Goal: Book appointment/travel/reservation

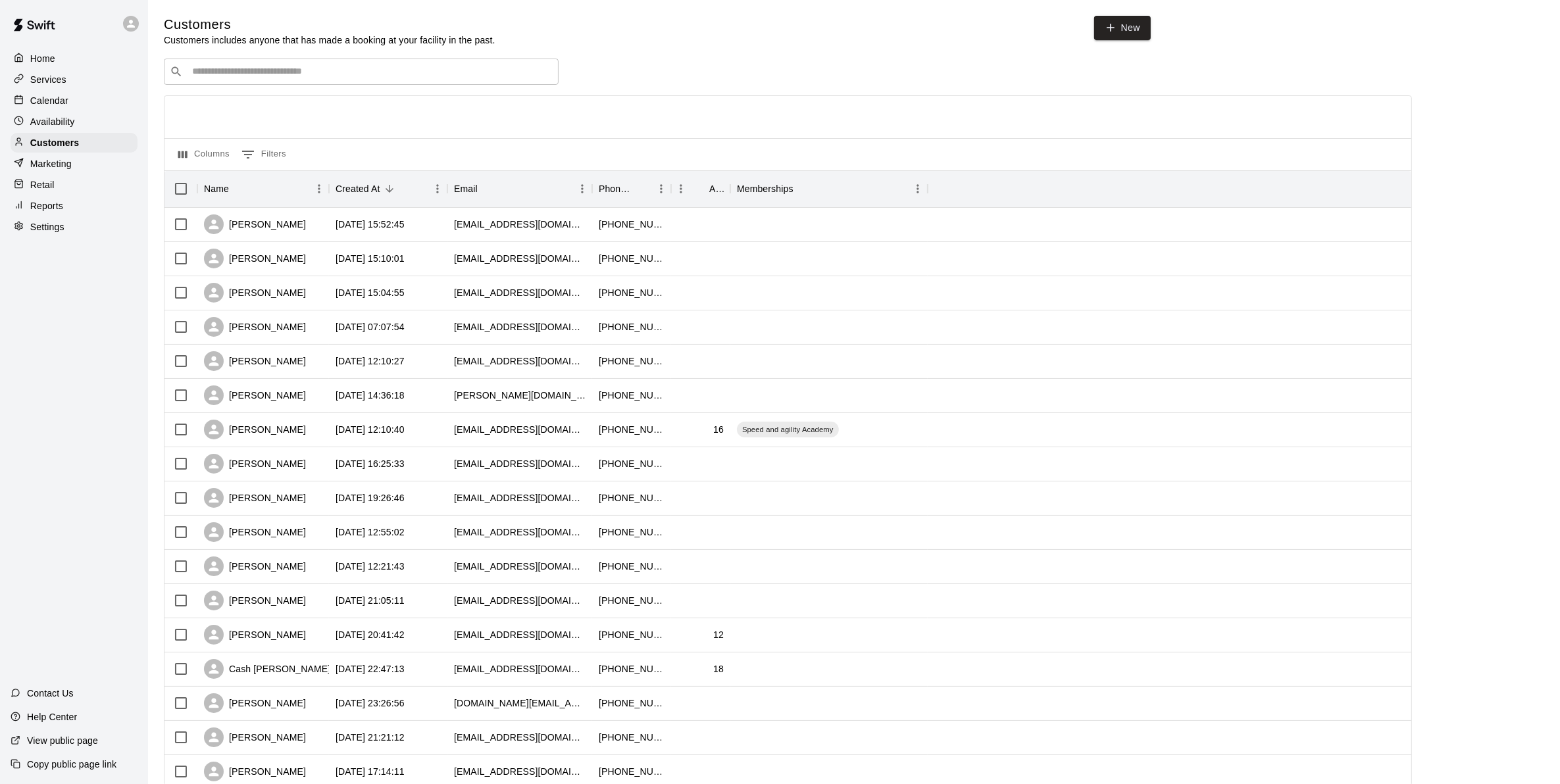
click at [212, 77] on input "Search customers by name or email" at bounding box center [370, 72] width 364 height 13
type input "******"
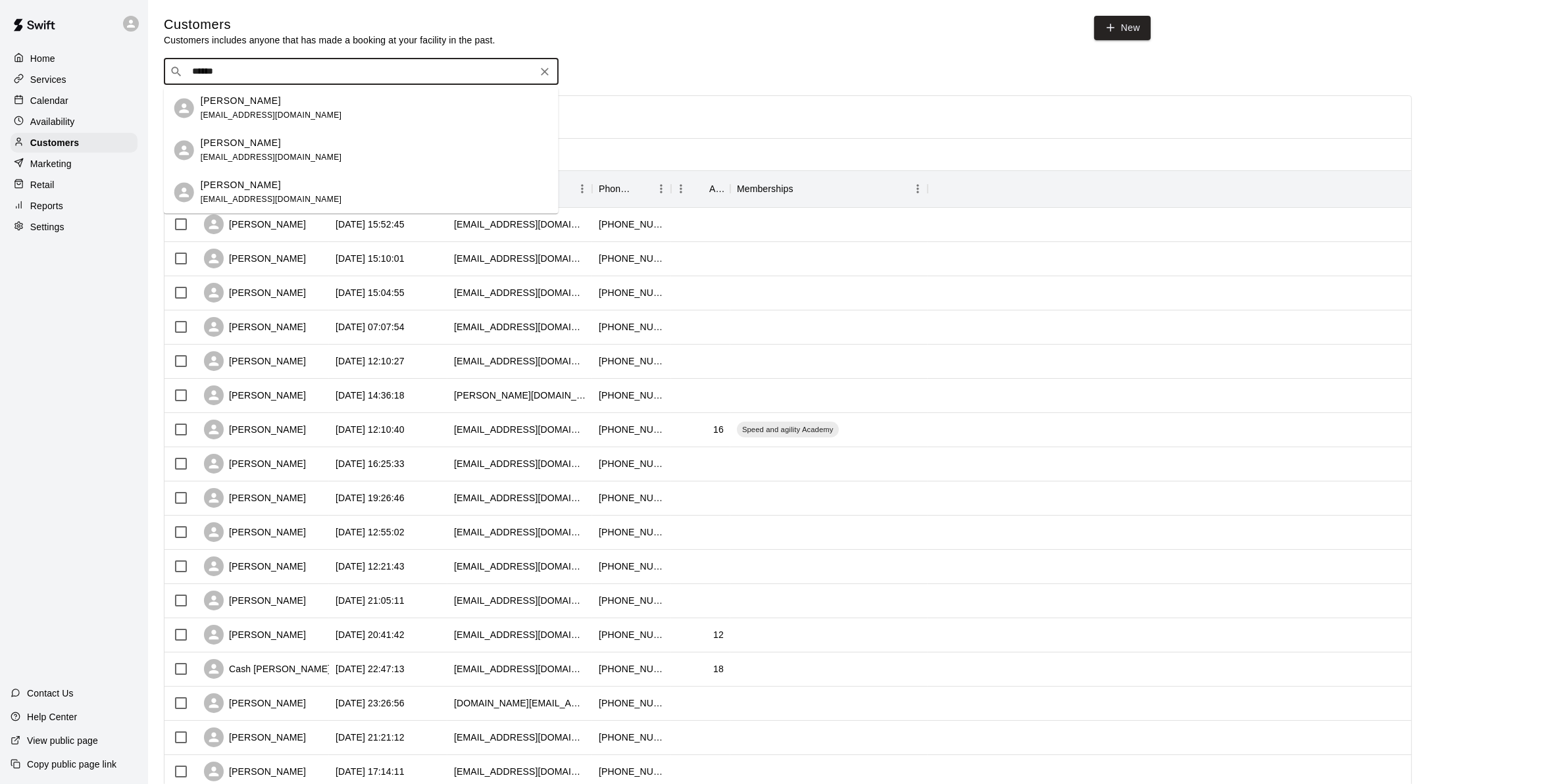
click at [275, 110] on span "michaeltoddloftis@gmail.com" at bounding box center [271, 115] width 142 height 9
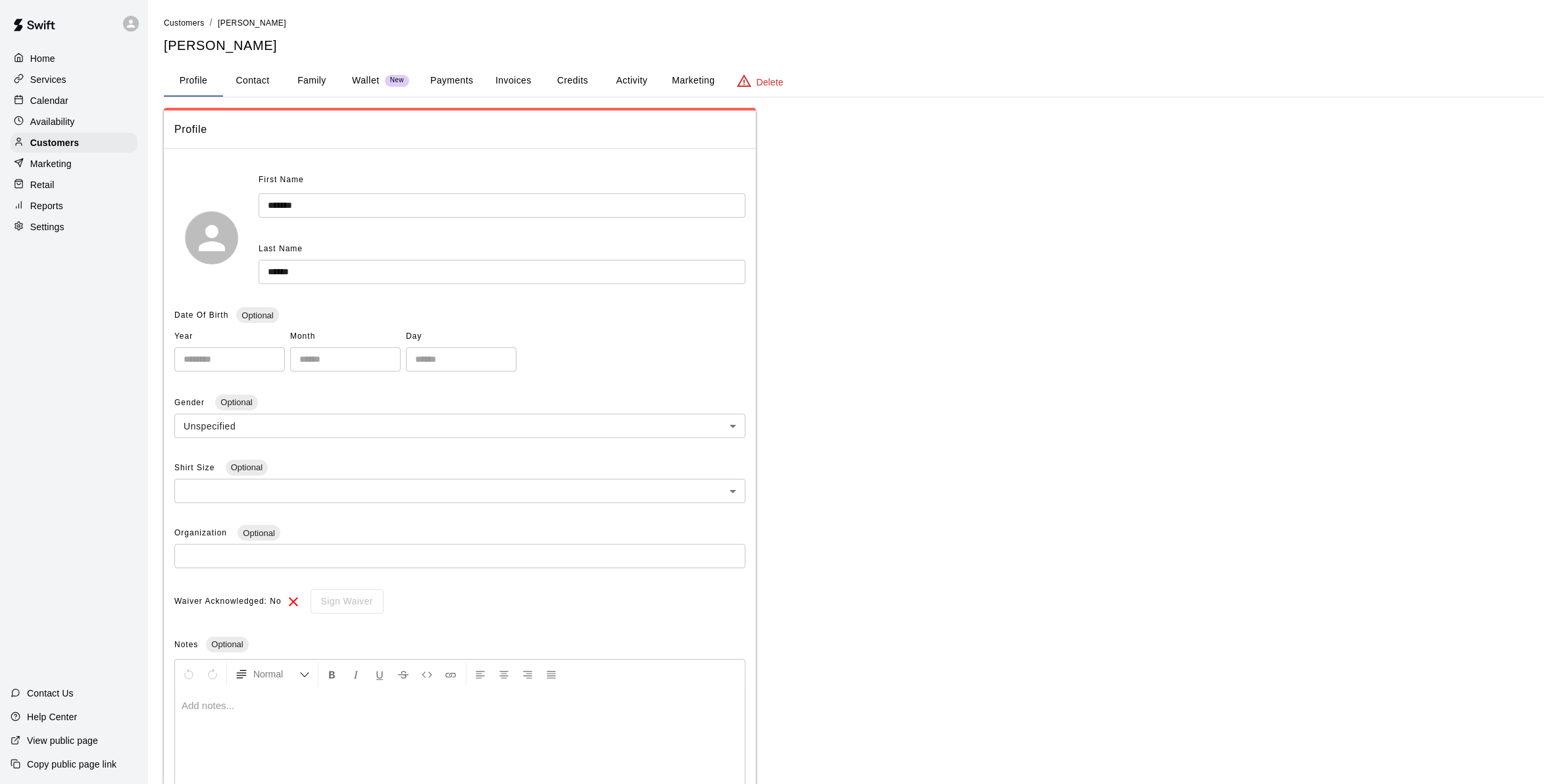
click at [589, 79] on button "Credits" at bounding box center [572, 80] width 60 height 31
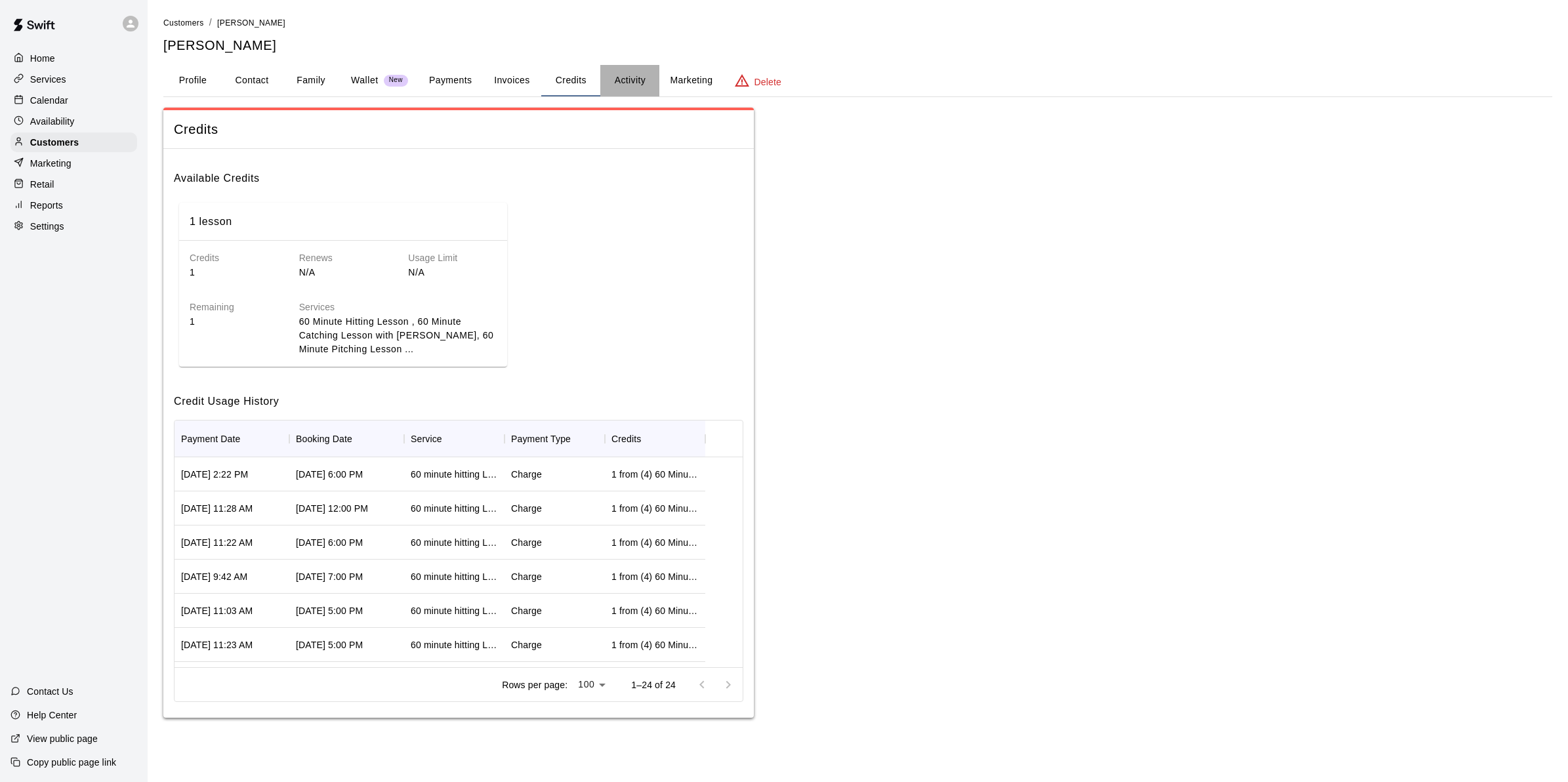
click at [628, 77] on button "Activity" at bounding box center [630, 80] width 59 height 31
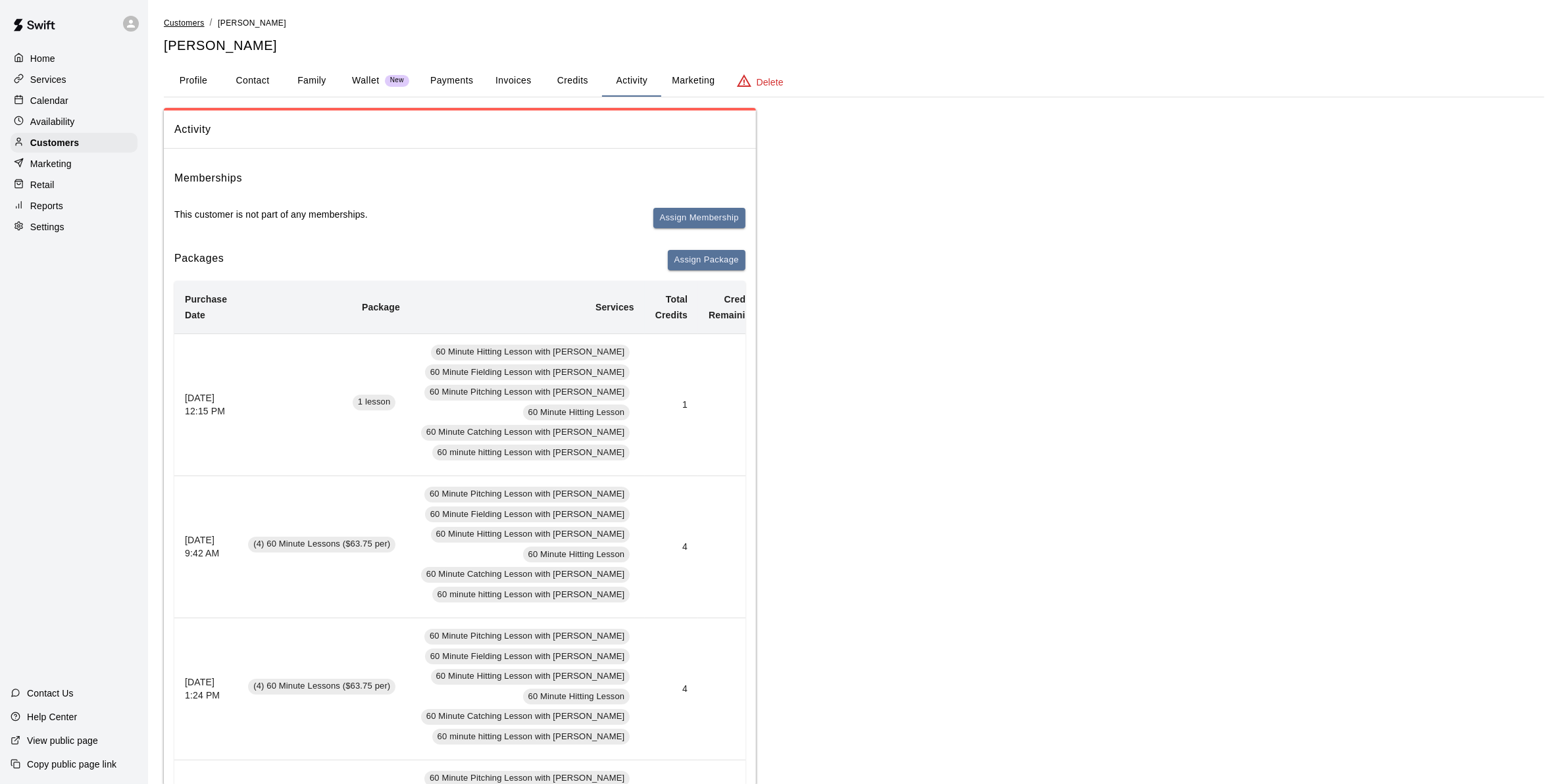
click at [181, 21] on span "Customers" at bounding box center [184, 23] width 41 height 9
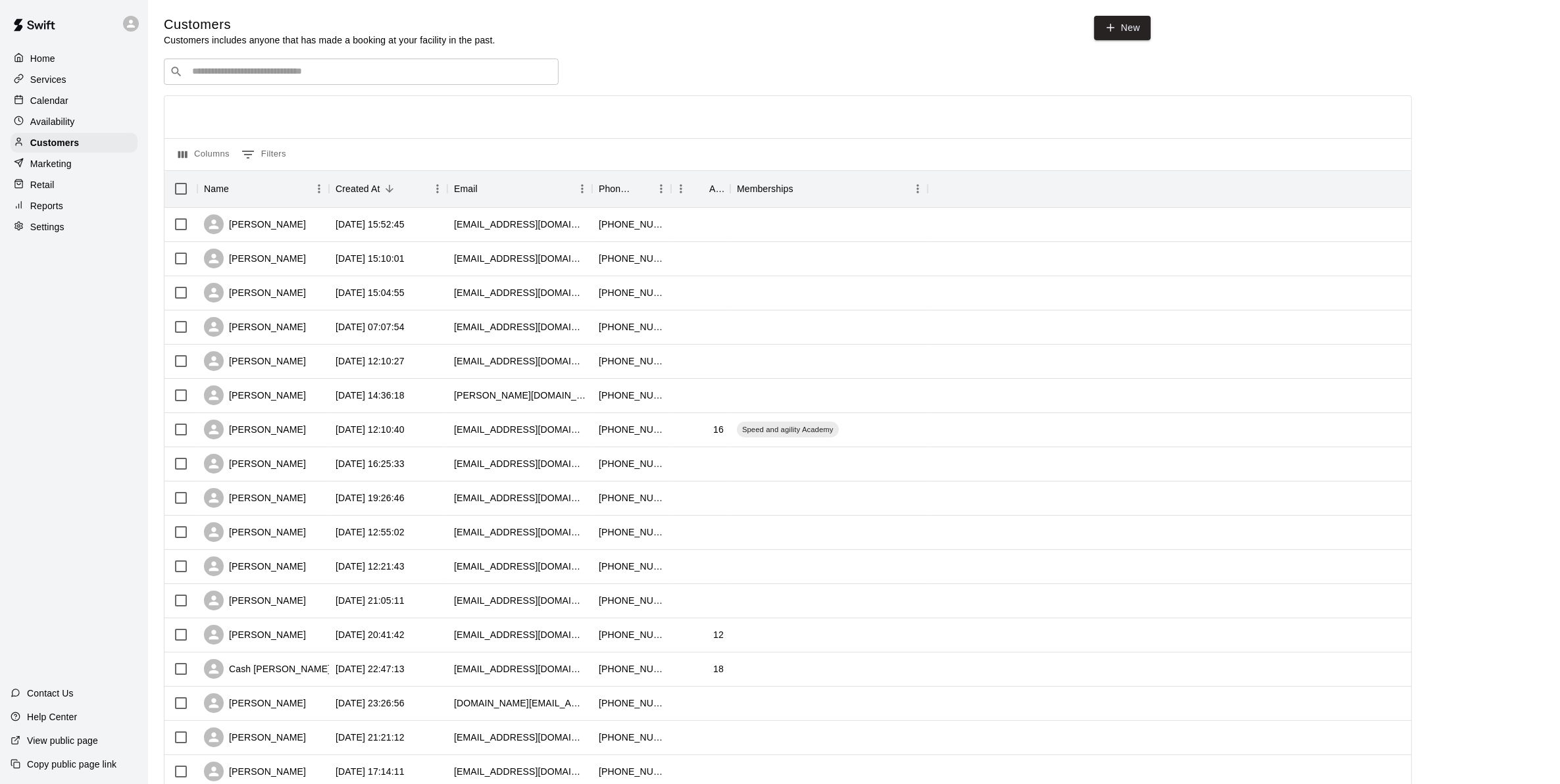
click at [191, 71] on input "Search customers by name or email" at bounding box center [370, 72] width 364 height 13
type input "******"
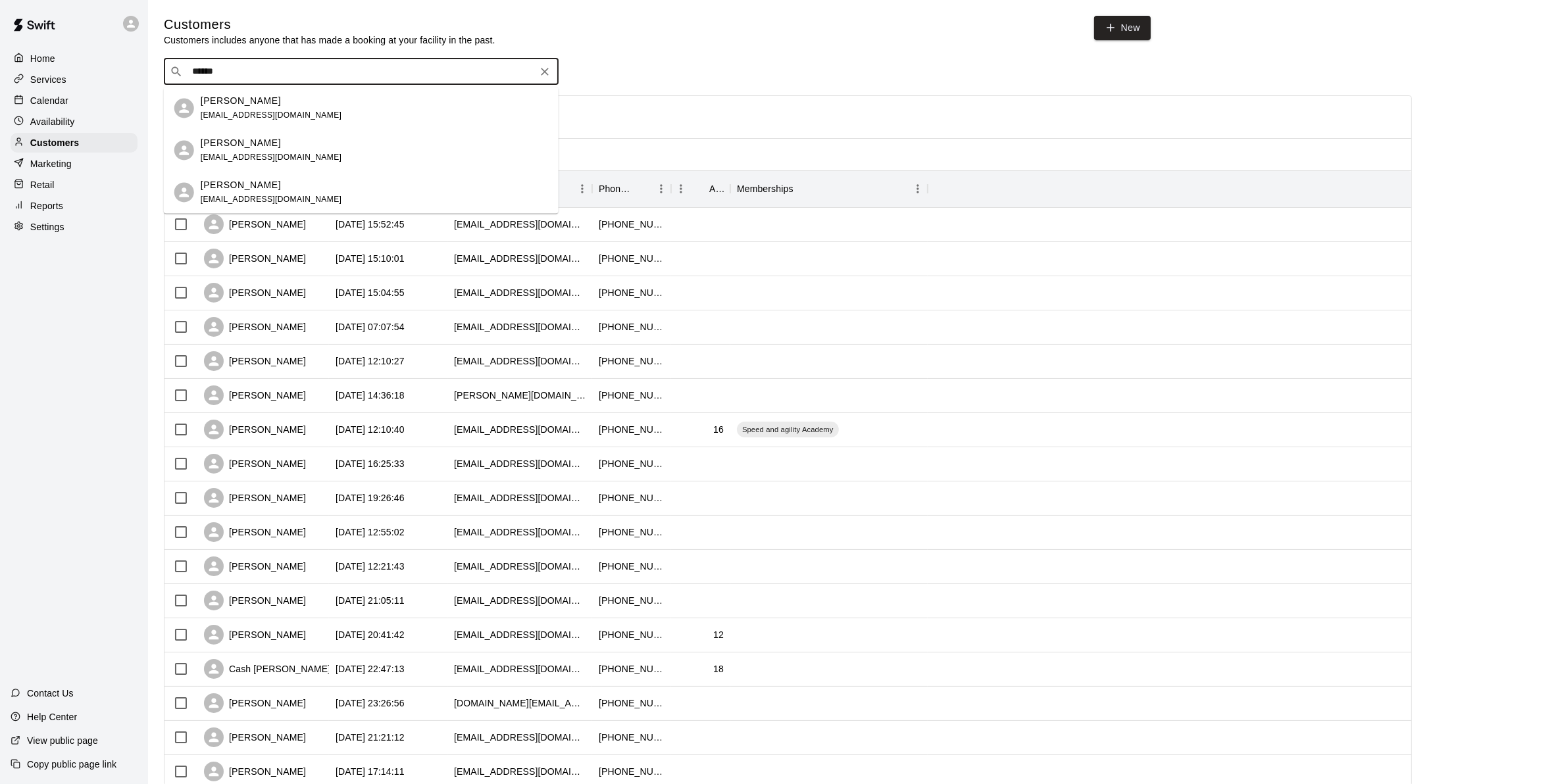
click at [249, 107] on div "Kimberly Murphy murphygkn@gmail.com" at bounding box center [271, 108] width 142 height 28
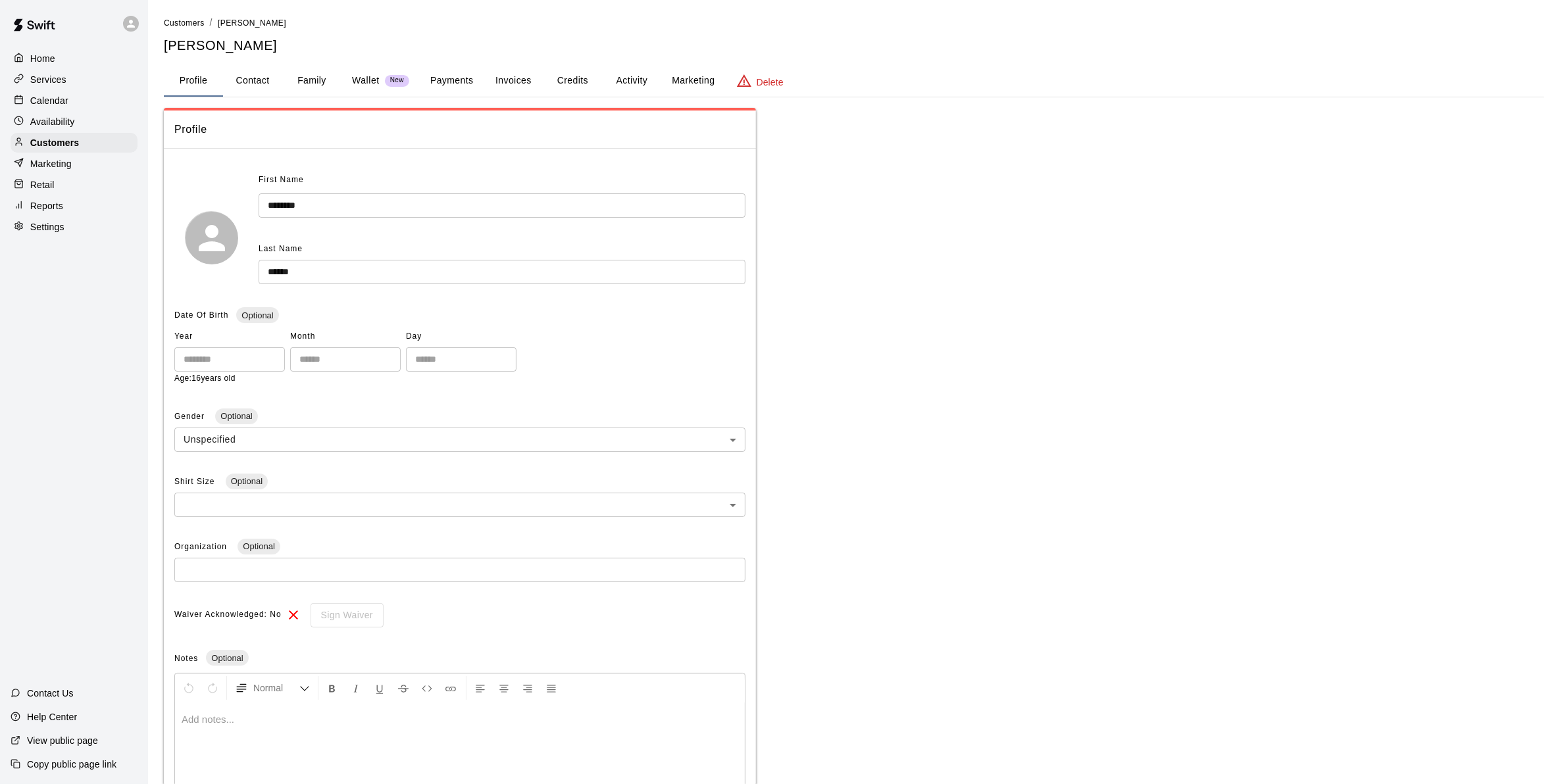
click at [579, 80] on button "Credits" at bounding box center [572, 80] width 60 height 31
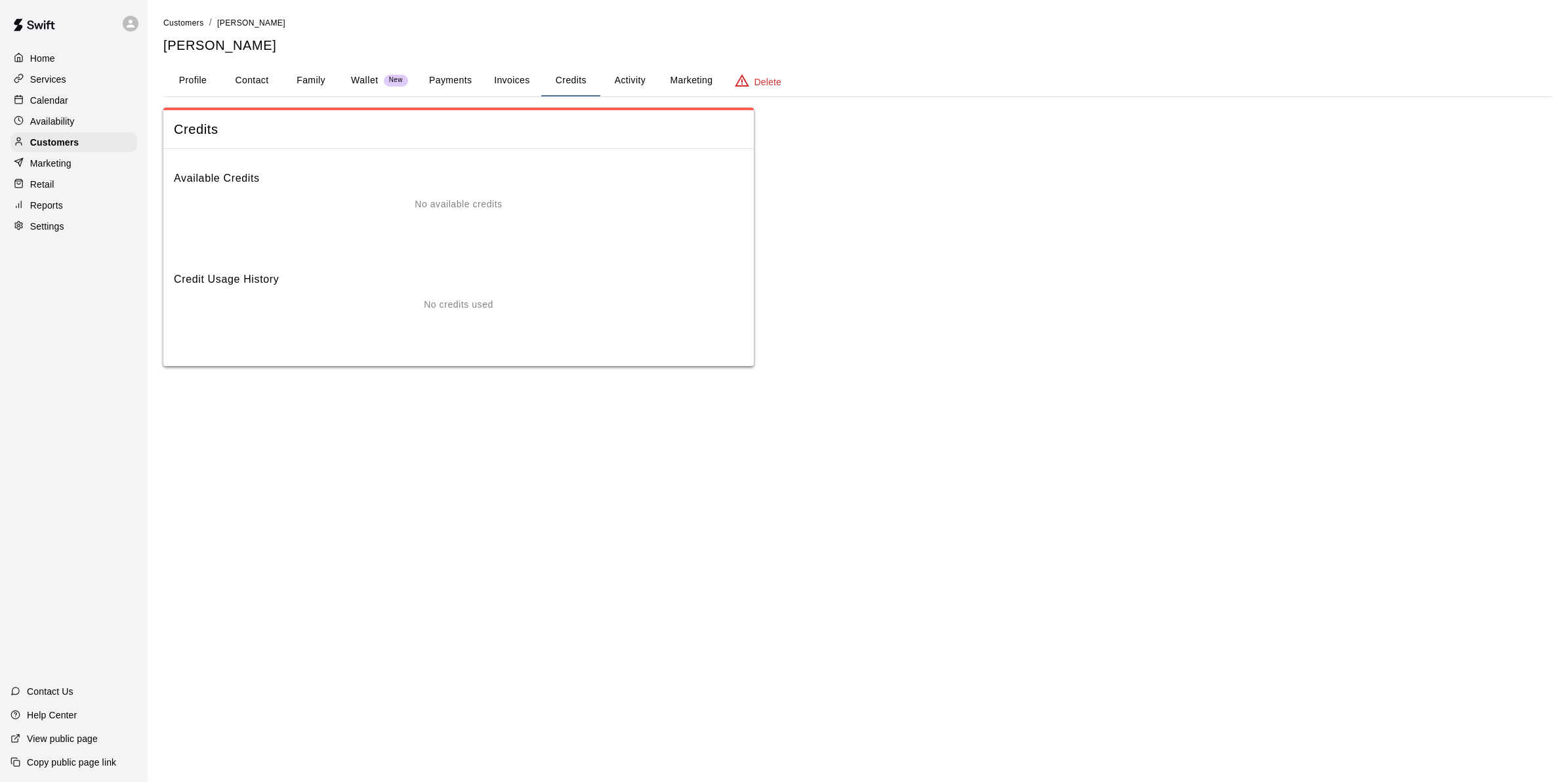
click at [624, 77] on button "Activity" at bounding box center [630, 80] width 59 height 31
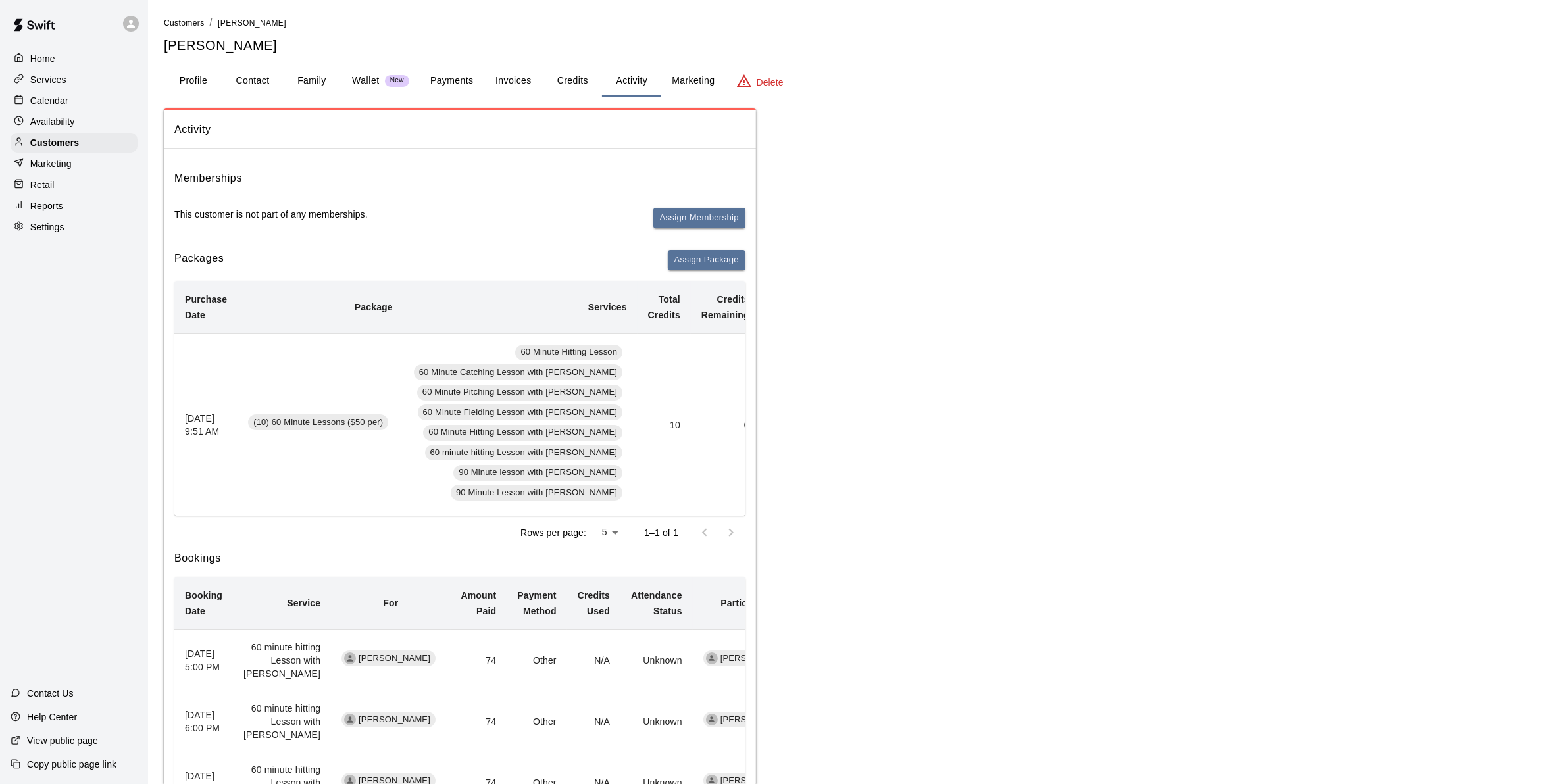
click at [194, 17] on link "Customers" at bounding box center [184, 23] width 41 height 11
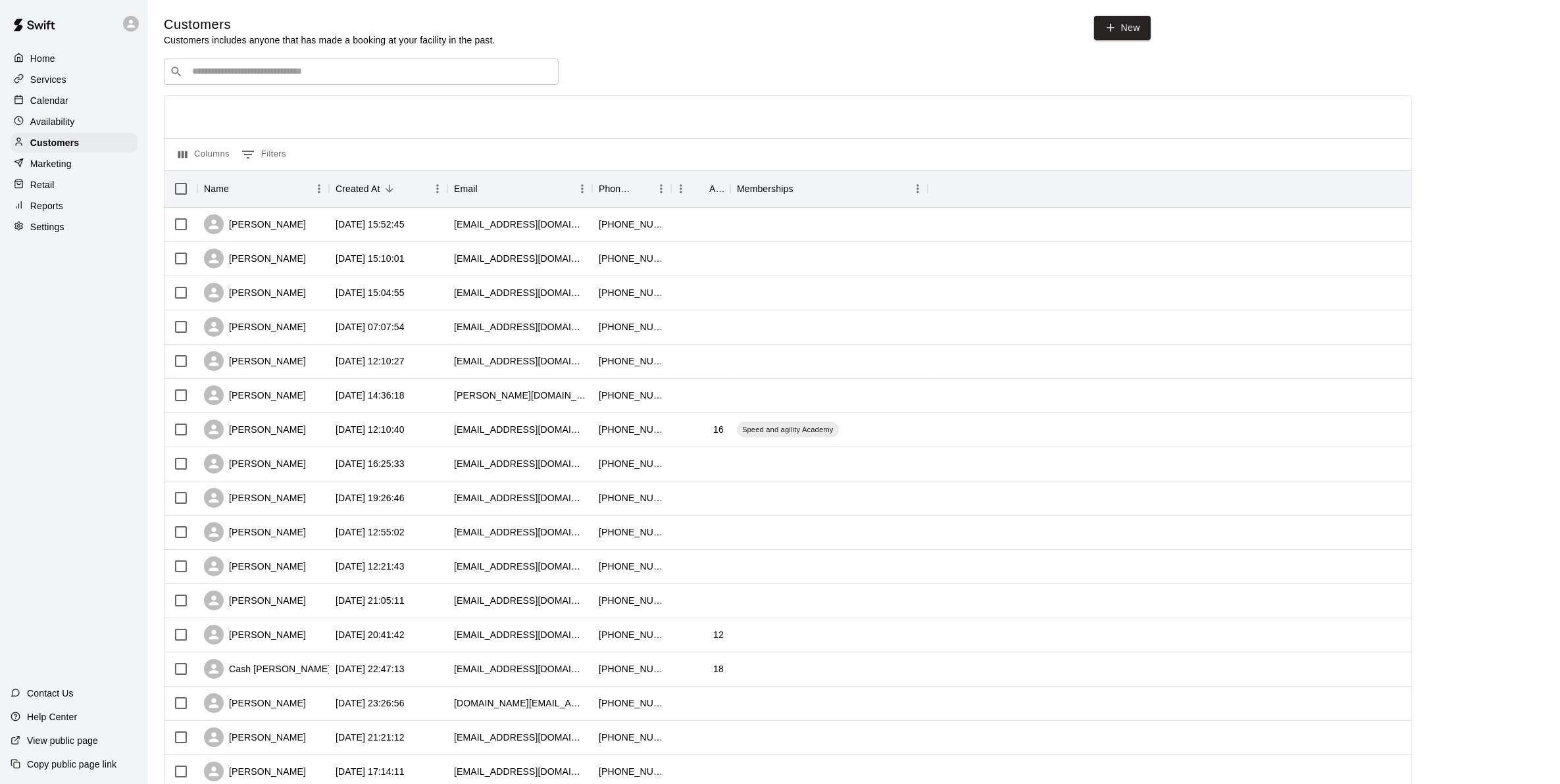
click at [237, 81] on div "​ ​" at bounding box center [361, 72] width 395 height 26
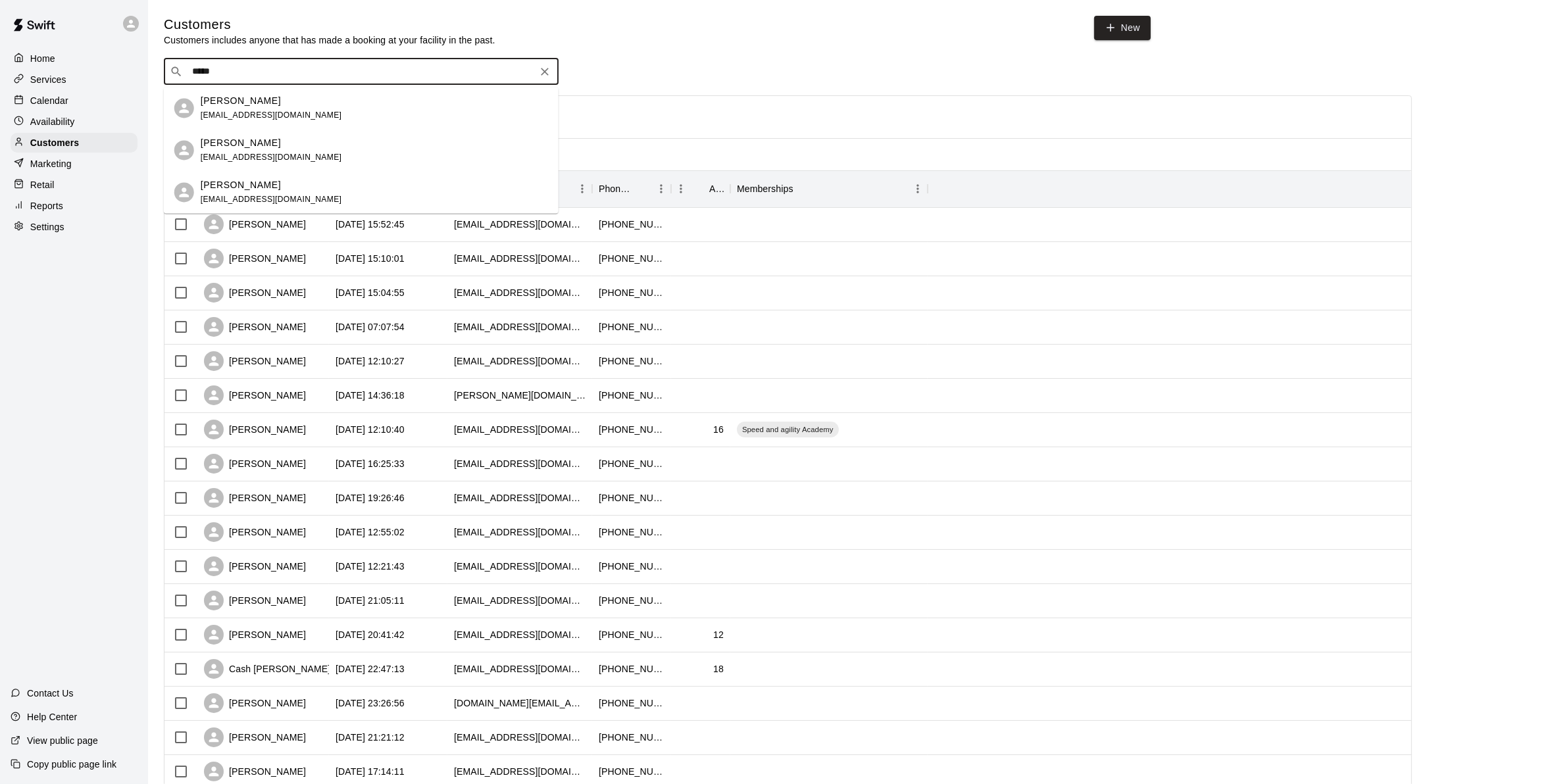
type input "******"
click at [284, 138] on div "Greg Murphy" at bounding box center [271, 143] width 142 height 14
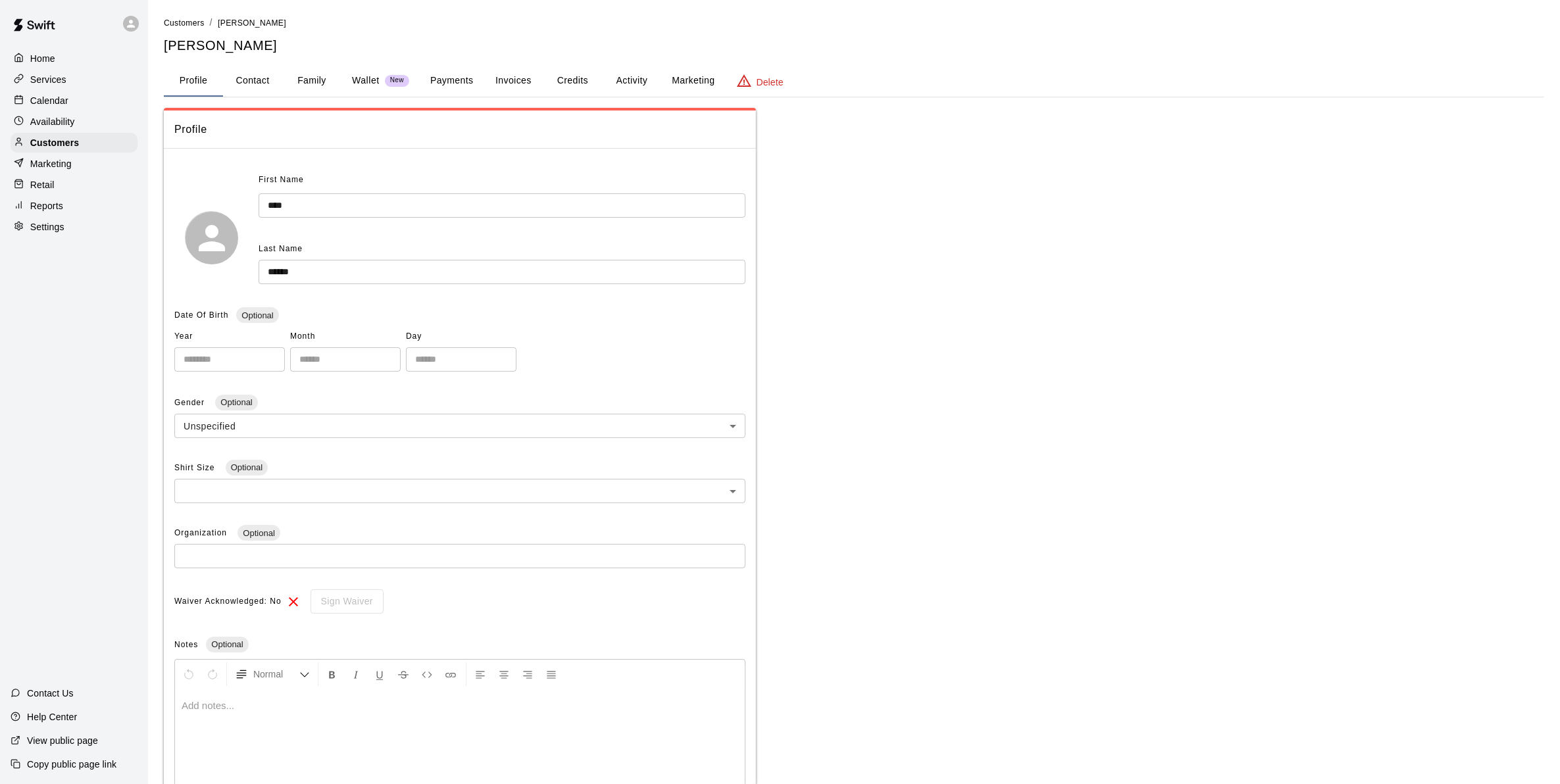
click at [631, 74] on button "Activity" at bounding box center [631, 80] width 60 height 31
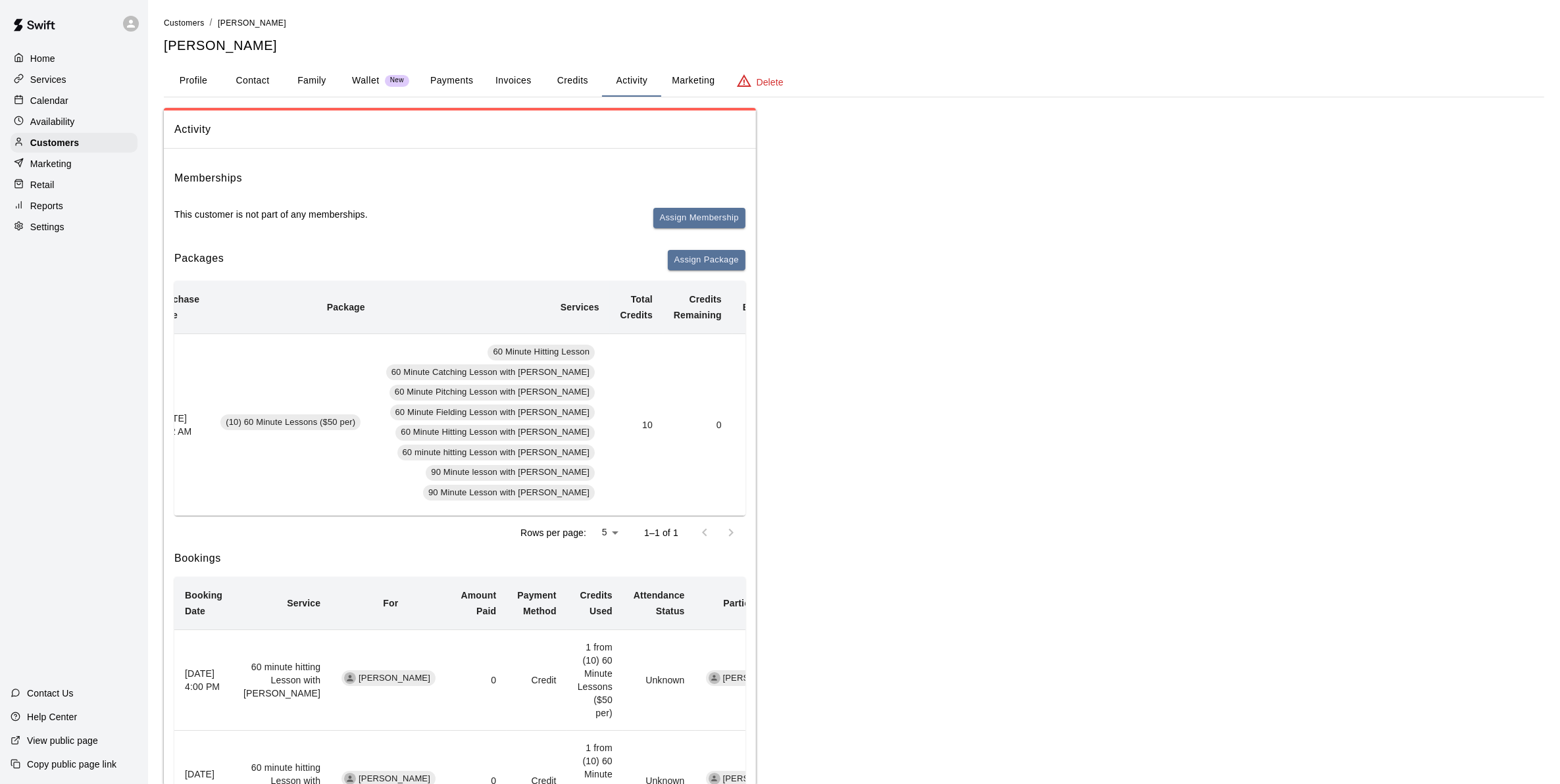
scroll to position [0, 132]
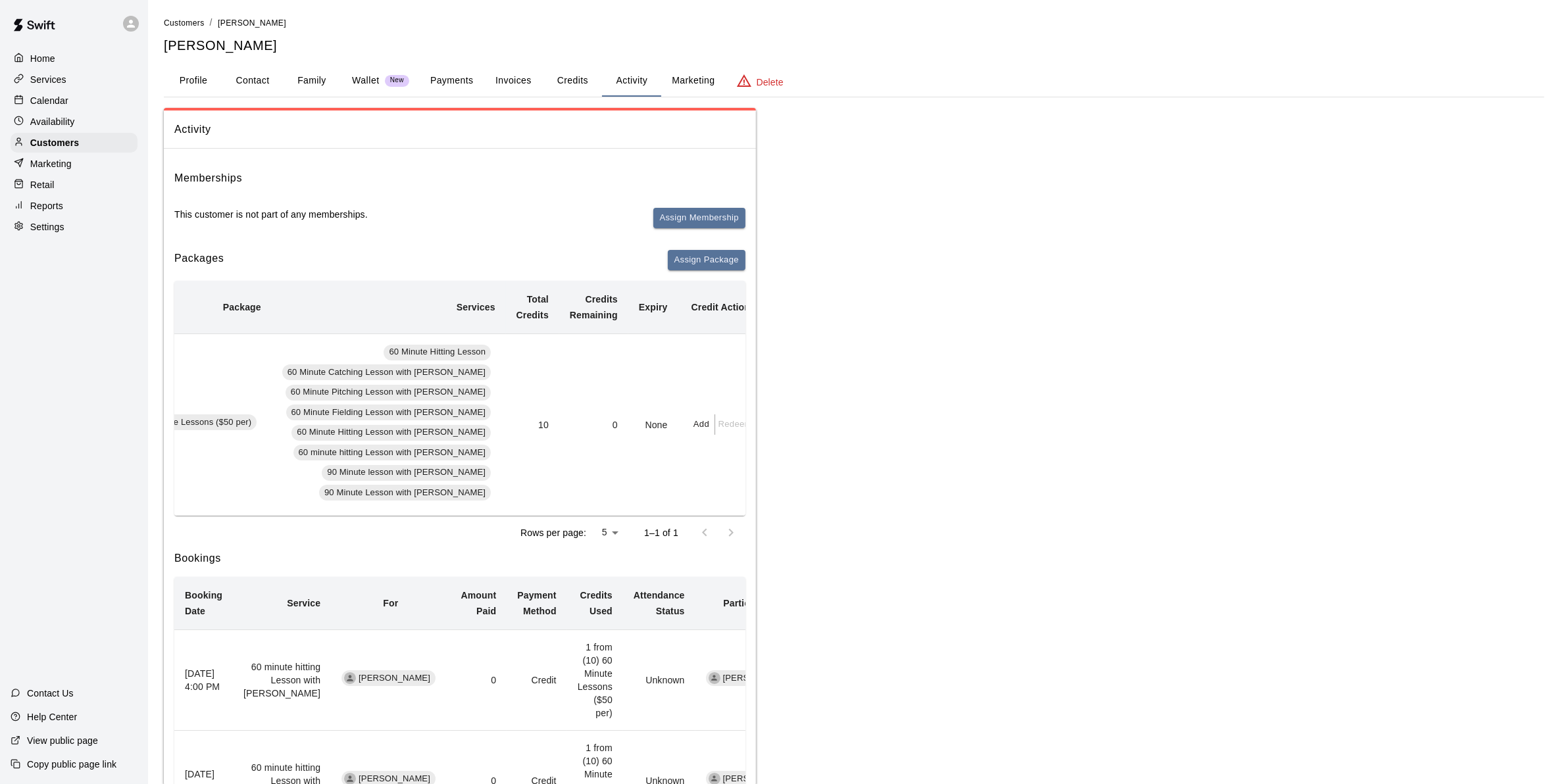
click at [689, 421] on button "Add" at bounding box center [701, 424] width 26 height 20
click at [711, 474] on input "text" at bounding box center [712, 477] width 66 height 24
type input "*"
click at [748, 518] on button "Add" at bounding box center [734, 511] width 110 height 24
click at [172, 25] on span "Customers" at bounding box center [184, 23] width 41 height 9
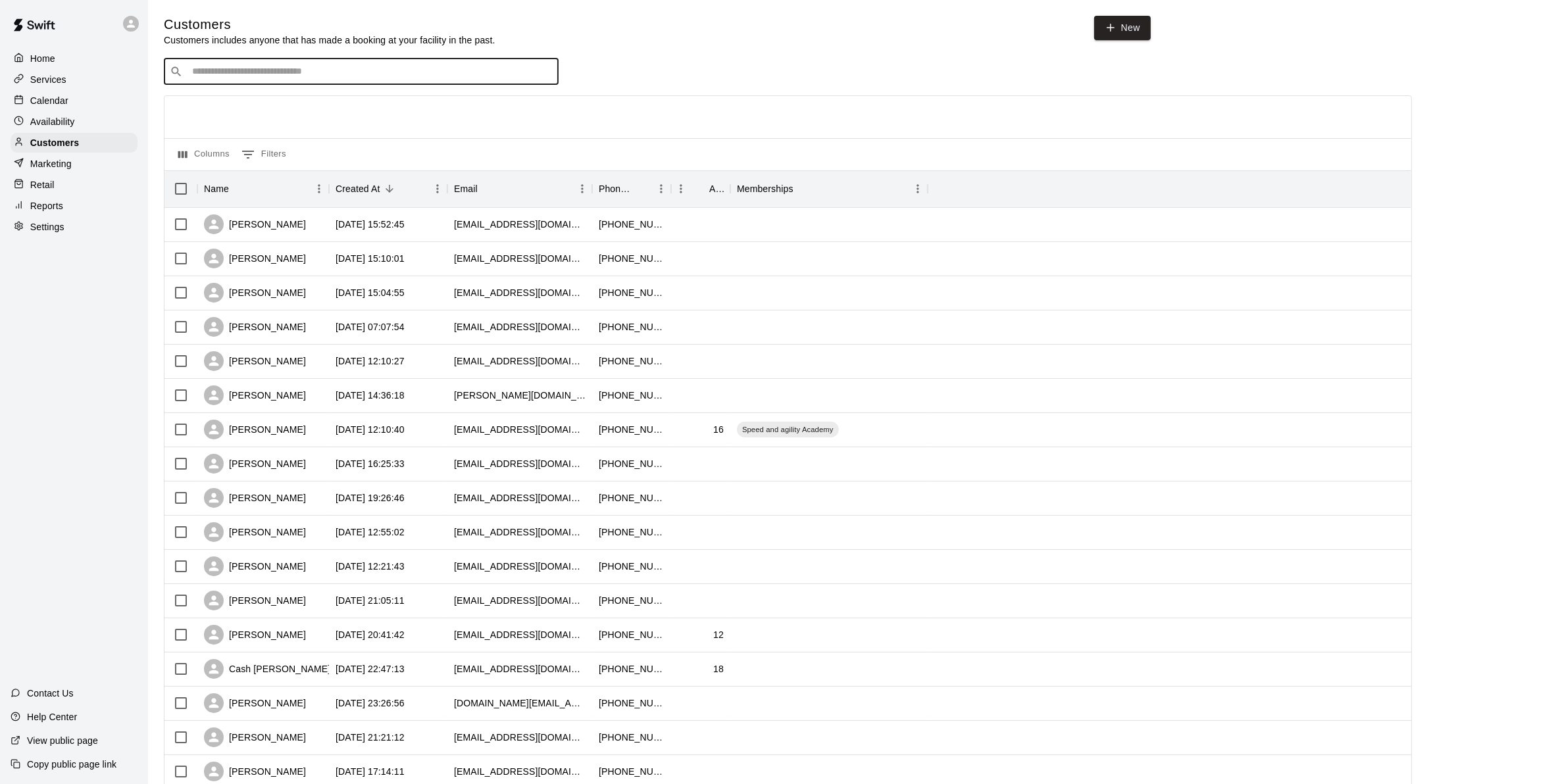
click at [235, 70] on input "Search customers by name or email" at bounding box center [370, 72] width 364 height 13
type input "******"
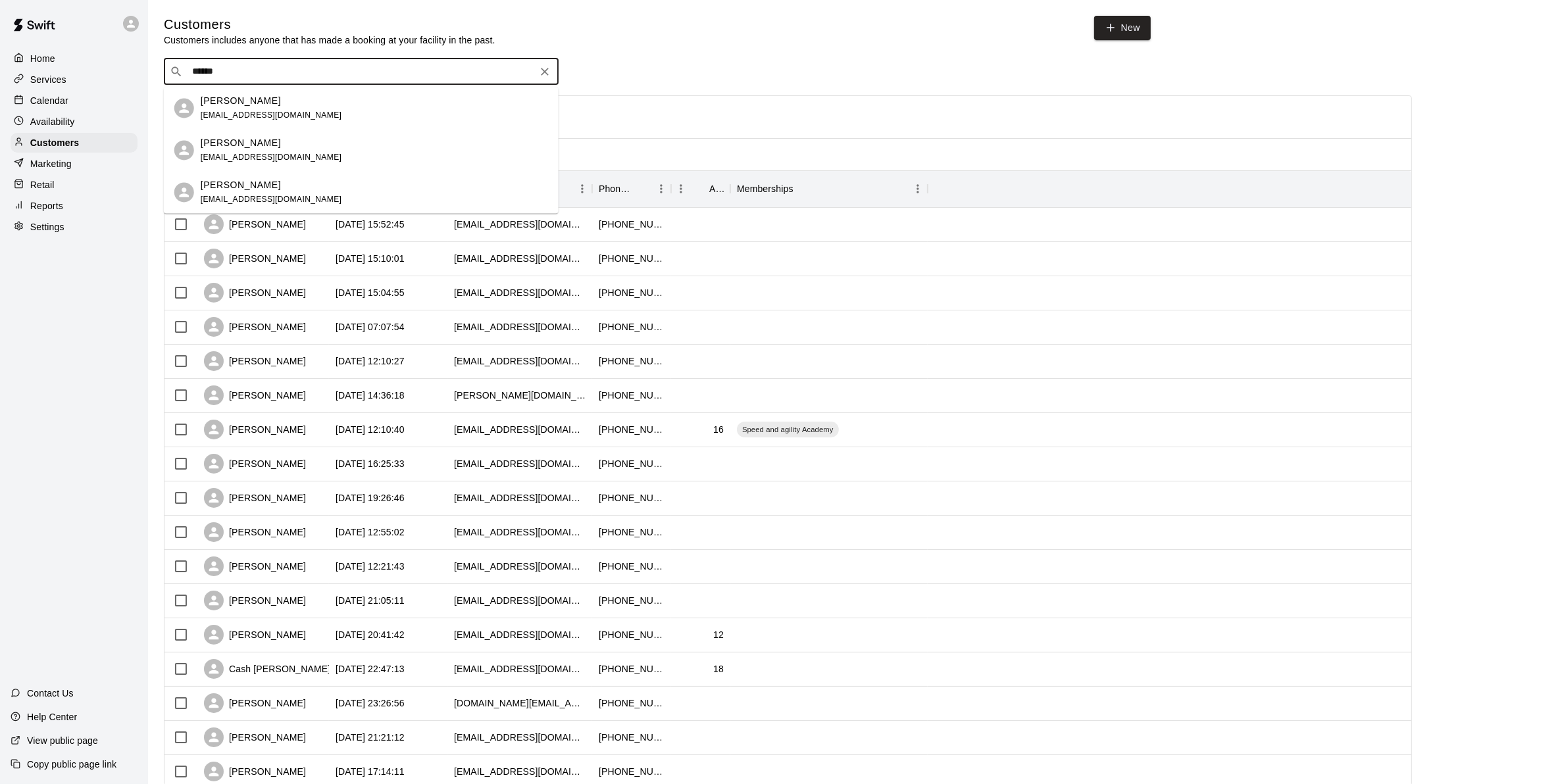
click at [231, 112] on span "murphygkn@gmail.com" at bounding box center [271, 115] width 142 height 9
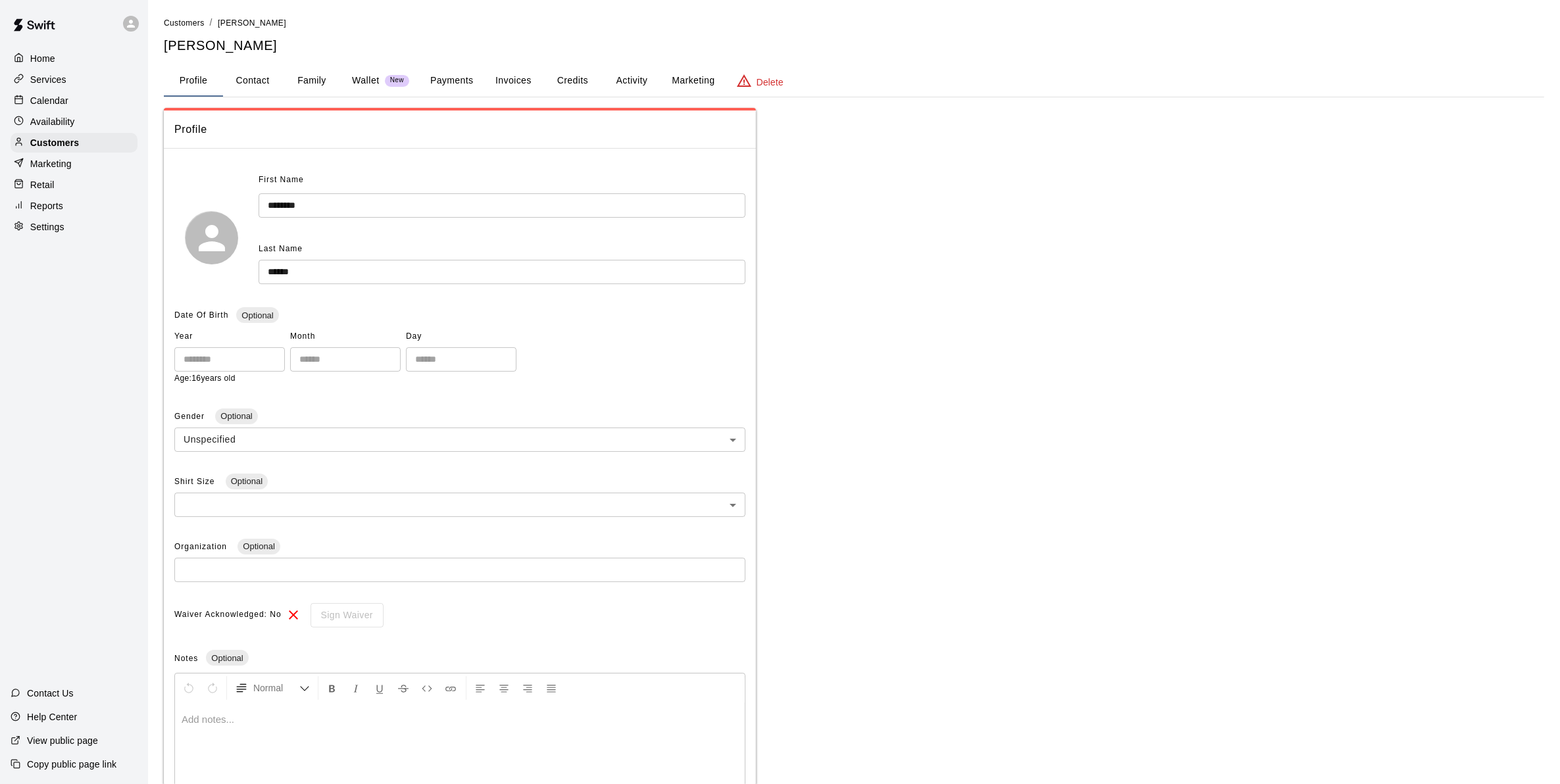
click at [629, 80] on button "Activity" at bounding box center [631, 80] width 60 height 31
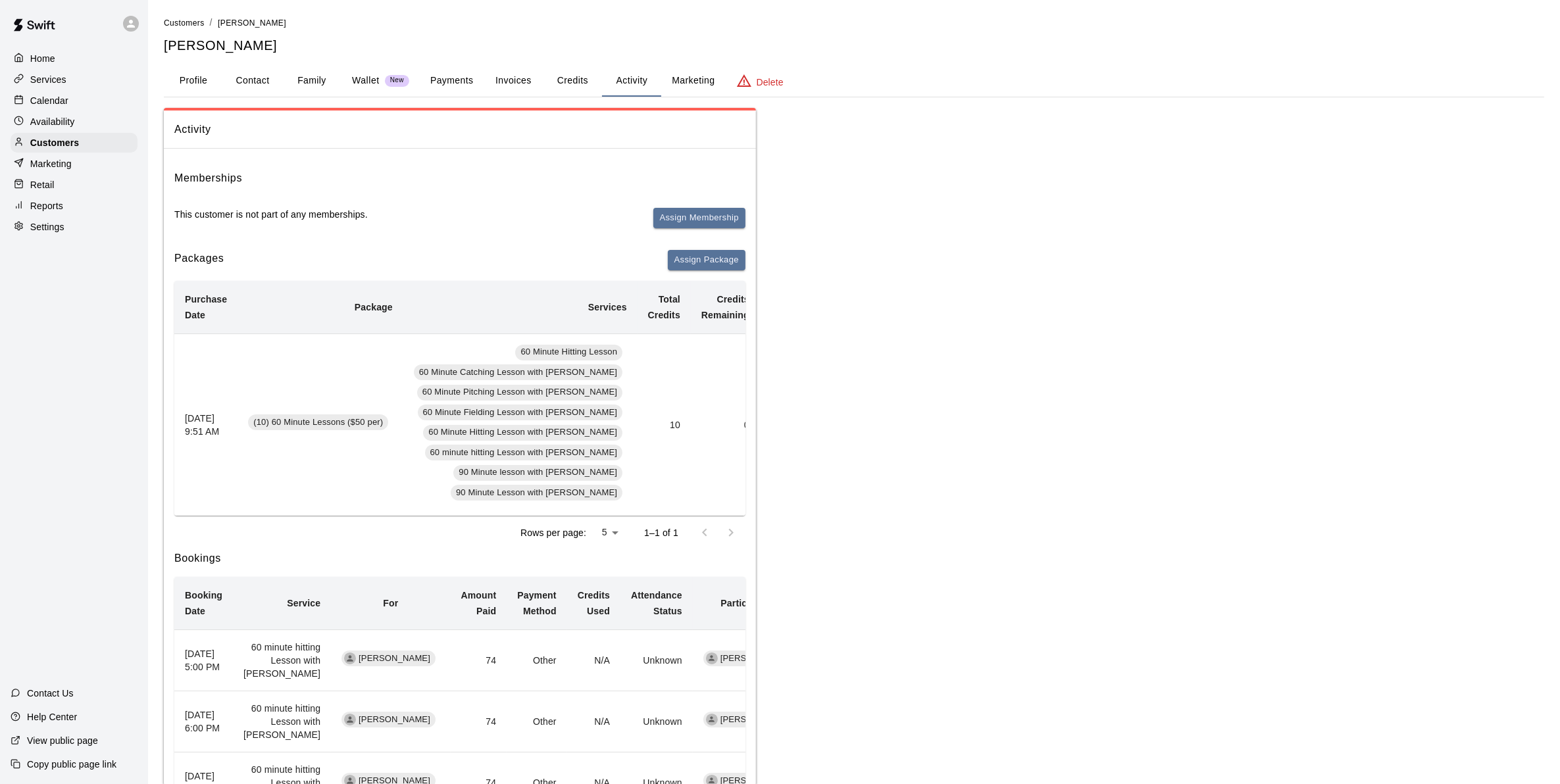
scroll to position [0, 132]
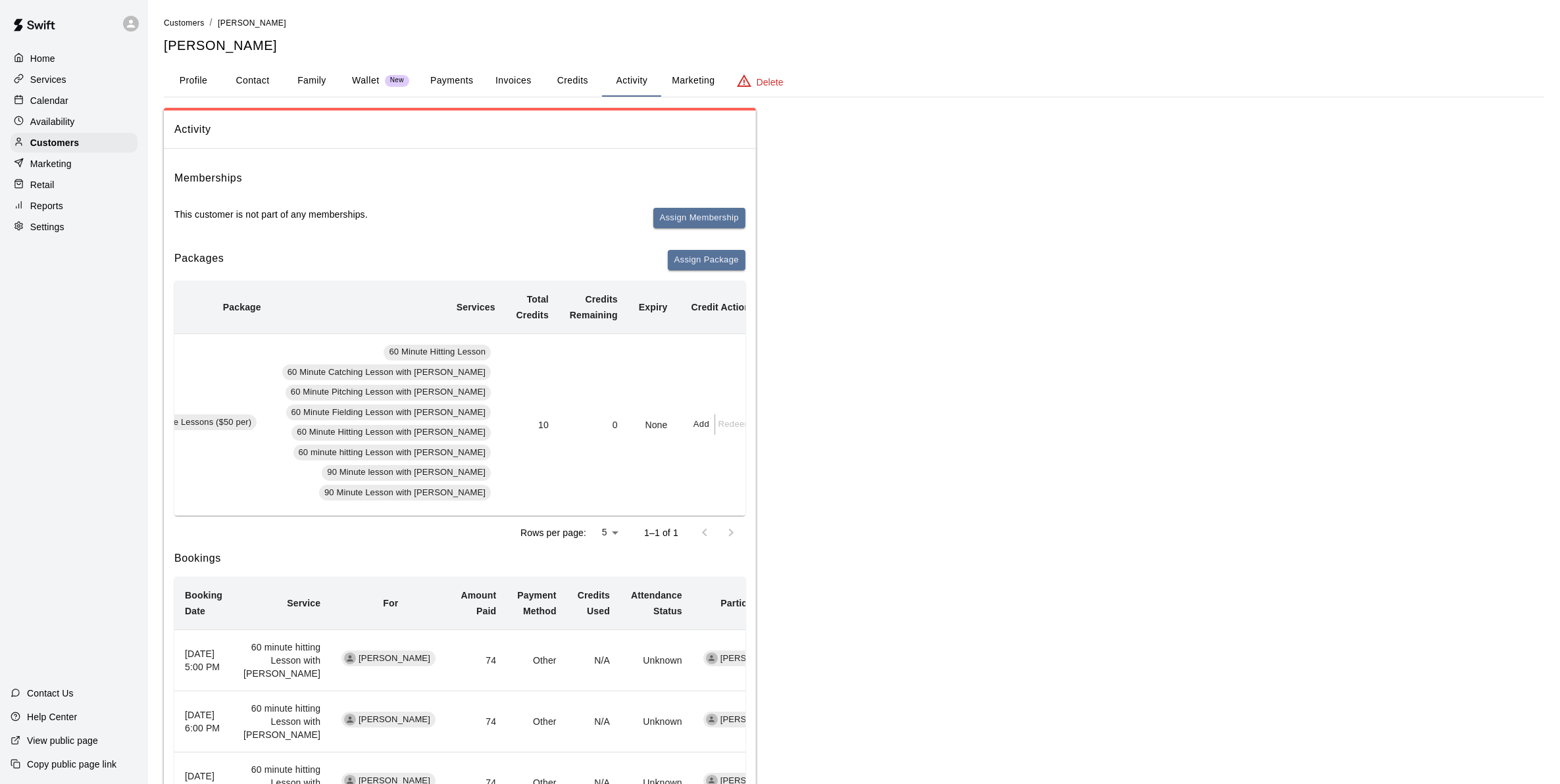
click at [689, 416] on button "Add" at bounding box center [701, 424] width 26 height 20
click at [706, 475] on input "text" at bounding box center [712, 477] width 66 height 24
type input "*"
click at [760, 511] on button "Add" at bounding box center [734, 511] width 110 height 24
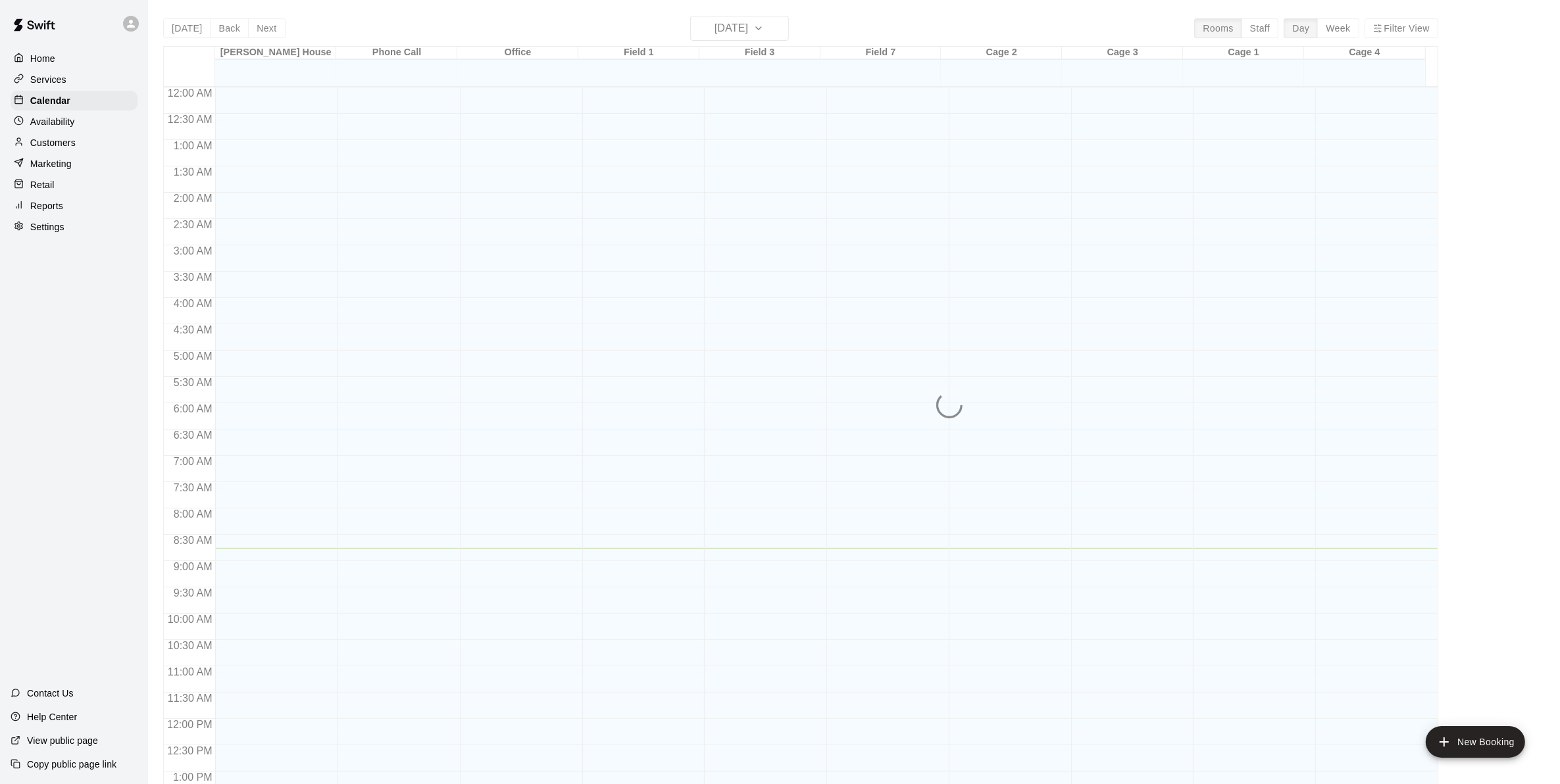
scroll to position [461, 0]
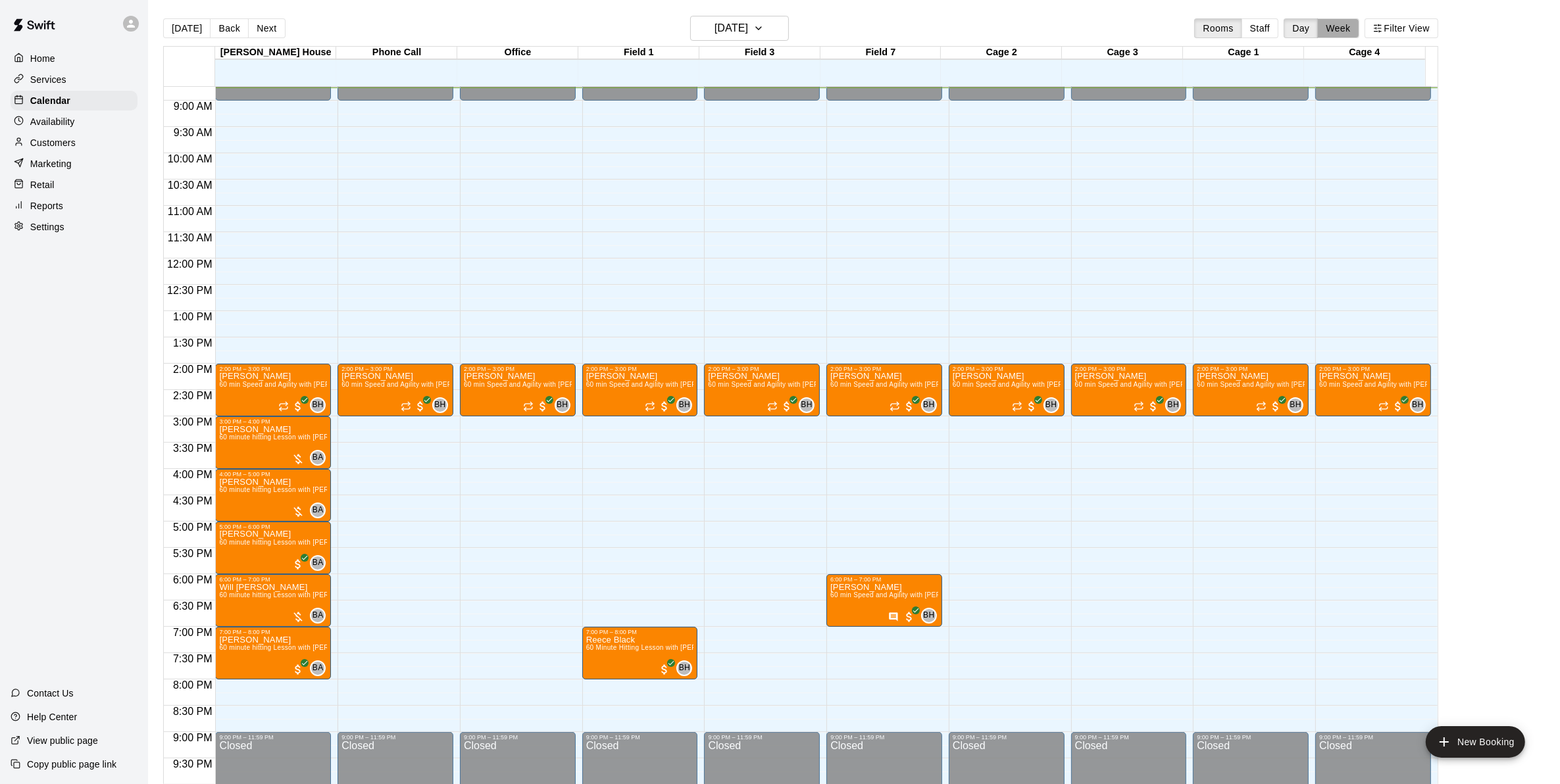
click at [1359, 20] on button "Week" at bounding box center [1338, 29] width 41 height 20
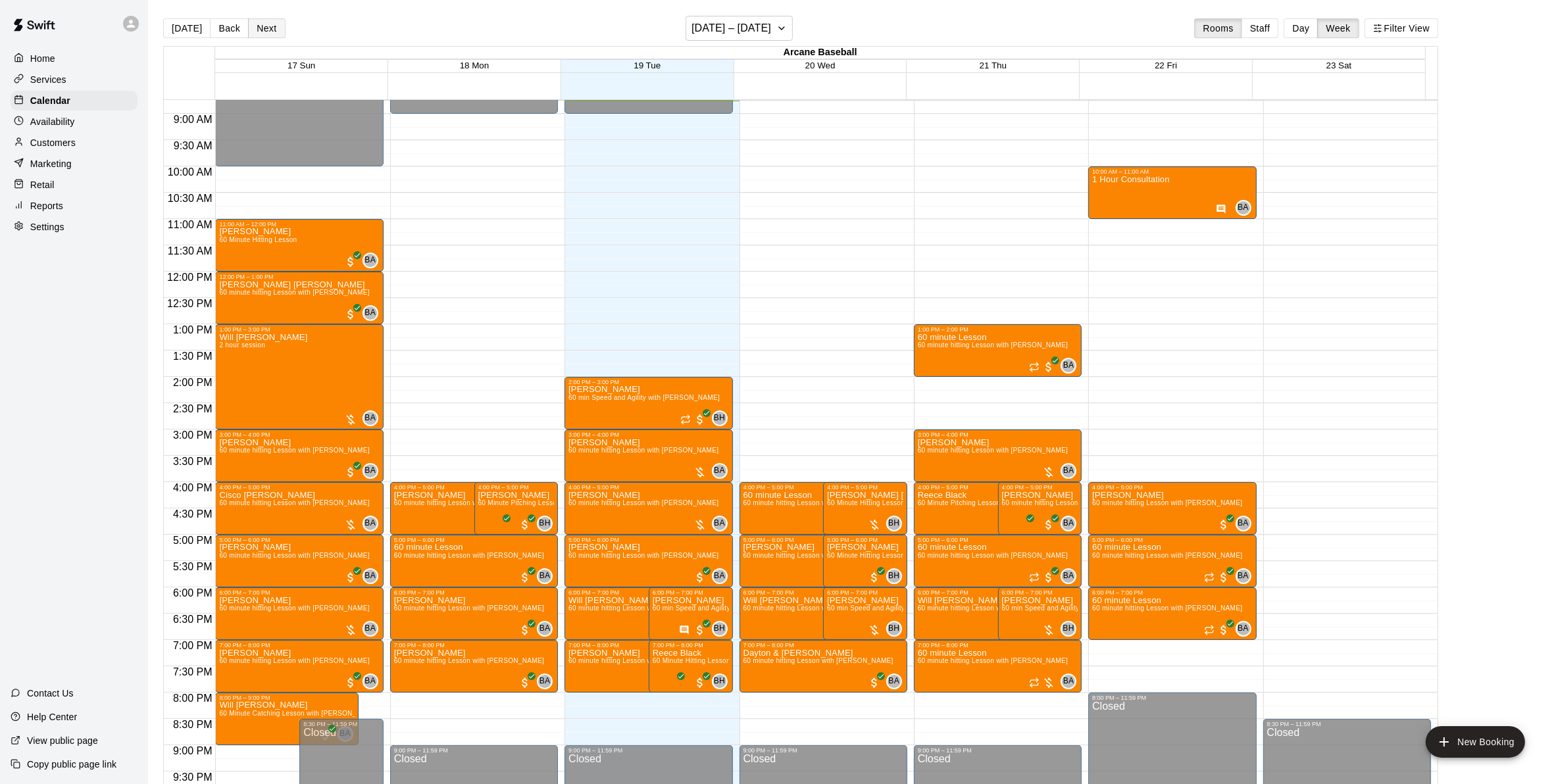
click at [268, 20] on button "Next" at bounding box center [266, 29] width 37 height 20
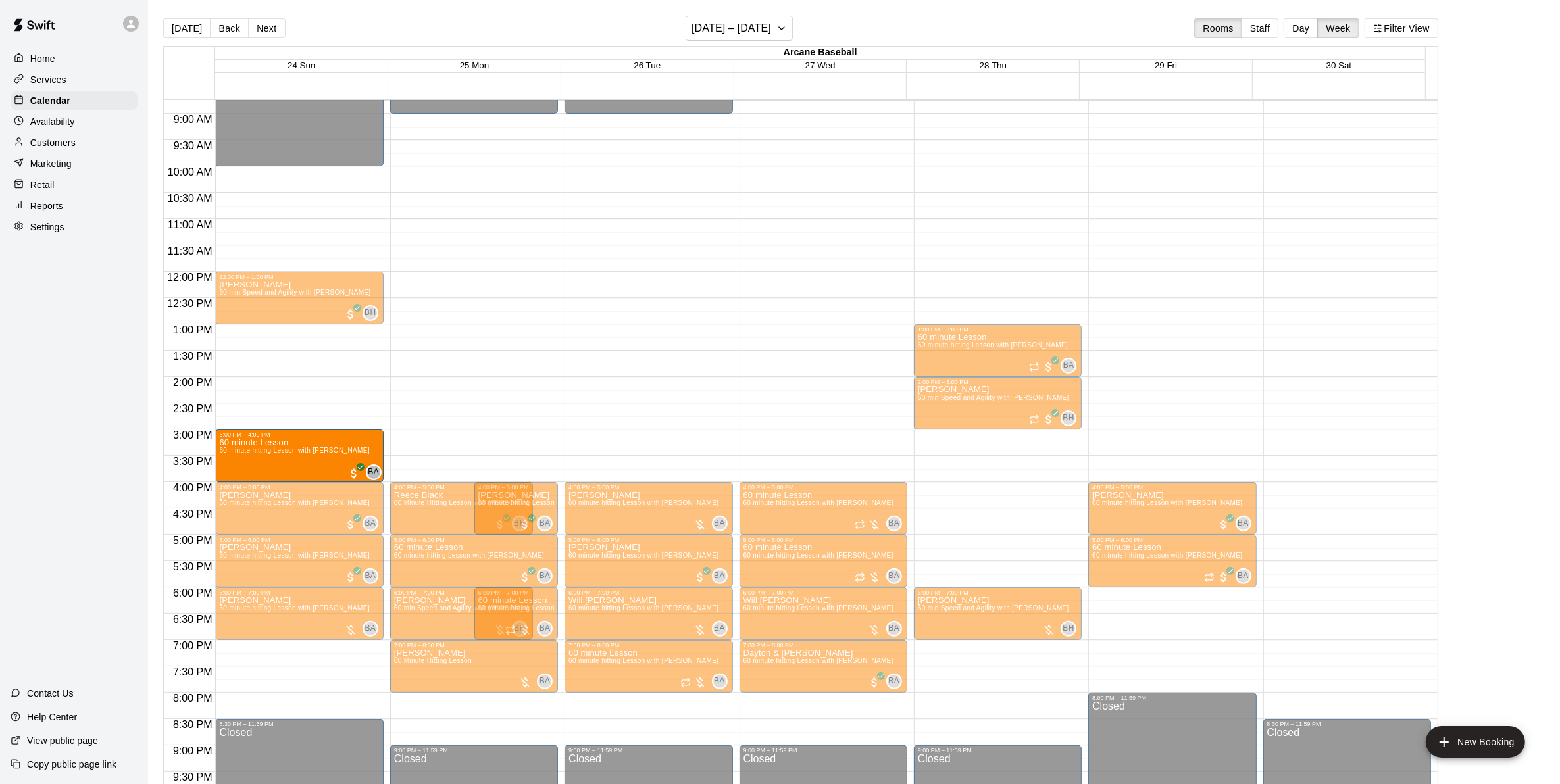
drag, startPoint x: 276, startPoint y: 234, endPoint x: 297, endPoint y: 449, distance: 216.0
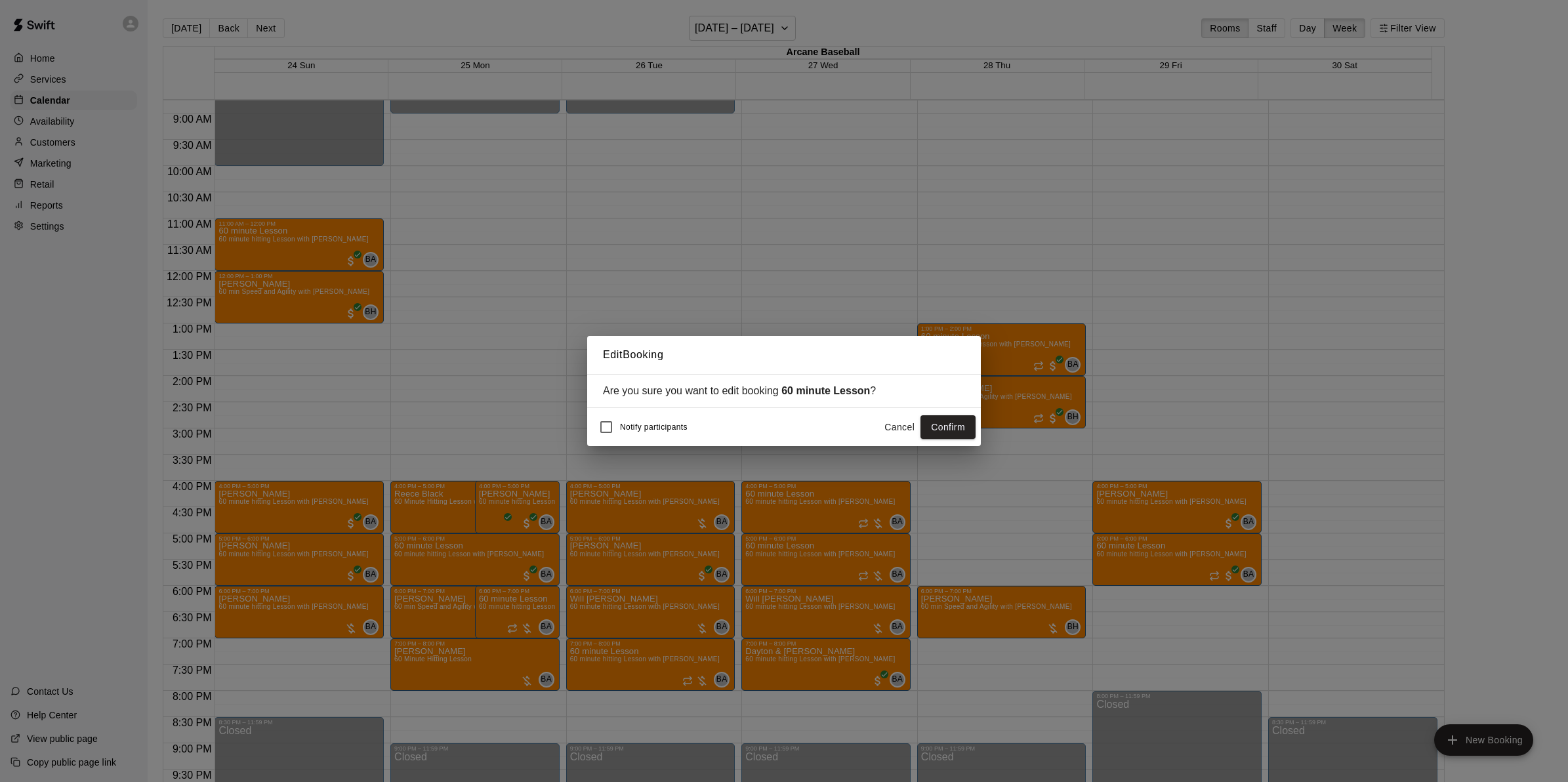
drag, startPoint x: 940, startPoint y: 421, endPoint x: 923, endPoint y: 421, distance: 17.0
click at [939, 421] on button "Confirm" at bounding box center [948, 427] width 55 height 24
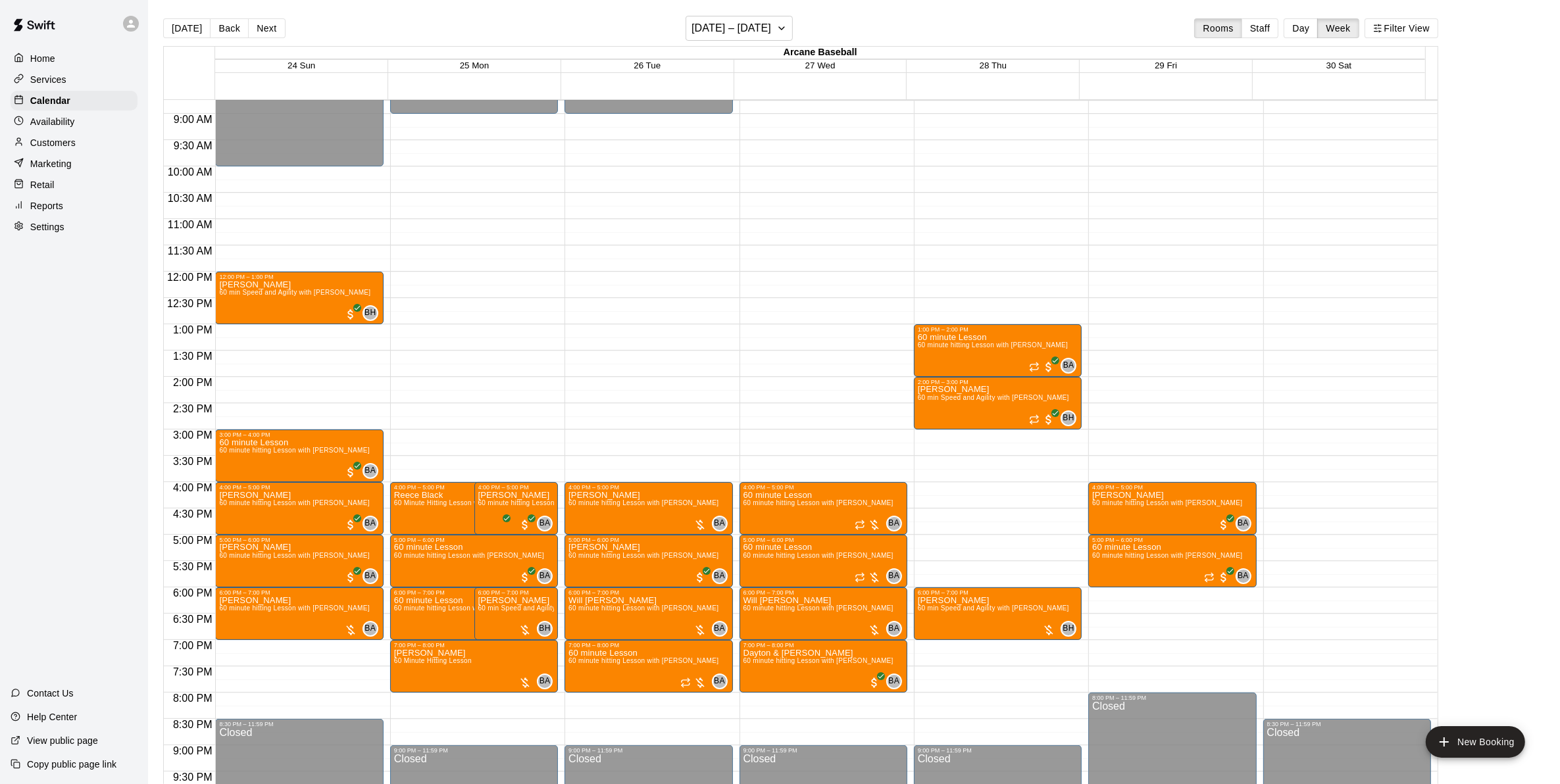
click at [263, 28] on button "Next" at bounding box center [266, 29] width 37 height 20
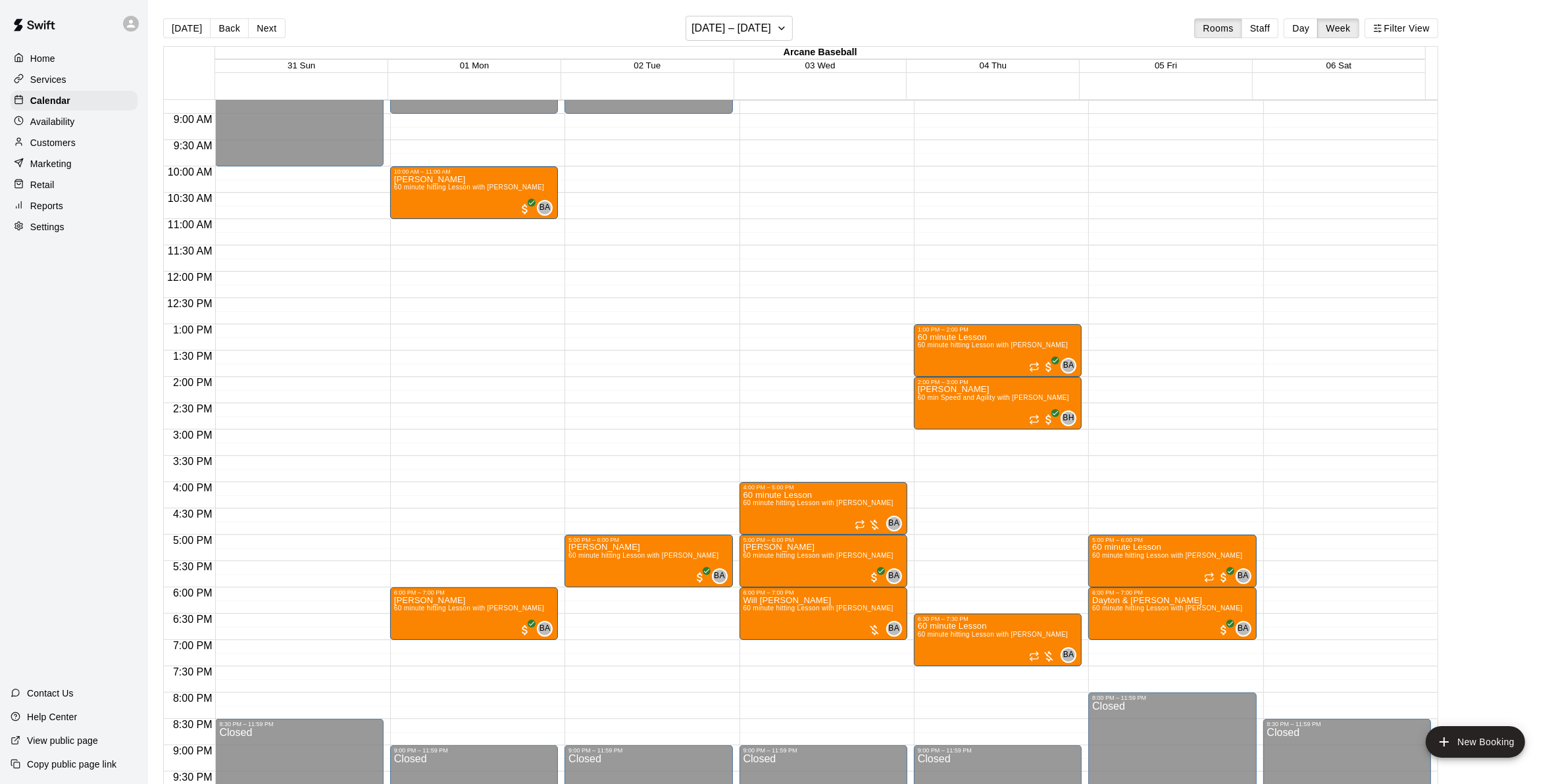
click at [219, 27] on button "Back" at bounding box center [229, 29] width 39 height 20
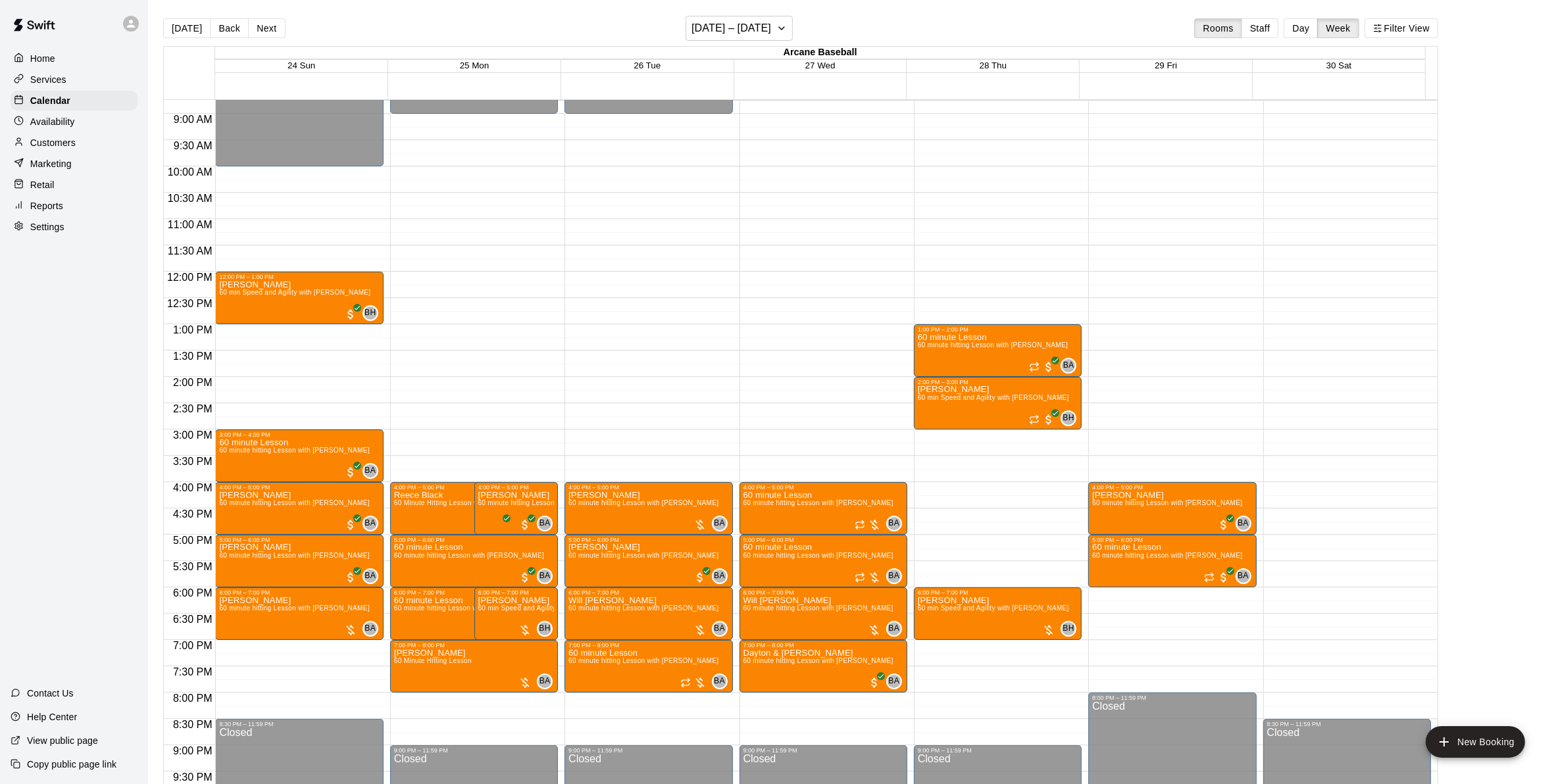
drag, startPoint x: 264, startPoint y: 23, endPoint x: 270, endPoint y: 68, distance: 45.4
click at [264, 23] on button "Next" at bounding box center [266, 29] width 37 height 20
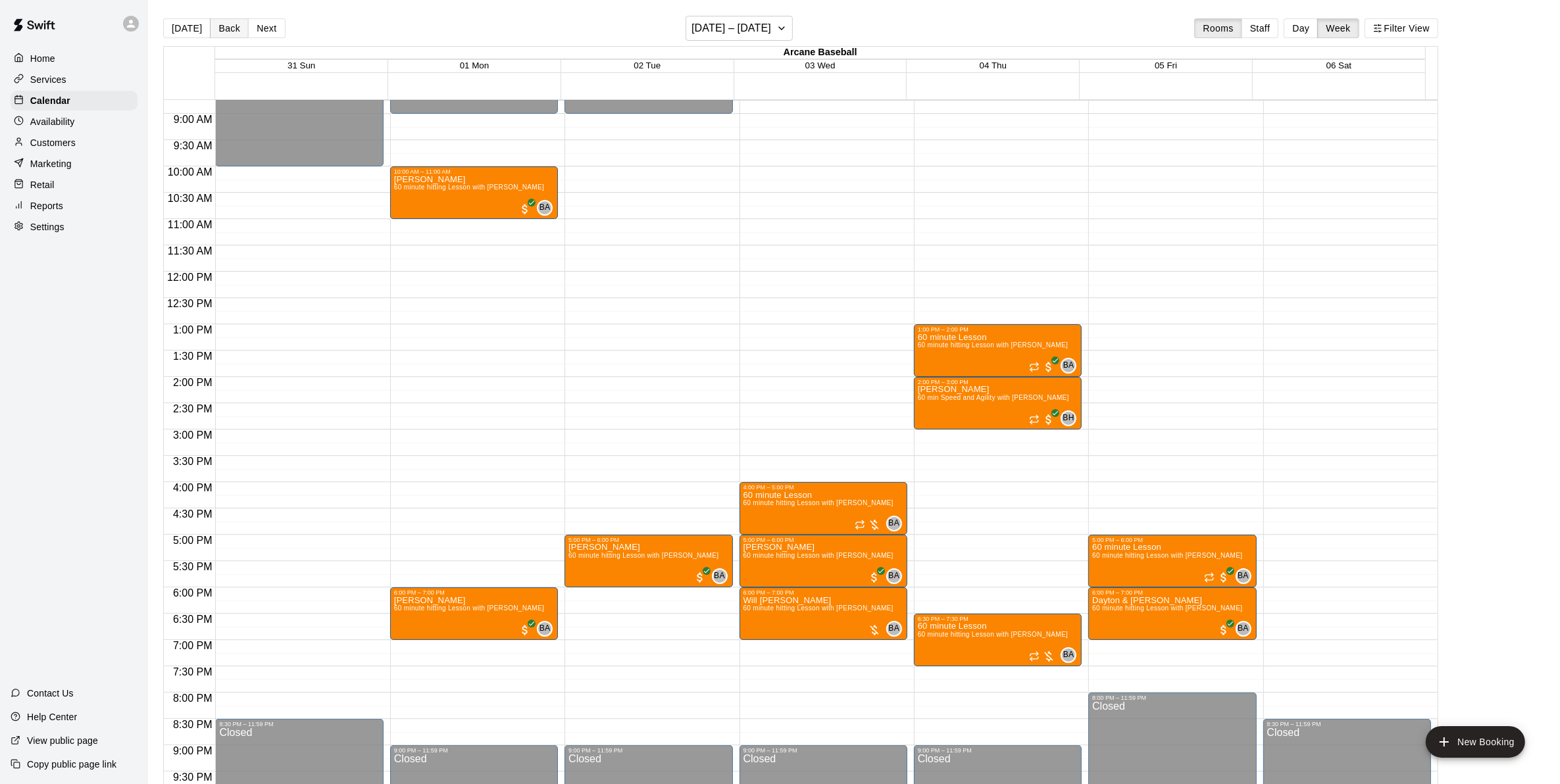
click at [229, 23] on button "Back" at bounding box center [229, 29] width 39 height 20
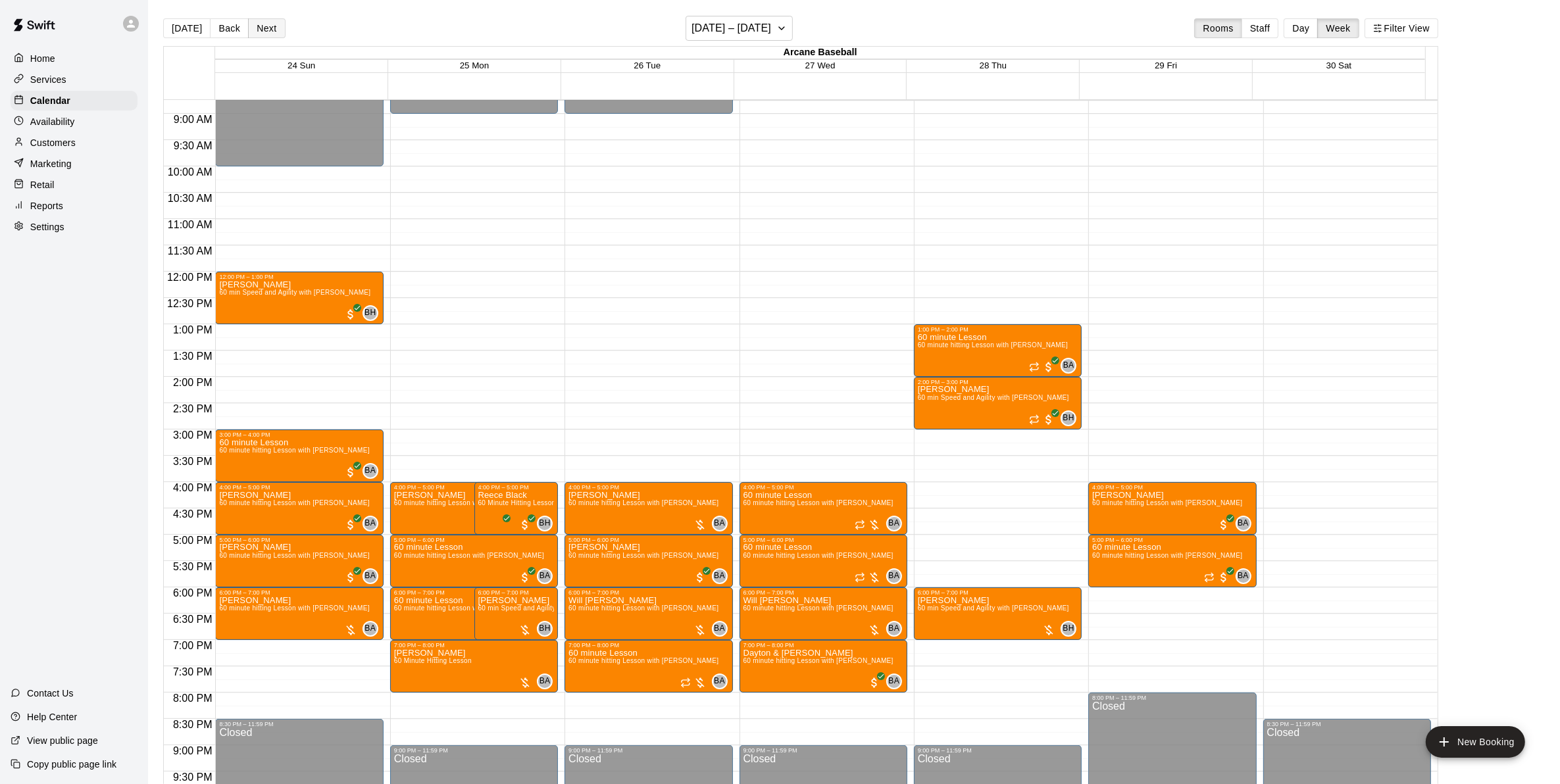
click at [262, 27] on button "Next" at bounding box center [266, 29] width 37 height 20
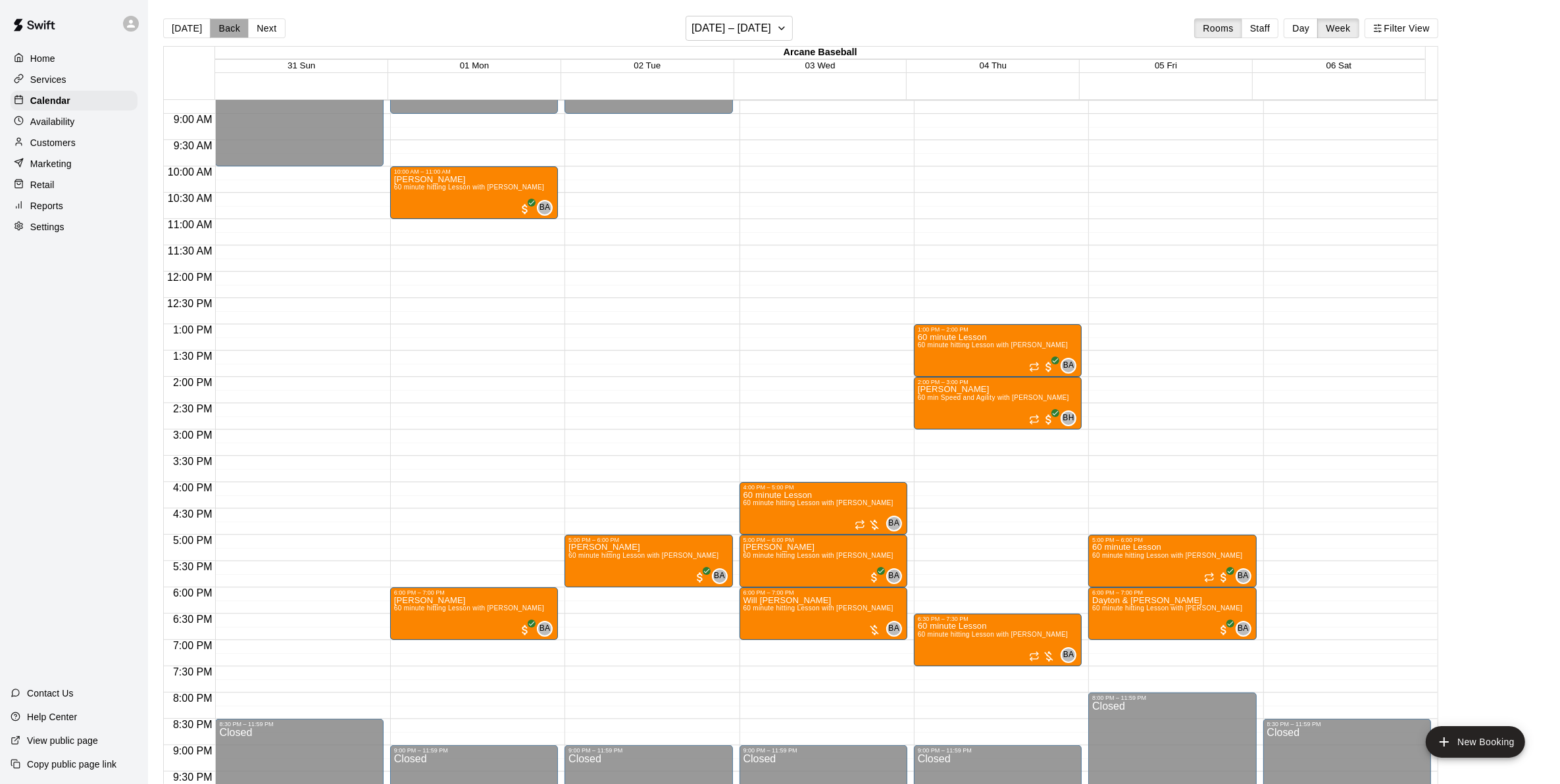
click at [221, 25] on button "Back" at bounding box center [229, 29] width 39 height 20
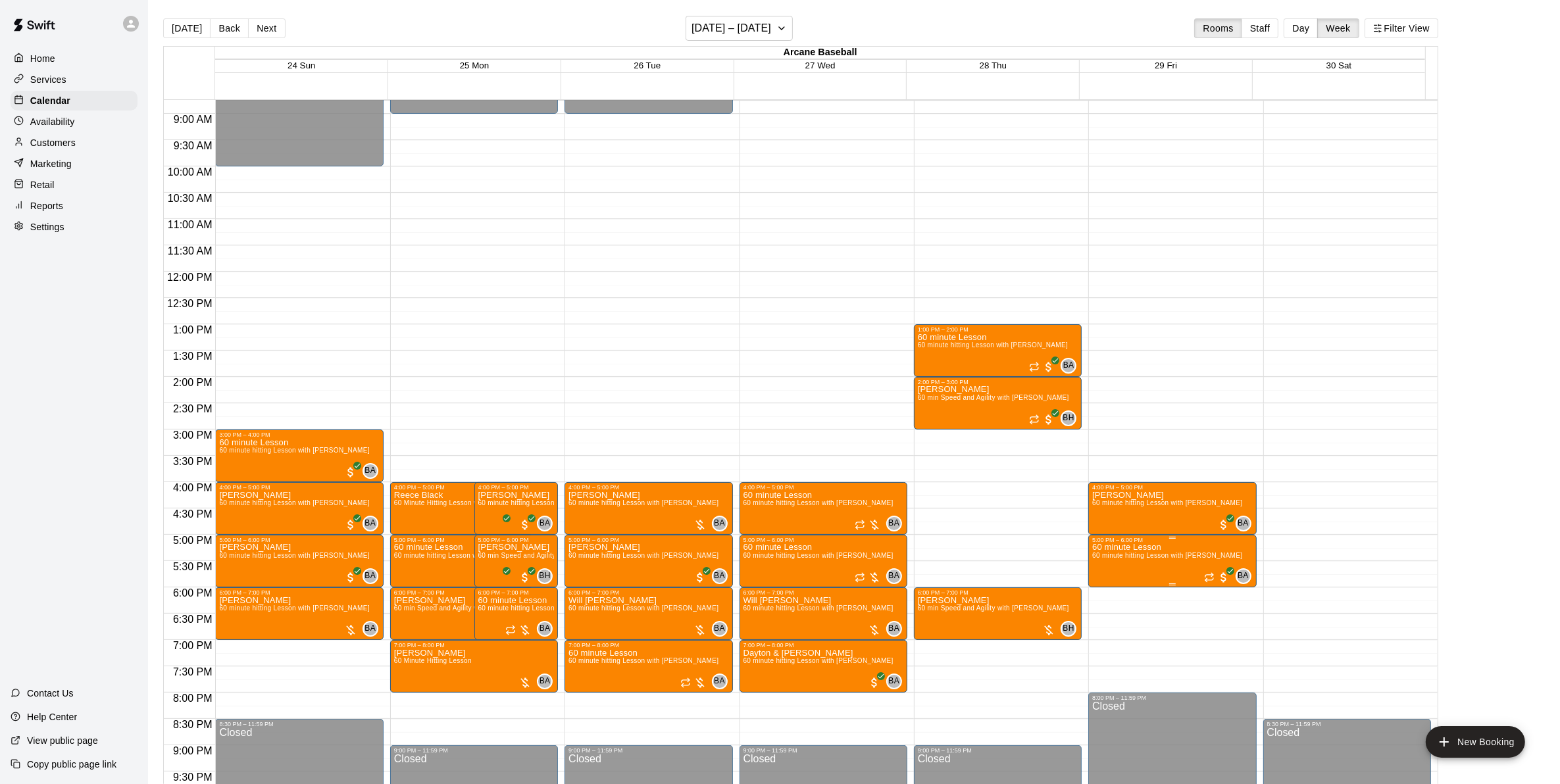
click at [1151, 555] on span "60 minute hitting Lesson with [PERSON_NAME]" at bounding box center [1167, 555] width 150 height 7
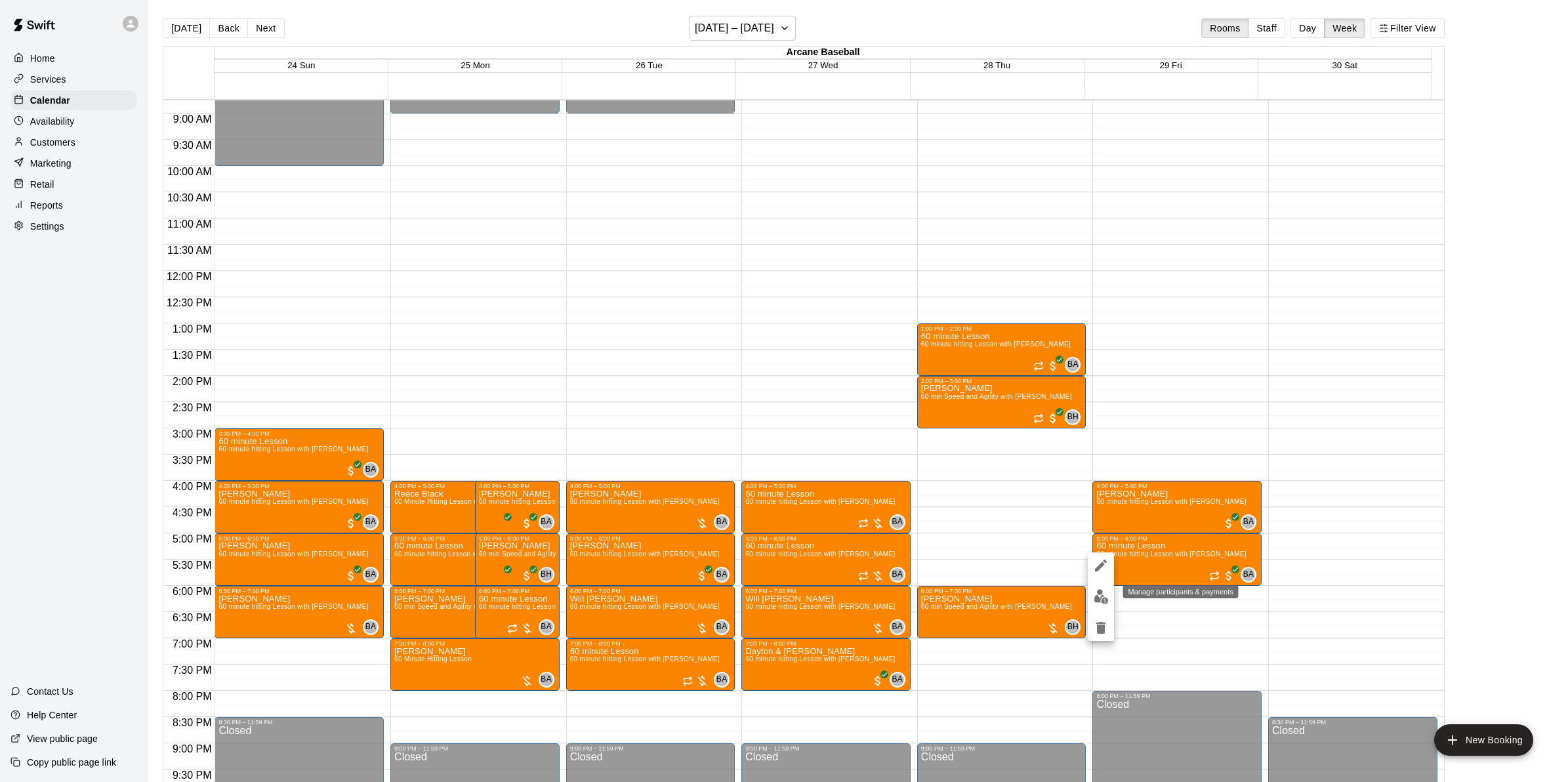
click at [1102, 587] on button "edit" at bounding box center [1100, 597] width 26 height 25
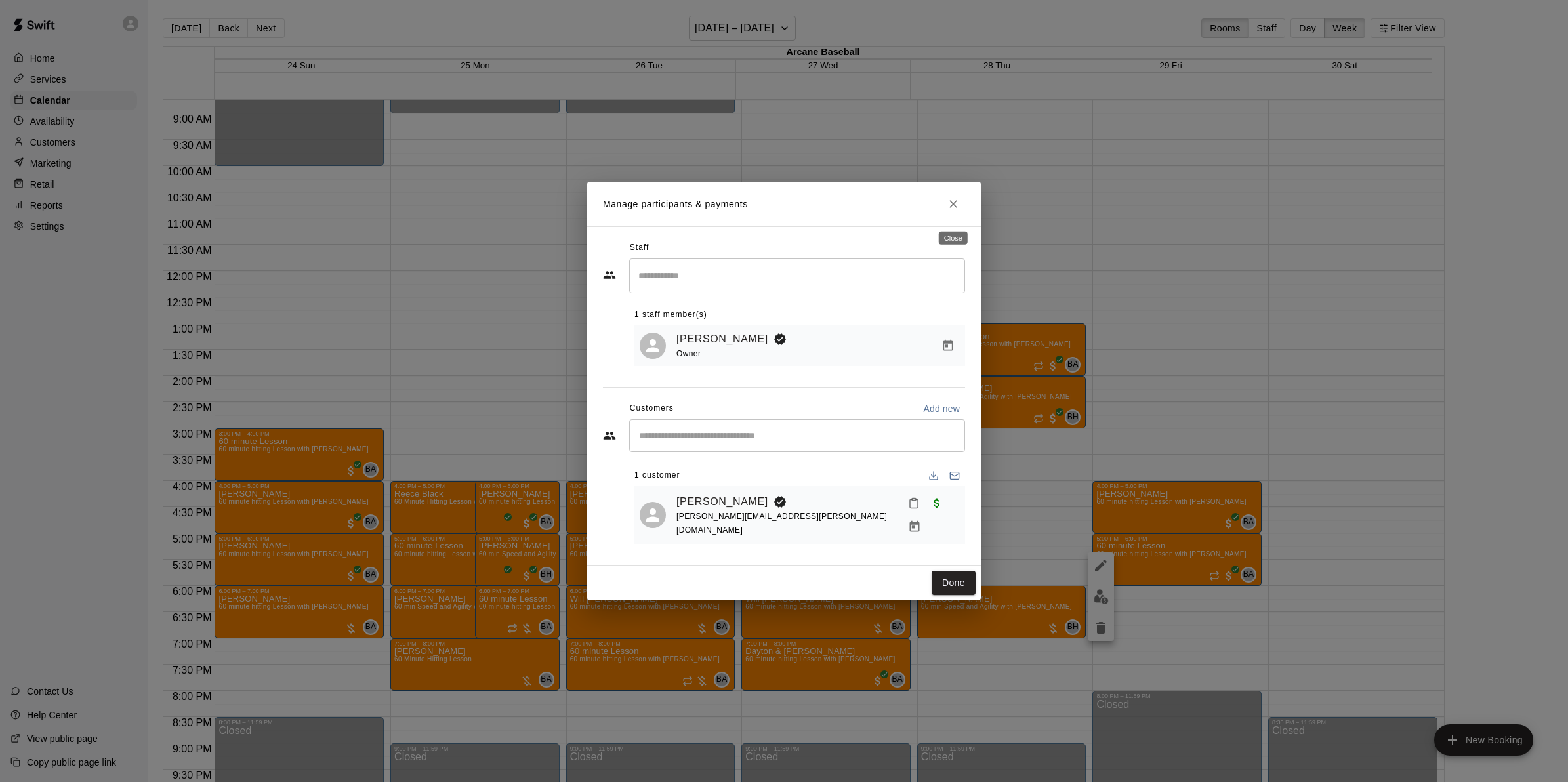
click at [950, 209] on icon "Close" at bounding box center [954, 204] width 13 height 13
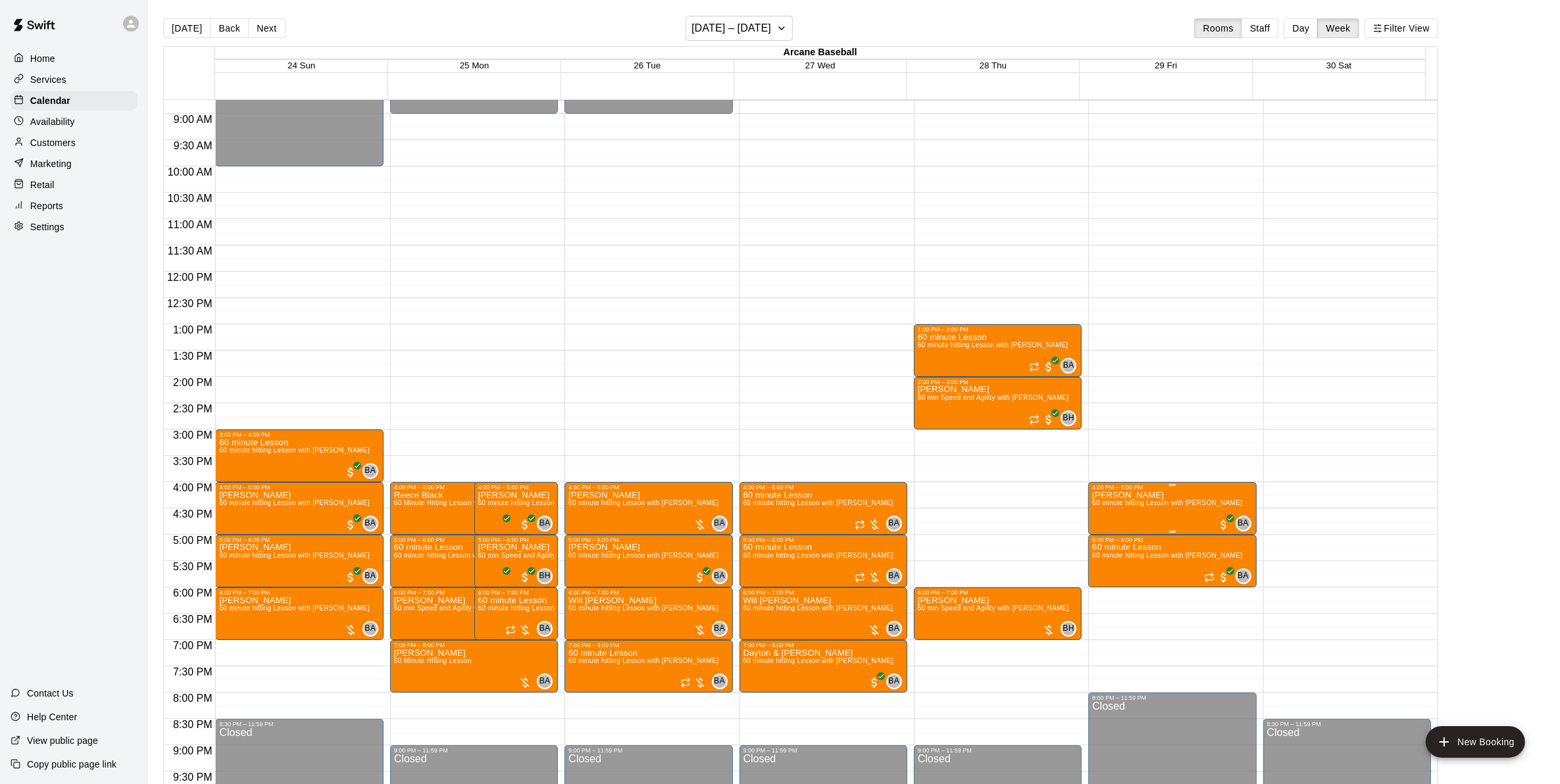
click at [1095, 504] on span "60 minute hitting Lesson with [PERSON_NAME]" at bounding box center [1167, 503] width 150 height 7
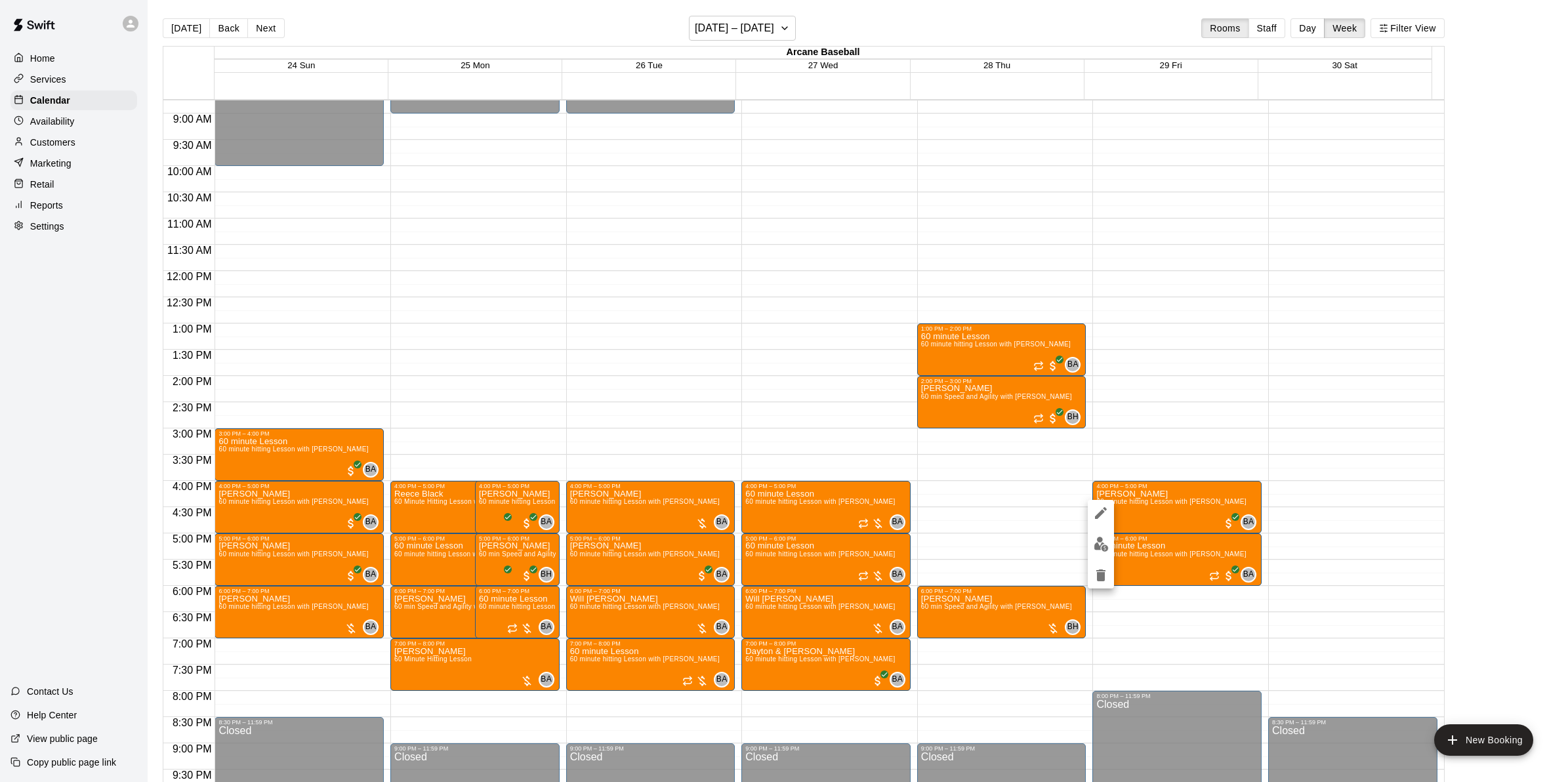
click at [260, 23] on div at bounding box center [784, 391] width 1568 height 782
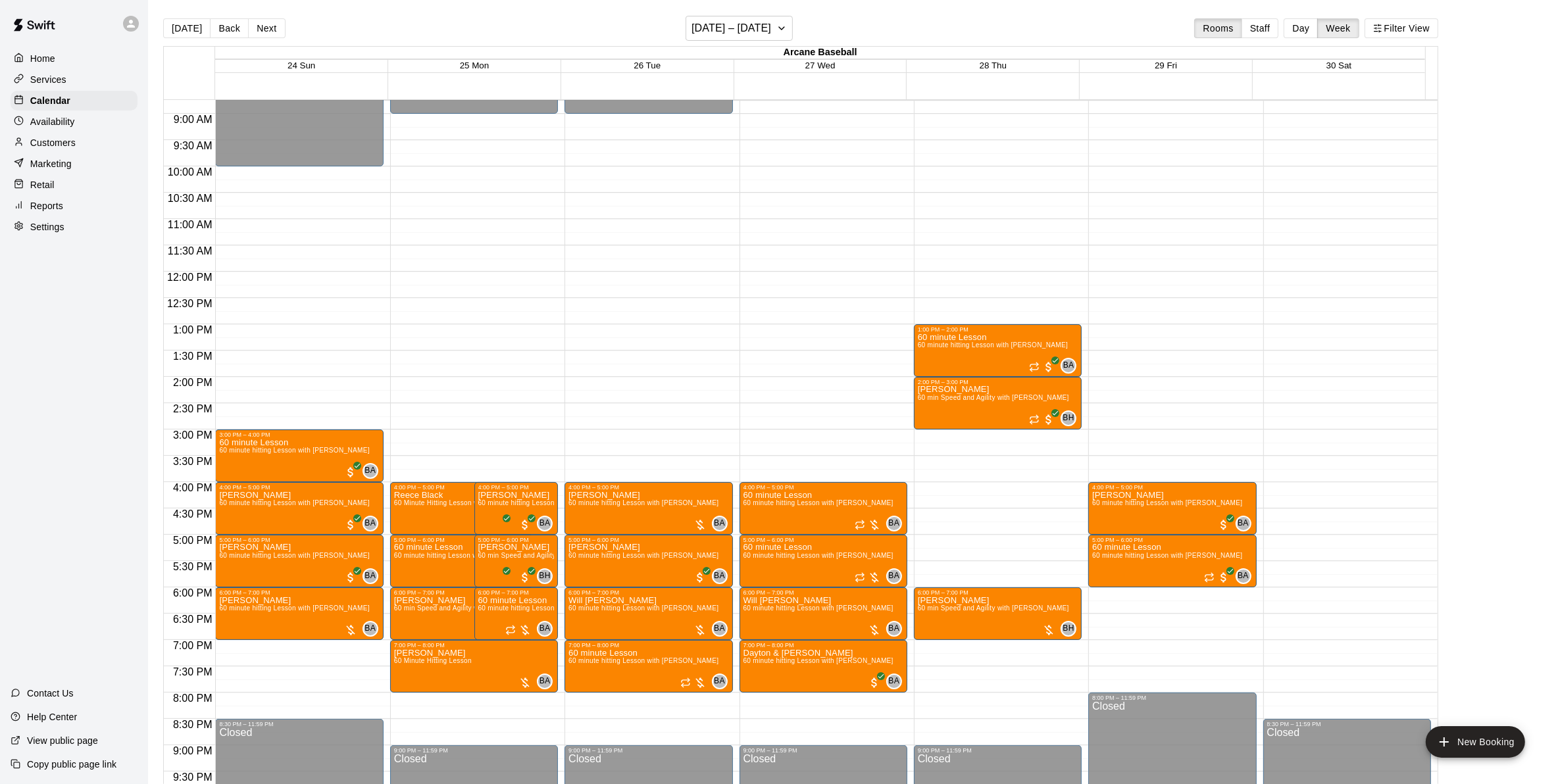
click at [261, 28] on button "Next" at bounding box center [266, 29] width 37 height 20
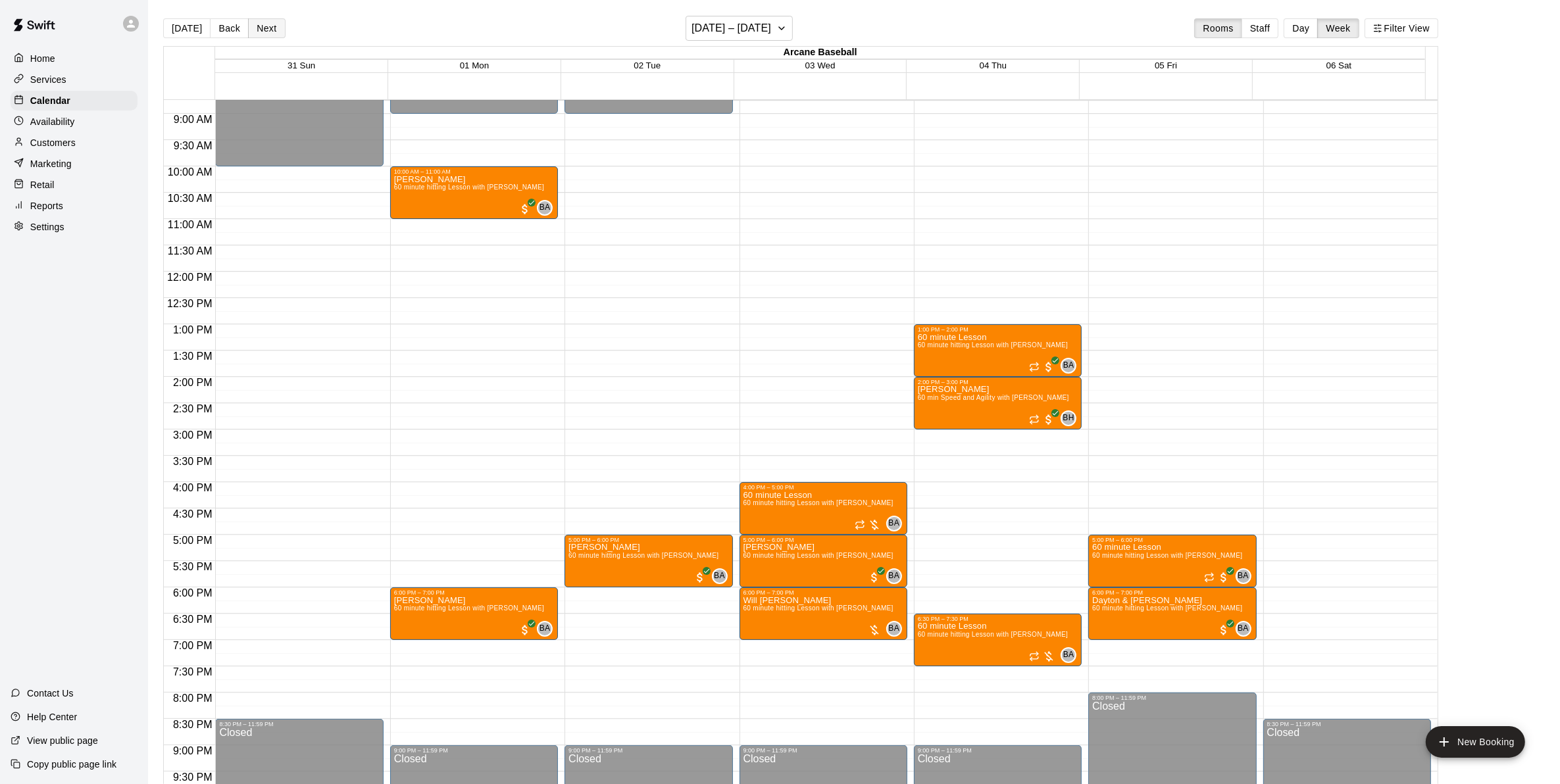
click at [263, 23] on button "Next" at bounding box center [266, 29] width 37 height 20
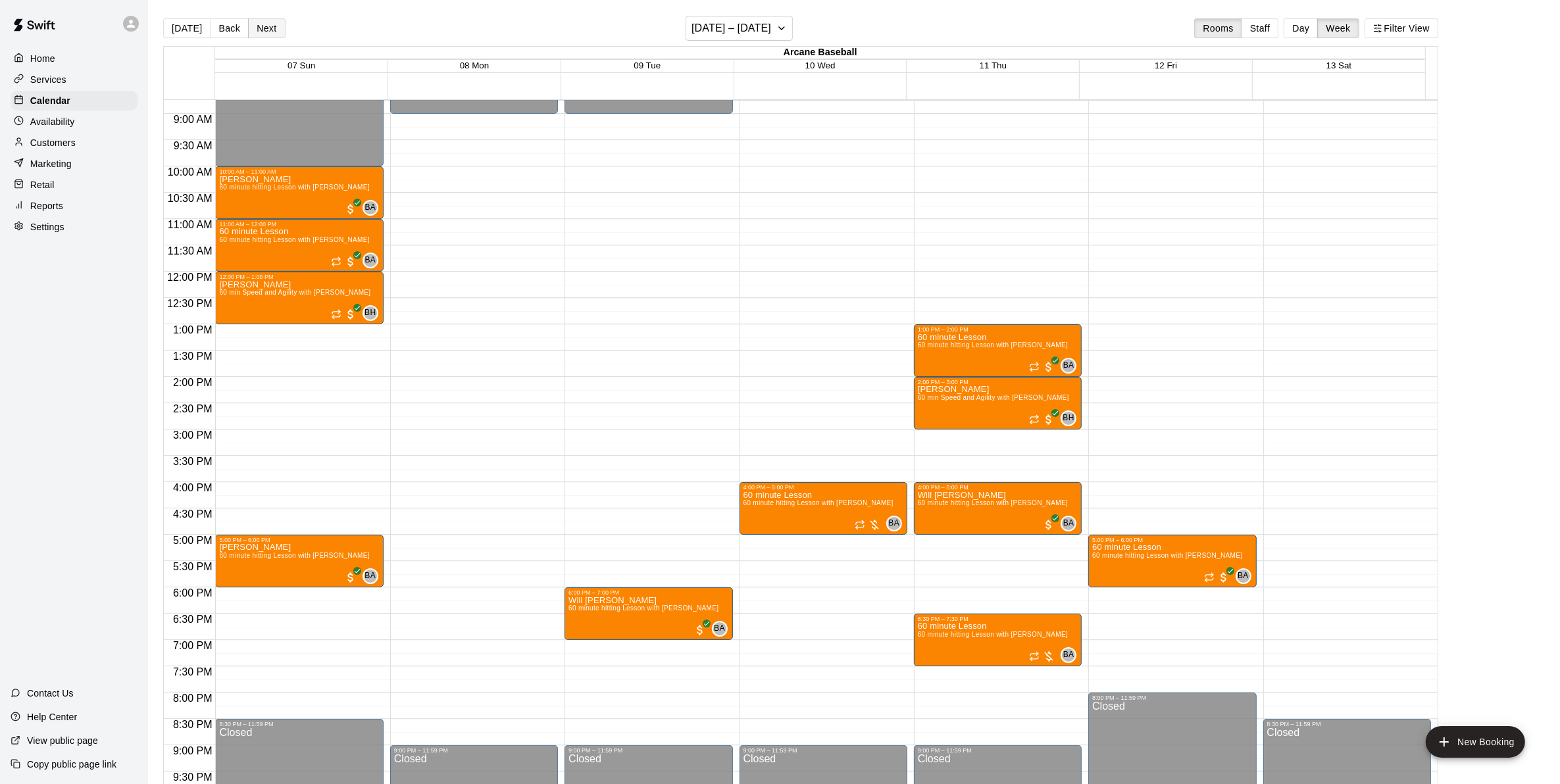
click at [260, 23] on button "Next" at bounding box center [266, 29] width 37 height 20
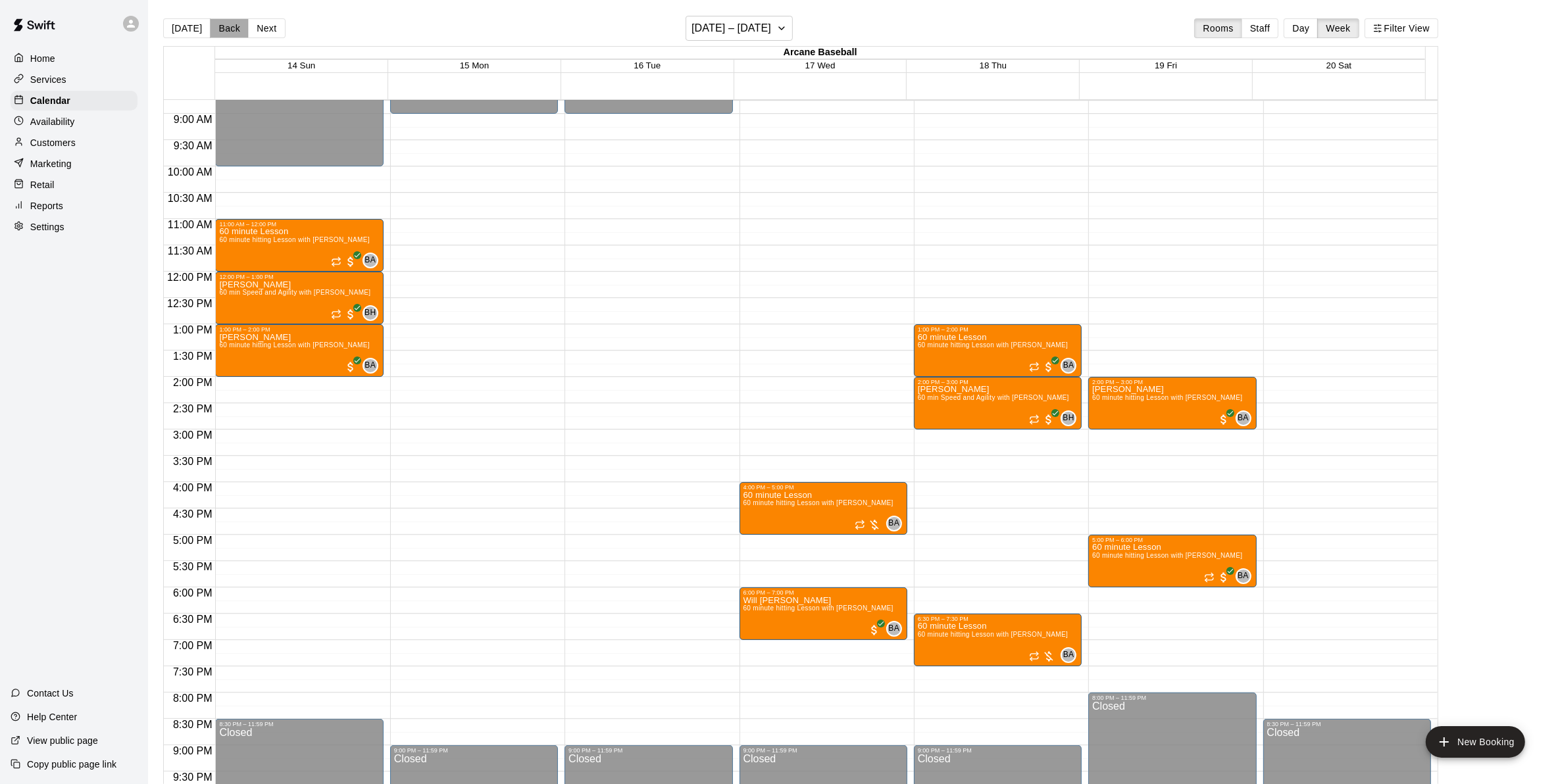
click at [221, 34] on button "Back" at bounding box center [229, 29] width 39 height 20
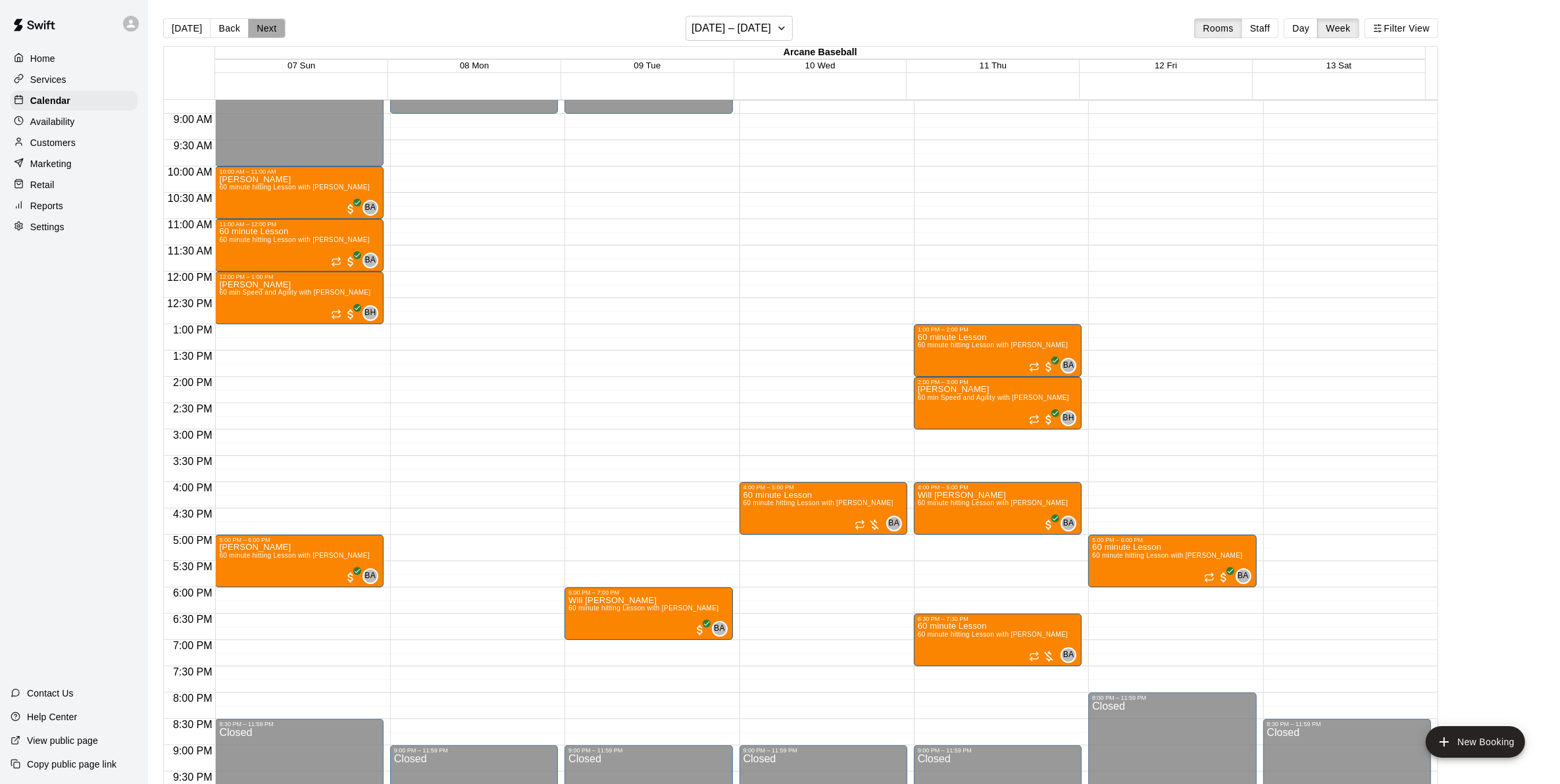
click at [263, 31] on button "Next" at bounding box center [266, 29] width 37 height 20
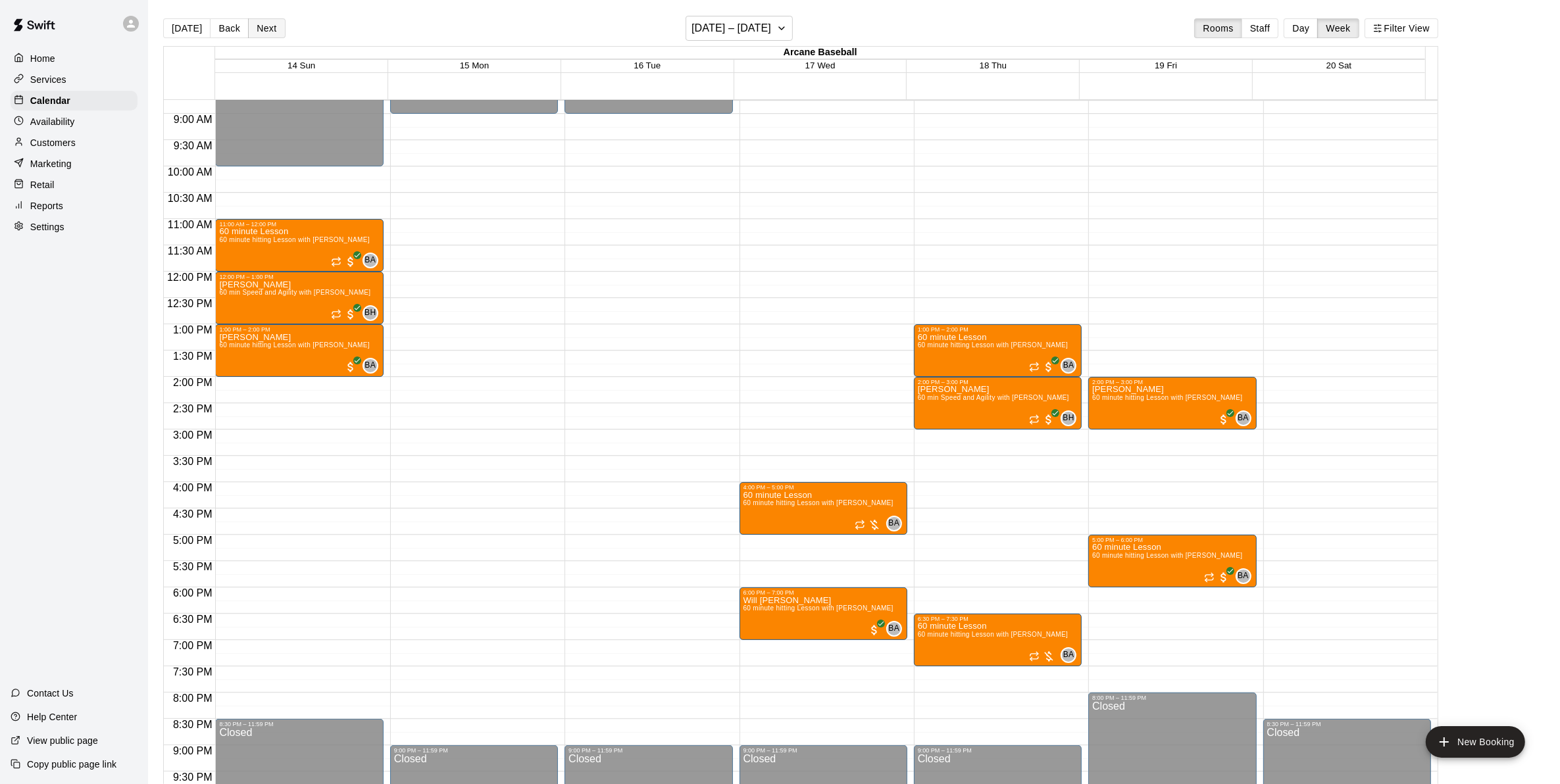
click at [263, 33] on button "Next" at bounding box center [266, 29] width 37 height 20
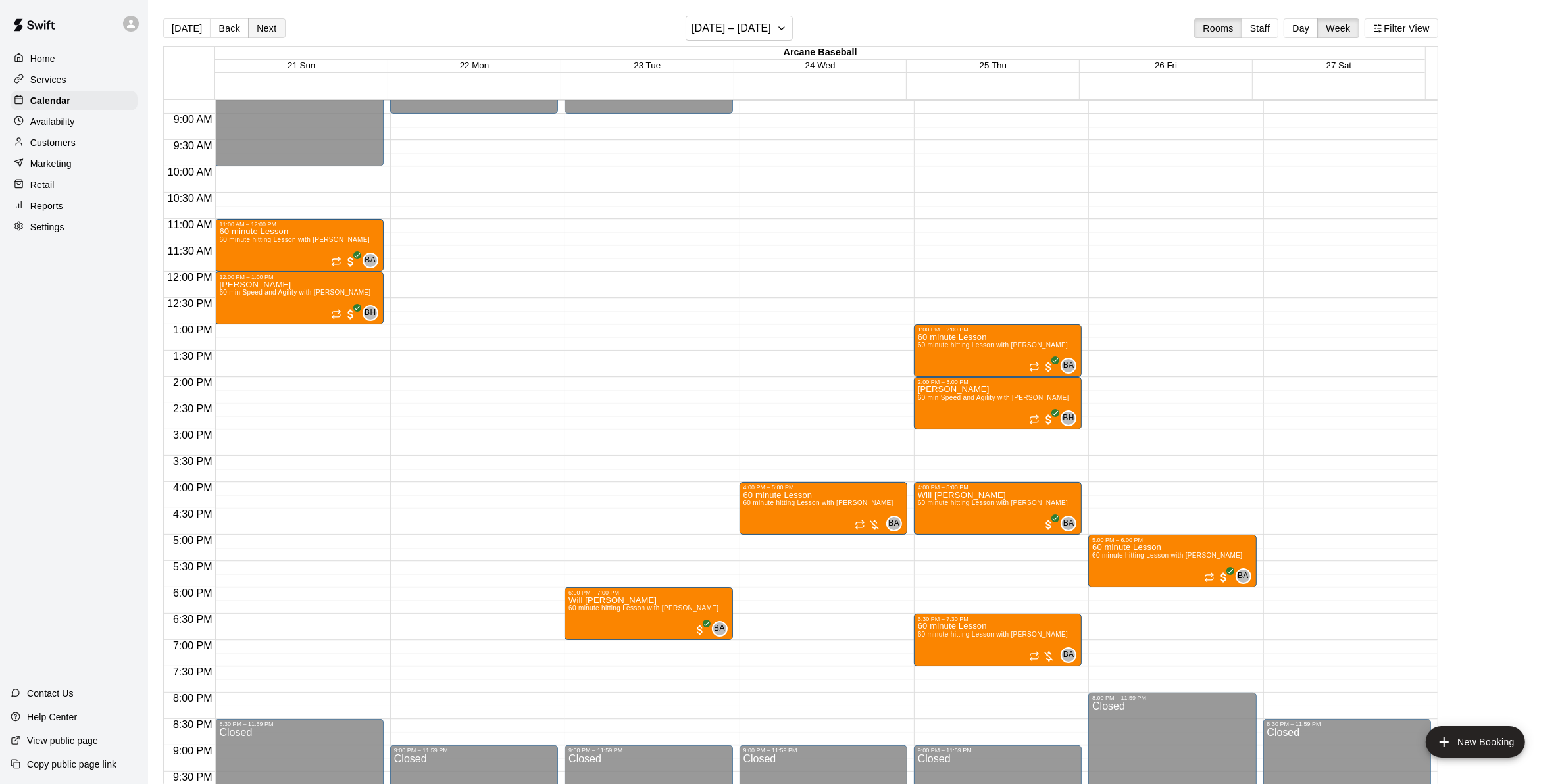
click at [268, 27] on button "Next" at bounding box center [266, 29] width 37 height 20
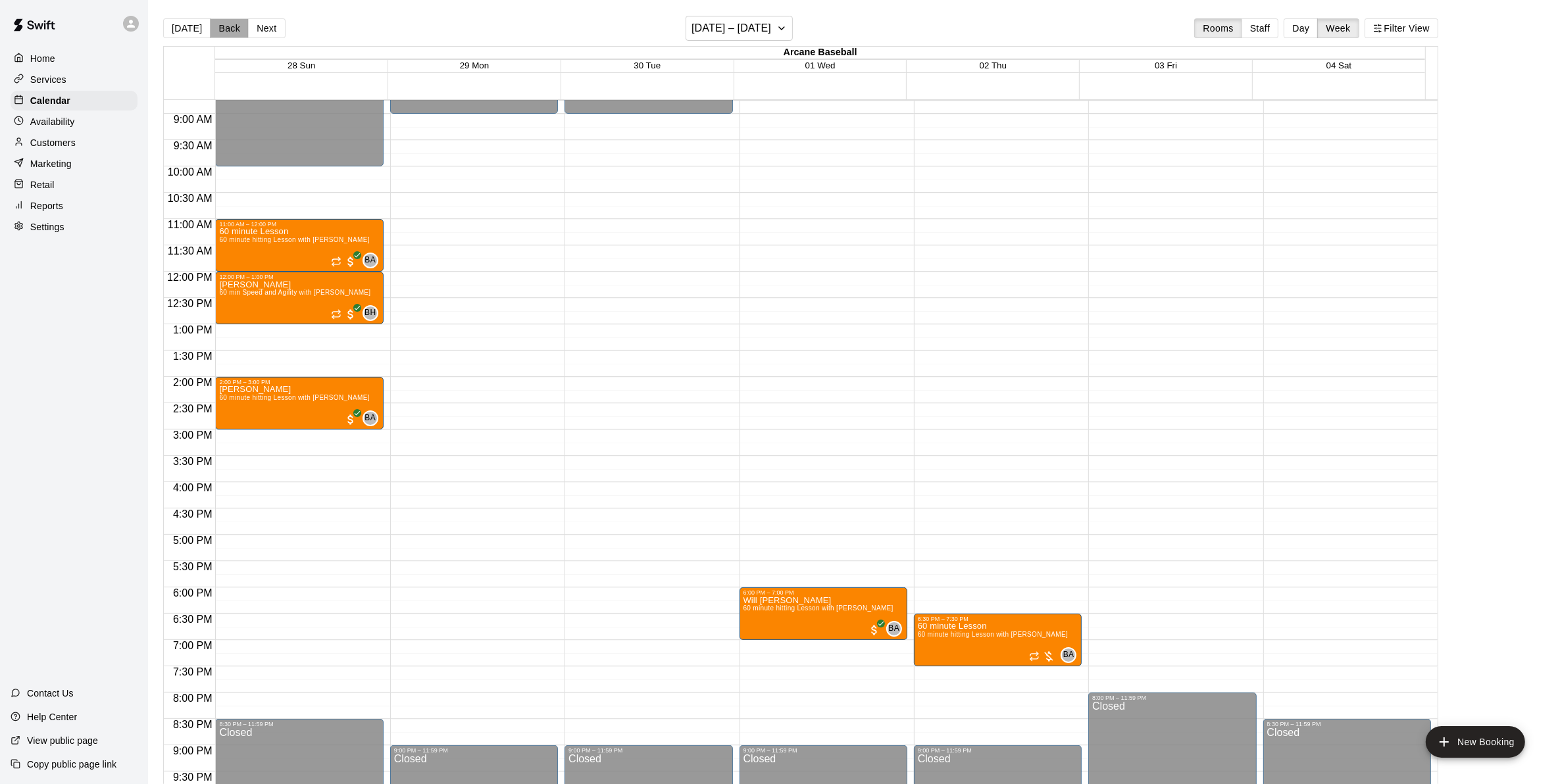
click at [219, 33] on button "Back" at bounding box center [229, 29] width 39 height 20
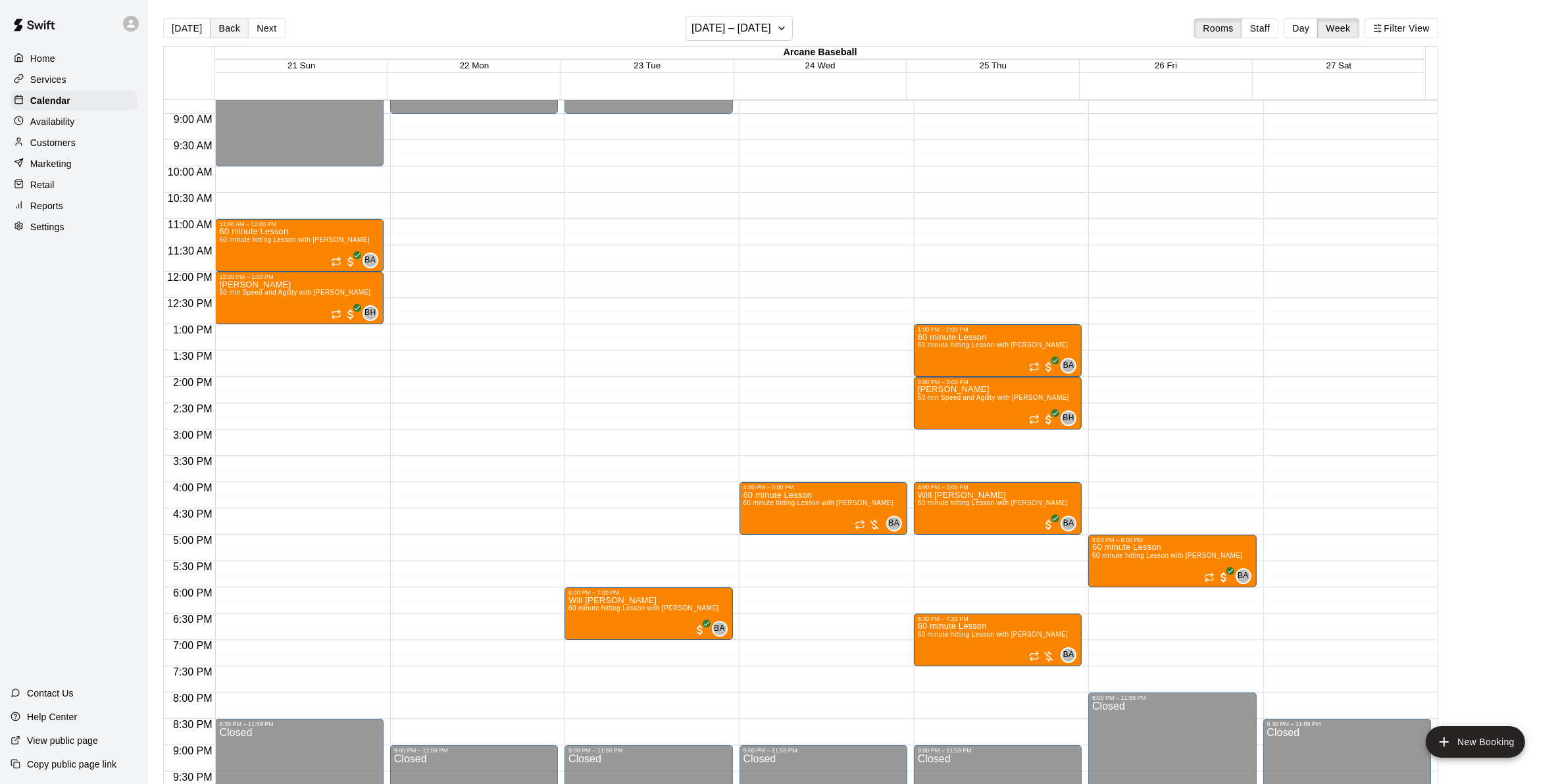
click at [228, 23] on button "Back" at bounding box center [229, 29] width 39 height 20
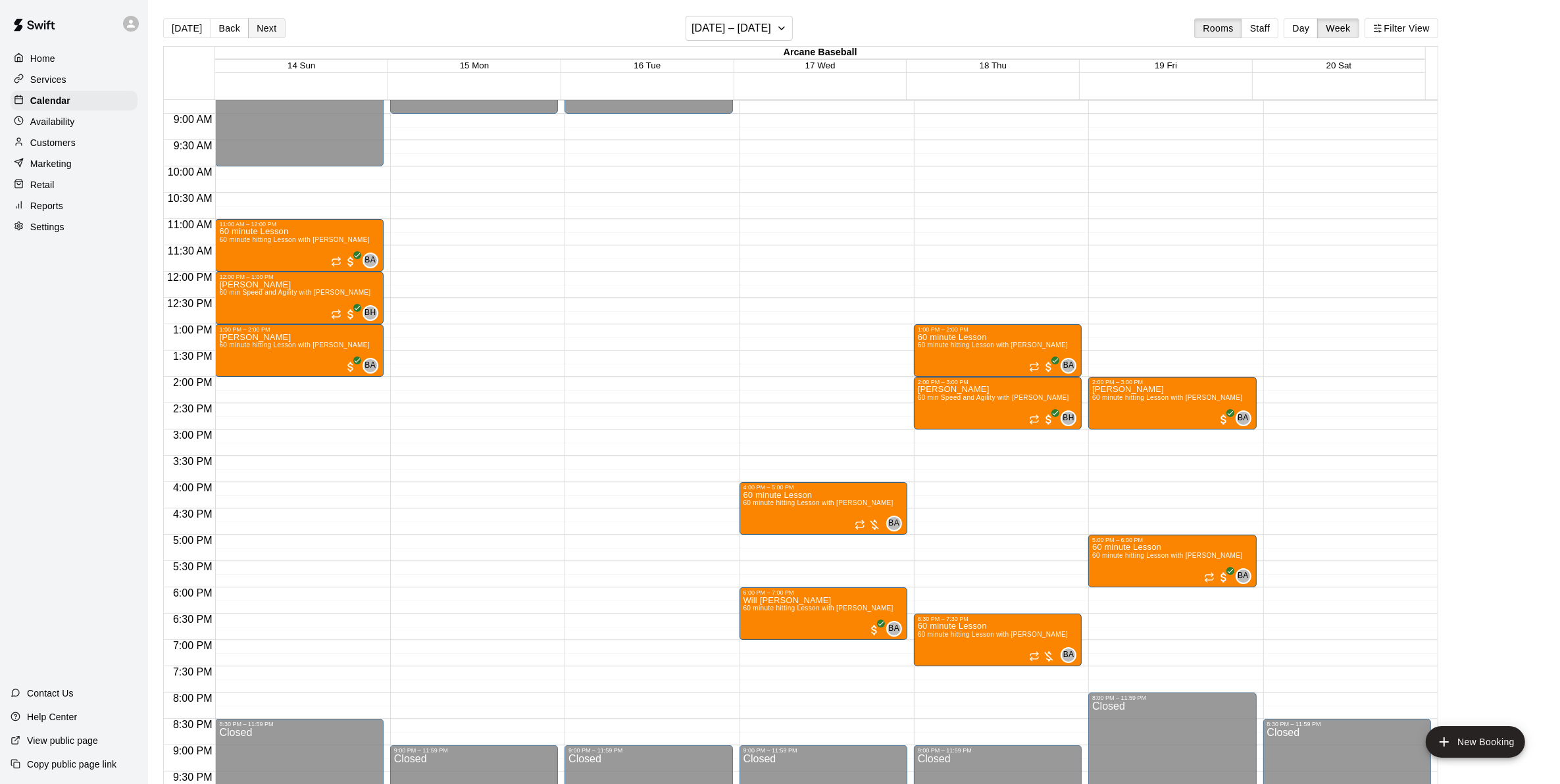
click at [267, 24] on button "Next" at bounding box center [266, 29] width 37 height 20
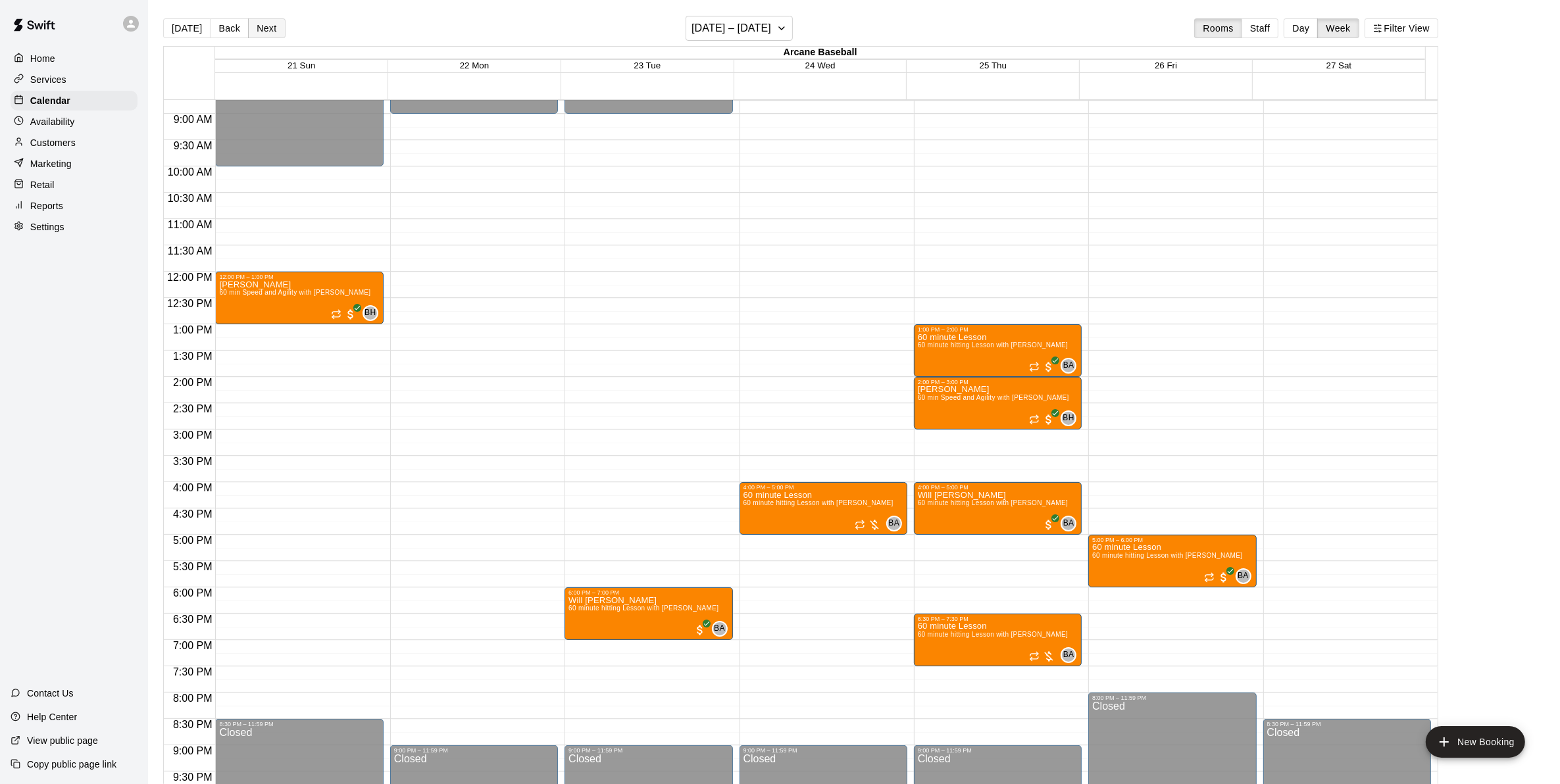
click at [267, 29] on button "Next" at bounding box center [266, 29] width 37 height 20
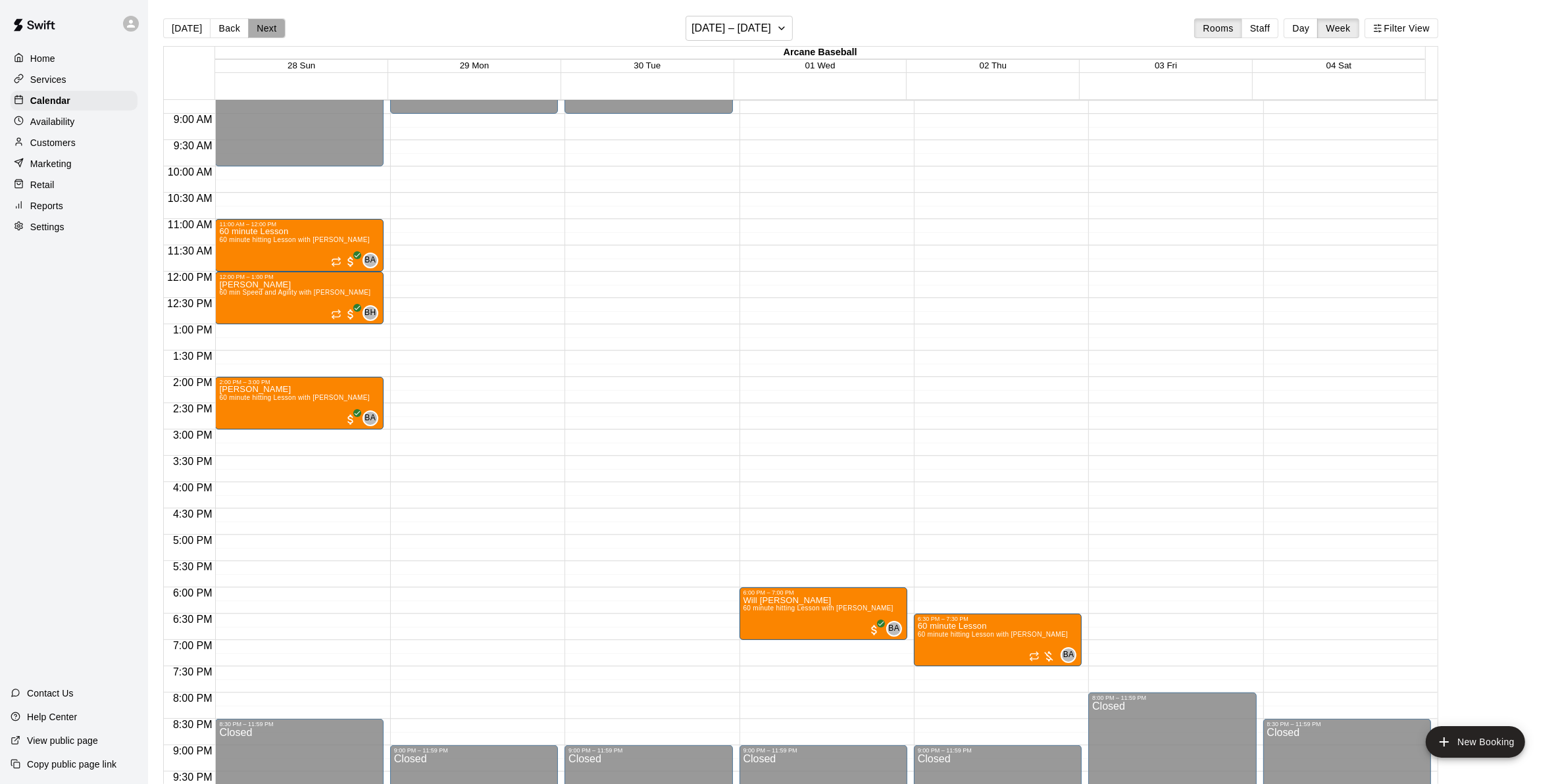
click at [267, 29] on button "Next" at bounding box center [266, 29] width 37 height 20
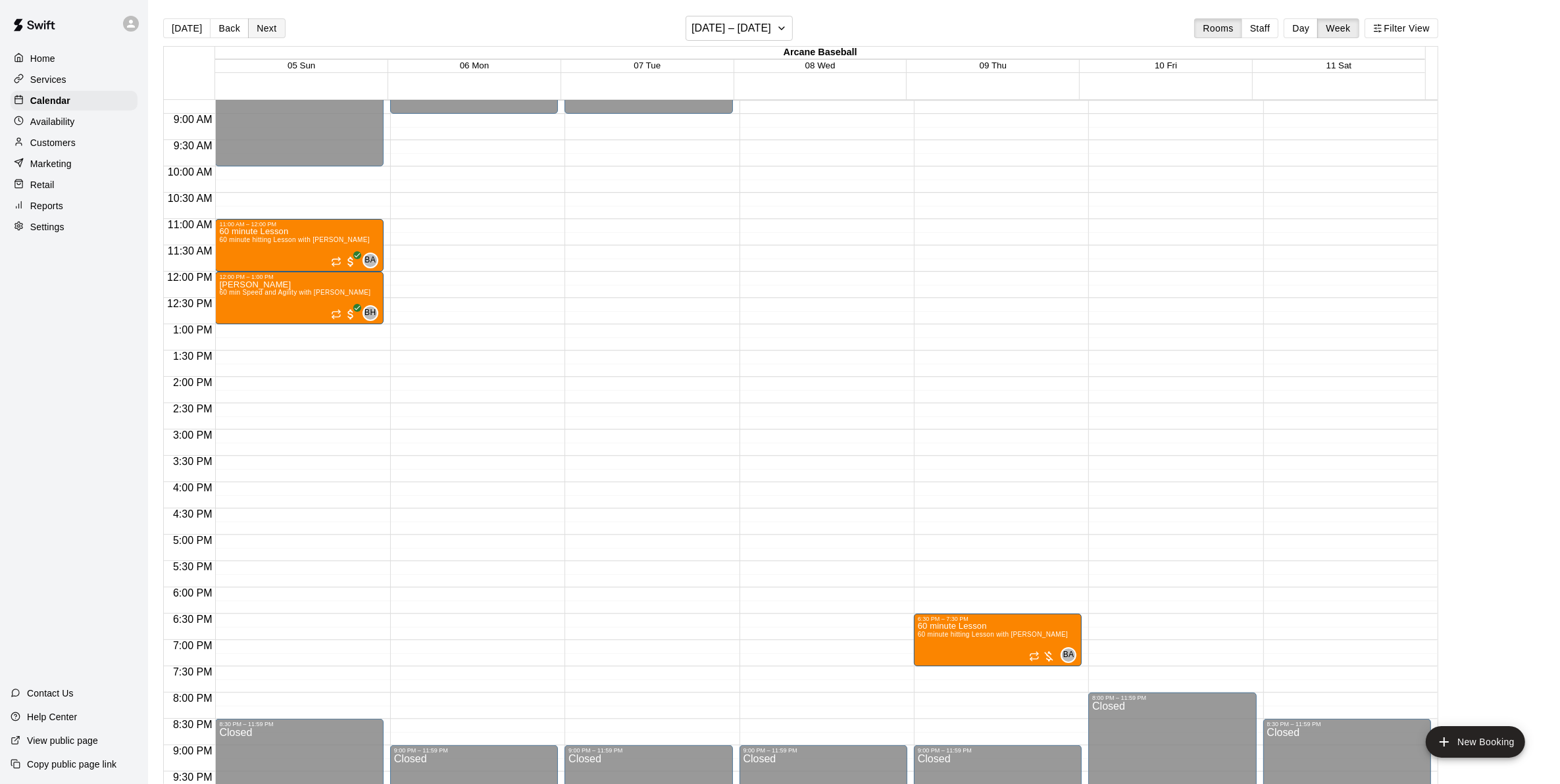
click at [267, 29] on button "Next" at bounding box center [266, 29] width 37 height 20
click at [230, 31] on button "Back" at bounding box center [229, 29] width 39 height 20
click at [223, 21] on button "Back" at bounding box center [229, 29] width 39 height 20
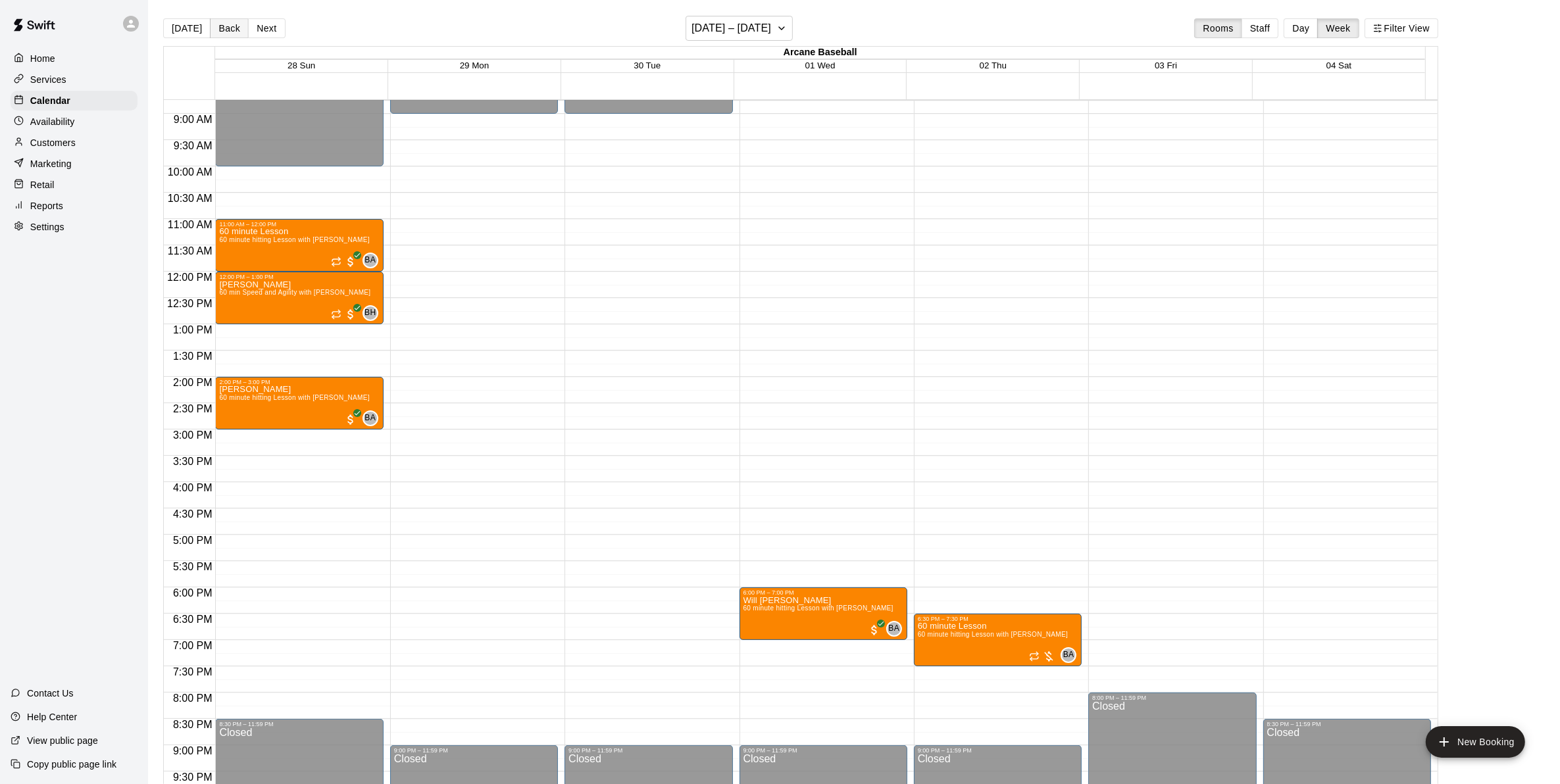
click at [223, 21] on button "Back" at bounding box center [229, 29] width 39 height 20
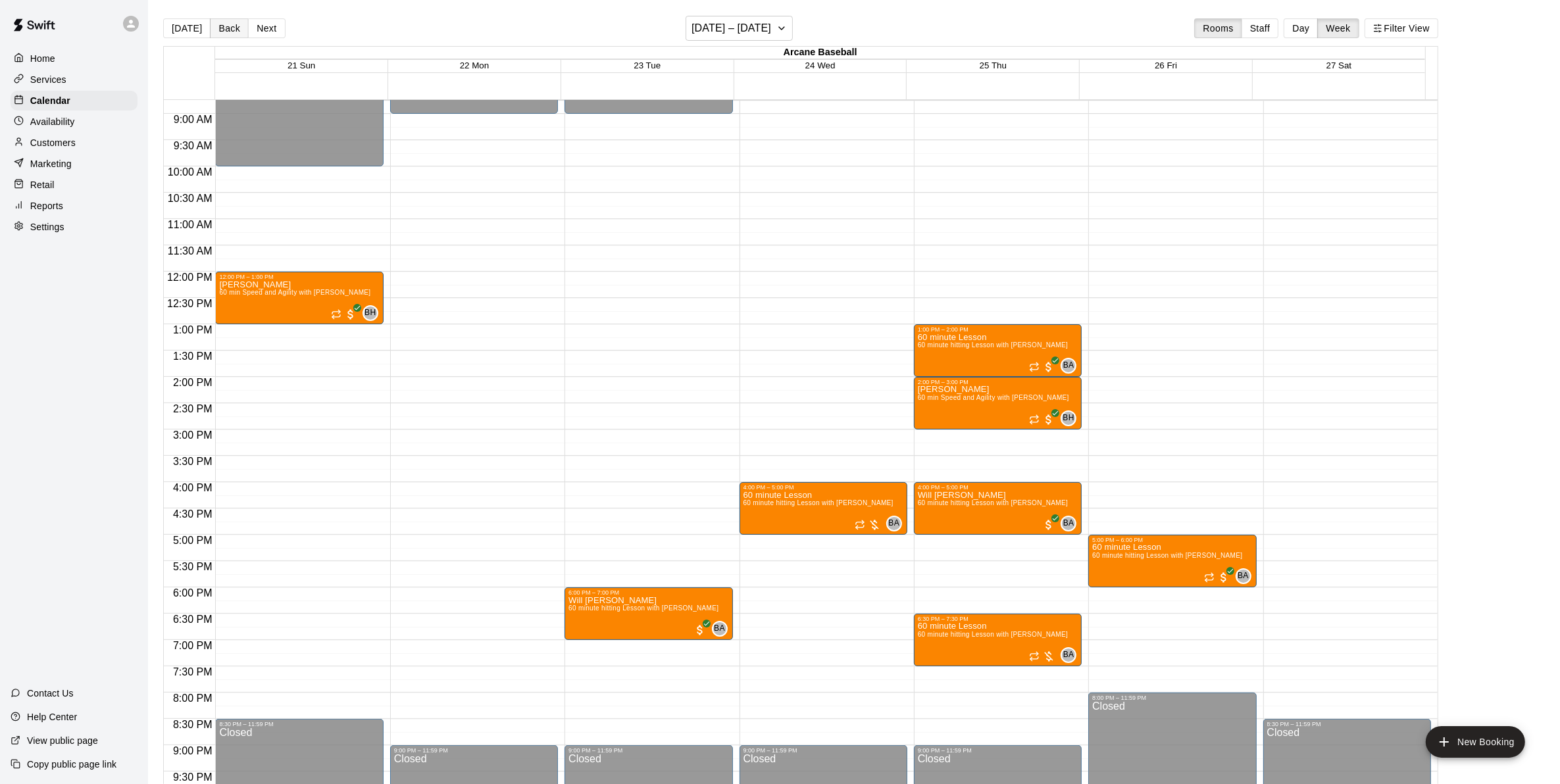
click at [223, 21] on button "Back" at bounding box center [229, 29] width 39 height 20
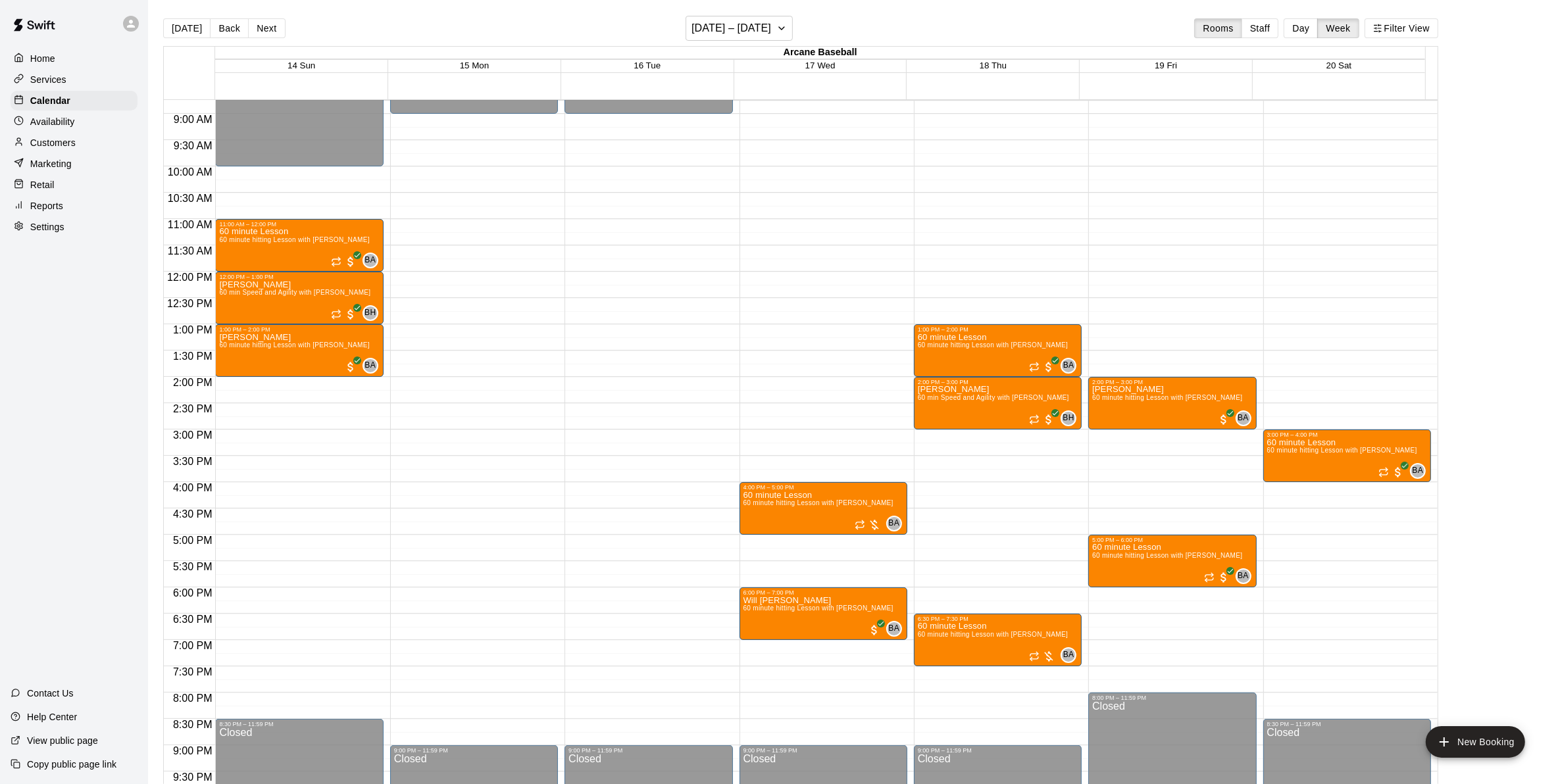
click at [222, 21] on button "Back" at bounding box center [229, 29] width 39 height 20
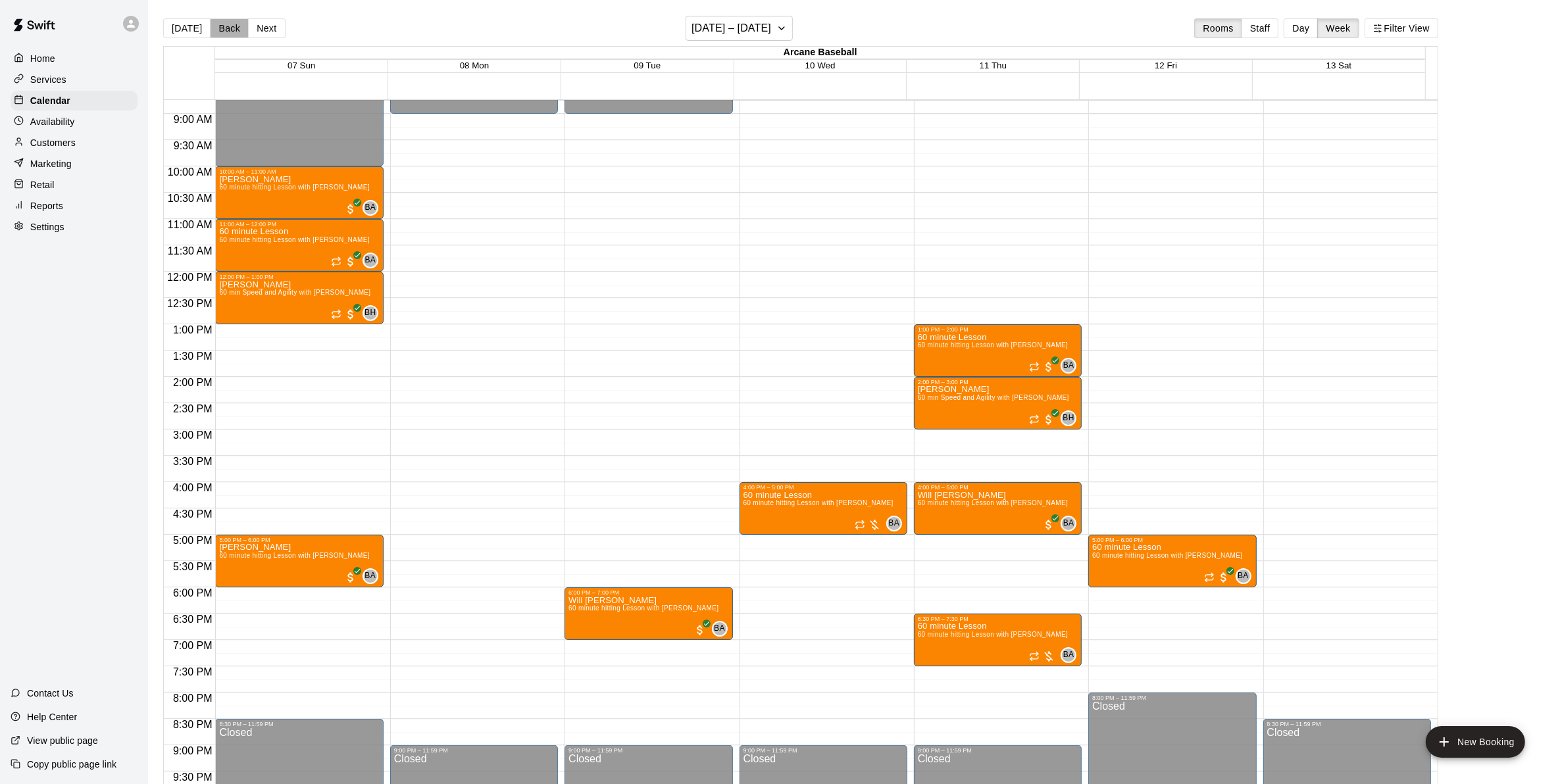
click at [222, 21] on button "Back" at bounding box center [229, 29] width 39 height 20
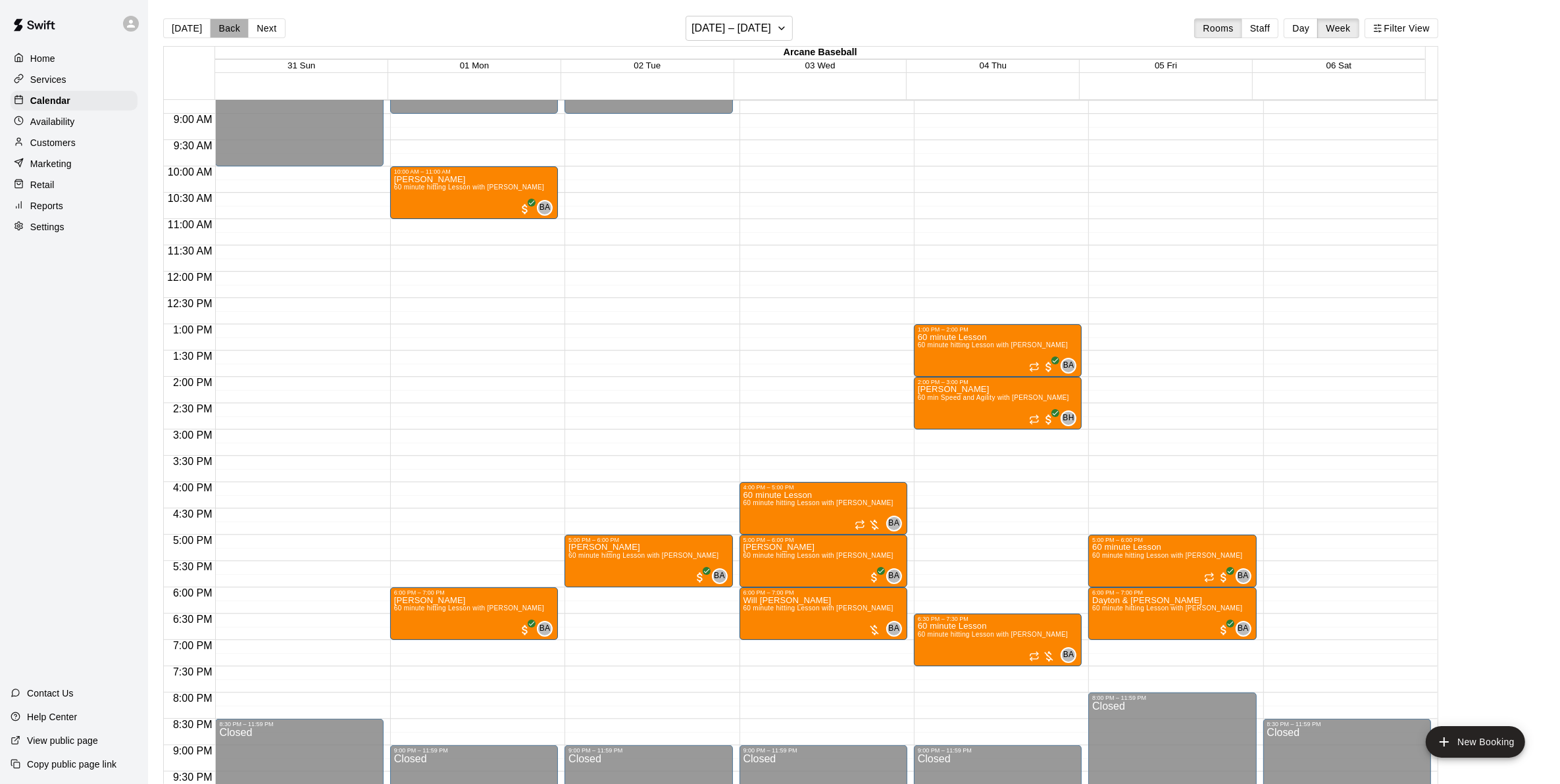
click at [222, 21] on button "Back" at bounding box center [229, 29] width 39 height 20
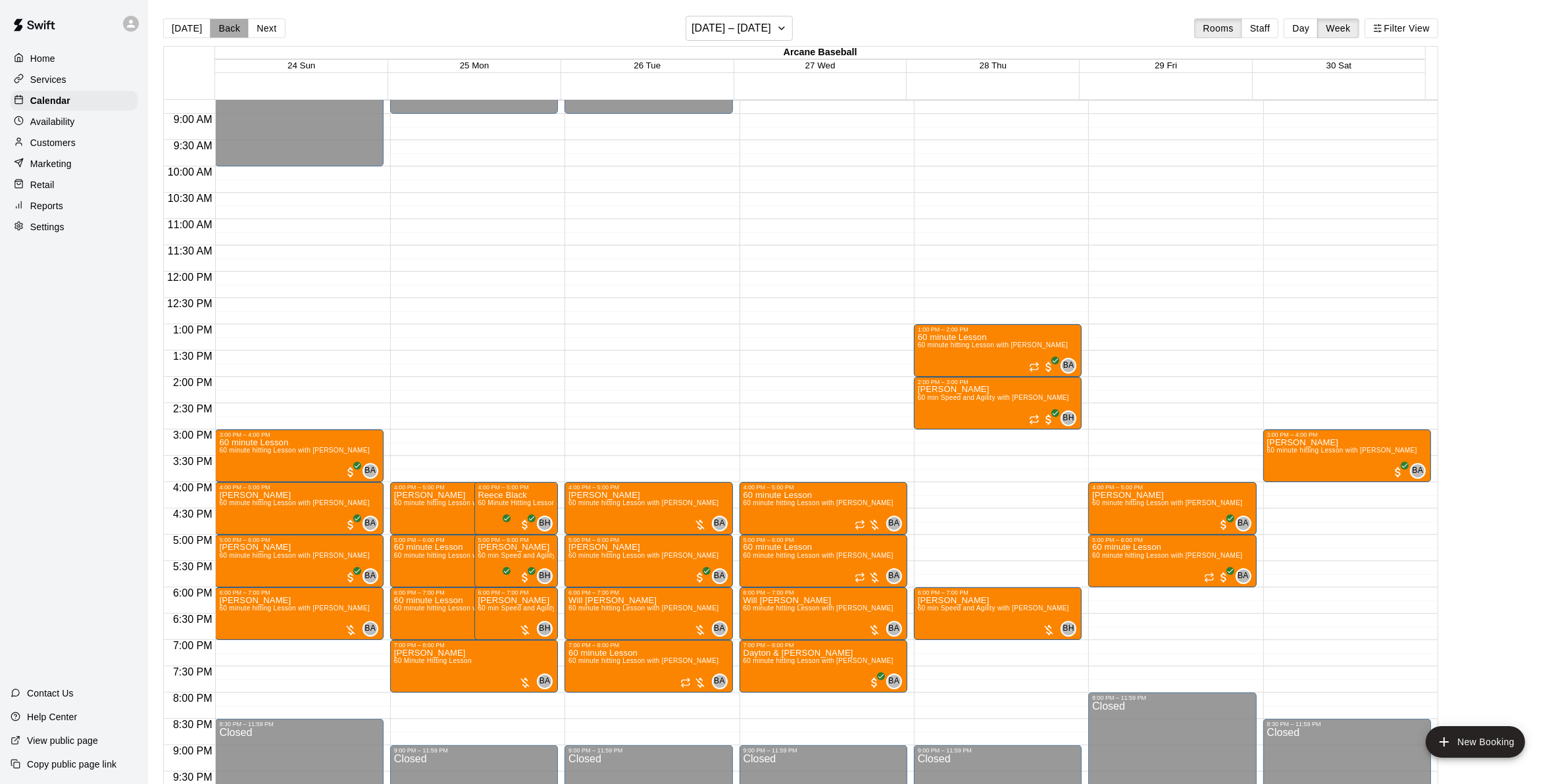
click at [221, 23] on button "Back" at bounding box center [229, 29] width 39 height 20
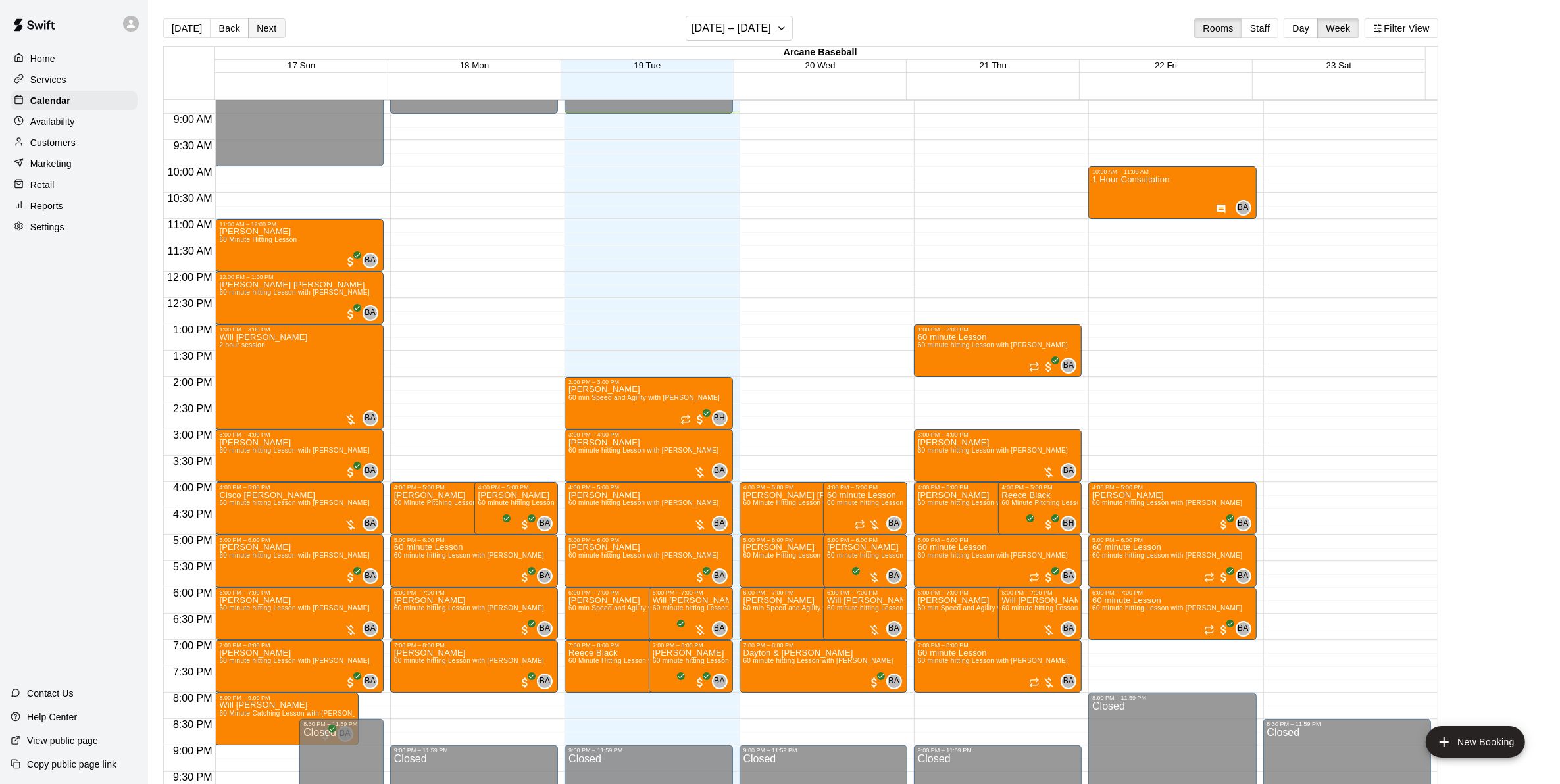
click at [264, 23] on button "Next" at bounding box center [266, 29] width 37 height 20
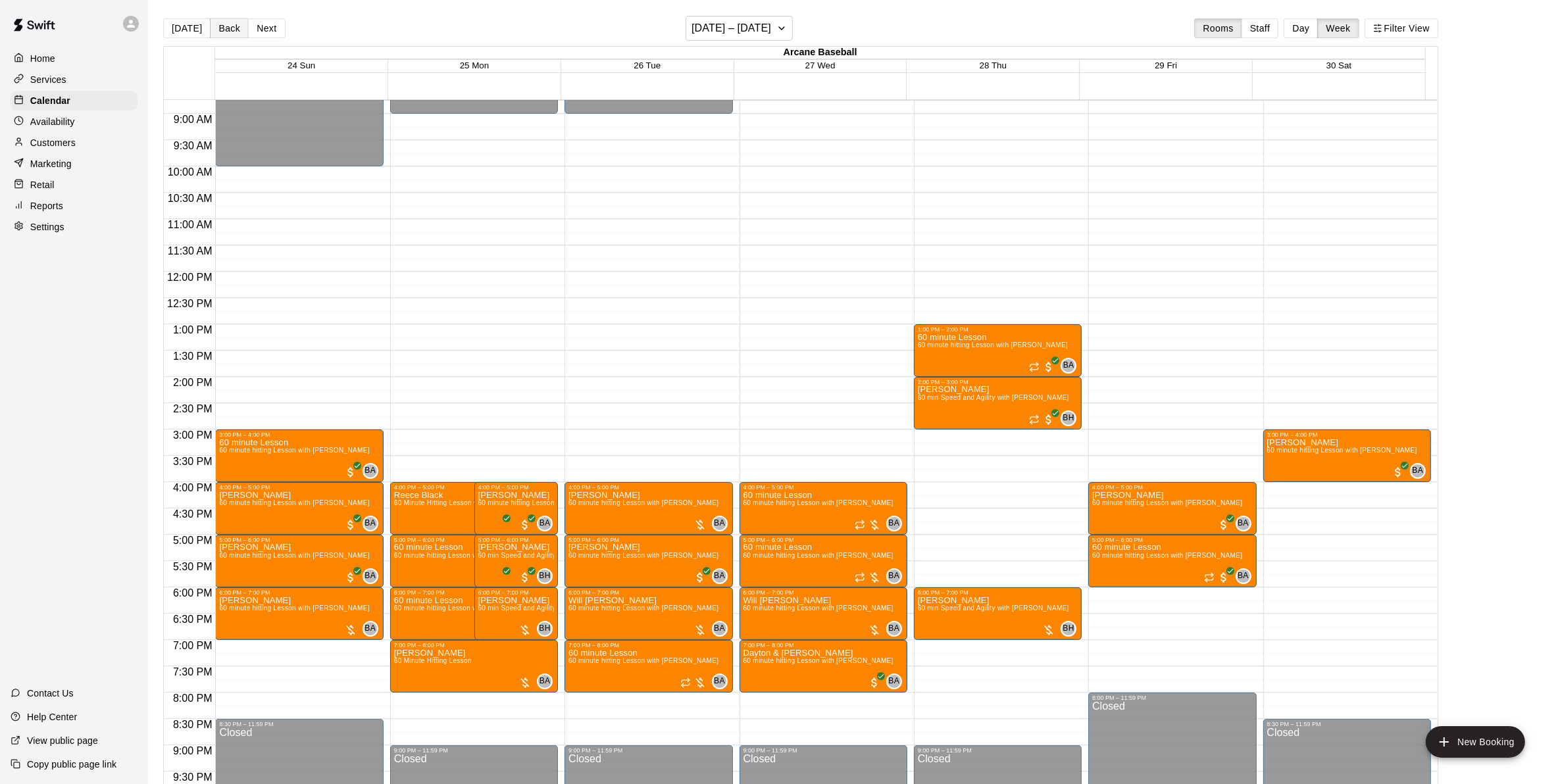
click at [231, 27] on button "Back" at bounding box center [229, 29] width 39 height 20
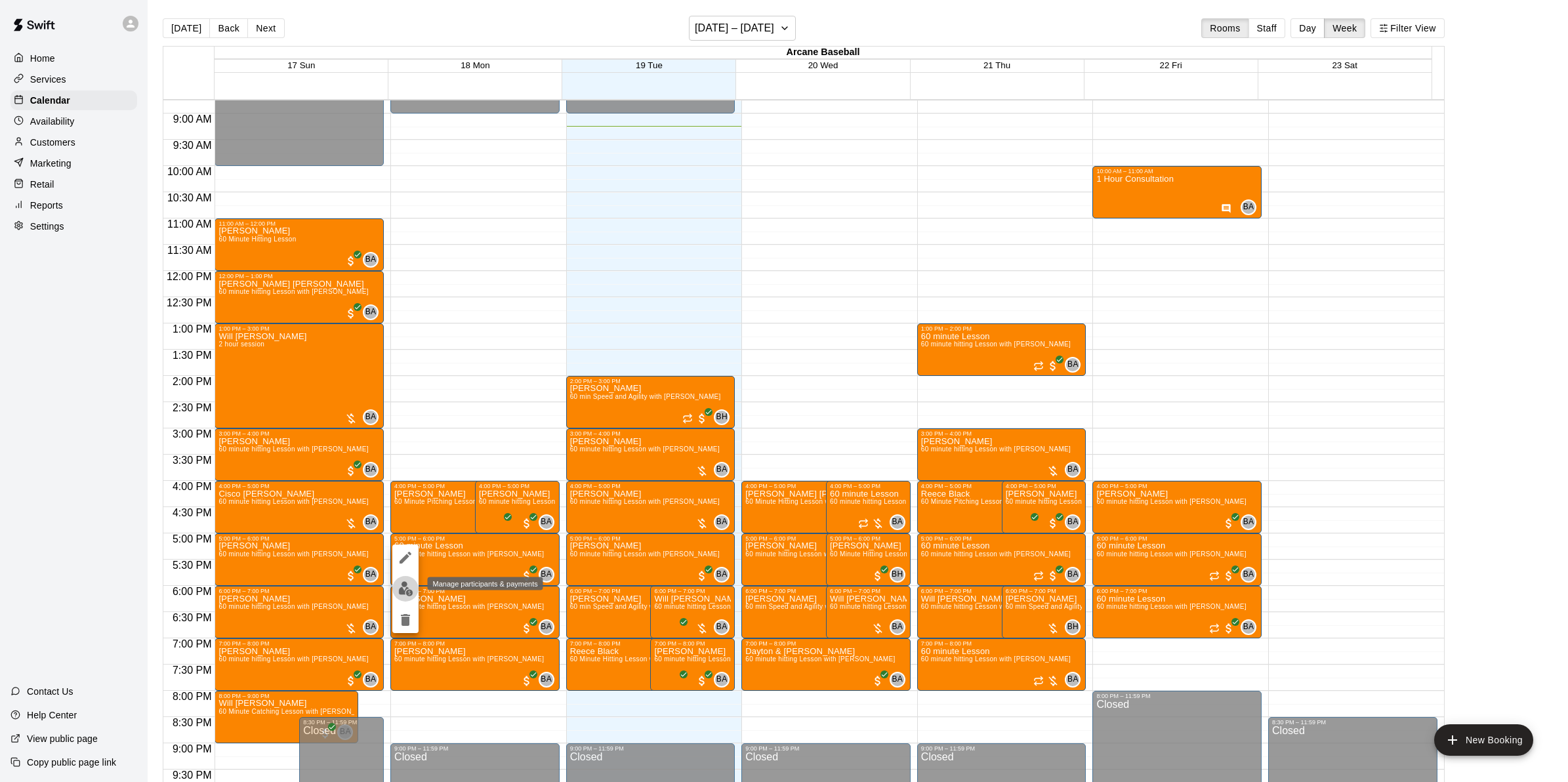
click at [411, 590] on img "edit" at bounding box center [406, 589] width 15 height 15
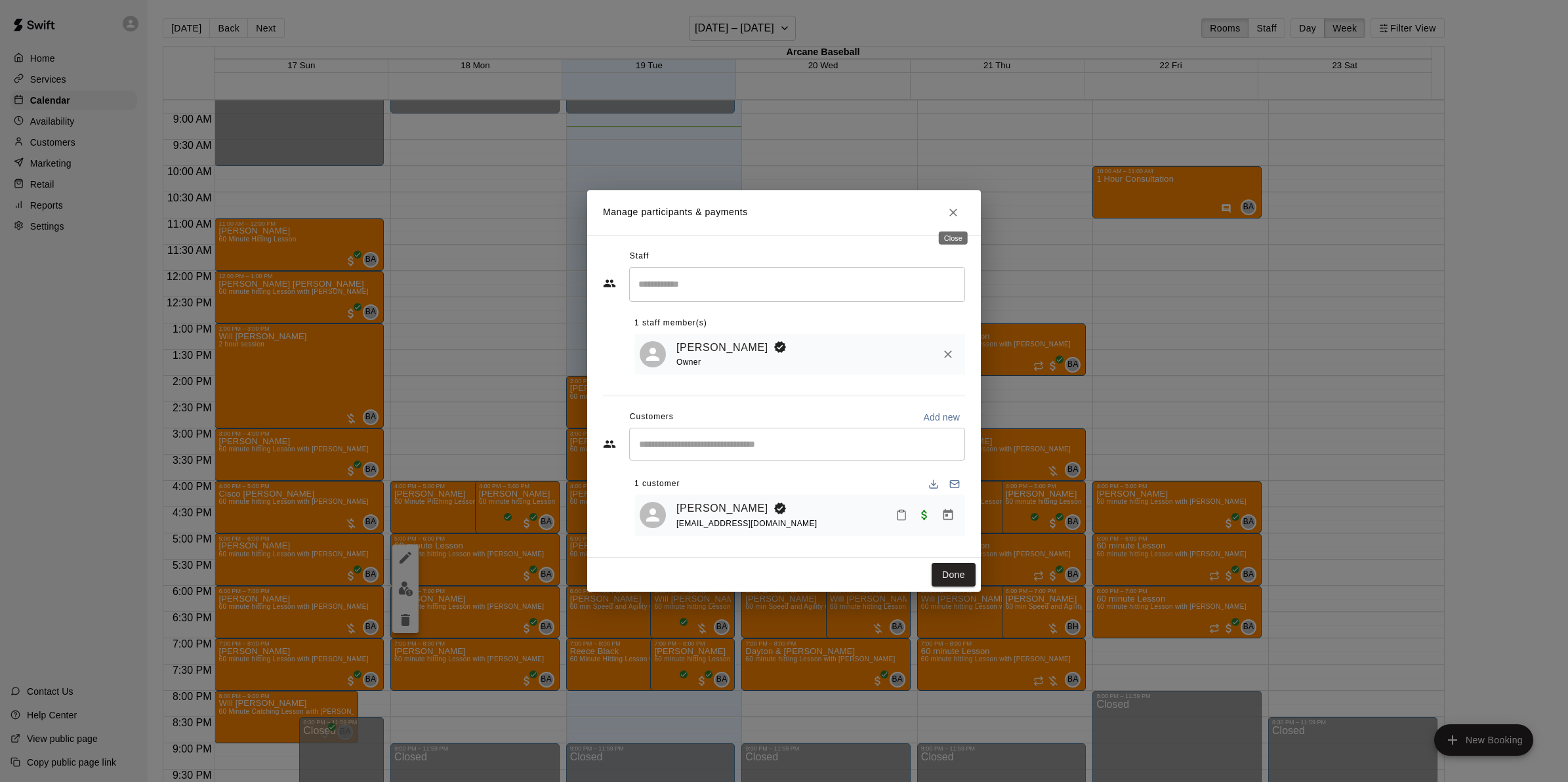
drag, startPoint x: 954, startPoint y: 204, endPoint x: 922, endPoint y: 222, distance: 36.7
click at [954, 206] on icon "Close" at bounding box center [954, 213] width 13 height 13
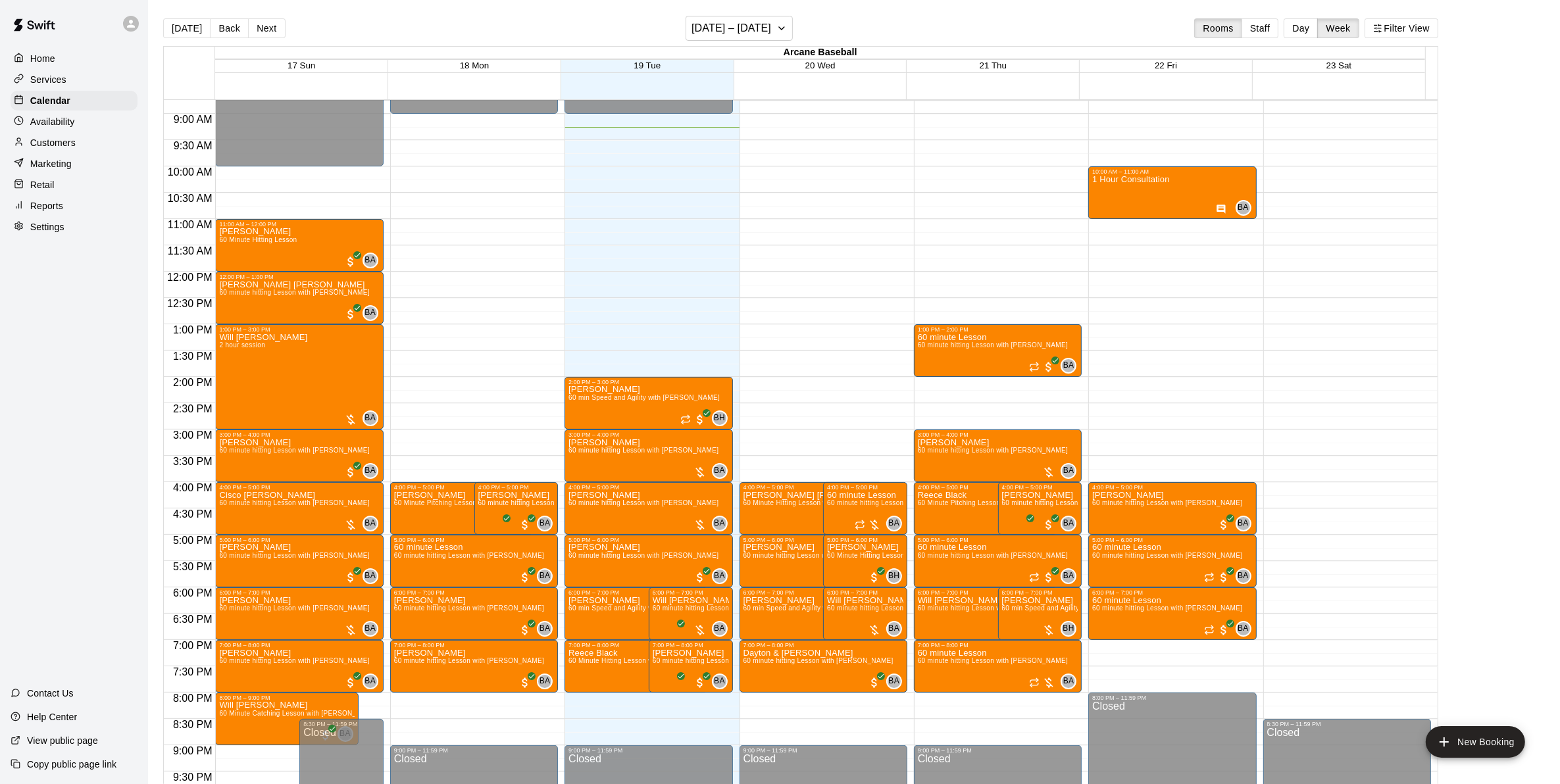
drag, startPoint x: 267, startPoint y: 25, endPoint x: 276, endPoint y: 30, distance: 10.3
click at [267, 25] on button "Next" at bounding box center [266, 29] width 37 height 20
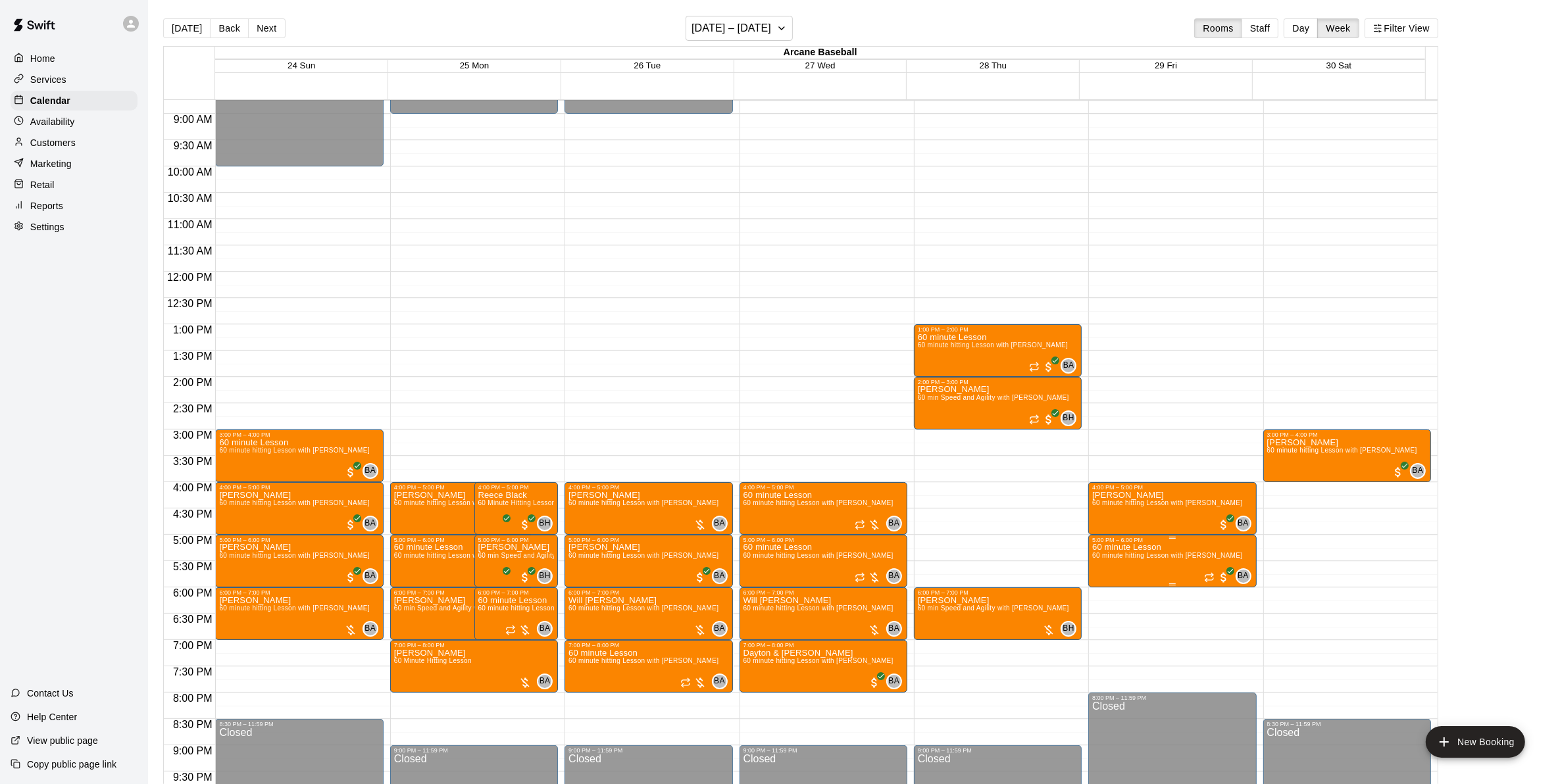
click at [1145, 559] on span "60 minute hitting Lesson with [PERSON_NAME]" at bounding box center [1167, 555] width 150 height 7
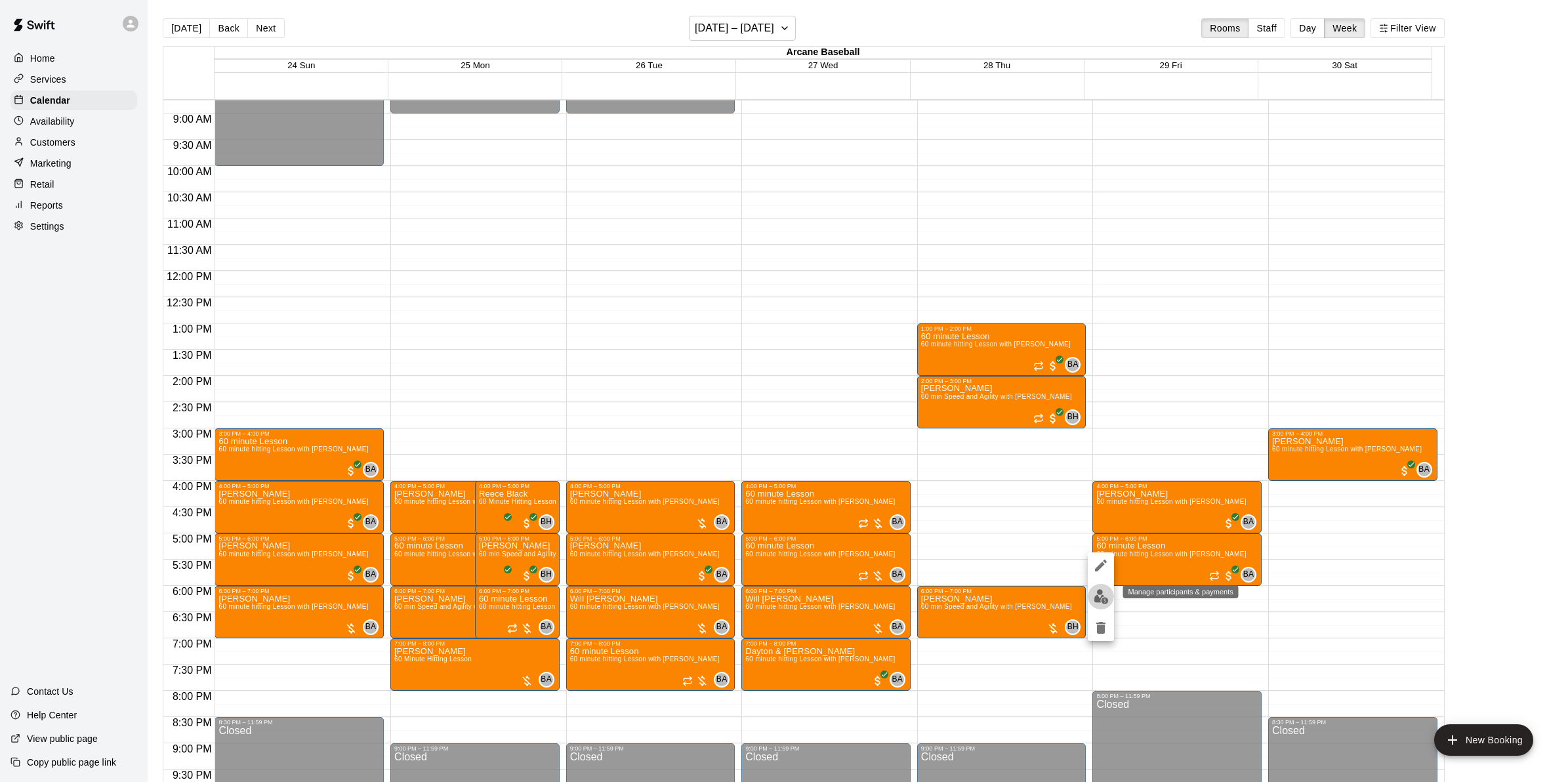
click at [1100, 591] on img "edit" at bounding box center [1101, 596] width 15 height 15
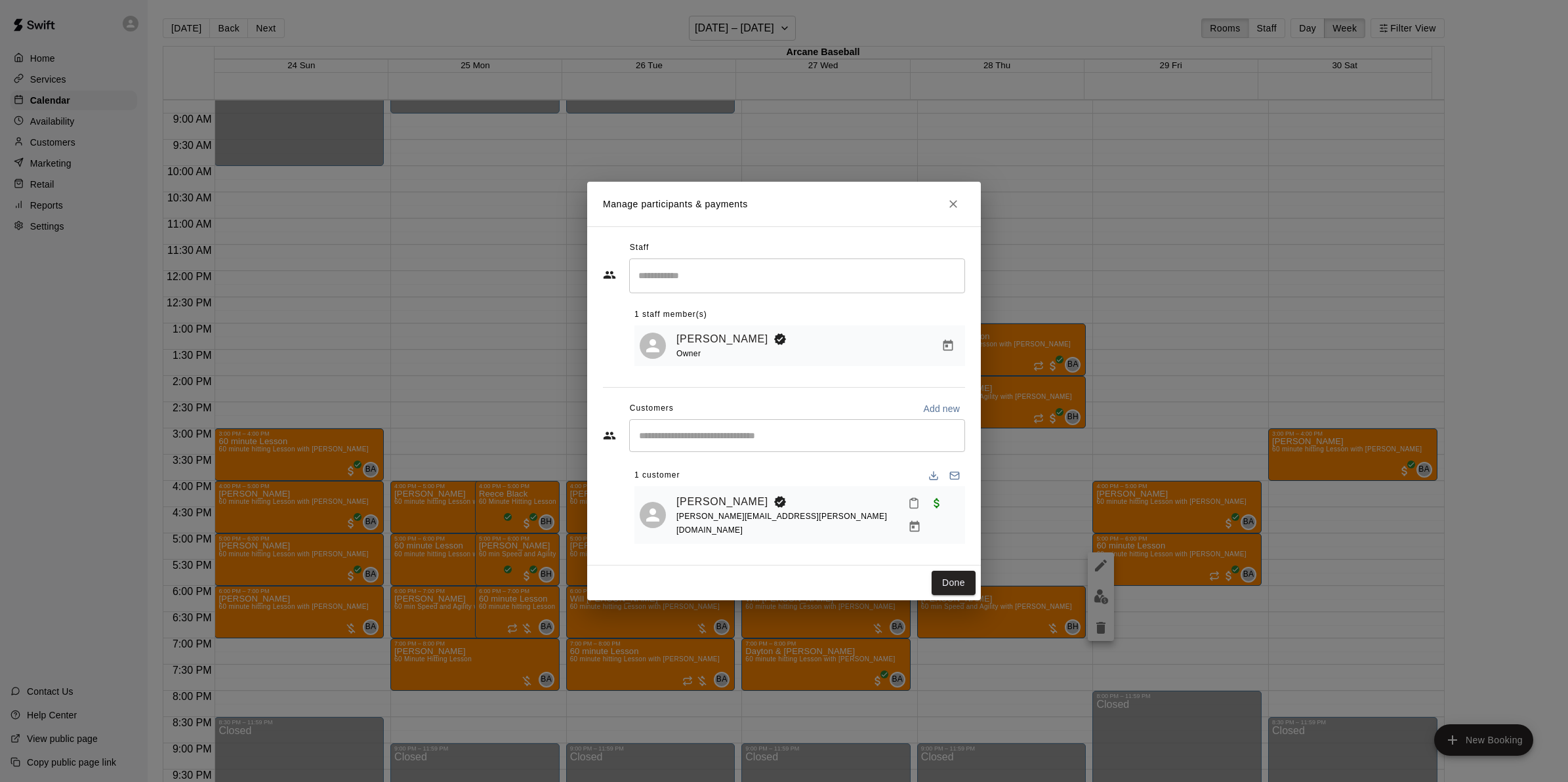
click at [958, 211] on icon "Close" at bounding box center [954, 204] width 13 height 13
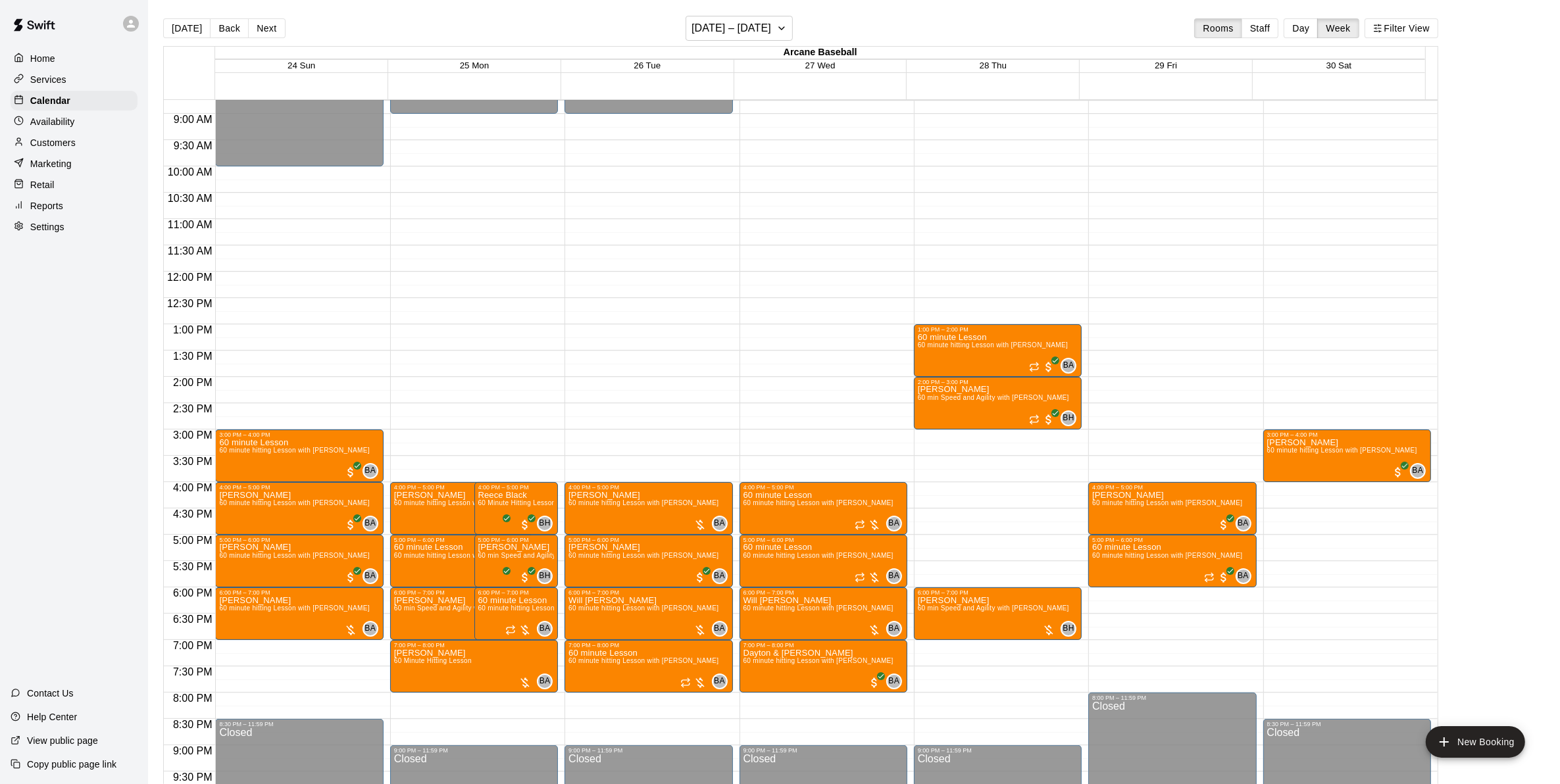
drag, startPoint x: 221, startPoint y: 28, endPoint x: 275, endPoint y: 31, distance: 54.1
click at [221, 28] on button "Back" at bounding box center [229, 29] width 39 height 20
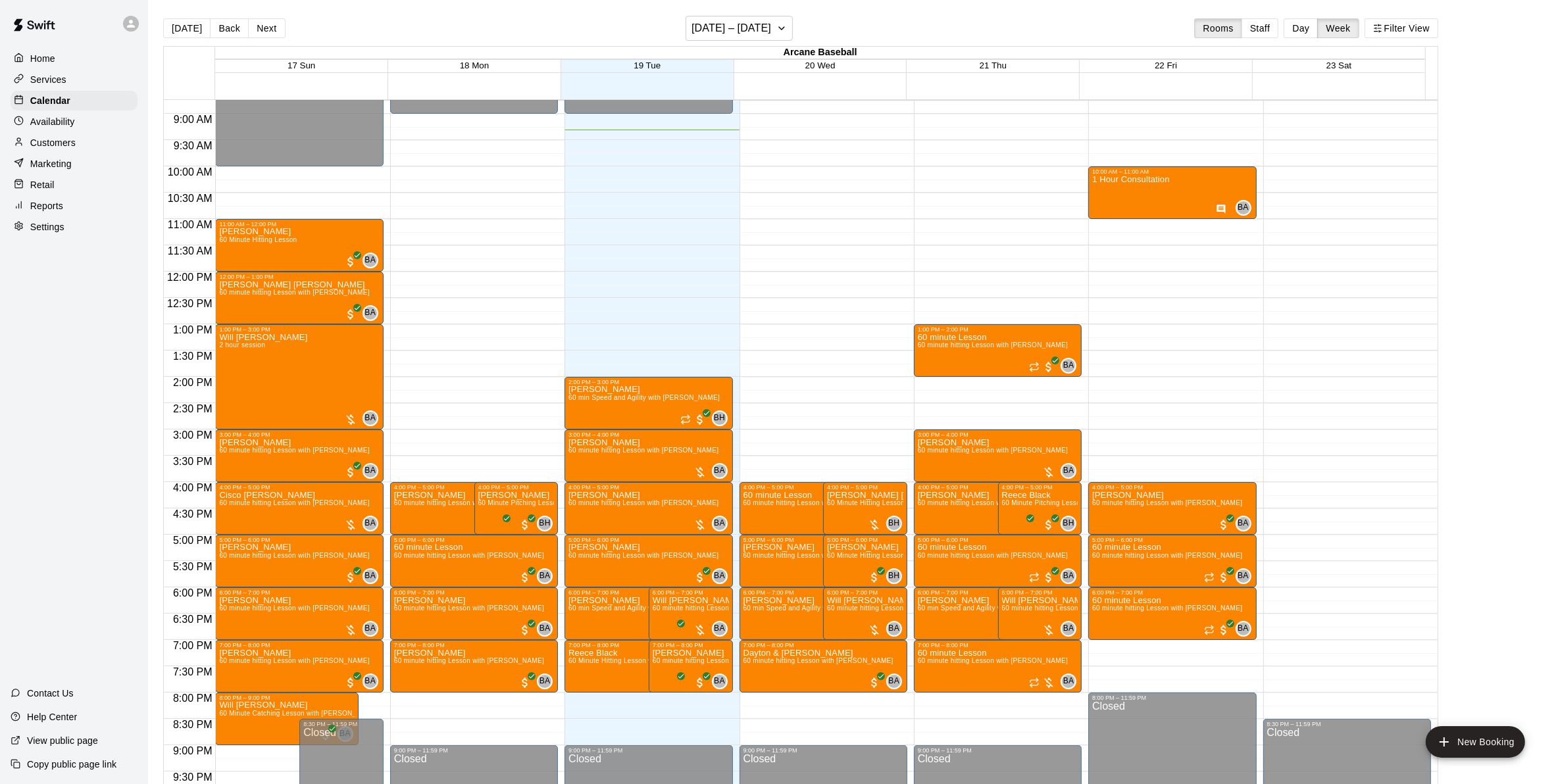
click at [270, 30] on button "Next" at bounding box center [266, 29] width 37 height 20
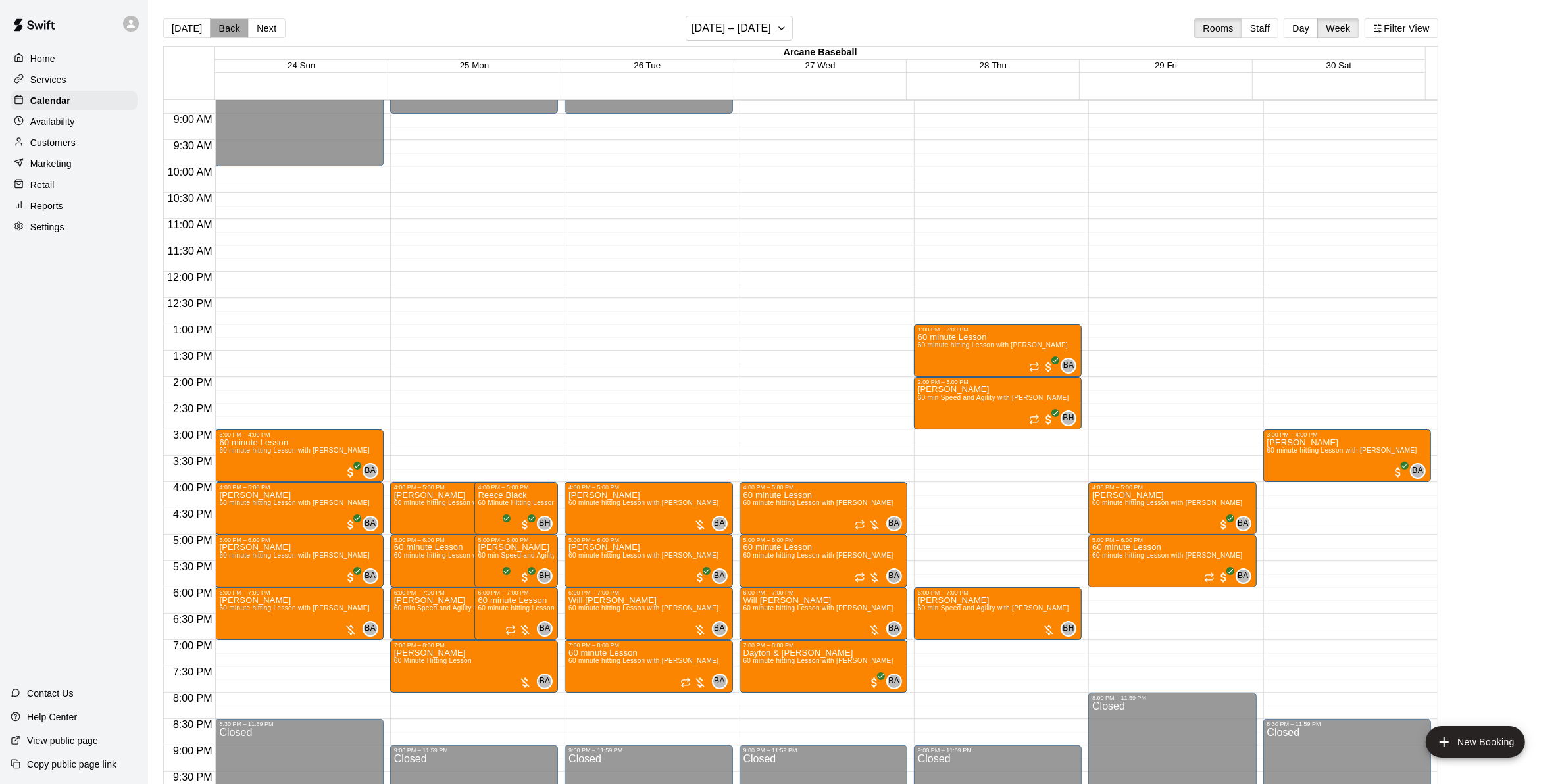
click at [219, 31] on button "Back" at bounding box center [229, 29] width 39 height 20
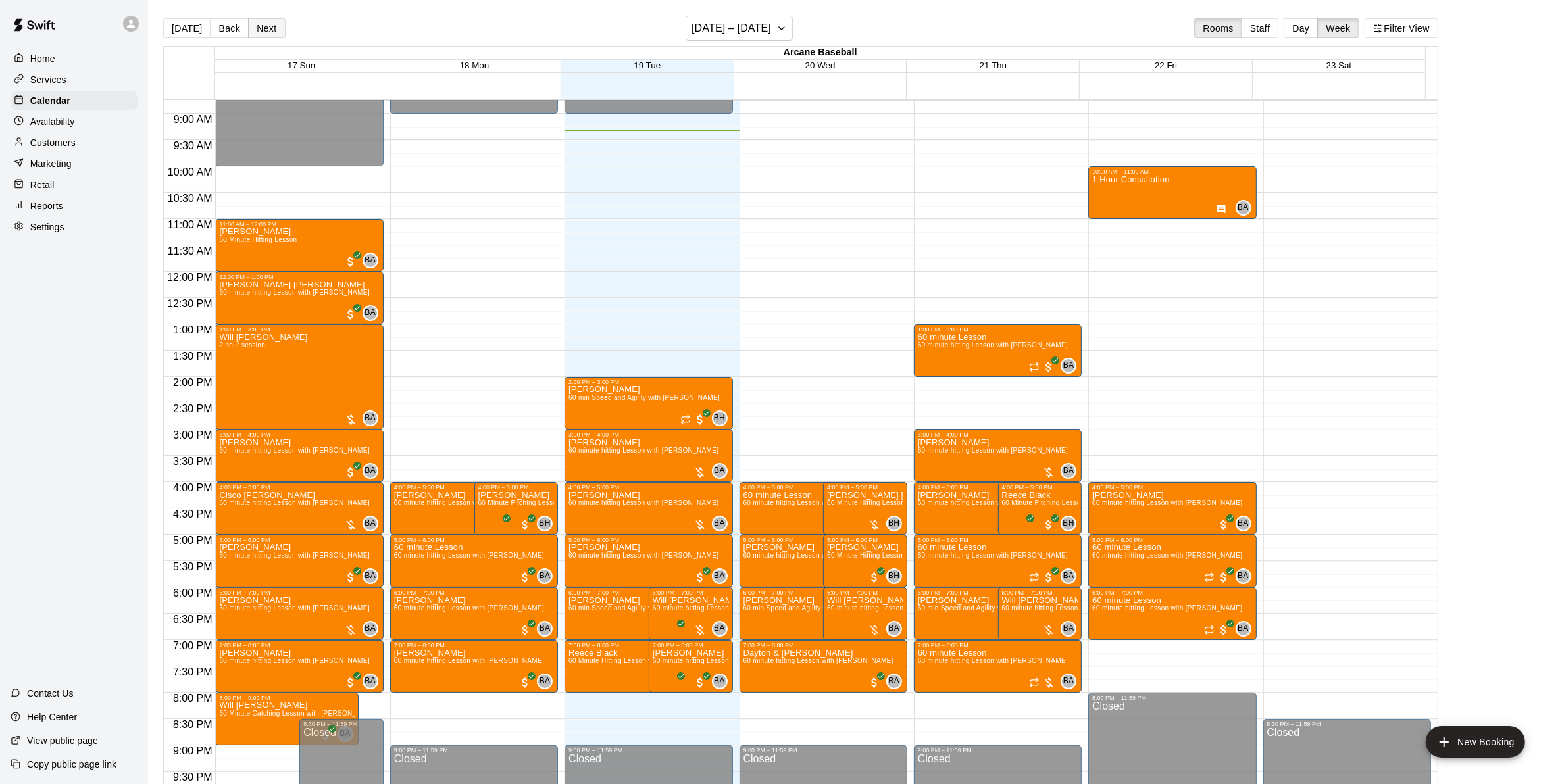
click at [267, 28] on button "Next" at bounding box center [266, 29] width 37 height 20
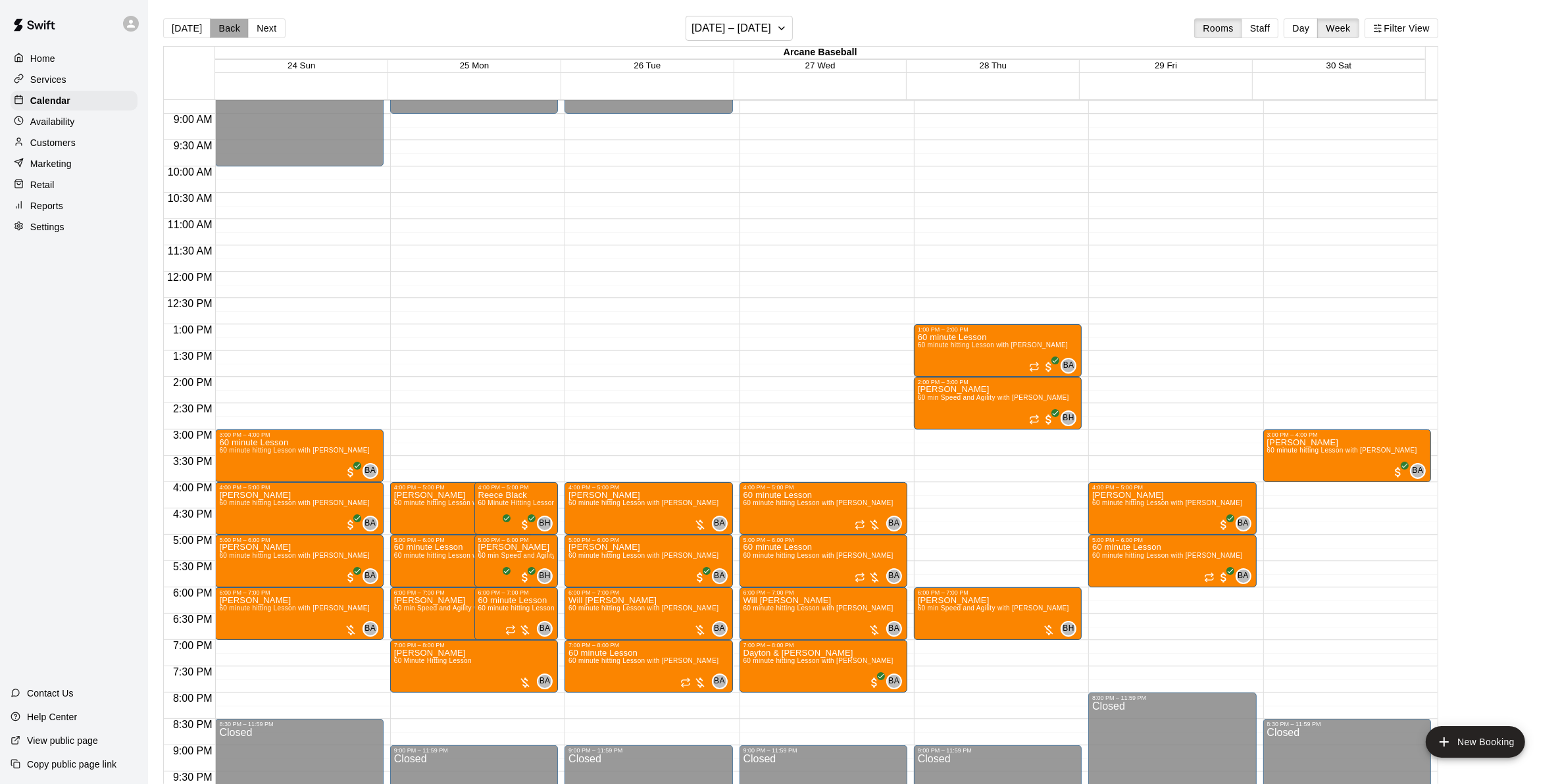
click at [221, 21] on button "Back" at bounding box center [229, 29] width 39 height 20
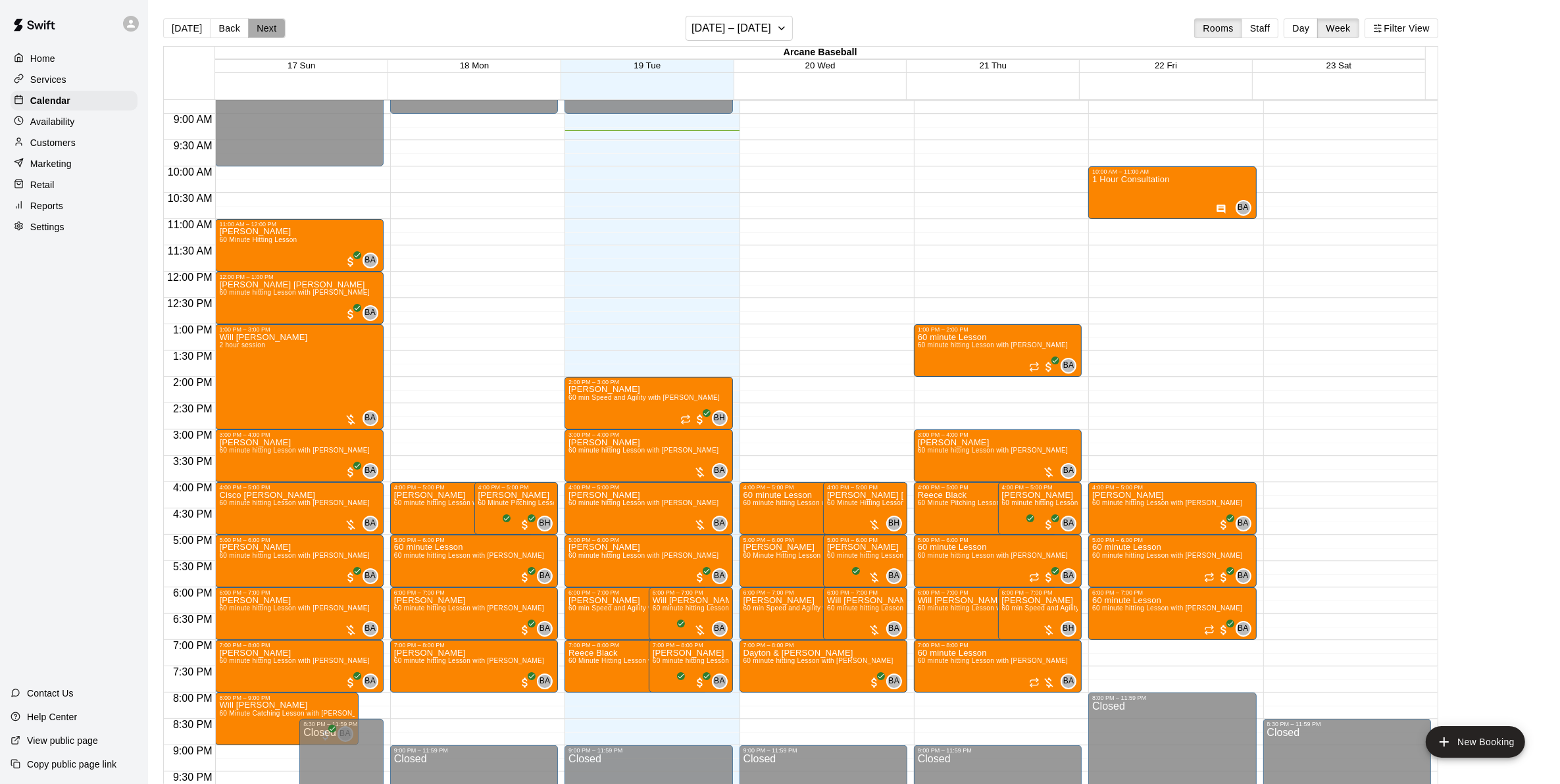
click at [271, 27] on button "Next" at bounding box center [266, 29] width 37 height 20
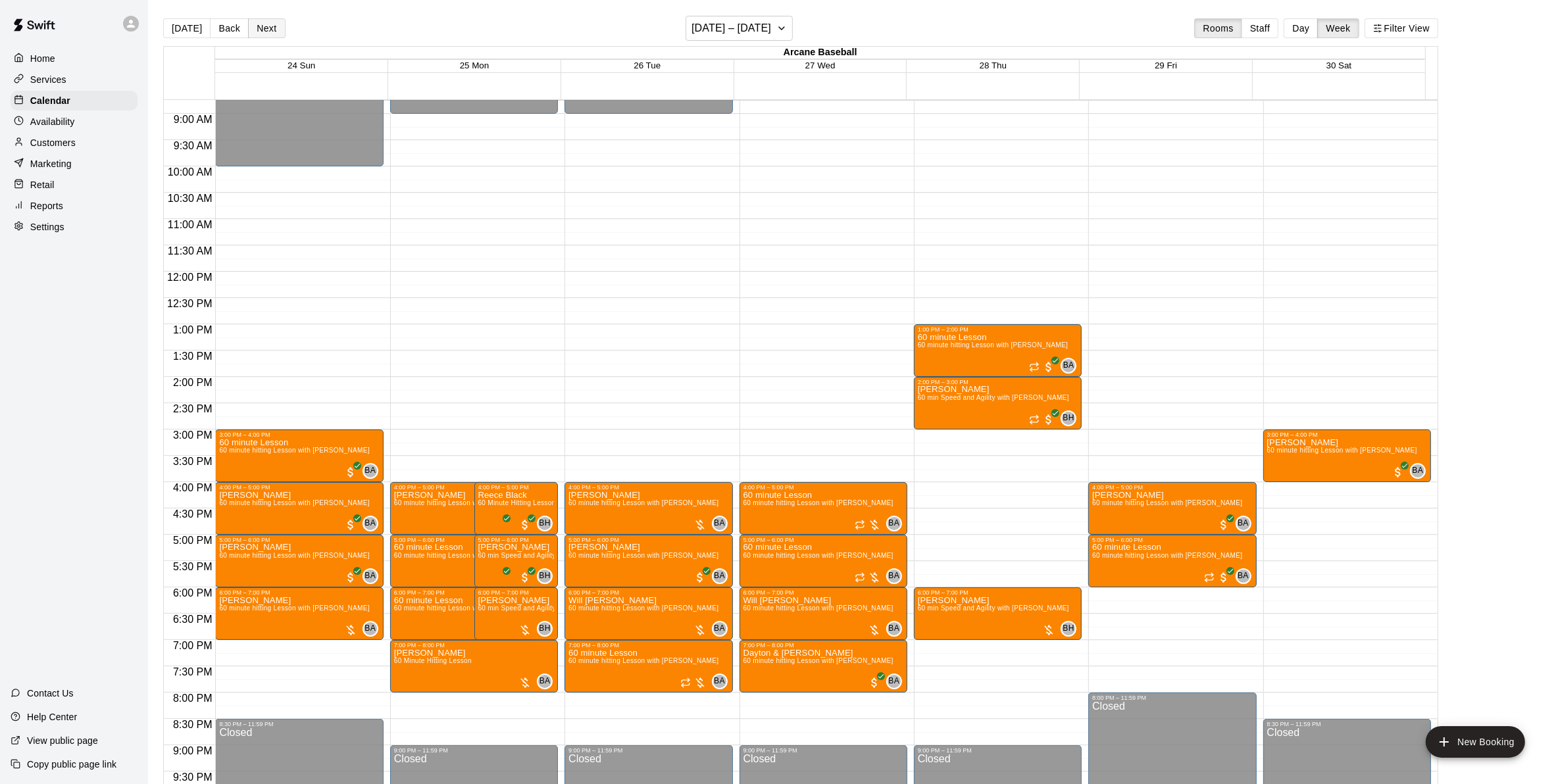
click at [273, 26] on button "Next" at bounding box center [266, 29] width 37 height 20
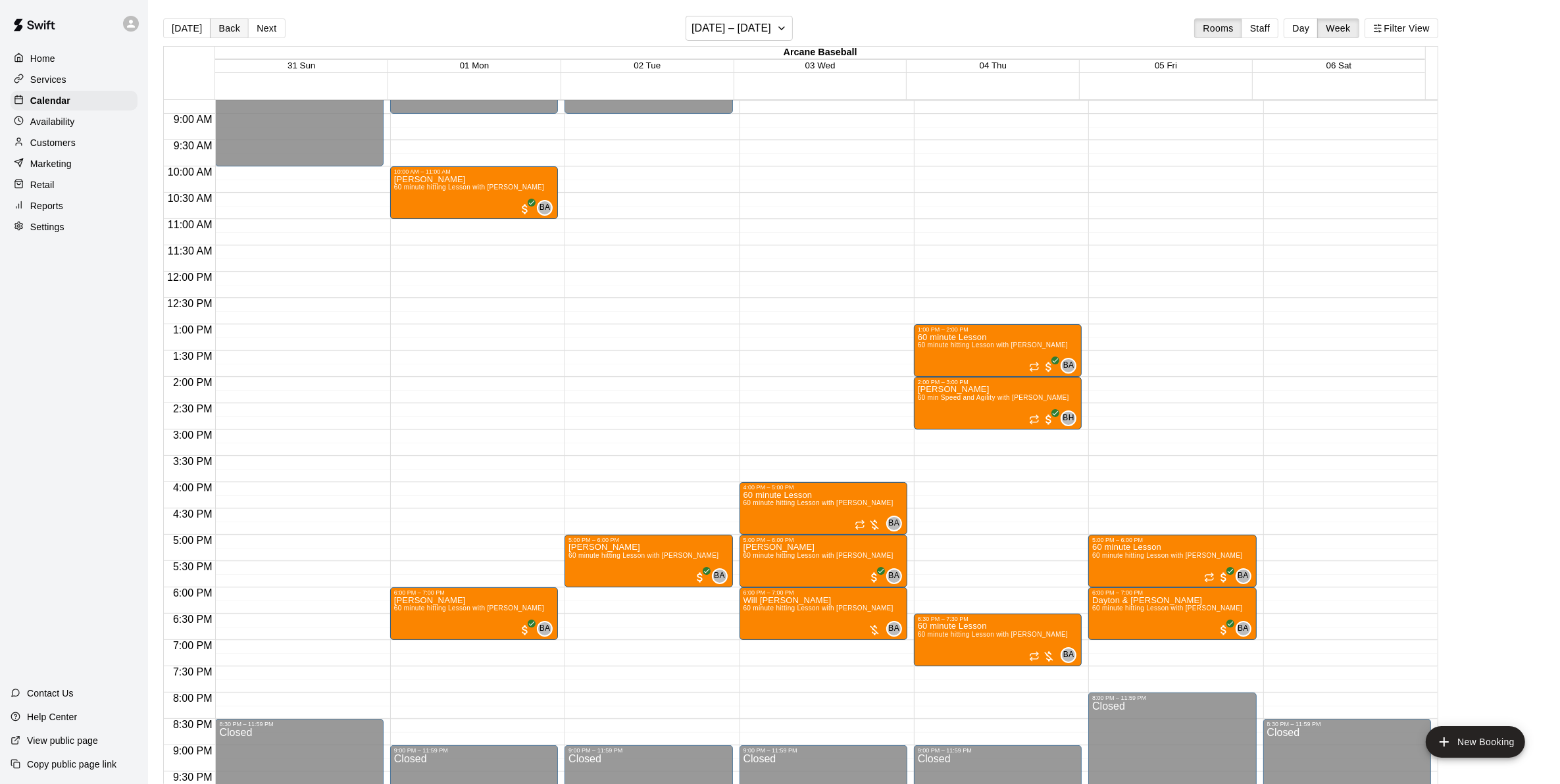
click at [230, 24] on button "Back" at bounding box center [229, 29] width 39 height 20
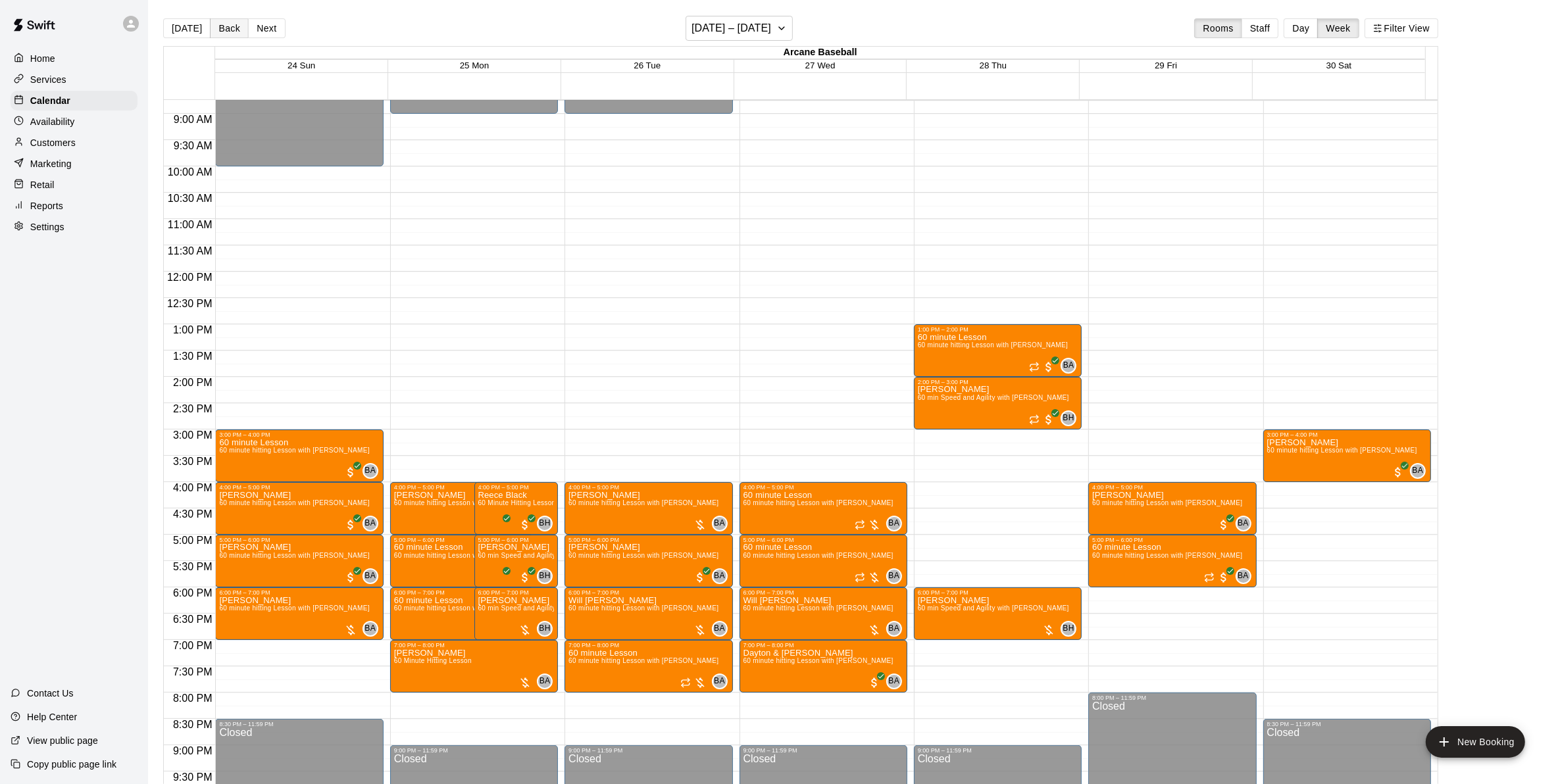
click at [223, 23] on button "Back" at bounding box center [229, 29] width 39 height 20
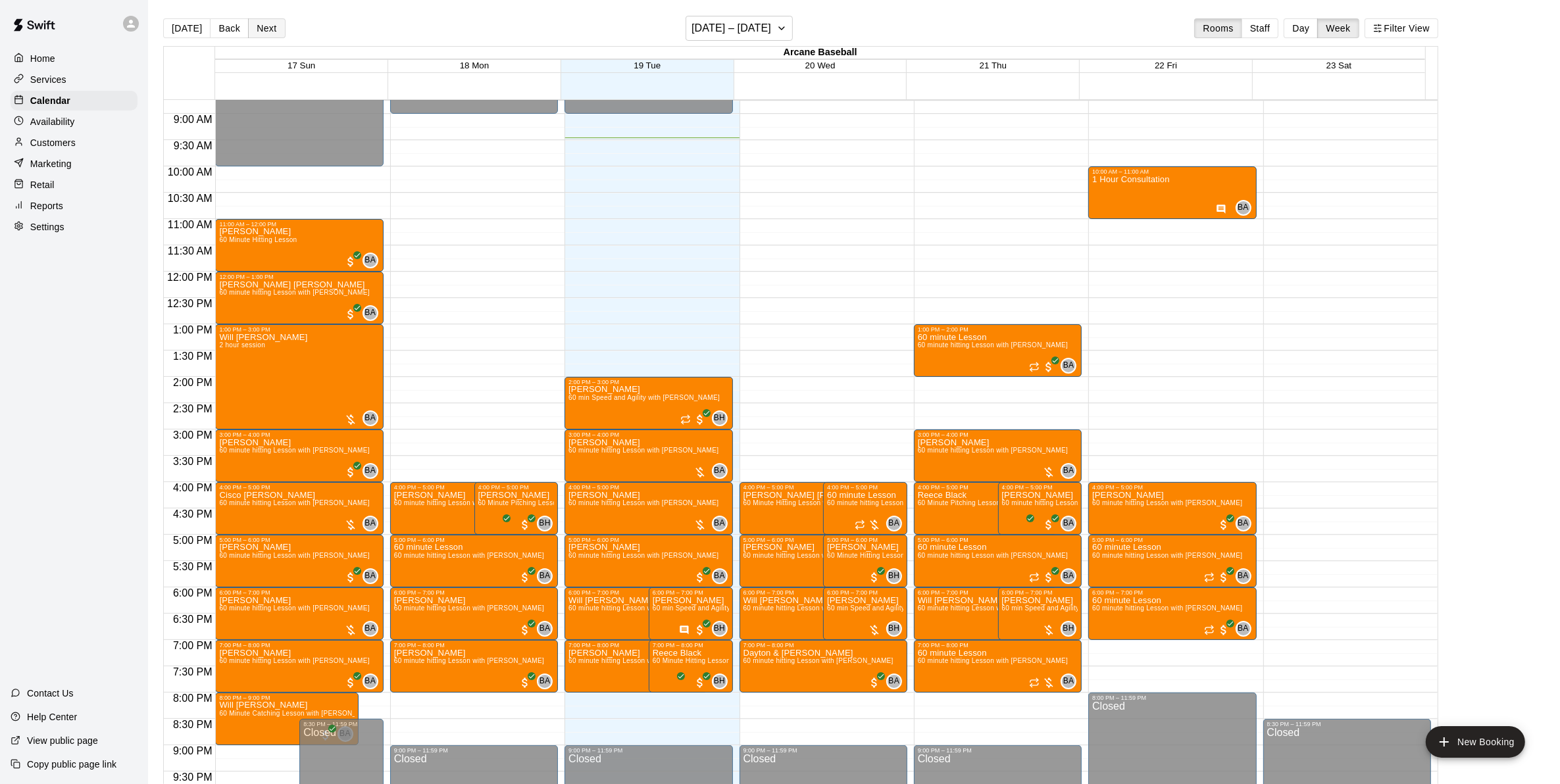
click at [255, 25] on button "Next" at bounding box center [266, 29] width 37 height 20
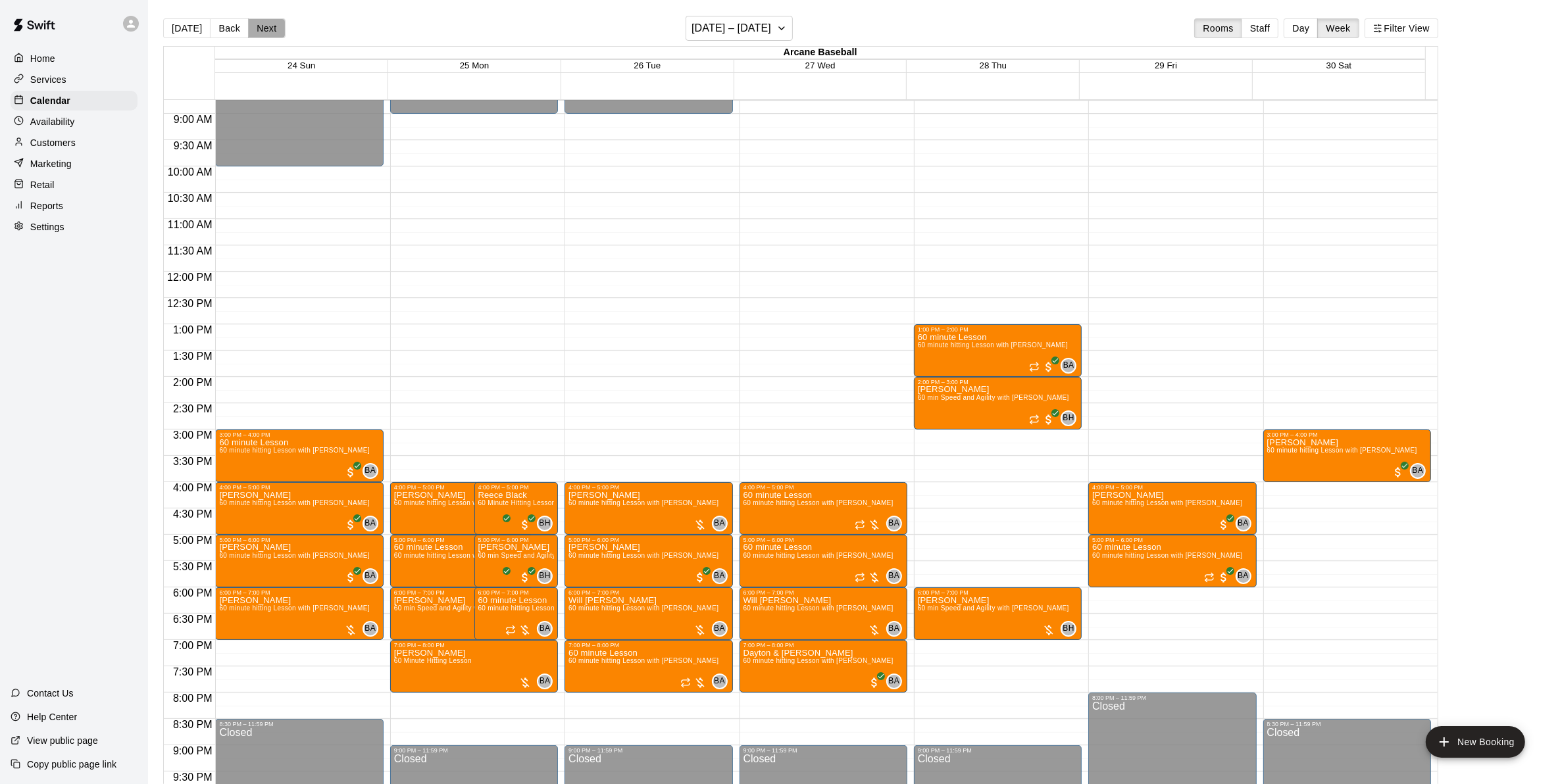
click at [260, 20] on button "Next" at bounding box center [266, 29] width 37 height 20
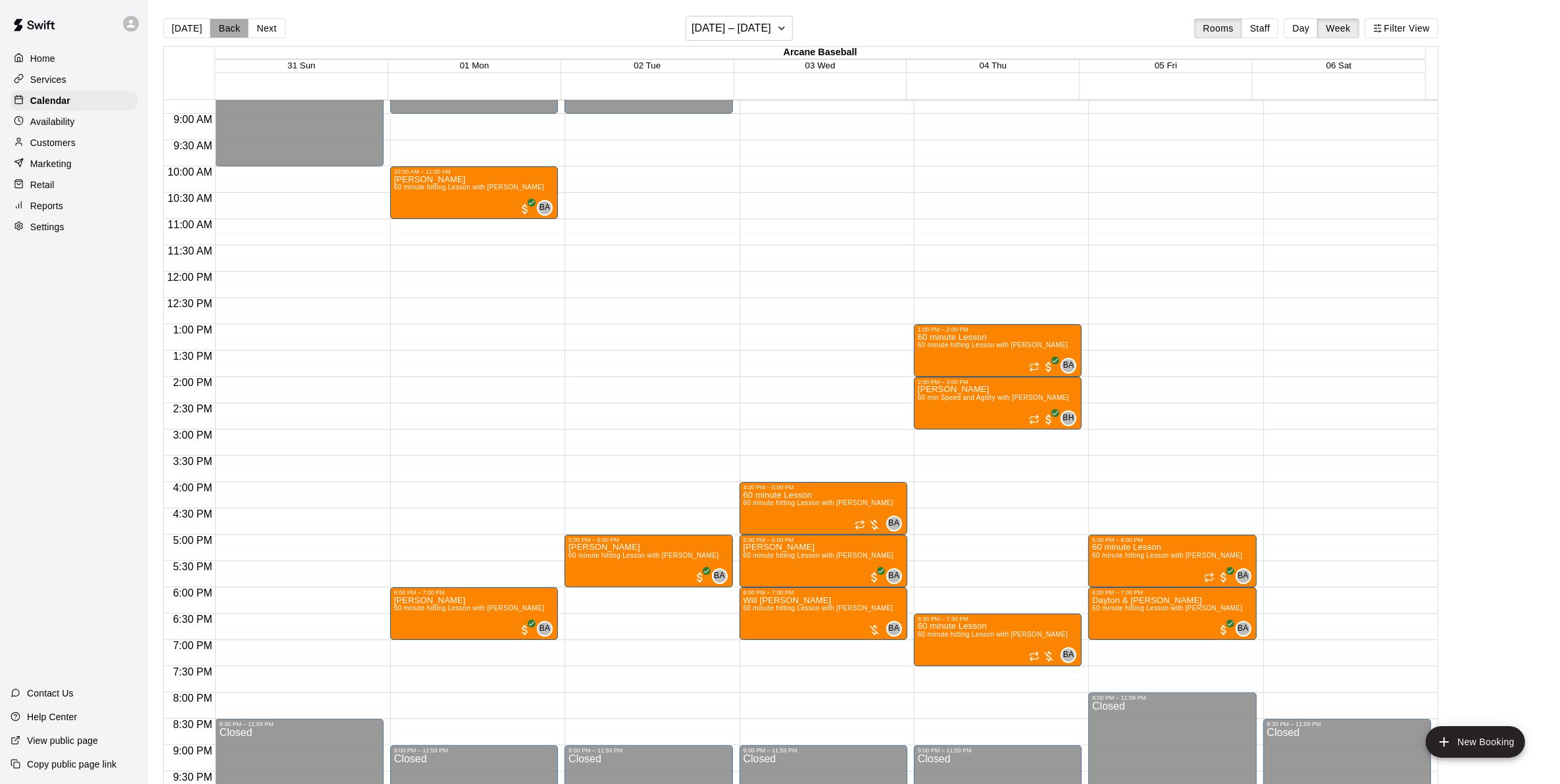
click at [234, 23] on button "Back" at bounding box center [229, 29] width 39 height 20
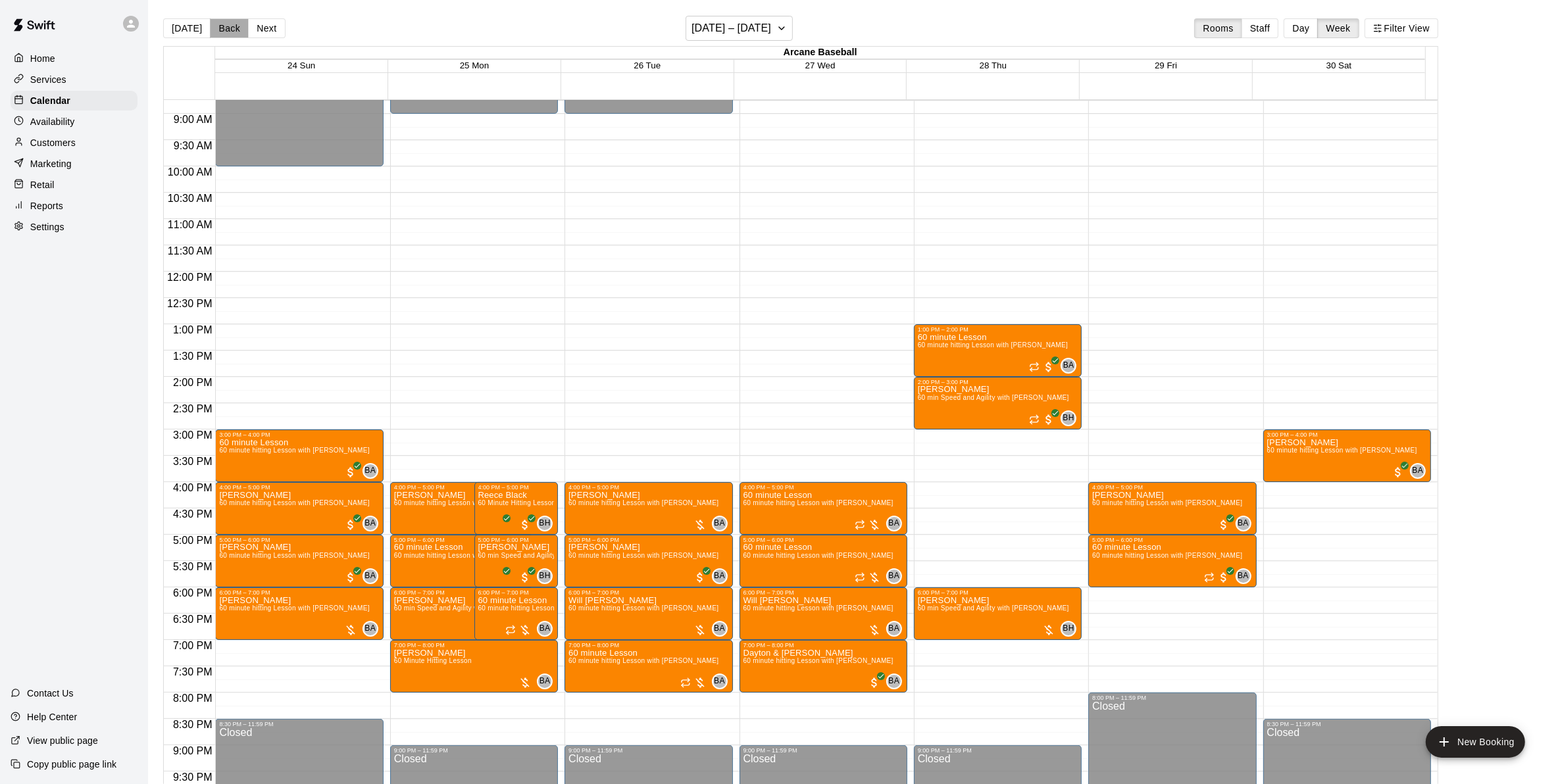
click at [232, 31] on button "Back" at bounding box center [229, 29] width 39 height 20
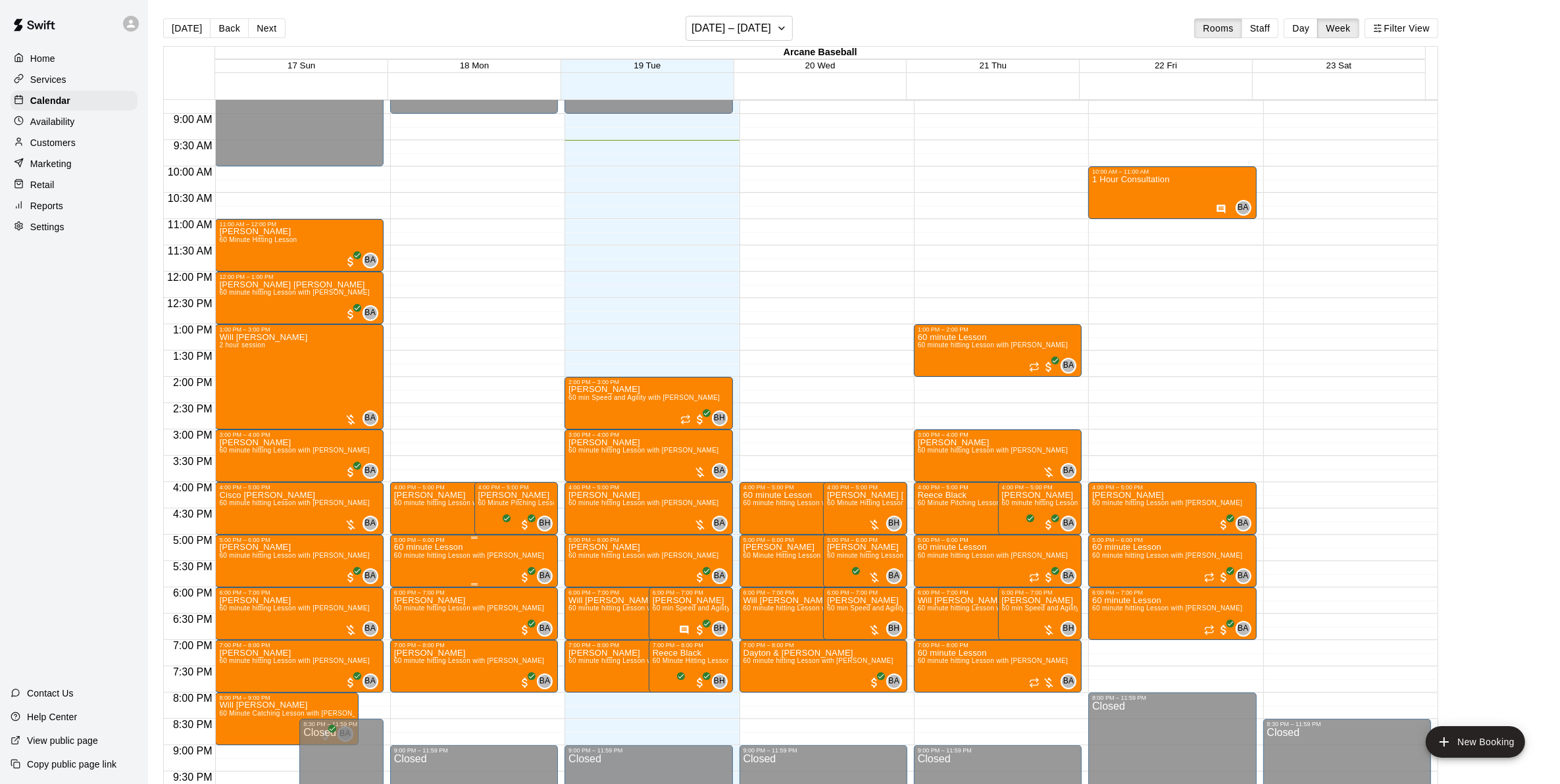
click at [441, 547] on p "60 minute Lesson" at bounding box center [469, 547] width 150 height 0
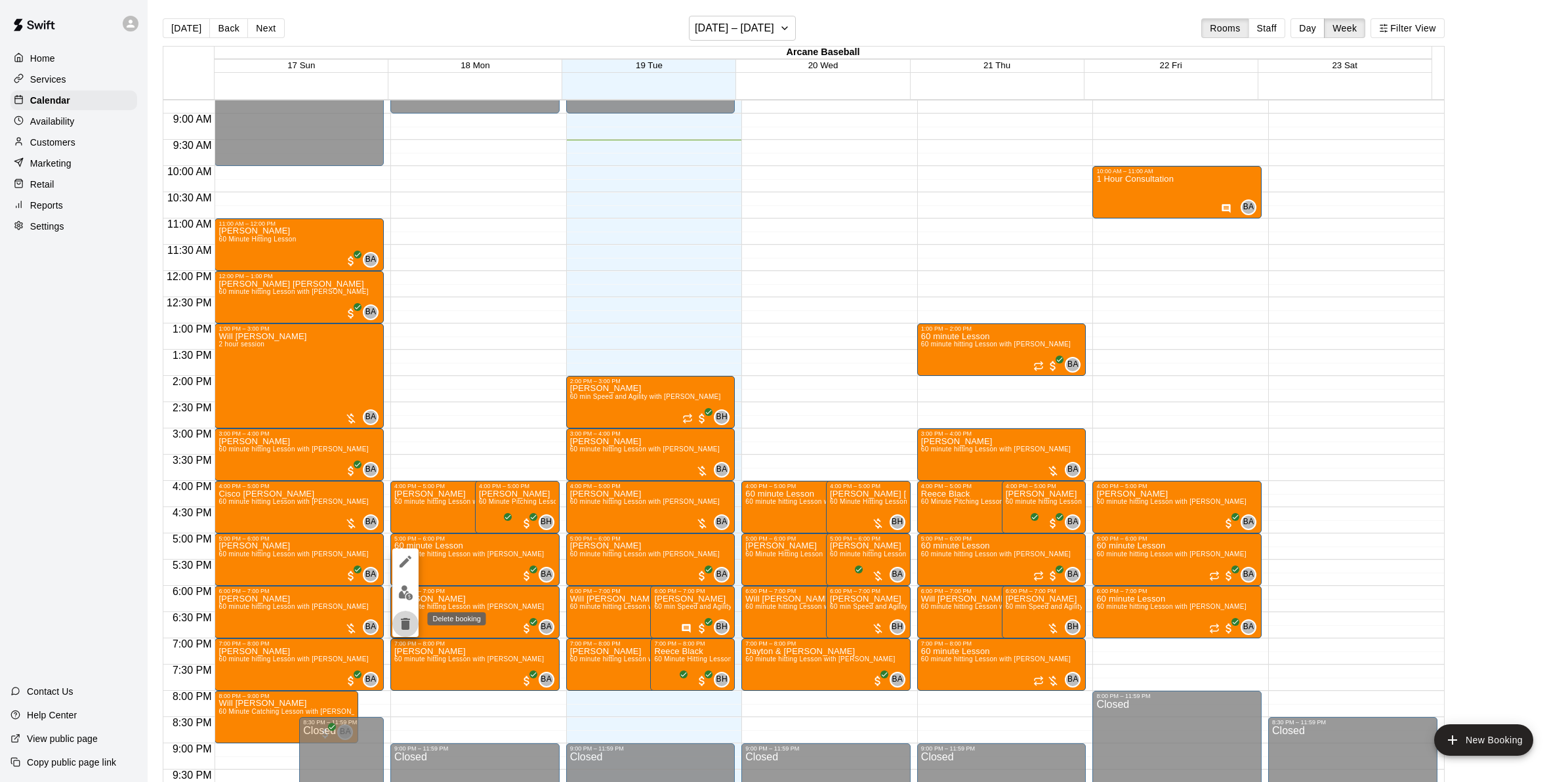
click at [408, 621] on icon "delete" at bounding box center [406, 624] width 9 height 12
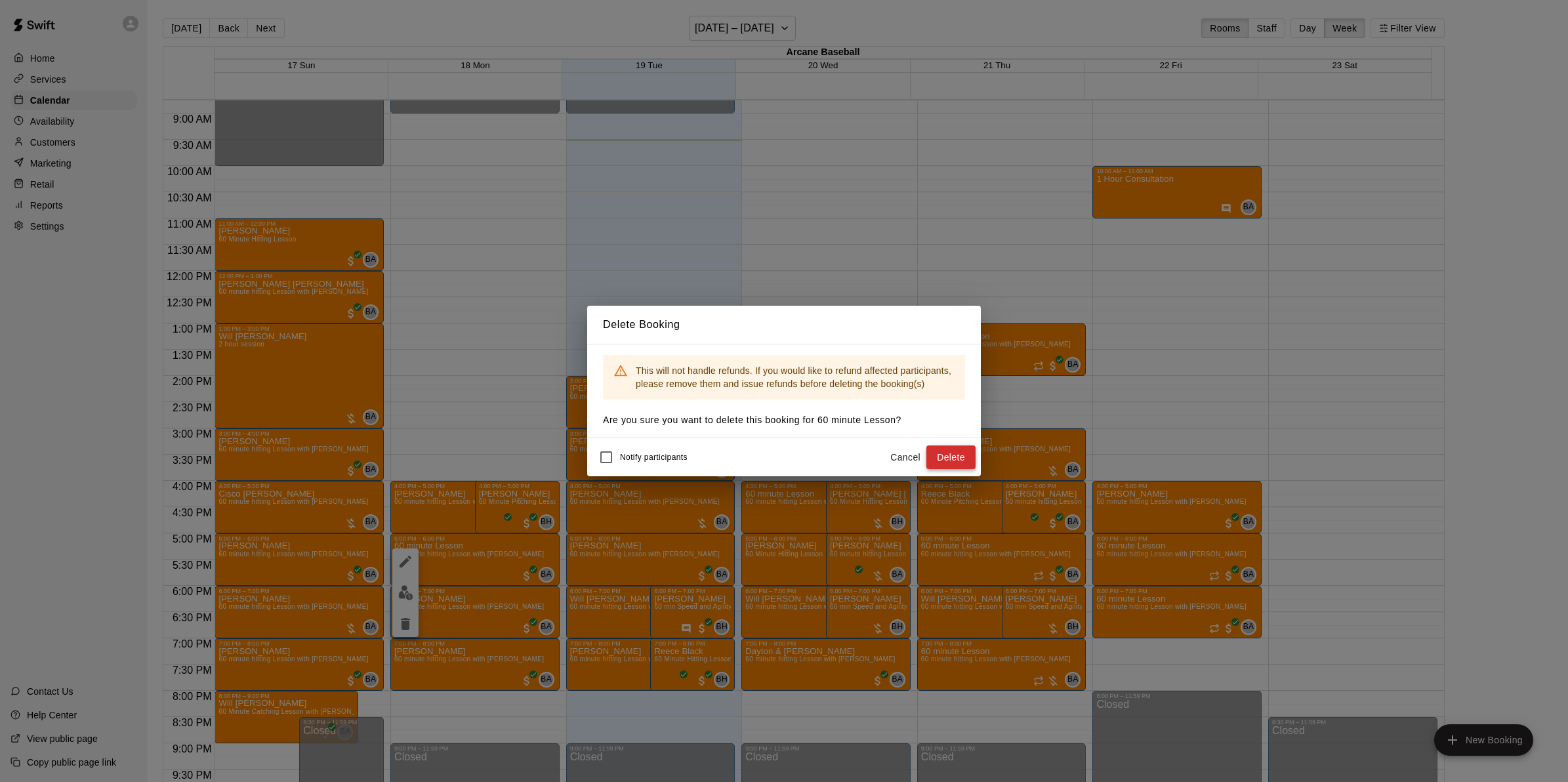
click at [952, 458] on button "Delete" at bounding box center [951, 457] width 49 height 24
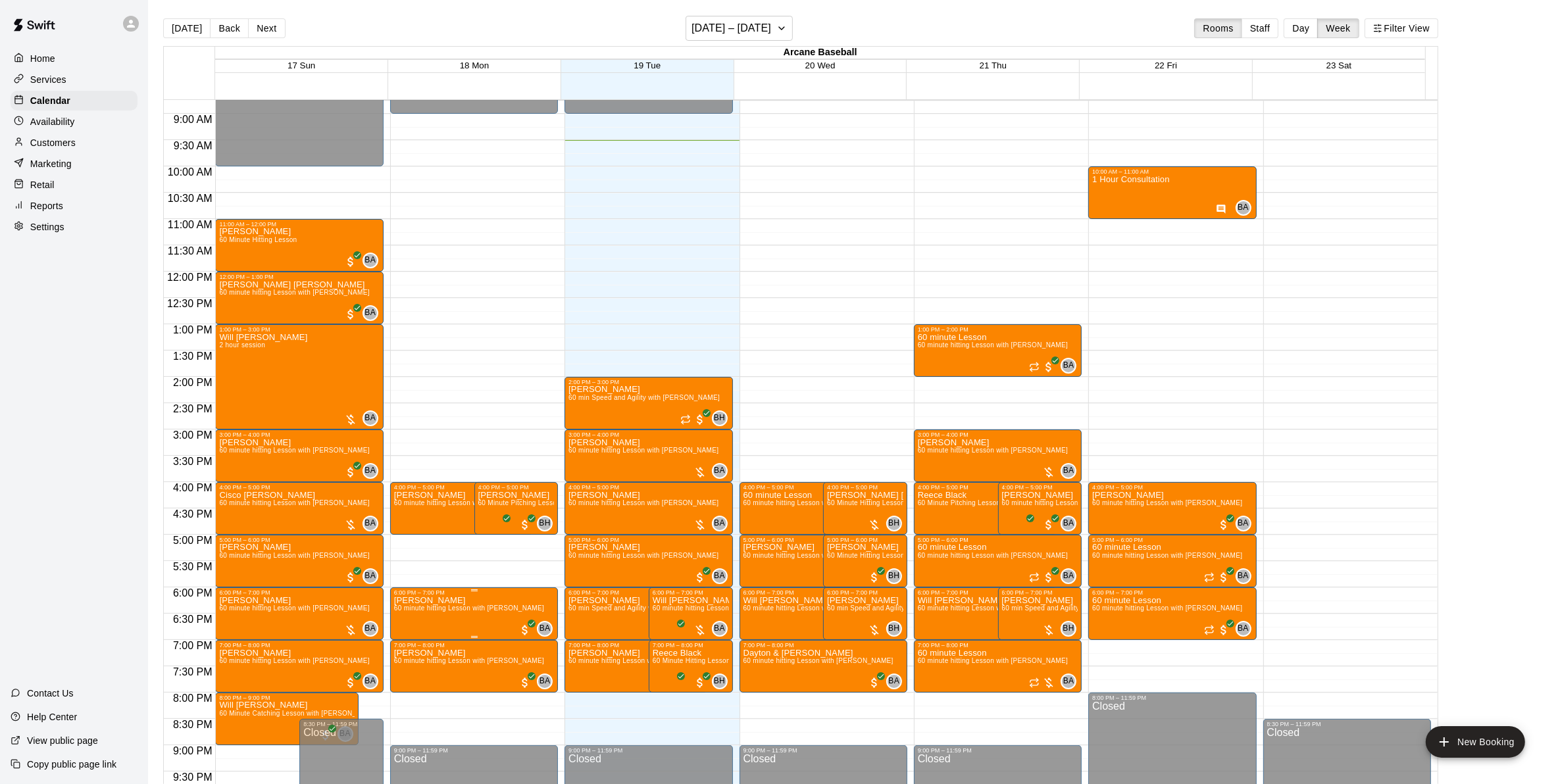
click at [481, 612] on span "60 minute hitting Lesson with [PERSON_NAME]" at bounding box center [469, 608] width 150 height 7
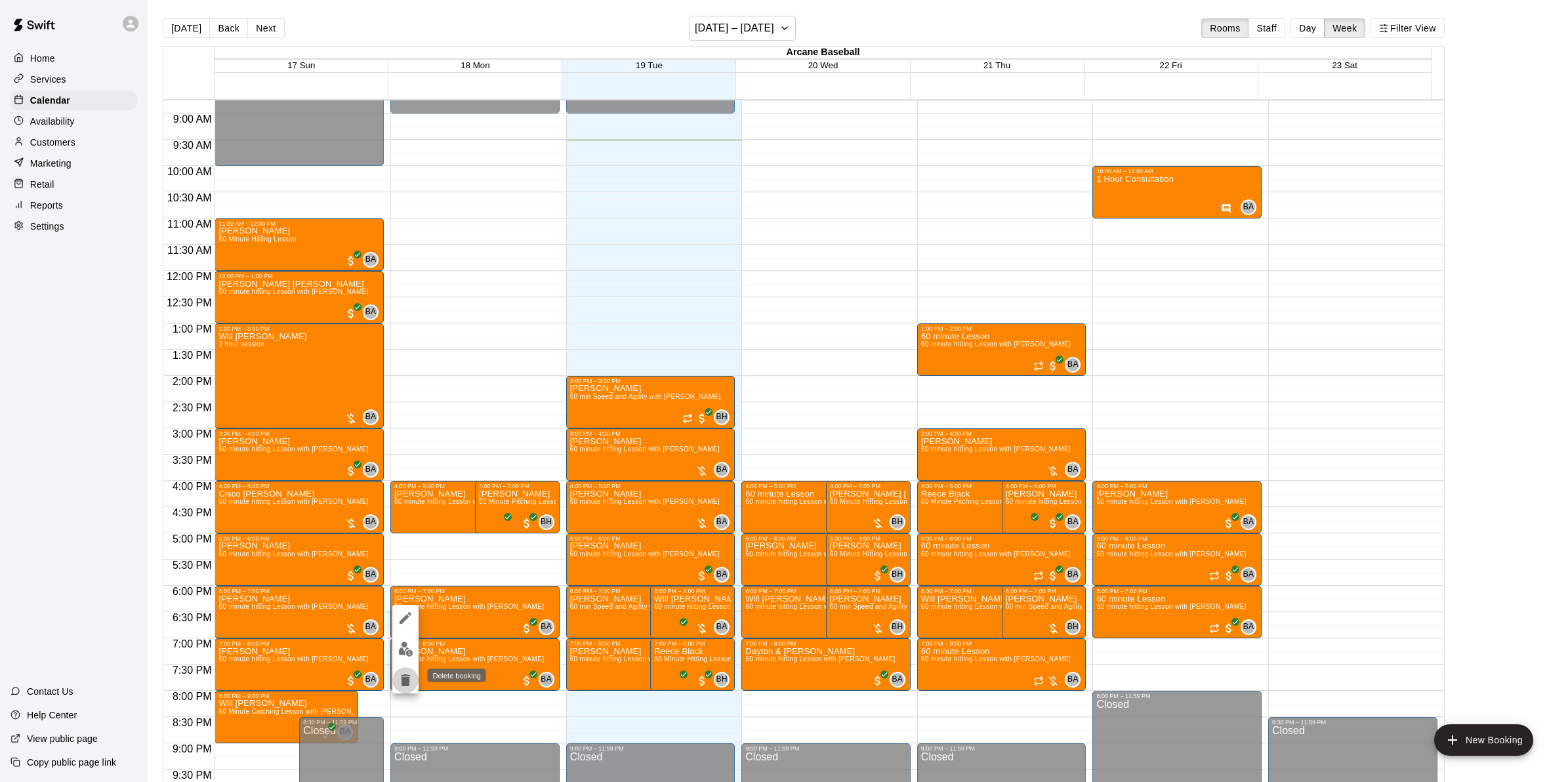
click at [404, 680] on icon "delete" at bounding box center [406, 680] width 9 height 12
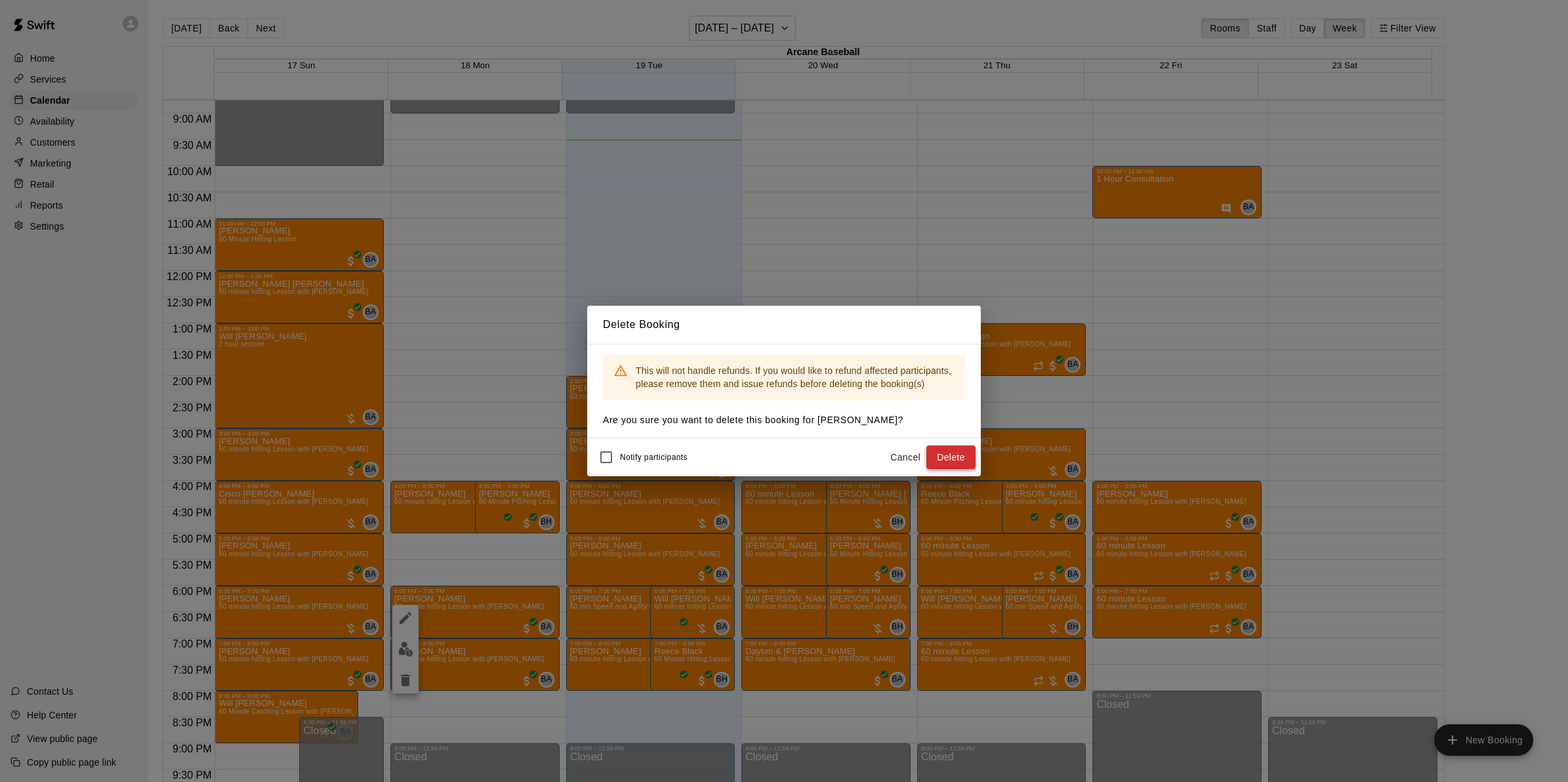
click at [936, 455] on button "Delete" at bounding box center [951, 457] width 49 height 24
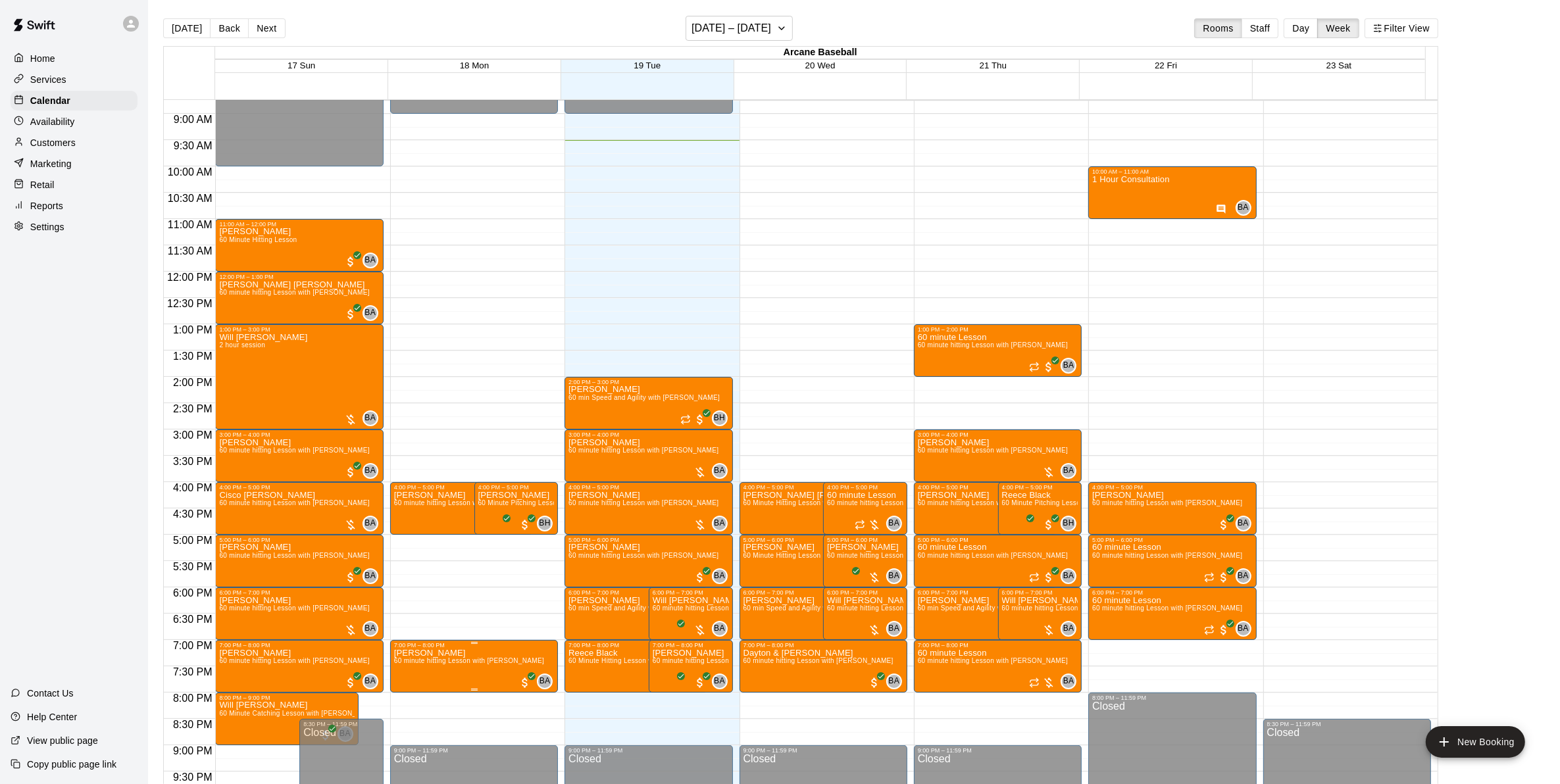
click at [464, 664] on span "60 minute hitting Lesson with Bryan Anderson" at bounding box center [469, 660] width 150 height 7
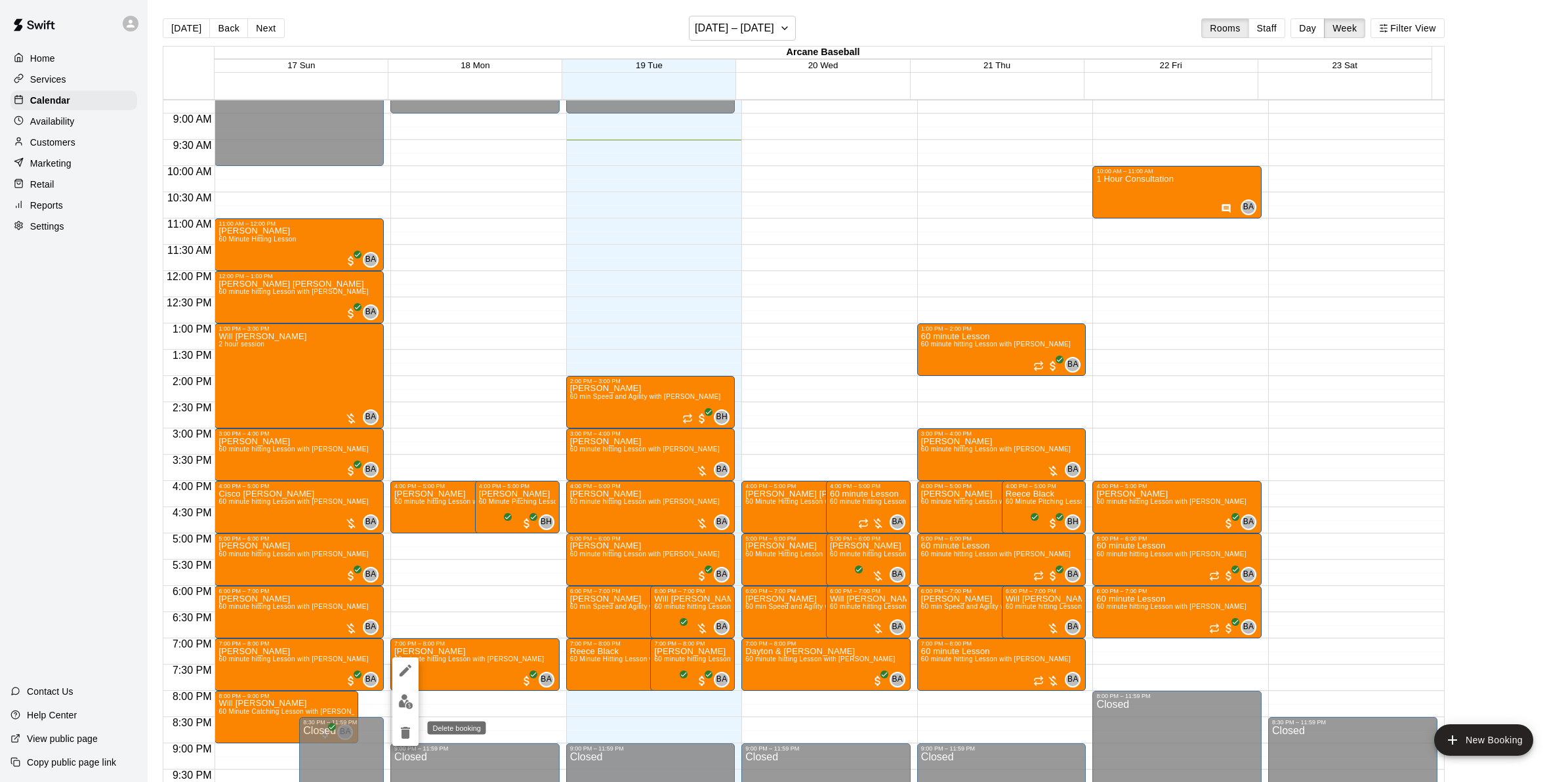
click at [405, 733] on icon "delete" at bounding box center [406, 733] width 9 height 12
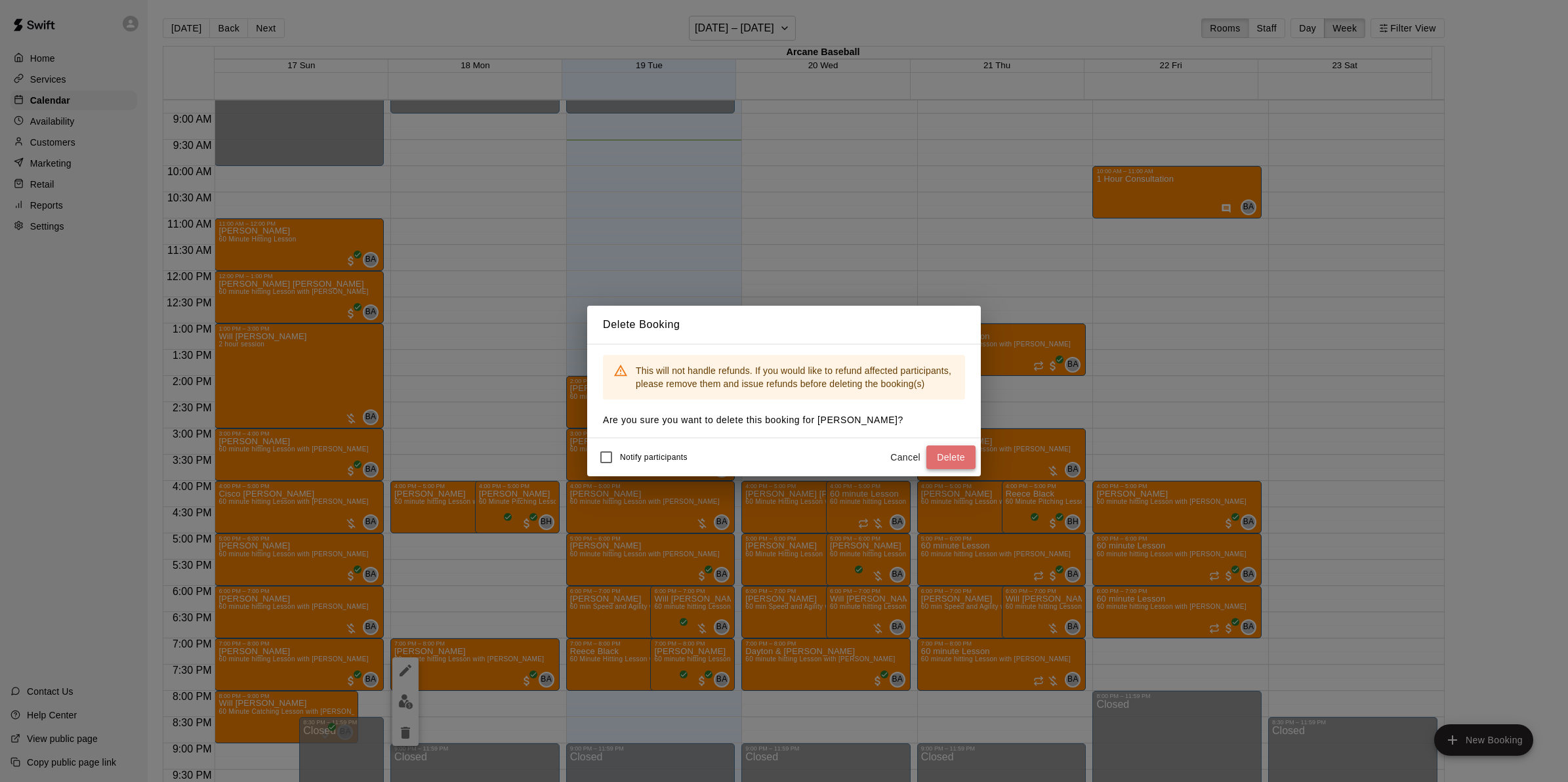
click at [933, 455] on button "Delete" at bounding box center [951, 457] width 49 height 24
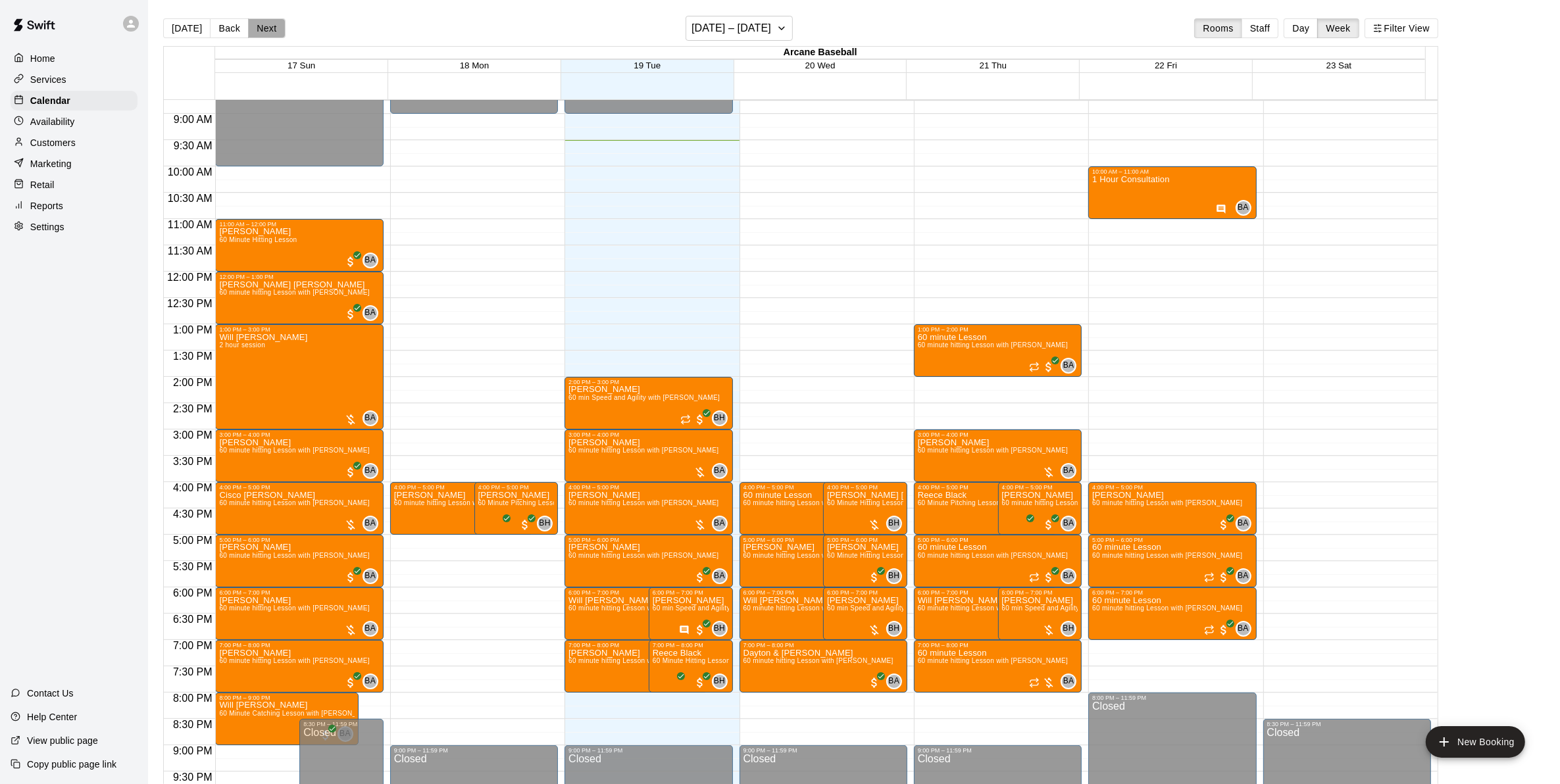
click at [270, 31] on button "Next" at bounding box center [266, 29] width 37 height 20
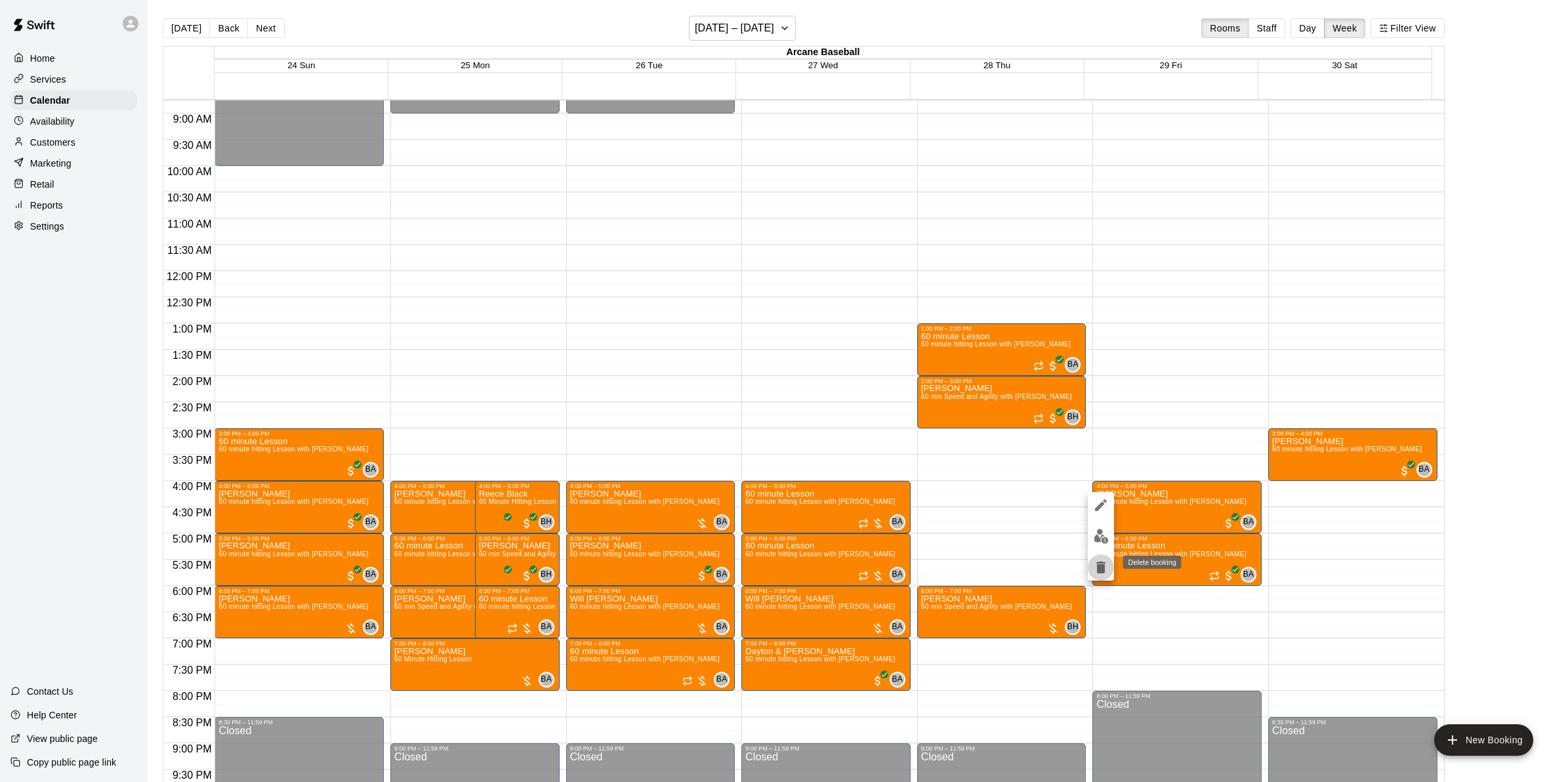
click at [1097, 565] on icon "delete" at bounding box center [1101, 567] width 9 height 12
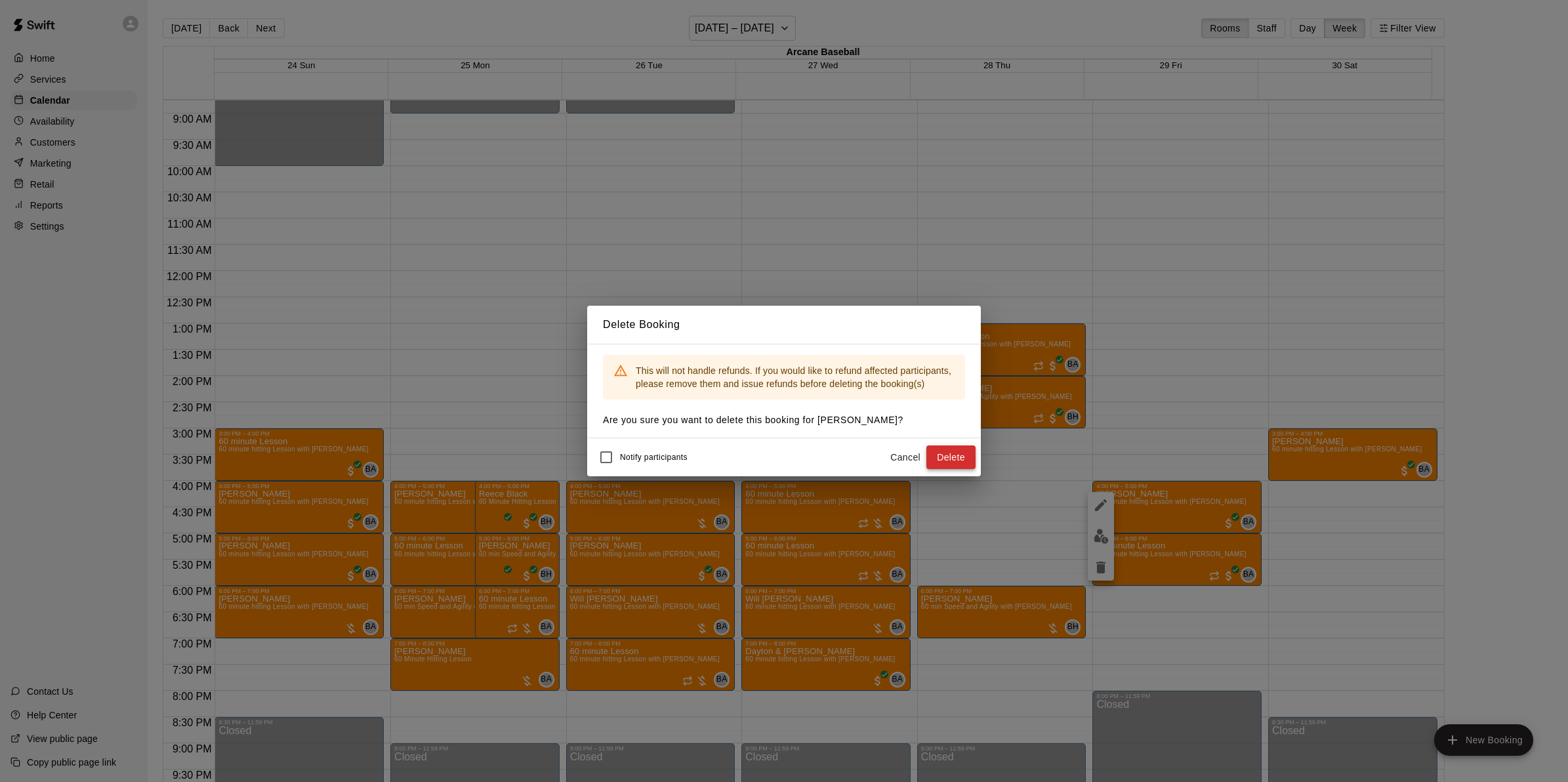
click at [946, 454] on button "Delete" at bounding box center [951, 457] width 49 height 24
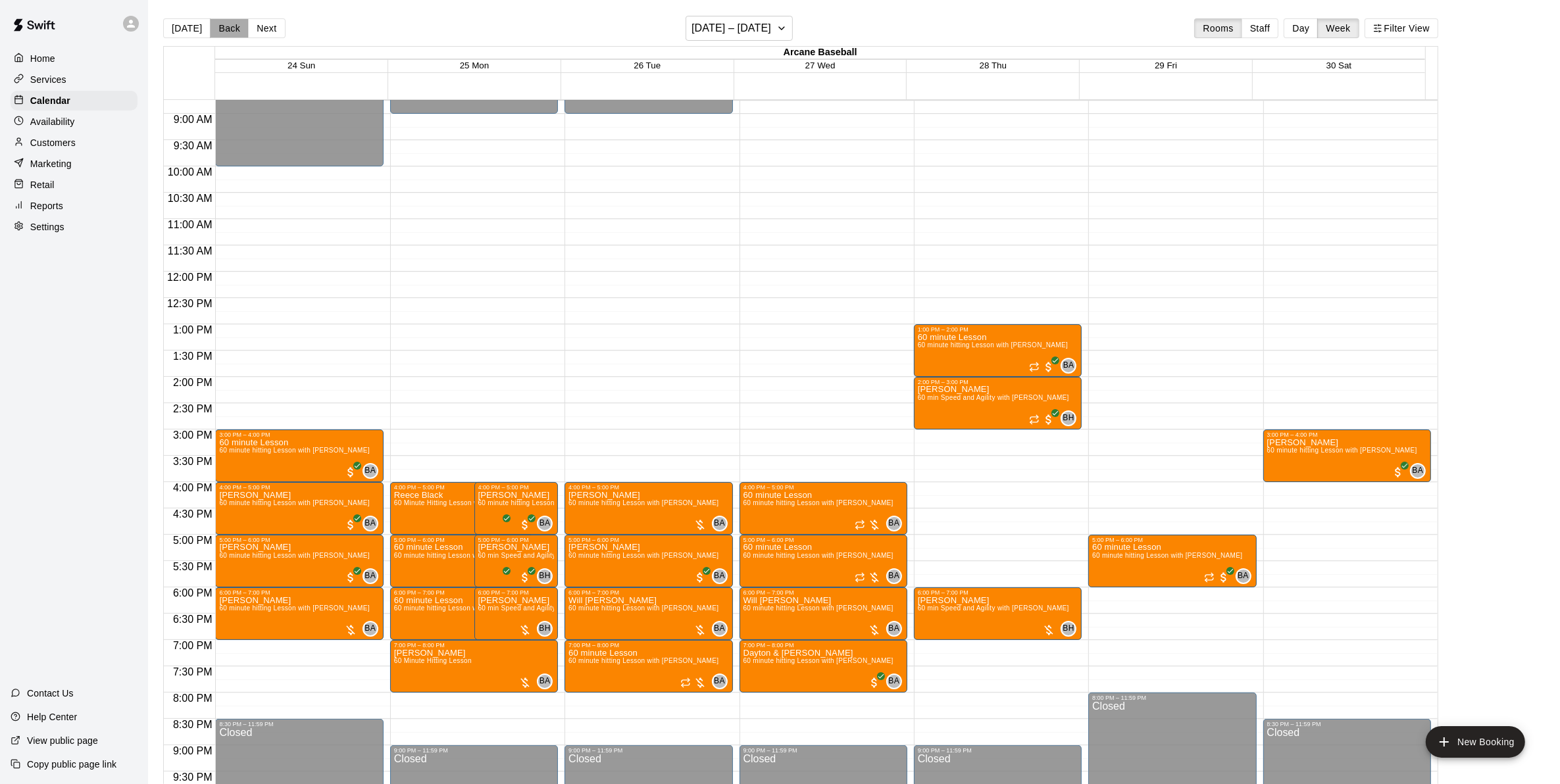
click at [216, 24] on button "Back" at bounding box center [229, 29] width 39 height 20
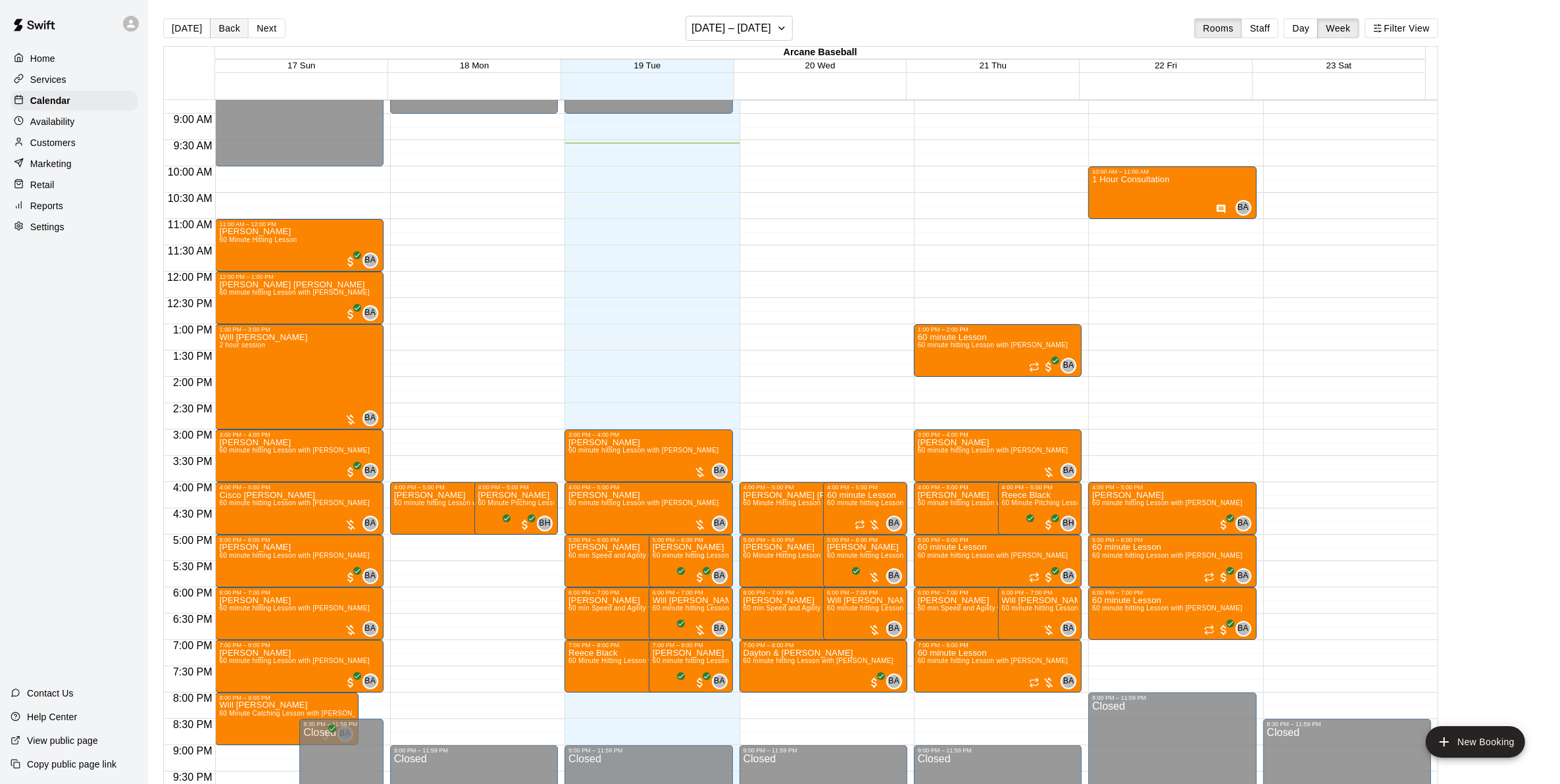
click at [227, 21] on button "Back" at bounding box center [229, 29] width 39 height 20
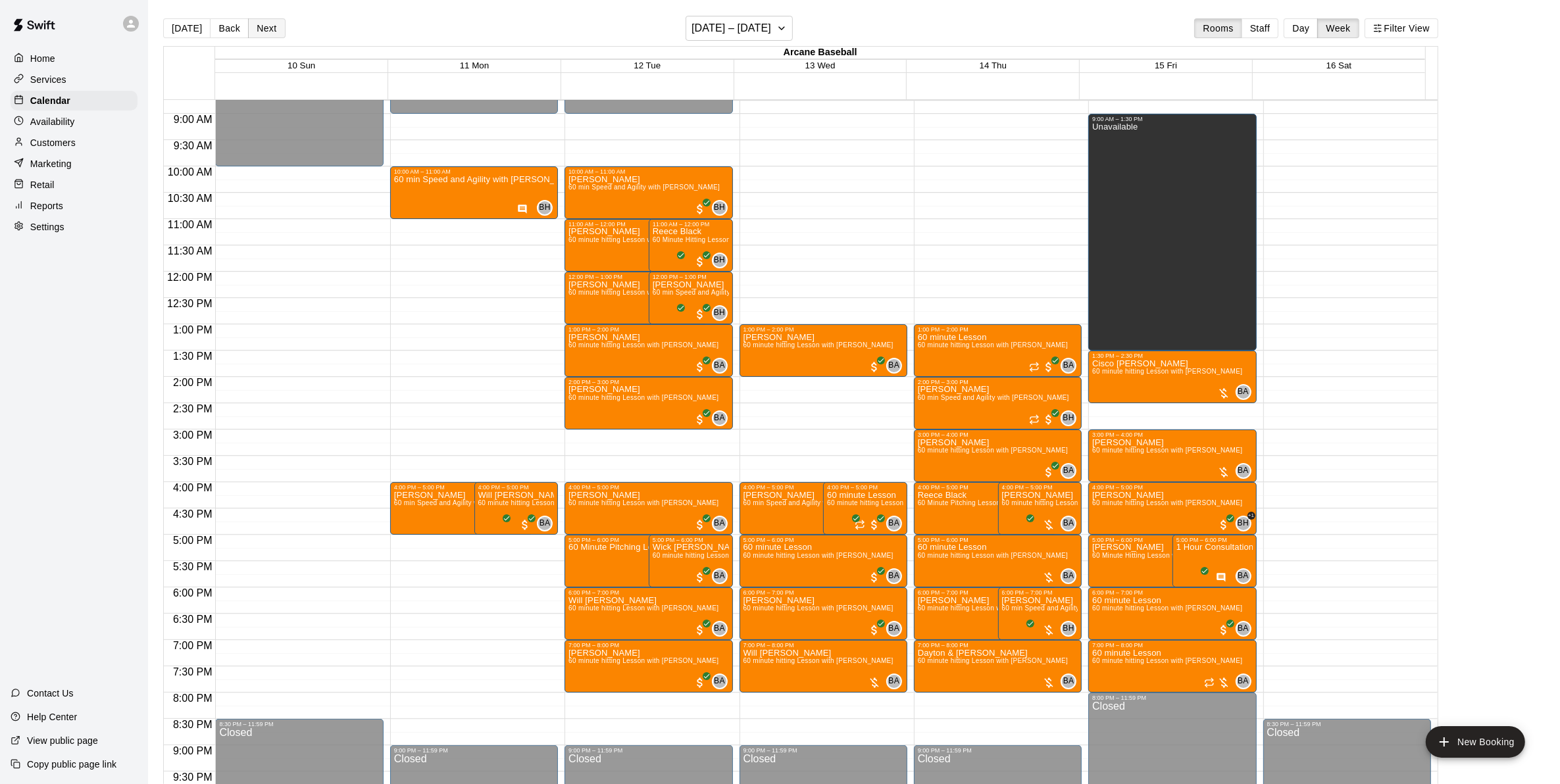
click at [257, 33] on button "Next" at bounding box center [266, 29] width 37 height 20
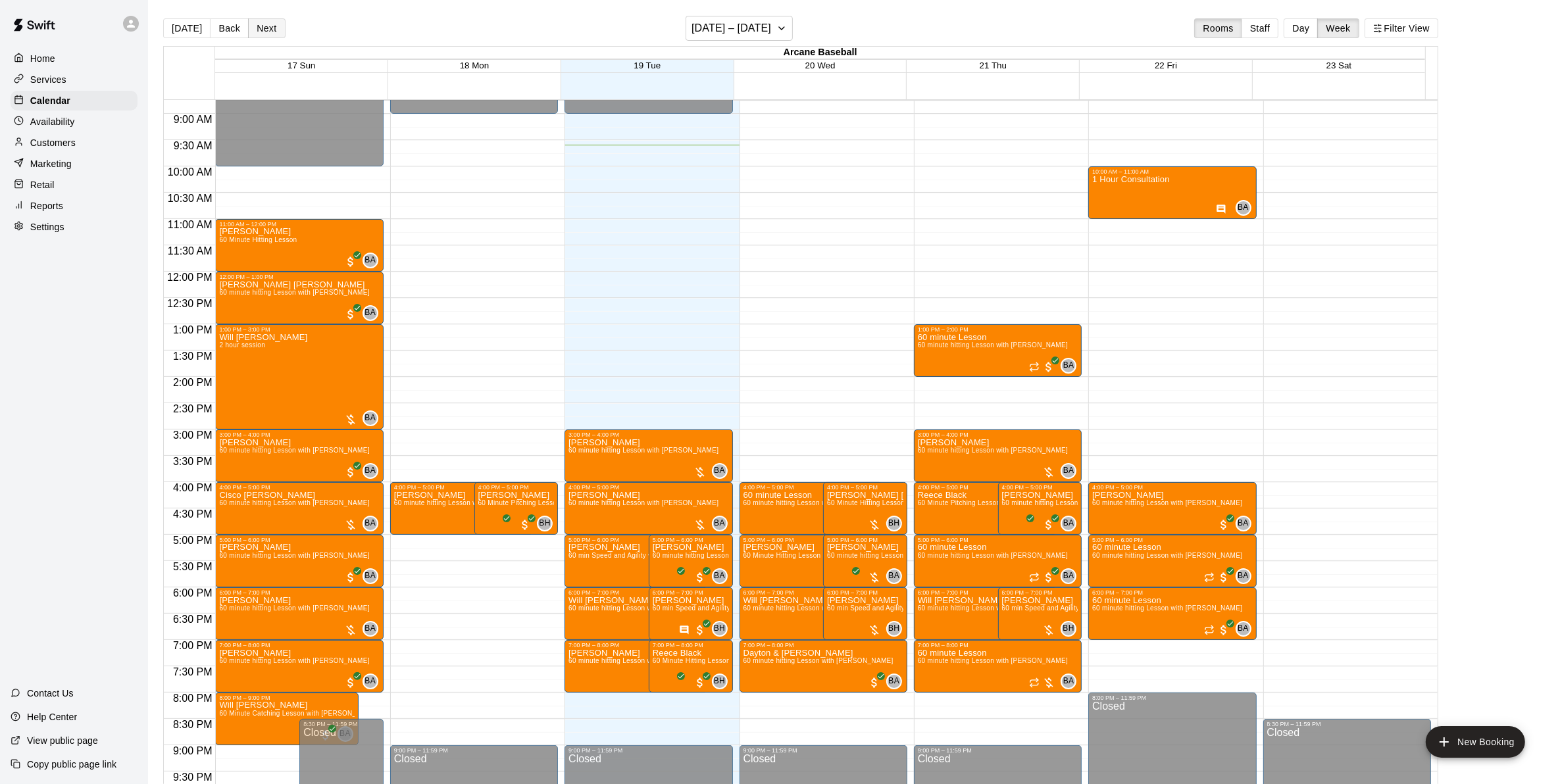
click at [257, 33] on button "Next" at bounding box center [266, 29] width 37 height 20
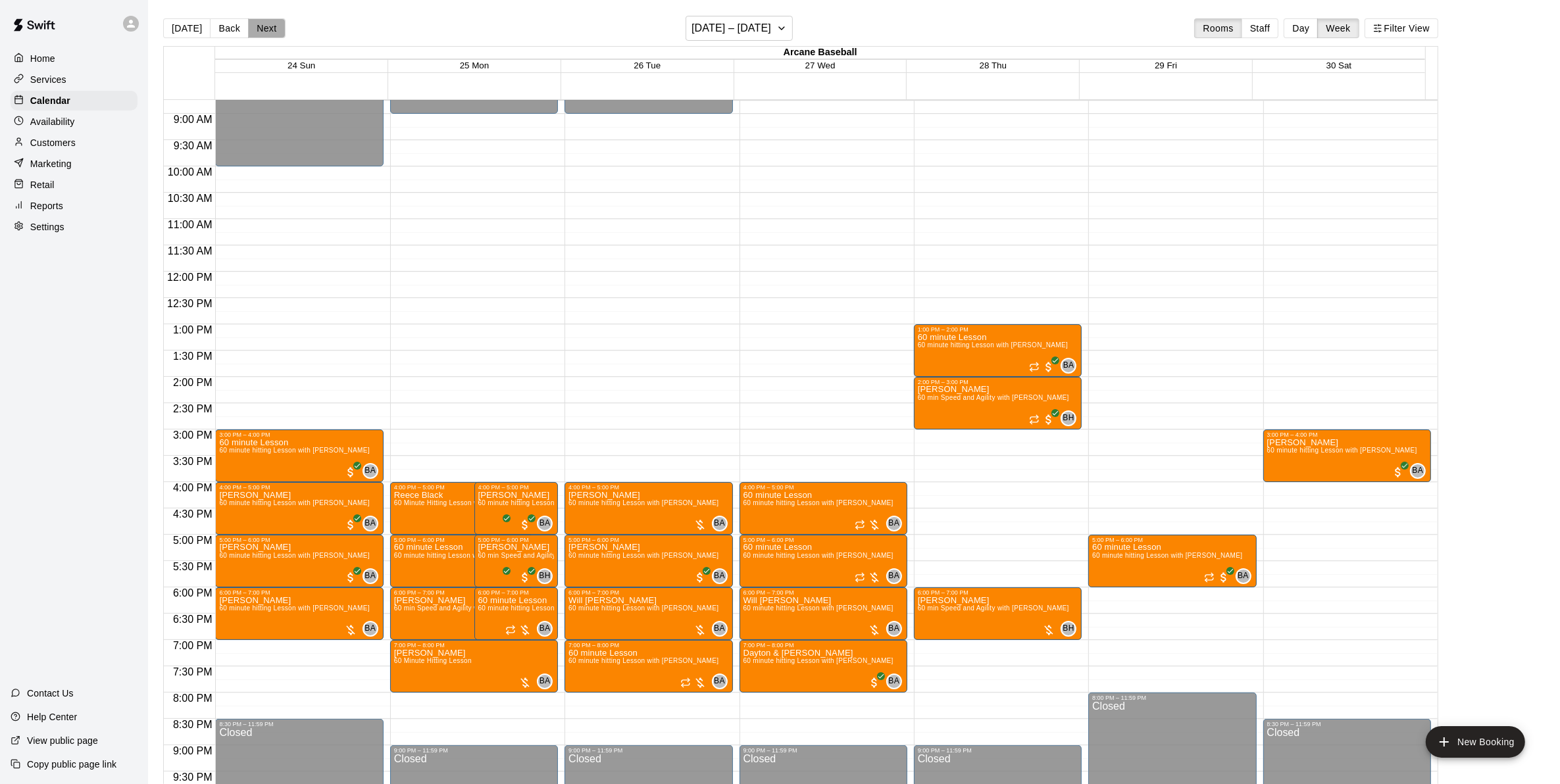
click at [257, 33] on button "Next" at bounding box center [266, 29] width 37 height 20
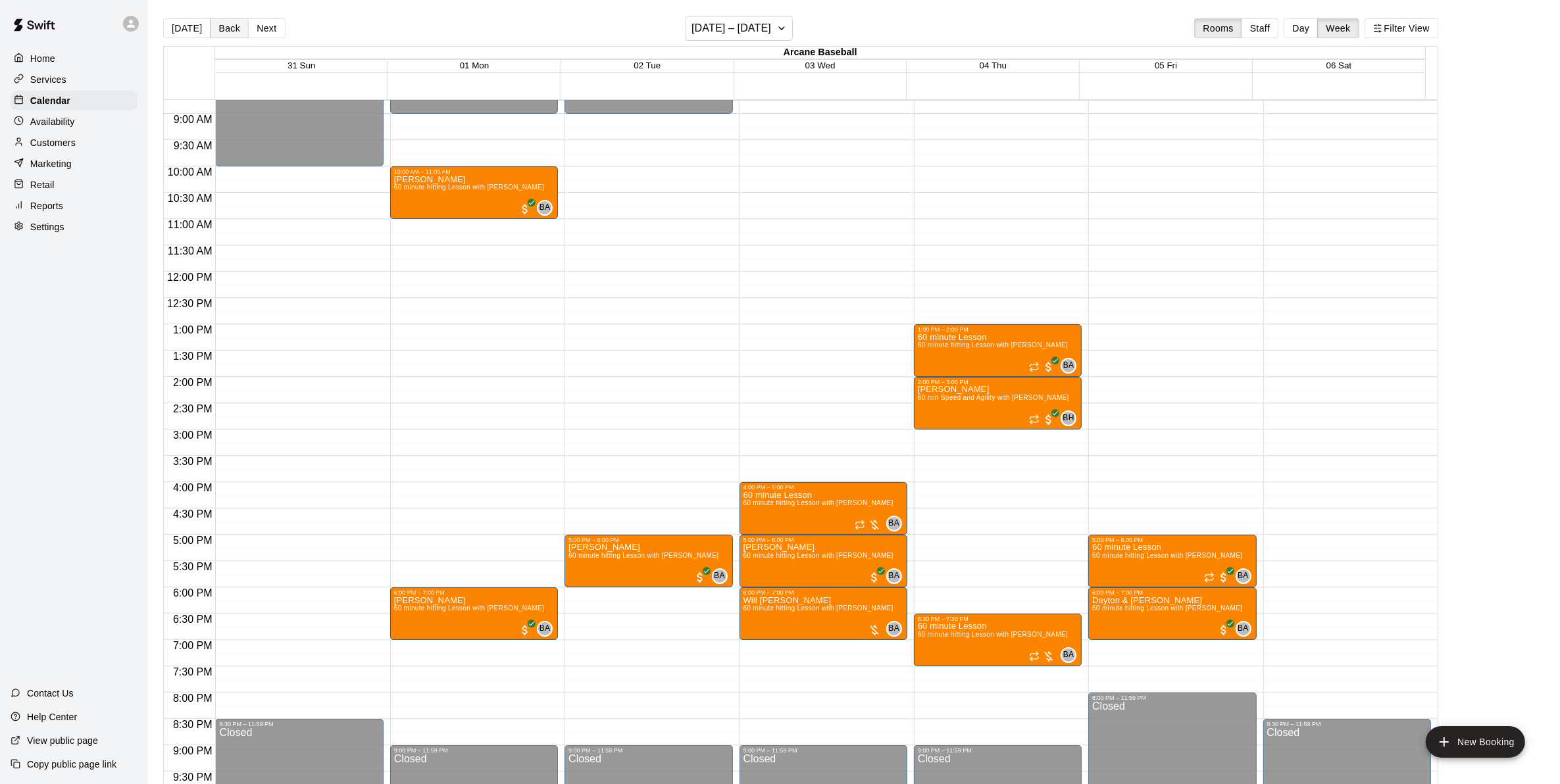
click at [210, 29] on button "Back" at bounding box center [229, 29] width 39 height 20
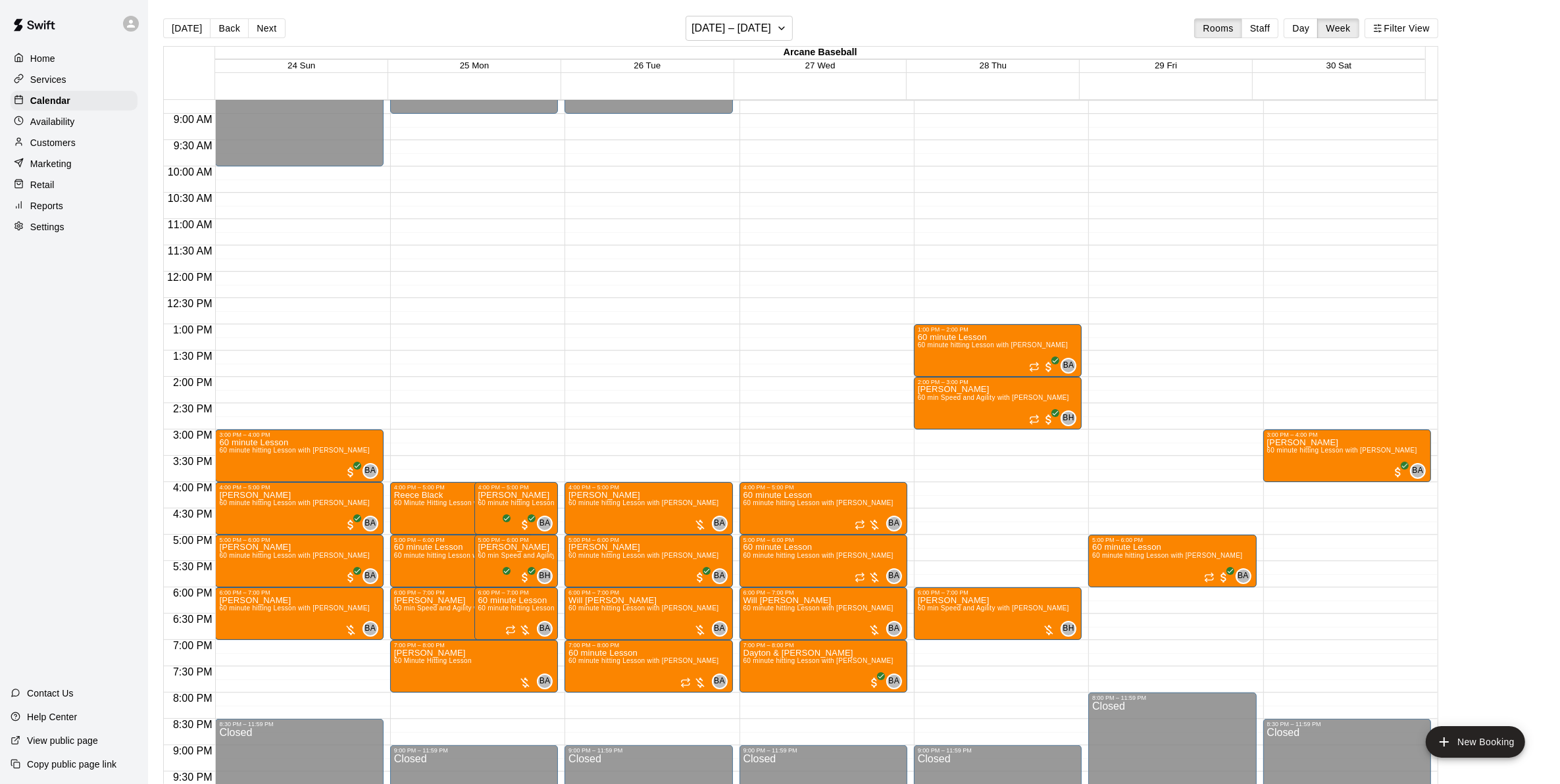
click at [254, 380] on div "12:00 AM – 10:00 AM Closed 3:00 PM – 4:00 PM 60 minute Lesson 60 minute hitting…" at bounding box center [299, 271] width 168 height 1263
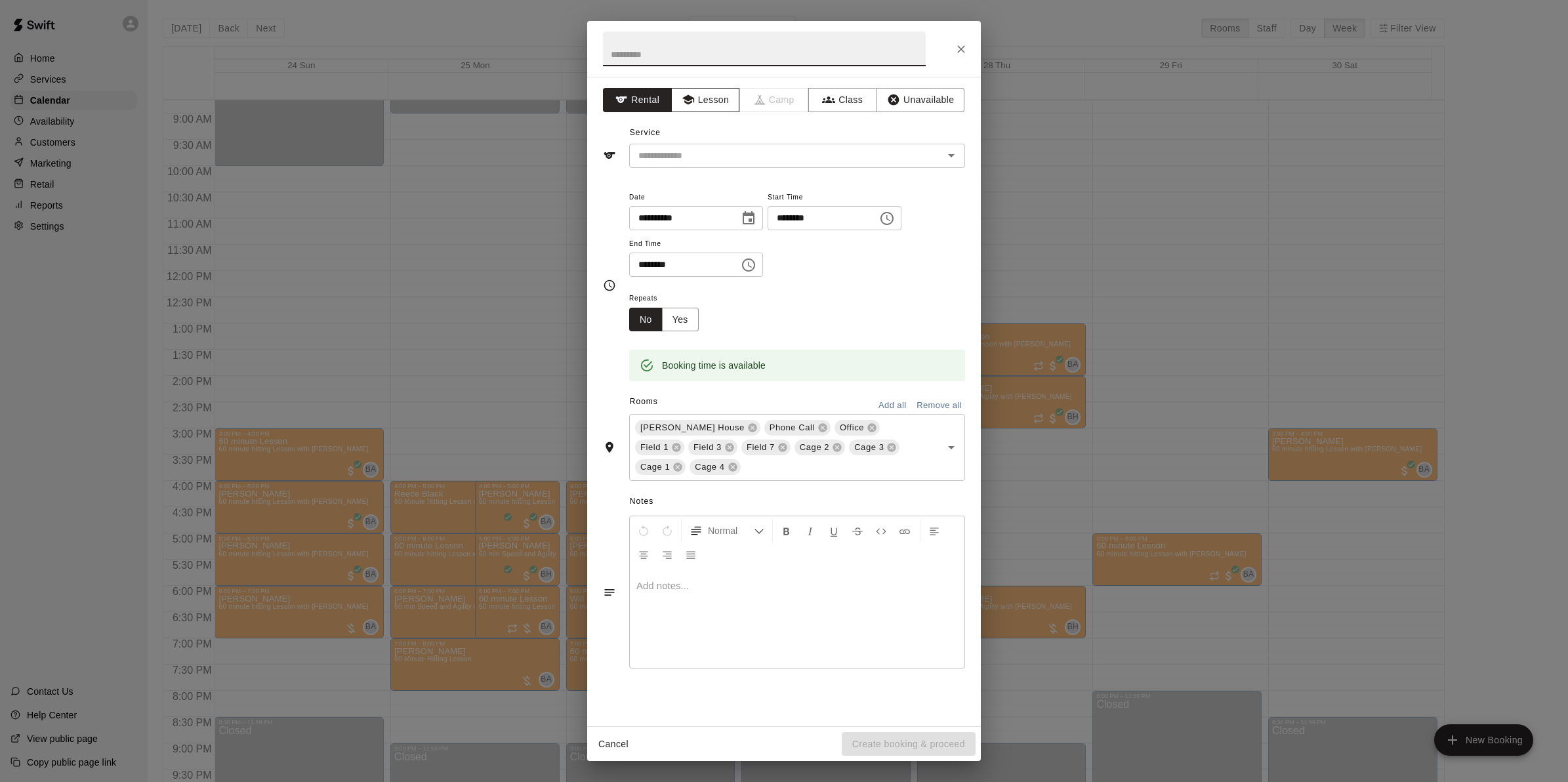
click at [701, 100] on button "Lesson" at bounding box center [705, 100] width 69 height 24
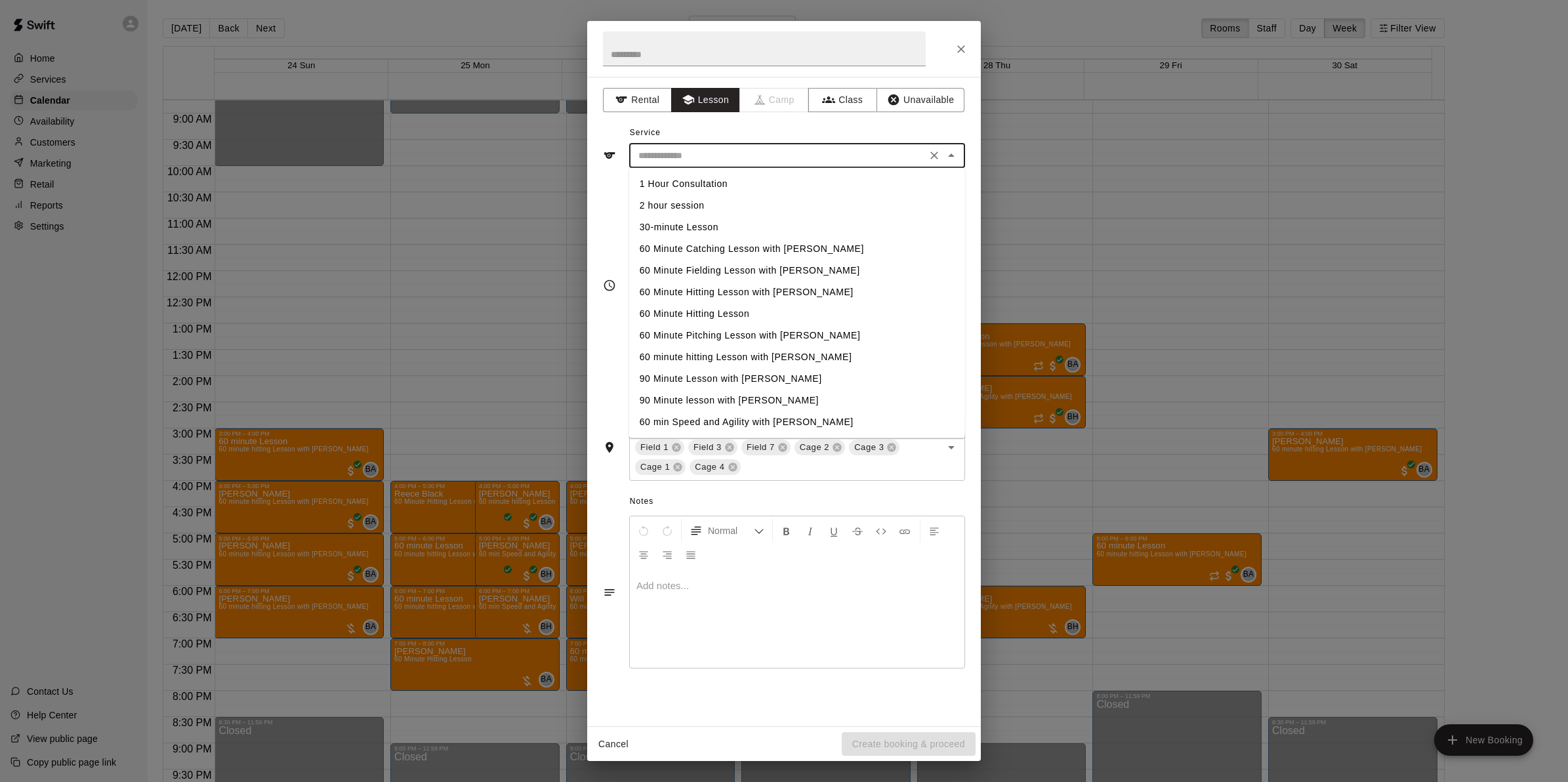
click at [703, 153] on input "text" at bounding box center [778, 155] width 289 height 17
click at [697, 310] on li "60 Minute Hitting Lesson" at bounding box center [797, 314] width 336 height 21
type input "**********"
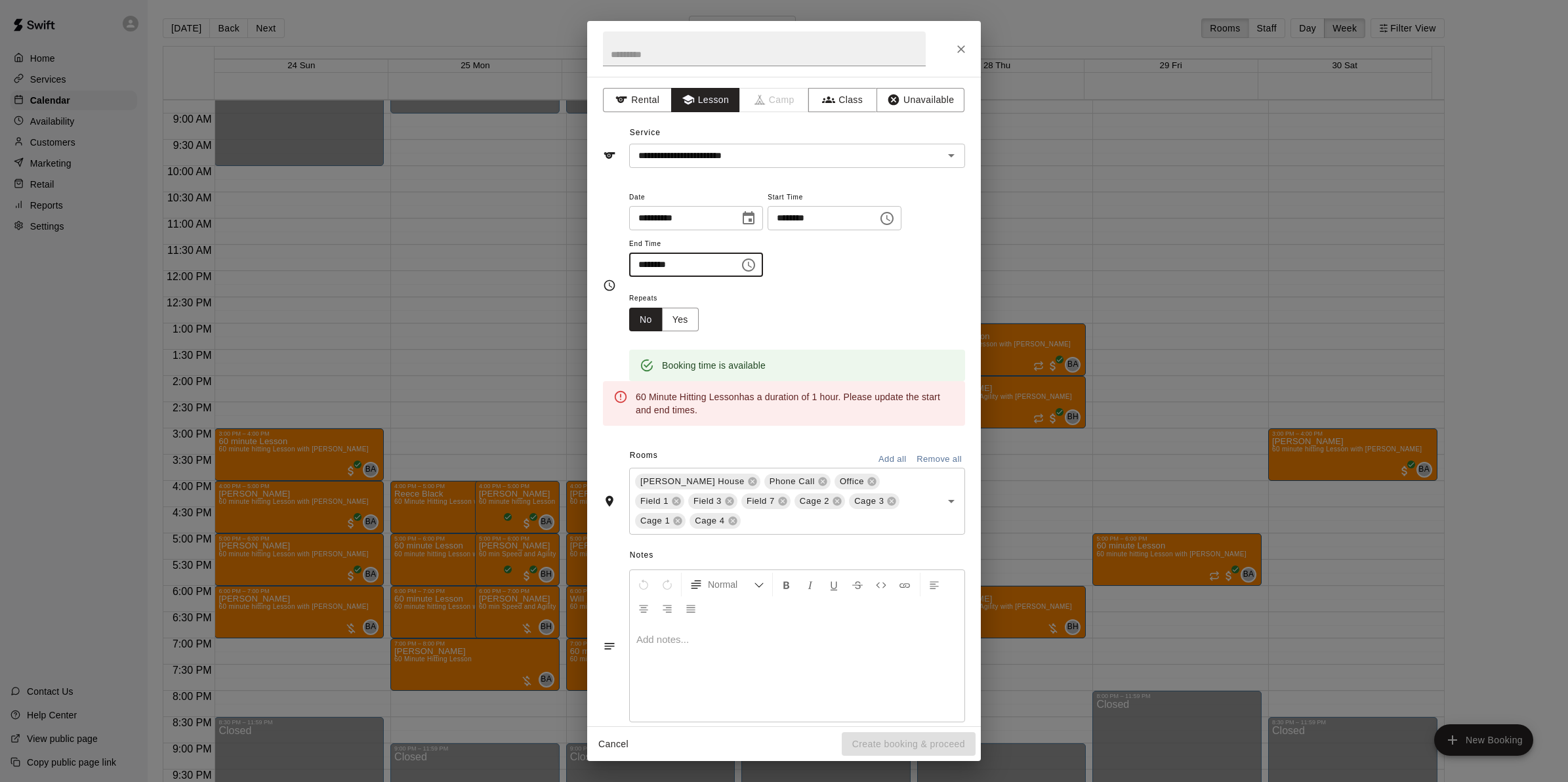
click at [648, 264] on input "********" at bounding box center [680, 265] width 101 height 24
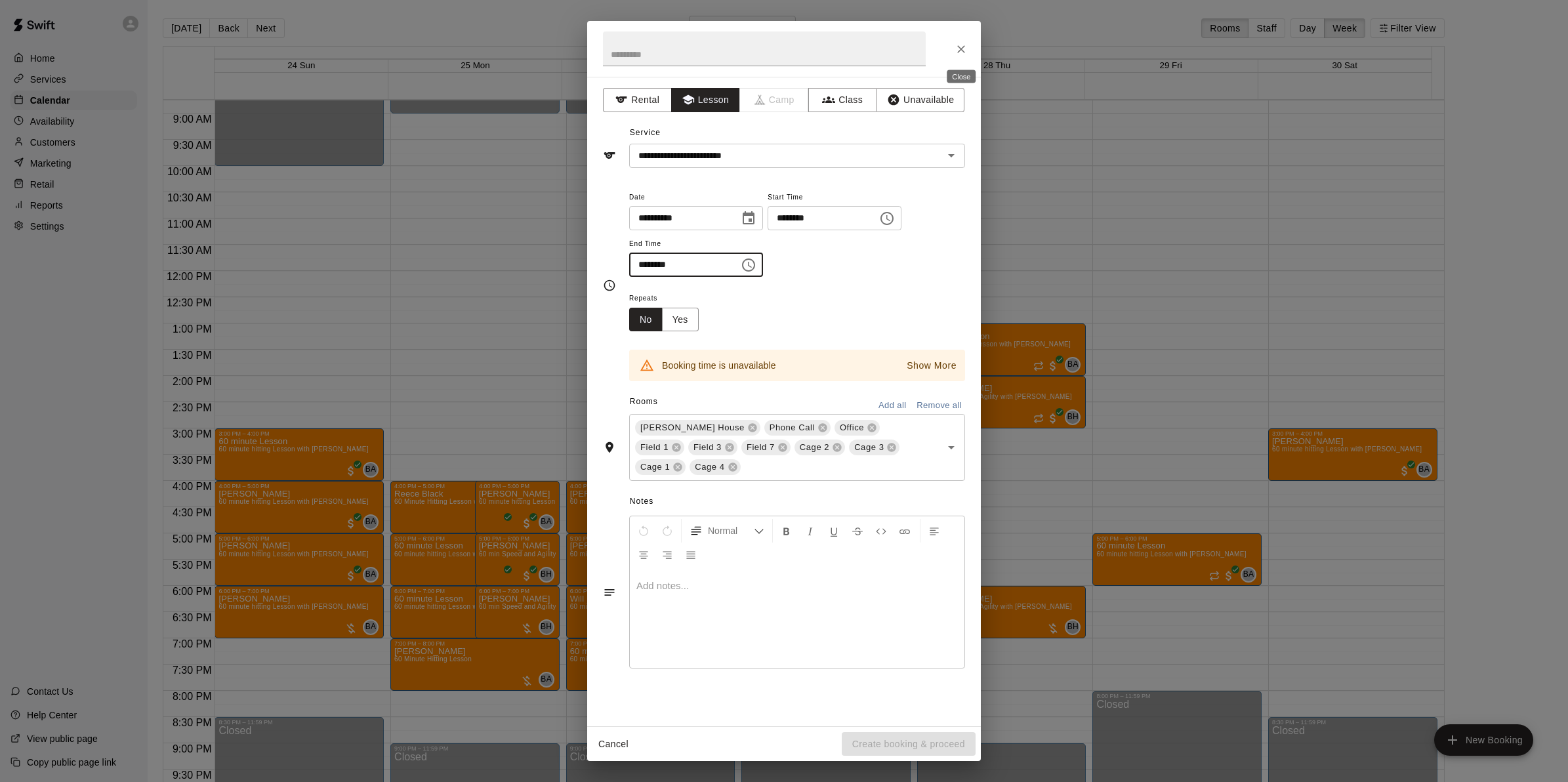
type input "********"
click at [959, 49] on icon "Close" at bounding box center [961, 49] width 13 height 13
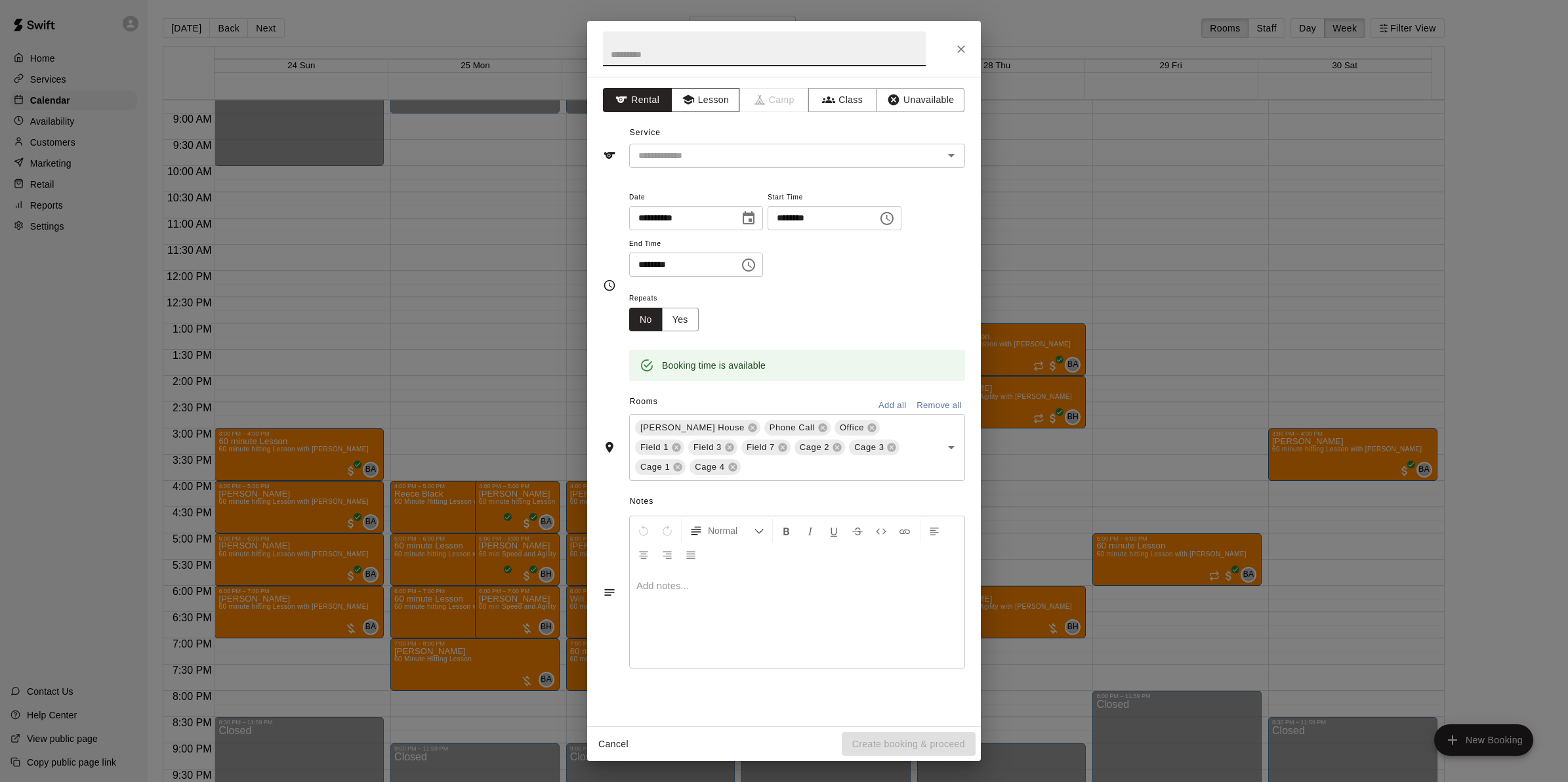
click at [704, 99] on button "Lesson" at bounding box center [705, 100] width 69 height 24
click at [699, 163] on input "text" at bounding box center [778, 155] width 289 height 17
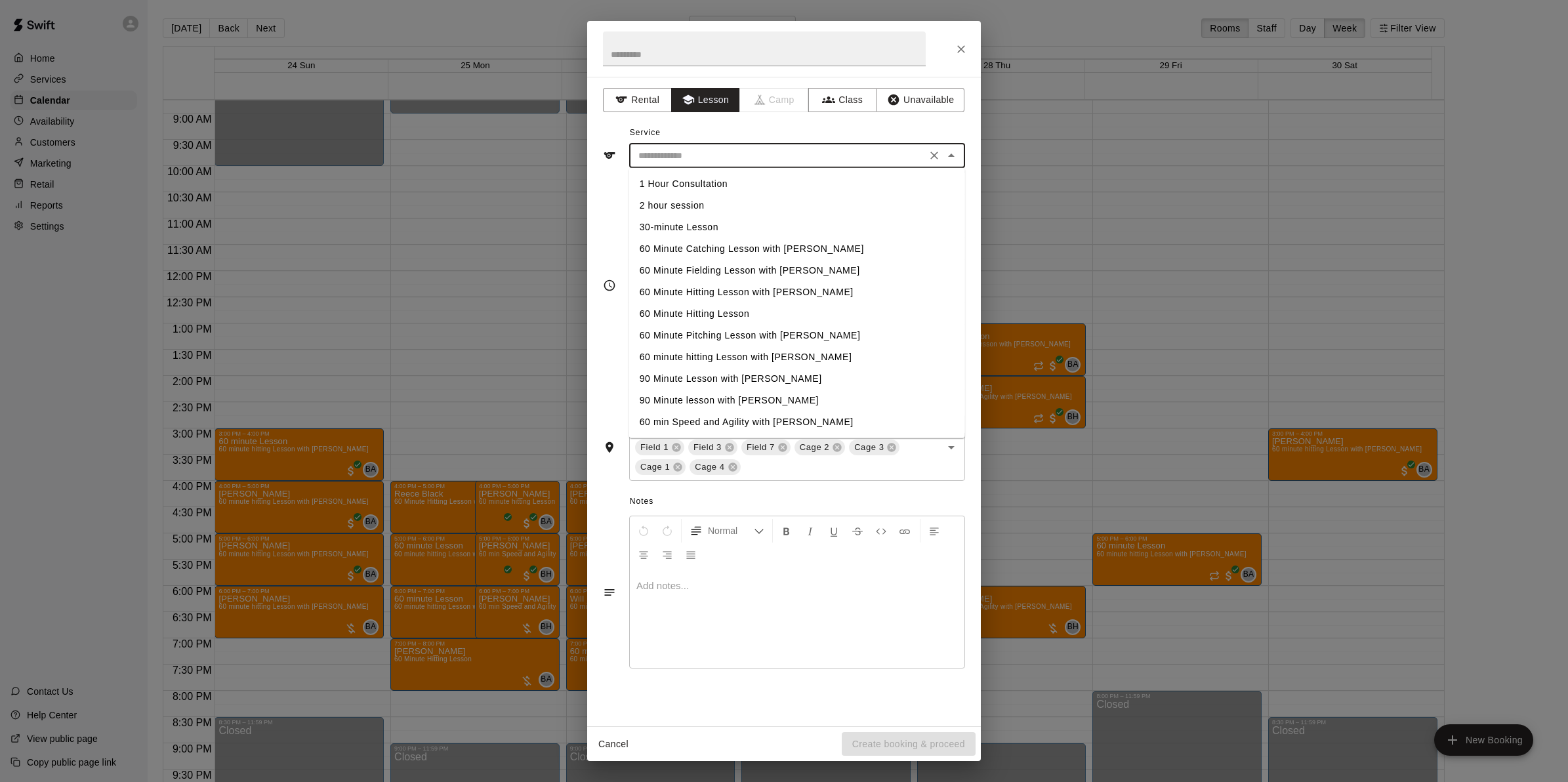
click at [679, 312] on li "60 Minute Hitting Lesson" at bounding box center [797, 314] width 336 height 21
type input "**********"
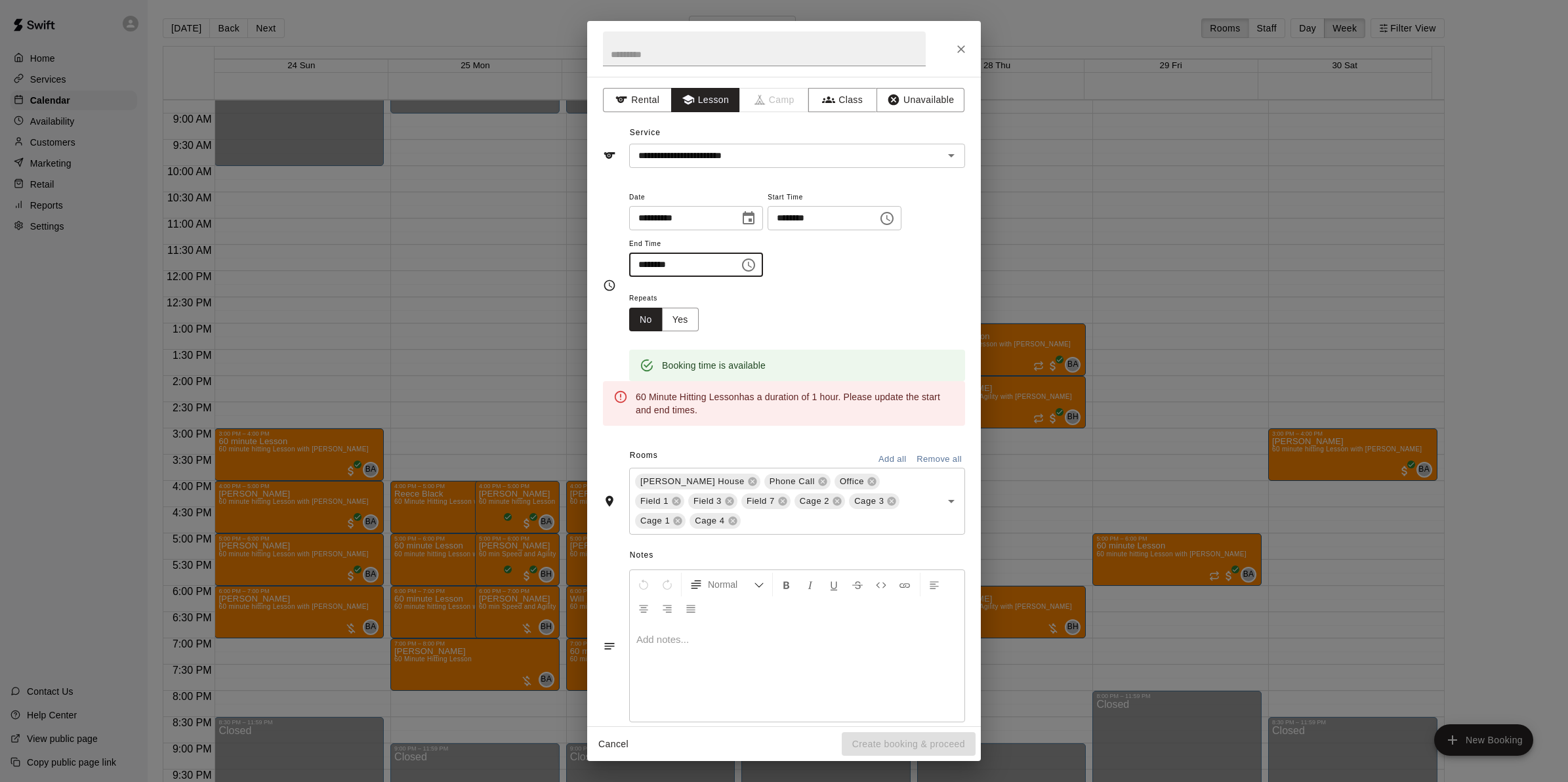
click at [635, 265] on input "********" at bounding box center [680, 265] width 101 height 24
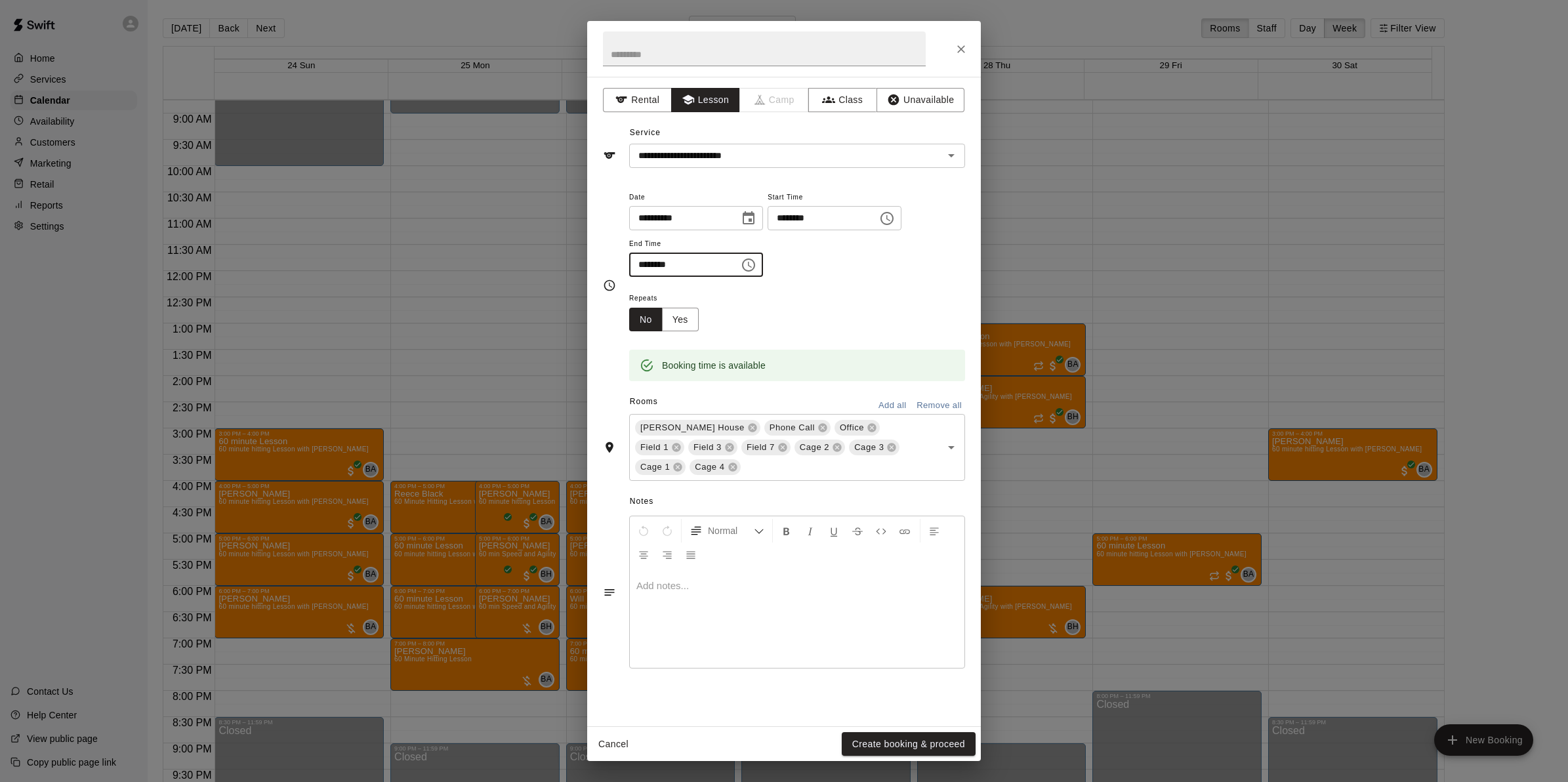
type input "********"
drag, startPoint x: 944, startPoint y: 411, endPoint x: 944, endPoint y: 426, distance: 15.0
click at [944, 411] on button "Remove all" at bounding box center [939, 405] width 52 height 20
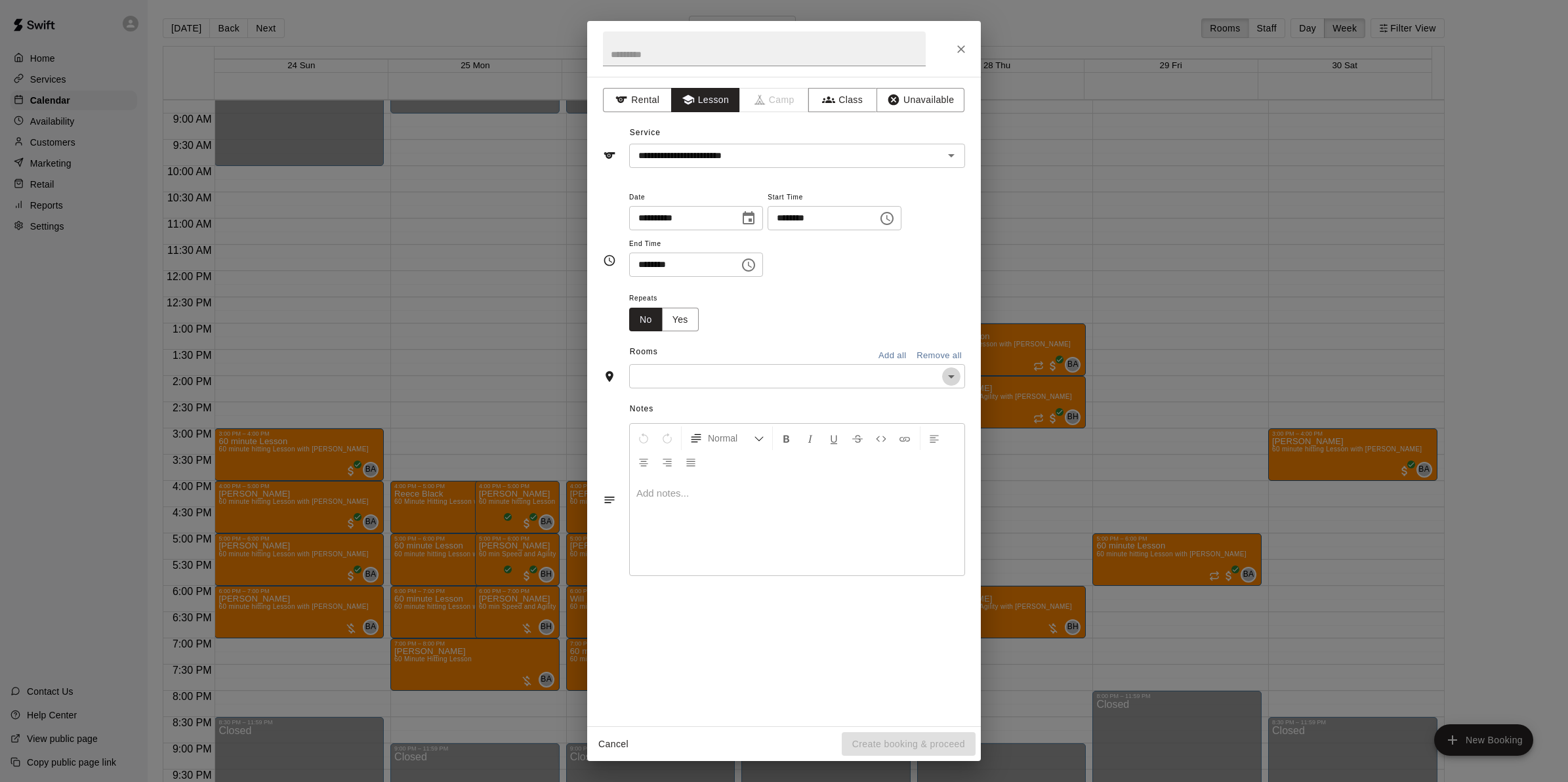
click at [946, 376] on icon "Open" at bounding box center [952, 377] width 16 height 16
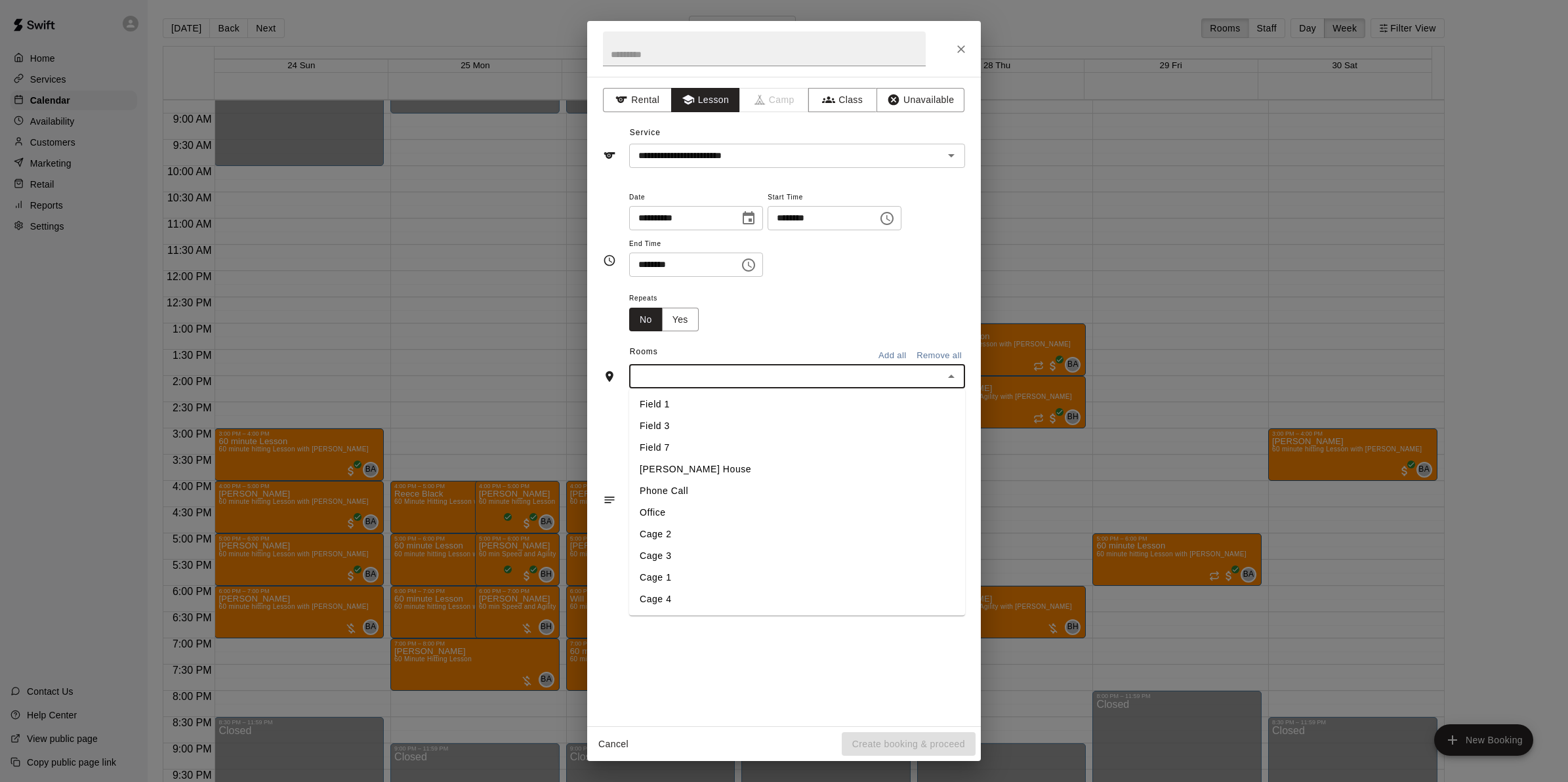
click at [688, 410] on li "Field 1" at bounding box center [797, 405] width 336 height 21
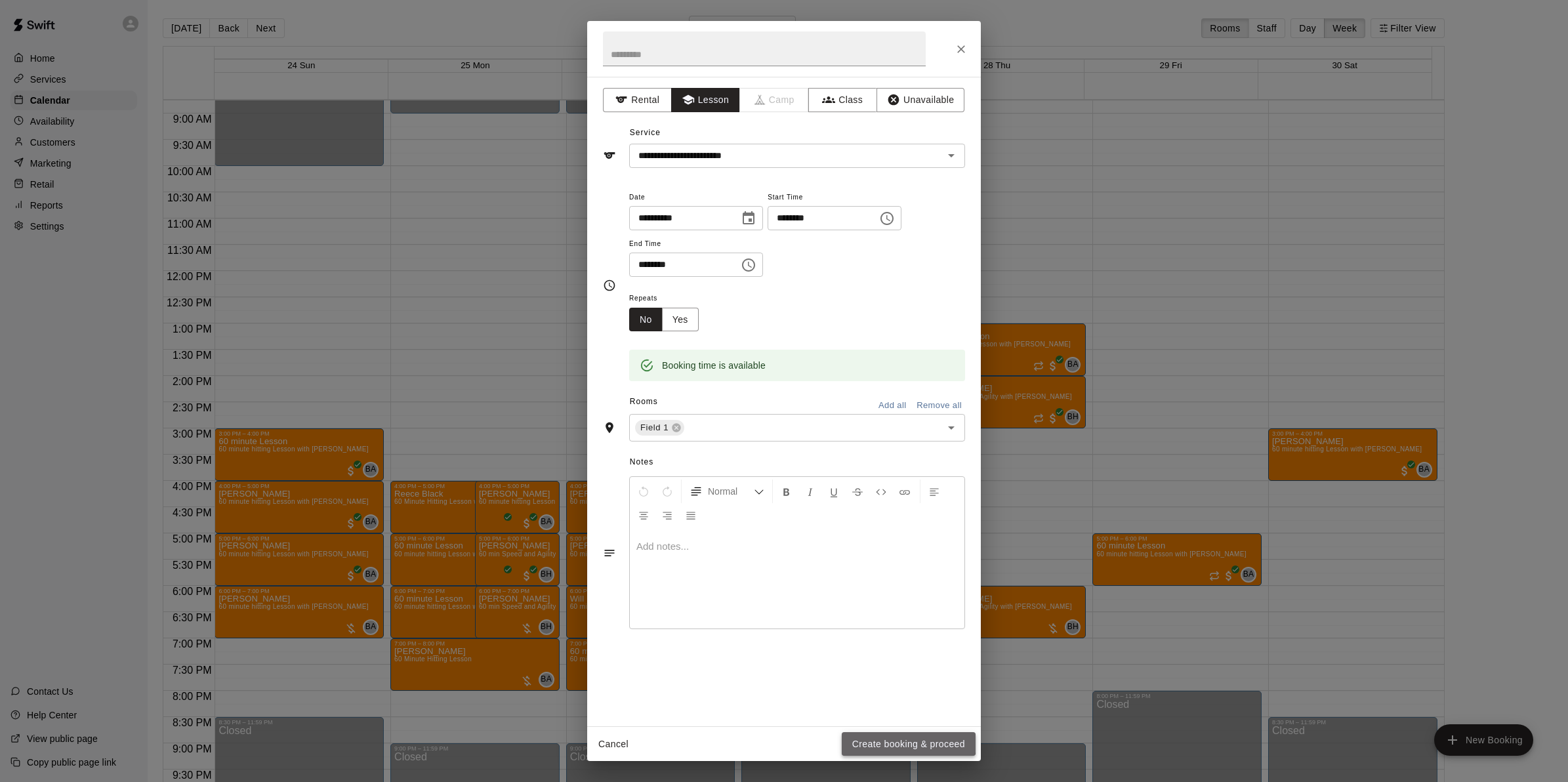
click at [906, 743] on button "Create booking & proceed" at bounding box center [908, 744] width 134 height 24
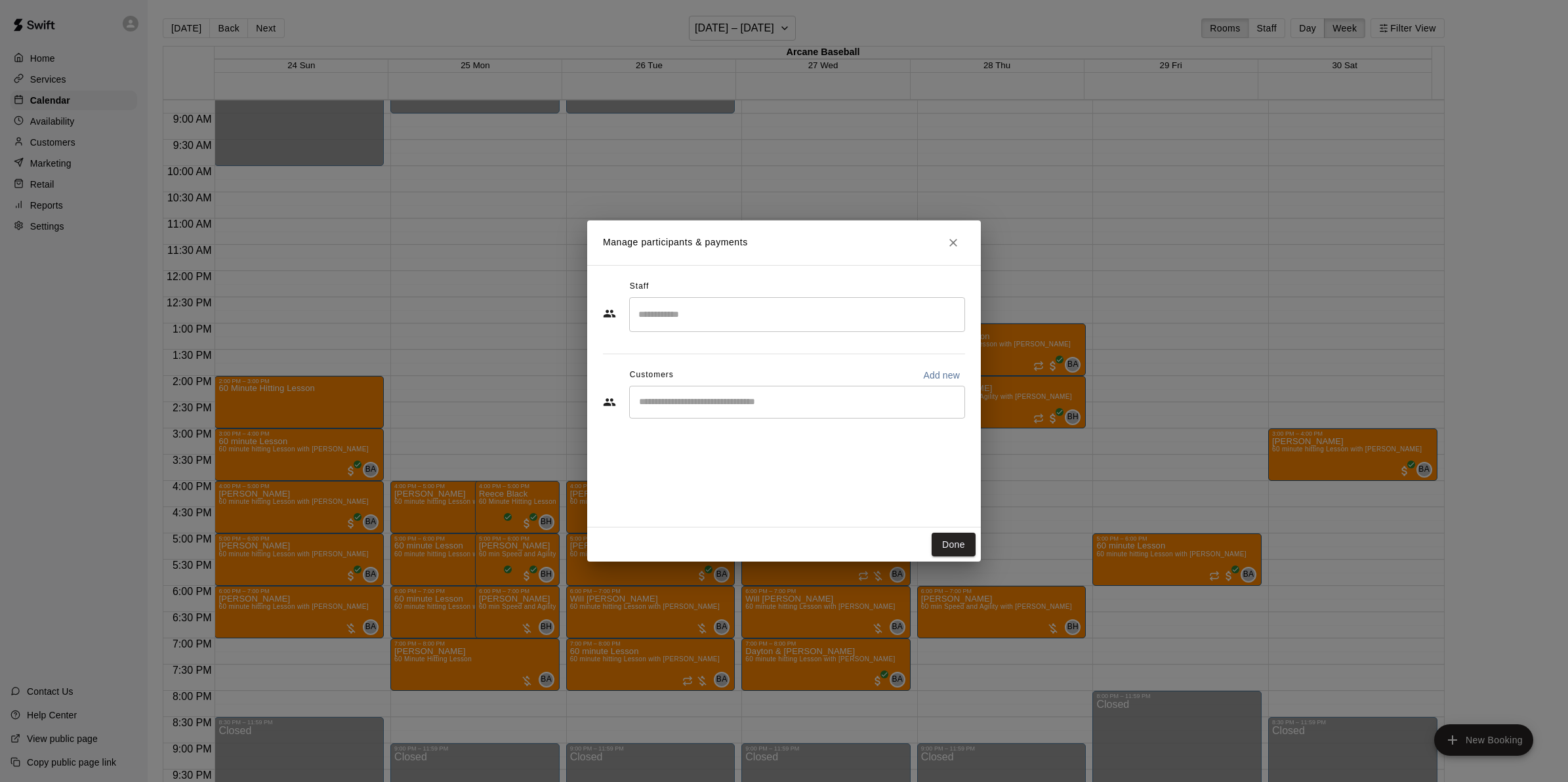
click at [670, 322] on input "Search staff" at bounding box center [797, 315] width 324 height 23
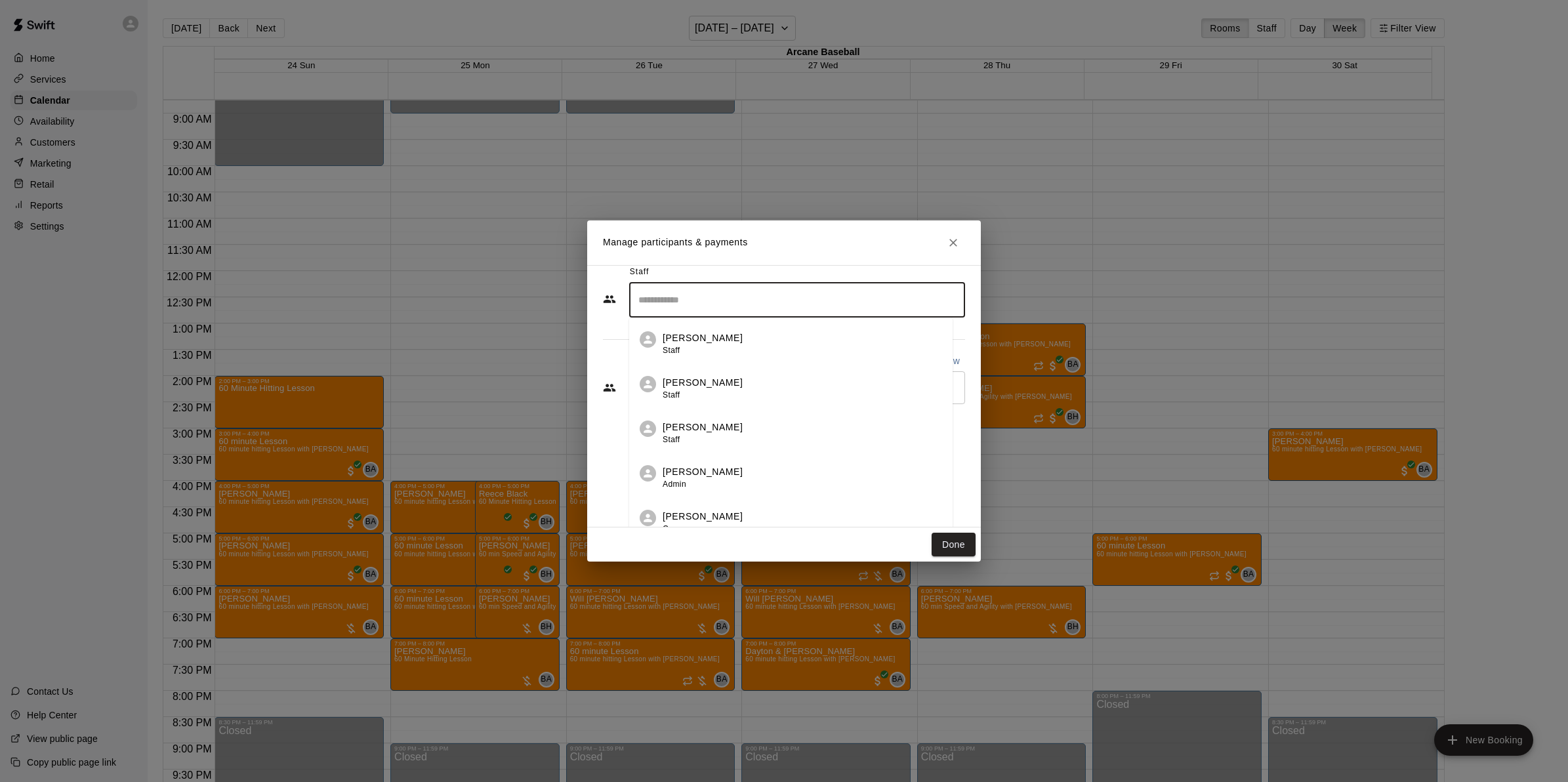
scroll to position [28, 0]
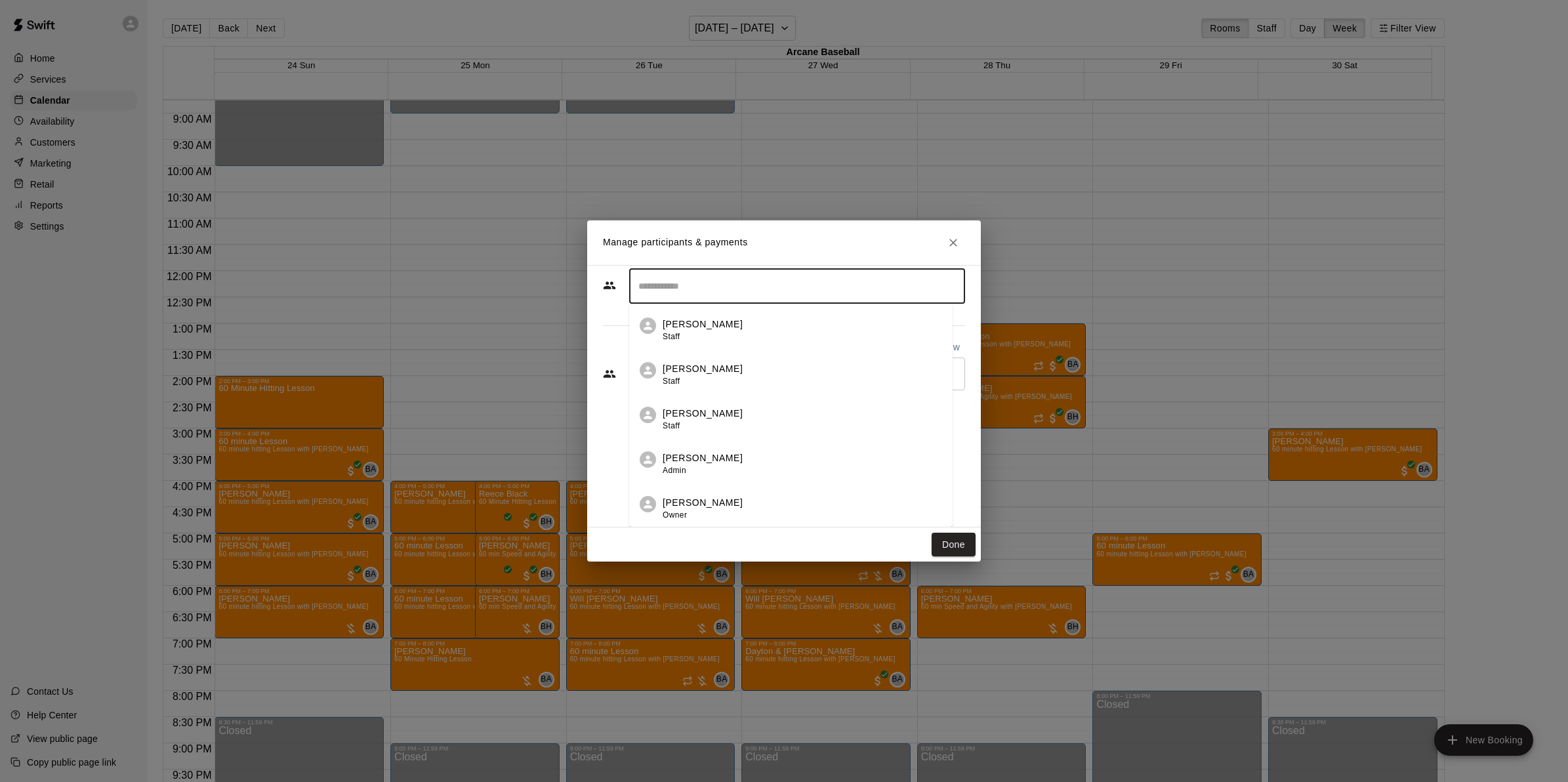
click at [697, 506] on p "[PERSON_NAME]" at bounding box center [703, 503] width 80 height 14
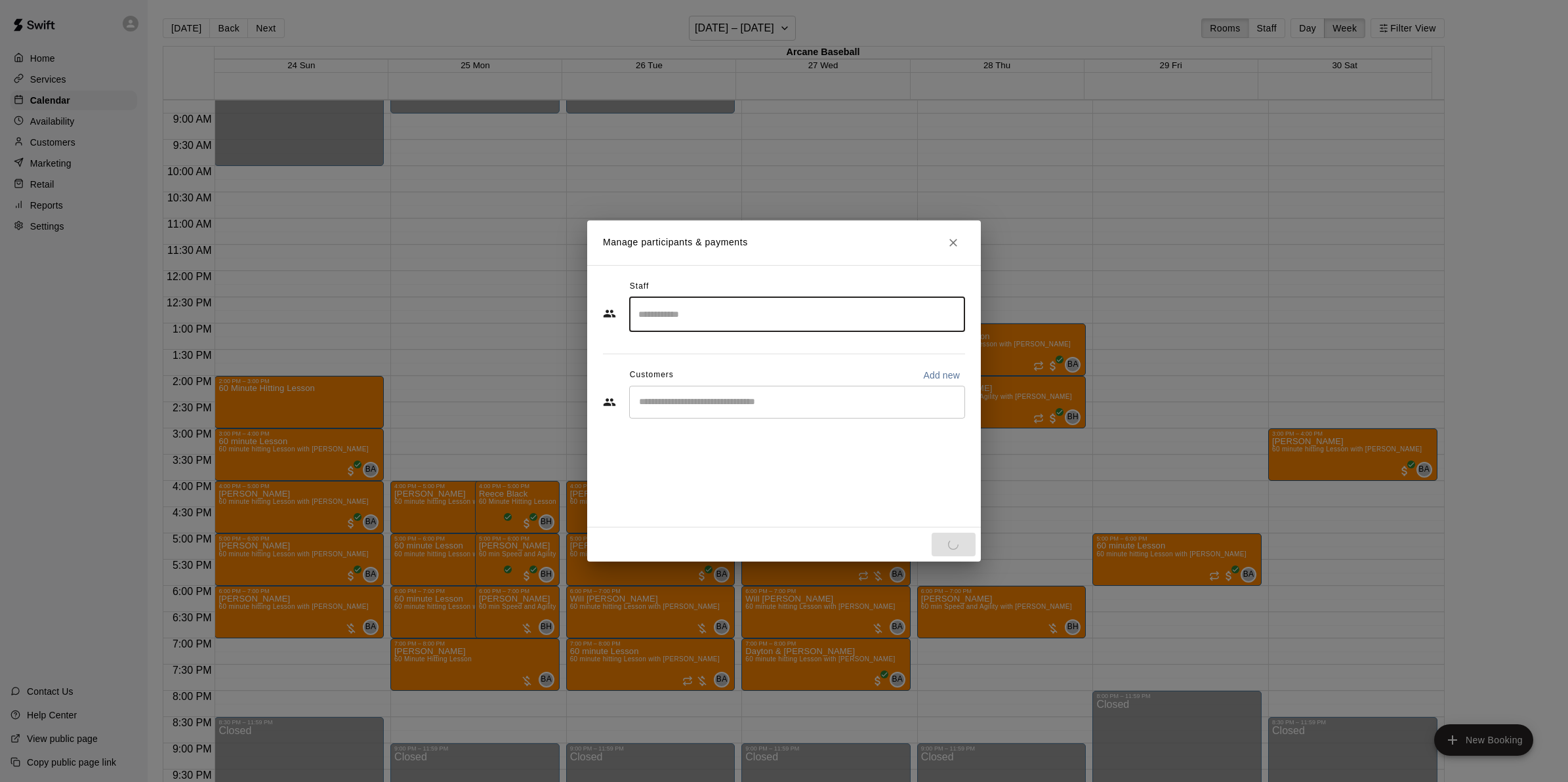
click at [686, 397] on input "Start typing to search customers..." at bounding box center [797, 402] width 324 height 13
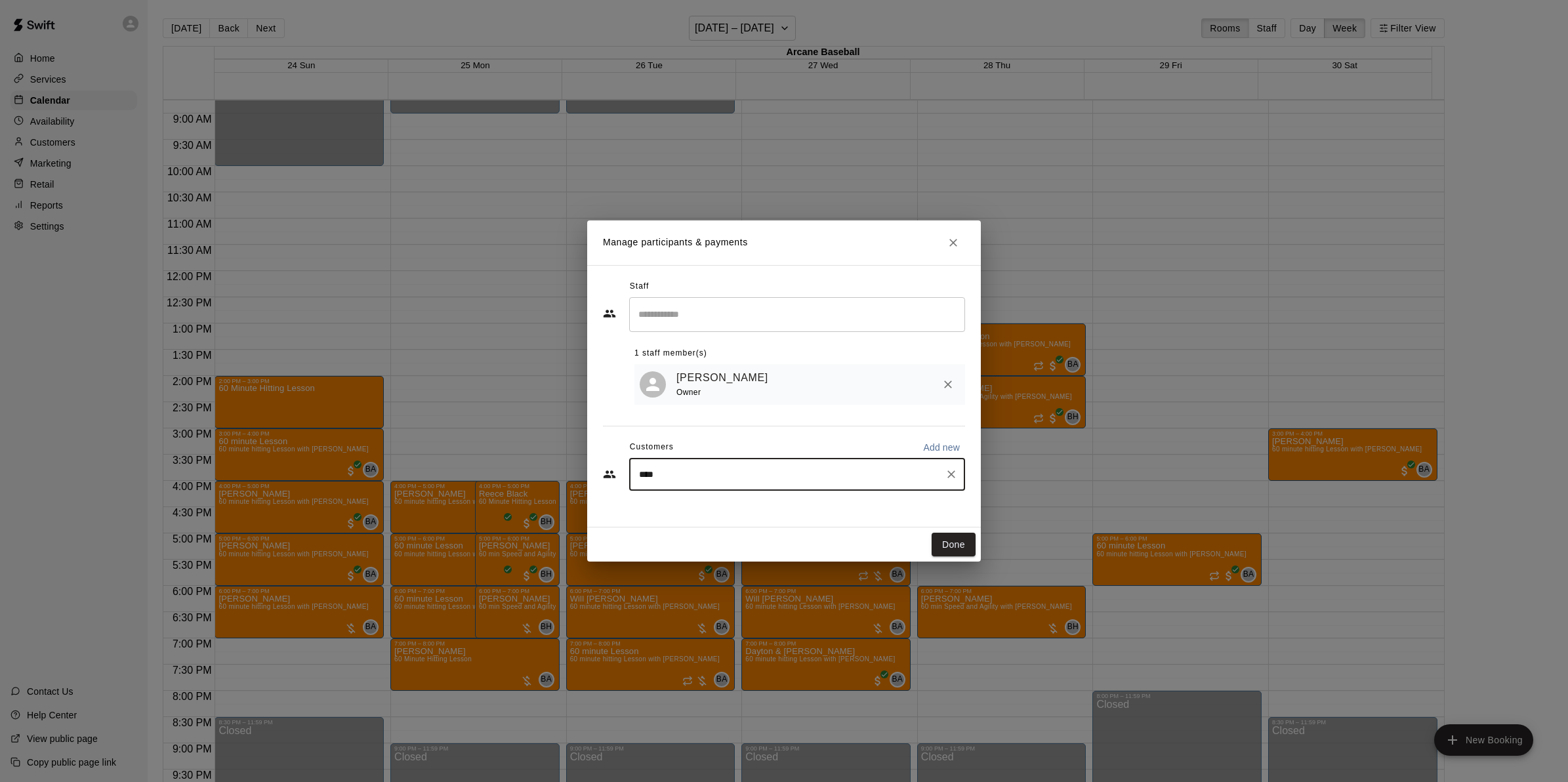
type input "***"
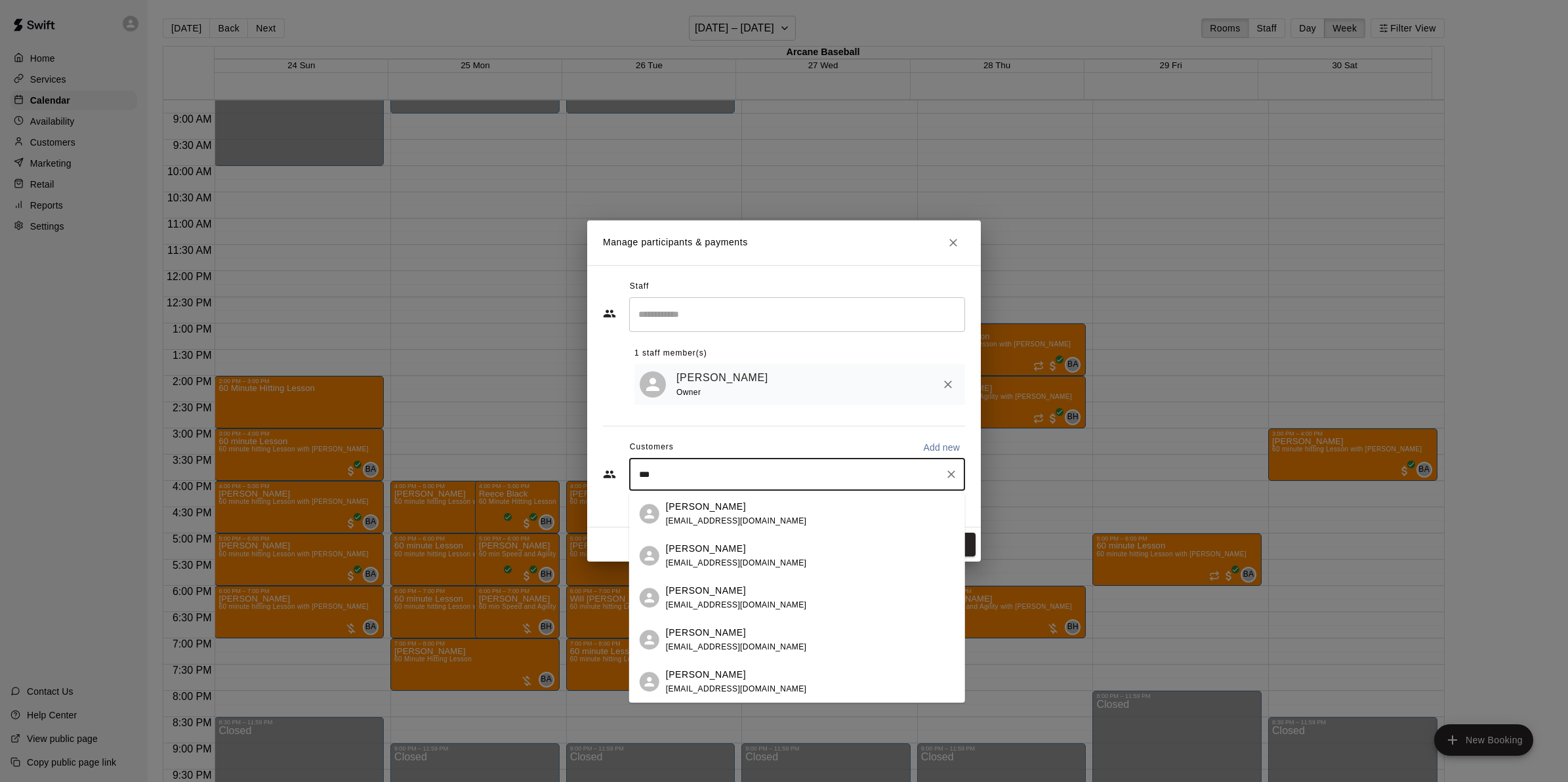
click at [706, 509] on p "Kimberly Murphy" at bounding box center [706, 507] width 80 height 14
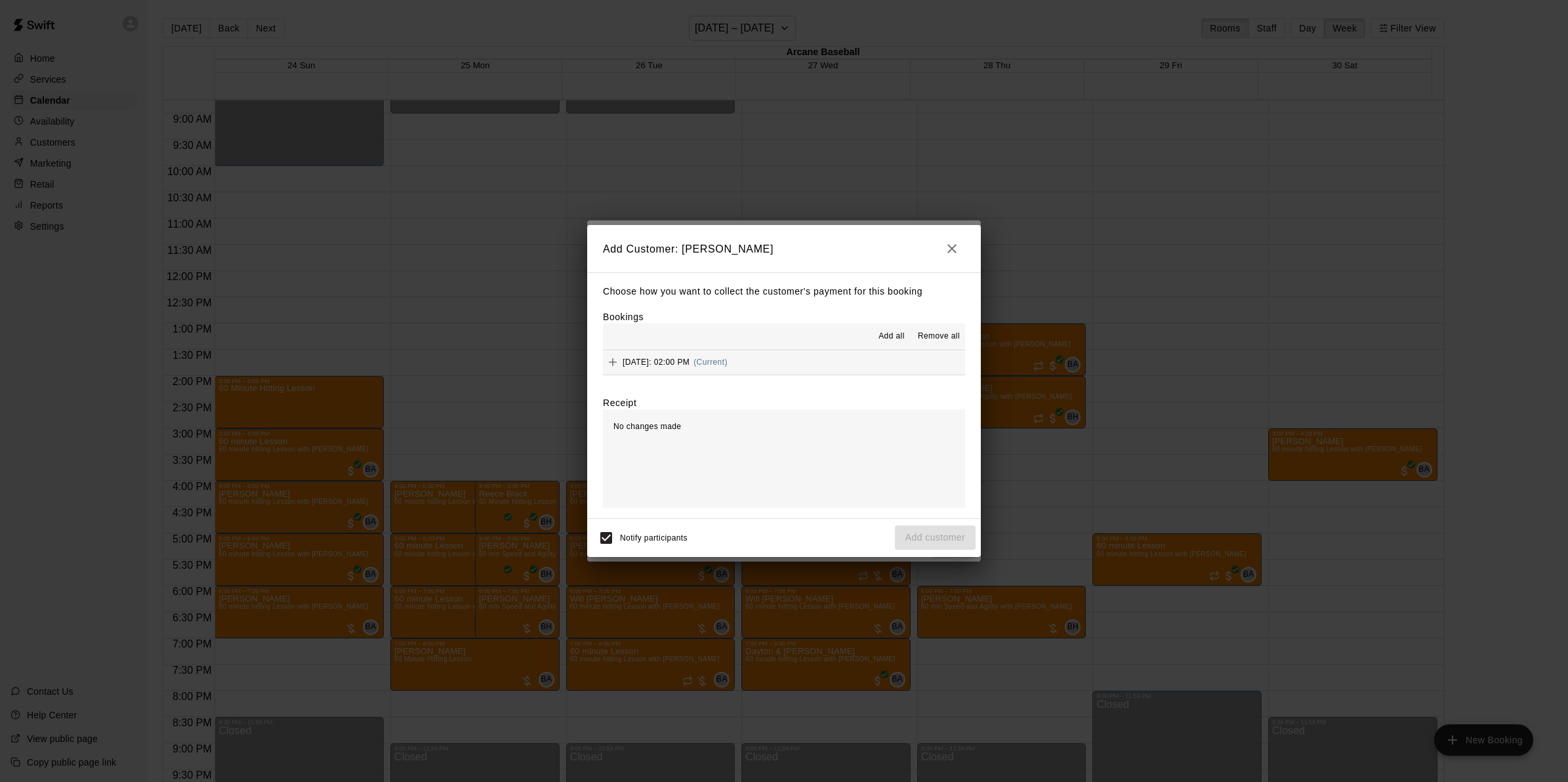
click at [620, 363] on button "Add" at bounding box center [613, 362] width 20 height 20
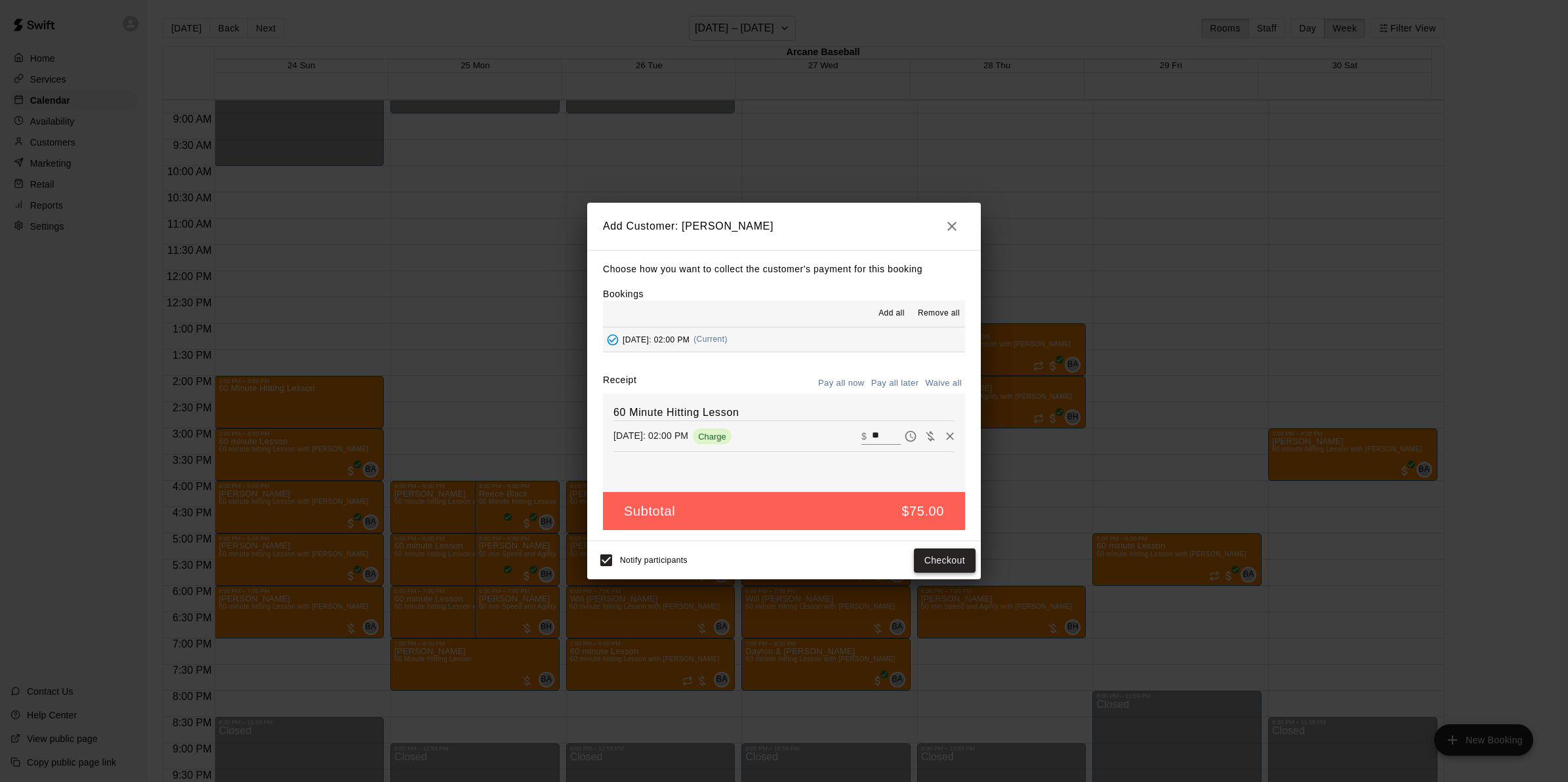
click at [940, 559] on button "Checkout" at bounding box center [944, 560] width 61 height 24
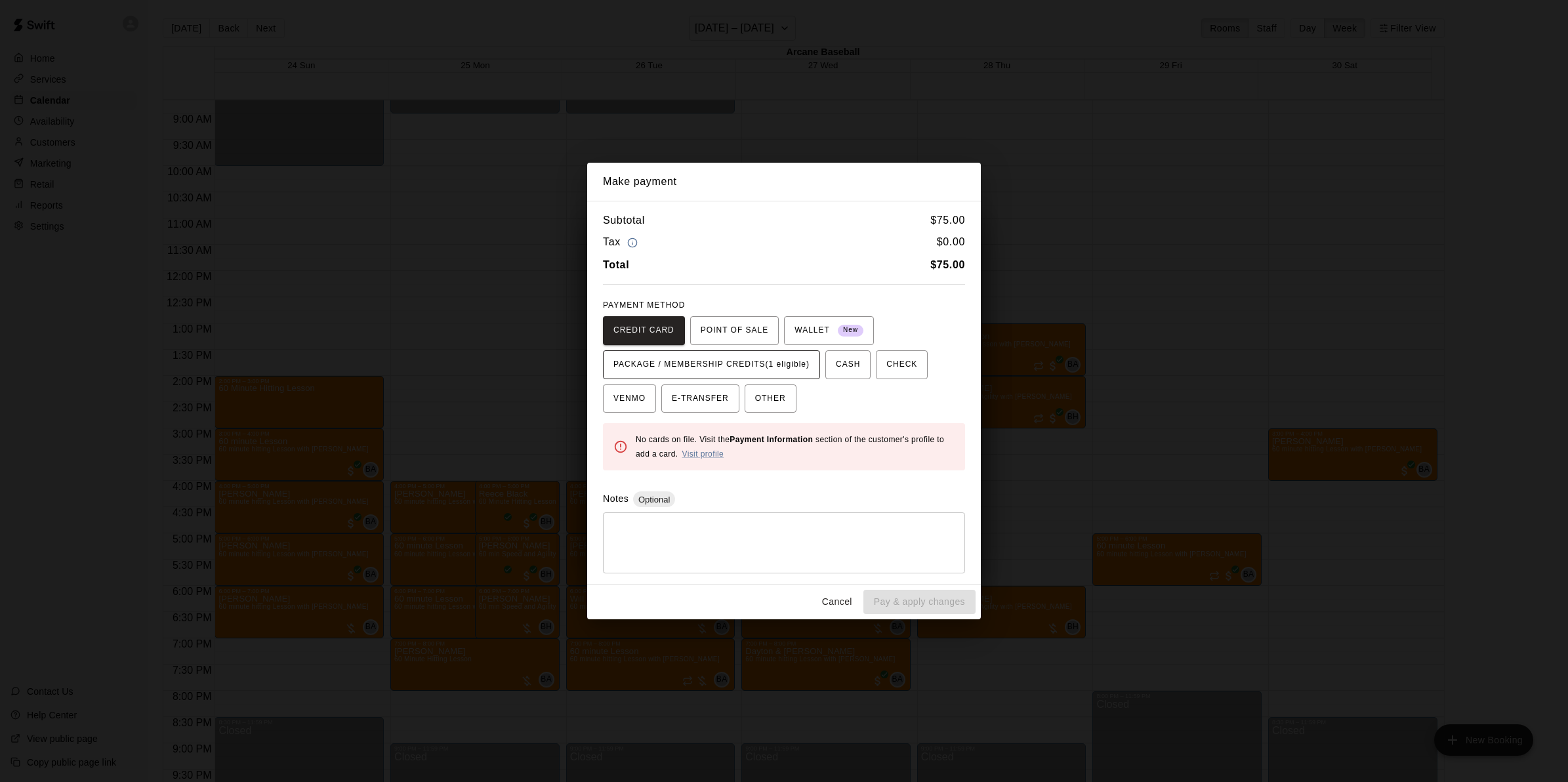
click at [671, 364] on span "PACKAGE / MEMBERSHIP CREDITS (1 eligible)" at bounding box center [712, 364] width 196 height 21
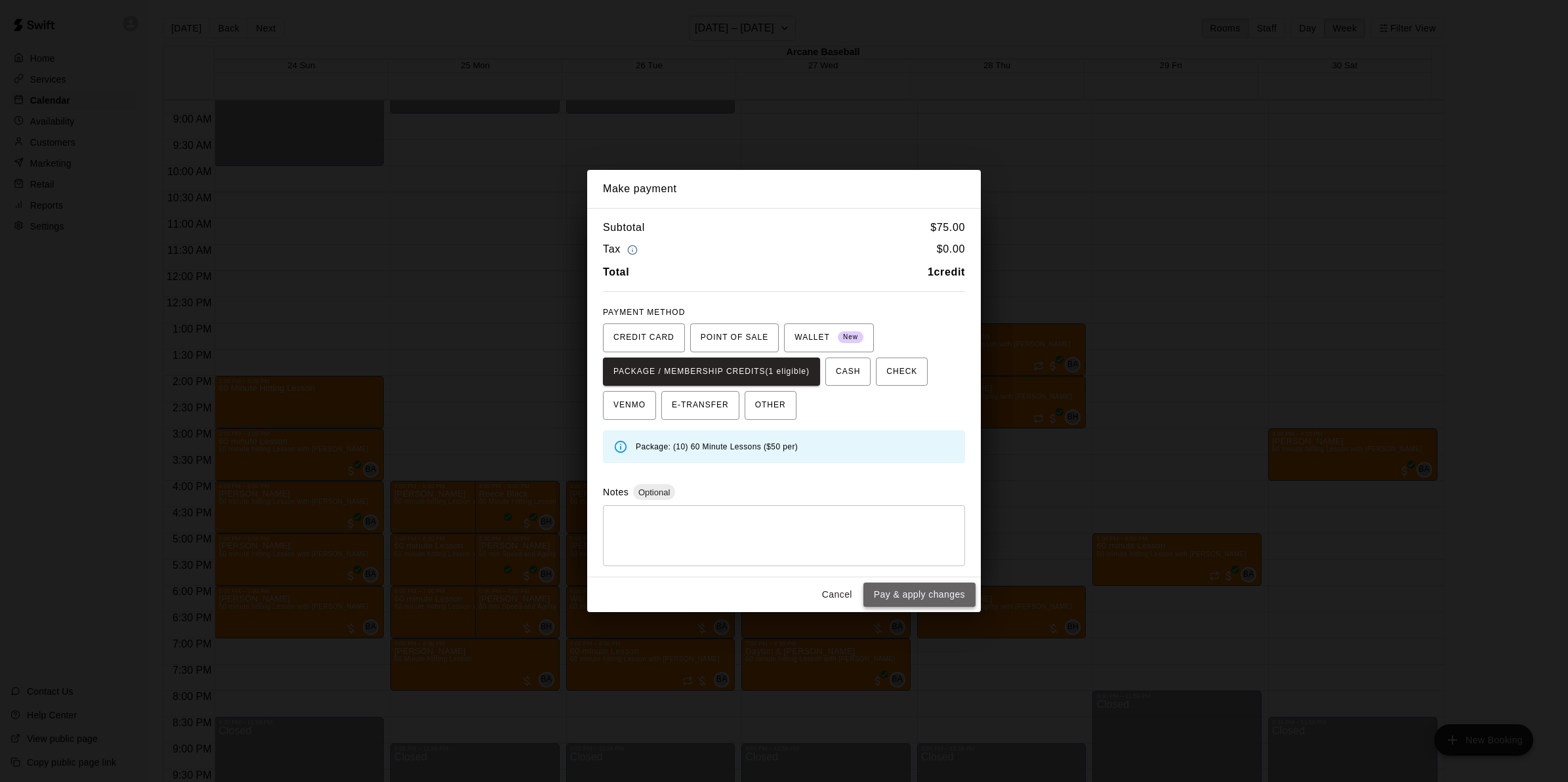
click at [930, 595] on button "Pay & apply changes" at bounding box center [920, 595] width 112 height 24
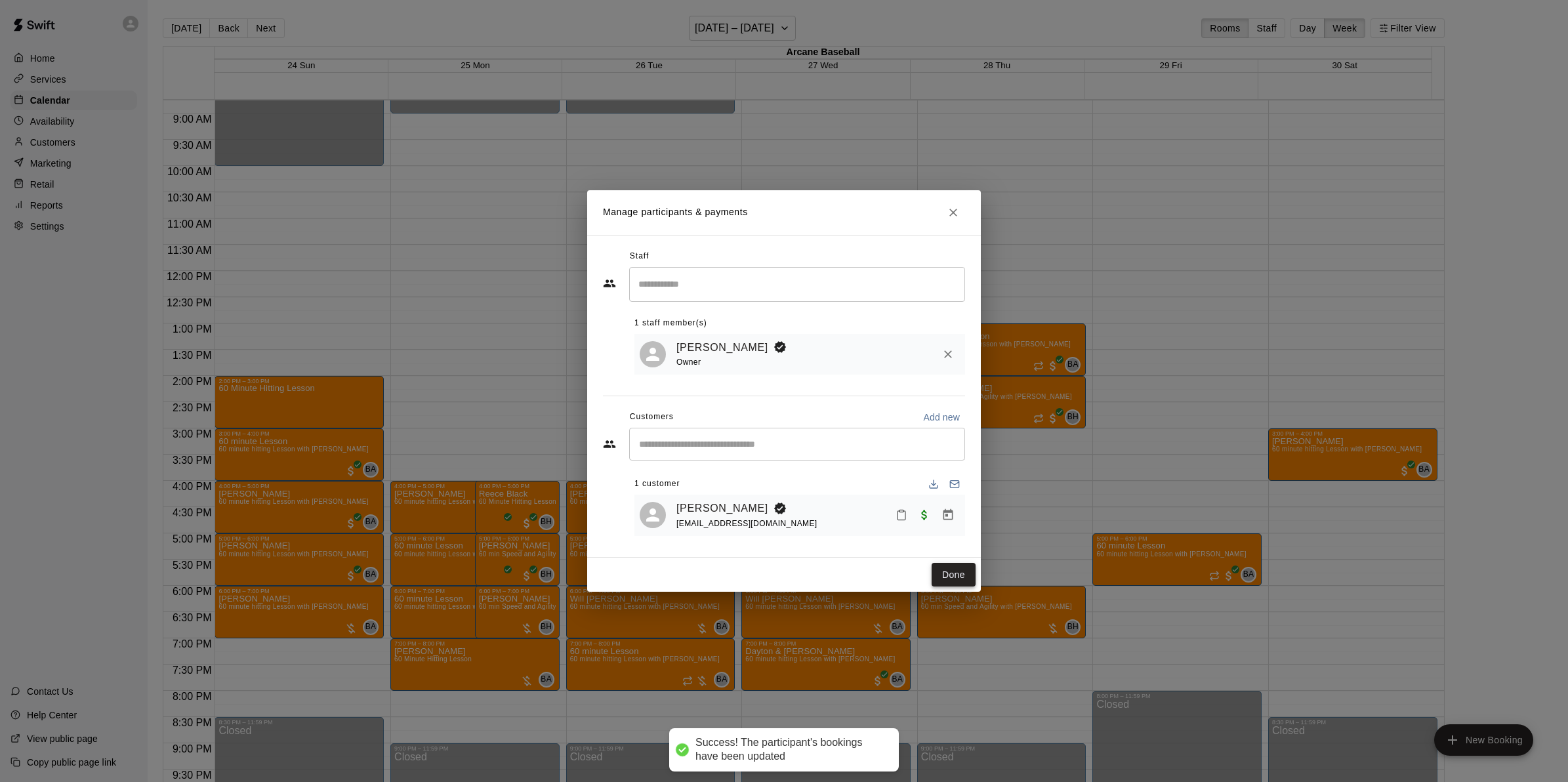
click at [949, 572] on button "Done" at bounding box center [954, 575] width 44 height 24
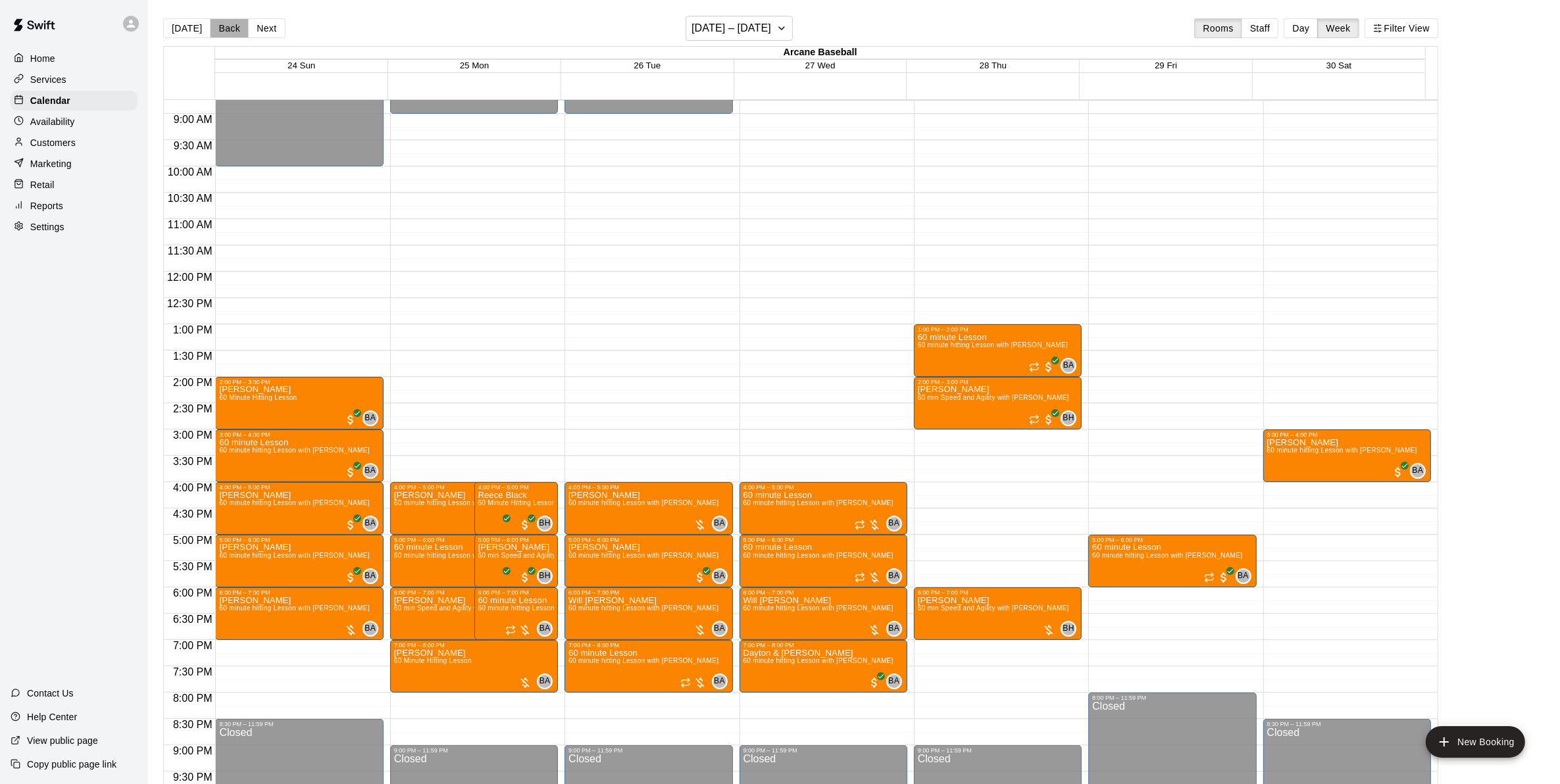
click at [215, 27] on button "Back" at bounding box center [229, 29] width 39 height 20
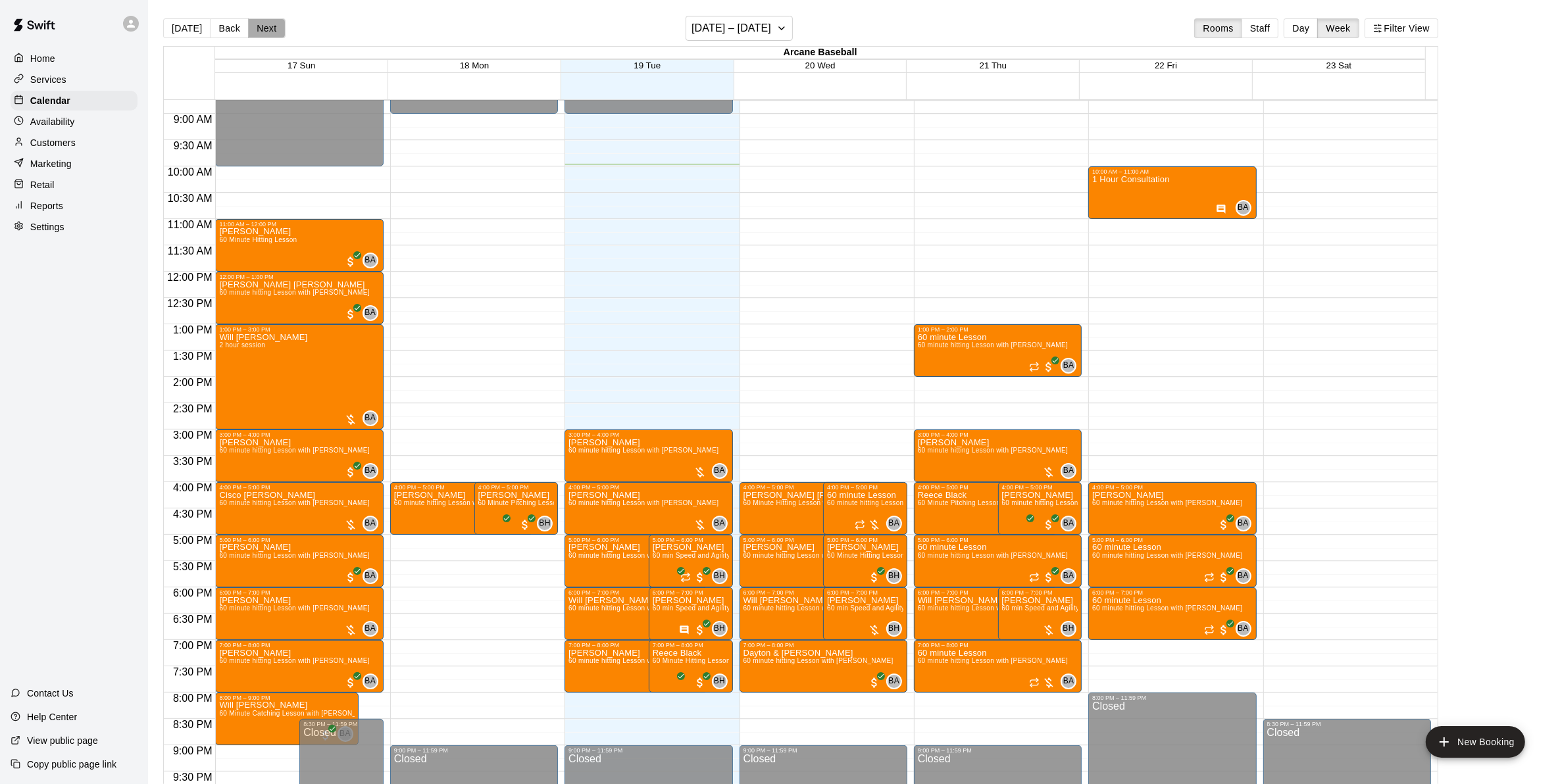
click at [271, 27] on button "Next" at bounding box center [266, 29] width 37 height 20
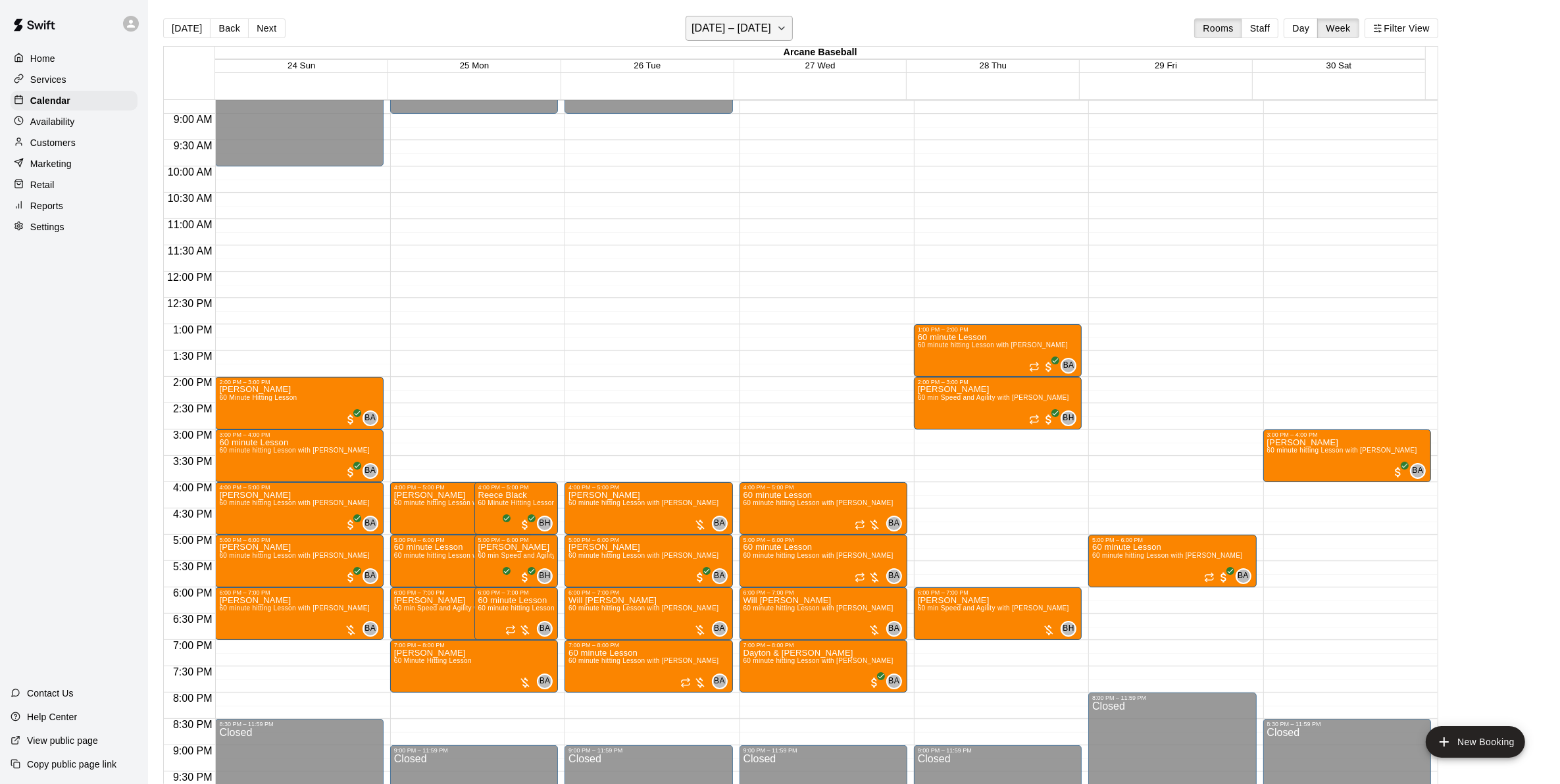
click at [777, 35] on icon "button" at bounding box center [782, 28] width 11 height 16
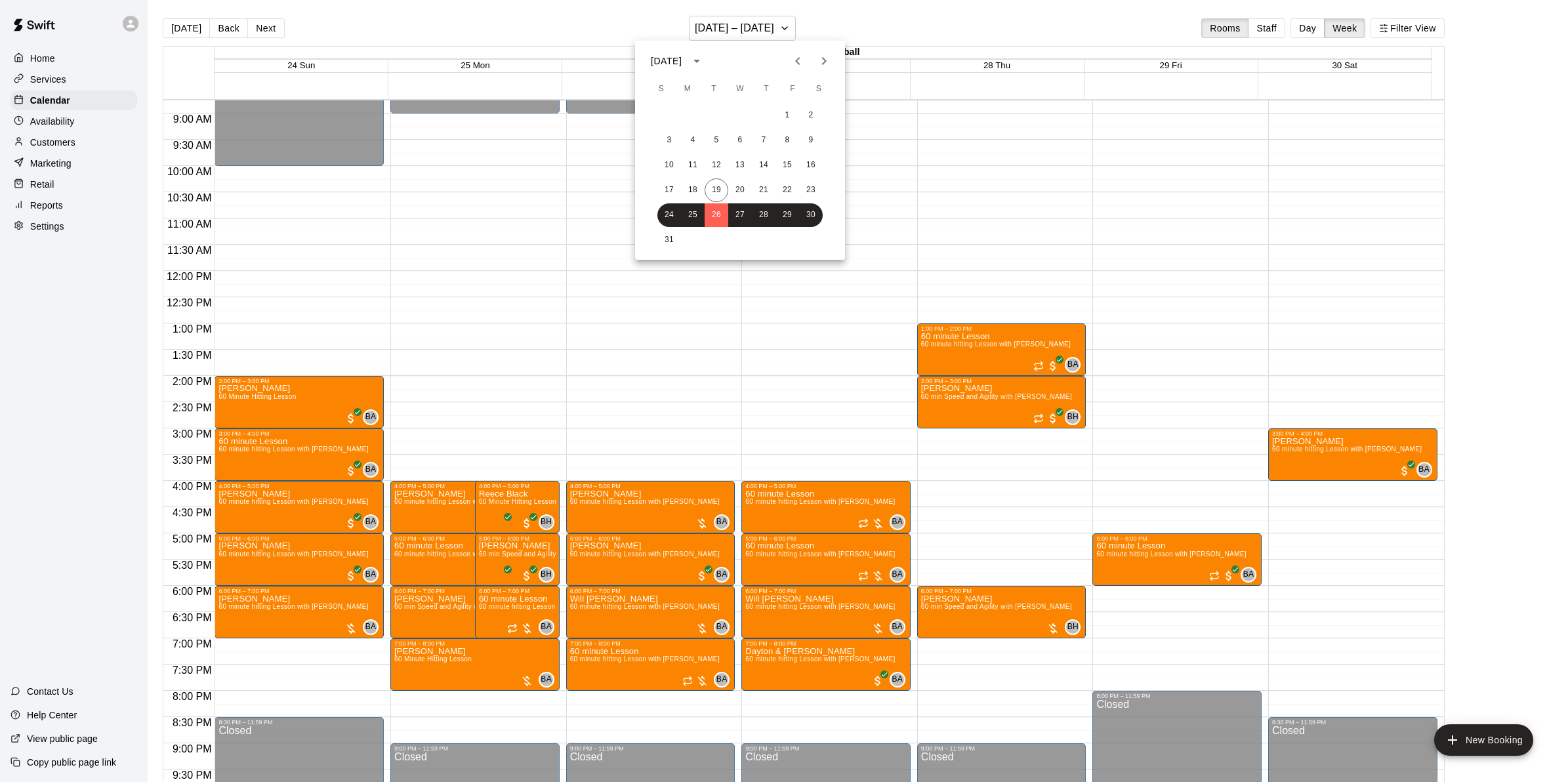
click at [264, 33] on div at bounding box center [784, 391] width 1568 height 782
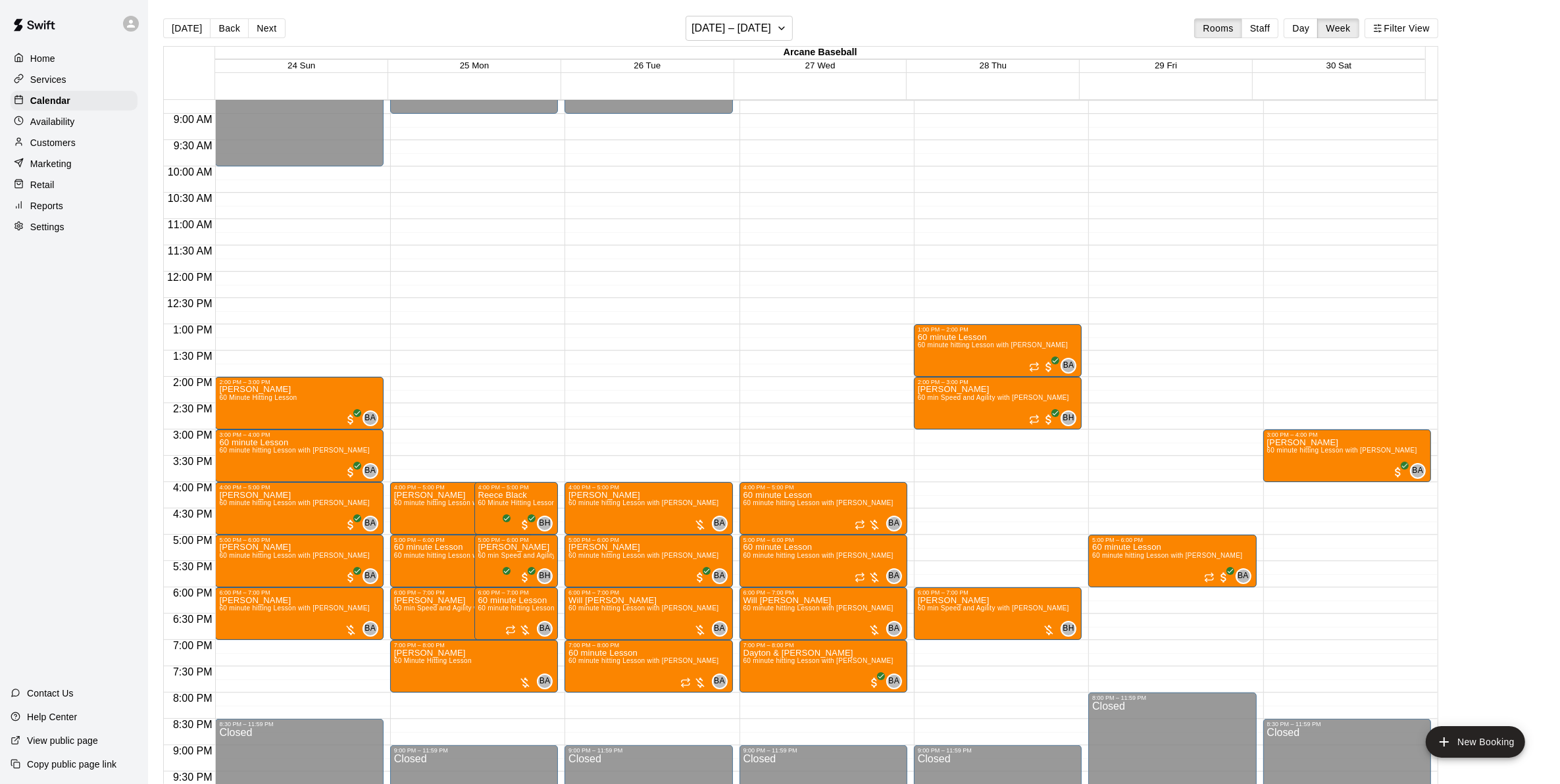
click at [265, 33] on button "Next" at bounding box center [266, 29] width 37 height 20
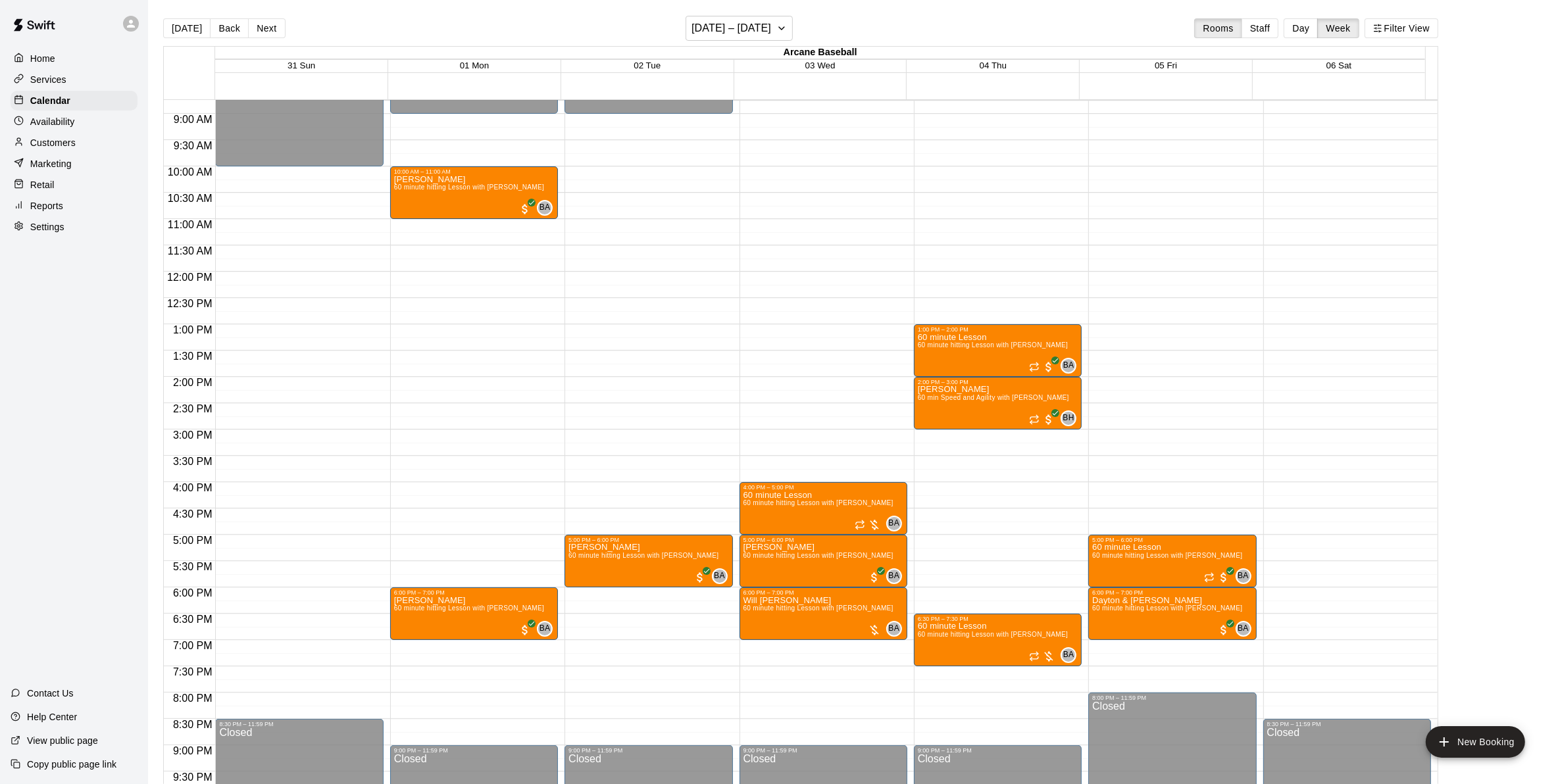
click at [265, 33] on button "Next" at bounding box center [266, 29] width 37 height 20
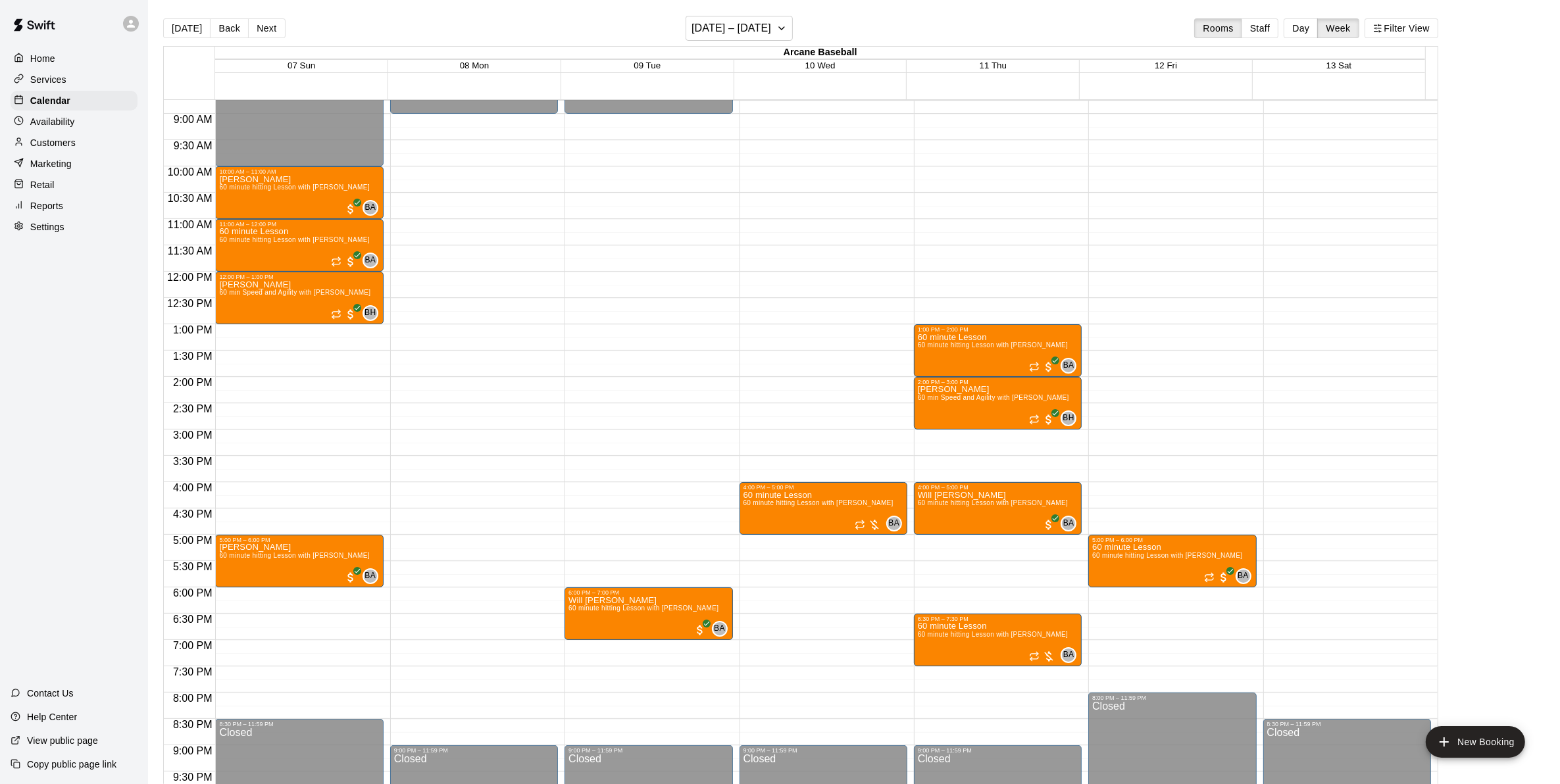
click at [232, 39] on div "Today Back Next September 07 – 13 Rooms Staff Day Week Filter View" at bounding box center [800, 31] width 1275 height 30
click at [223, 26] on button "Back" at bounding box center [229, 29] width 39 height 20
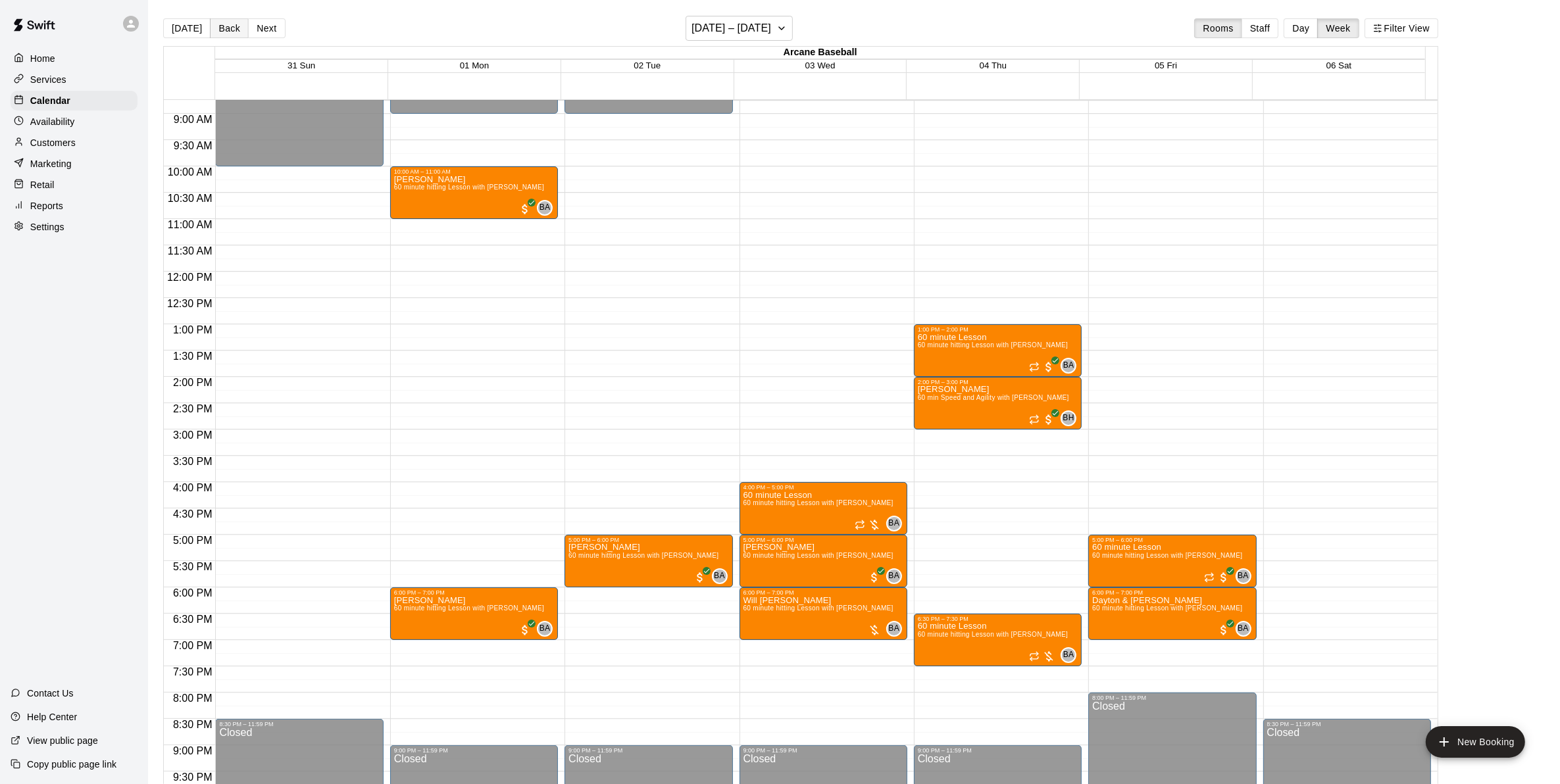
click at [223, 26] on button "Back" at bounding box center [229, 29] width 39 height 20
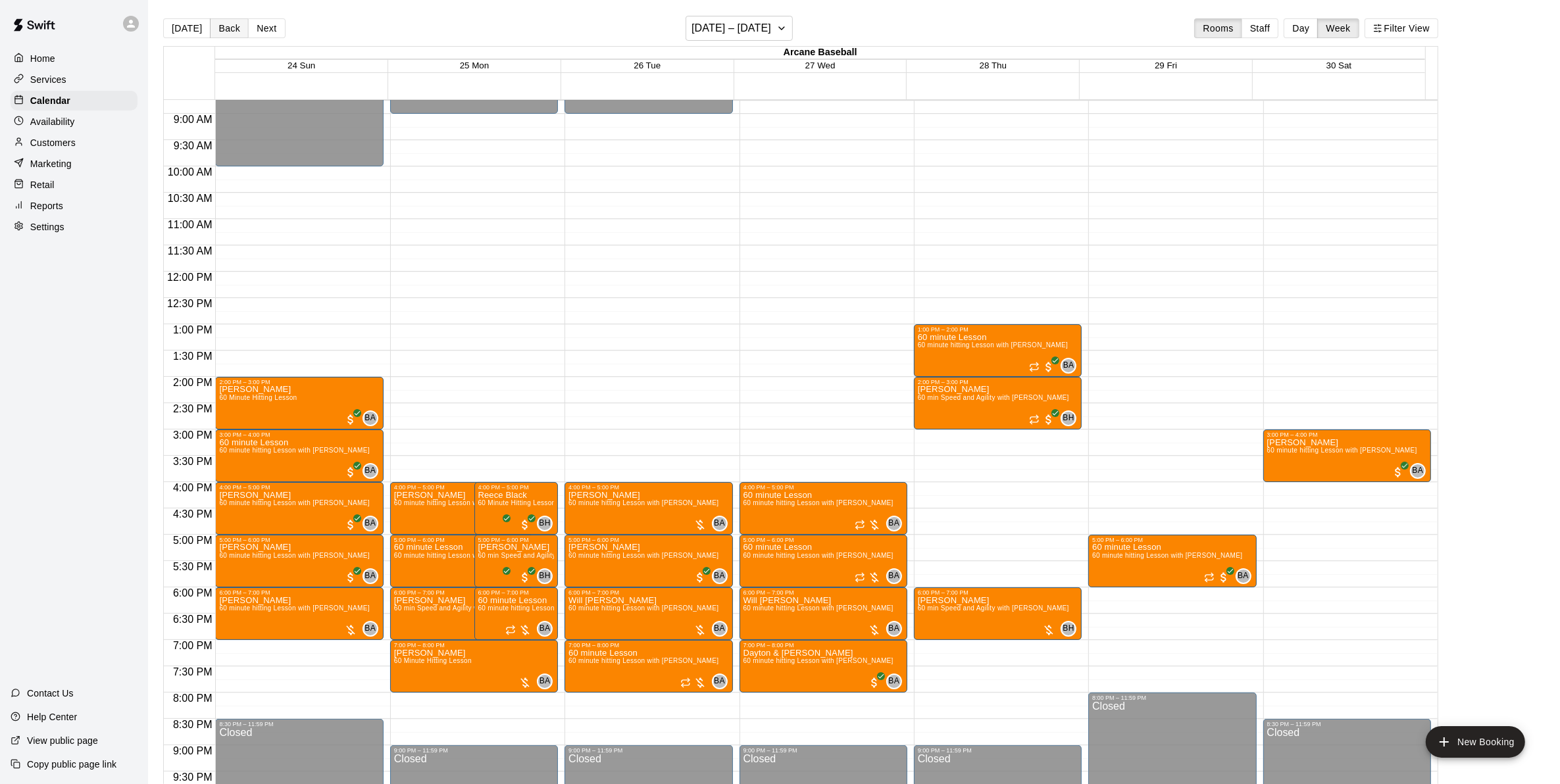
click at [223, 26] on button "Back" at bounding box center [229, 29] width 39 height 20
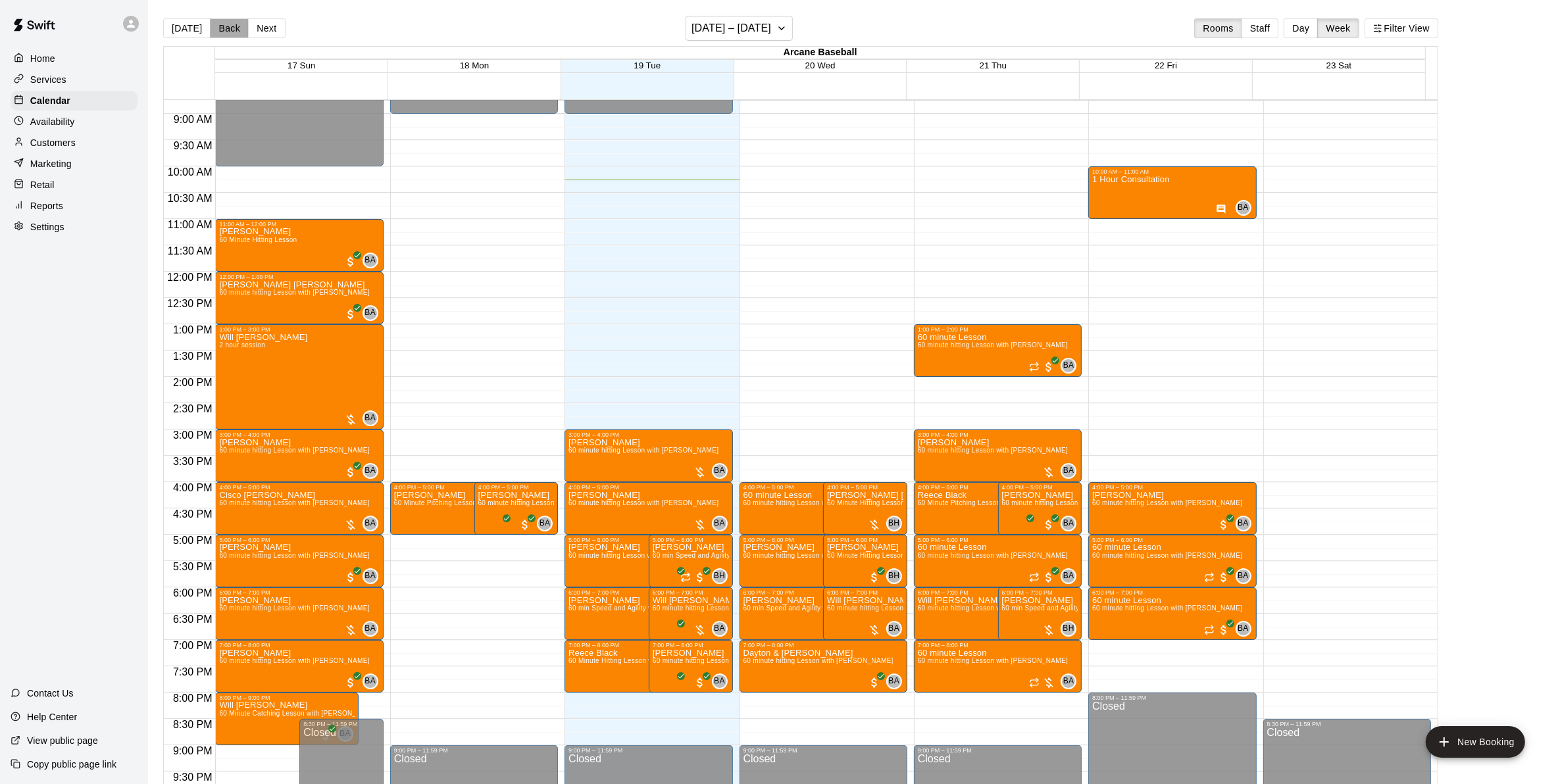
click at [223, 26] on button "Back" at bounding box center [229, 29] width 39 height 20
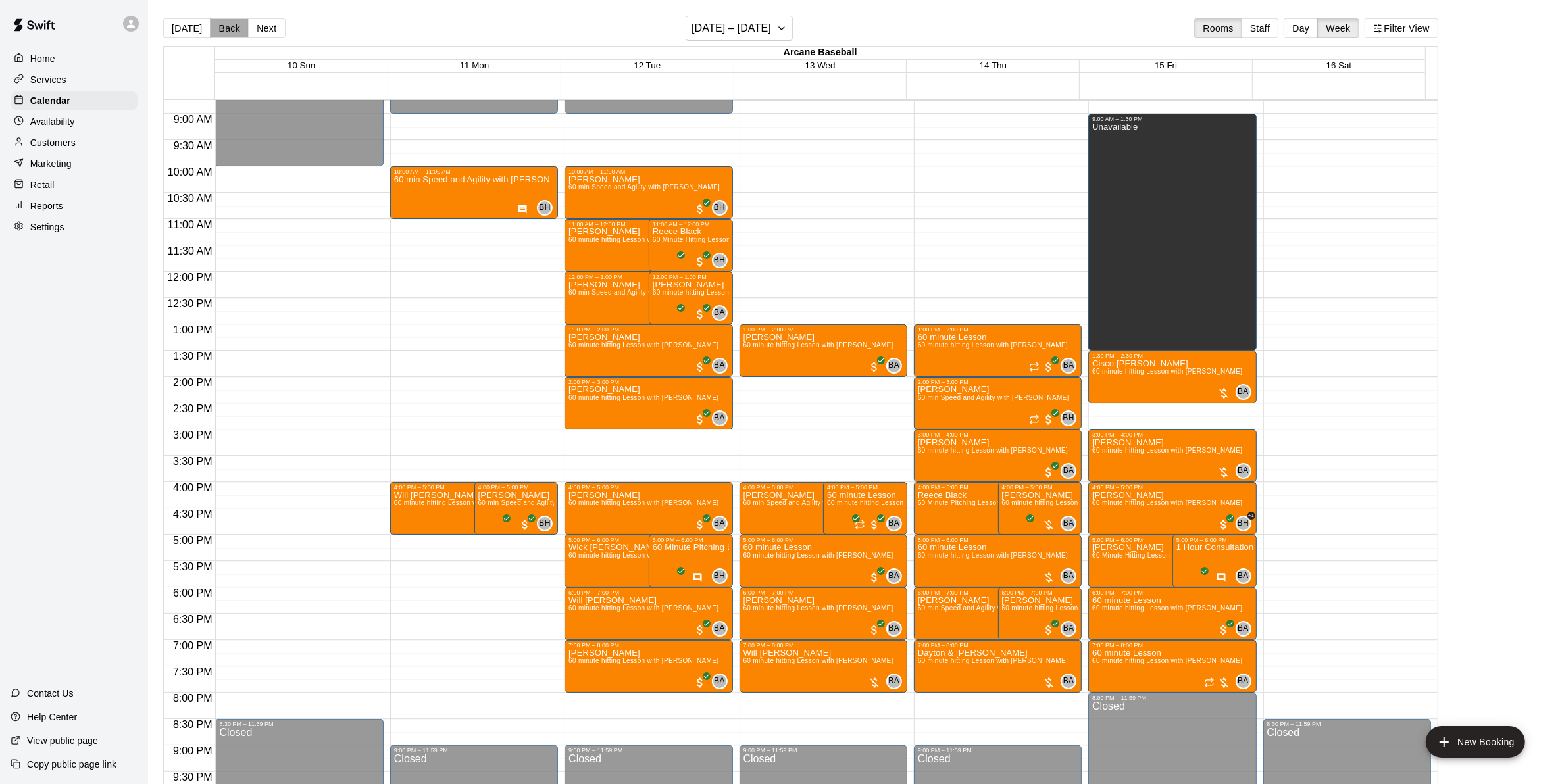
click at [219, 29] on button "Back" at bounding box center [229, 29] width 39 height 20
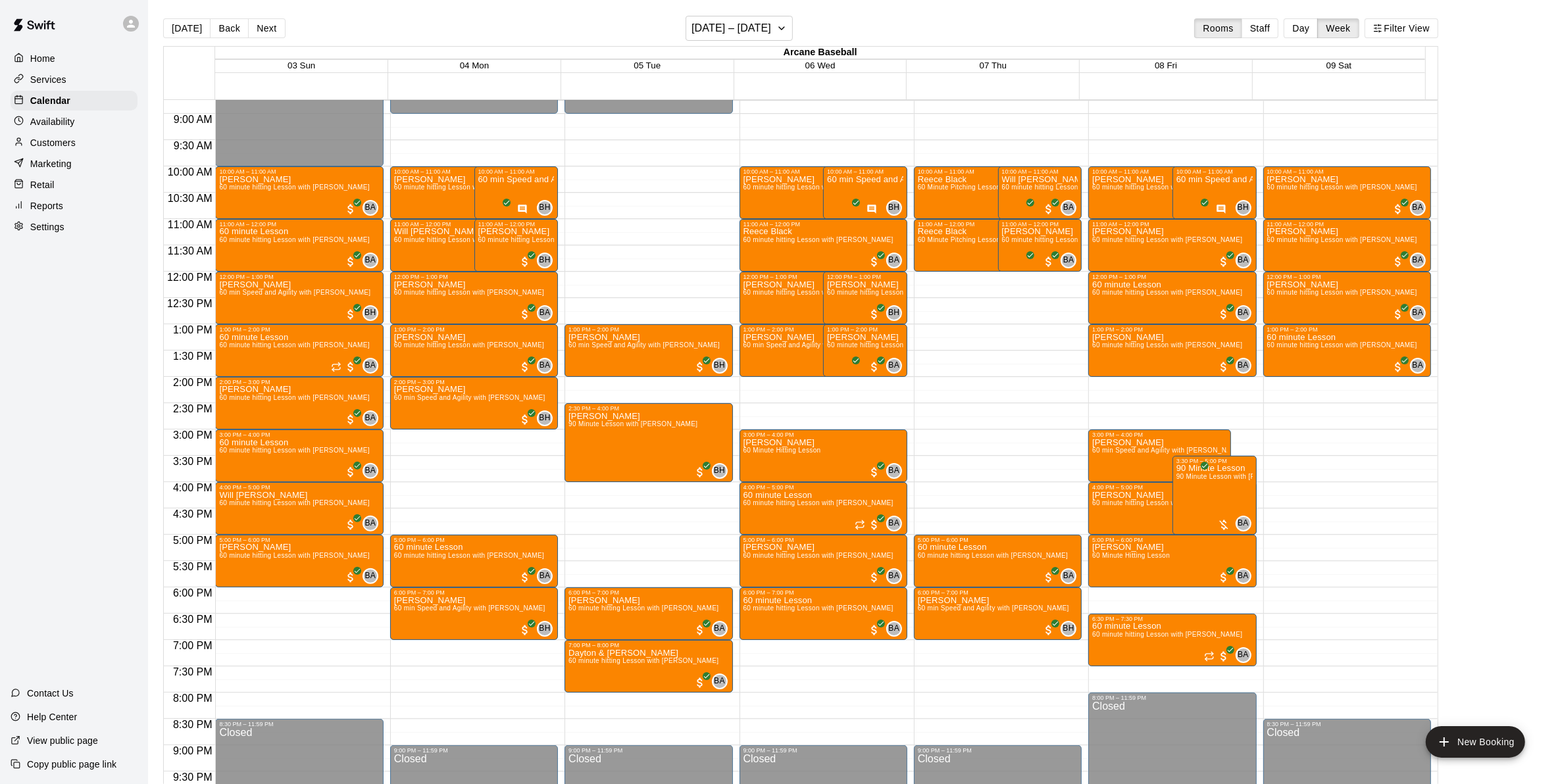
drag, startPoint x: 265, startPoint y: 28, endPoint x: 367, endPoint y: 316, distance: 305.5
click at [266, 30] on button "Next" at bounding box center [266, 29] width 37 height 20
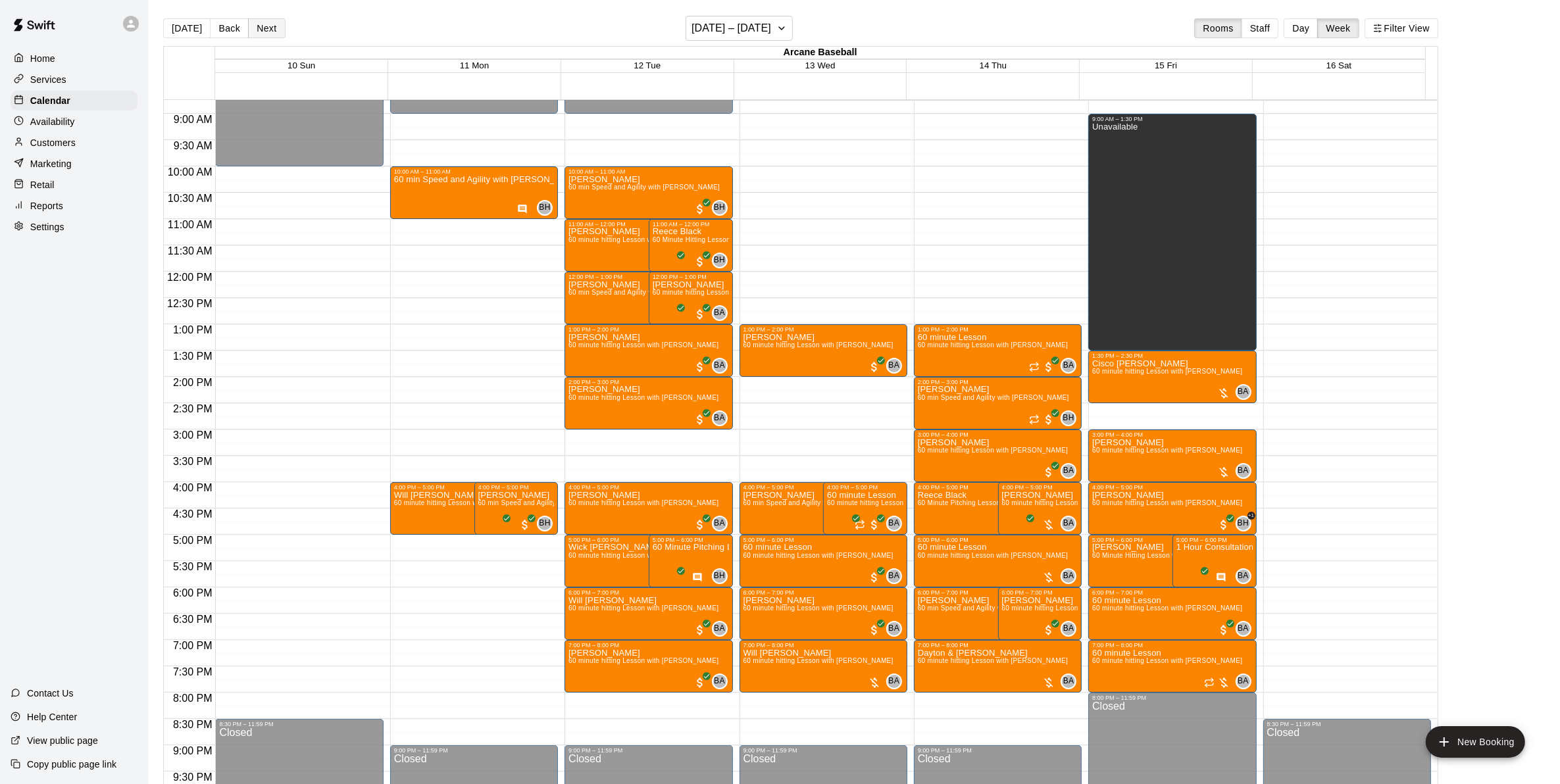
click at [261, 21] on button "Next" at bounding box center [266, 29] width 37 height 20
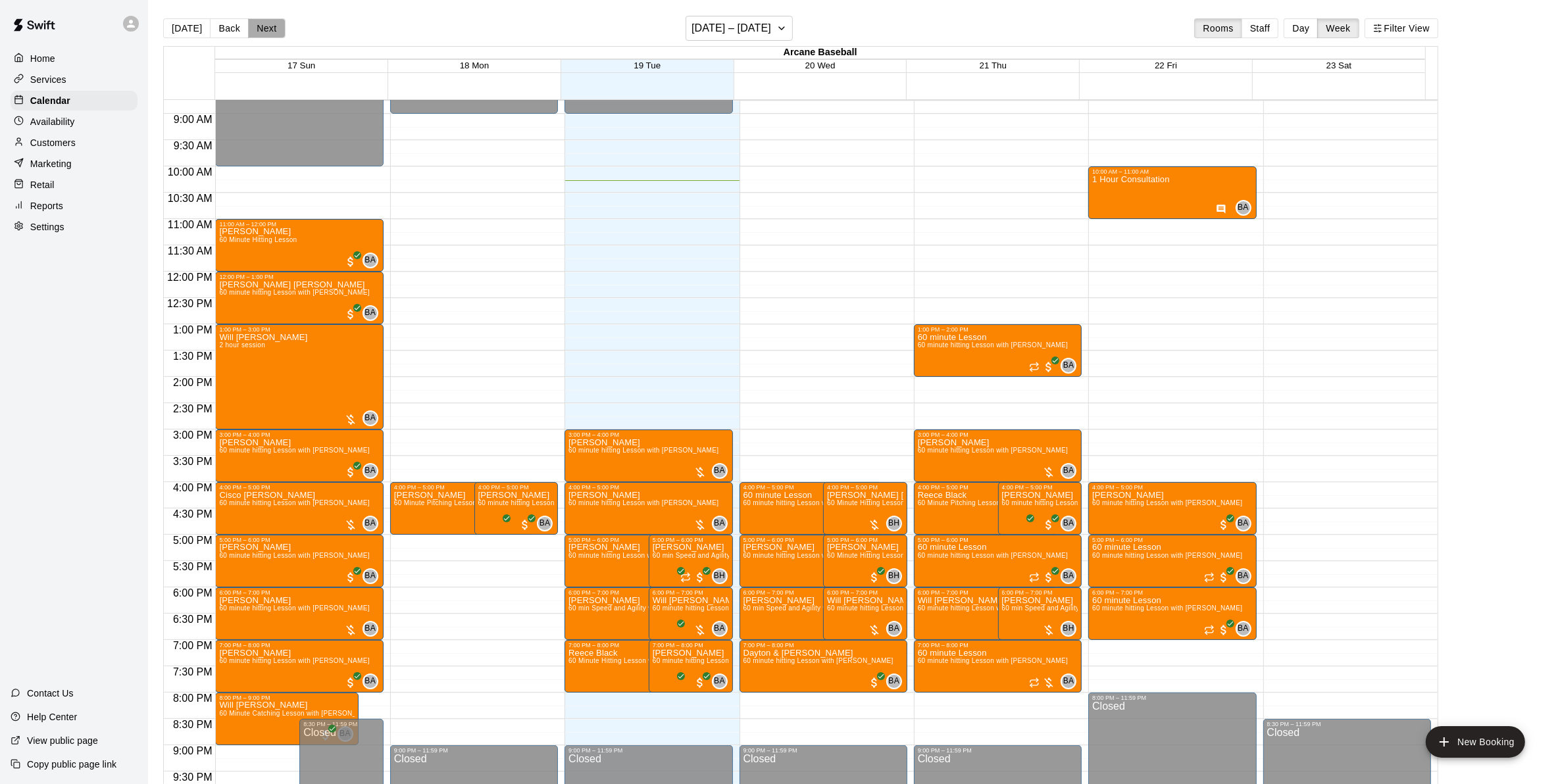
click at [266, 19] on button "Next" at bounding box center [266, 29] width 37 height 20
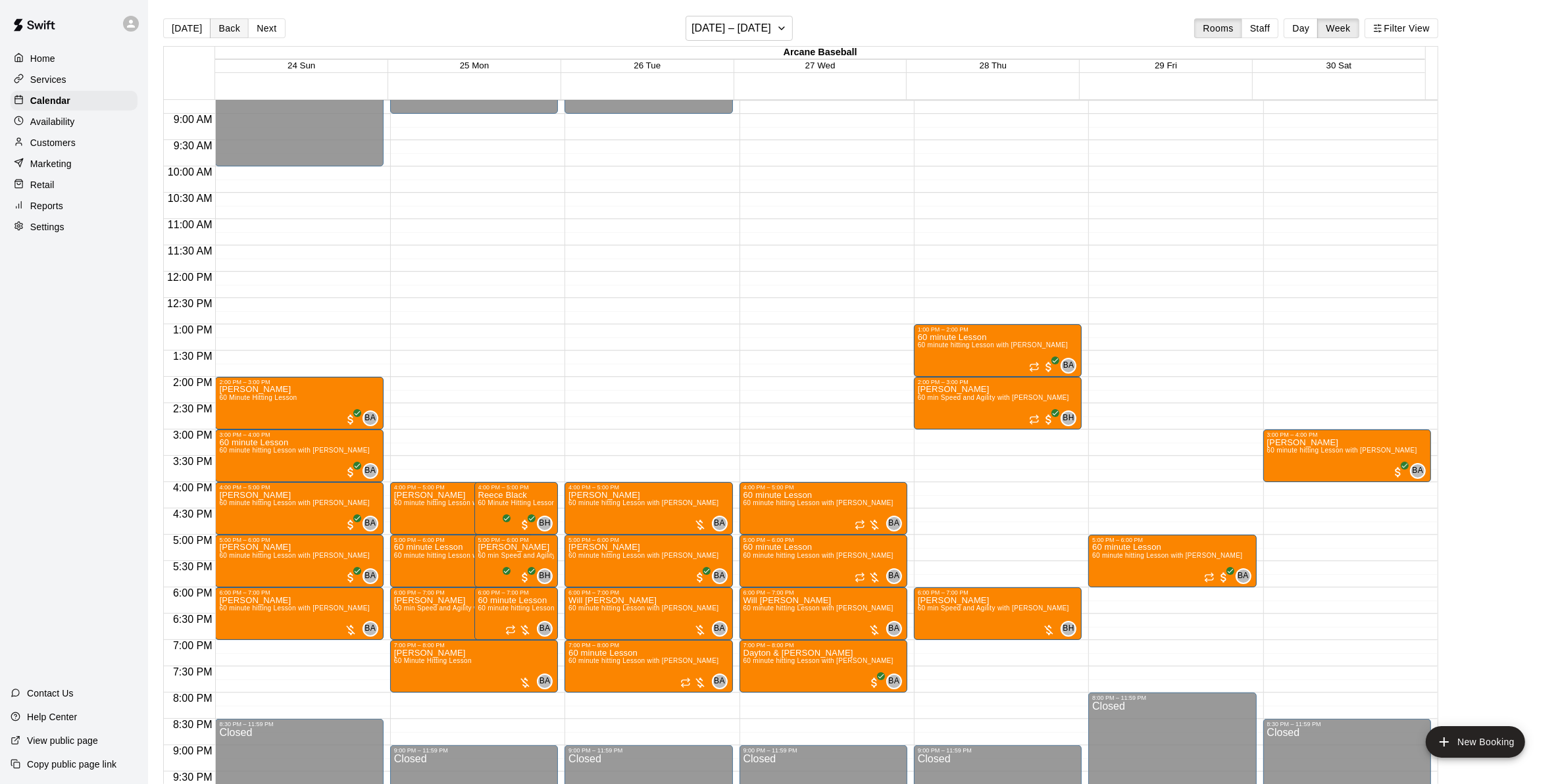
click at [231, 33] on button "Back" at bounding box center [229, 29] width 39 height 20
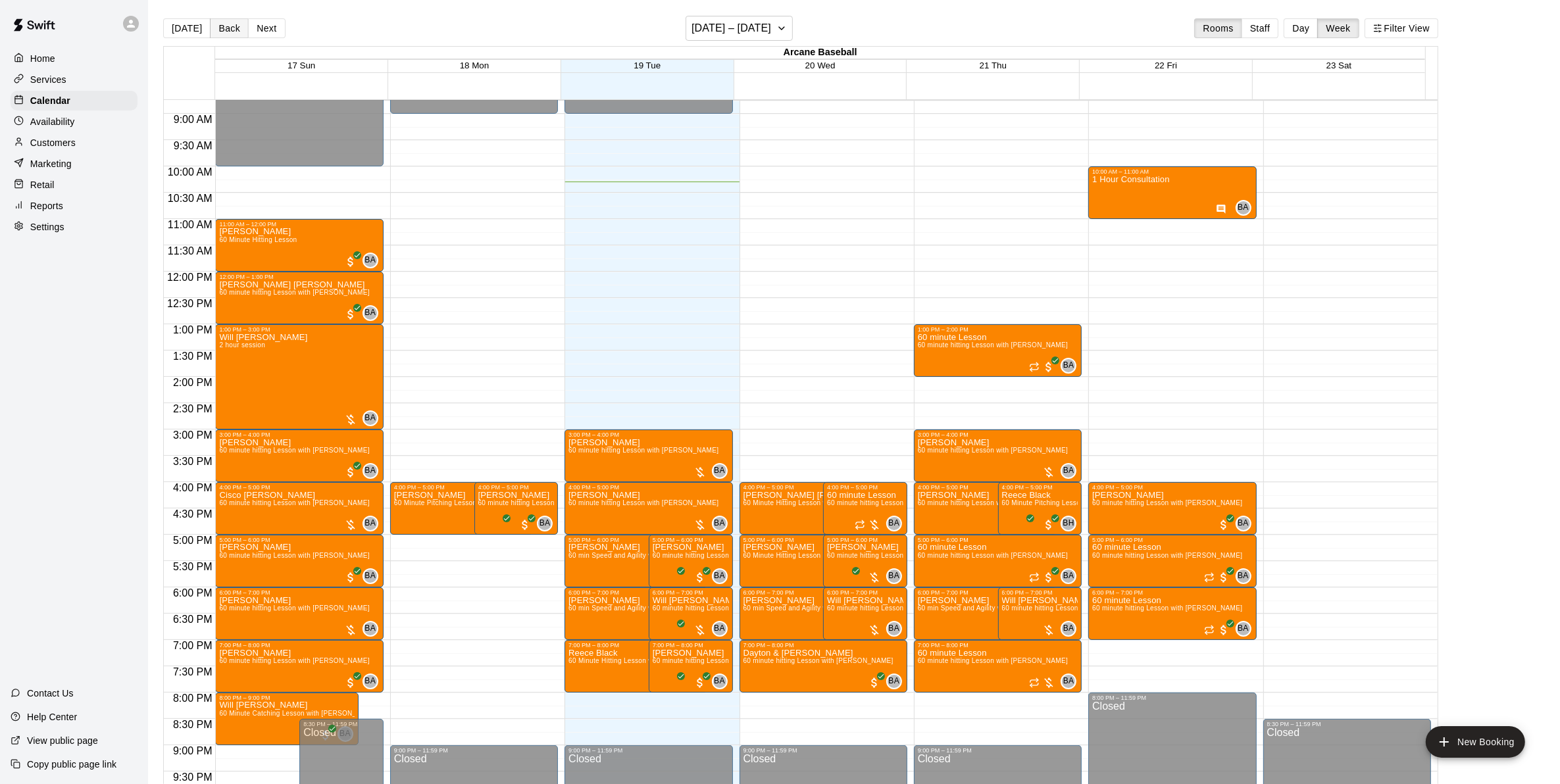
click at [227, 21] on button "Back" at bounding box center [229, 29] width 39 height 20
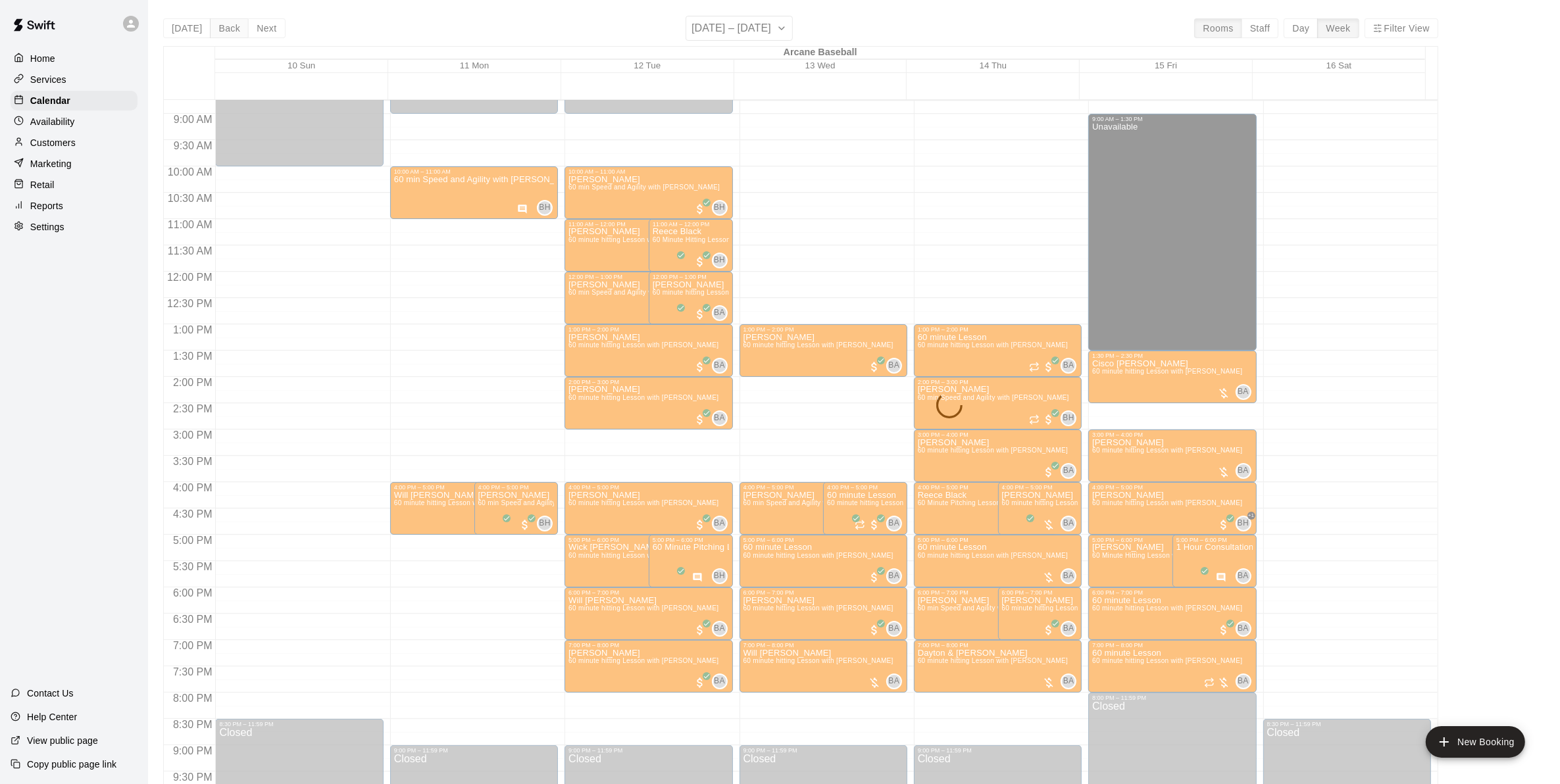
click at [227, 21] on div "Today Back Next August 10 – 16 Rooms Staff Day Week Filter View Arcane Baseball…" at bounding box center [800, 408] width 1275 height 784
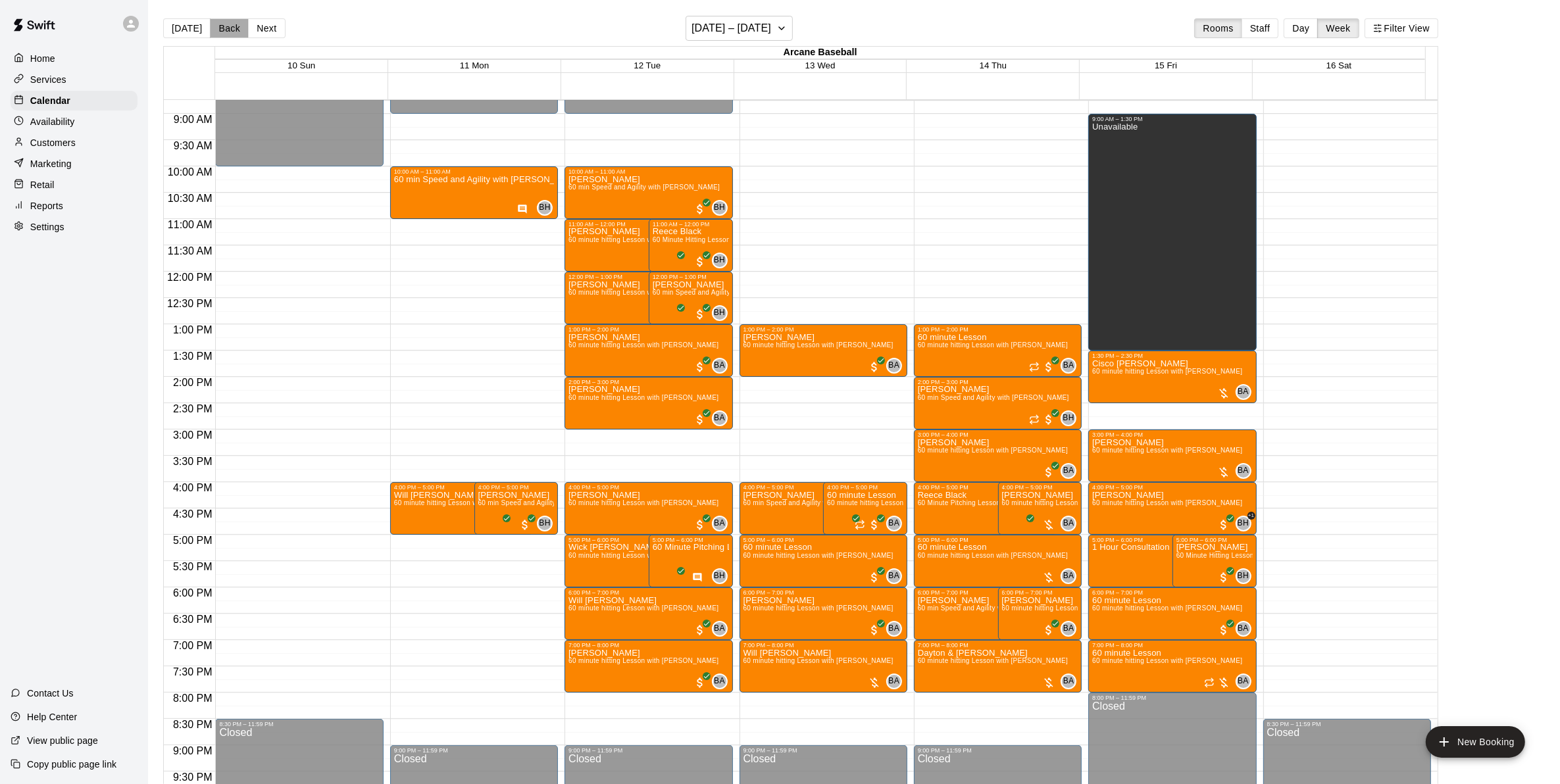
click at [227, 21] on button "Back" at bounding box center [229, 29] width 39 height 20
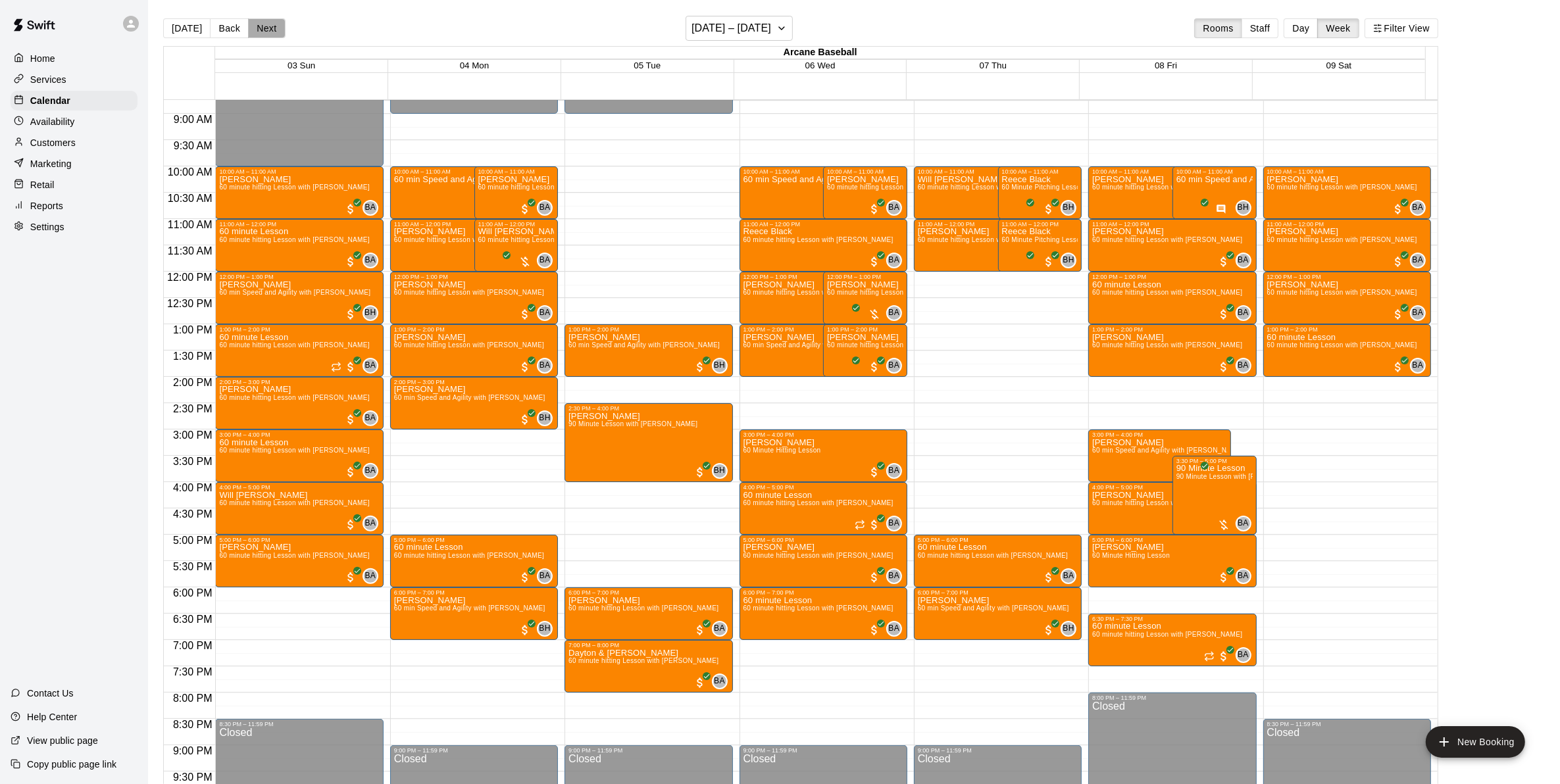
click at [267, 25] on button "Next" at bounding box center [266, 29] width 37 height 20
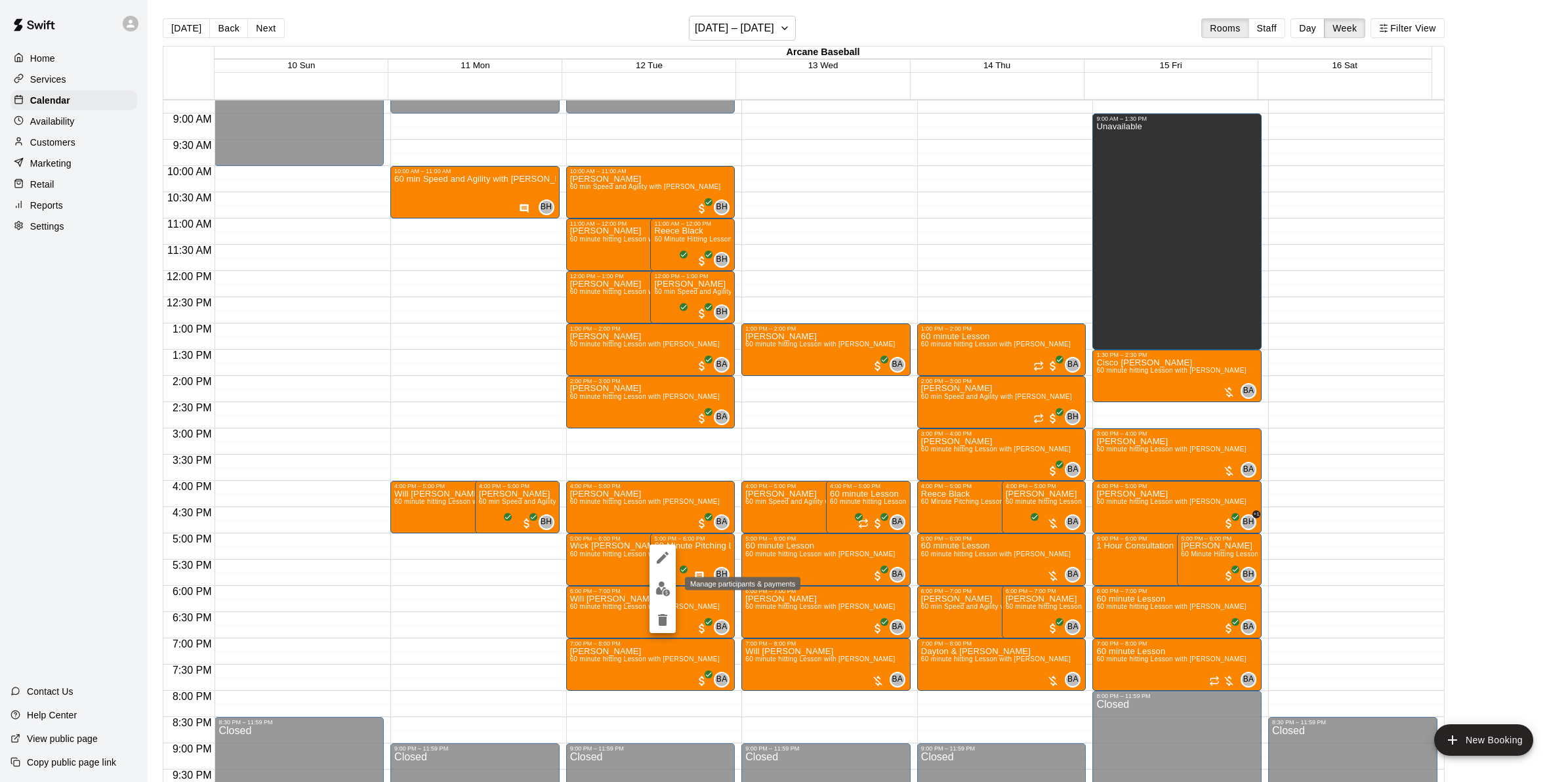
click at [660, 579] on button "edit" at bounding box center [662, 589] width 26 height 25
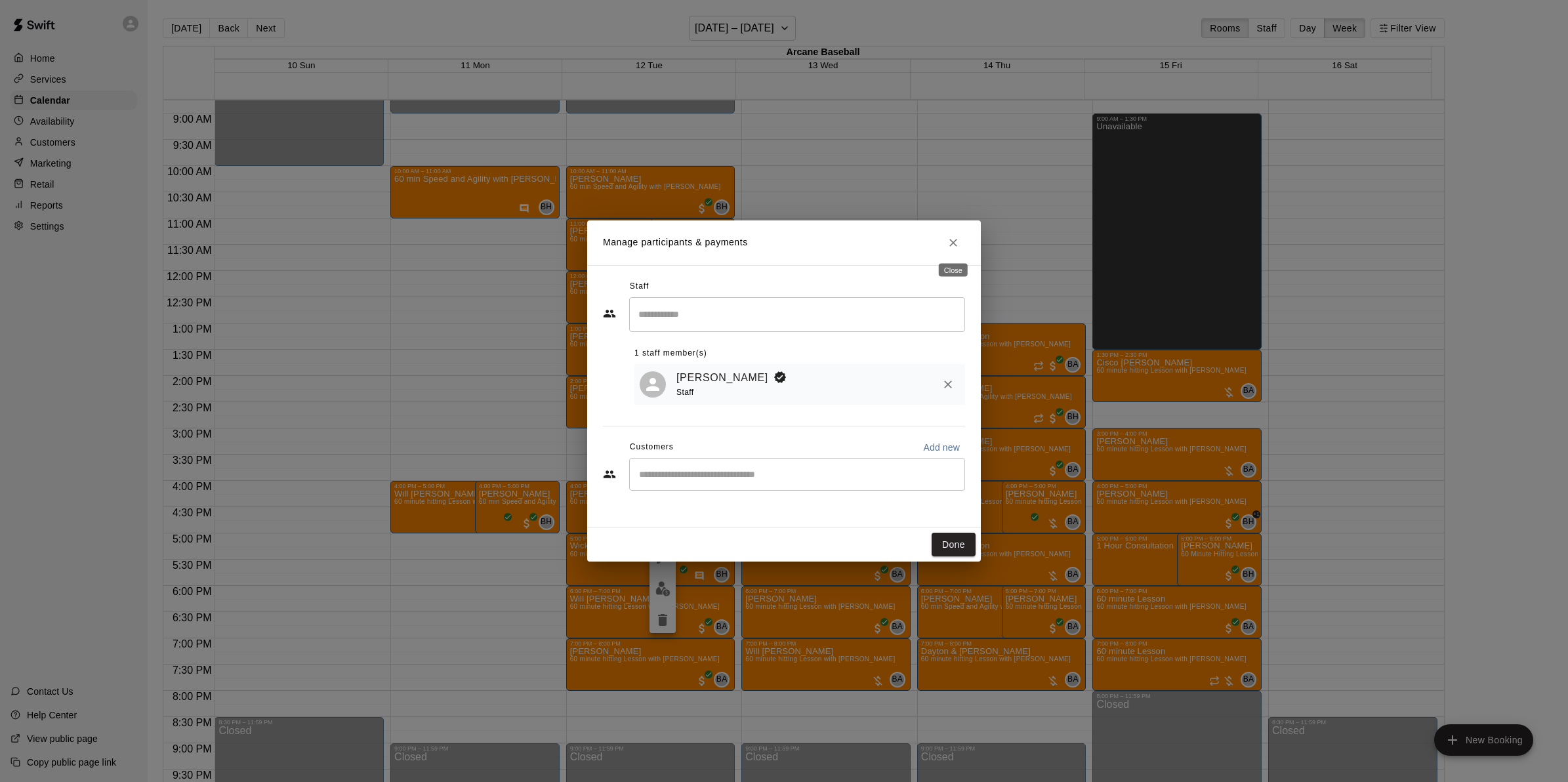
click at [958, 247] on icon "Close" at bounding box center [954, 243] width 13 height 13
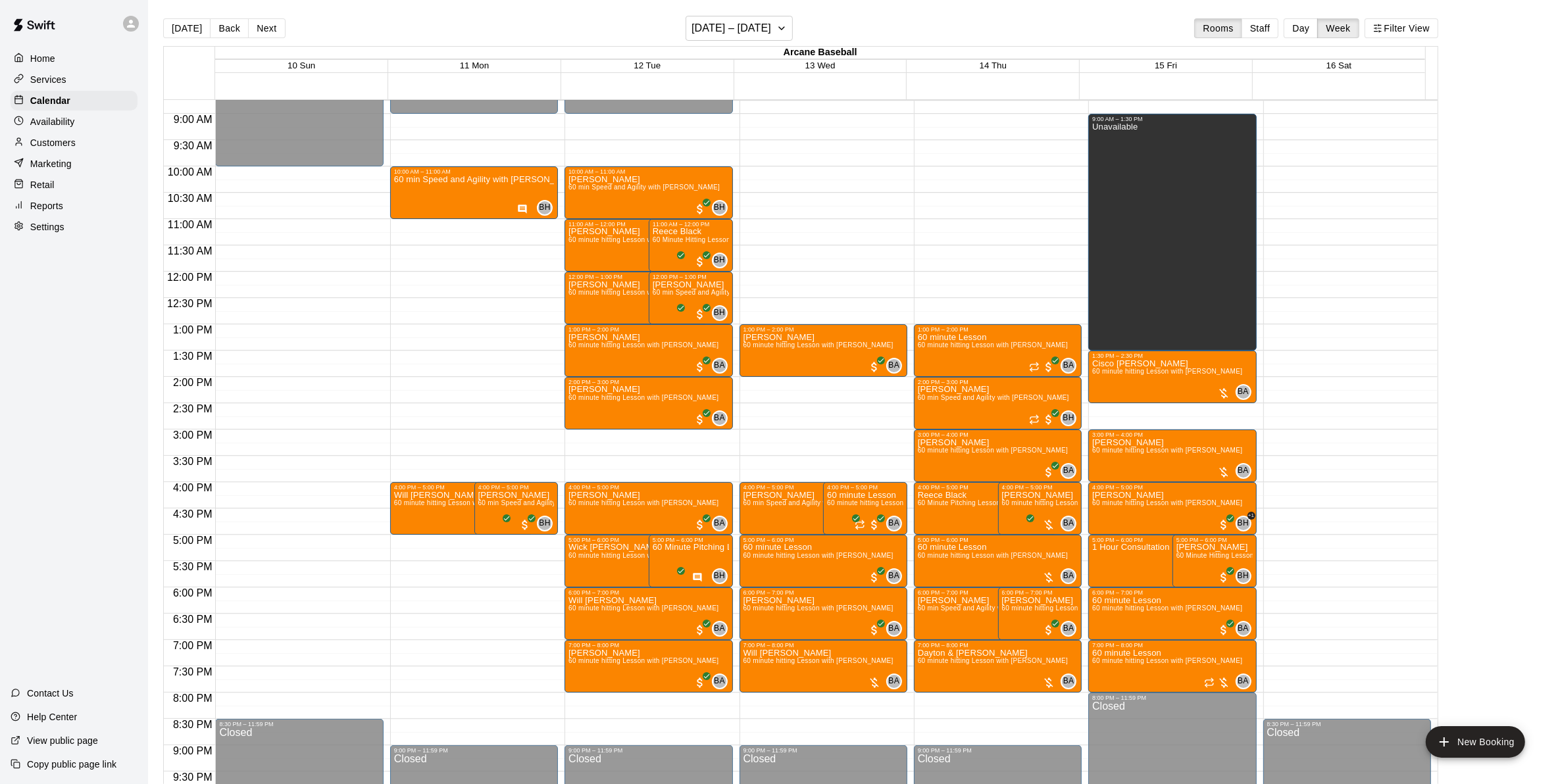
click at [58, 208] on p "Reports" at bounding box center [46, 206] width 33 height 13
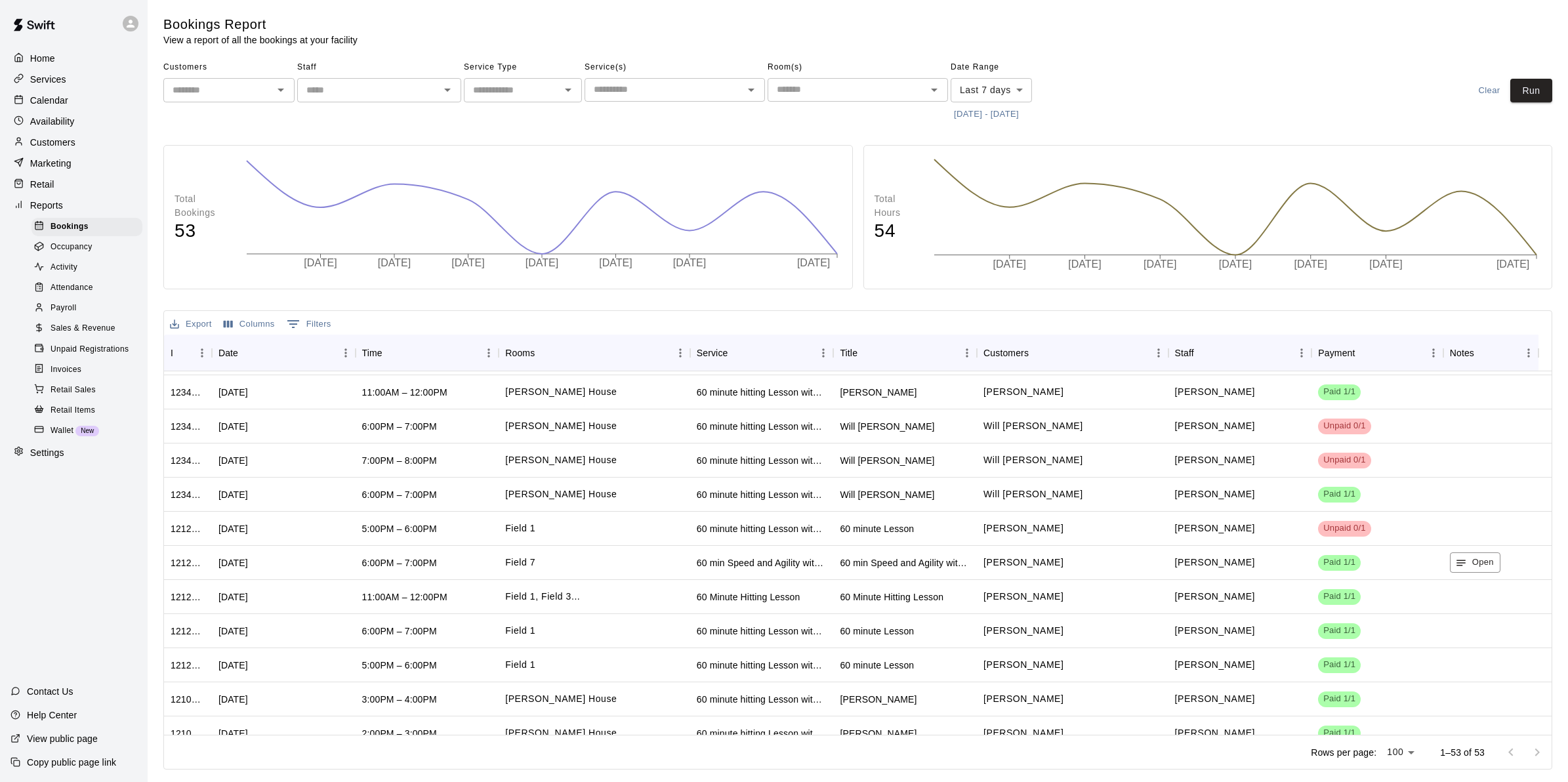
scroll to position [1034, 0]
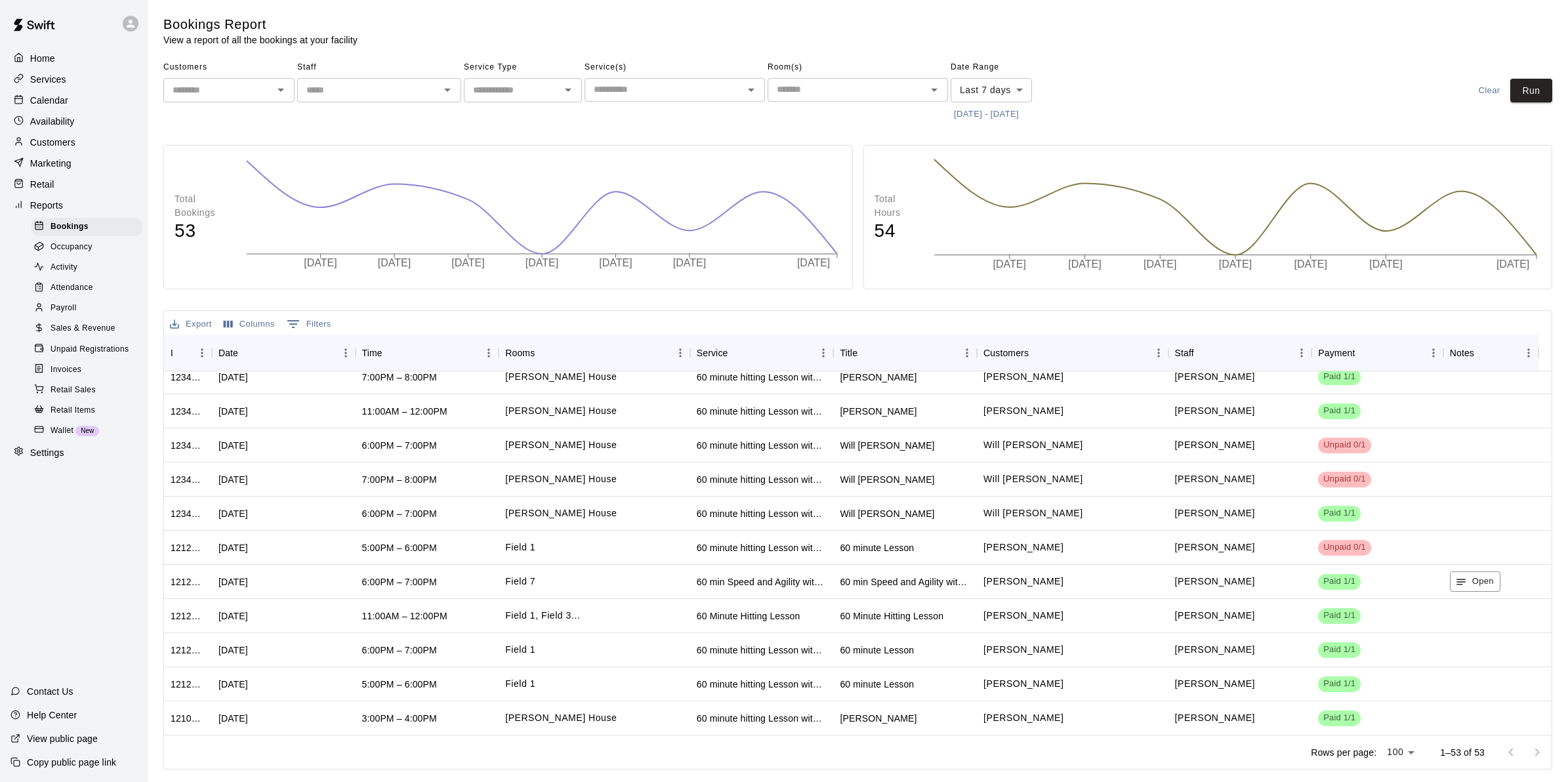
click at [276, 95] on icon "Open" at bounding box center [281, 90] width 16 height 16
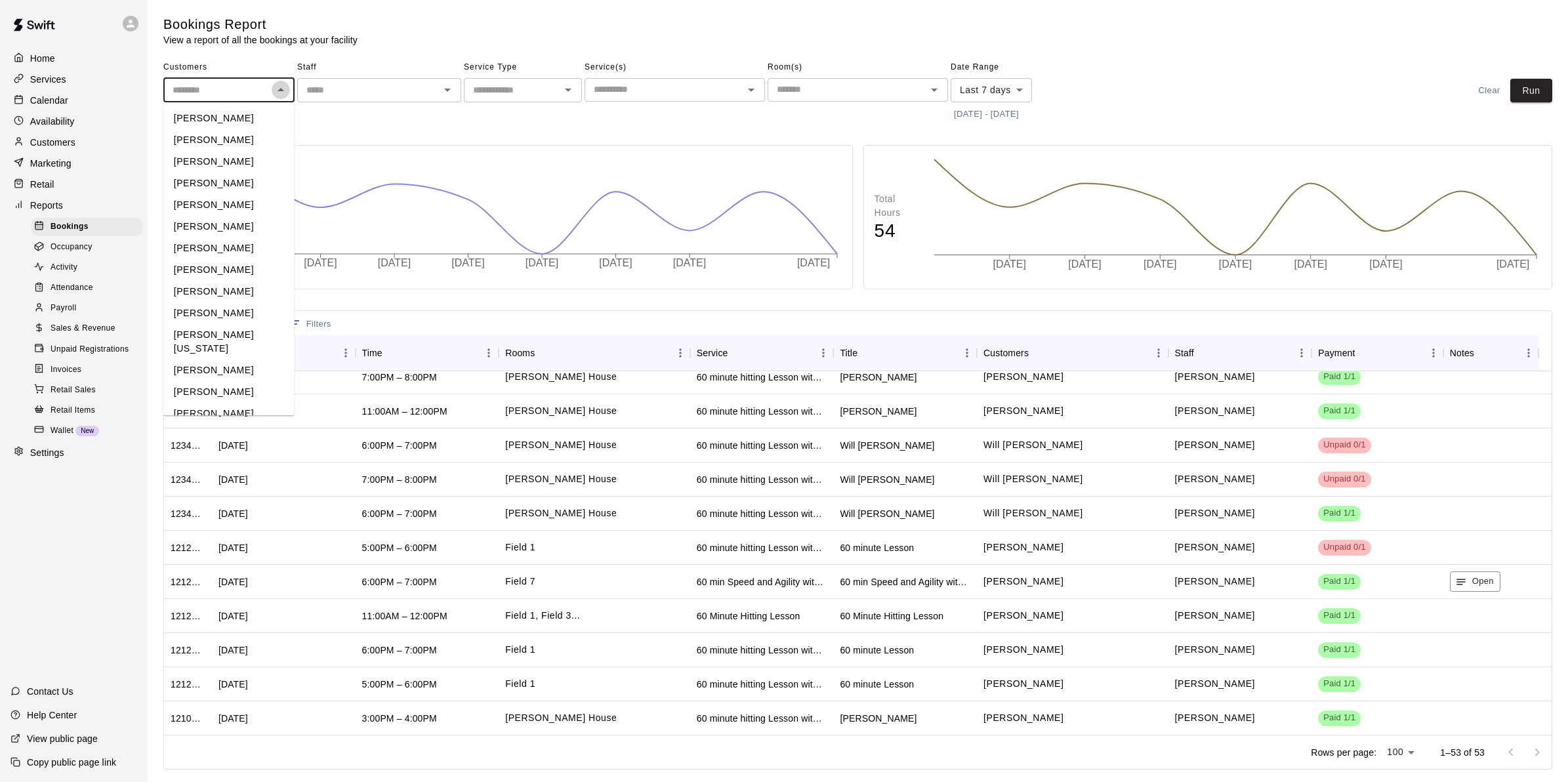
click at [276, 95] on icon "Close" at bounding box center [281, 90] width 16 height 16
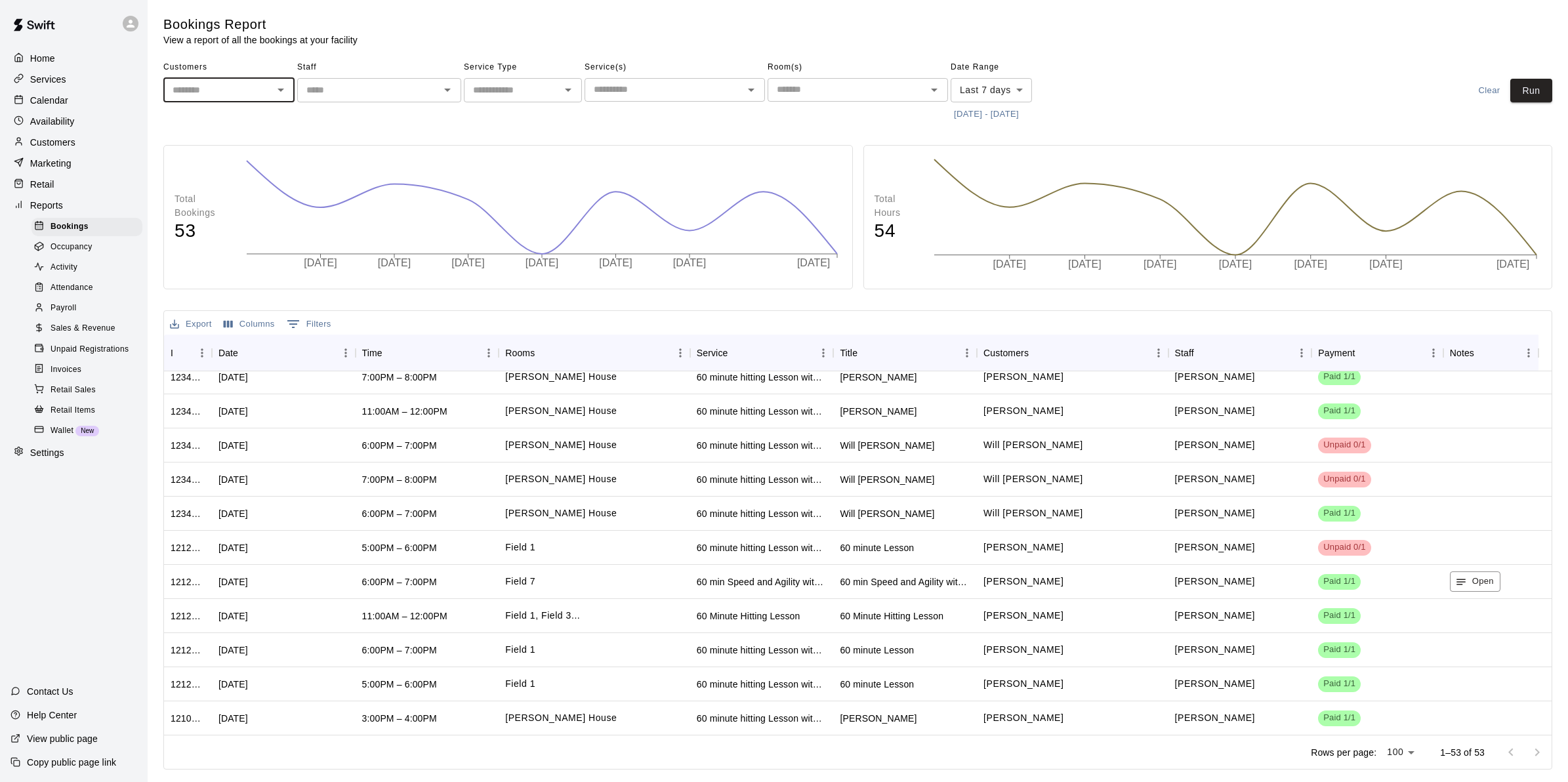
click at [1016, 87] on body "Home Services Calendar Availability Customers Marketing Retail Reports Bookings…" at bounding box center [784, 387] width 1568 height 775
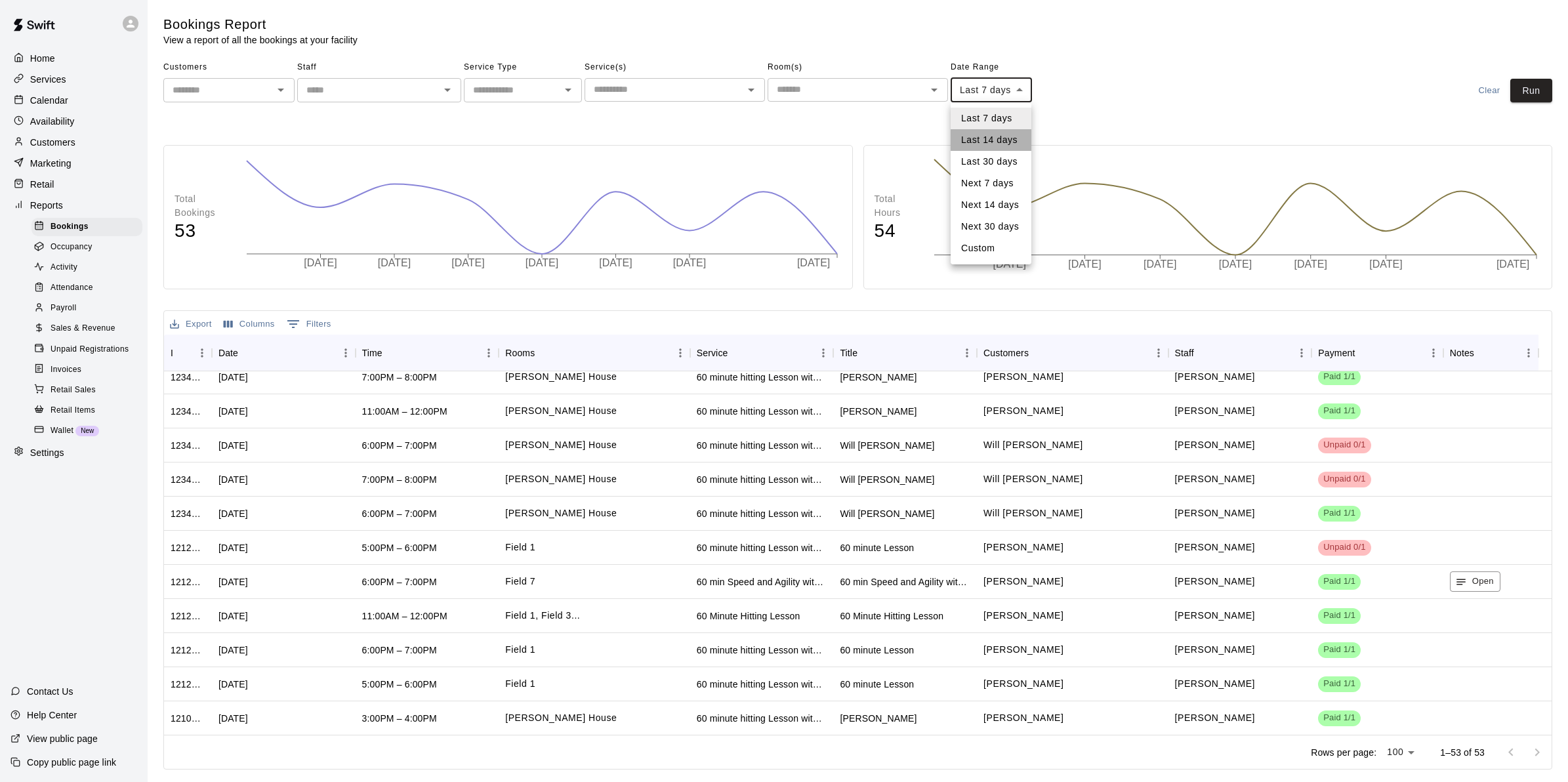
click at [1007, 142] on li "Last 14 days" at bounding box center [991, 140] width 81 height 21
type input "******"
click at [1544, 82] on button "Run" at bounding box center [1531, 91] width 42 height 24
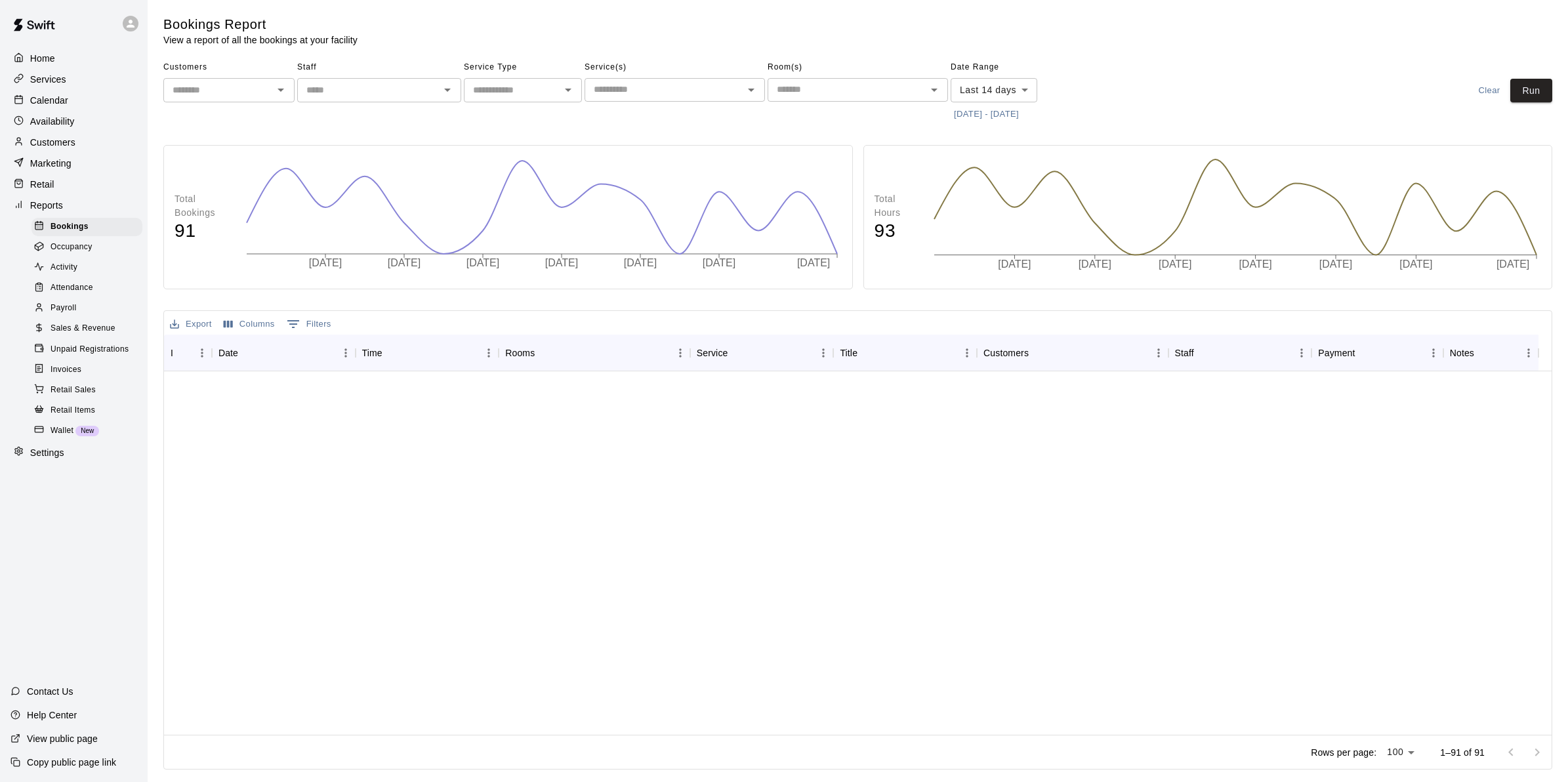
scroll to position [0, 0]
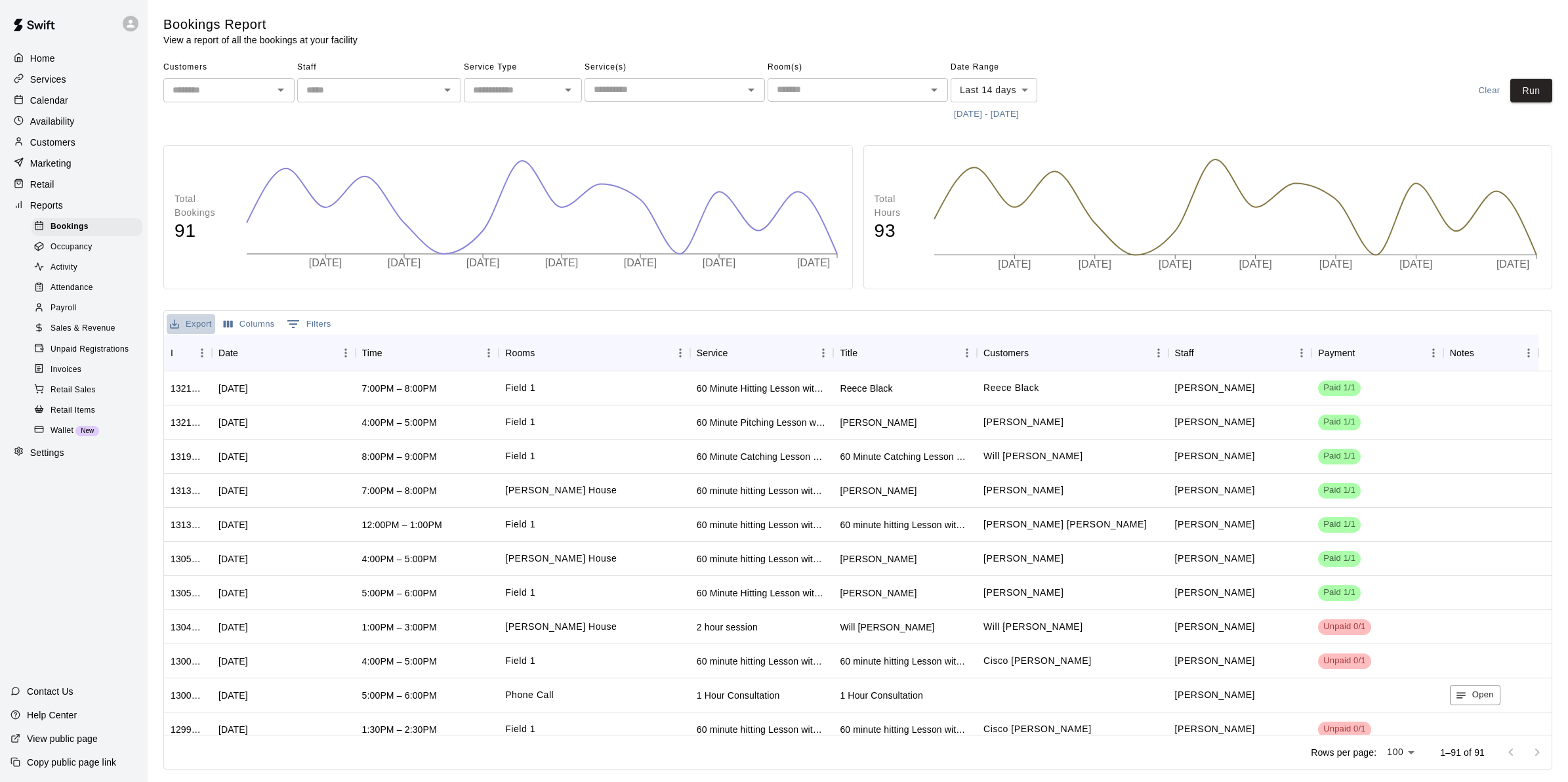
click at [182, 318] on button "Export" at bounding box center [191, 324] width 49 height 20
click at [221, 374] on li "Print" at bounding box center [217, 372] width 101 height 21
click at [195, 317] on button "Export" at bounding box center [191, 324] width 49 height 20
click at [207, 342] on li "Download as CSV" at bounding box center [217, 351] width 101 height 21
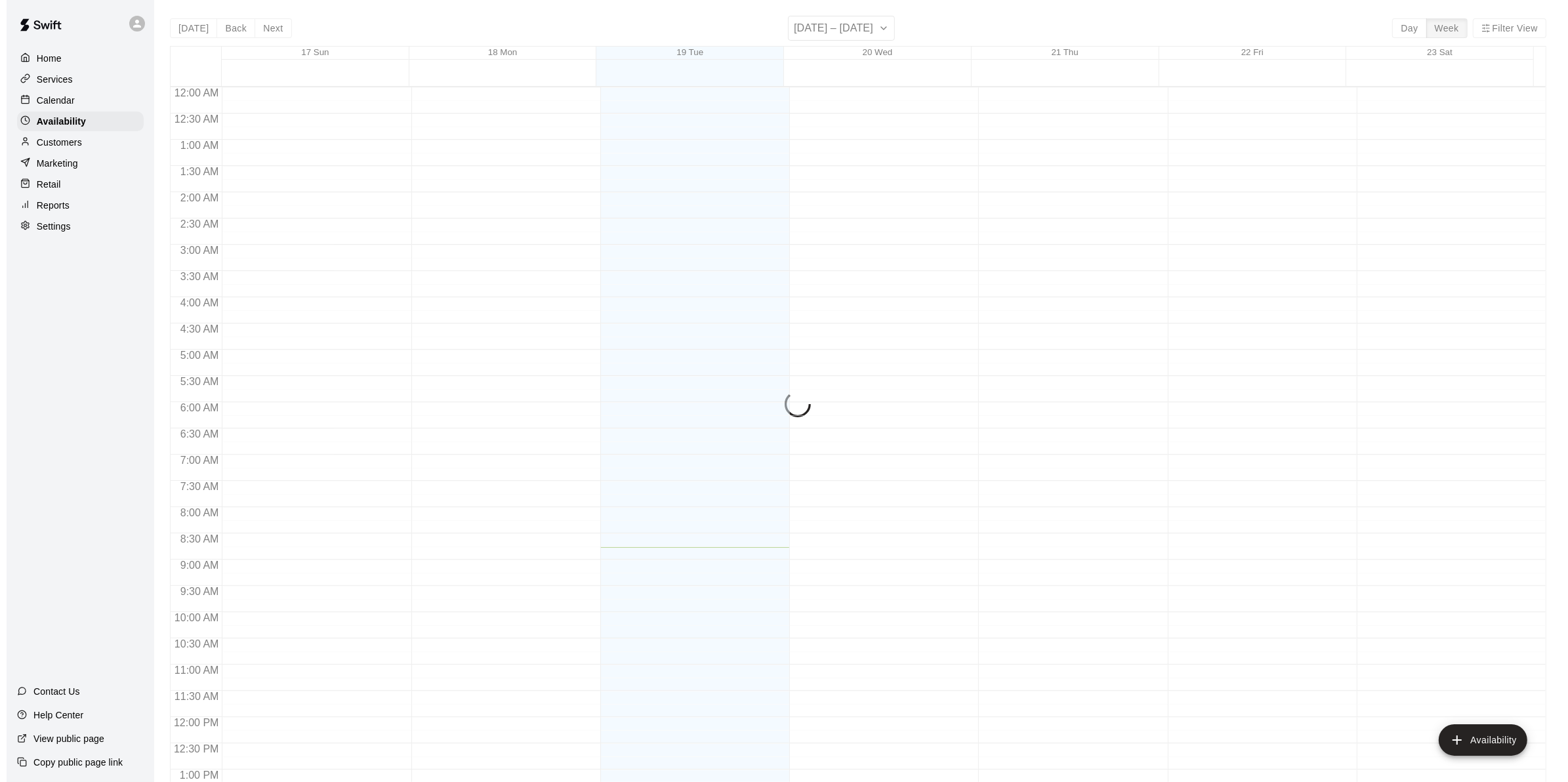
scroll to position [461, 0]
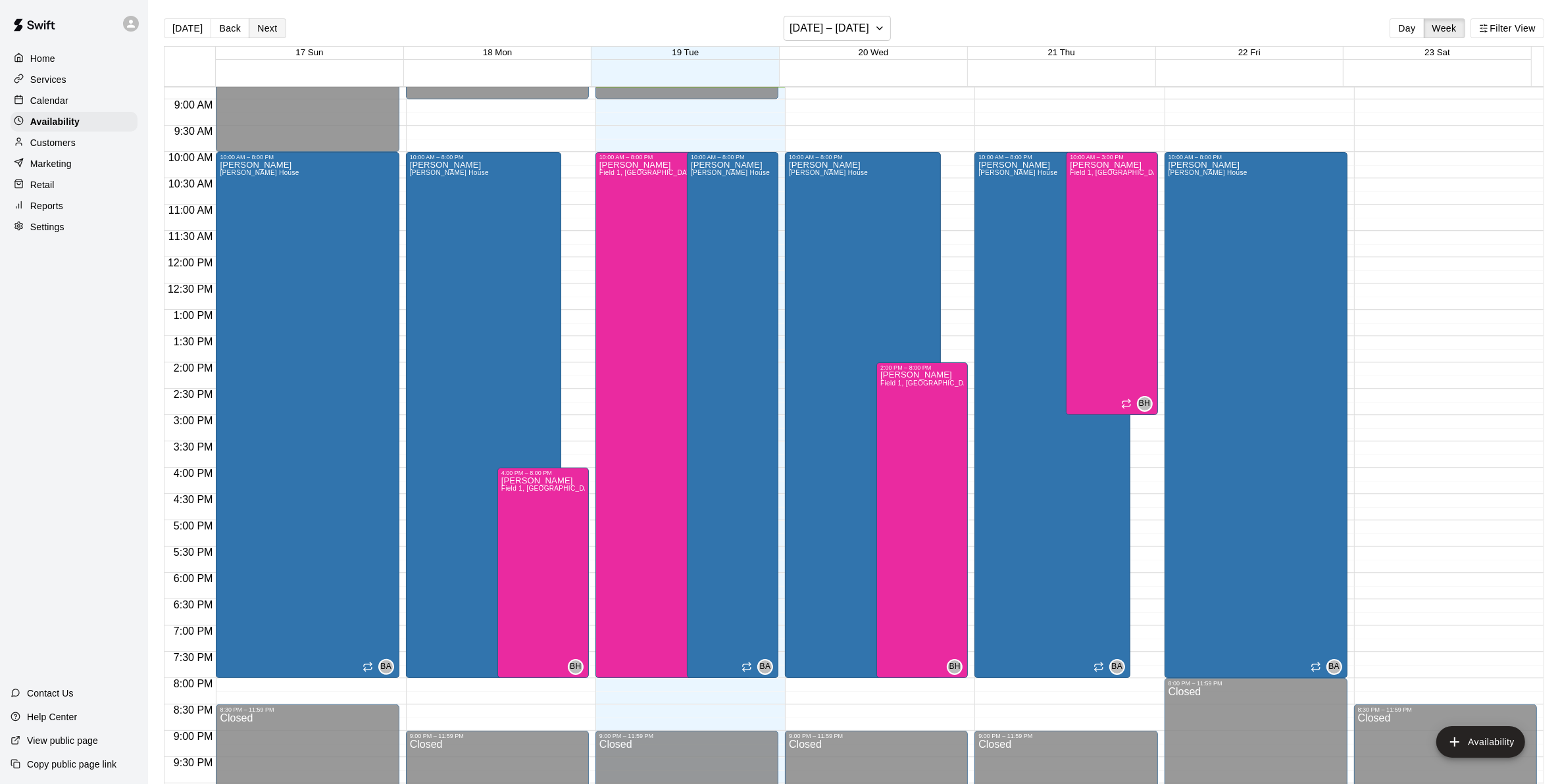
click at [275, 27] on button "Next" at bounding box center [267, 29] width 37 height 20
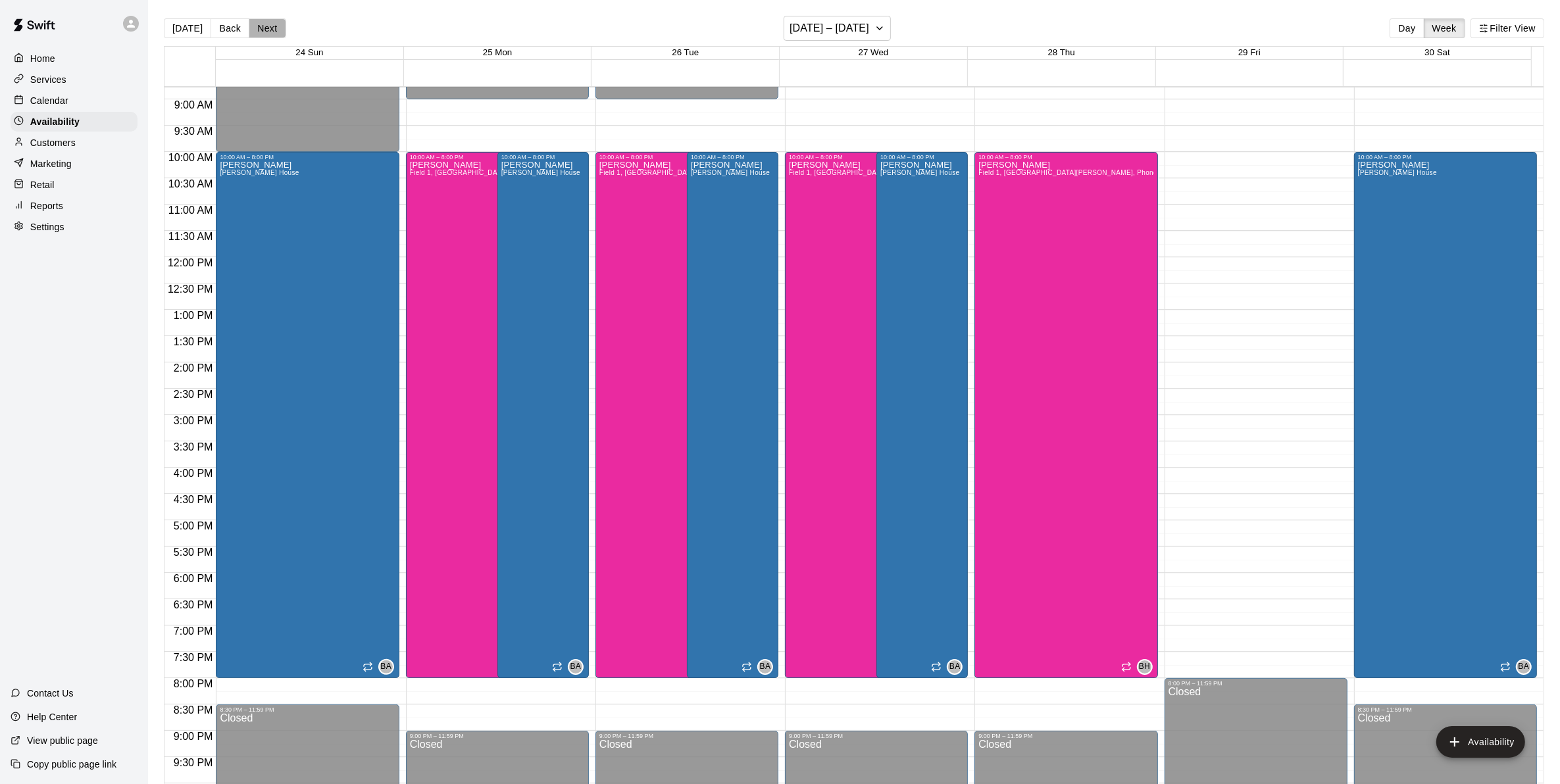
click at [261, 31] on button "Next" at bounding box center [267, 29] width 37 height 20
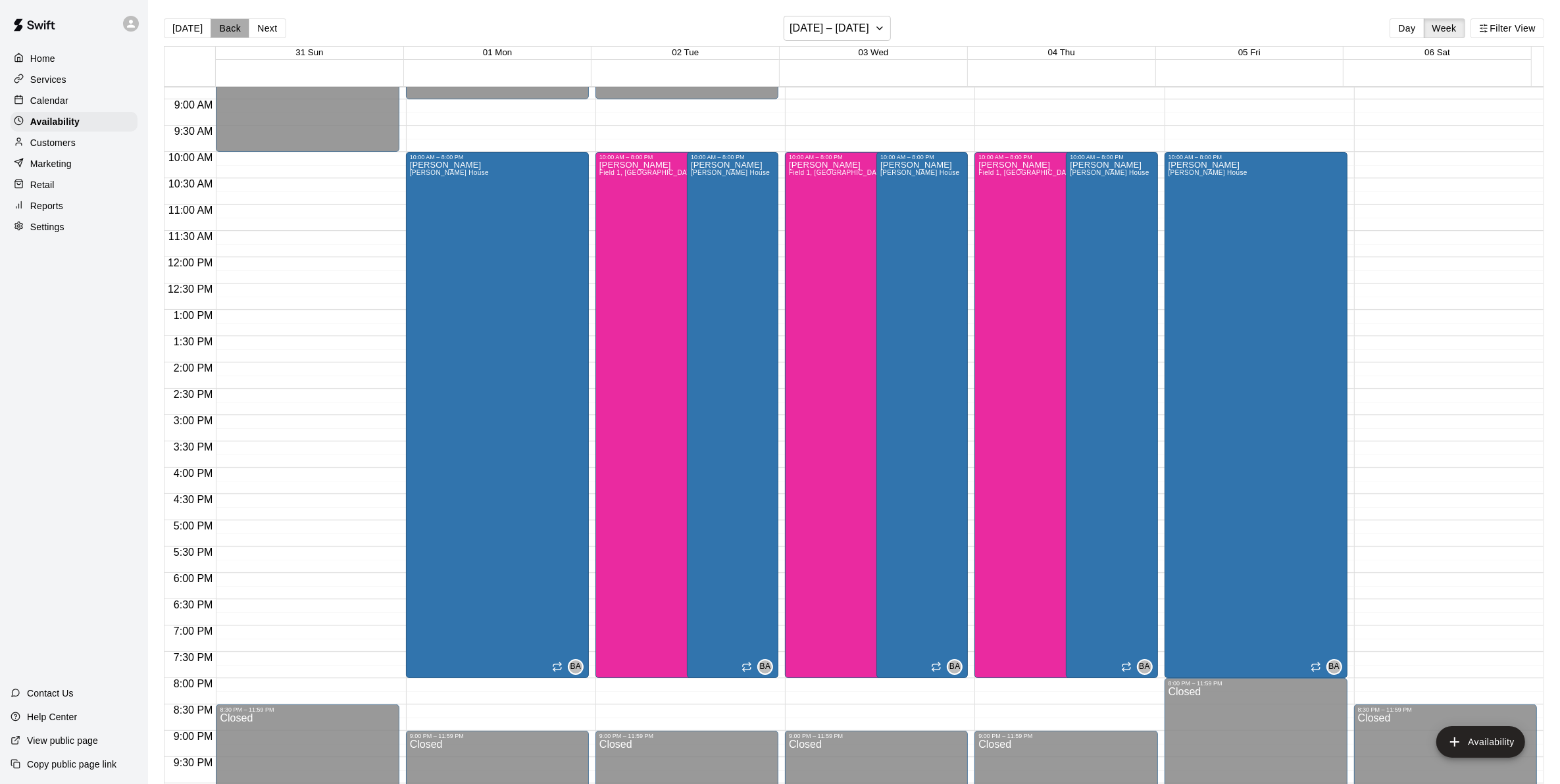
click at [223, 30] on button "Back" at bounding box center [230, 29] width 39 height 20
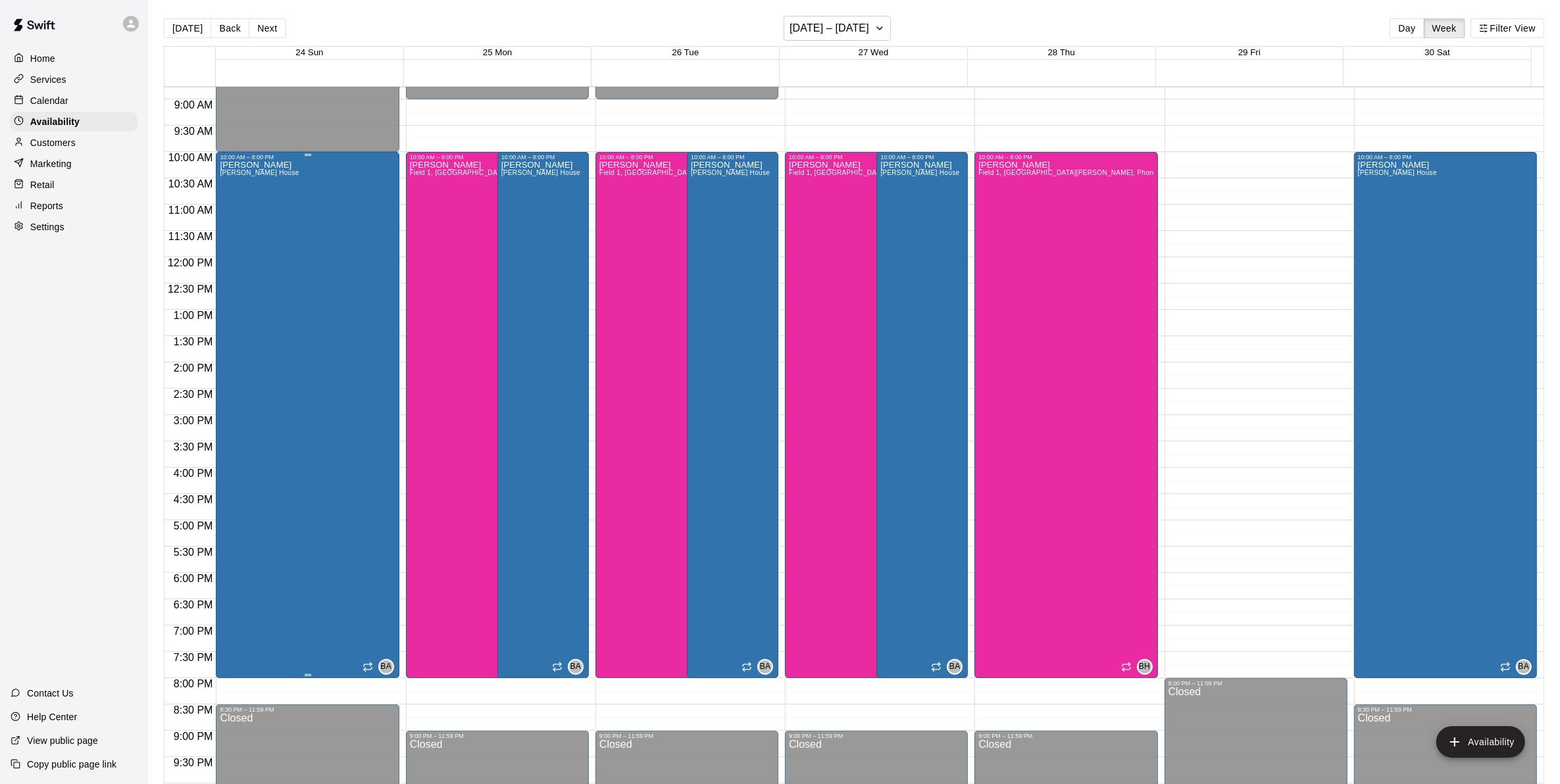
click at [273, 259] on div "Bryan Anderson Bryan House" at bounding box center [259, 552] width 79 height 784
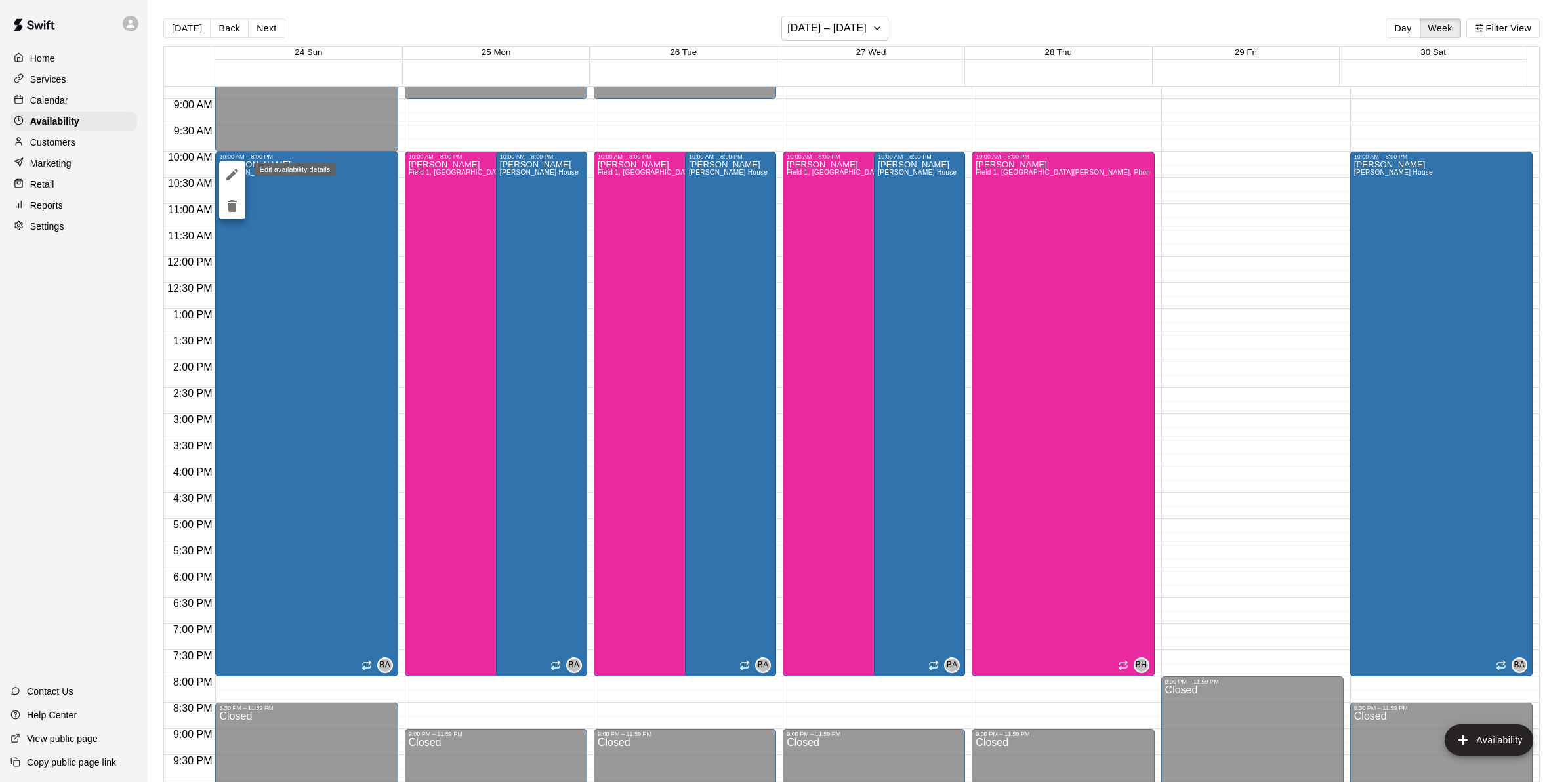
click at [233, 169] on icon "edit" at bounding box center [232, 175] width 16 height 16
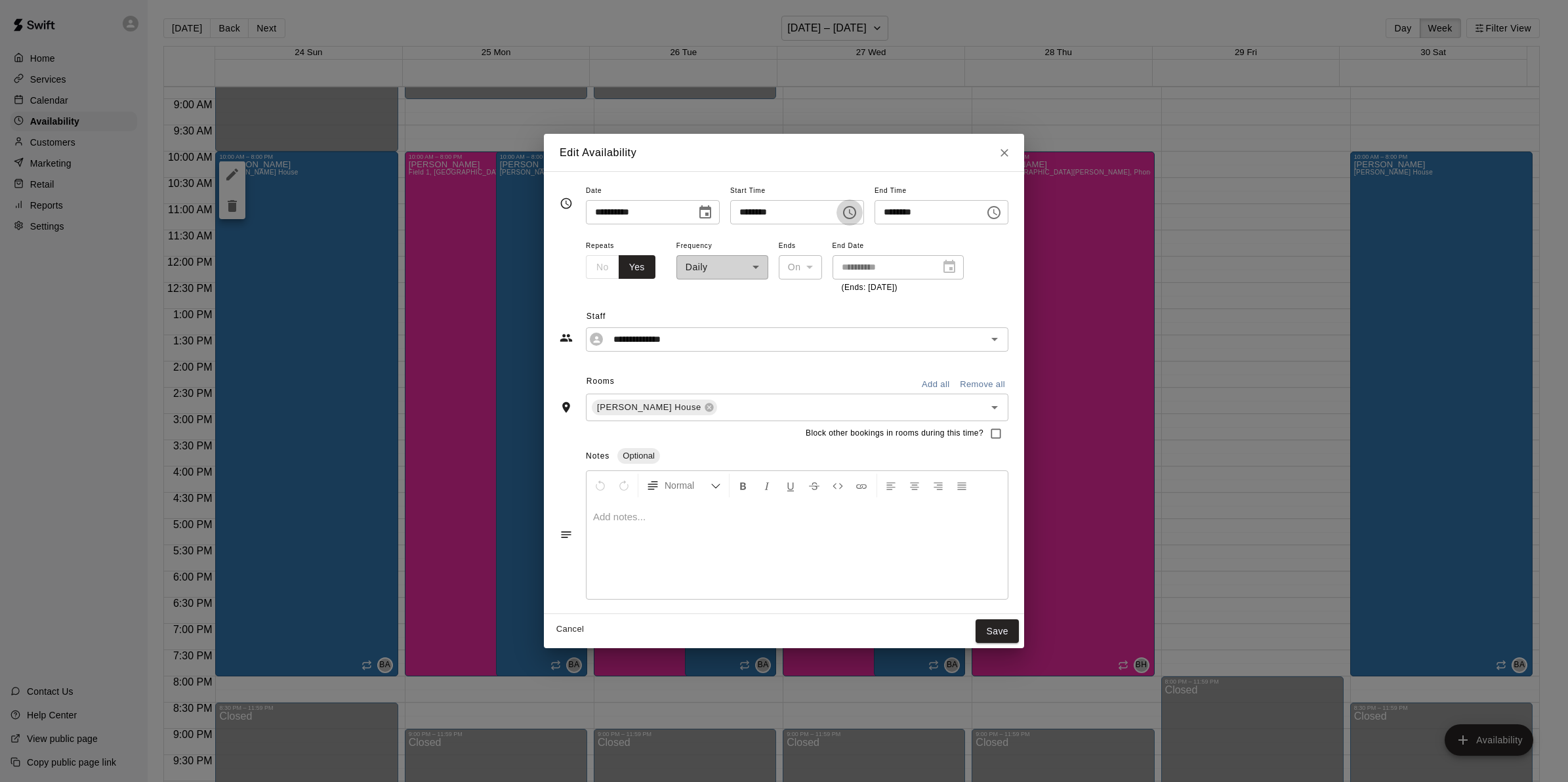
click at [852, 211] on icon "Choose time, selected time is 10:00 AM" at bounding box center [850, 213] width 16 height 16
click at [742, 313] on li "03" at bounding box center [739, 316] width 31 height 24
click at [802, 263] on li "PM" at bounding box center [813, 265] width 31 height 24
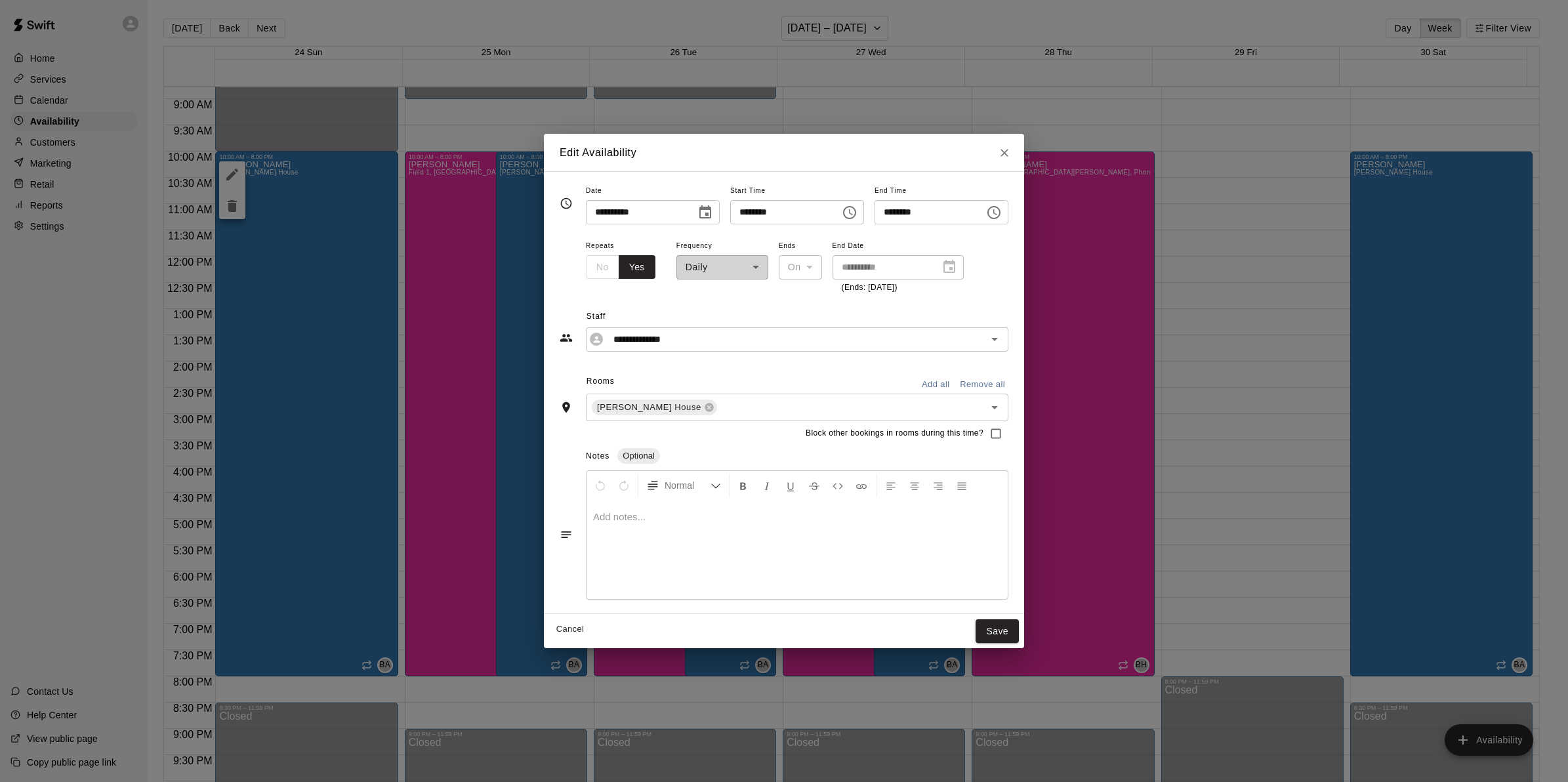
type input "********"
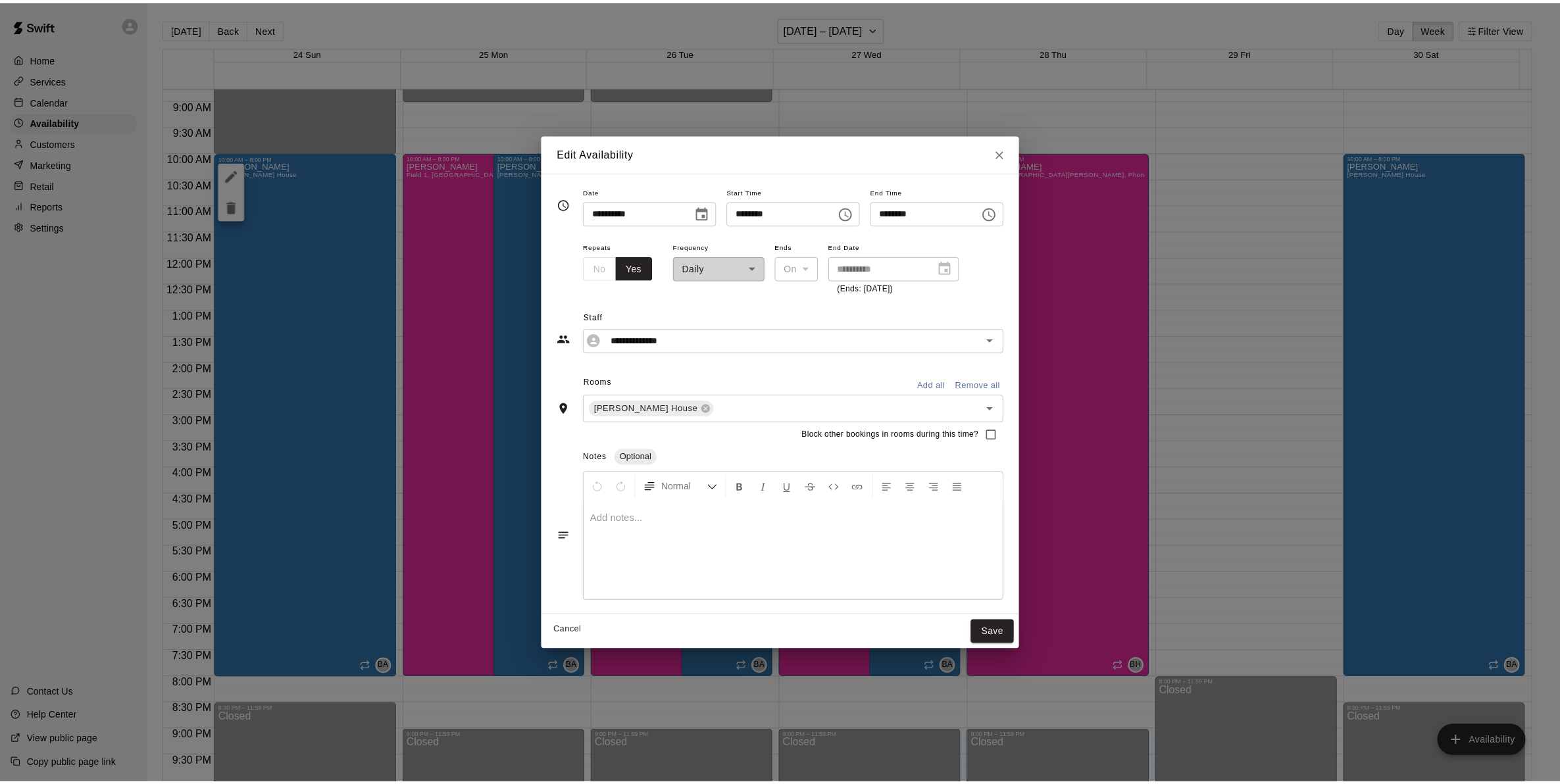
scroll to position [23, 0]
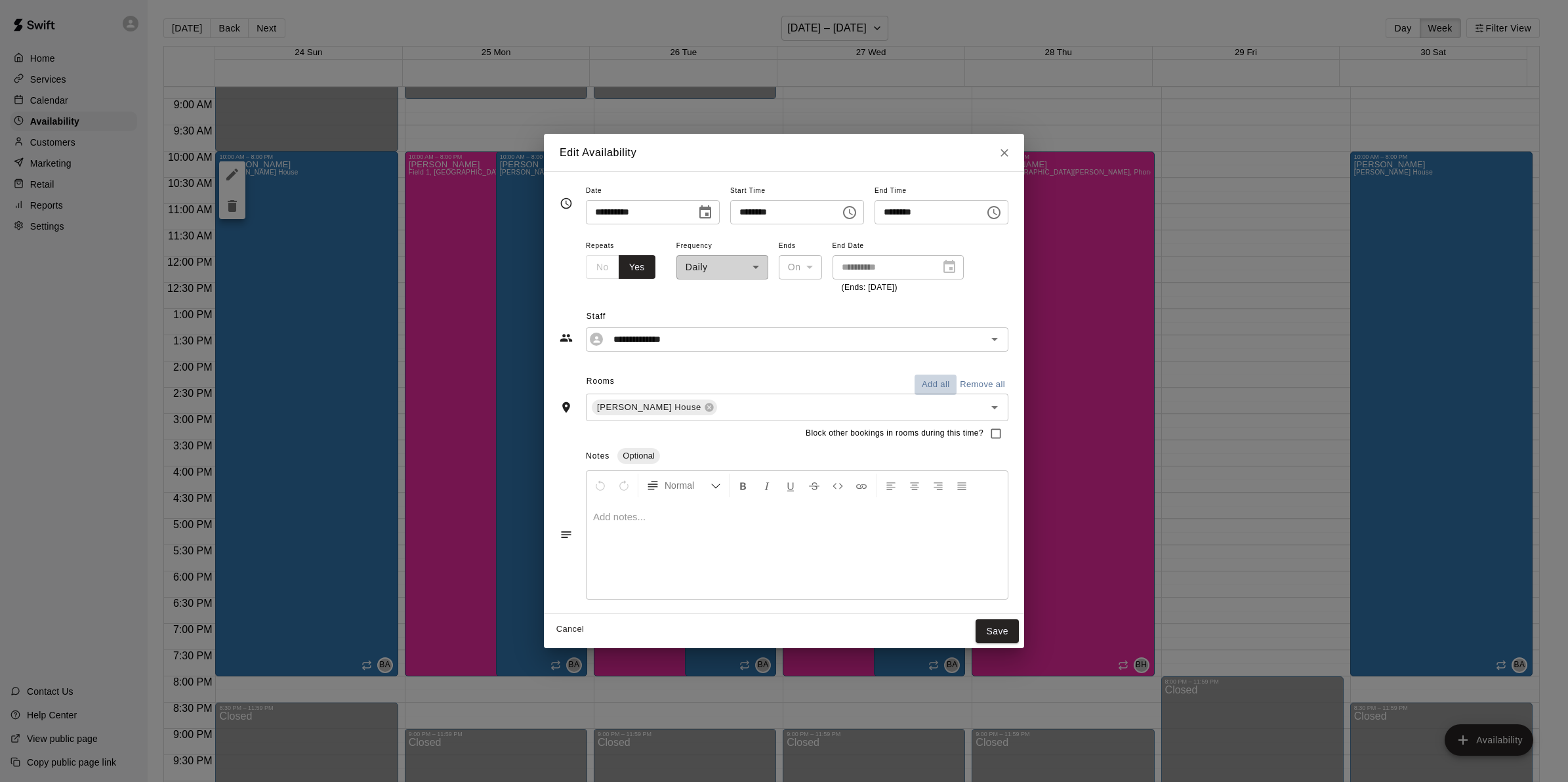
click at [956, 387] on button "Add all" at bounding box center [935, 385] width 42 height 20
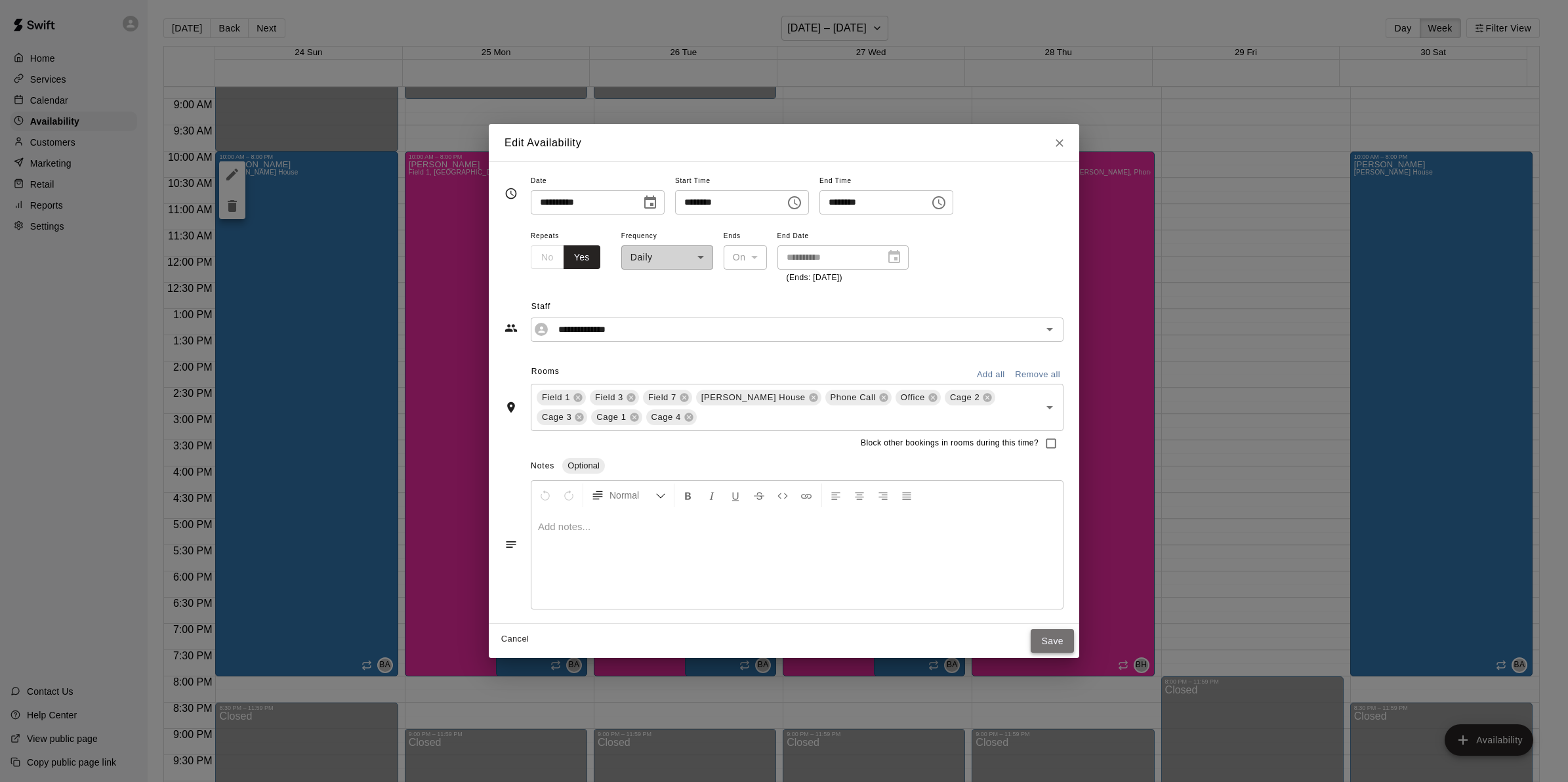
click at [1038, 640] on button "Save" at bounding box center [1052, 641] width 43 height 24
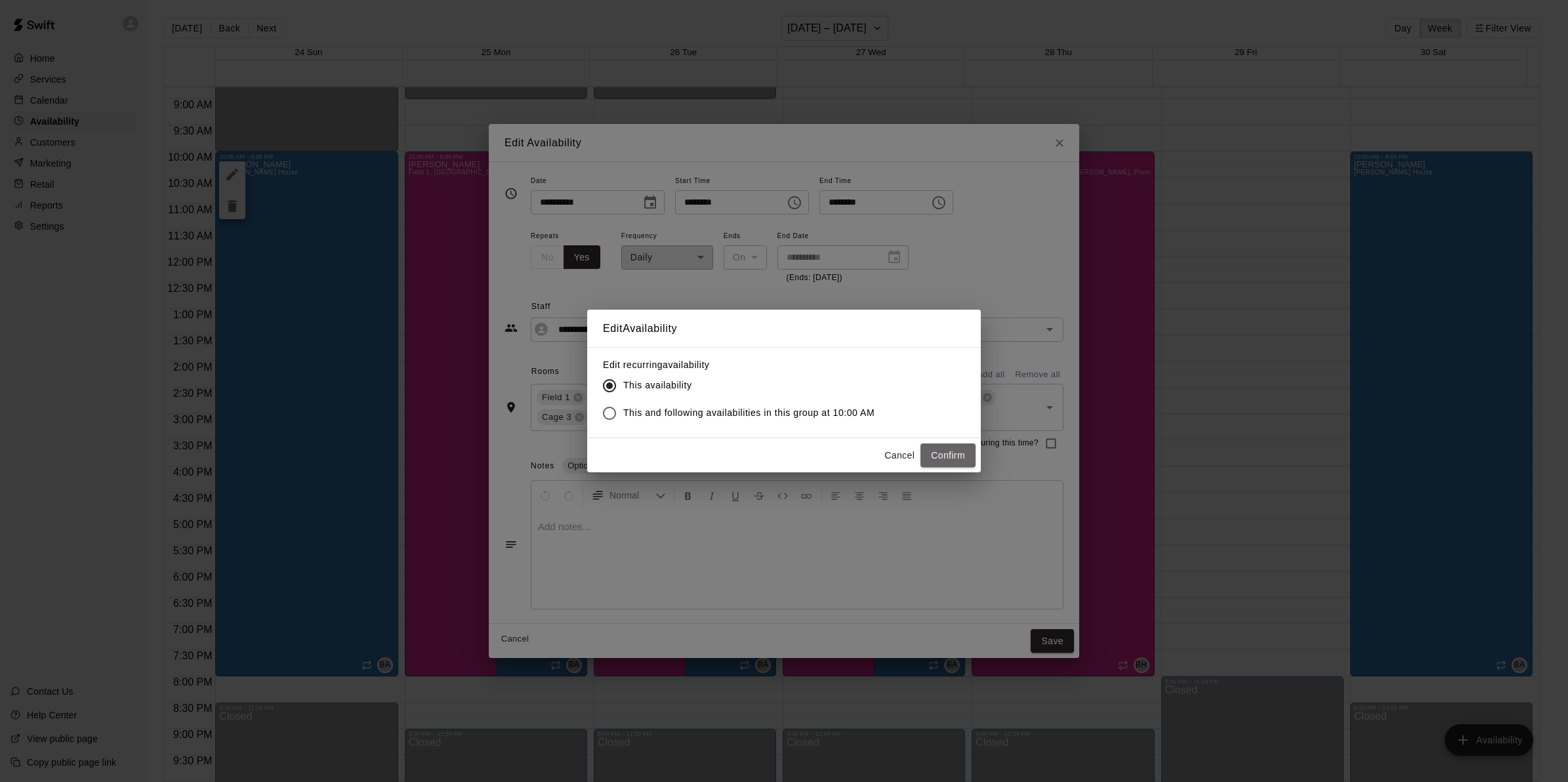
drag, startPoint x: 936, startPoint y: 450, endPoint x: 904, endPoint y: 447, distance: 32.1
click at [936, 450] on button "Confirm" at bounding box center [948, 455] width 55 height 24
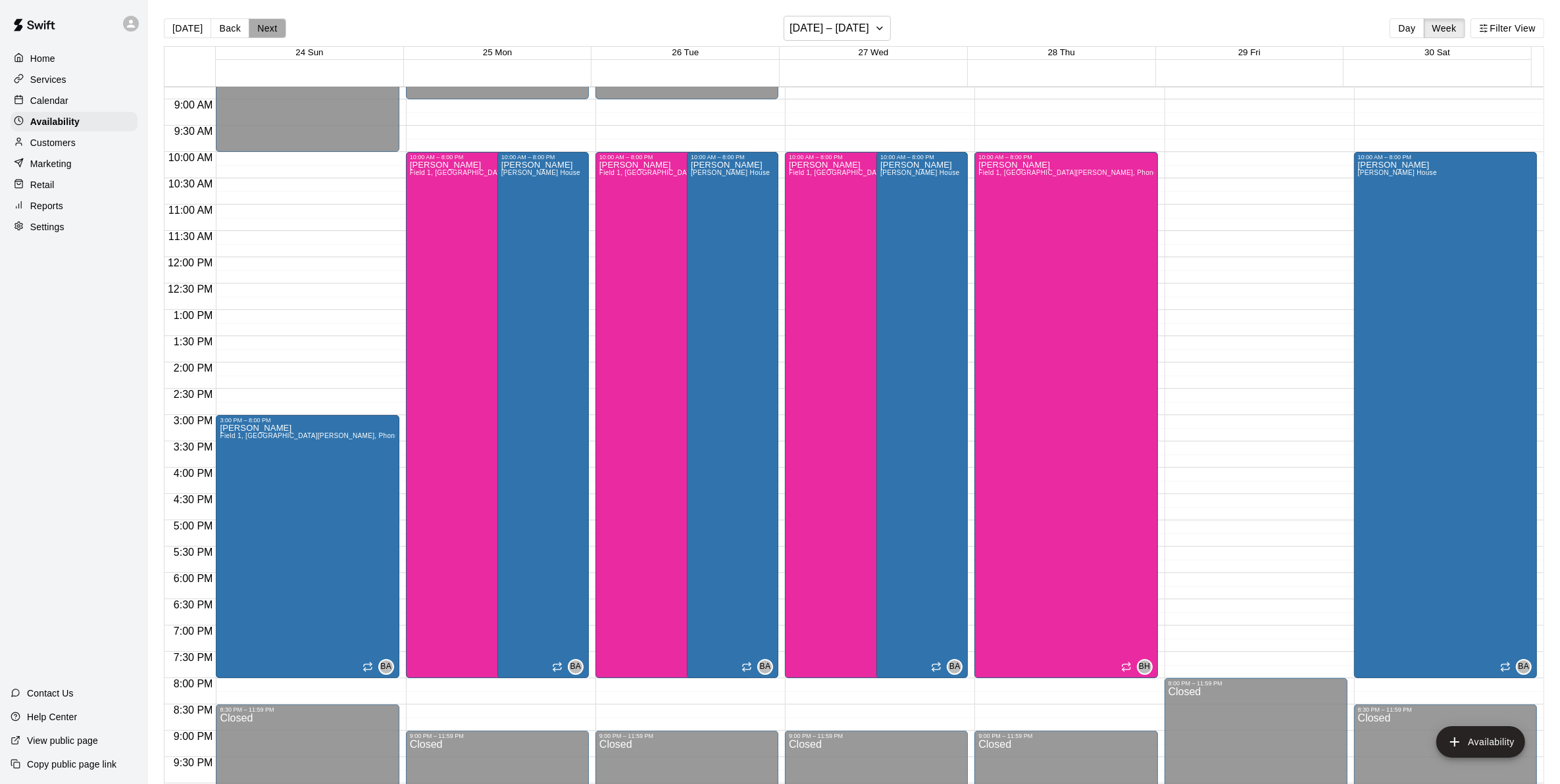
click at [277, 27] on button "Next" at bounding box center [267, 29] width 37 height 20
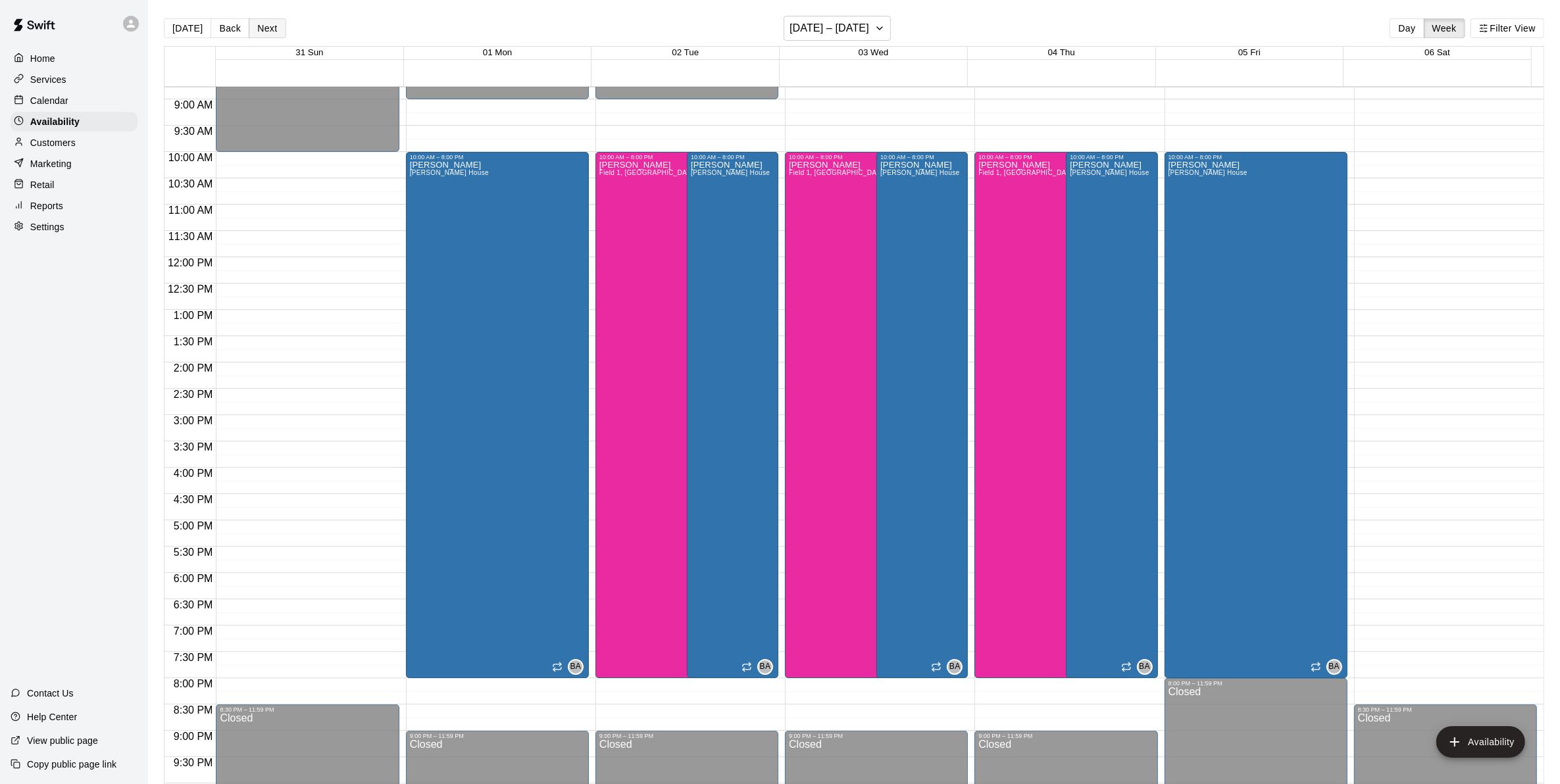
click at [271, 30] on button "Next" at bounding box center [267, 29] width 37 height 20
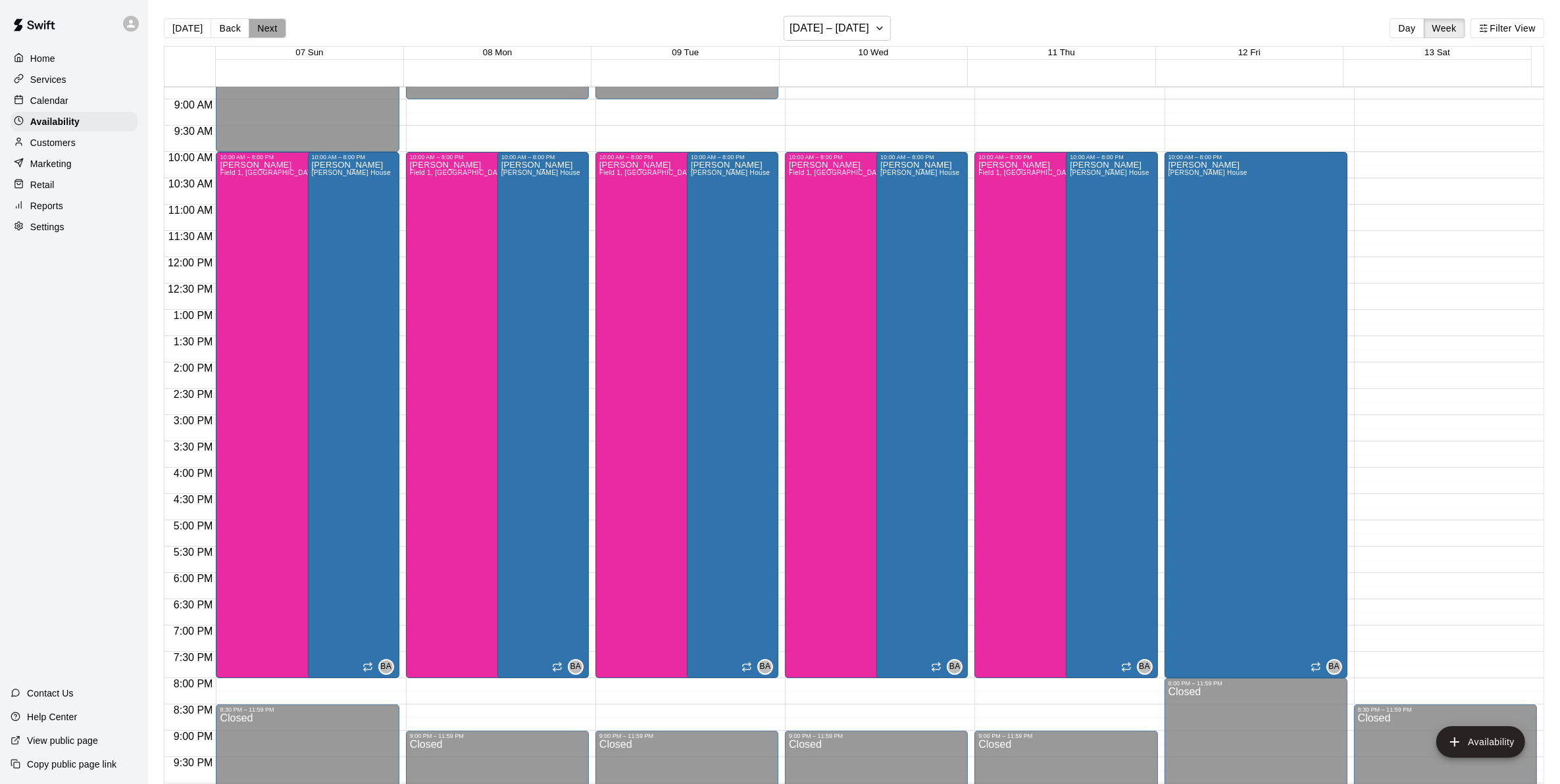
click at [264, 23] on button "Next" at bounding box center [267, 29] width 37 height 20
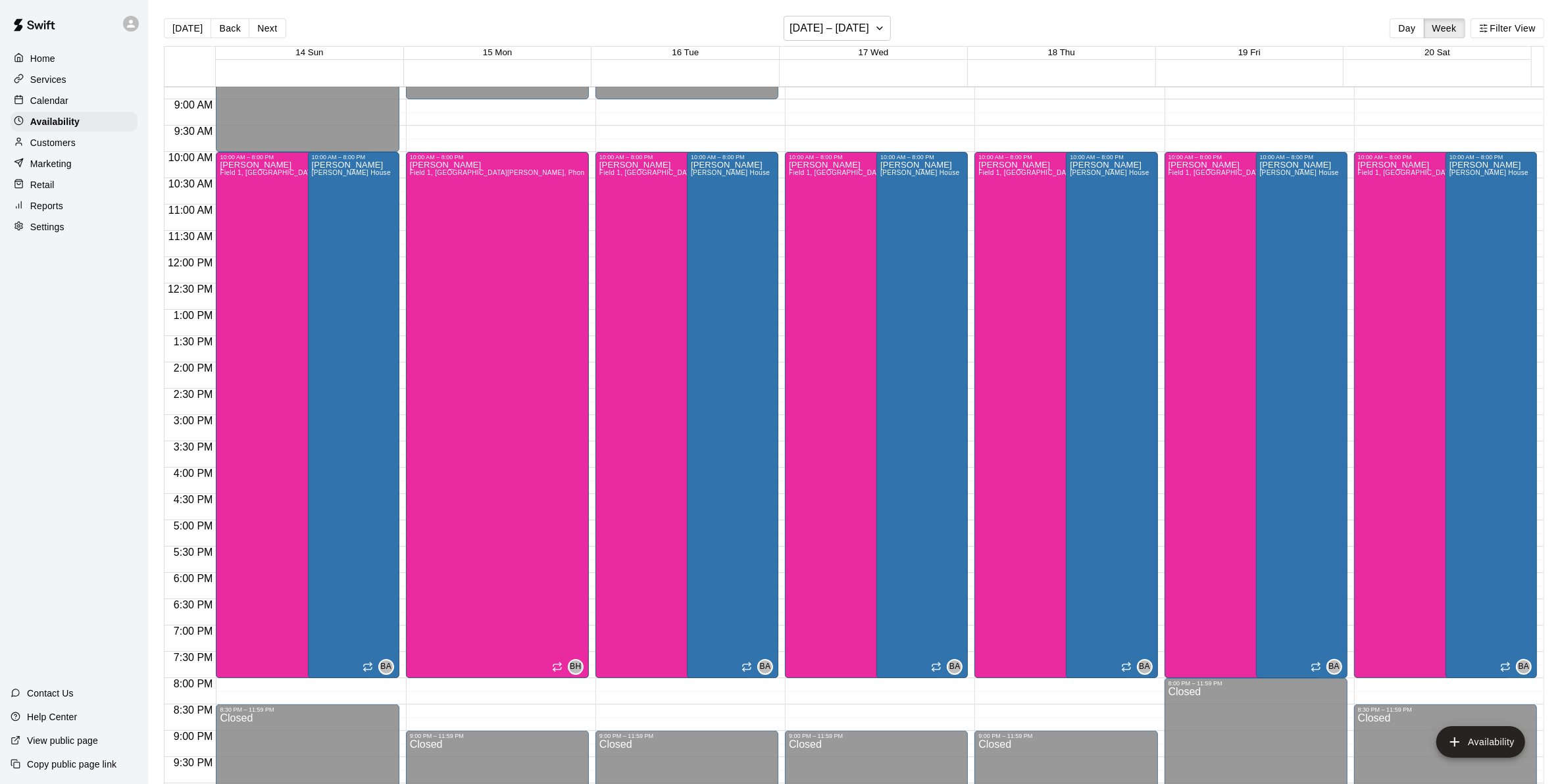
click at [265, 23] on button "Next" at bounding box center [267, 29] width 37 height 20
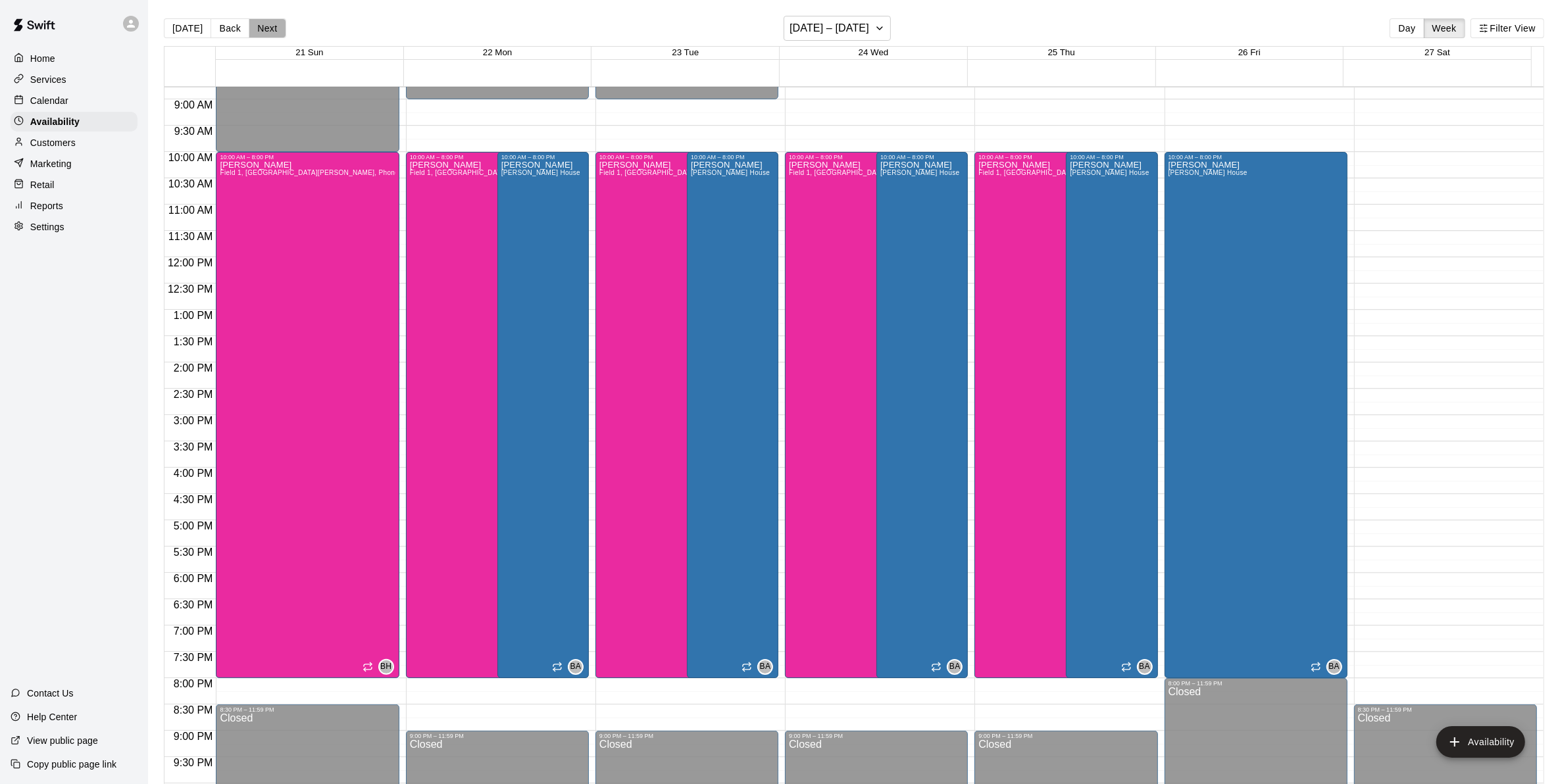
click at [265, 23] on button "Next" at bounding box center [267, 29] width 37 height 20
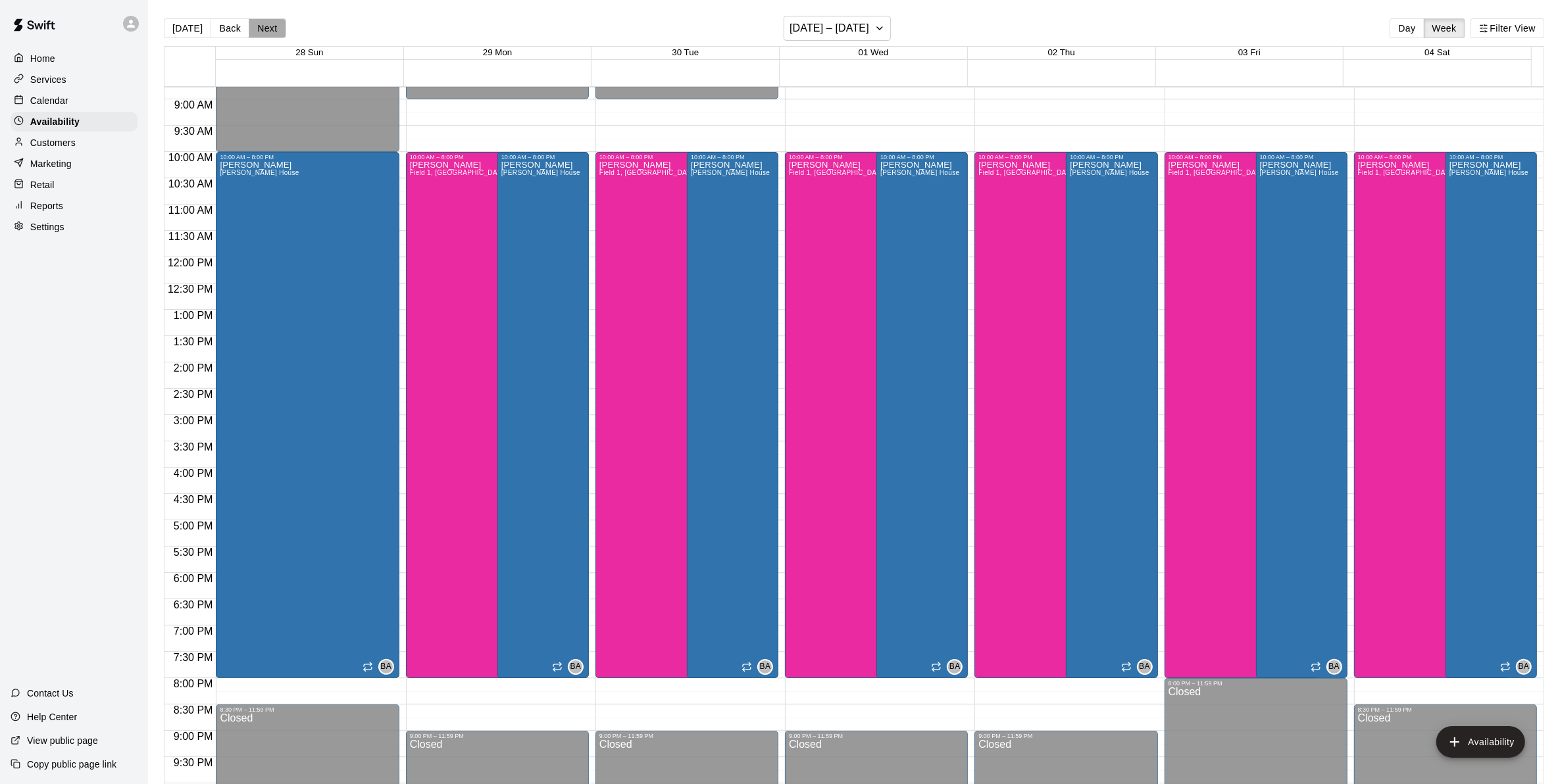
click at [265, 28] on button "Next" at bounding box center [267, 29] width 37 height 20
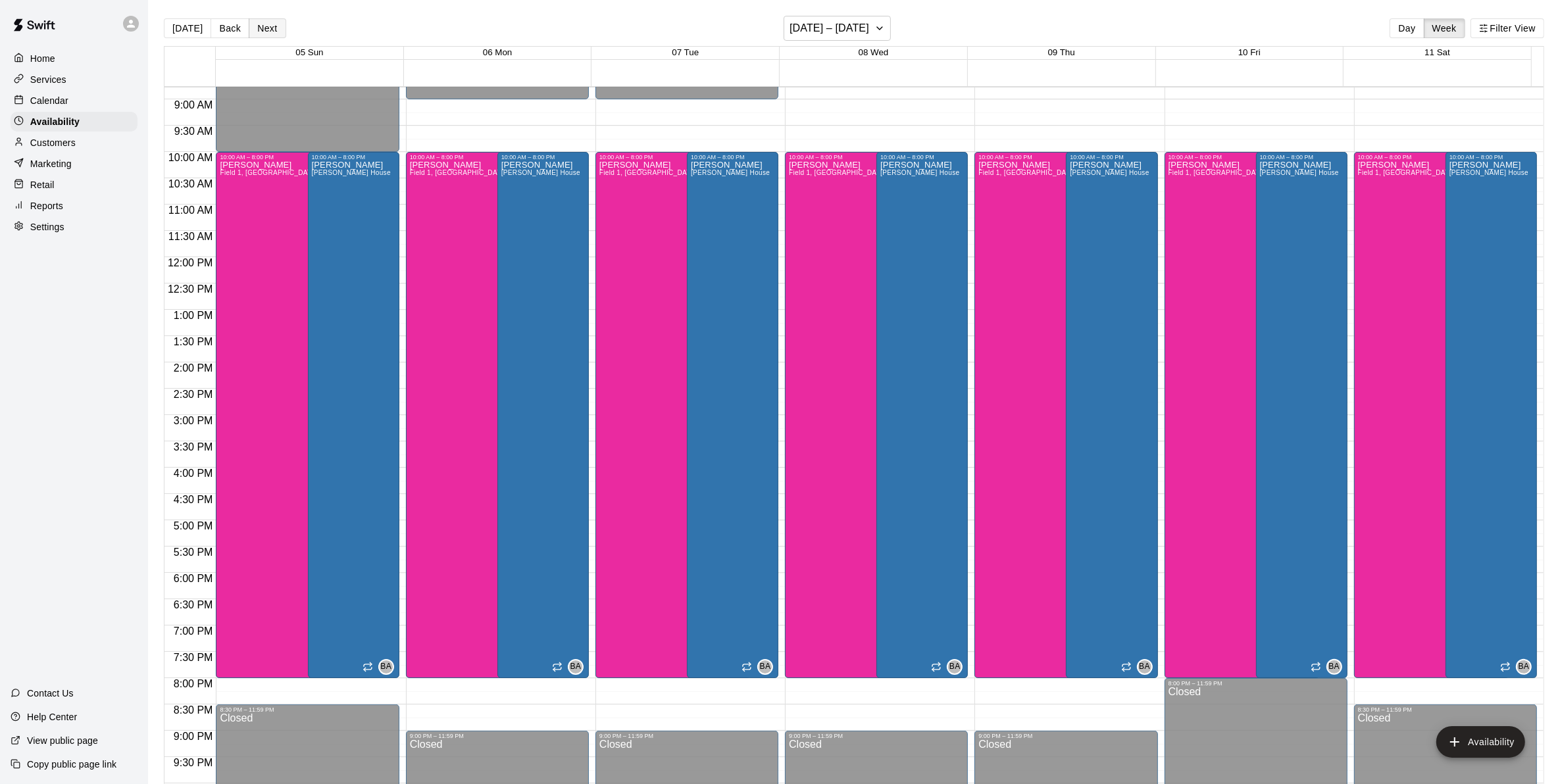
click at [265, 23] on button "Next" at bounding box center [267, 29] width 37 height 20
click at [273, 31] on button "Next" at bounding box center [267, 29] width 37 height 20
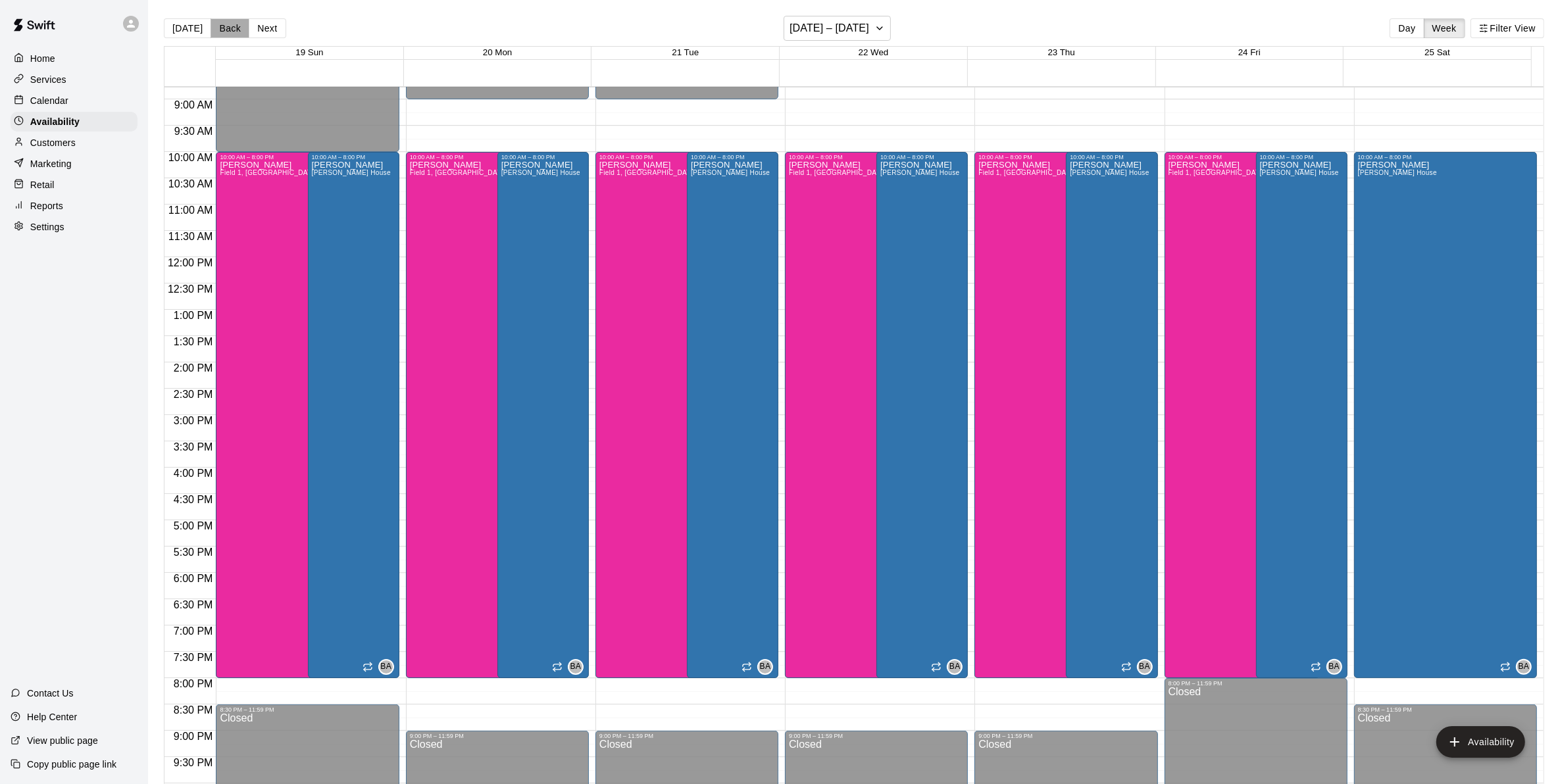
click at [224, 27] on button "Back" at bounding box center [230, 29] width 39 height 20
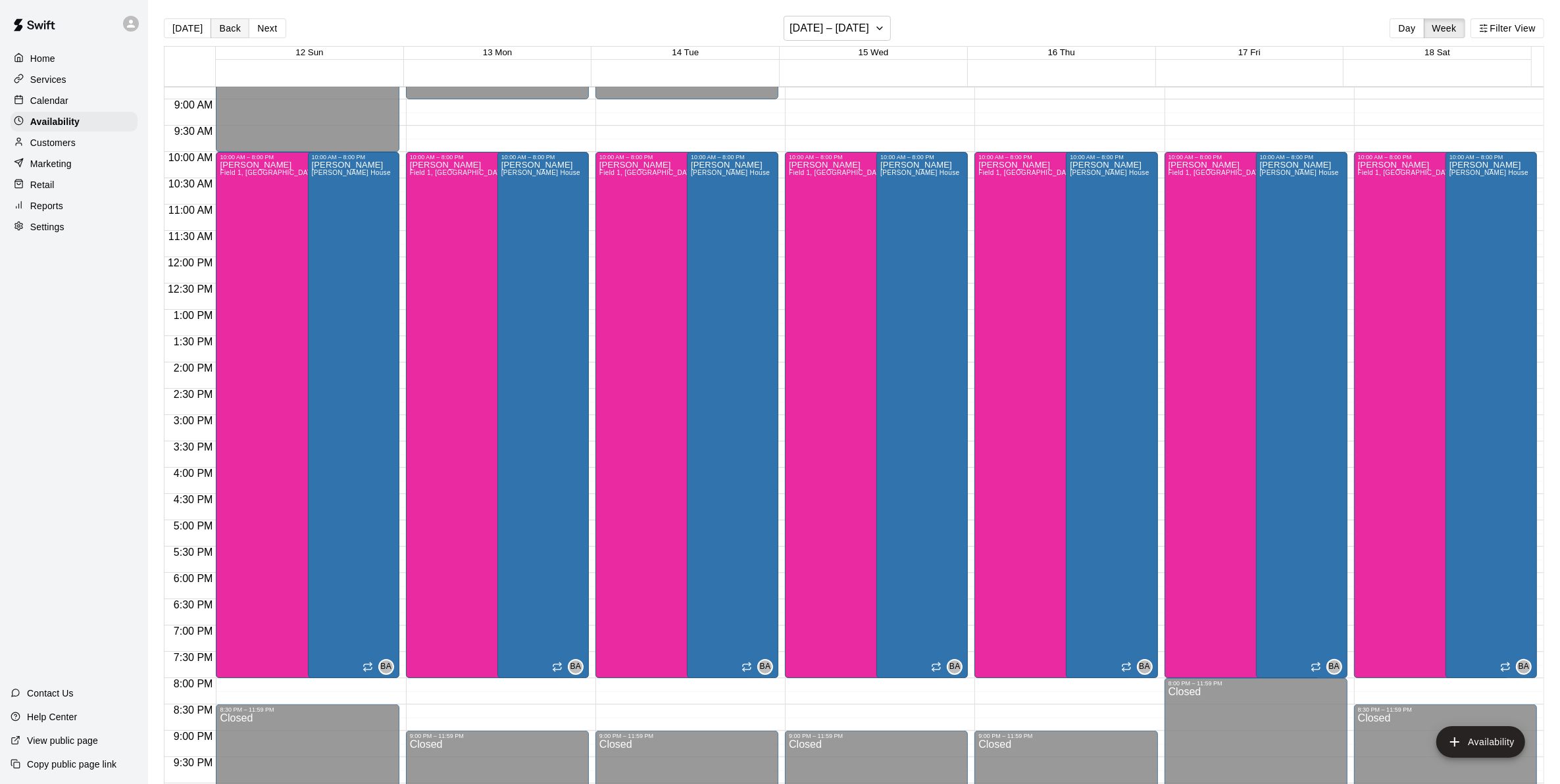
click at [224, 23] on button "Back" at bounding box center [230, 29] width 39 height 20
click at [223, 23] on button "Back" at bounding box center [230, 29] width 39 height 20
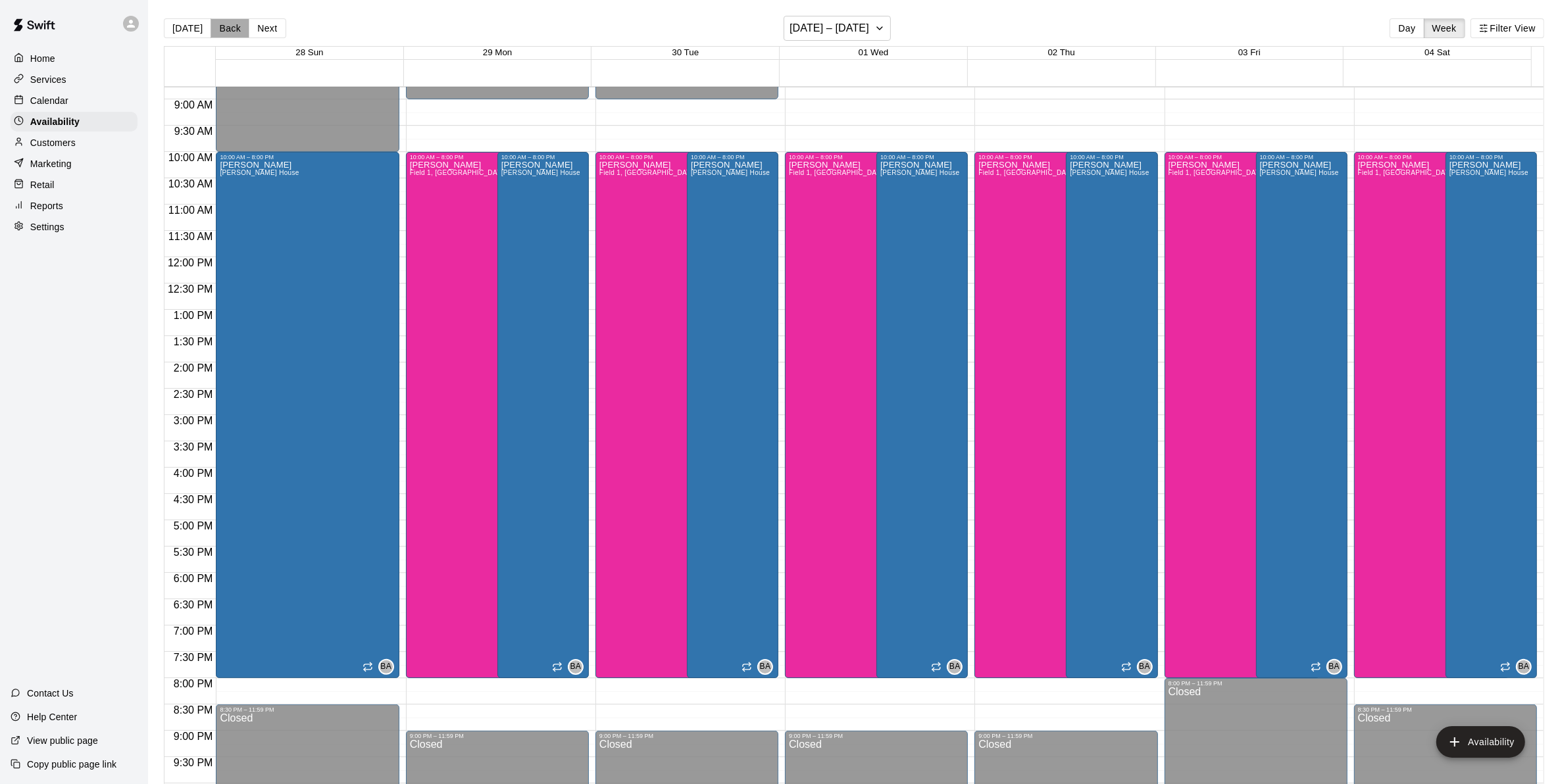
click at [225, 33] on button "Back" at bounding box center [230, 29] width 39 height 20
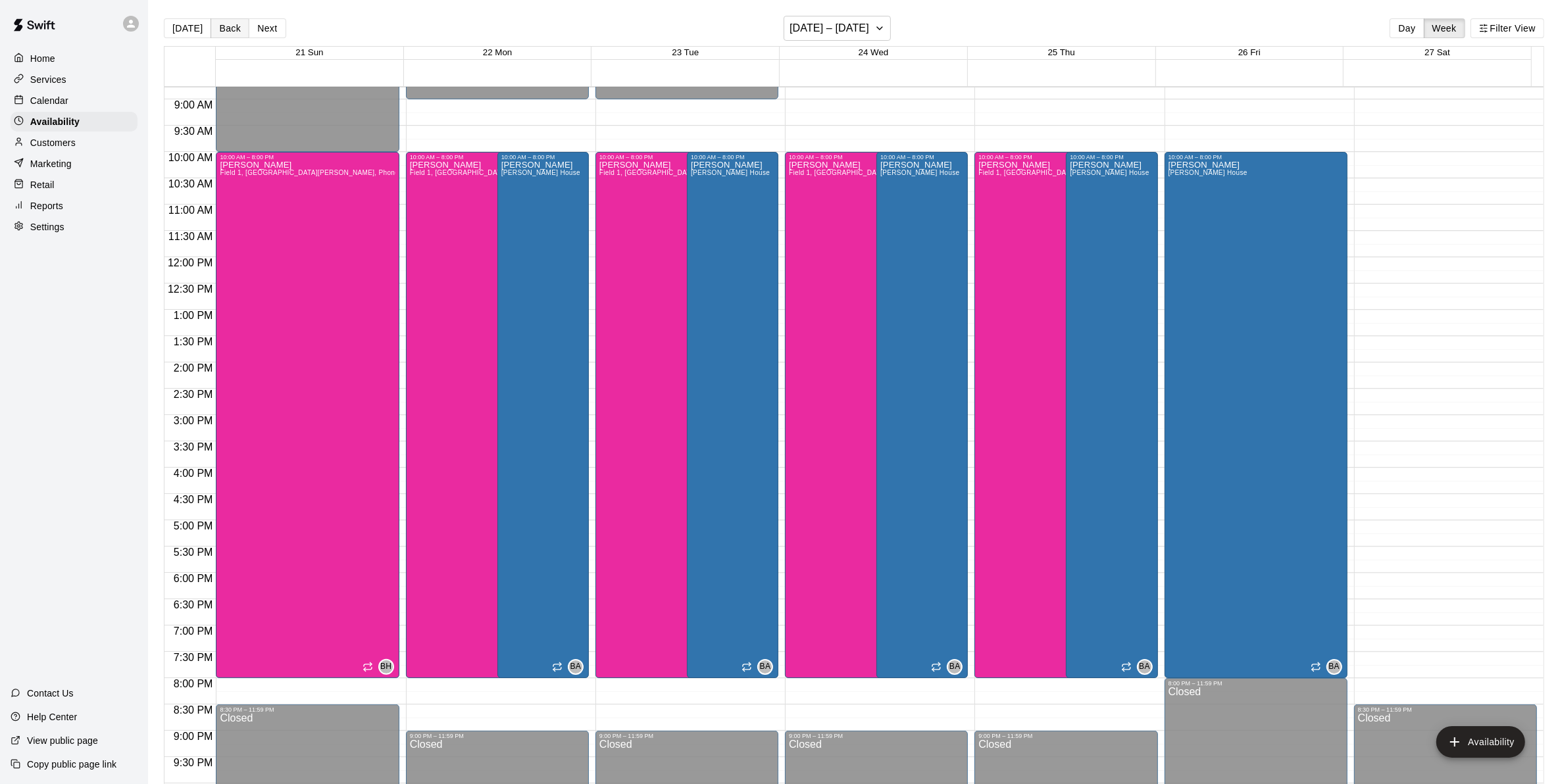
click at [225, 33] on button "Back" at bounding box center [230, 29] width 39 height 20
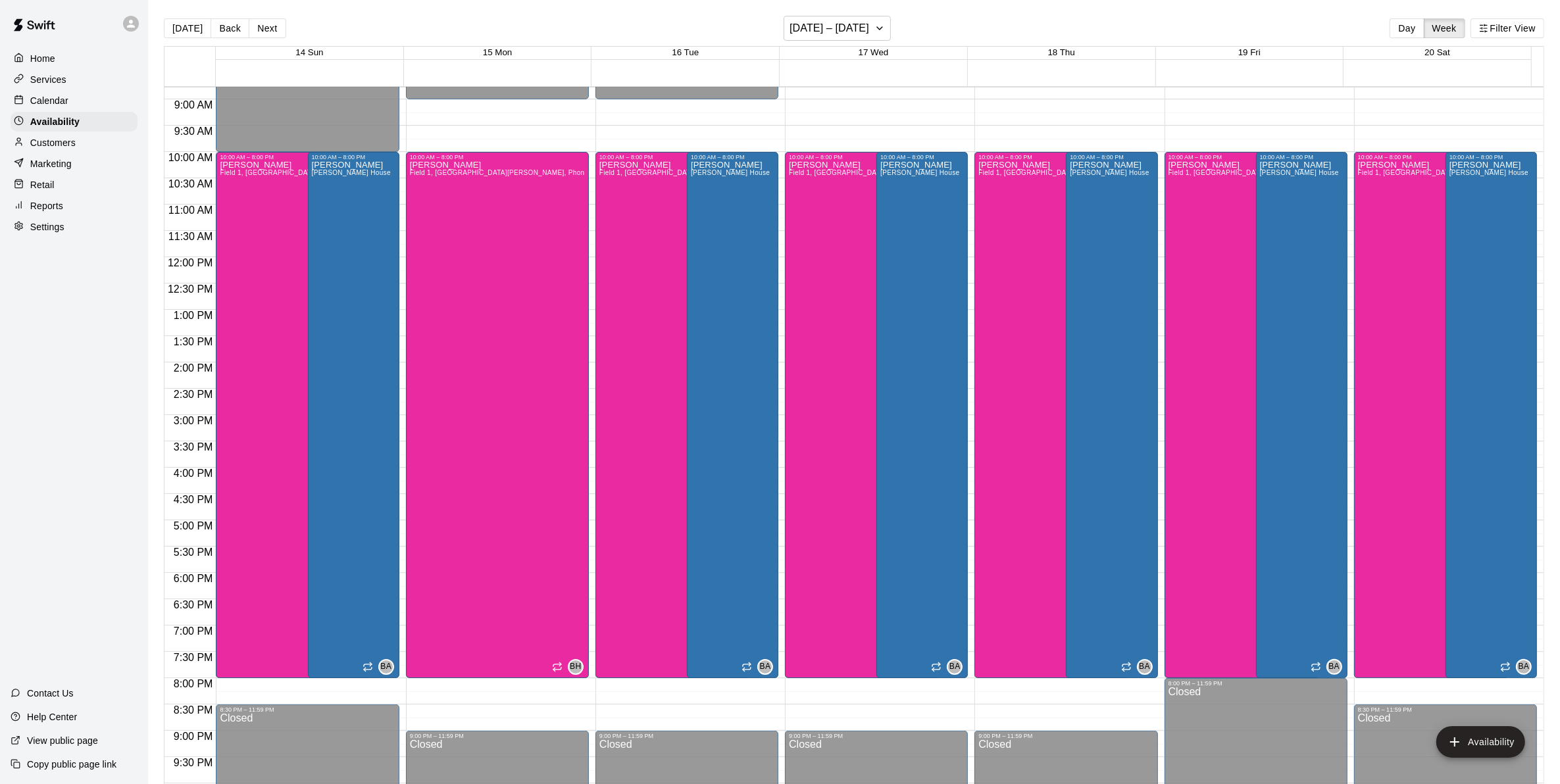
click at [223, 33] on button "Back" at bounding box center [230, 29] width 39 height 20
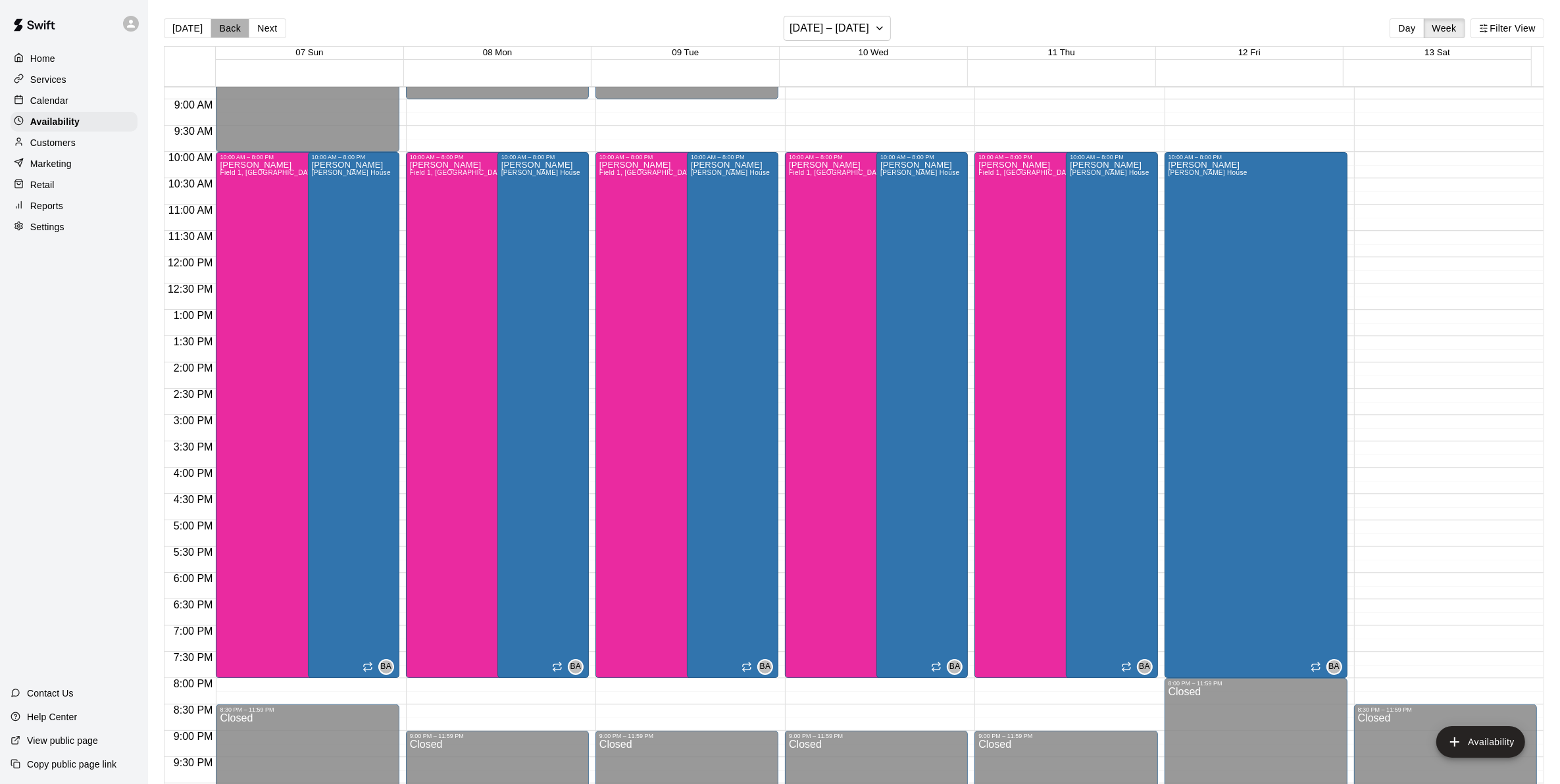
click at [223, 33] on button "Back" at bounding box center [230, 29] width 39 height 20
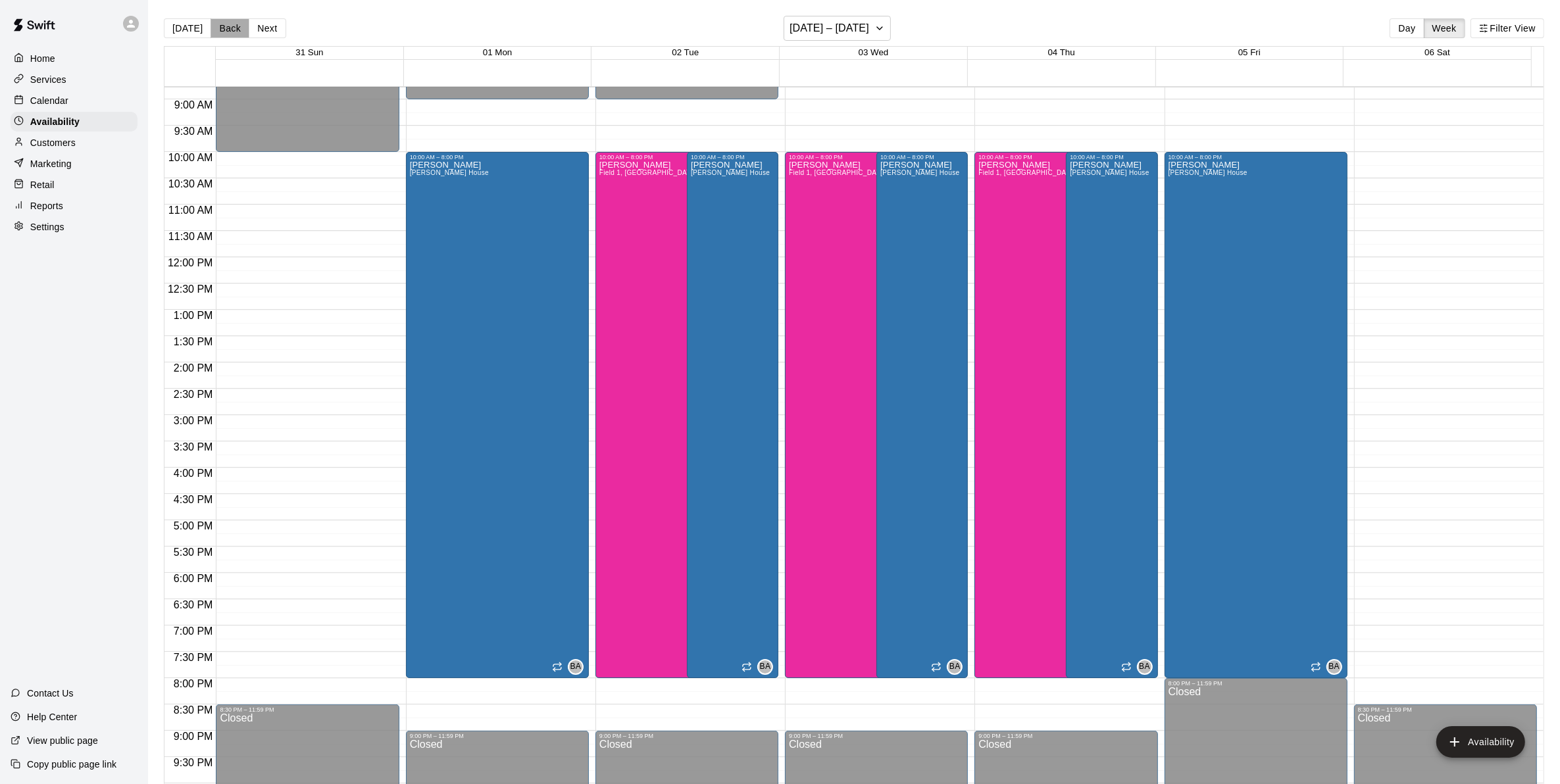
click at [225, 27] on button "Back" at bounding box center [230, 29] width 39 height 20
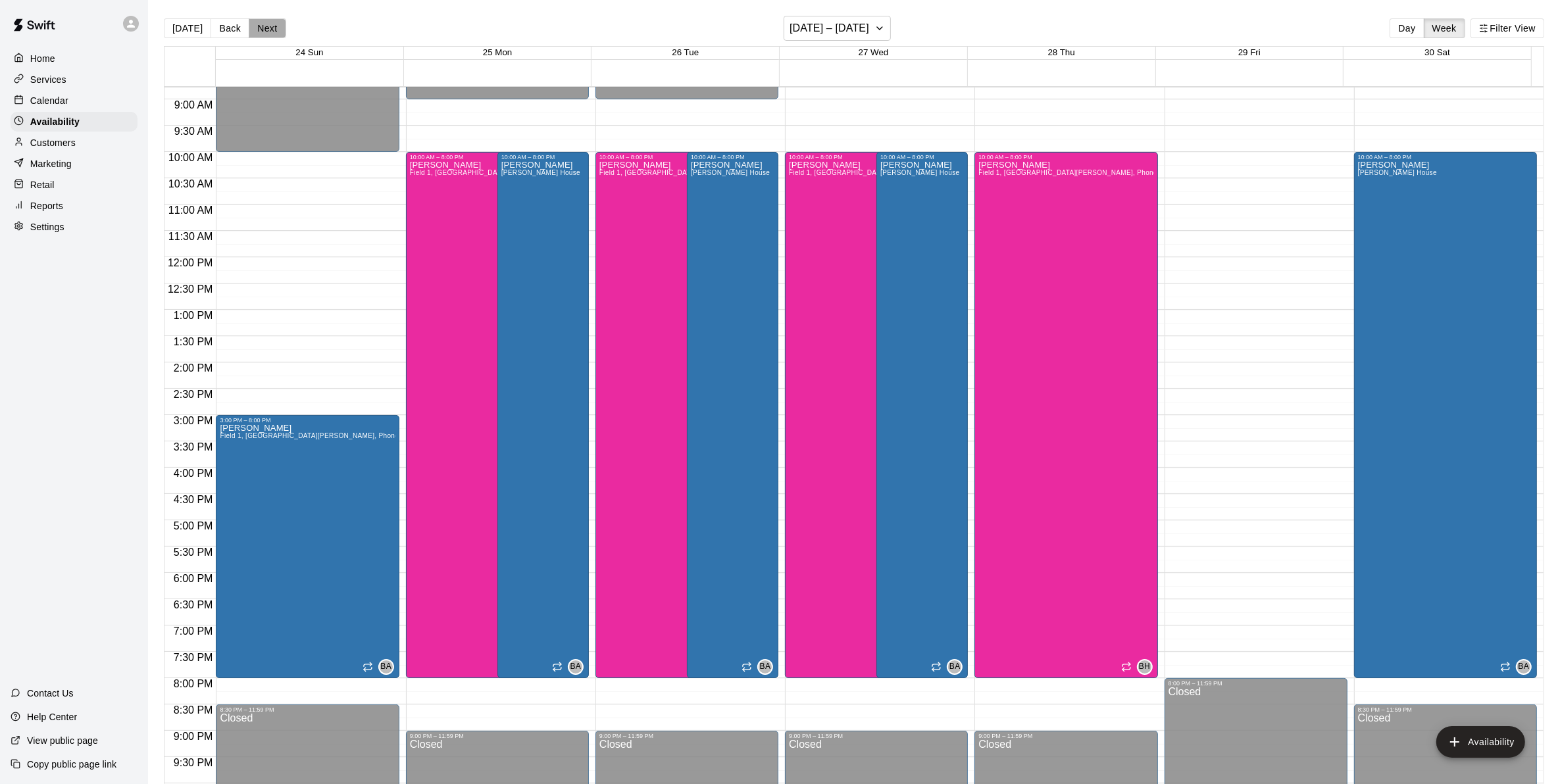
click at [264, 28] on button "Next" at bounding box center [267, 29] width 37 height 20
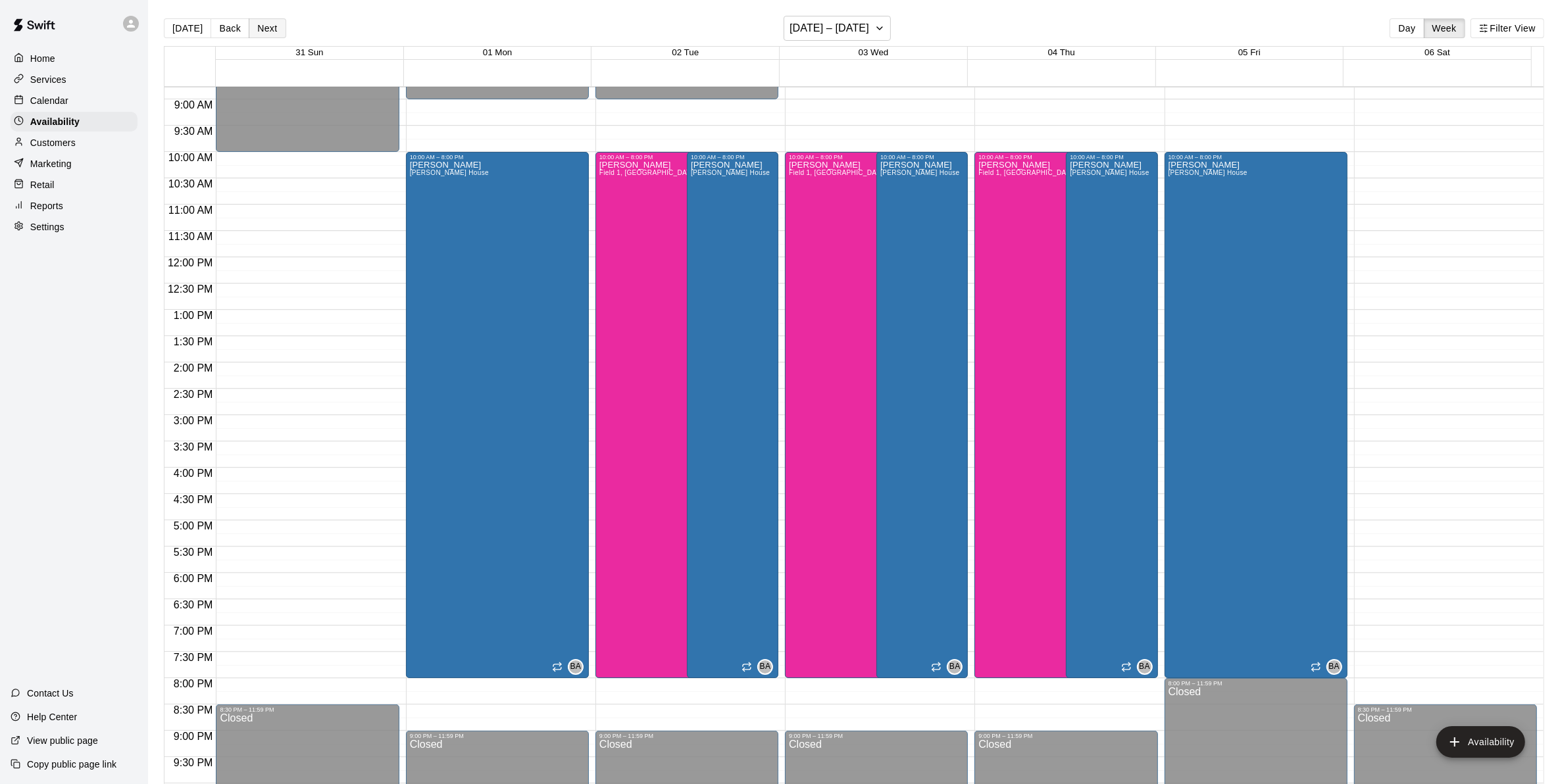
click at [261, 30] on button "Next" at bounding box center [267, 29] width 37 height 20
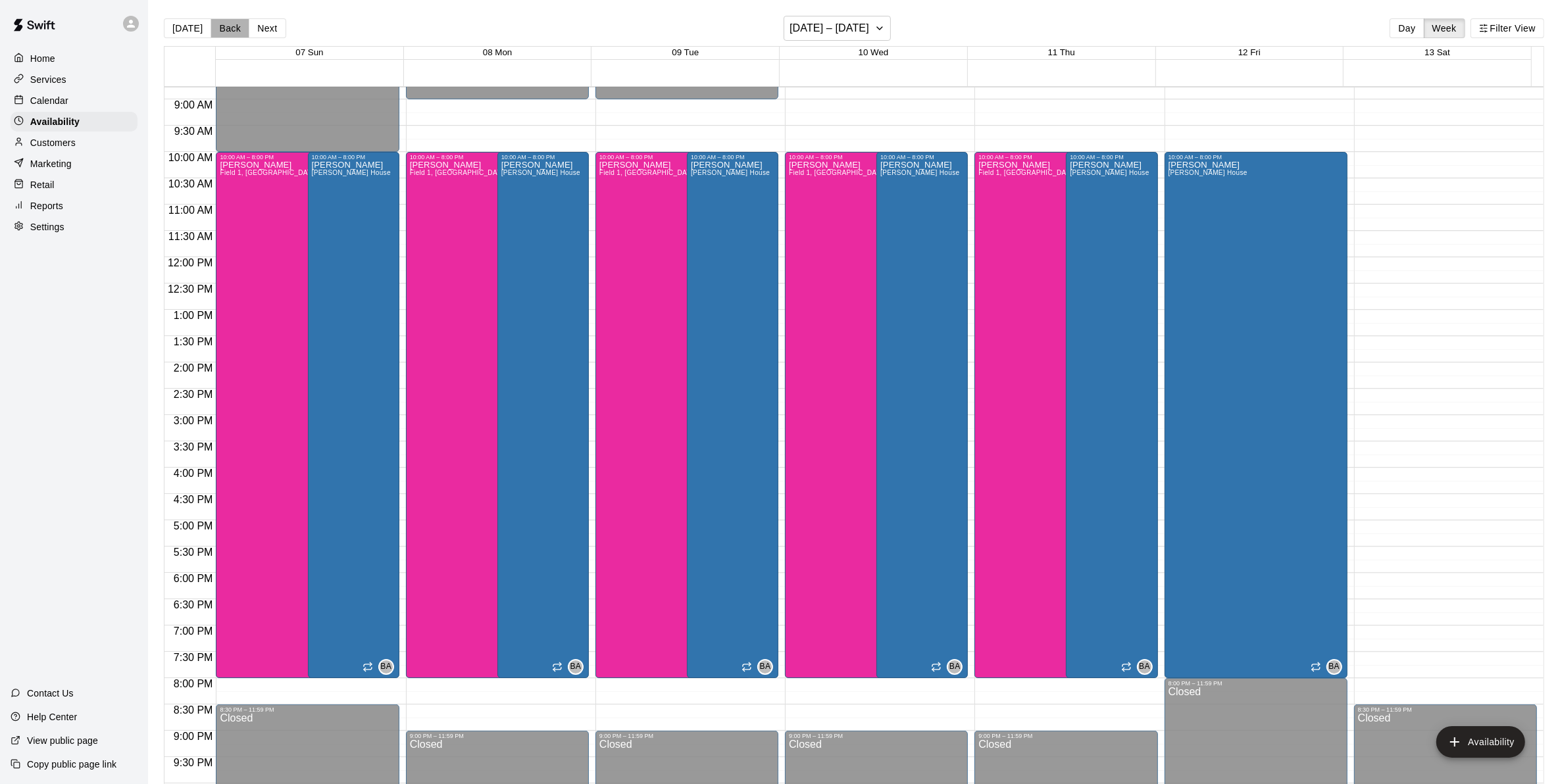
drag, startPoint x: 223, startPoint y: 29, endPoint x: 228, endPoint y: 54, distance: 25.5
click at [222, 31] on button "Back" at bounding box center [230, 29] width 39 height 20
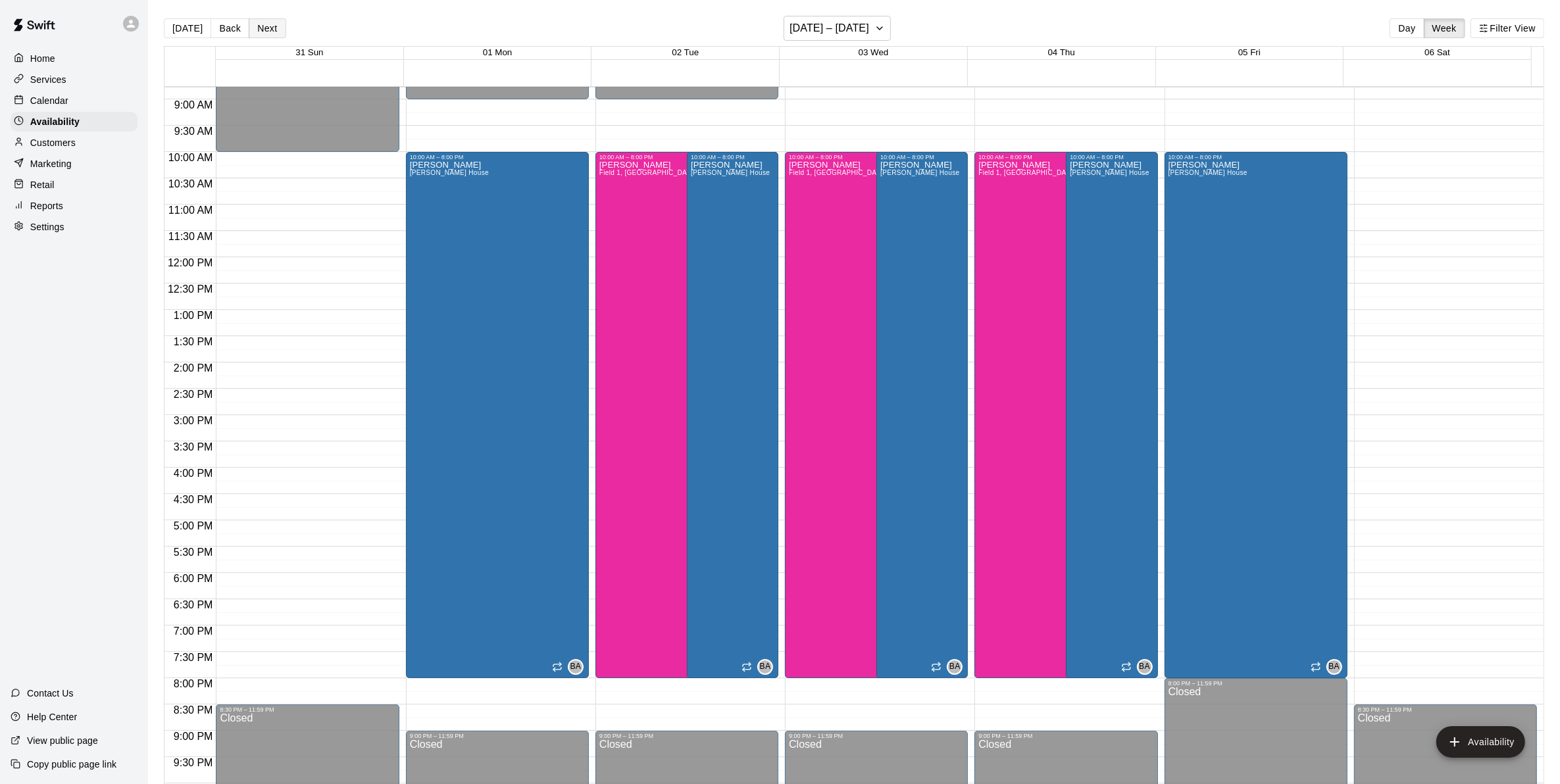
click at [261, 19] on button "Next" at bounding box center [267, 29] width 37 height 20
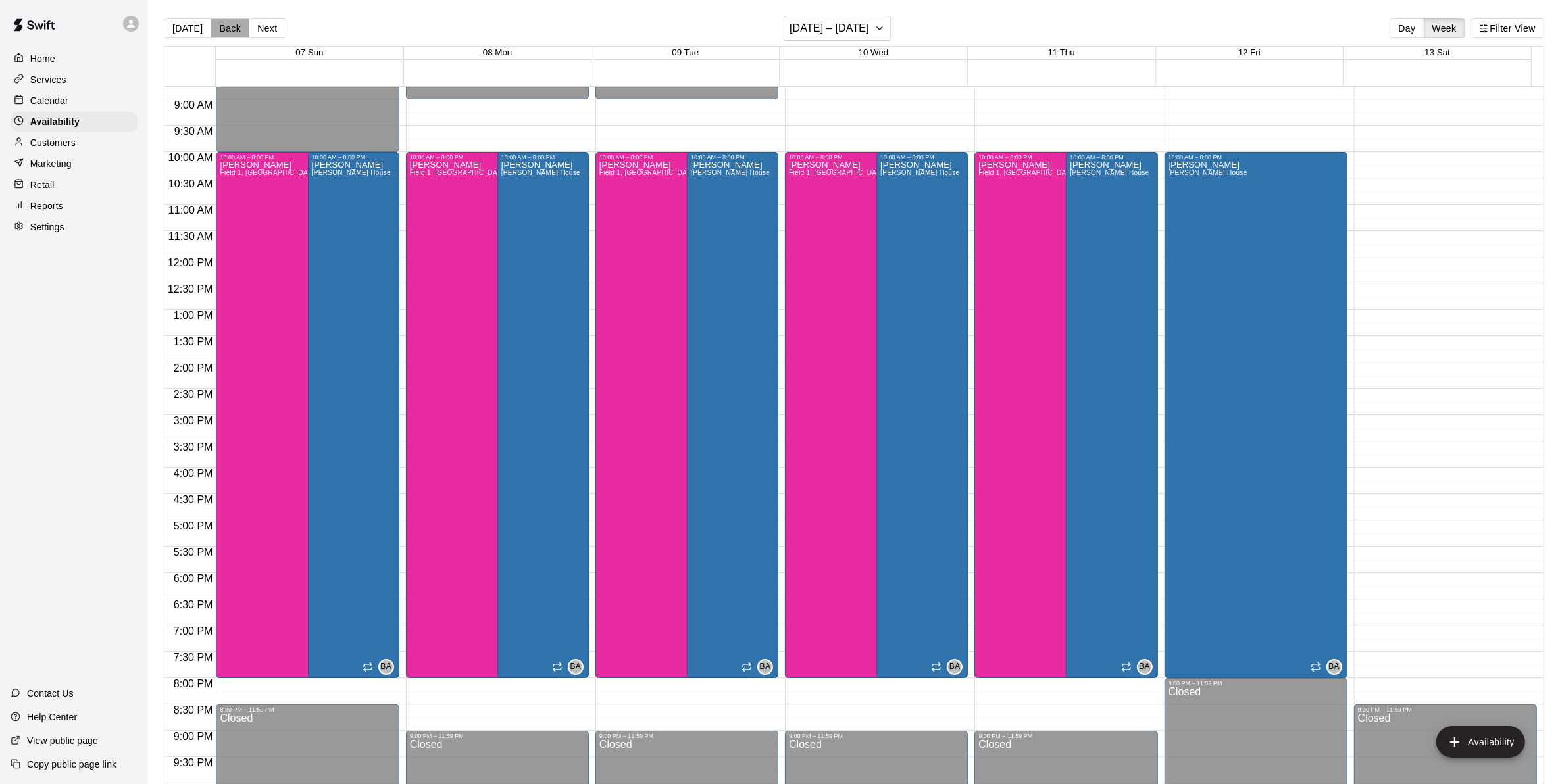
click at [223, 25] on button "Back" at bounding box center [230, 29] width 39 height 20
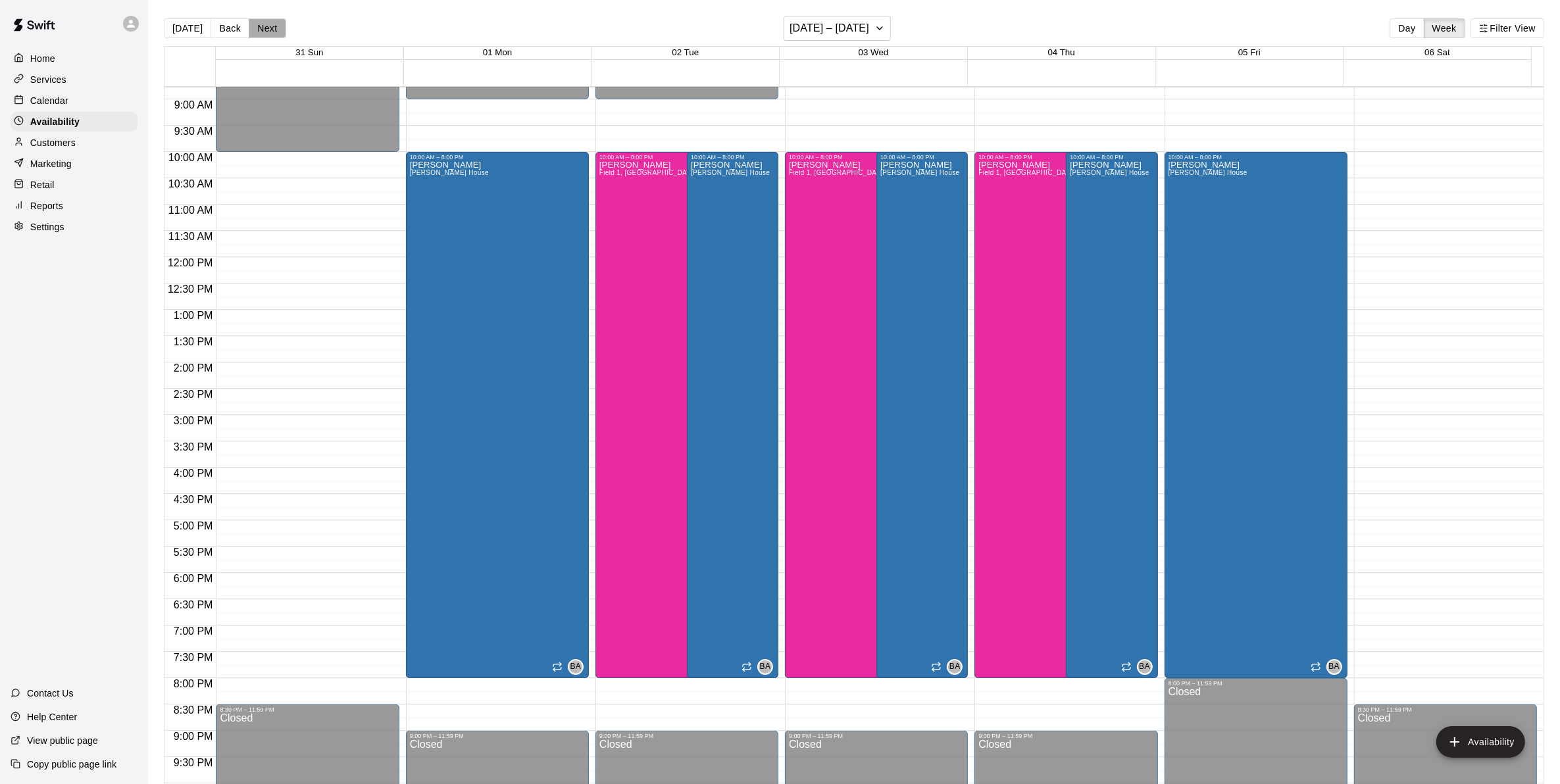
click at [255, 27] on button "Next" at bounding box center [267, 29] width 37 height 20
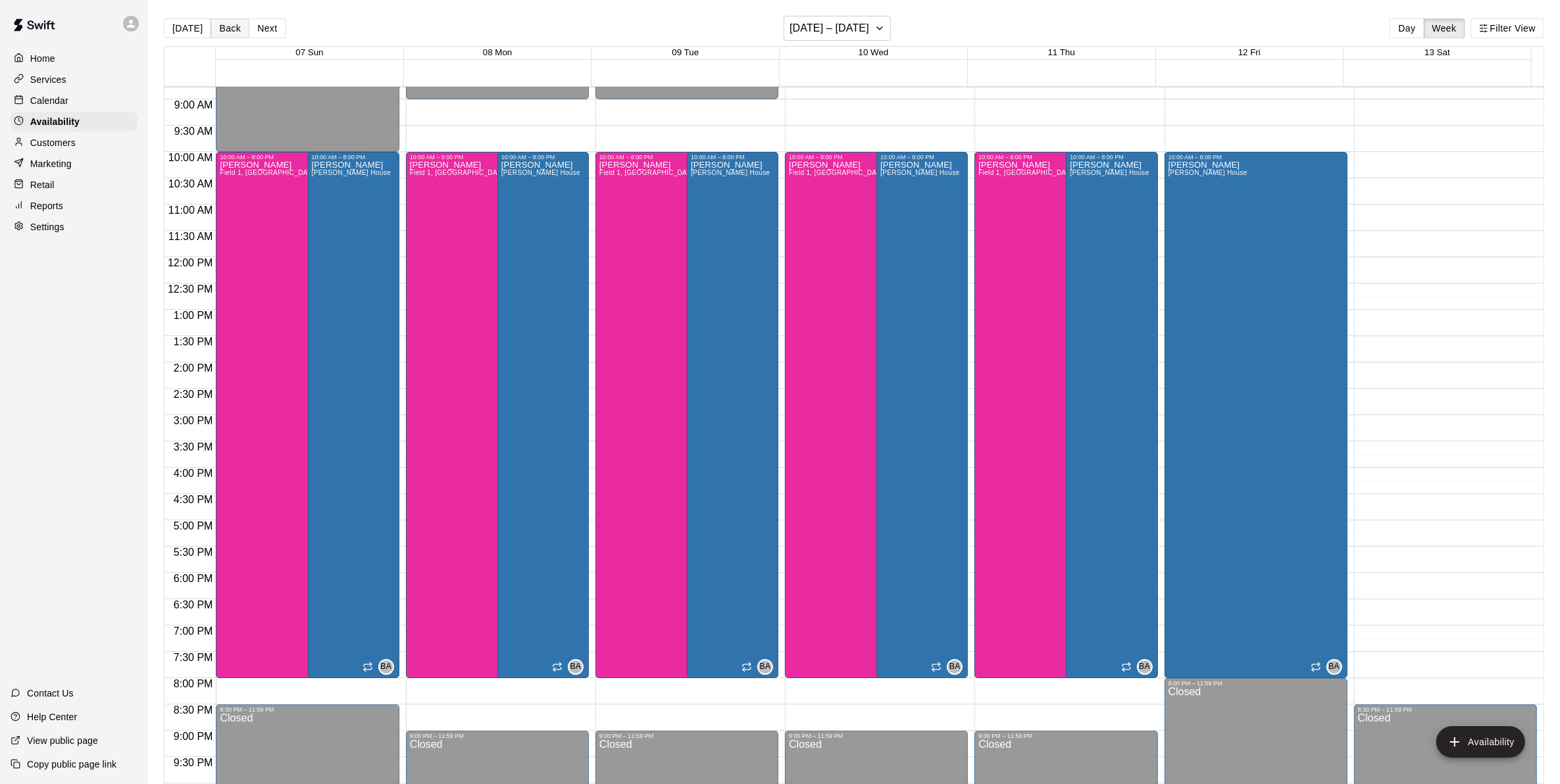
click at [216, 27] on button "Back" at bounding box center [230, 29] width 39 height 20
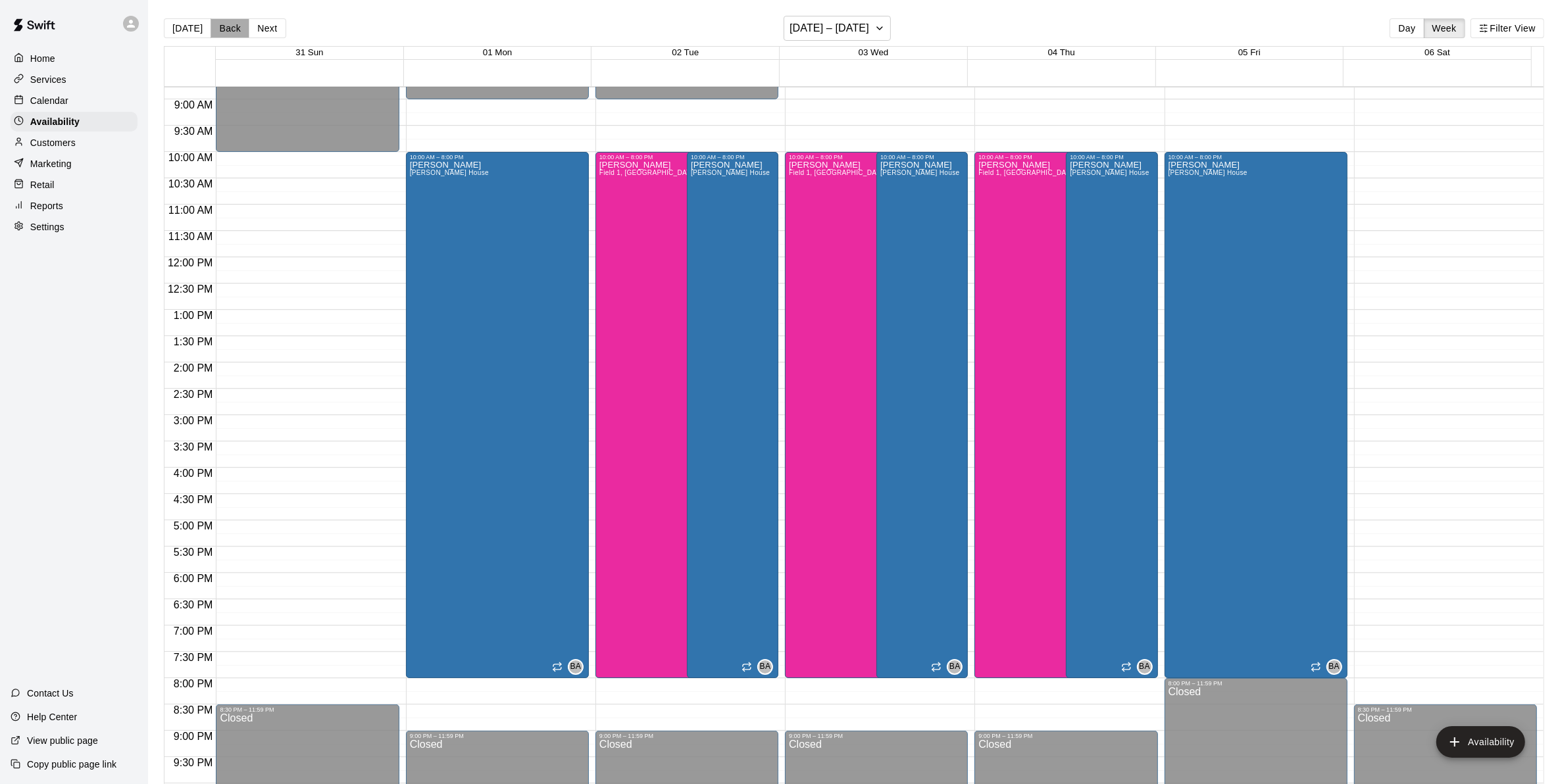
click at [216, 27] on button "Back" at bounding box center [230, 29] width 39 height 20
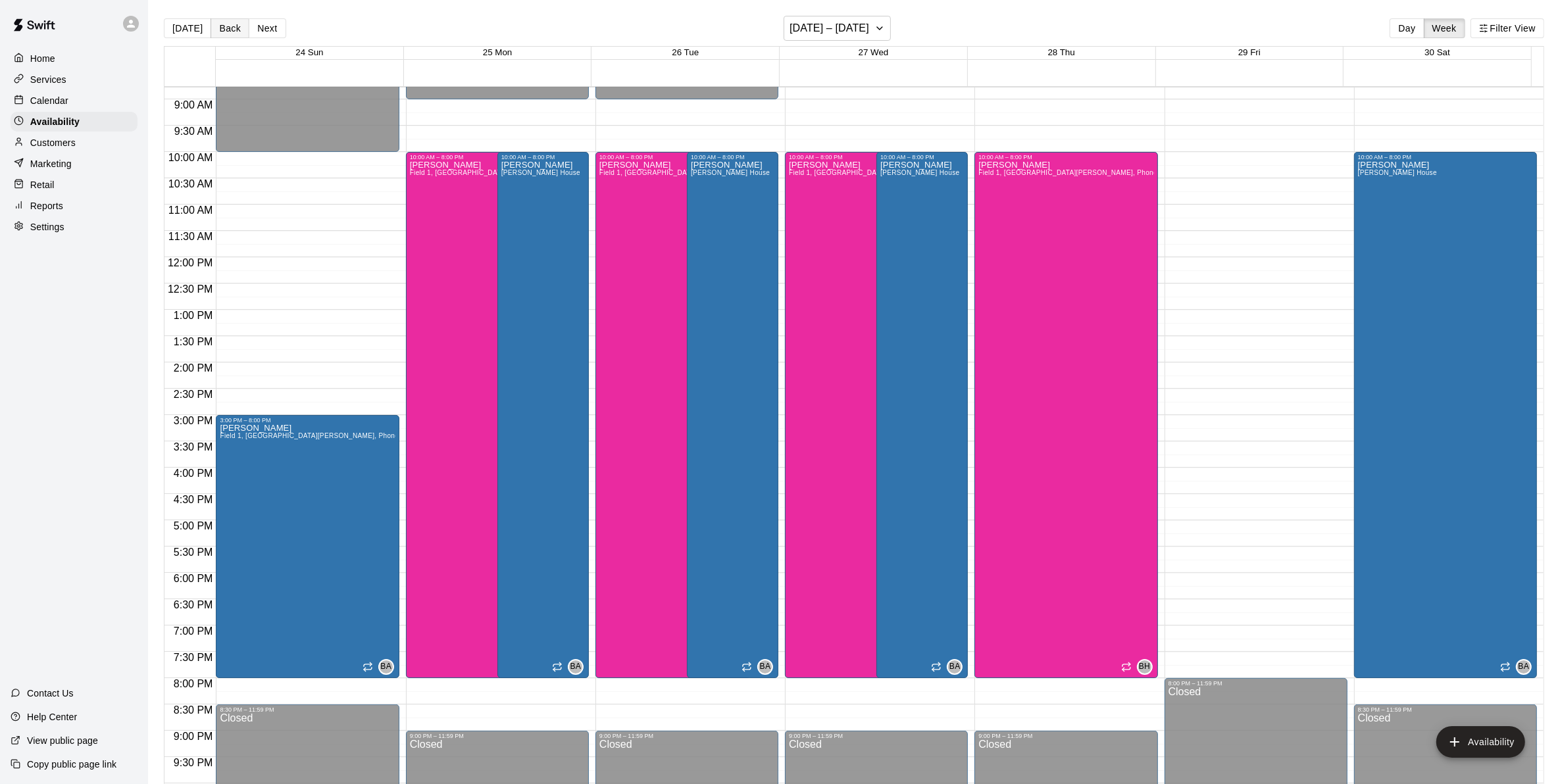
click at [229, 27] on button "Back" at bounding box center [230, 29] width 39 height 20
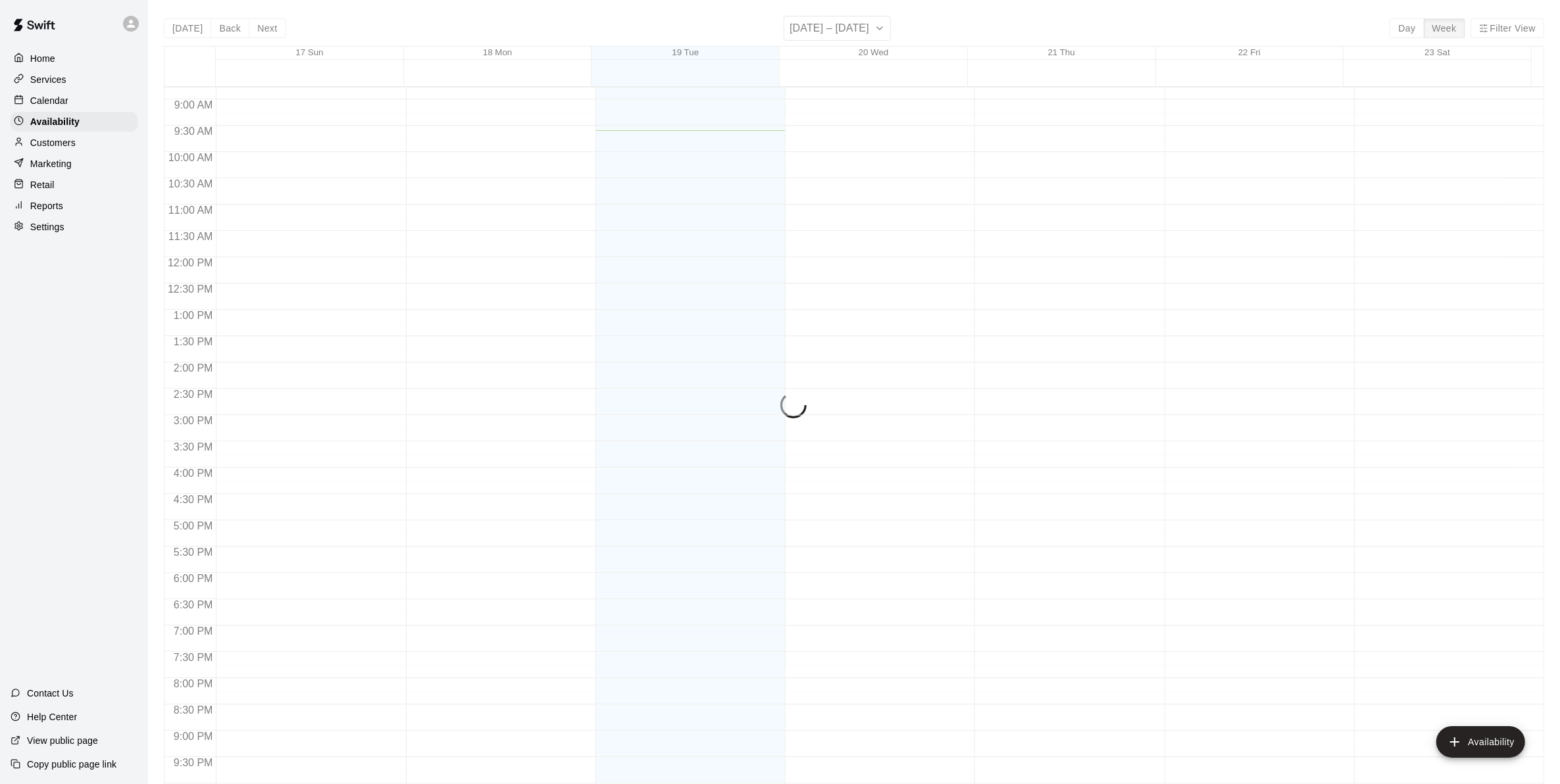
click at [227, 27] on div "Today Back Next August 17 – 23 Day Week Filter View 17 Sun 18 Mon 19 Tue 20 Wed…" at bounding box center [854, 408] width 1380 height 784
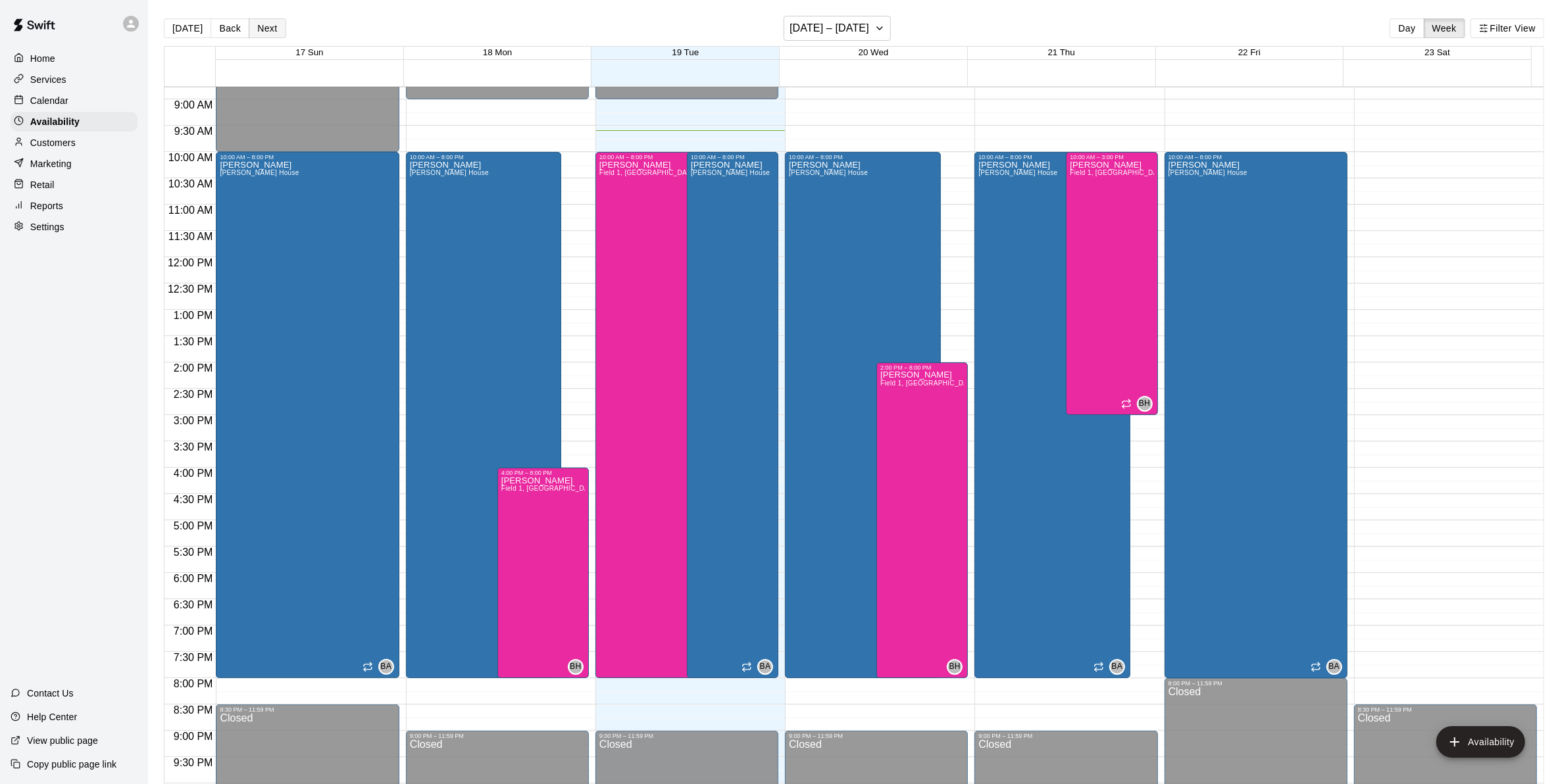
click at [255, 23] on button "Next" at bounding box center [267, 29] width 37 height 20
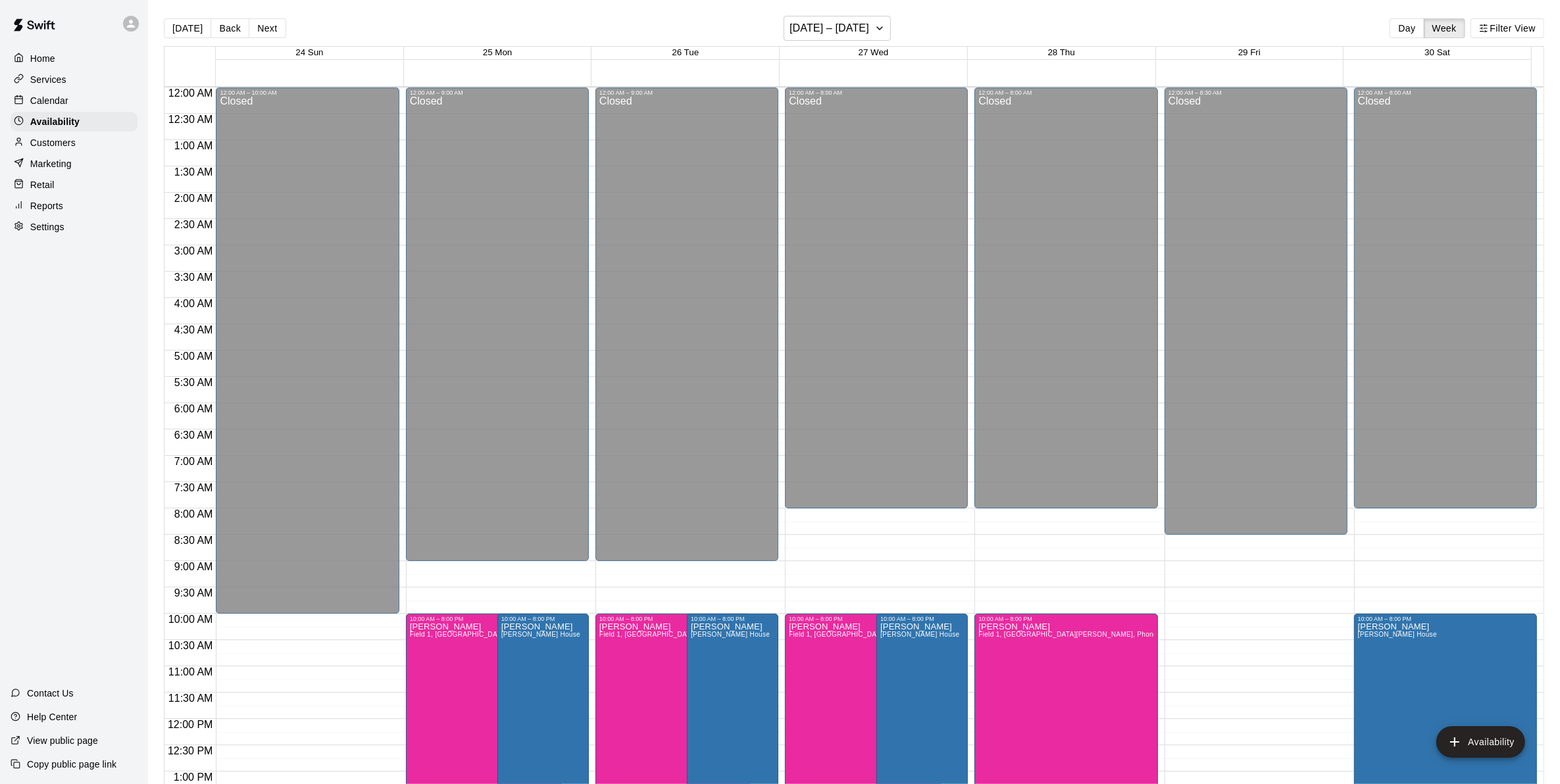
scroll to position [462, 0]
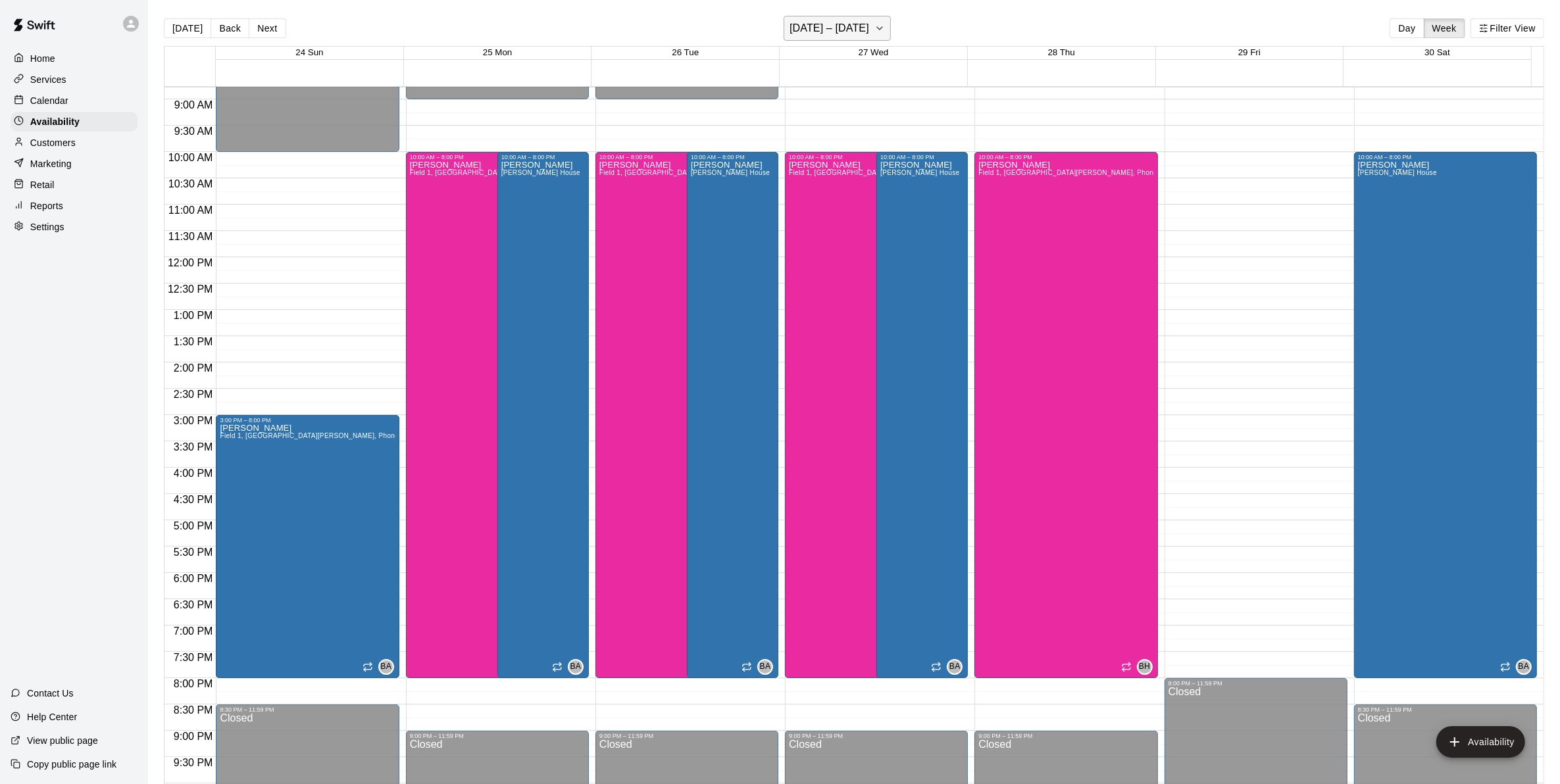
click at [857, 23] on h6 "[DATE] – [DATE]" at bounding box center [829, 29] width 80 height 19
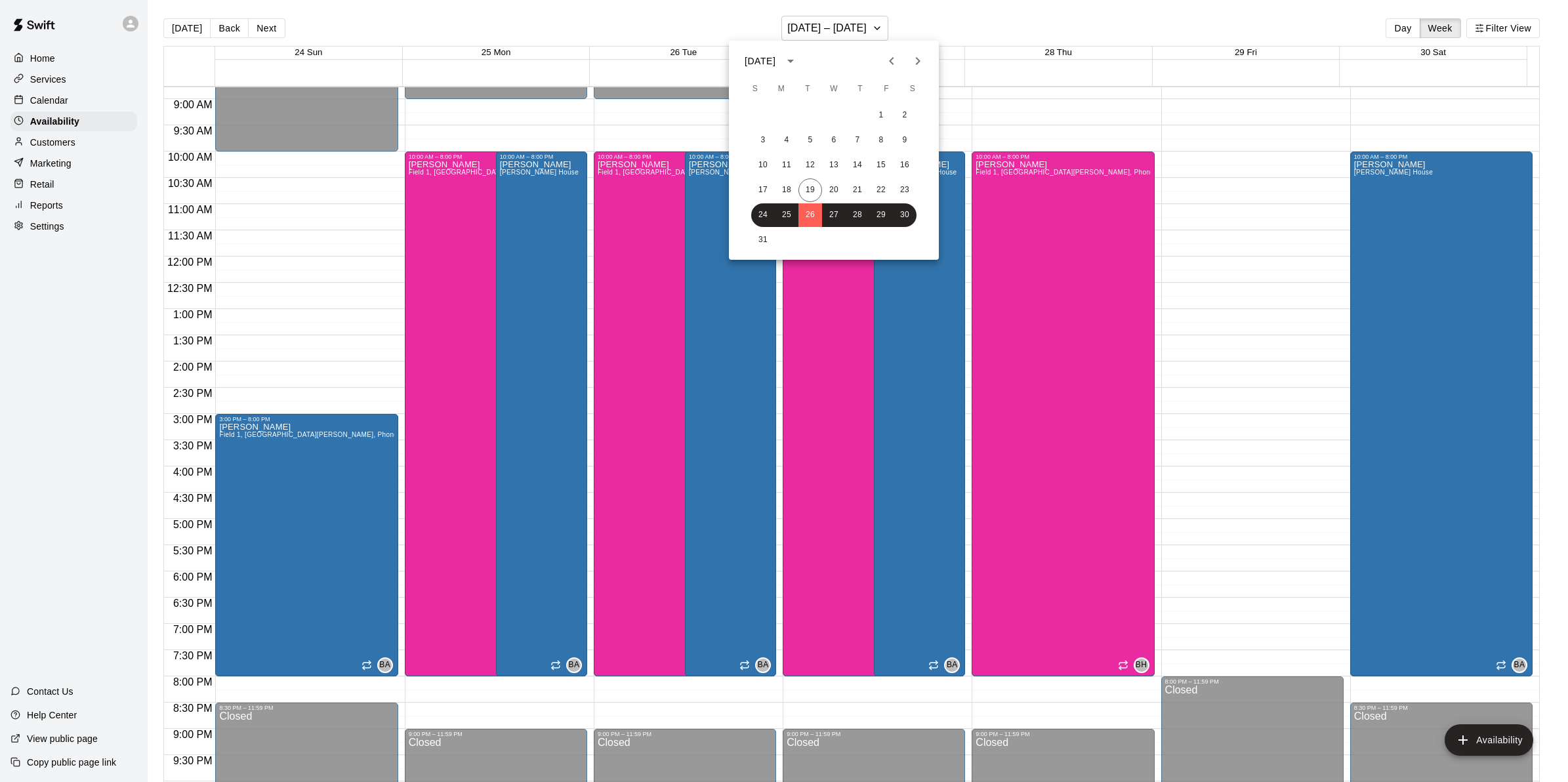
click at [912, 63] on icon "Next month" at bounding box center [918, 61] width 16 height 16
click at [778, 118] on button "1" at bounding box center [786, 115] width 23 height 23
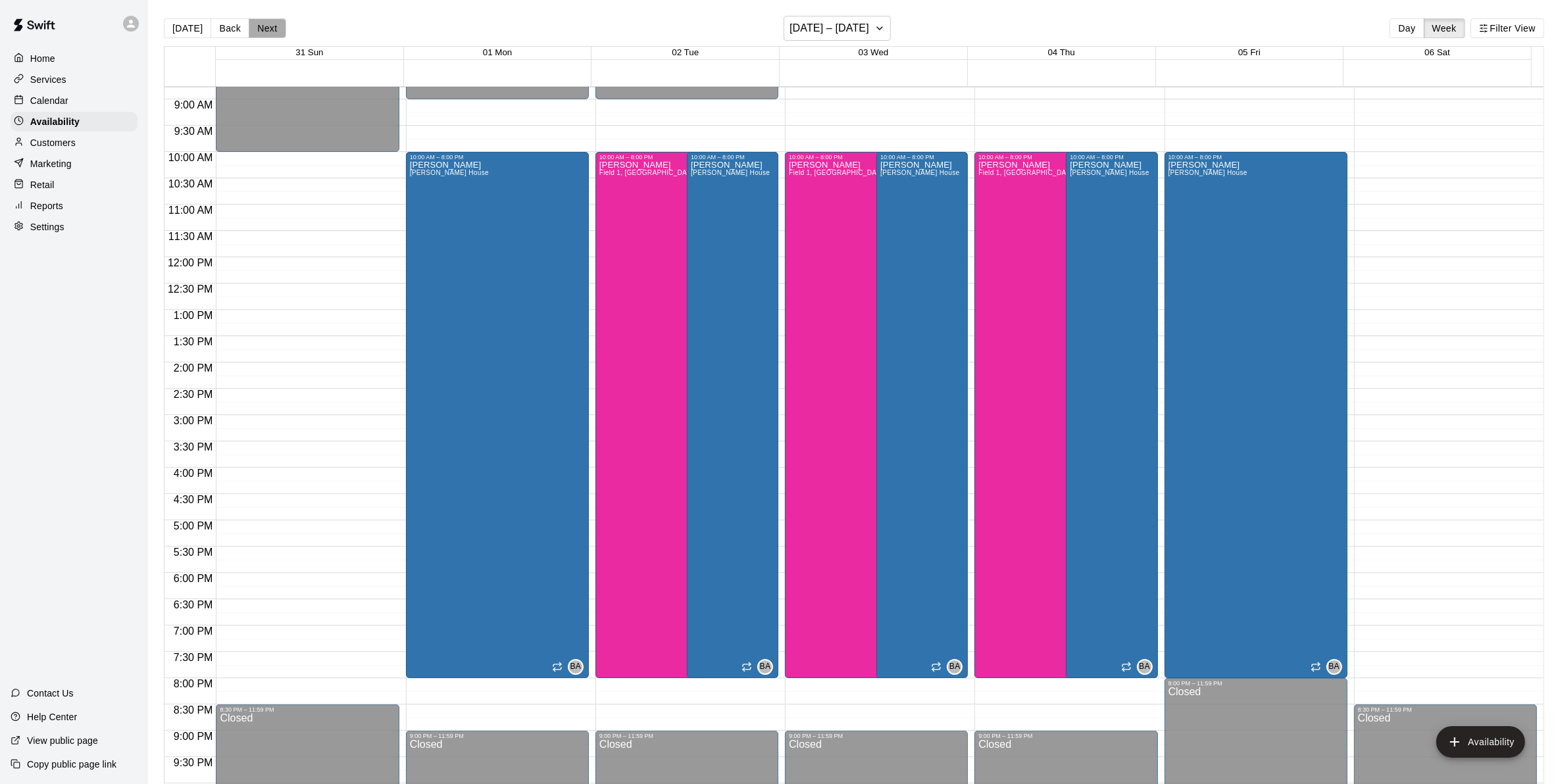
click at [273, 31] on button "Next" at bounding box center [267, 29] width 37 height 20
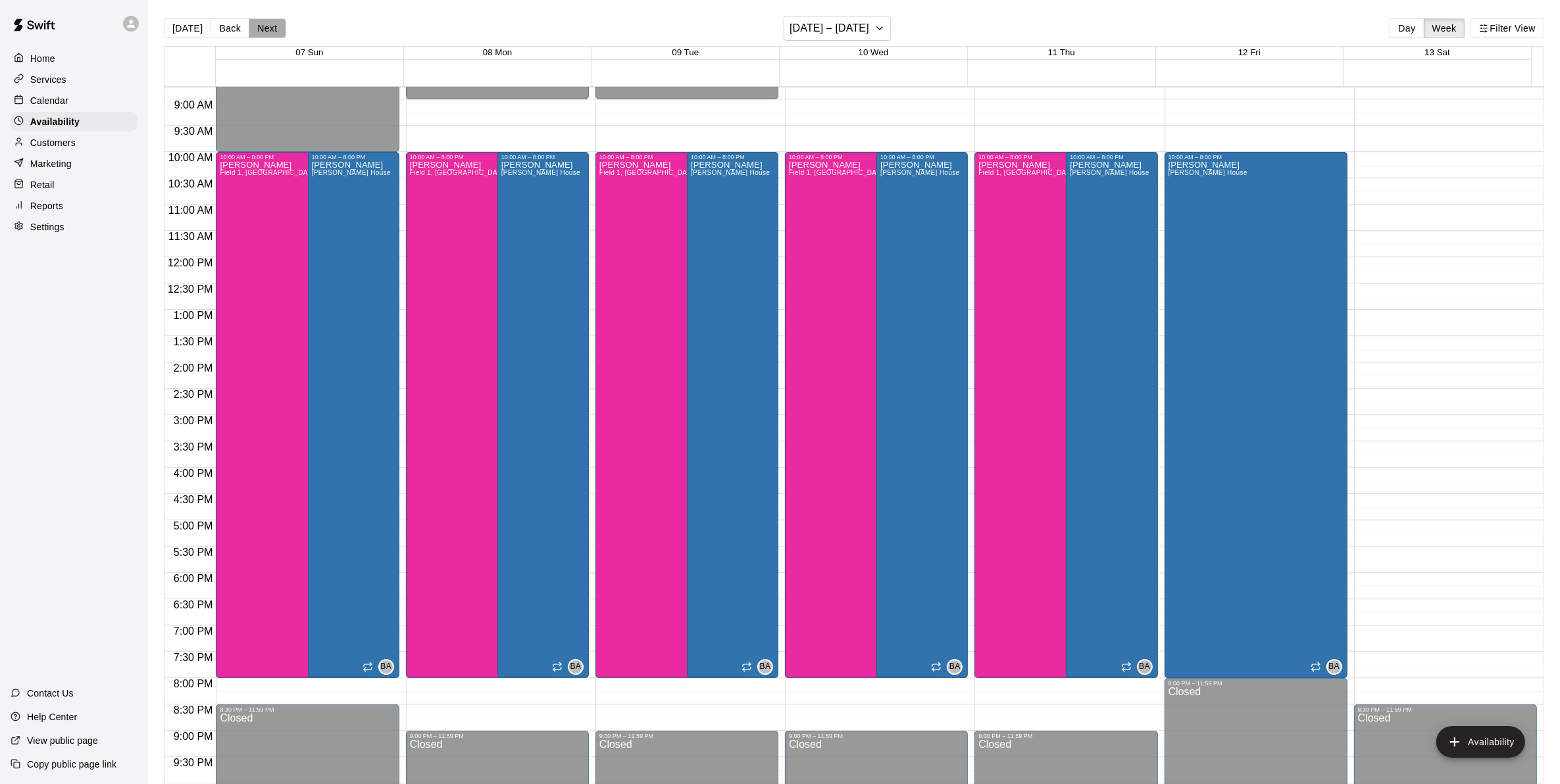
click at [273, 31] on button "Next" at bounding box center [267, 29] width 37 height 20
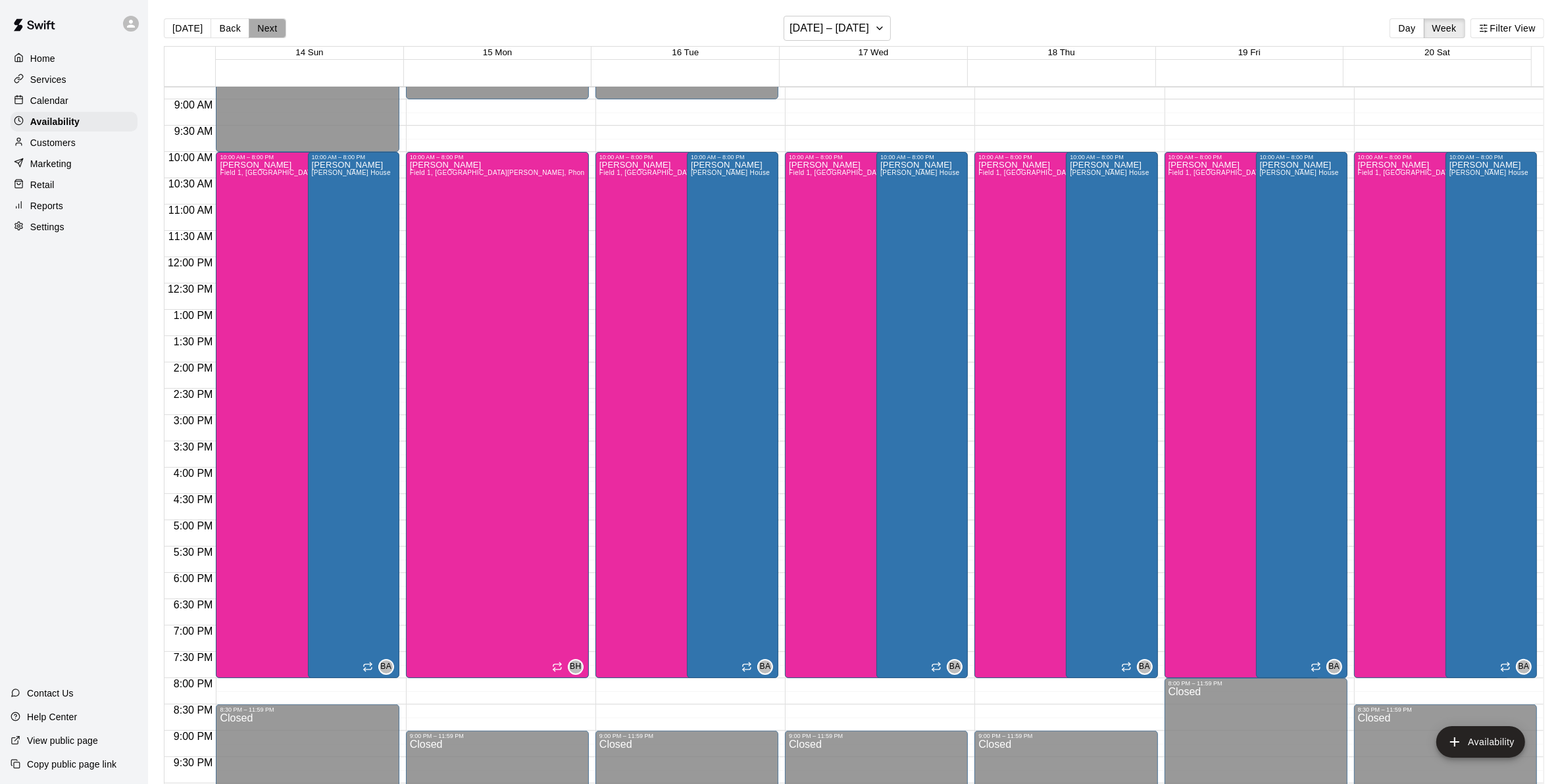
click at [273, 31] on button "Next" at bounding box center [267, 29] width 37 height 20
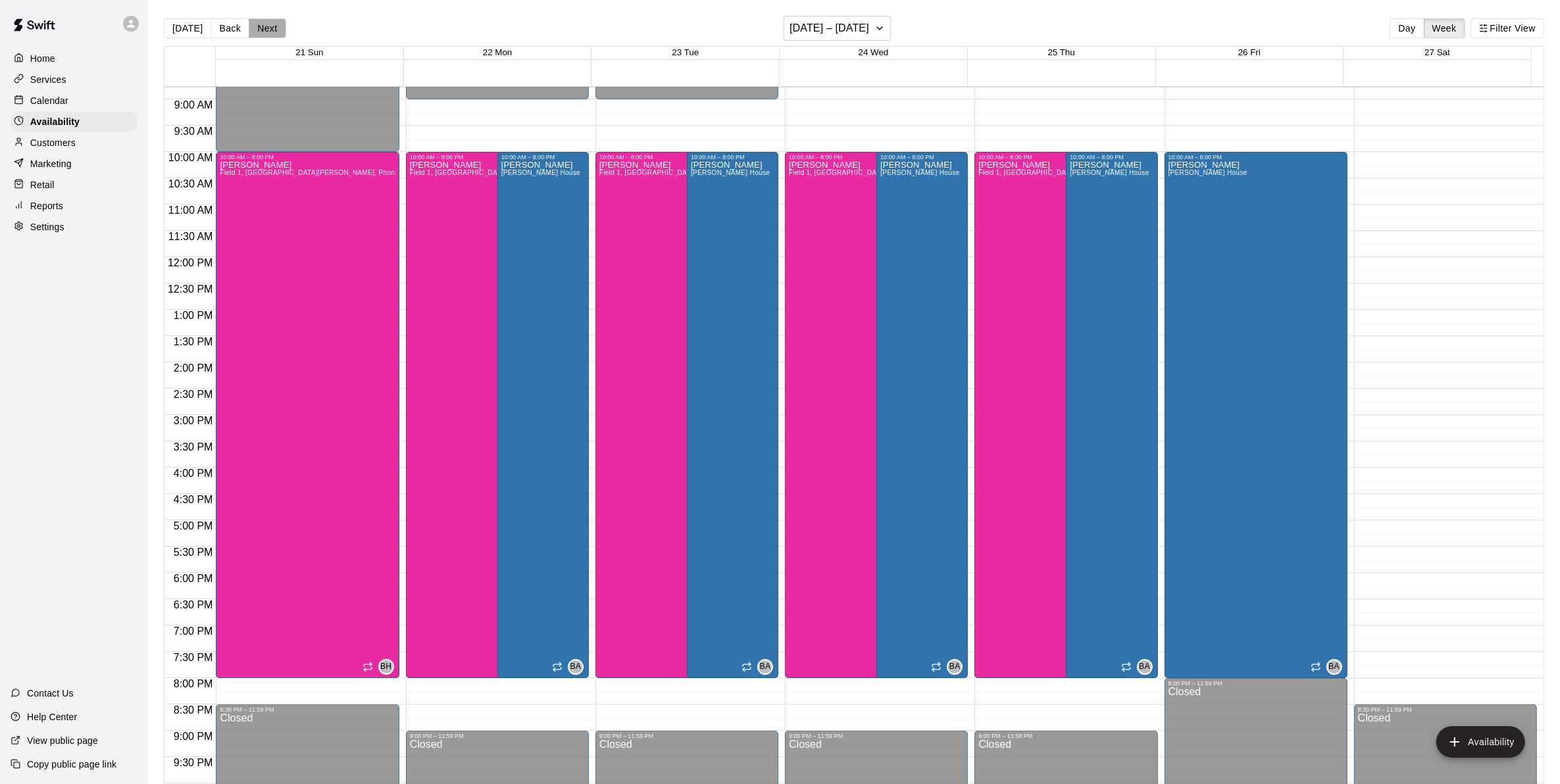
click at [273, 31] on button "Next" at bounding box center [267, 29] width 37 height 20
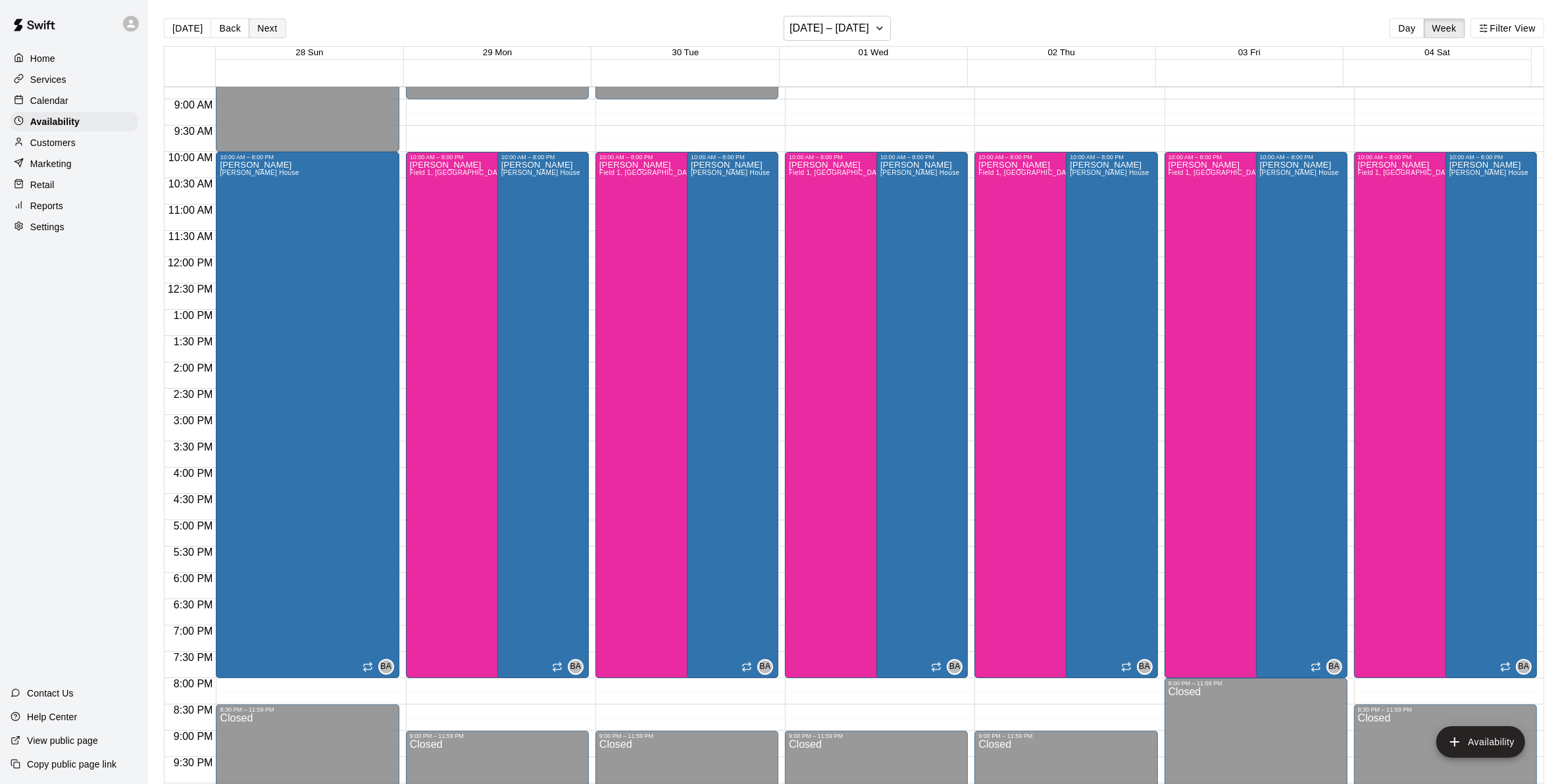
click at [273, 31] on button "Next" at bounding box center [267, 29] width 37 height 20
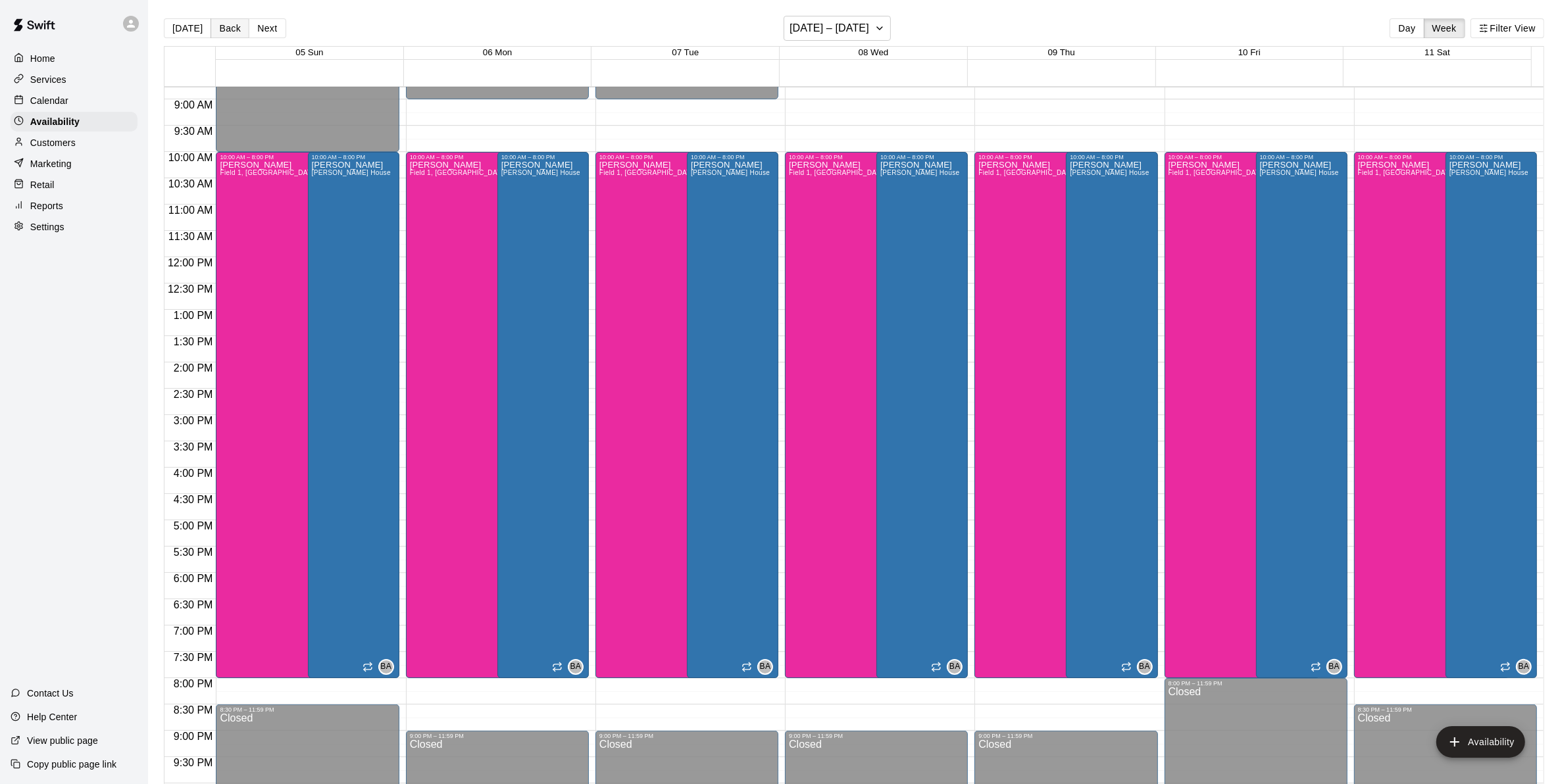
click at [227, 26] on button "Back" at bounding box center [230, 29] width 39 height 20
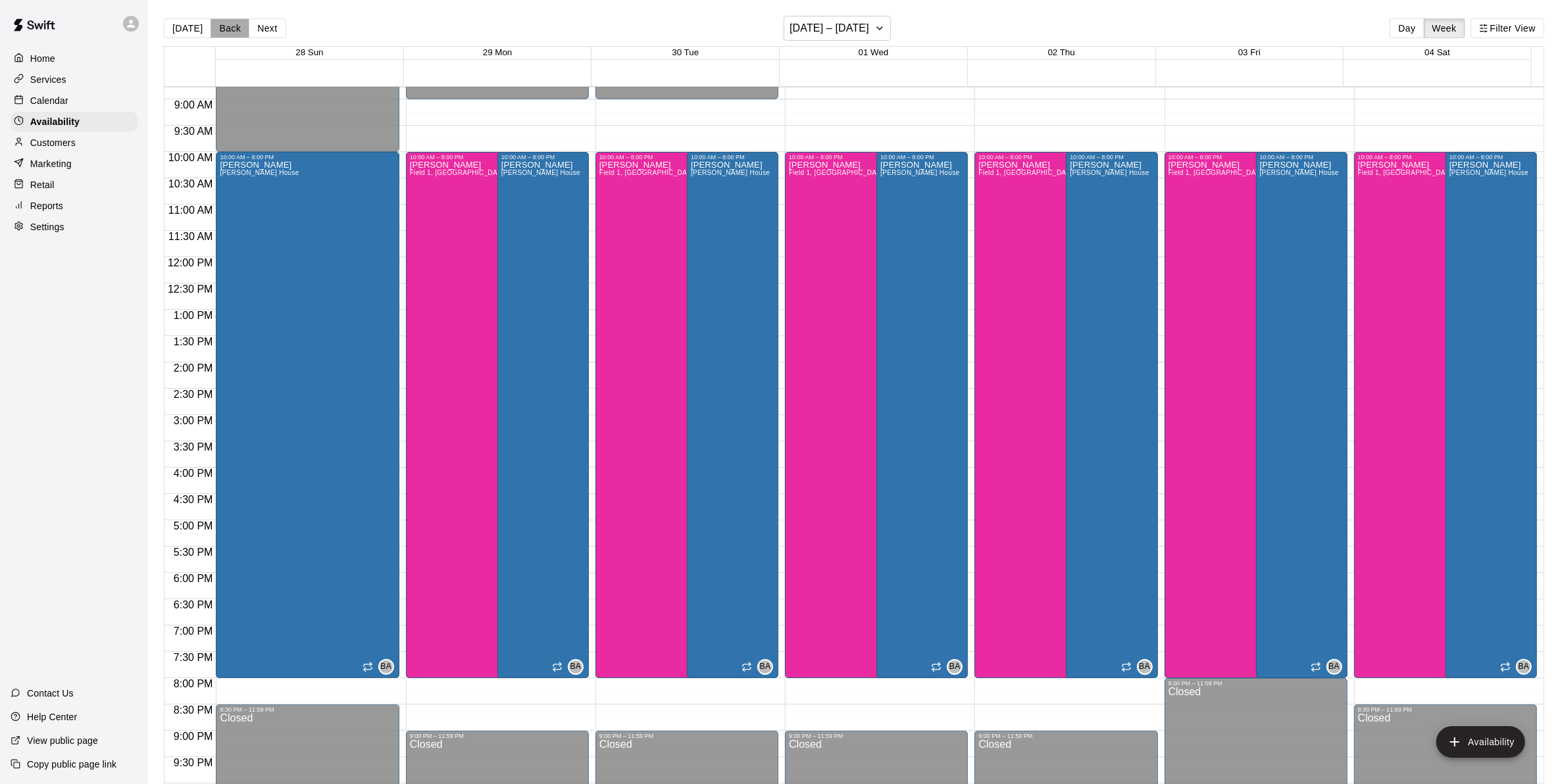
click at [228, 26] on button "Back" at bounding box center [230, 29] width 39 height 20
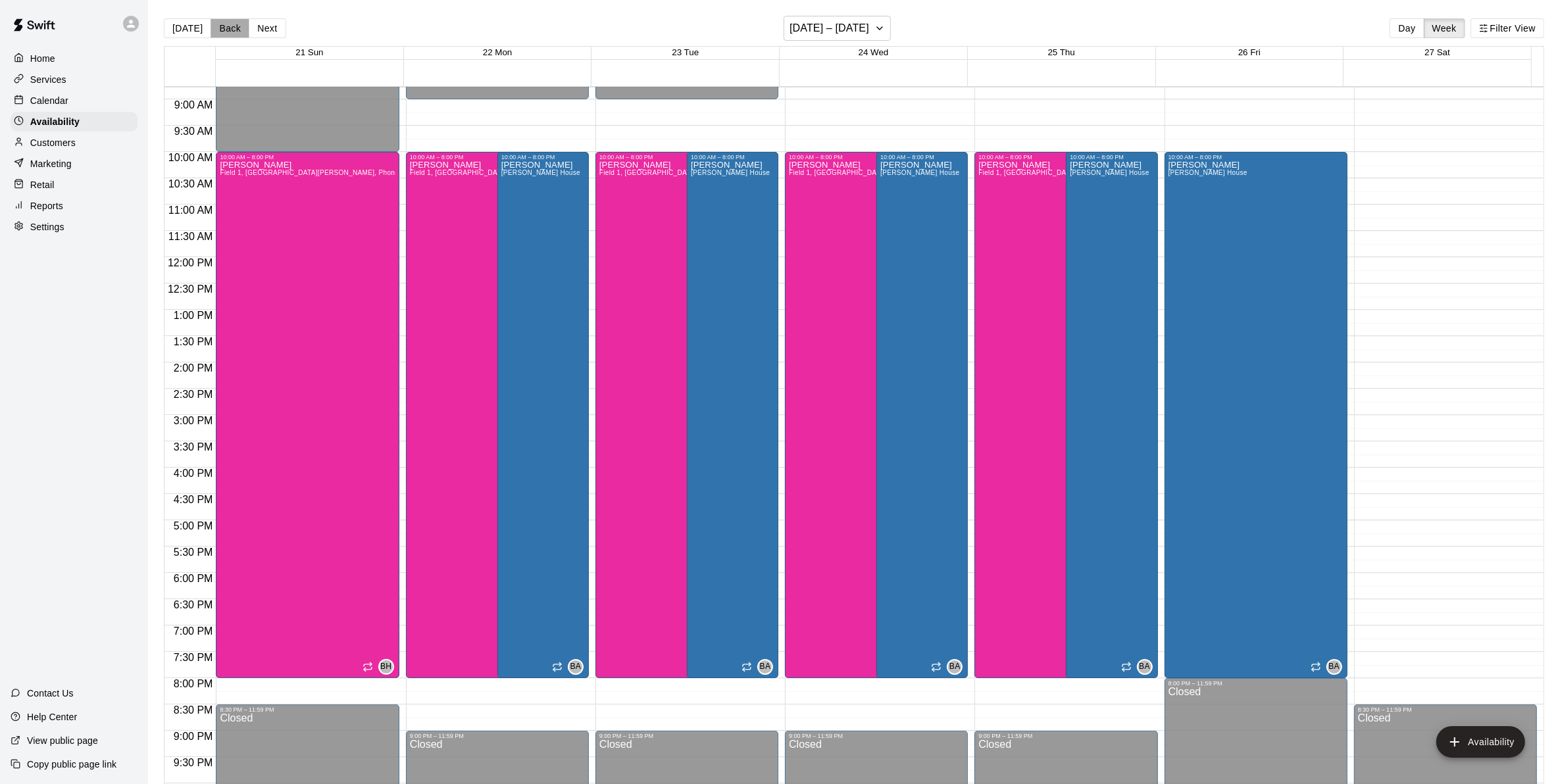
click at [229, 26] on button "Back" at bounding box center [230, 29] width 39 height 20
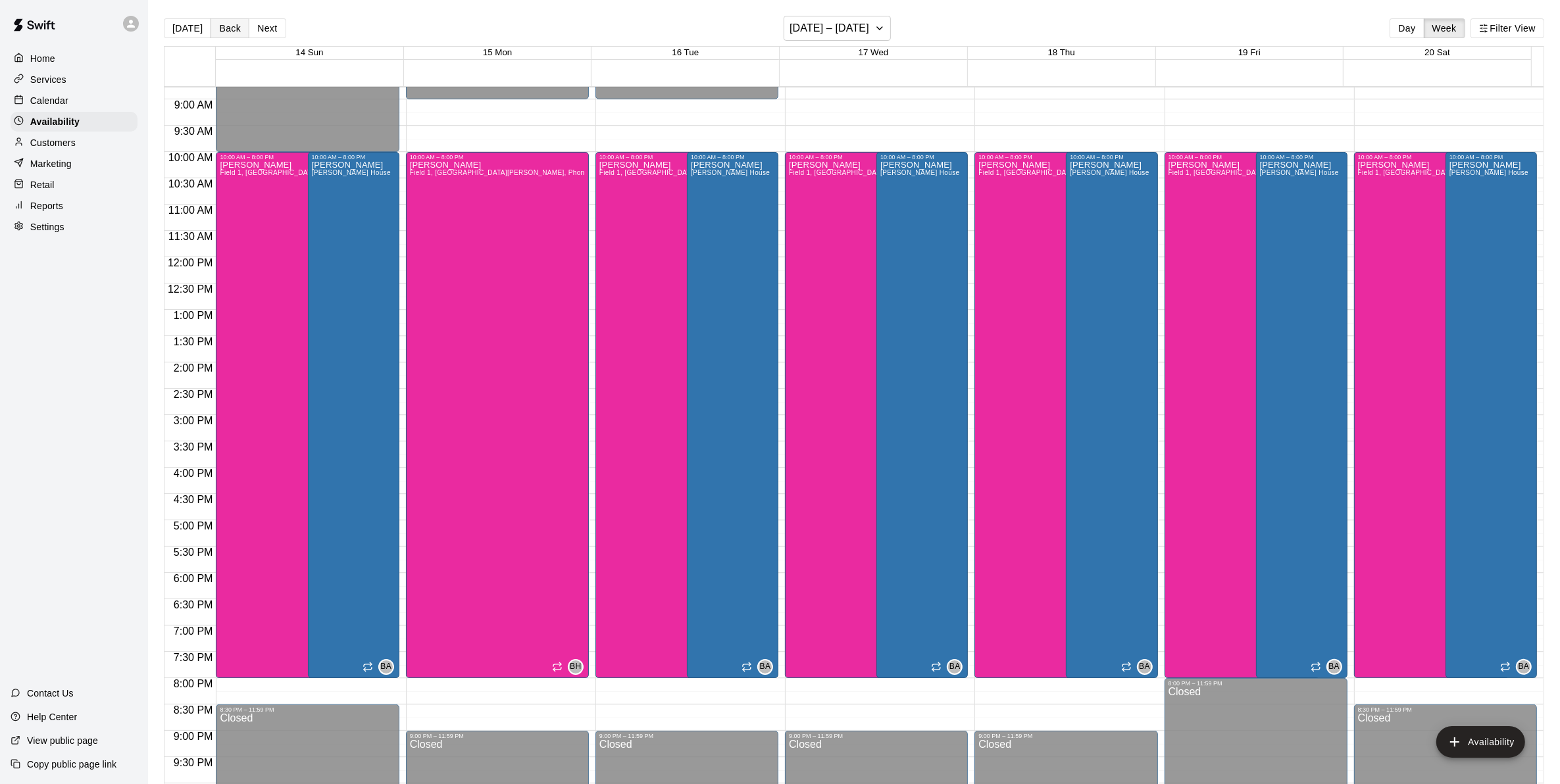
click at [229, 27] on button "Back" at bounding box center [230, 29] width 39 height 20
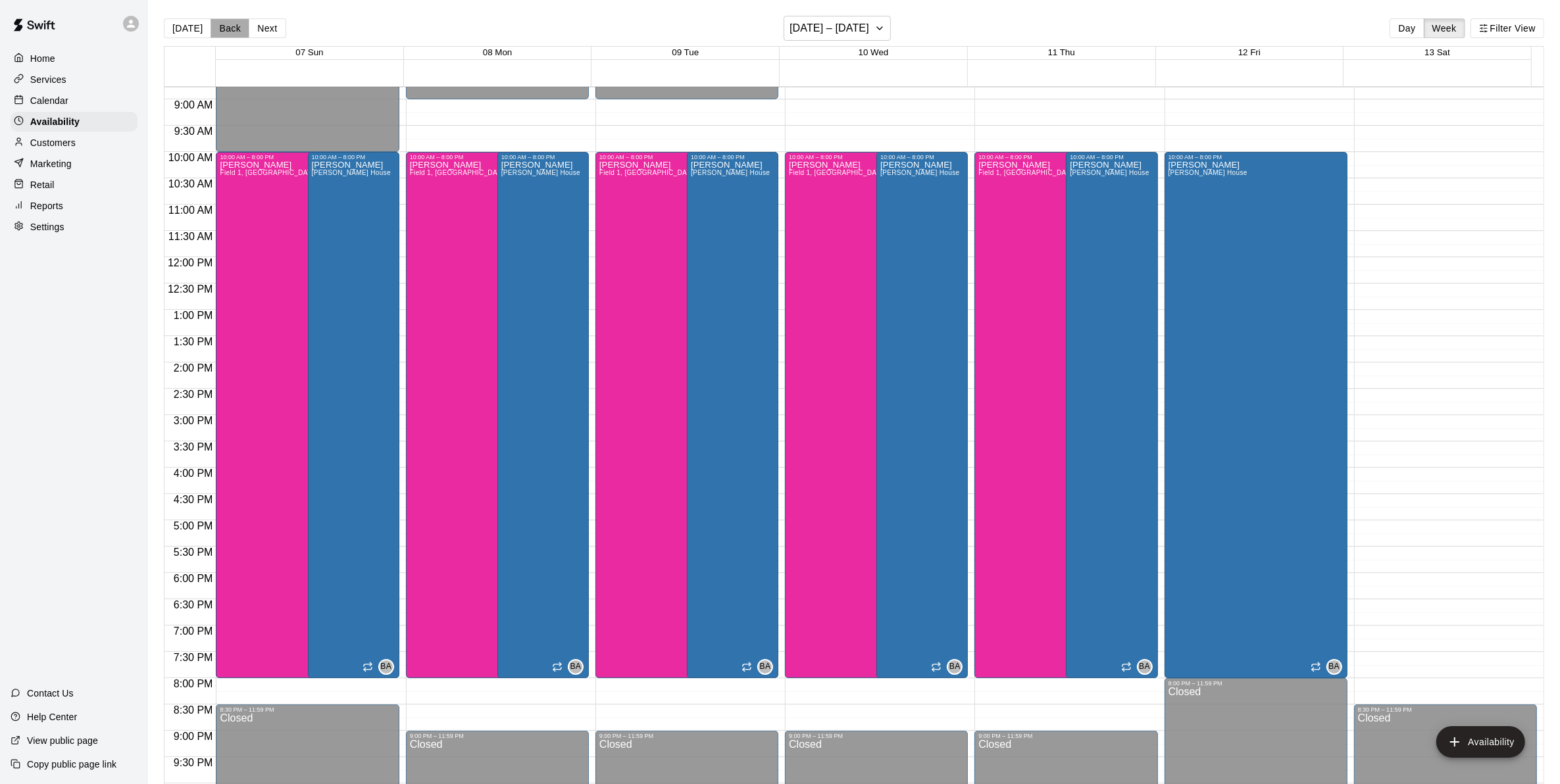
click at [229, 27] on button "Back" at bounding box center [230, 29] width 39 height 20
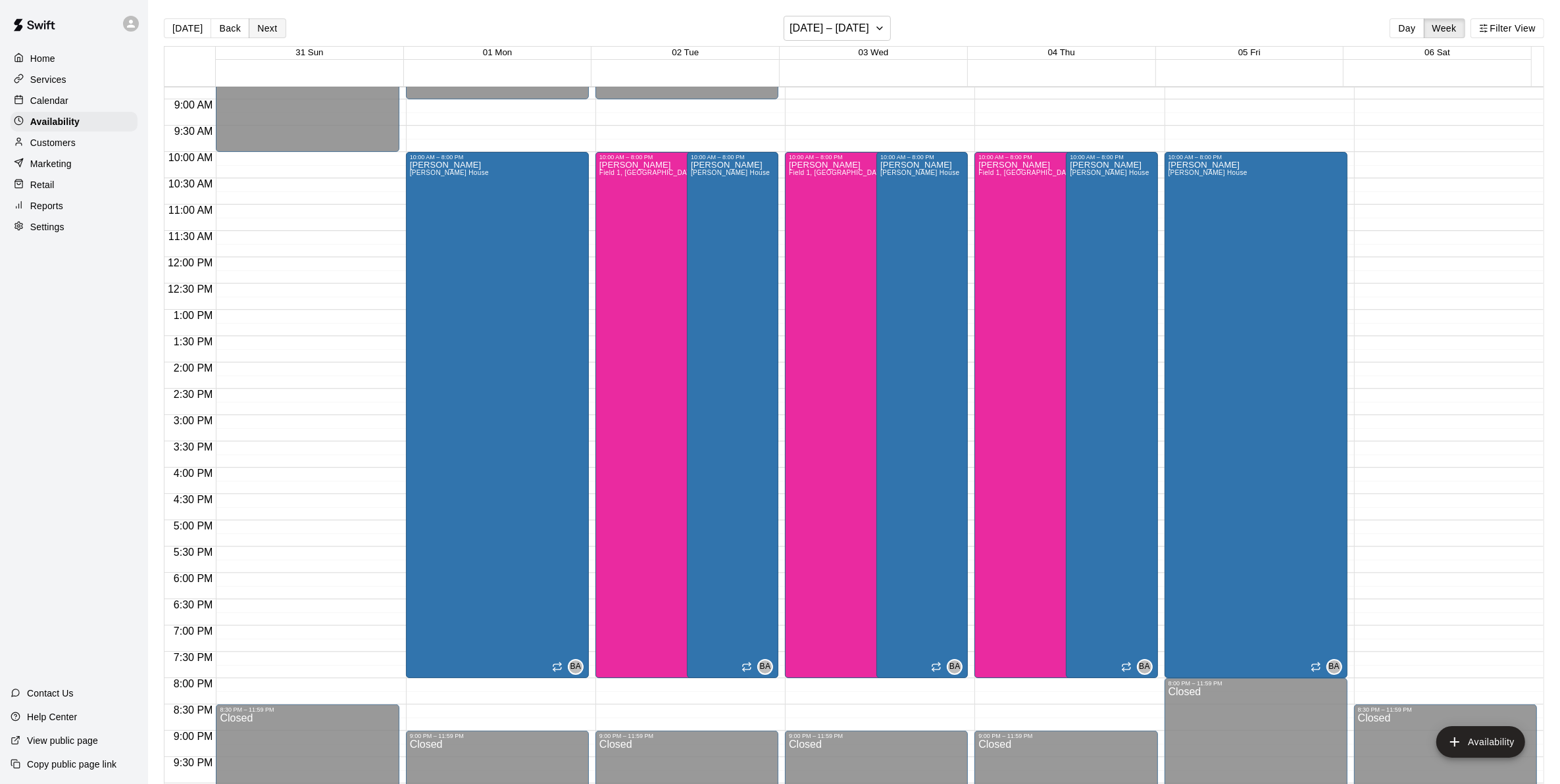
click at [267, 19] on button "Next" at bounding box center [267, 29] width 37 height 20
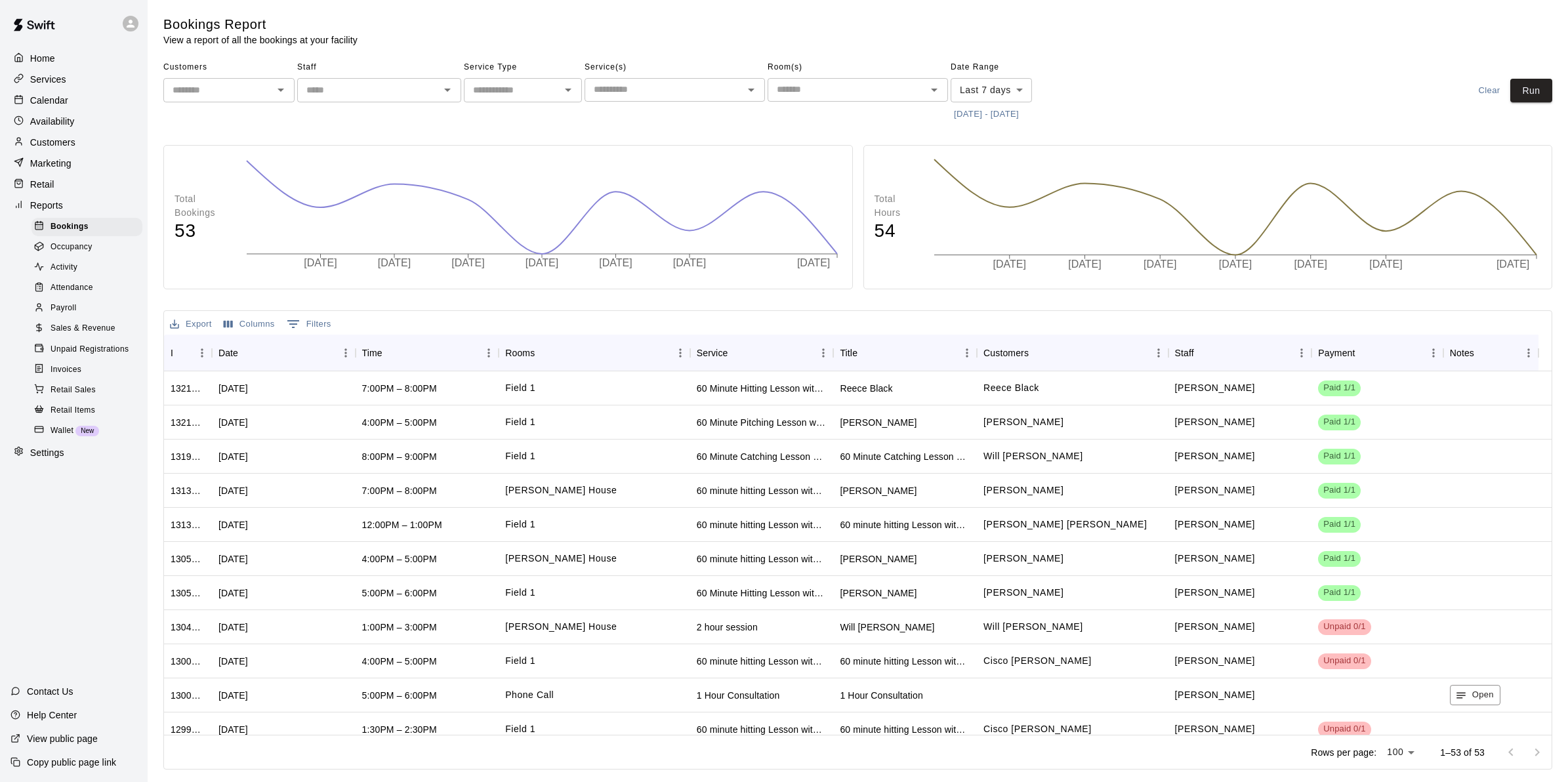
click at [41, 80] on p "Services" at bounding box center [48, 79] width 36 height 13
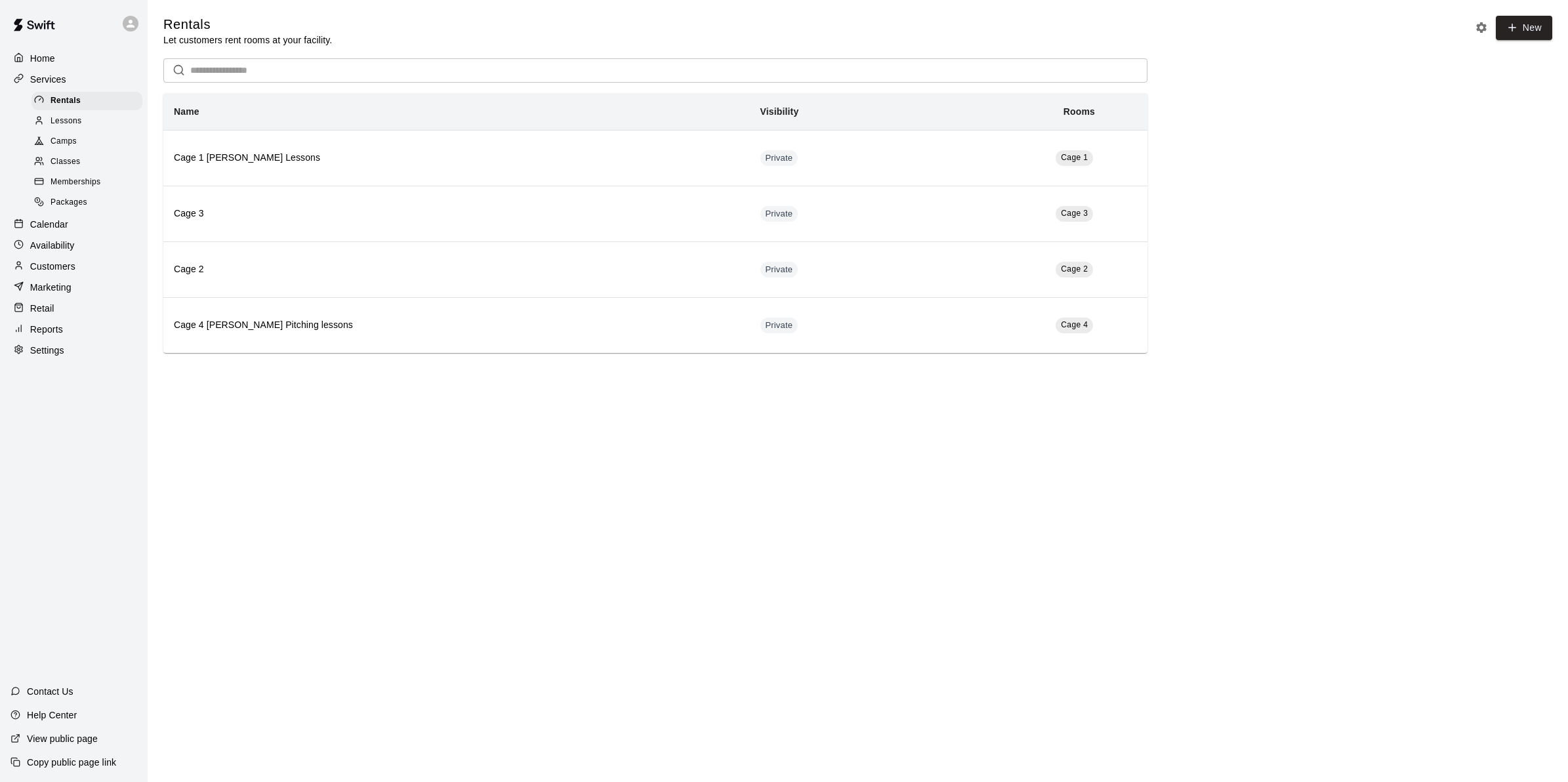
click at [81, 122] on span "Lessons" at bounding box center [66, 121] width 31 height 13
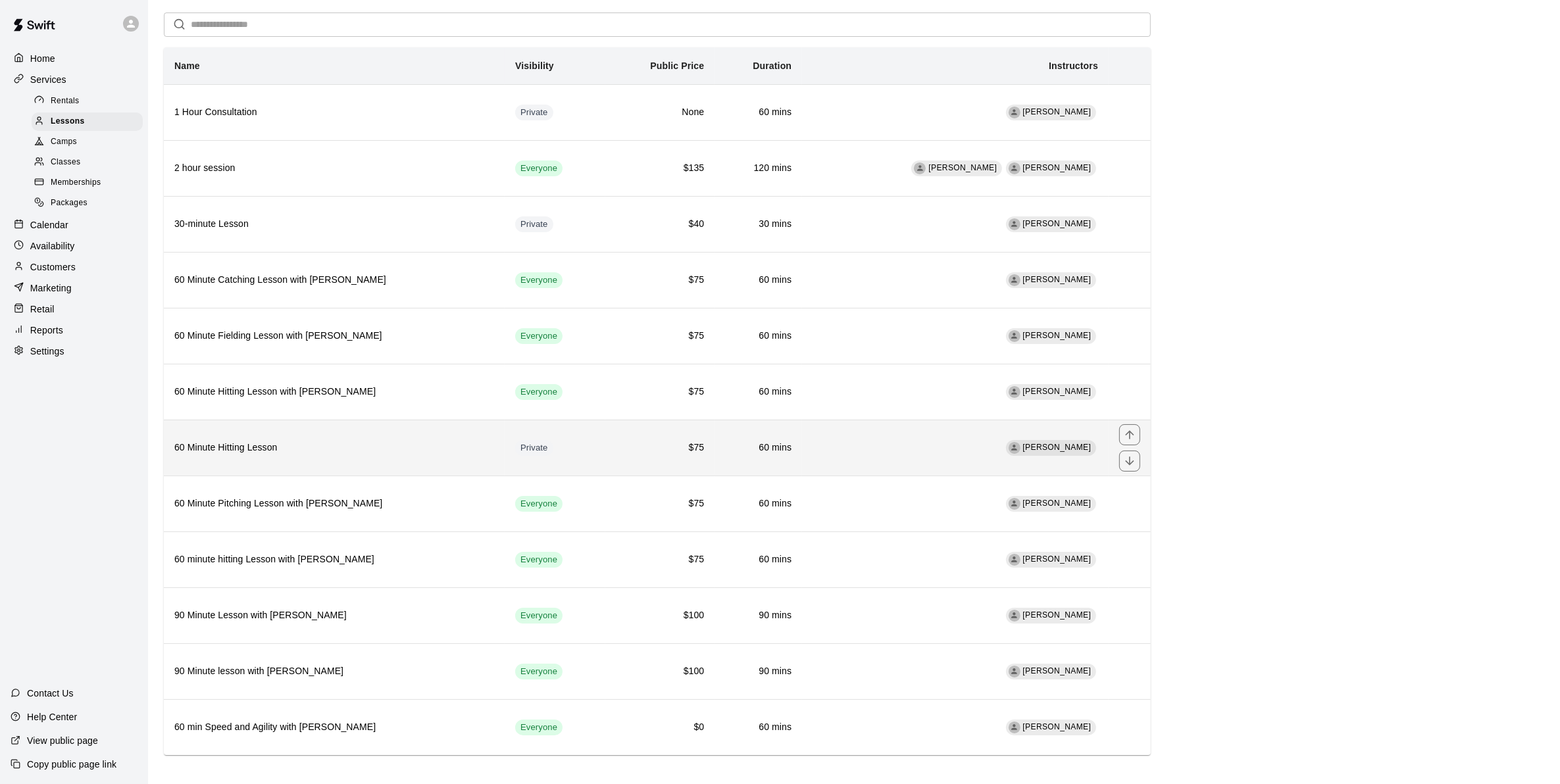
scroll to position [64, 0]
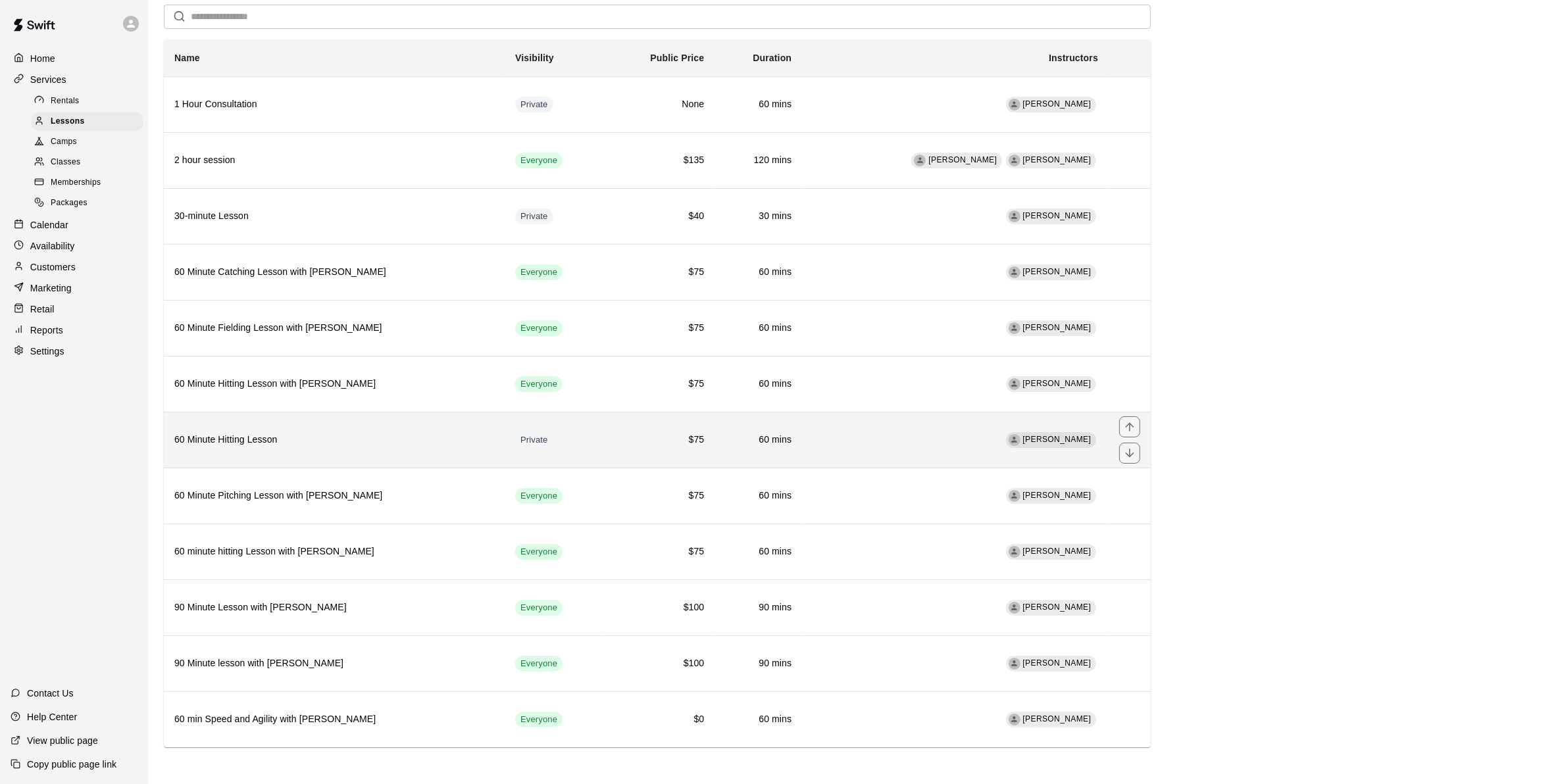
click at [924, 431] on td "[PERSON_NAME]" at bounding box center [955, 440] width 306 height 56
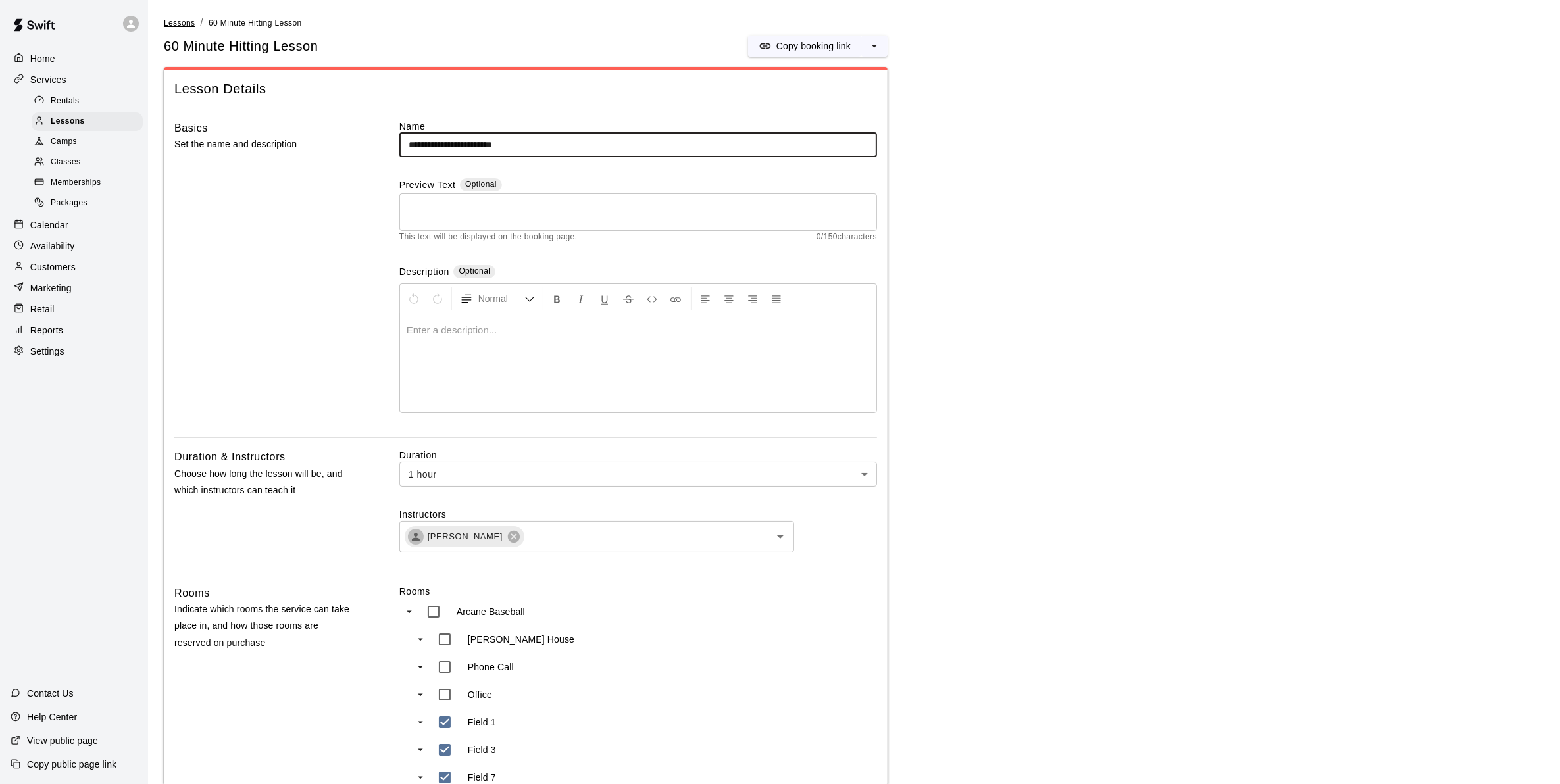
click at [176, 20] on span "Lessons" at bounding box center [179, 23] width 31 height 9
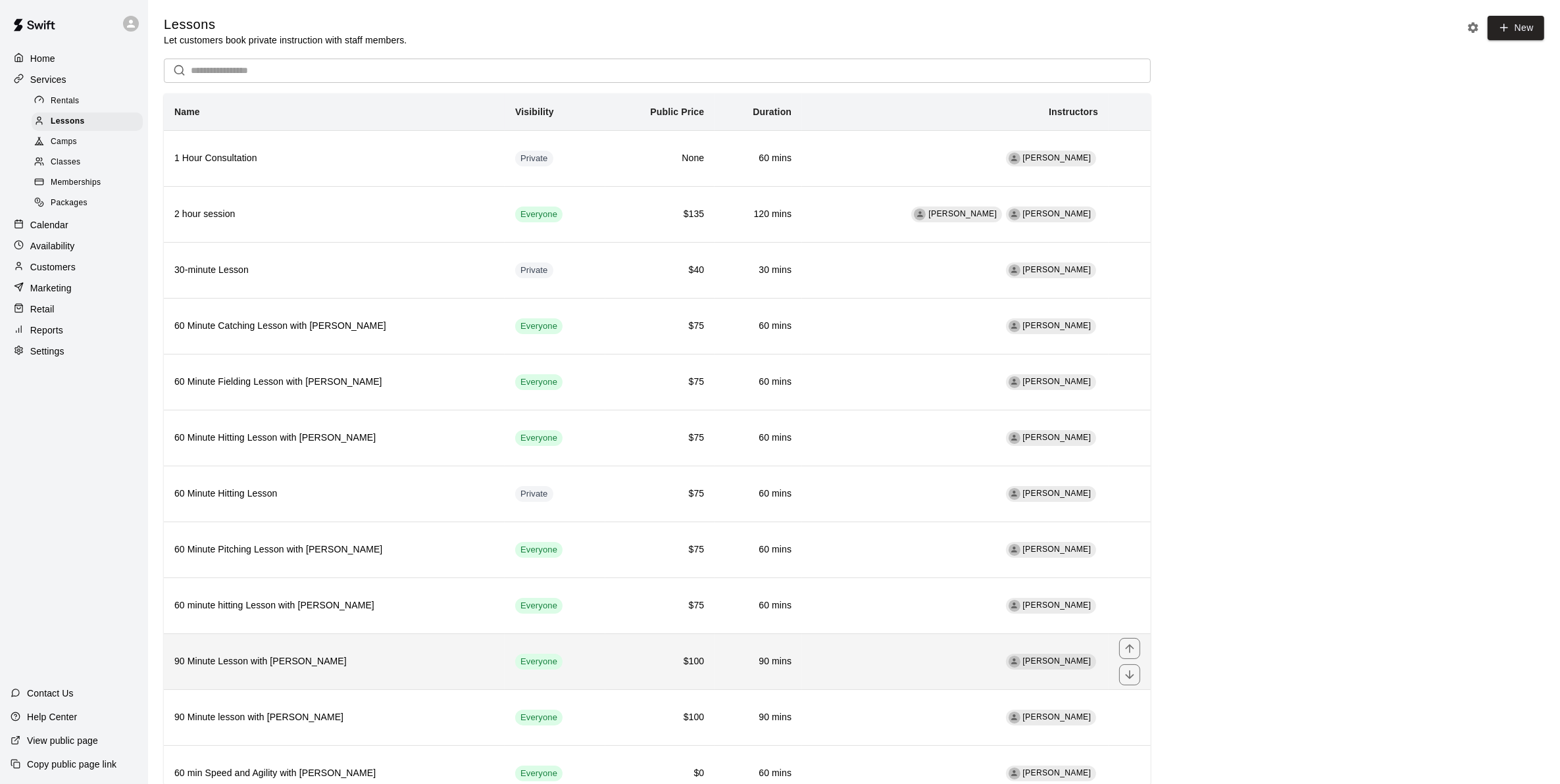
scroll to position [64, 0]
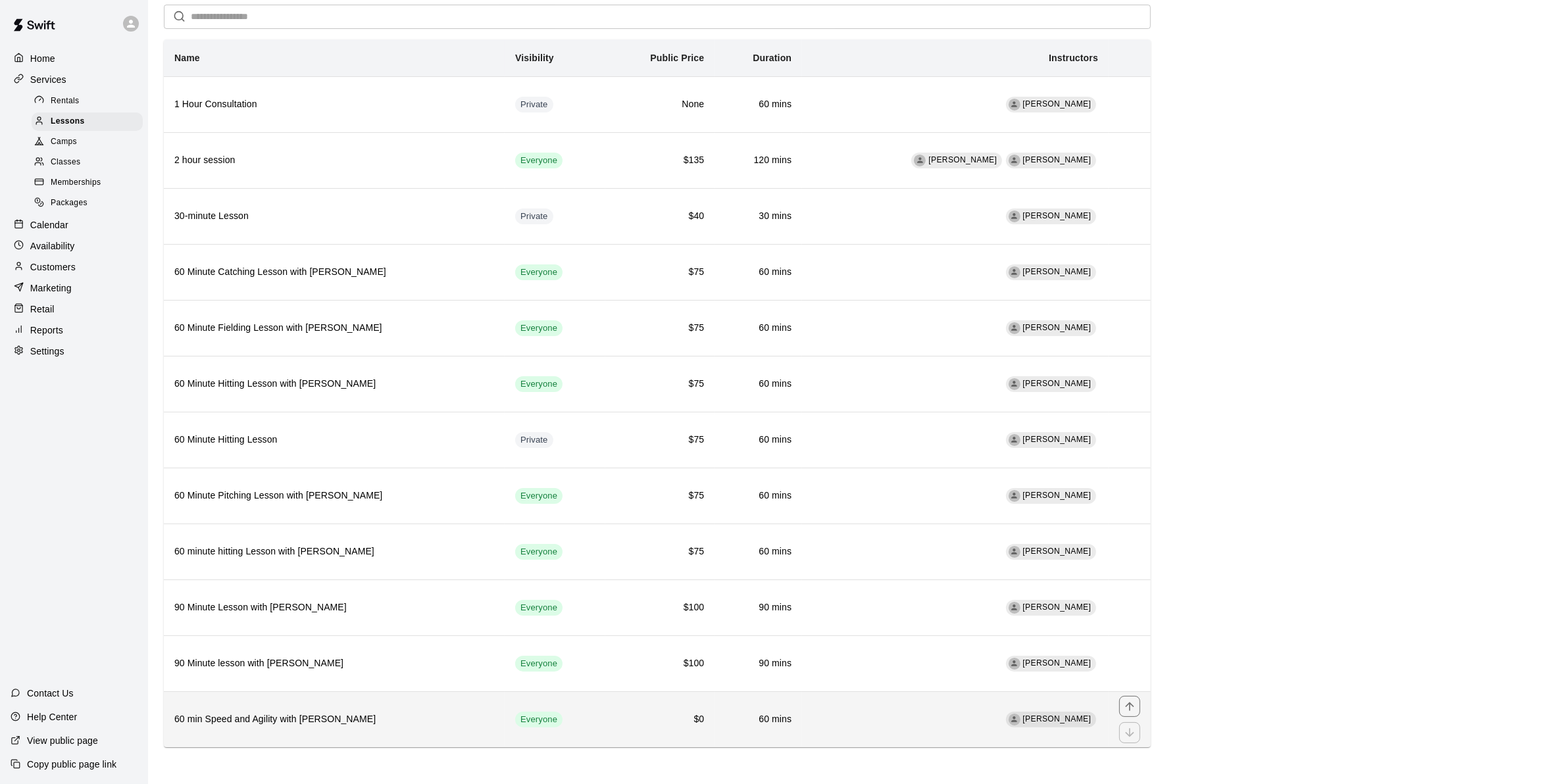
click at [446, 713] on h6 "60 min Speed and Agility with [PERSON_NAME]" at bounding box center [334, 719] width 320 height 15
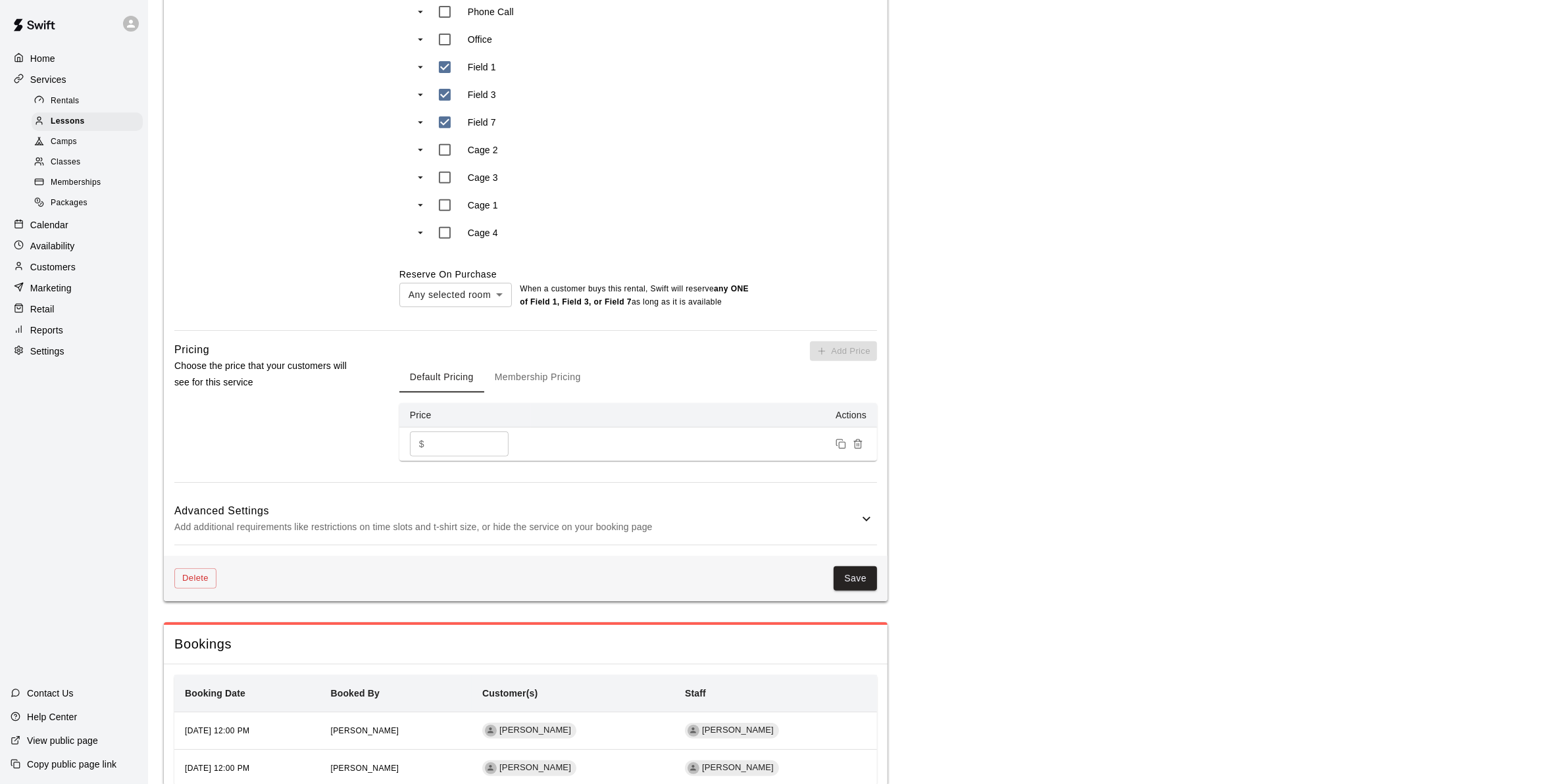
scroll to position [658, 0]
click at [438, 445] on input "*" at bounding box center [469, 440] width 79 height 24
type input "*"
type input "**"
click at [548, 368] on button "Membership Pricing" at bounding box center [538, 374] width 107 height 31
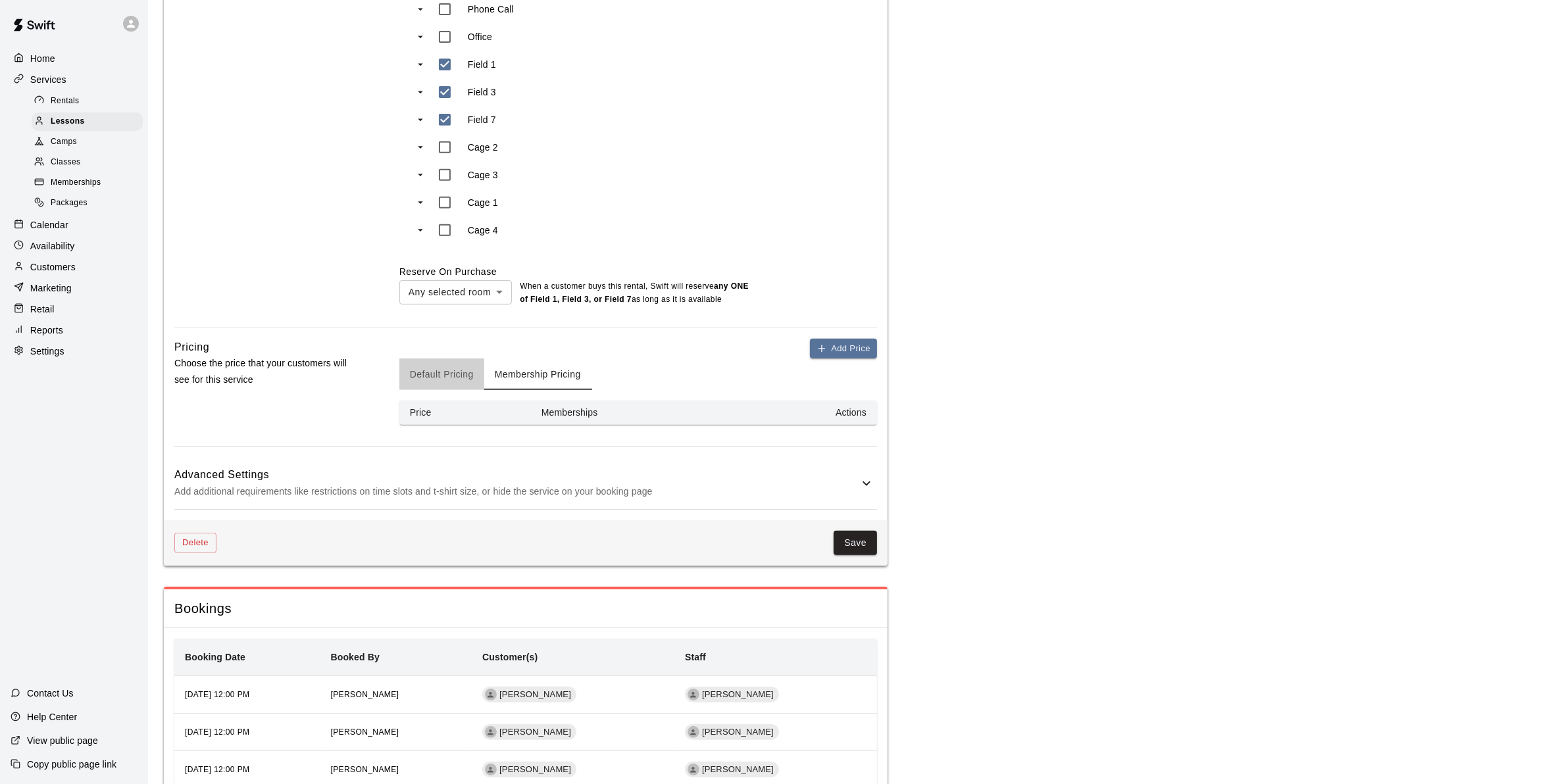
click at [449, 380] on button "Default Pricing" at bounding box center [441, 374] width 85 height 31
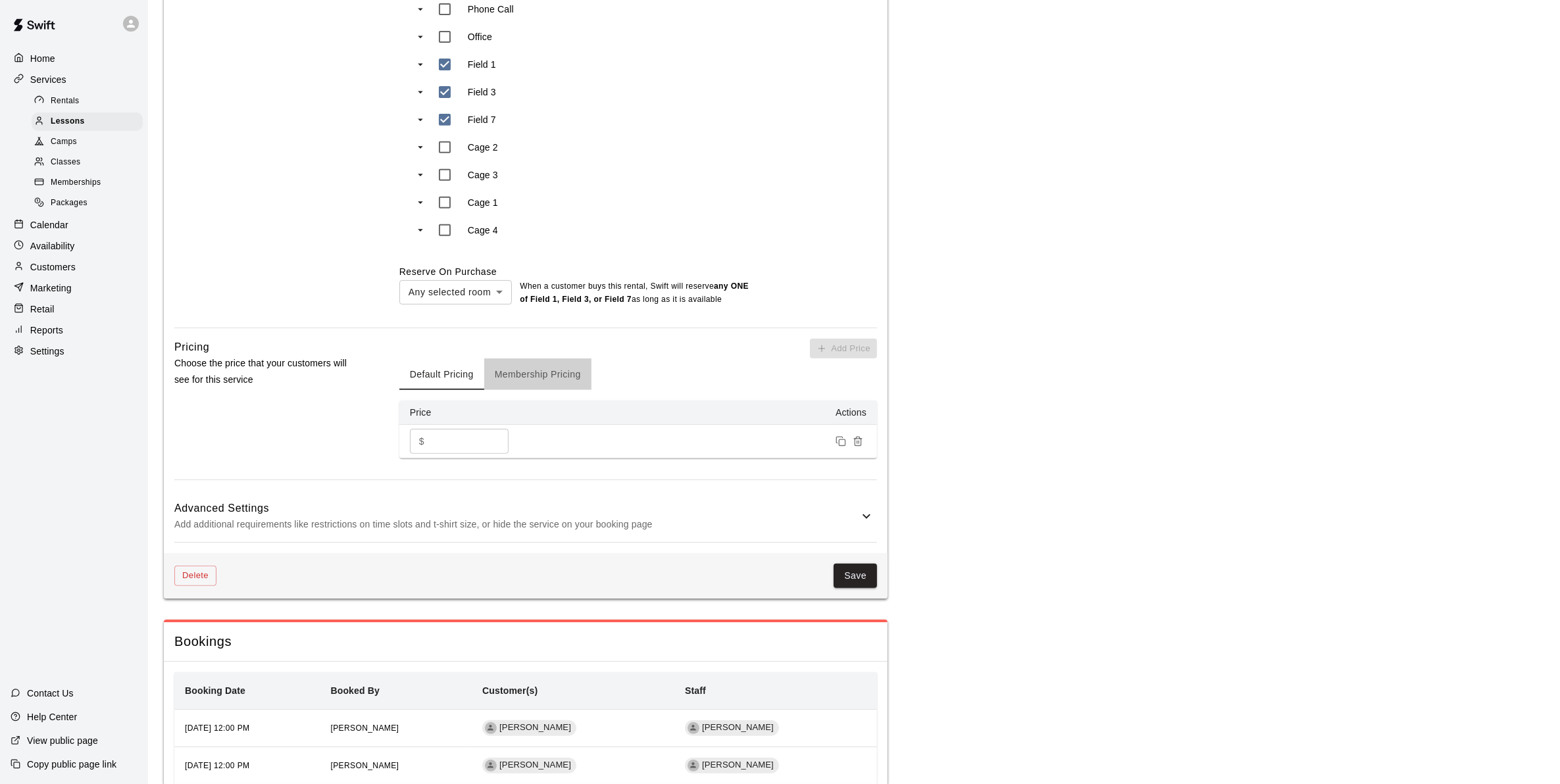
click at [508, 375] on button "Membership Pricing" at bounding box center [538, 374] width 107 height 31
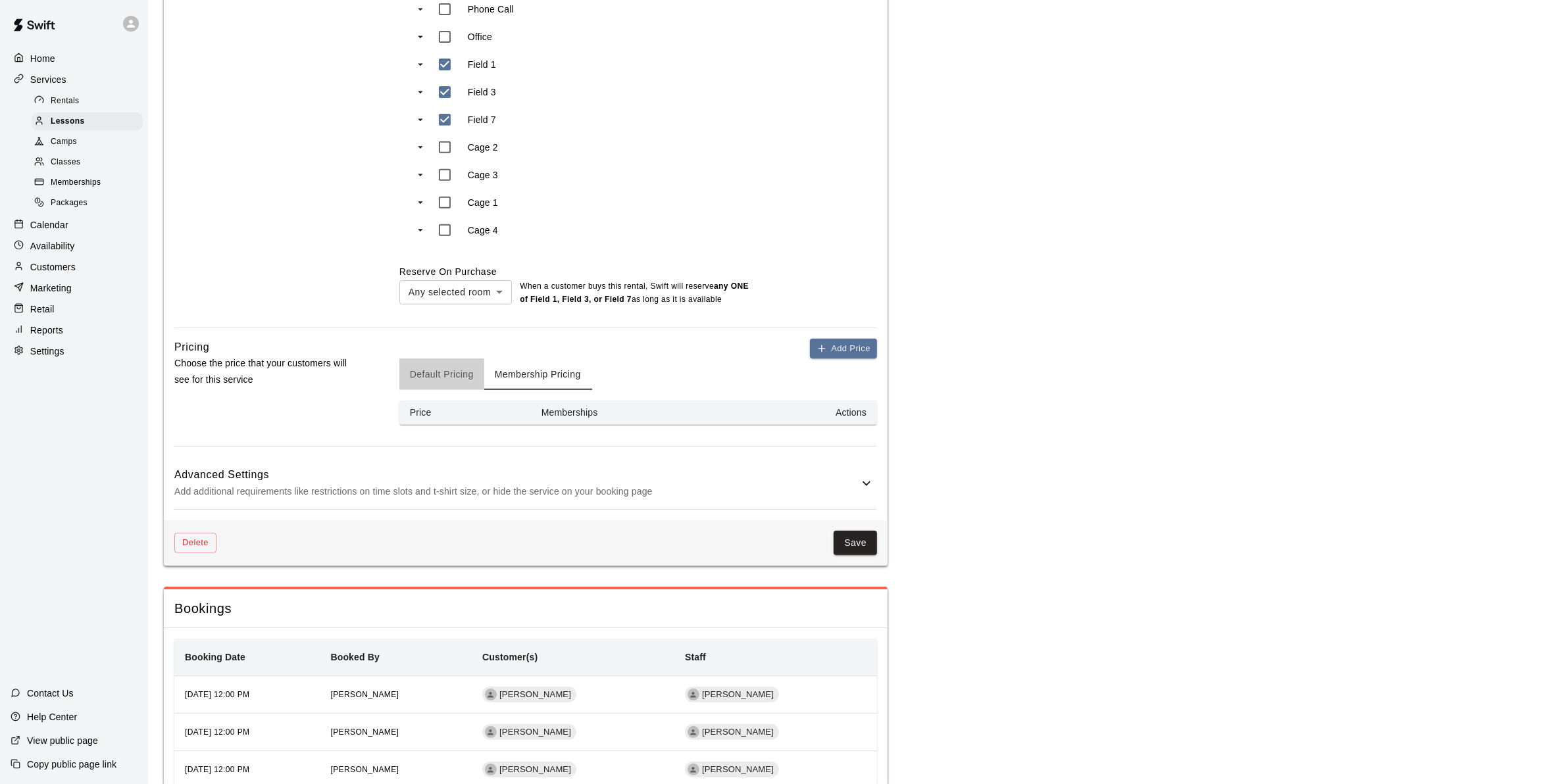
click at [449, 372] on button "Default Pricing" at bounding box center [441, 374] width 85 height 31
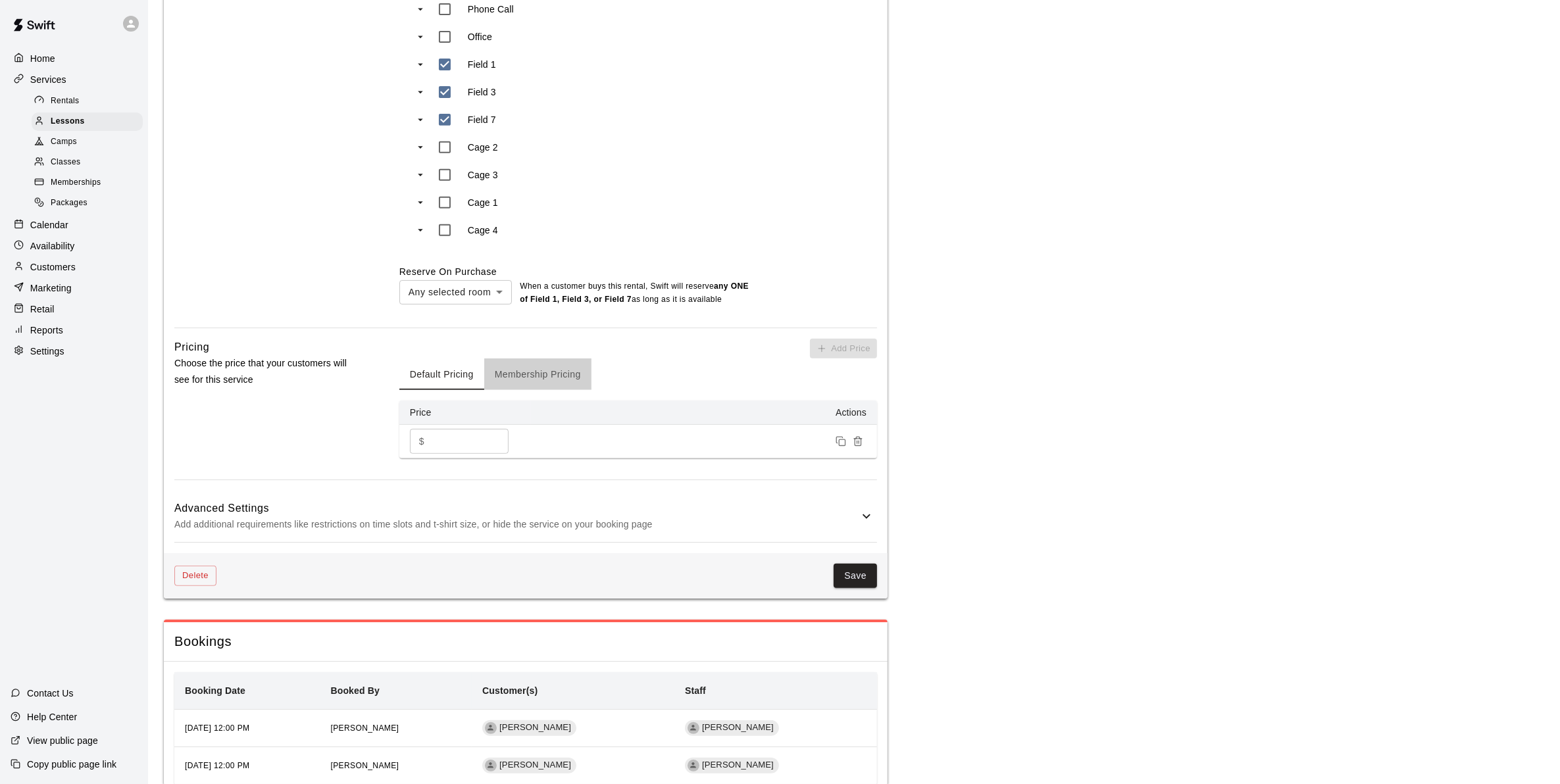
click at [531, 379] on button "Membership Pricing" at bounding box center [538, 374] width 107 height 31
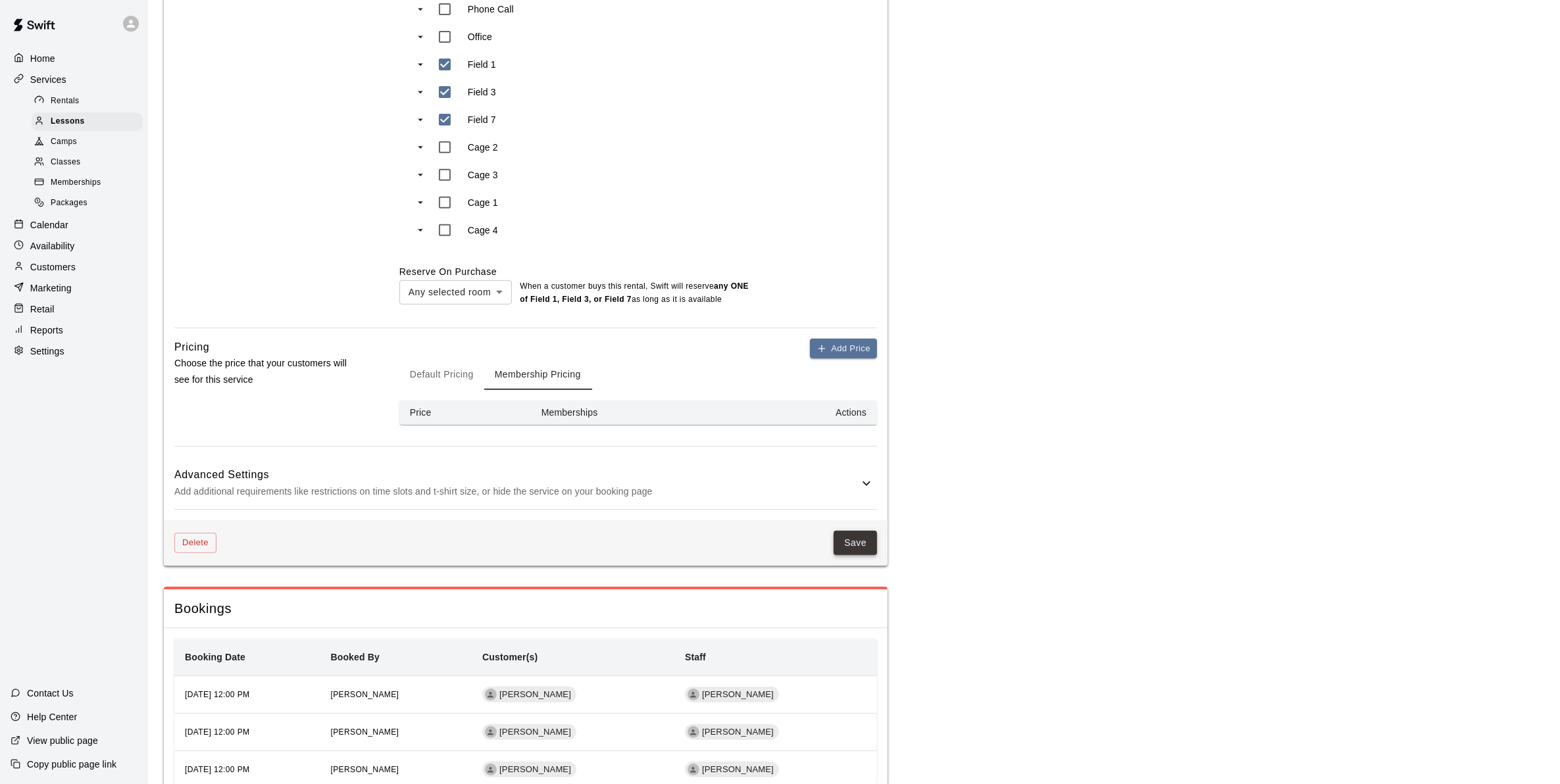
click at [859, 551] on button "Save" at bounding box center [855, 543] width 43 height 24
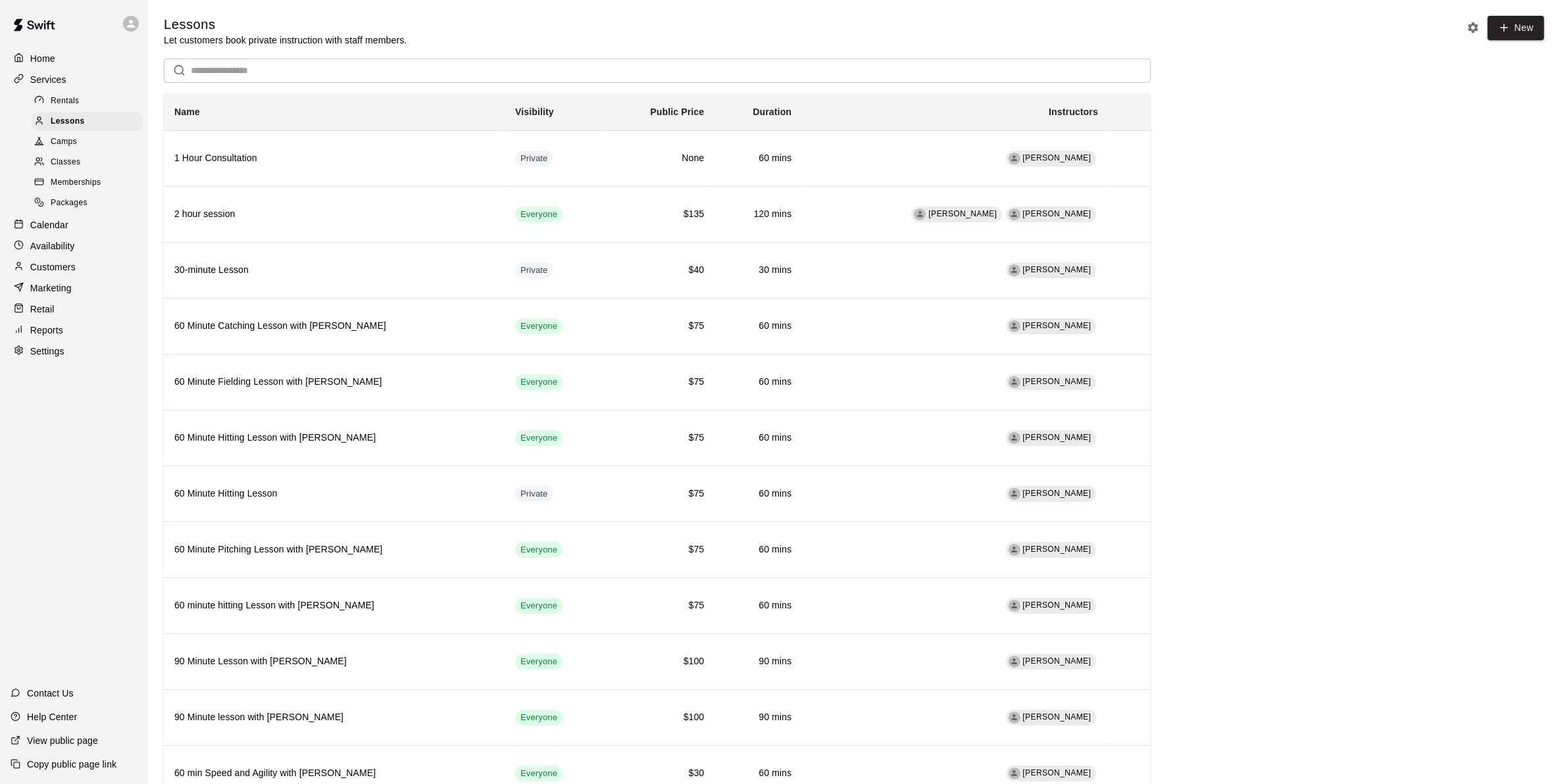
click at [70, 189] on span "Memberships" at bounding box center [76, 183] width 50 height 13
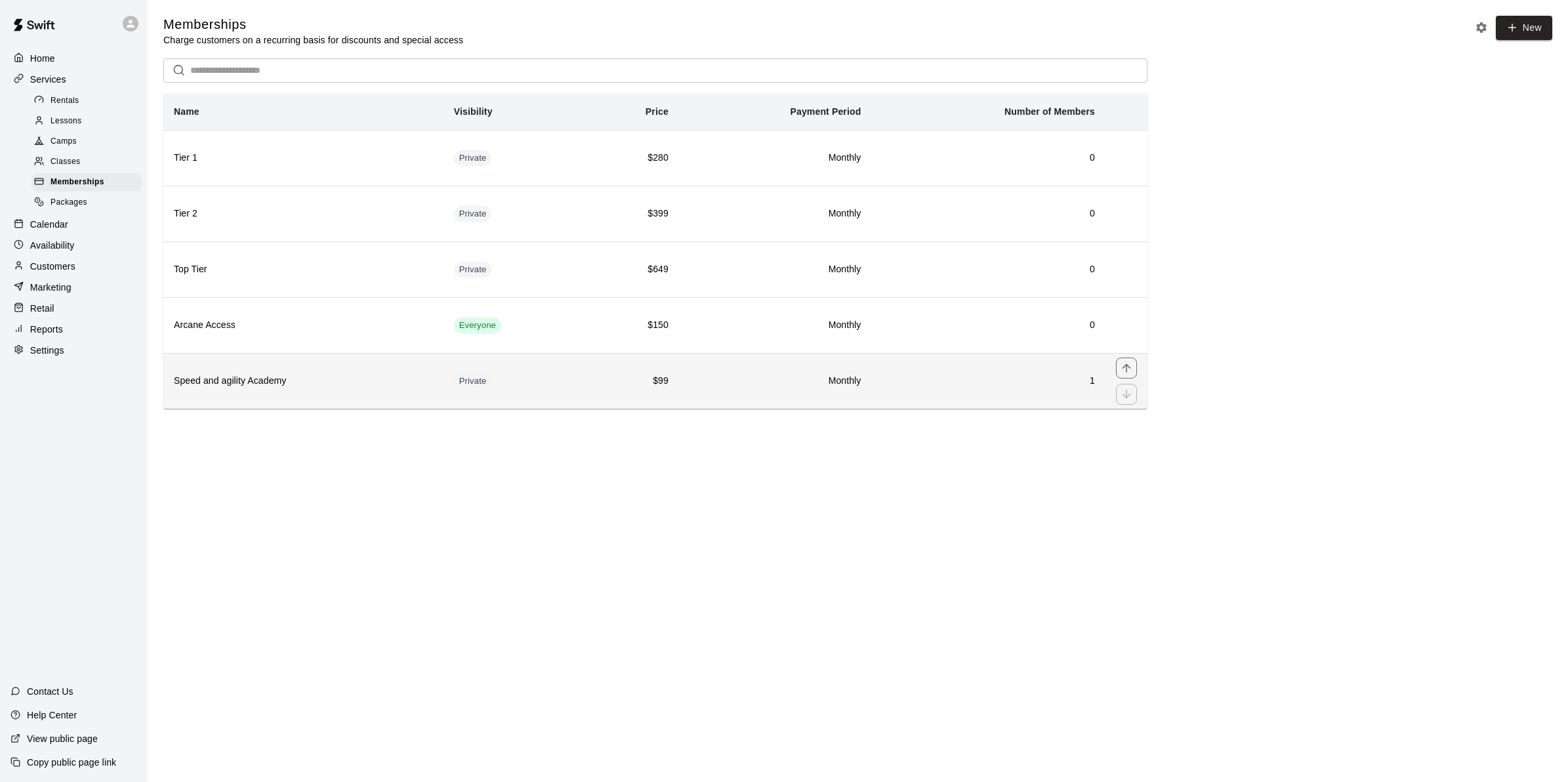
click at [283, 385] on h6 "Speed and agility Academy" at bounding box center [303, 381] width 259 height 15
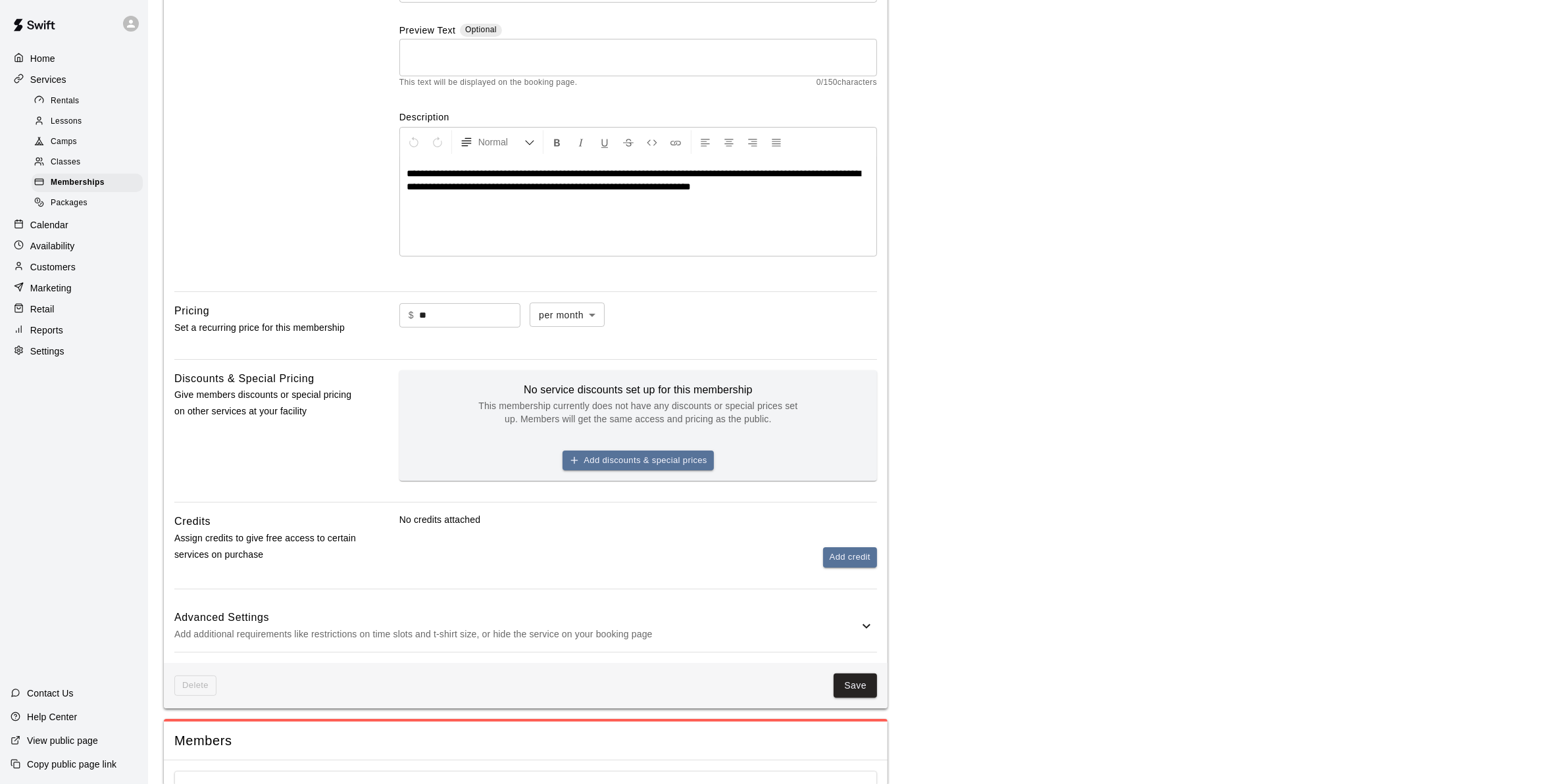
scroll to position [247, 0]
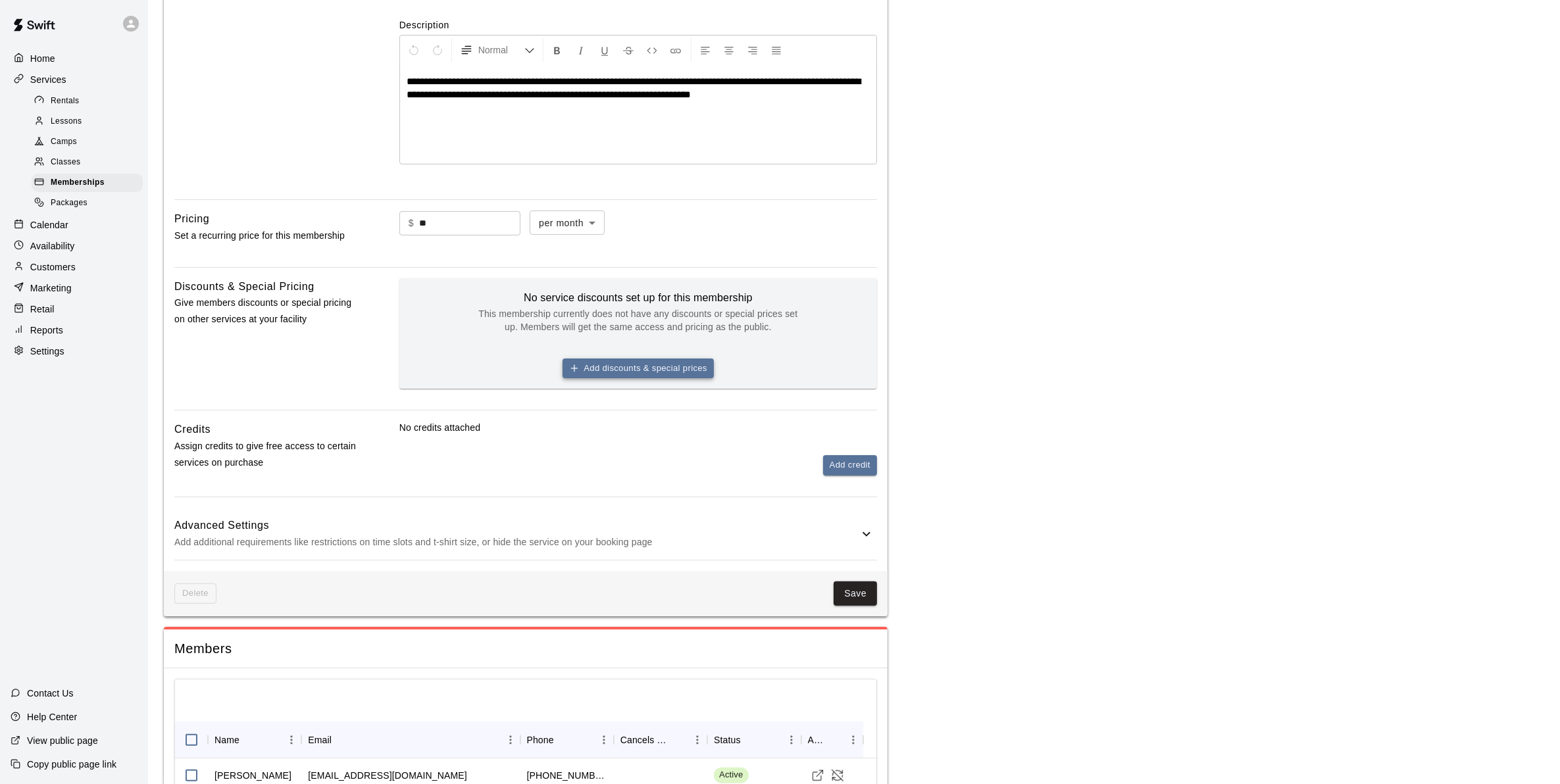
click at [606, 366] on button "Add discounts & special prices" at bounding box center [638, 368] width 151 height 20
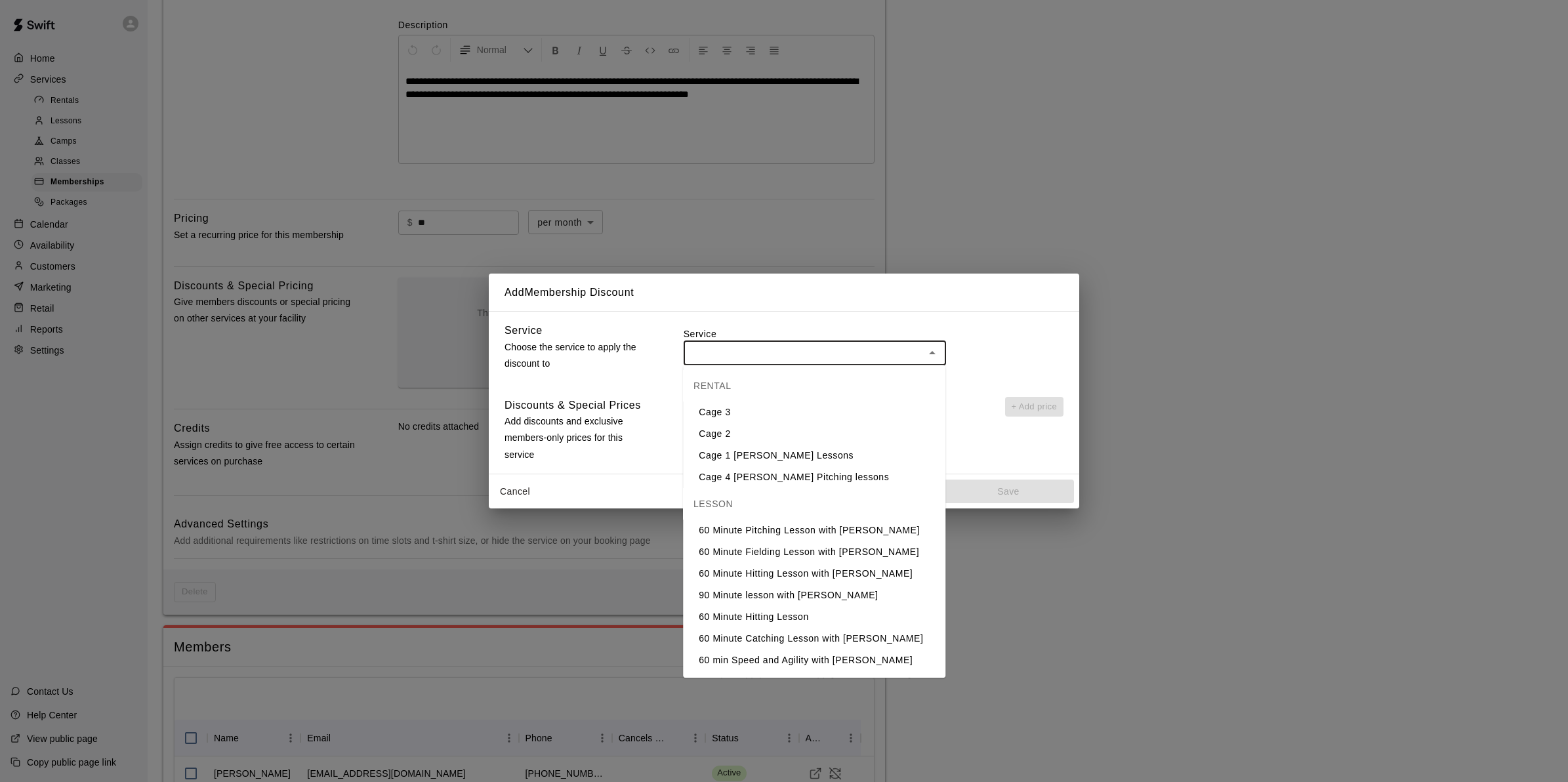
click at [719, 351] on input "text" at bounding box center [804, 352] width 233 height 17
click at [832, 656] on li "60 min Speed and Agility with [PERSON_NAME]" at bounding box center [814, 660] width 263 height 21
type input "**********"
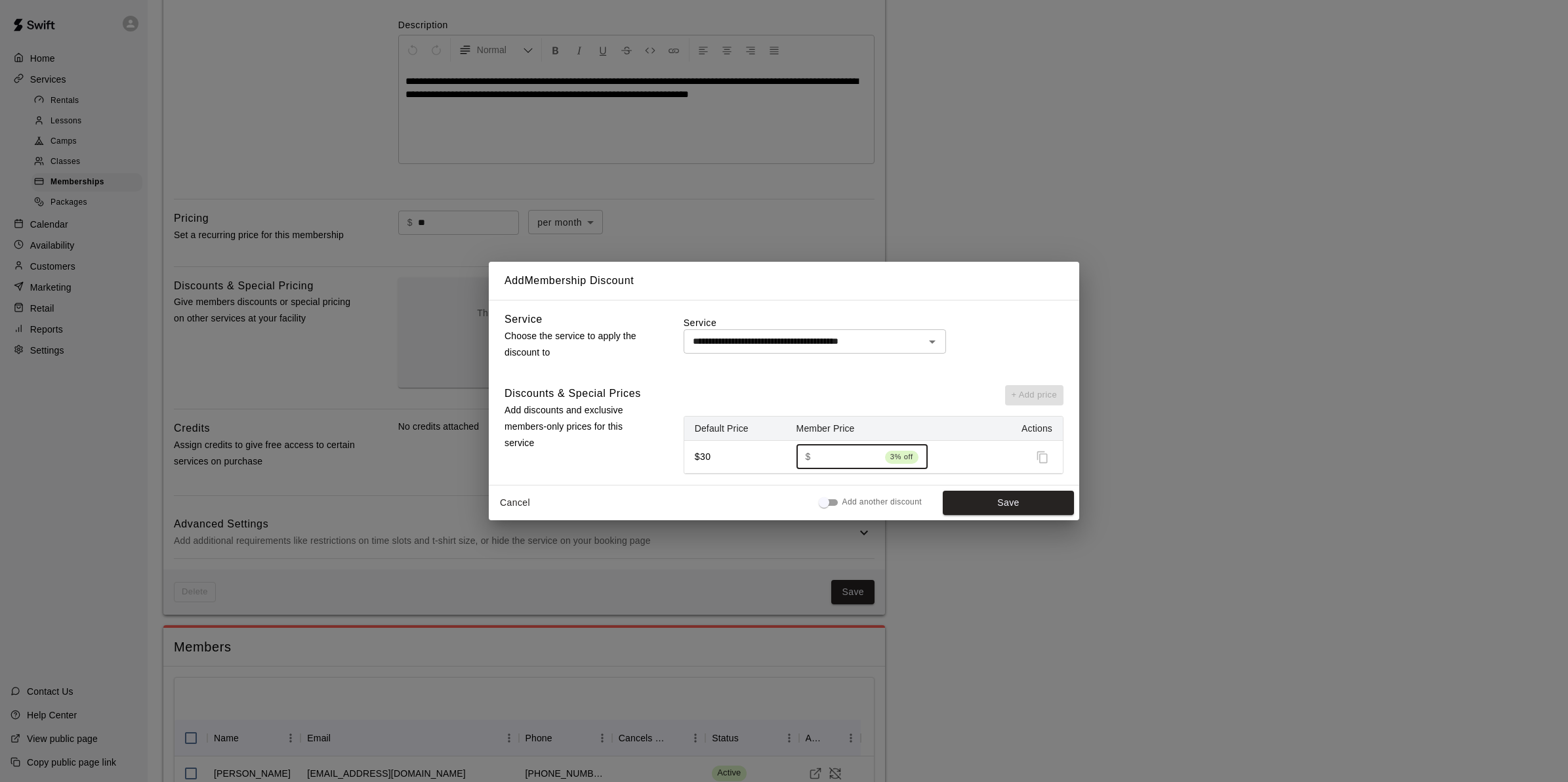
click at [880, 457] on input "**" at bounding box center [848, 457] width 63 height 24
click at [907, 457] on span "3% off" at bounding box center [902, 457] width 33 height 13
drag, startPoint x: 907, startPoint y: 457, endPoint x: 838, endPoint y: 451, distance: 69.3
click at [838, 451] on input "**" at bounding box center [848, 457] width 63 height 24
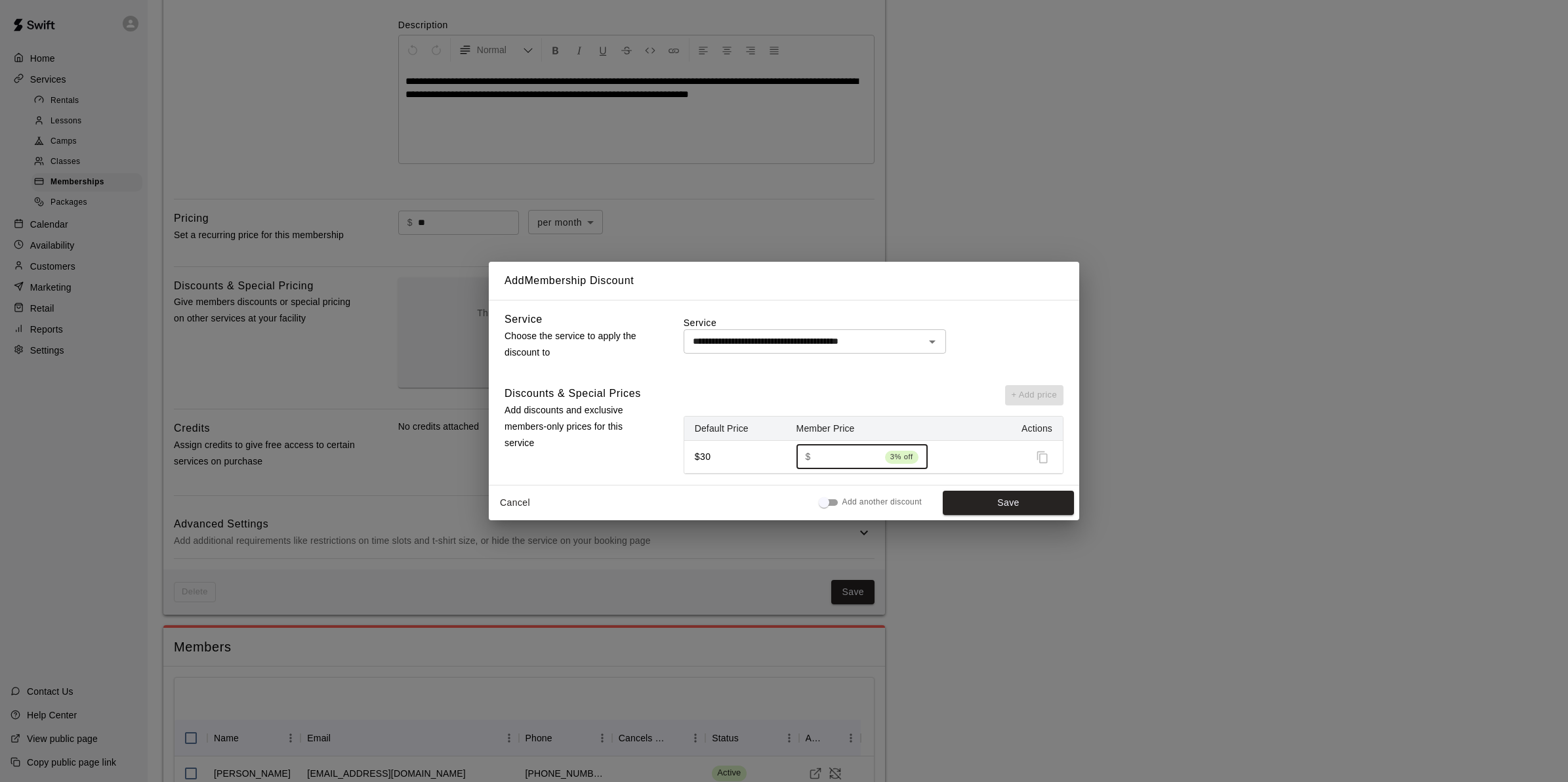
type input "*"
click at [972, 502] on button "Save" at bounding box center [1008, 503] width 131 height 24
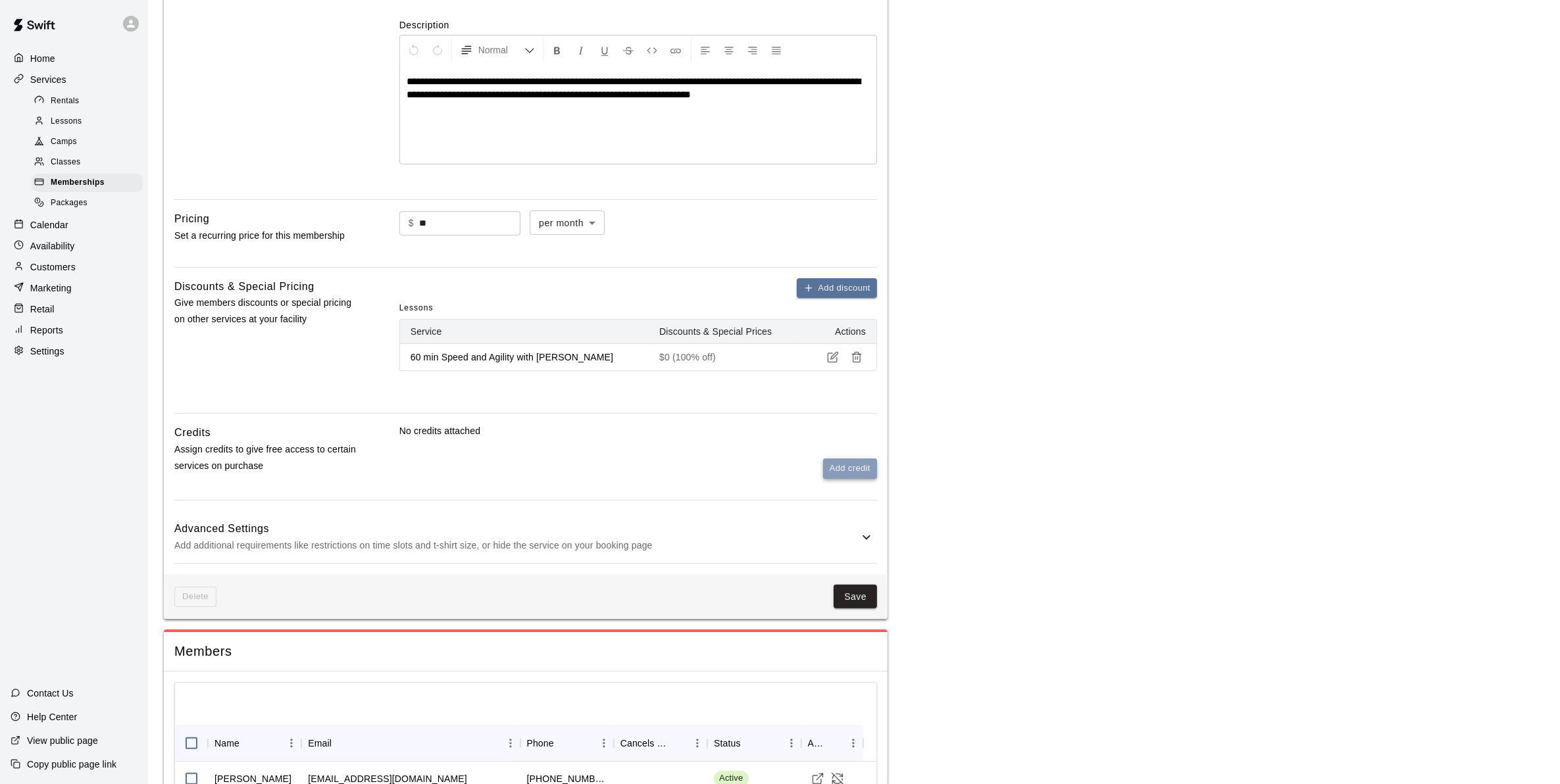
click at [843, 465] on button "Add credit" at bounding box center [850, 469] width 54 height 20
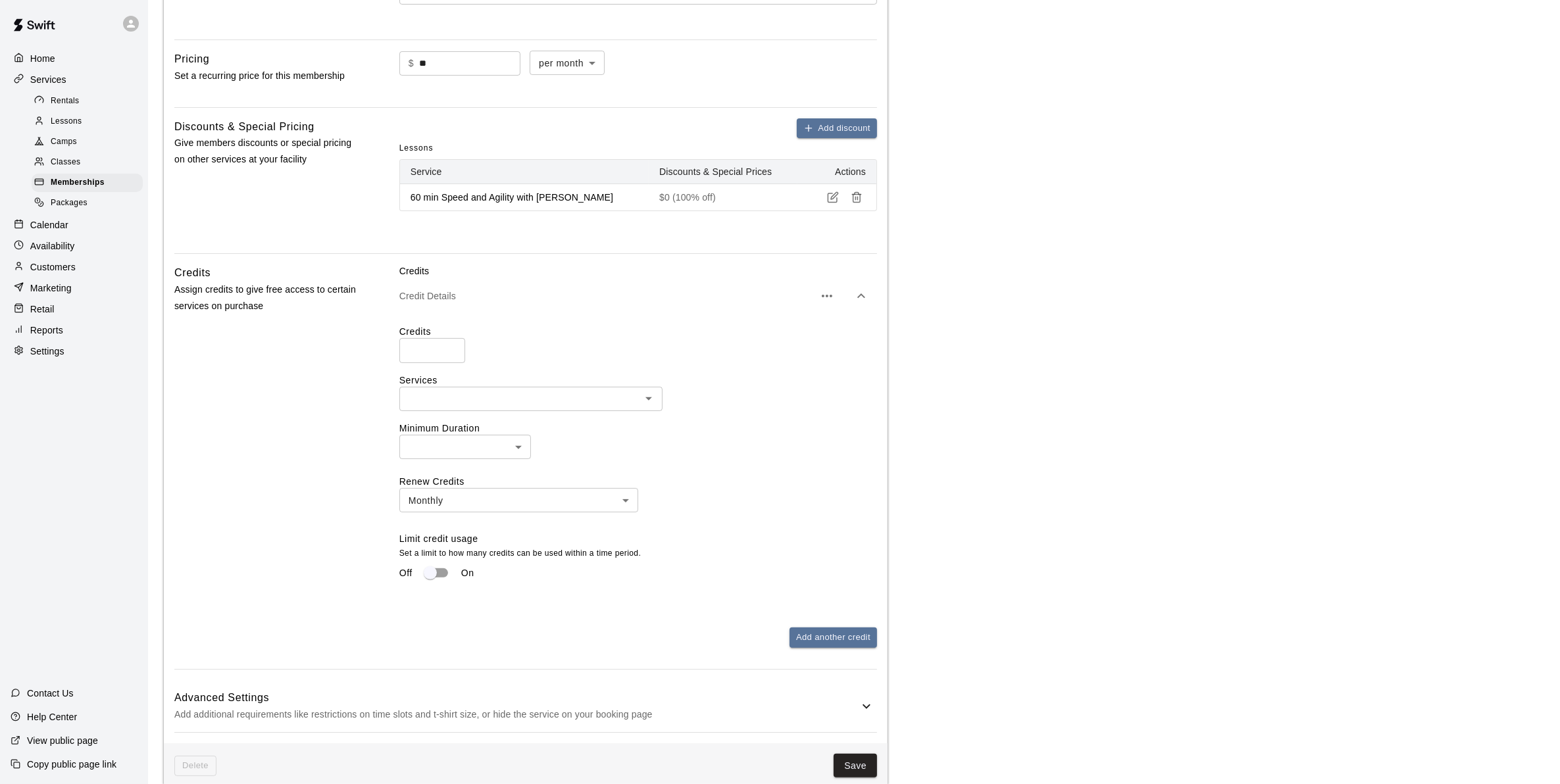
scroll to position [411, 0]
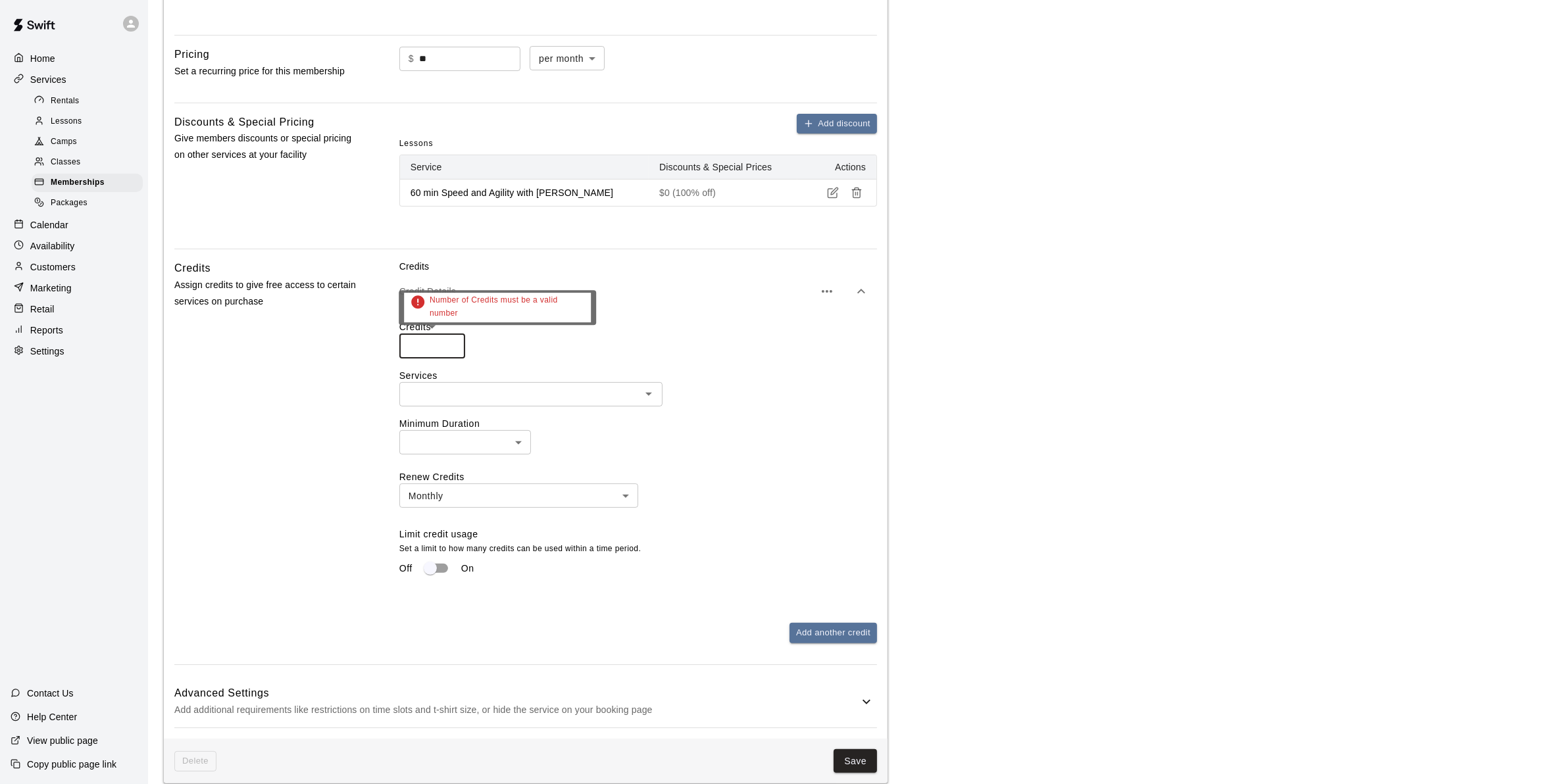
click at [443, 350] on input "number" at bounding box center [432, 346] width 66 height 24
type input "*"
click at [449, 352] on input "*" at bounding box center [432, 346] width 66 height 24
click at [653, 402] on div at bounding box center [648, 394] width 17 height 19
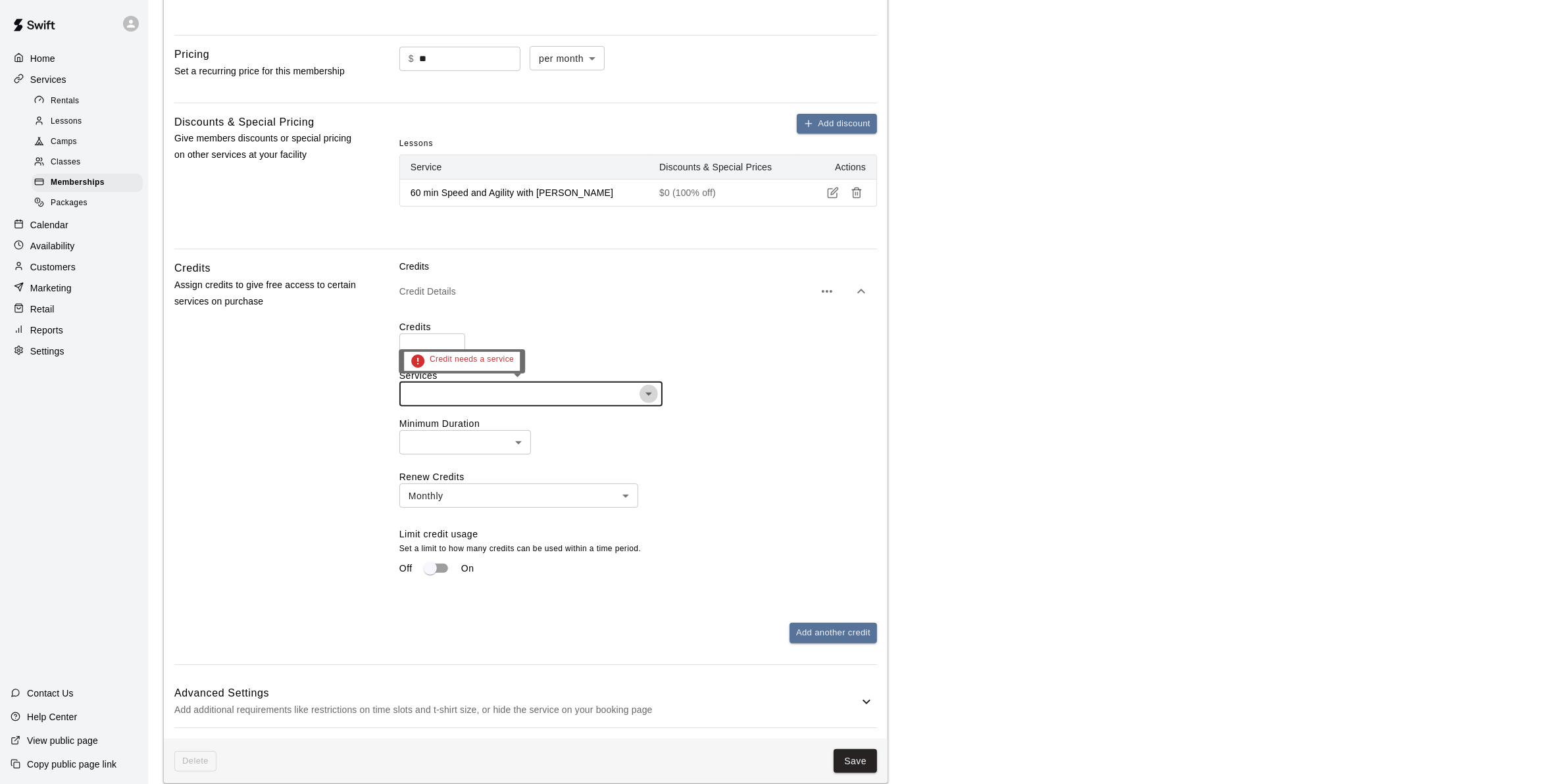
click at [651, 396] on icon "Open" at bounding box center [649, 394] width 16 height 16
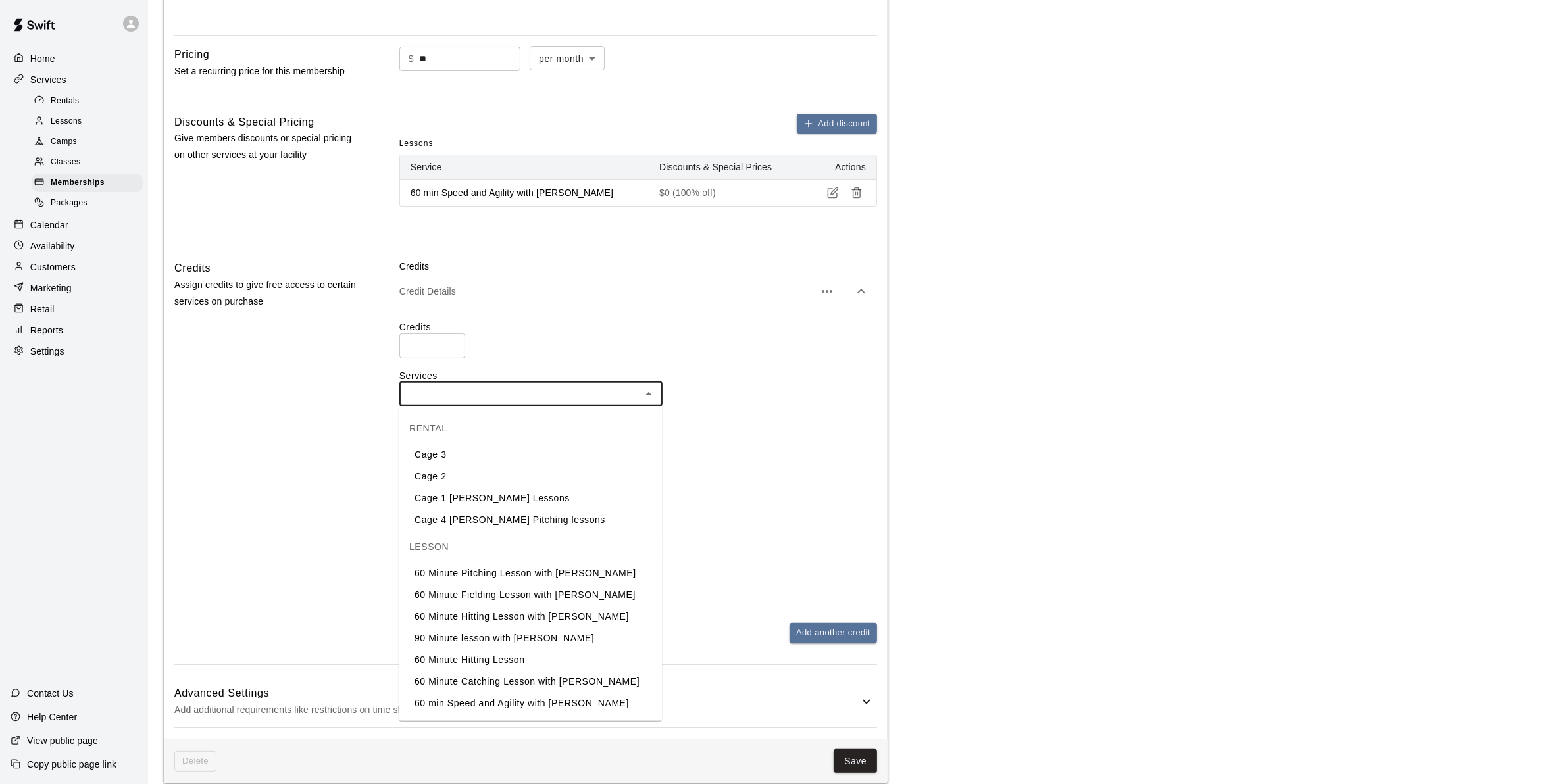
click at [563, 698] on li "60 min Speed and Agility with [PERSON_NAME]" at bounding box center [530, 703] width 263 height 21
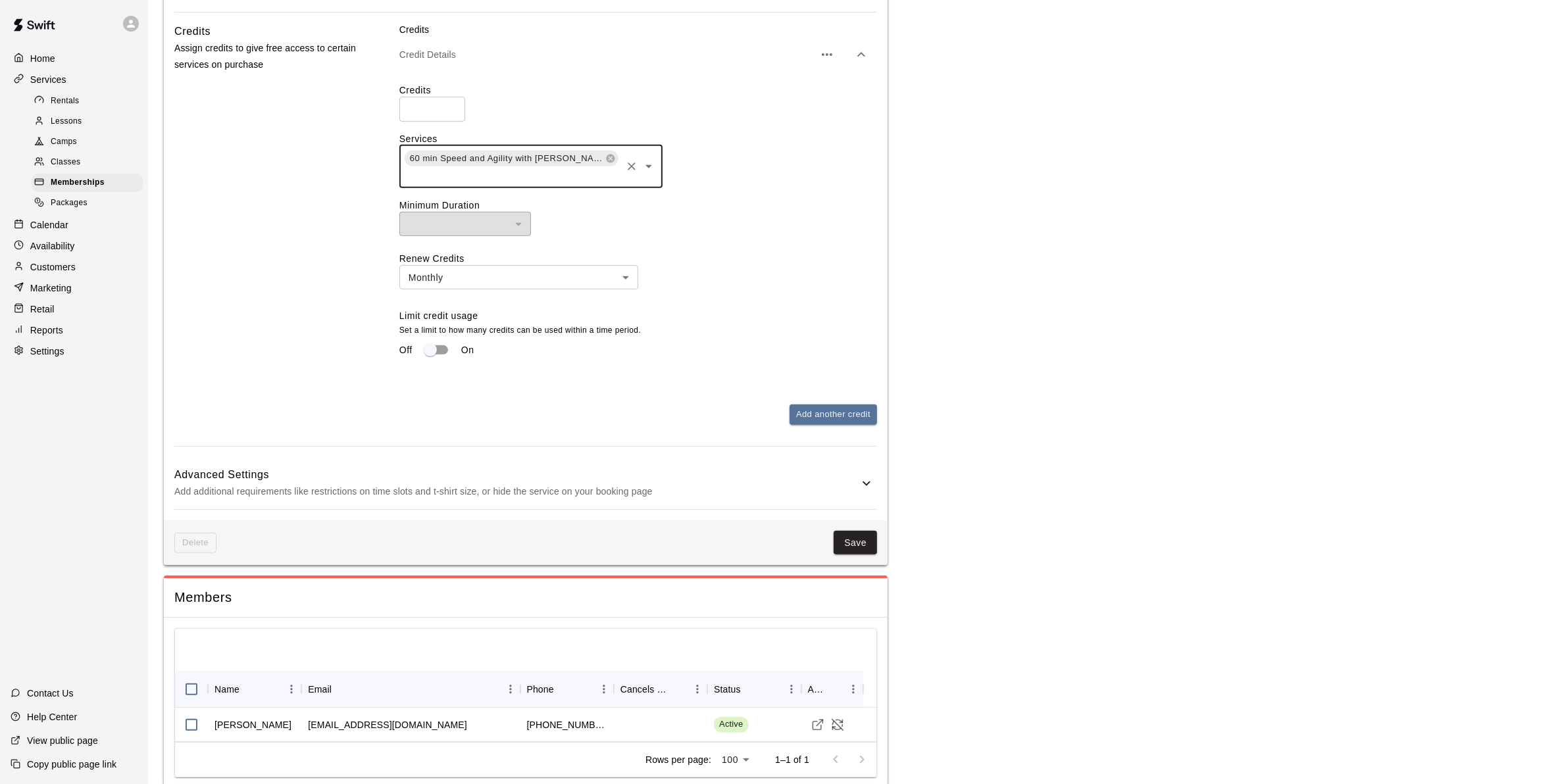
scroll to position [687, 0]
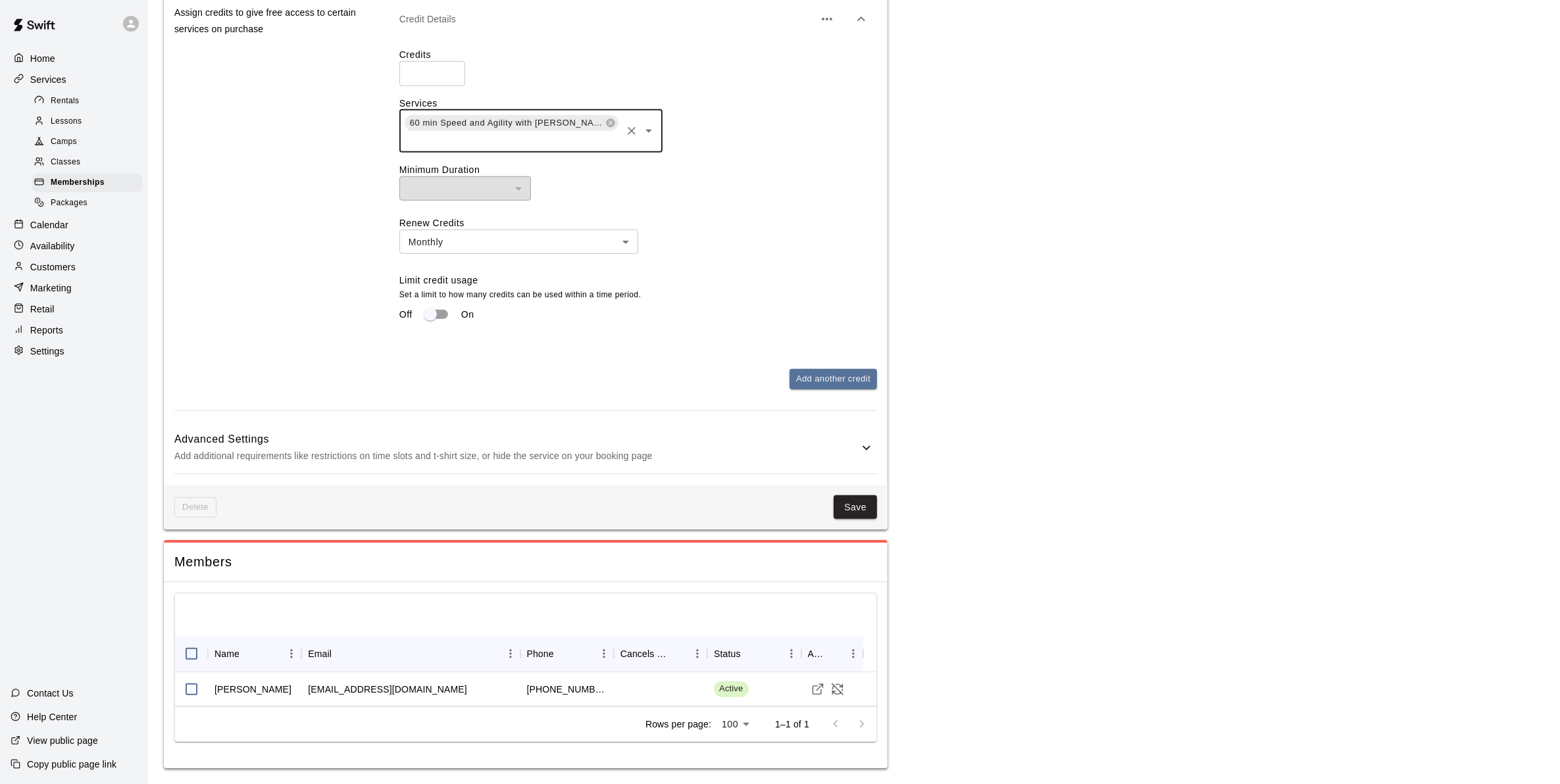
click at [744, 434] on h6 "Advanced Settings" at bounding box center [516, 439] width 684 height 17
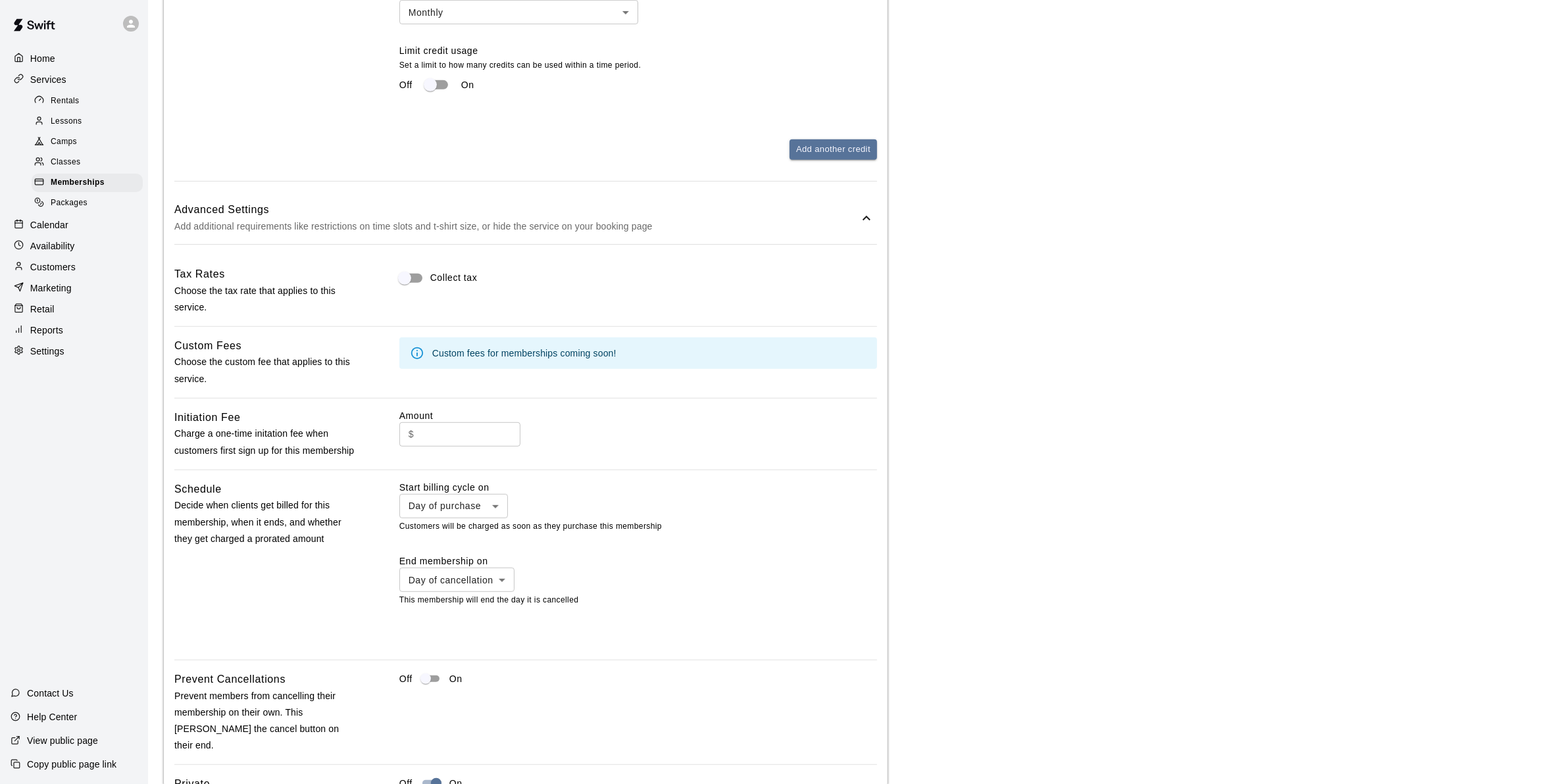
scroll to position [934, 0]
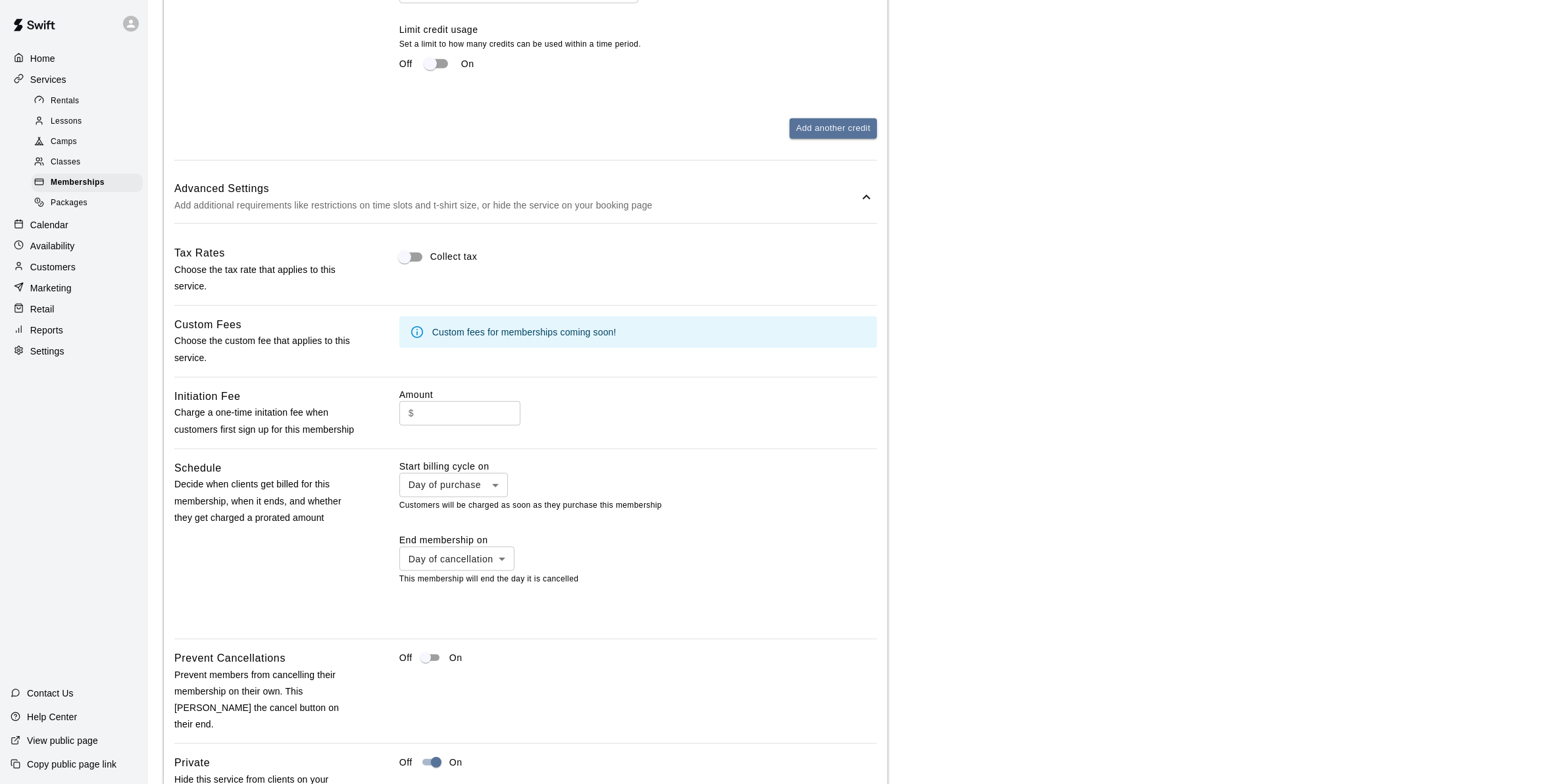
click at [498, 508] on body "**********" at bounding box center [780, 101] width 1560 height 2069
click at [498, 510] on div at bounding box center [786, 392] width 1572 height 784
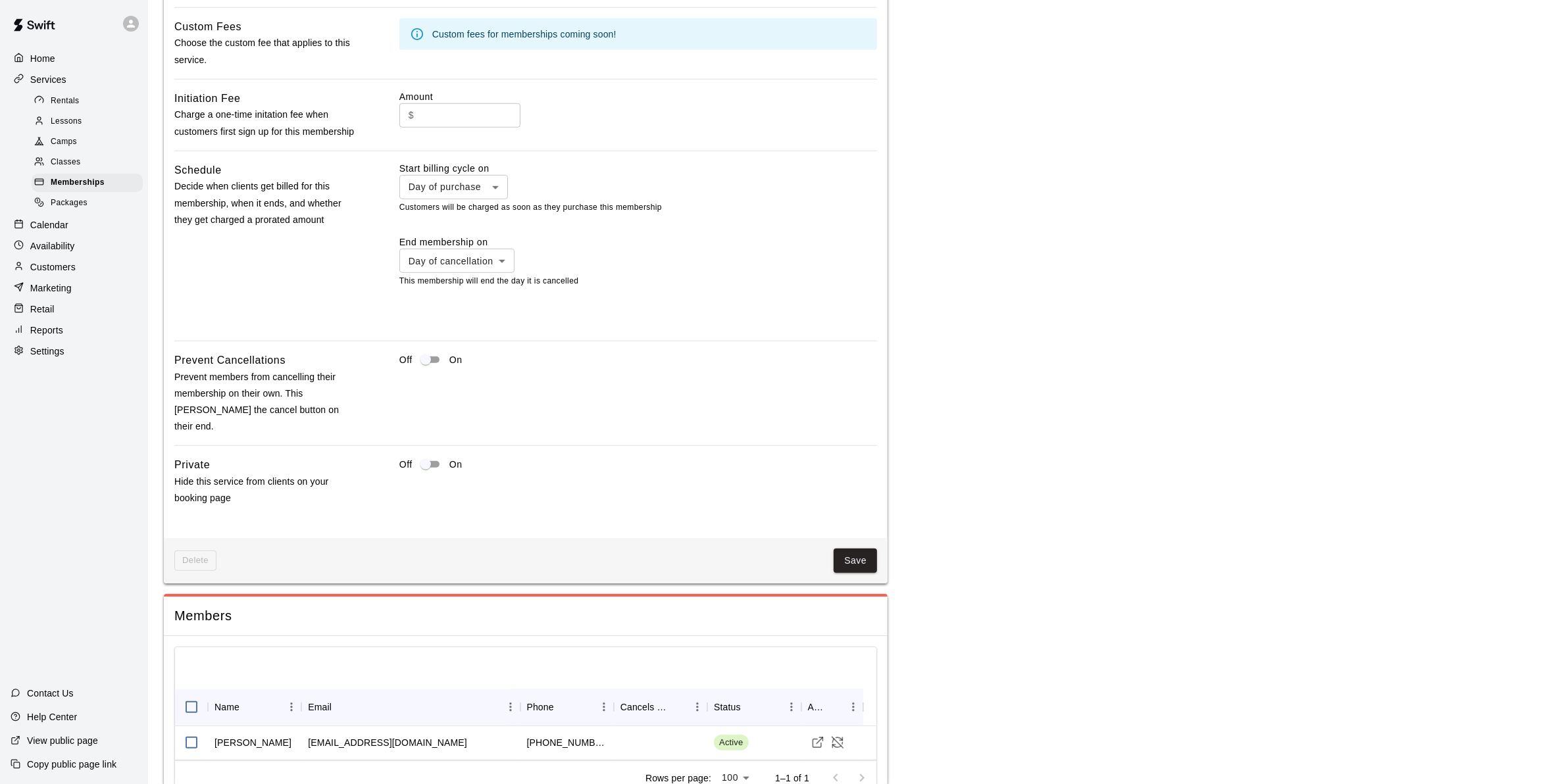
scroll to position [1290, 0]
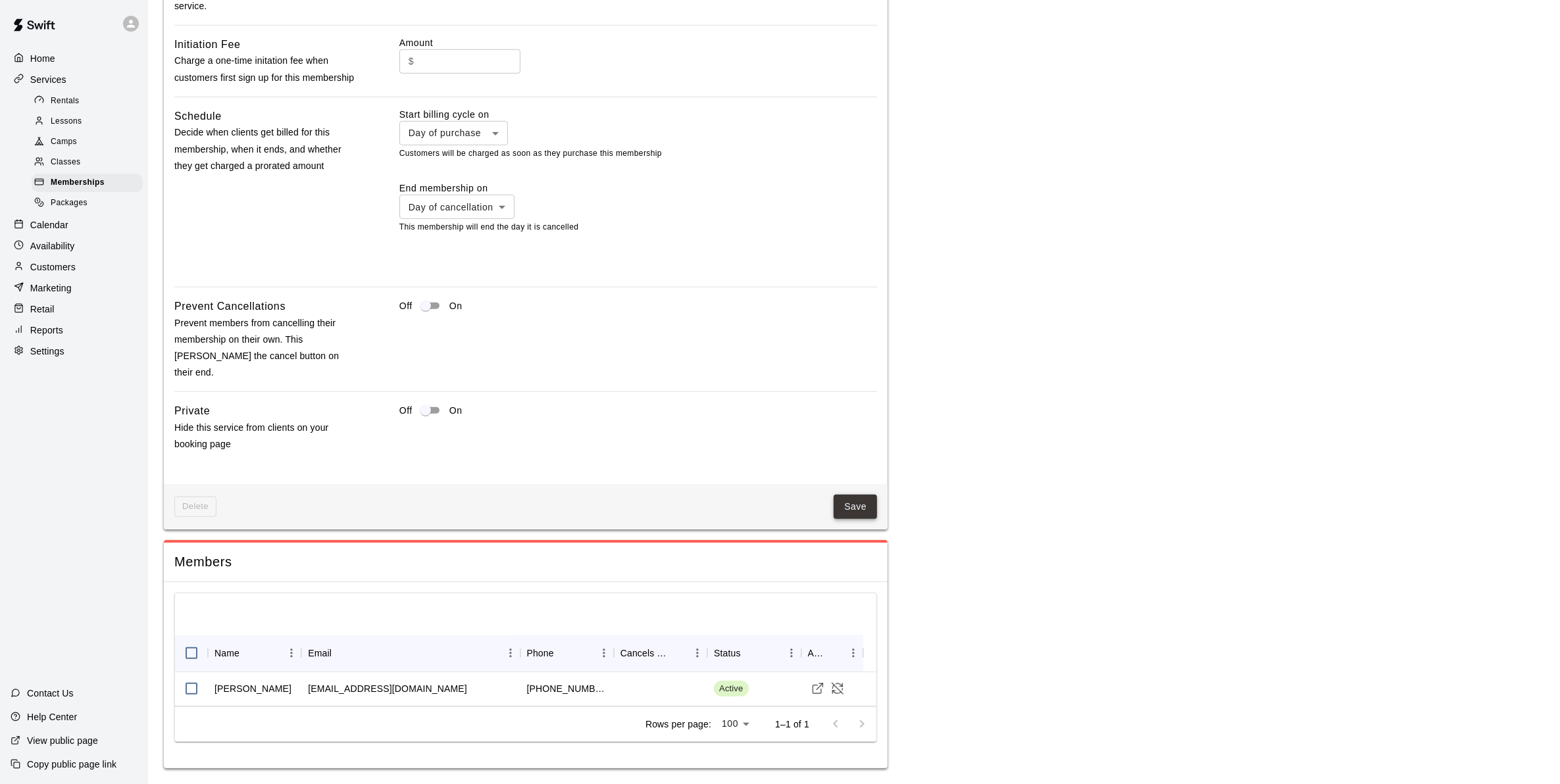
click at [853, 503] on button "Save" at bounding box center [855, 507] width 43 height 24
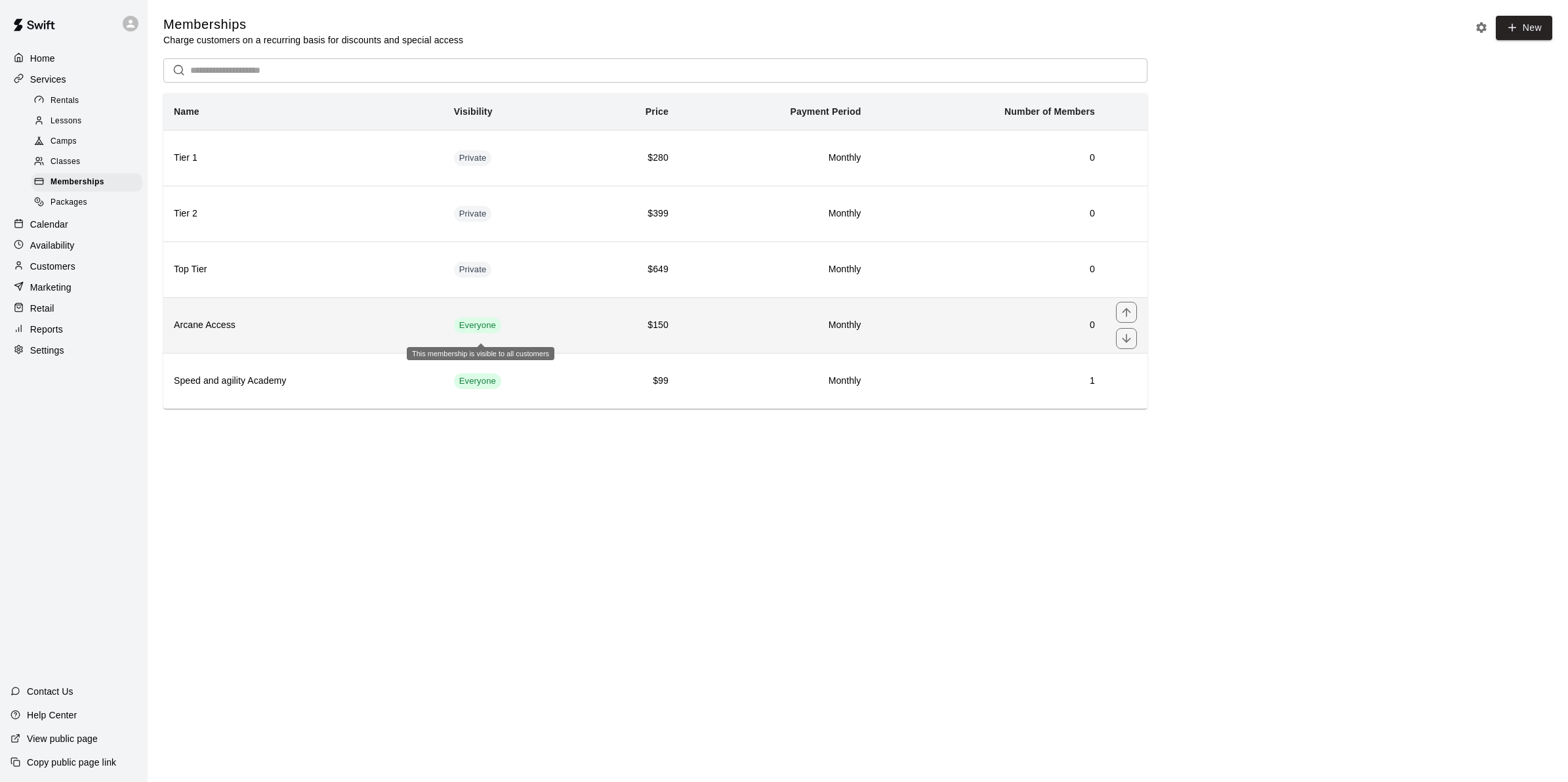
click at [483, 325] on span "Everyone" at bounding box center [478, 325] width 47 height 13
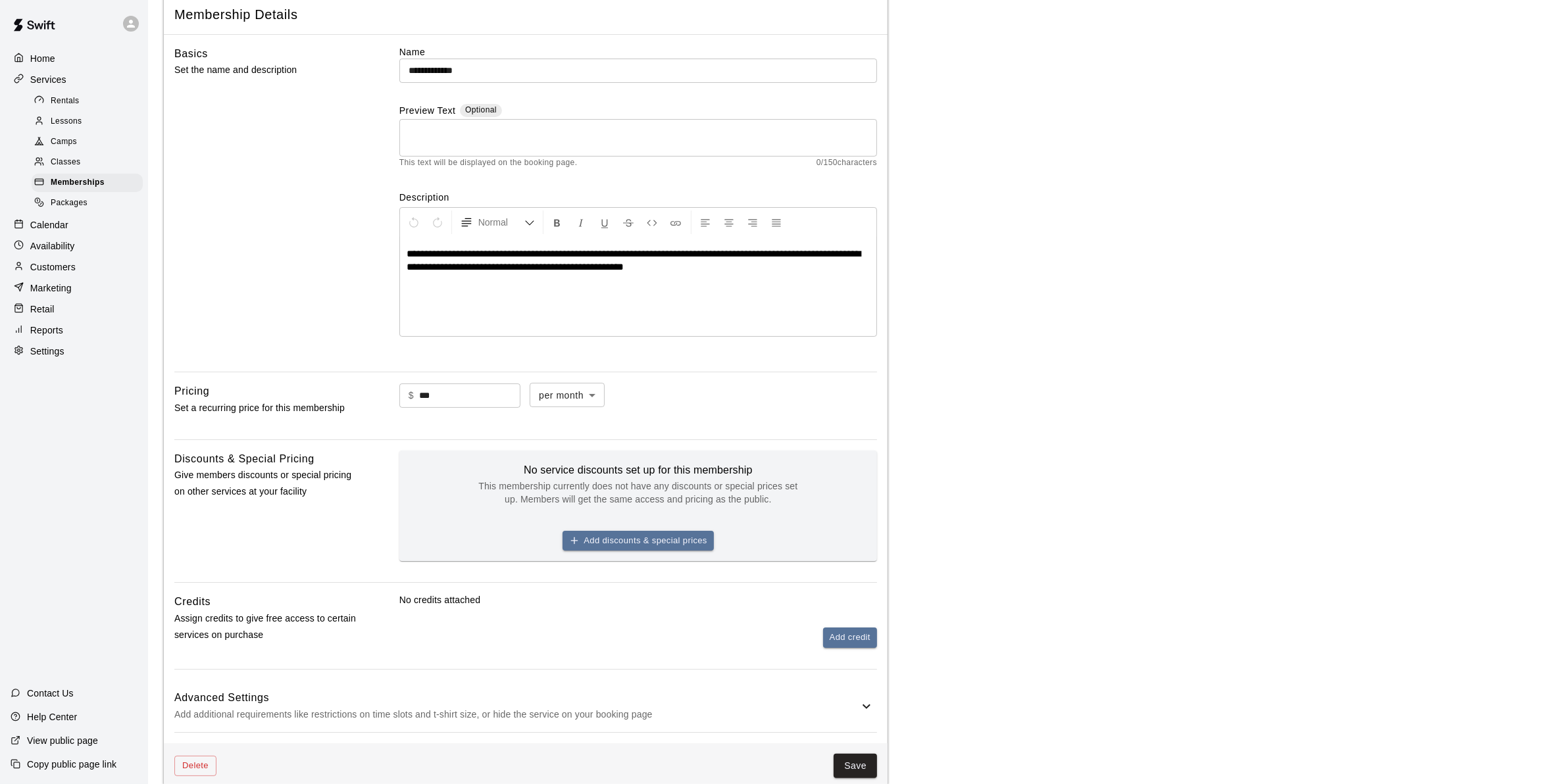
scroll to position [173, 0]
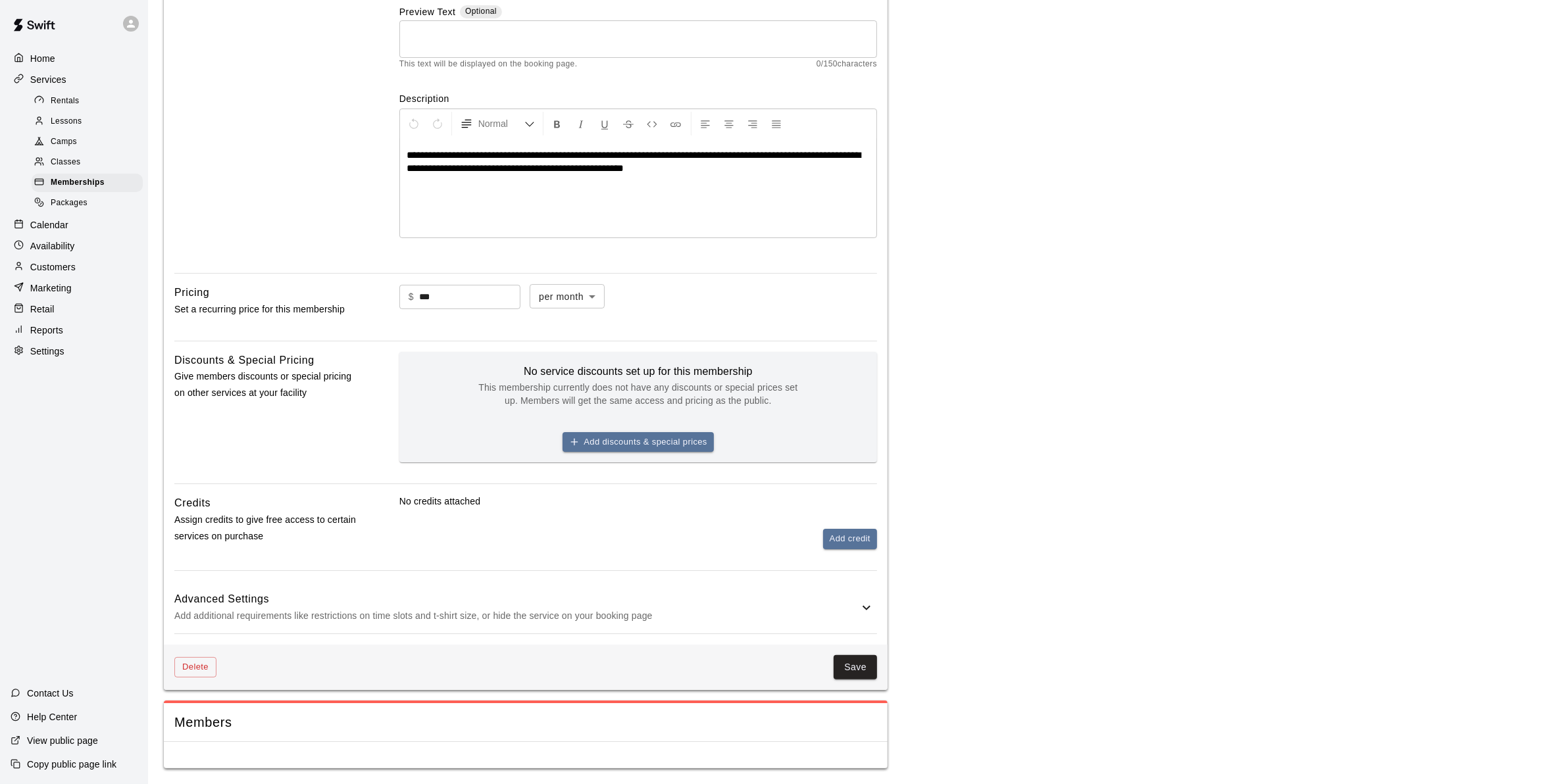
click at [311, 612] on p "Add additional requirements like restrictions on time slots and t-shirt size, o…" at bounding box center [516, 616] width 684 height 17
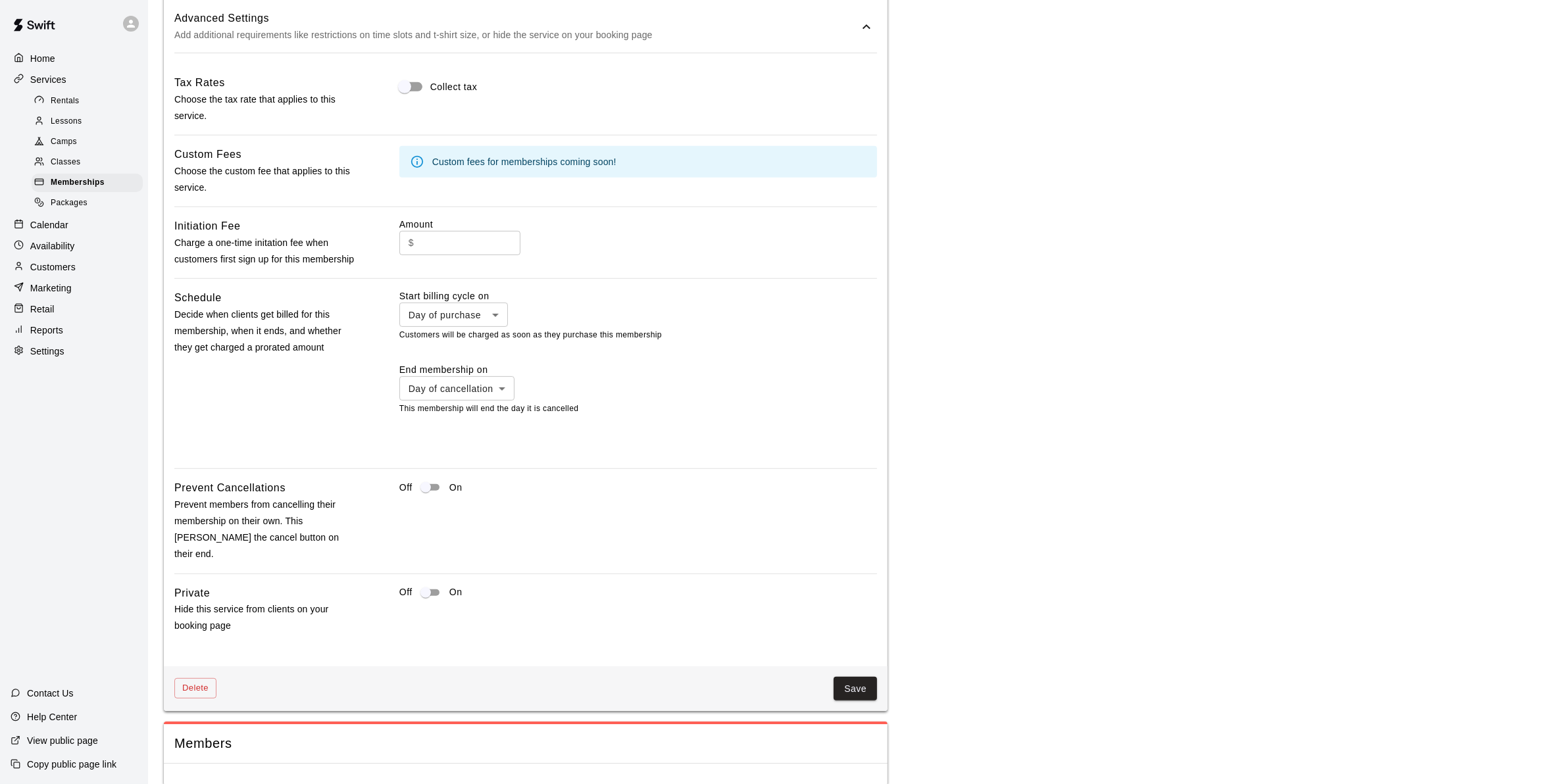
scroll to position [776, 0]
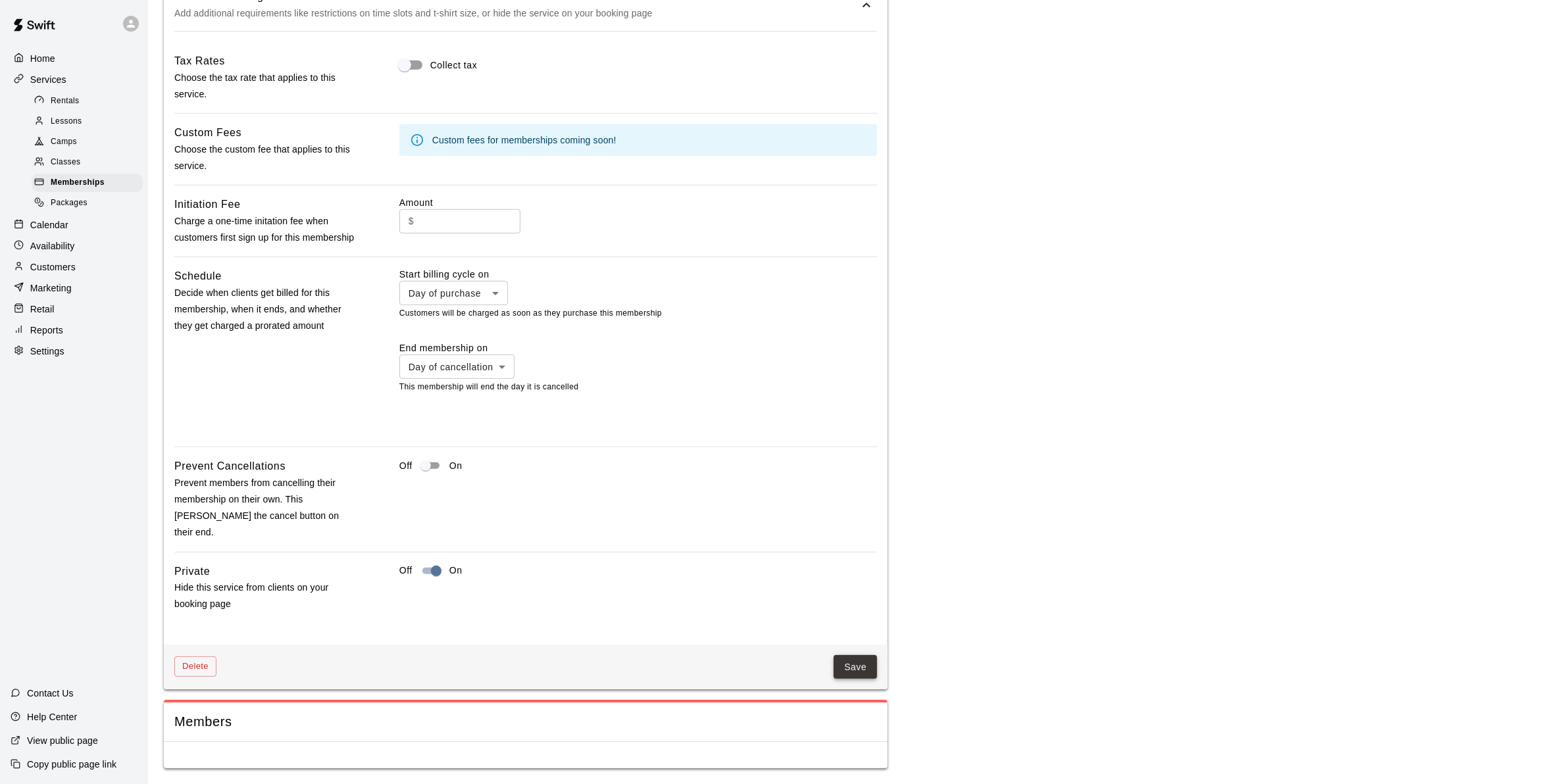
click at [846, 666] on button "Save" at bounding box center [855, 667] width 43 height 24
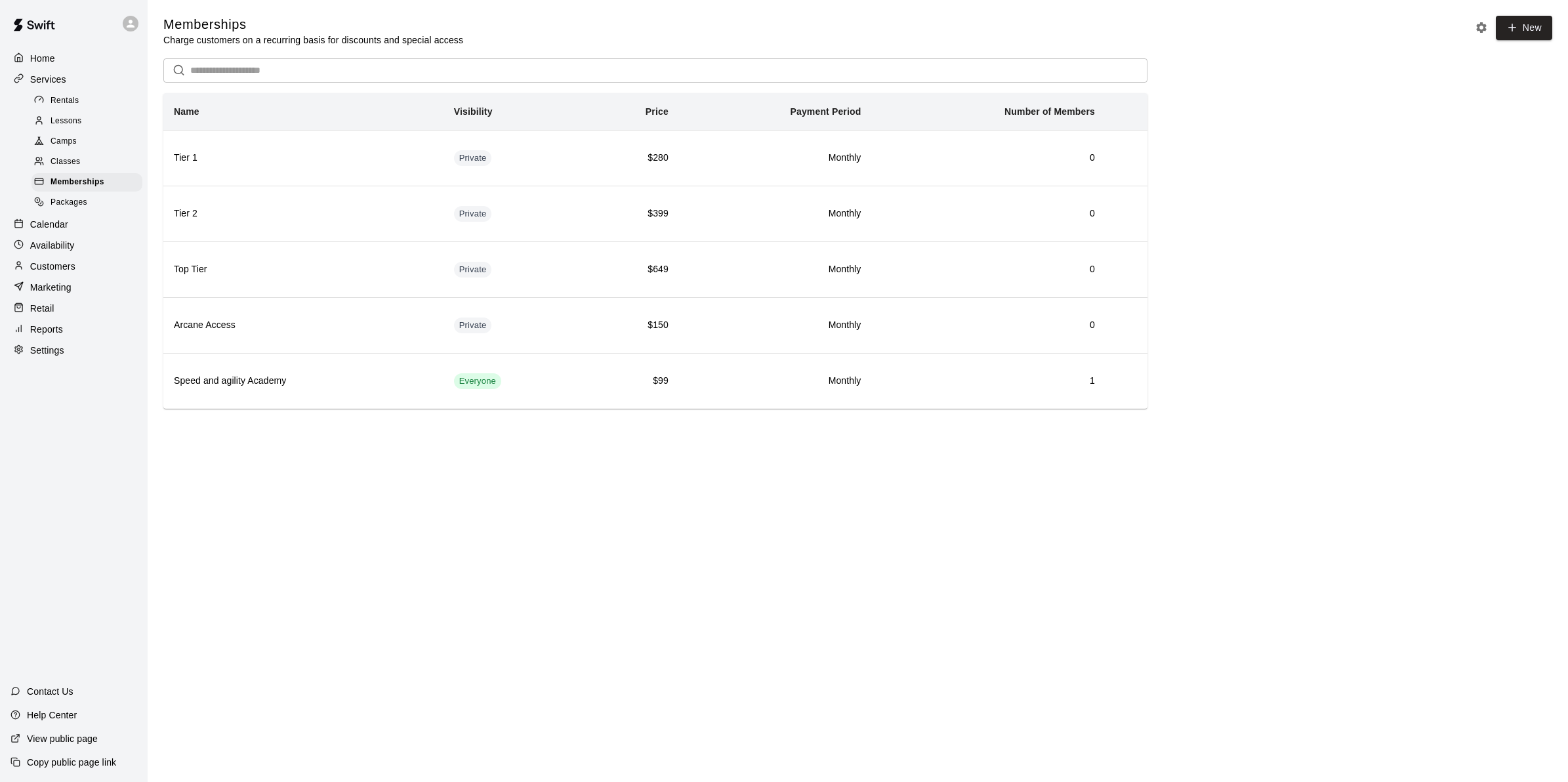
click at [79, 123] on span "Lessons" at bounding box center [66, 121] width 31 height 13
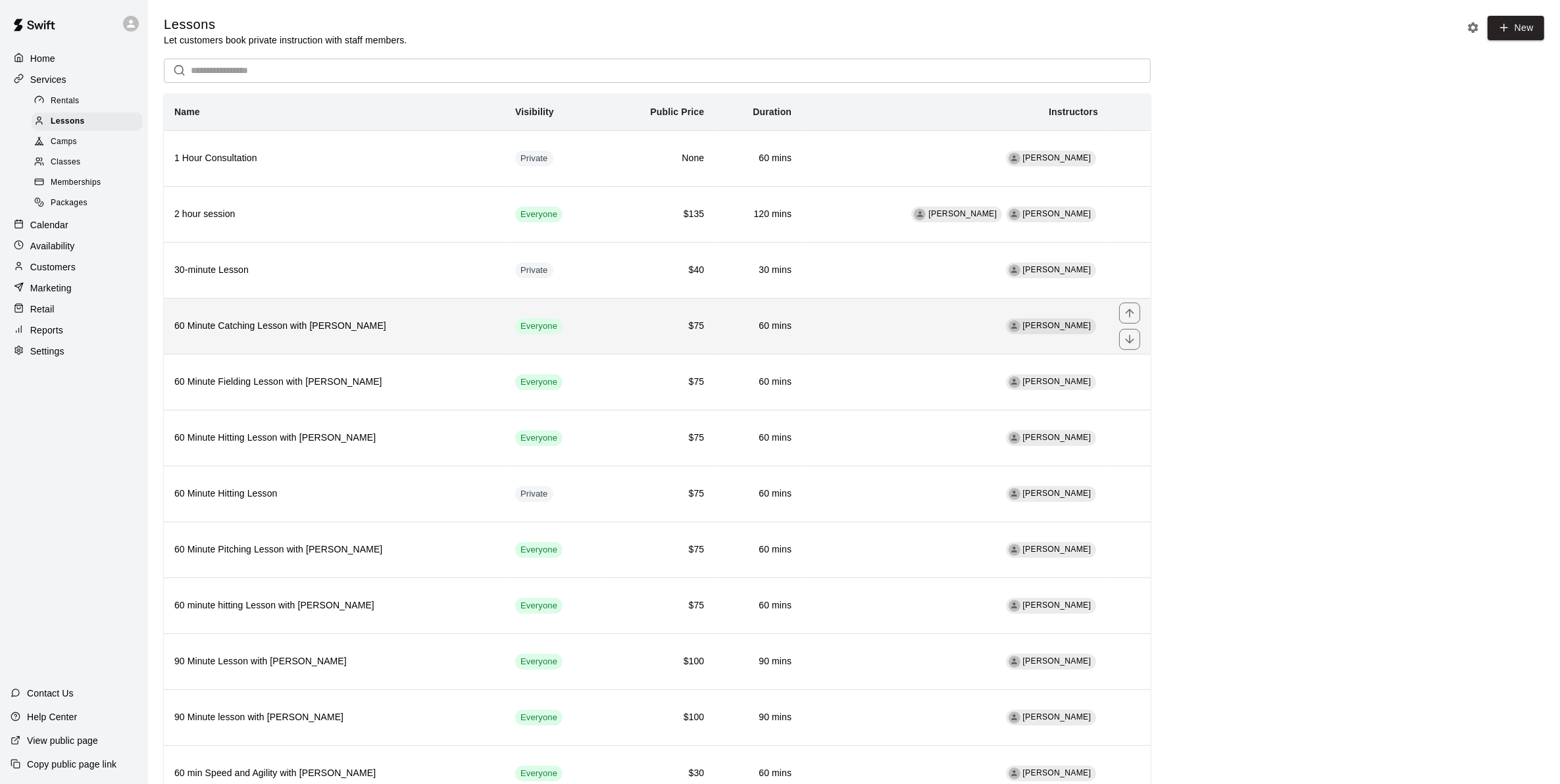
click at [333, 334] on h6 "60 Minute Catching Lesson with [PERSON_NAME]" at bounding box center [334, 326] width 320 height 15
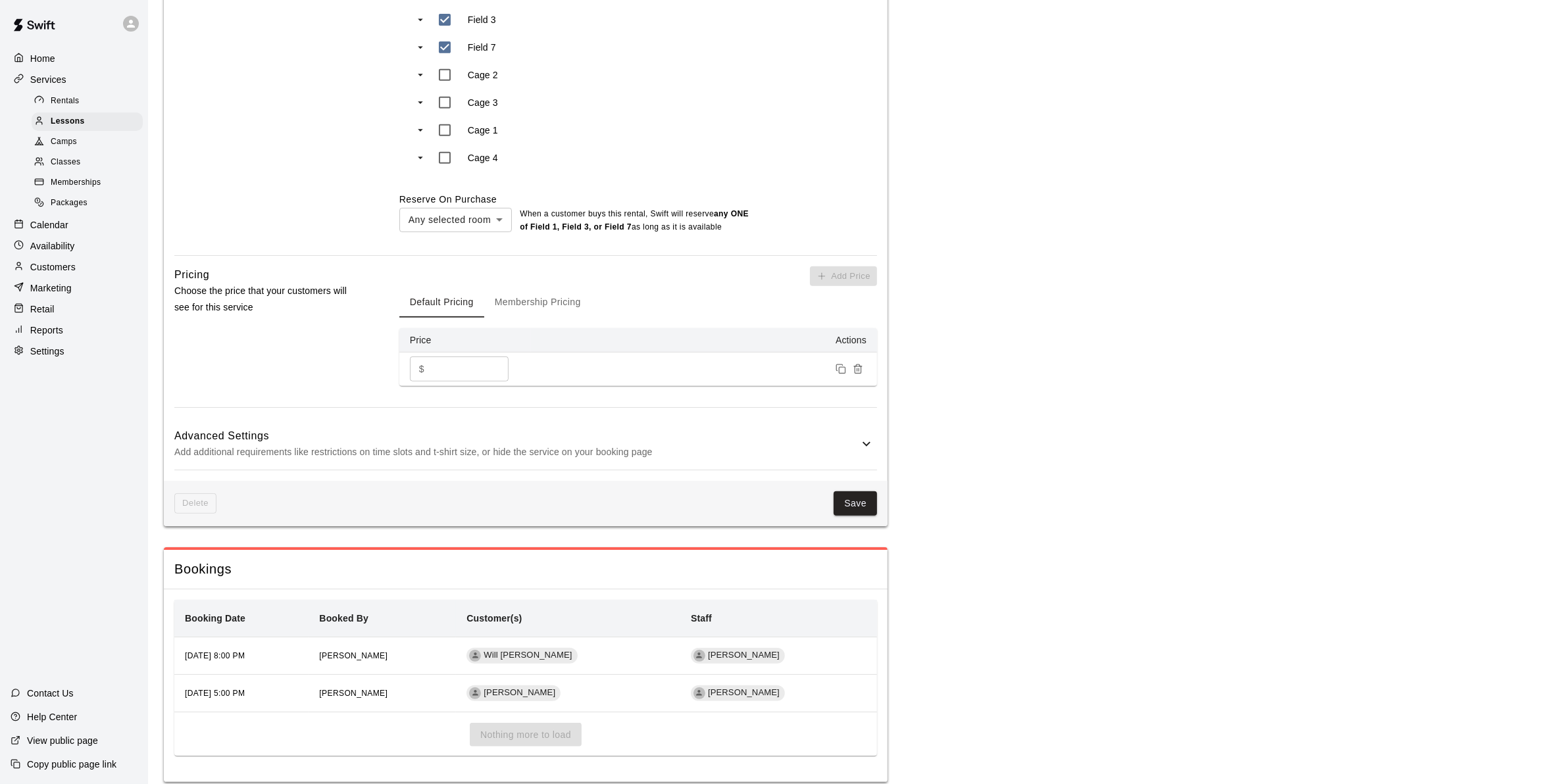
scroll to position [756, 0]
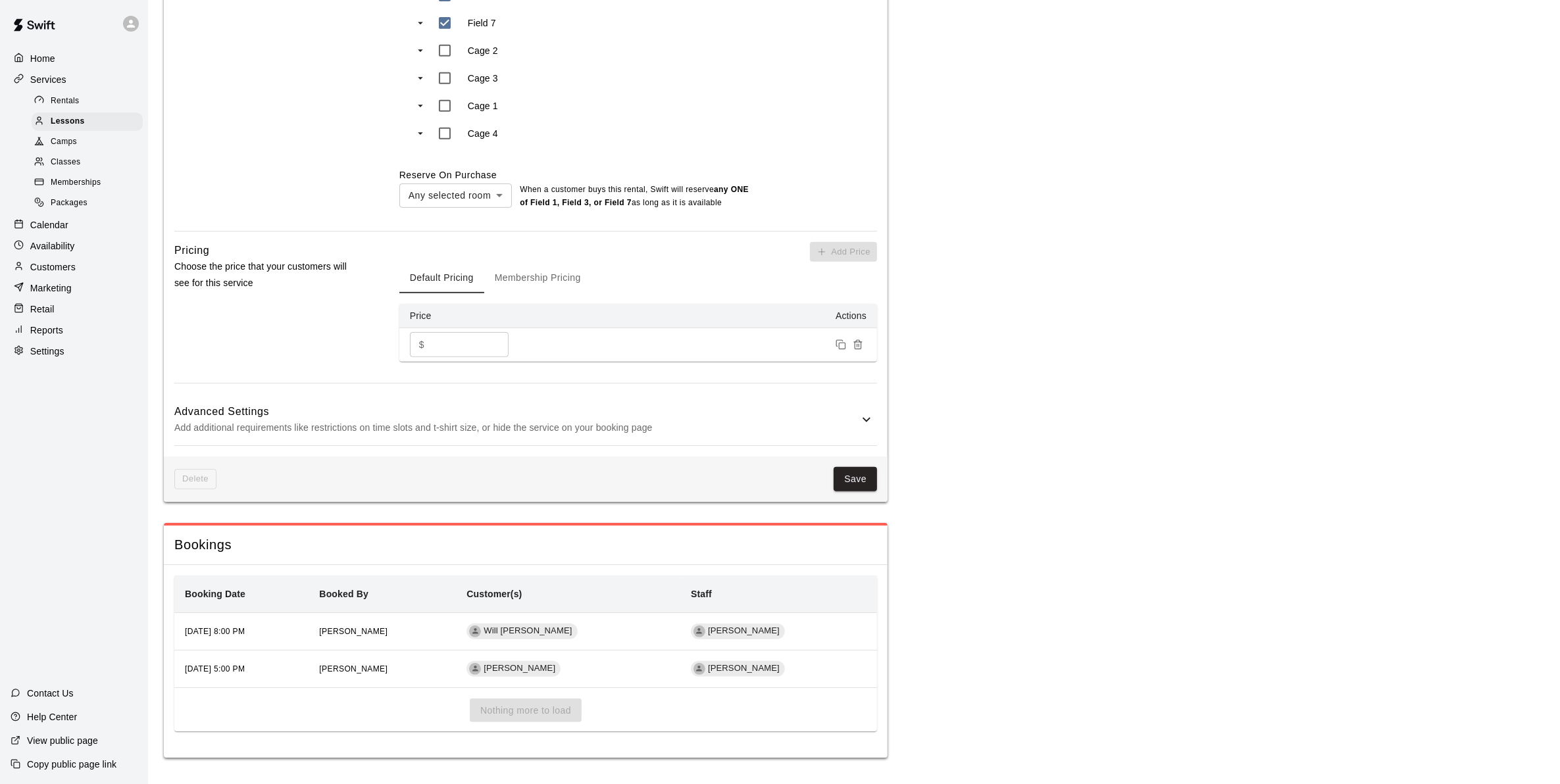
click at [685, 426] on p "Add additional requirements like restrictions on time slots and t-shirt size, o…" at bounding box center [516, 428] width 684 height 17
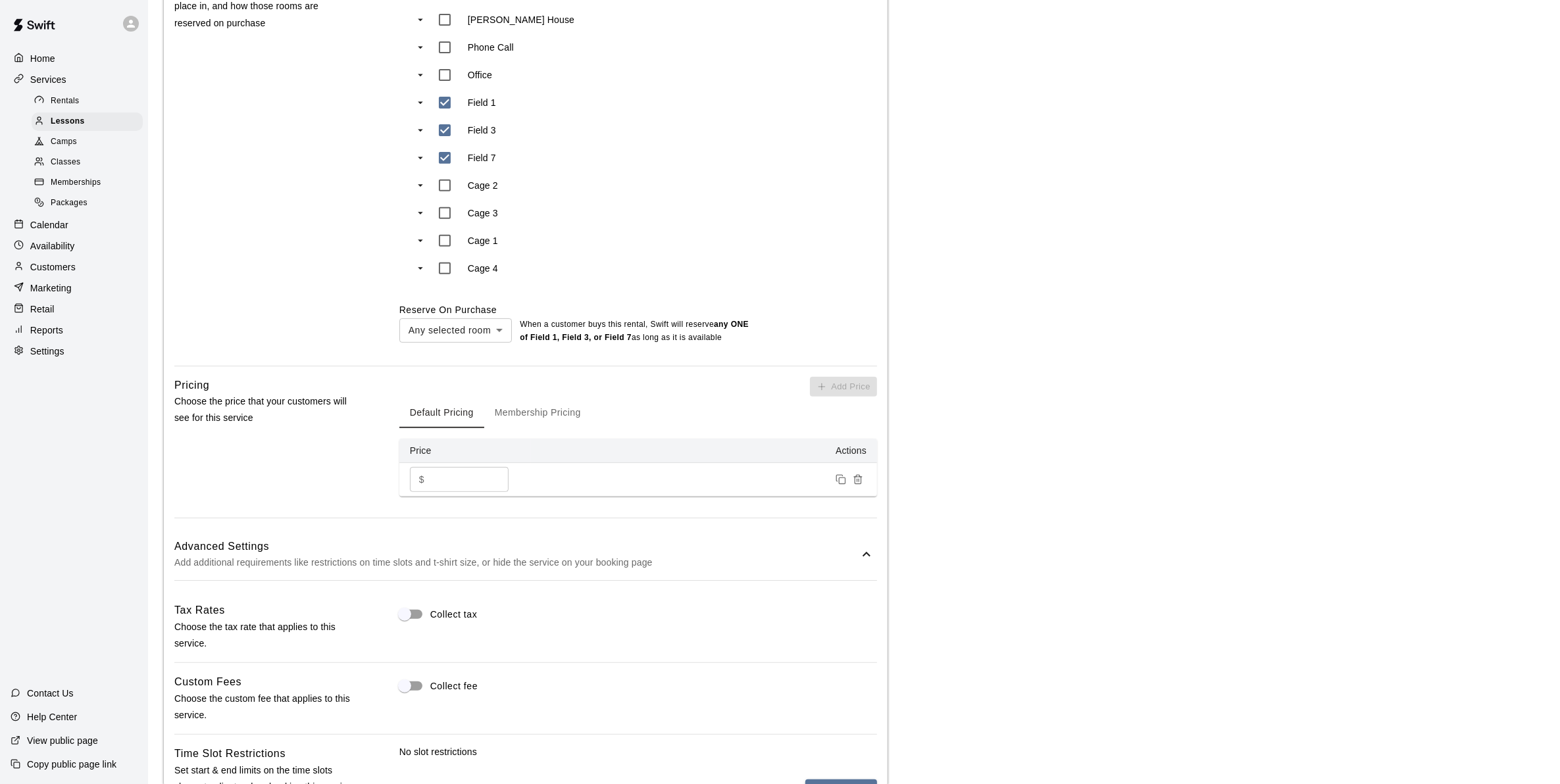
scroll to position [740, 0]
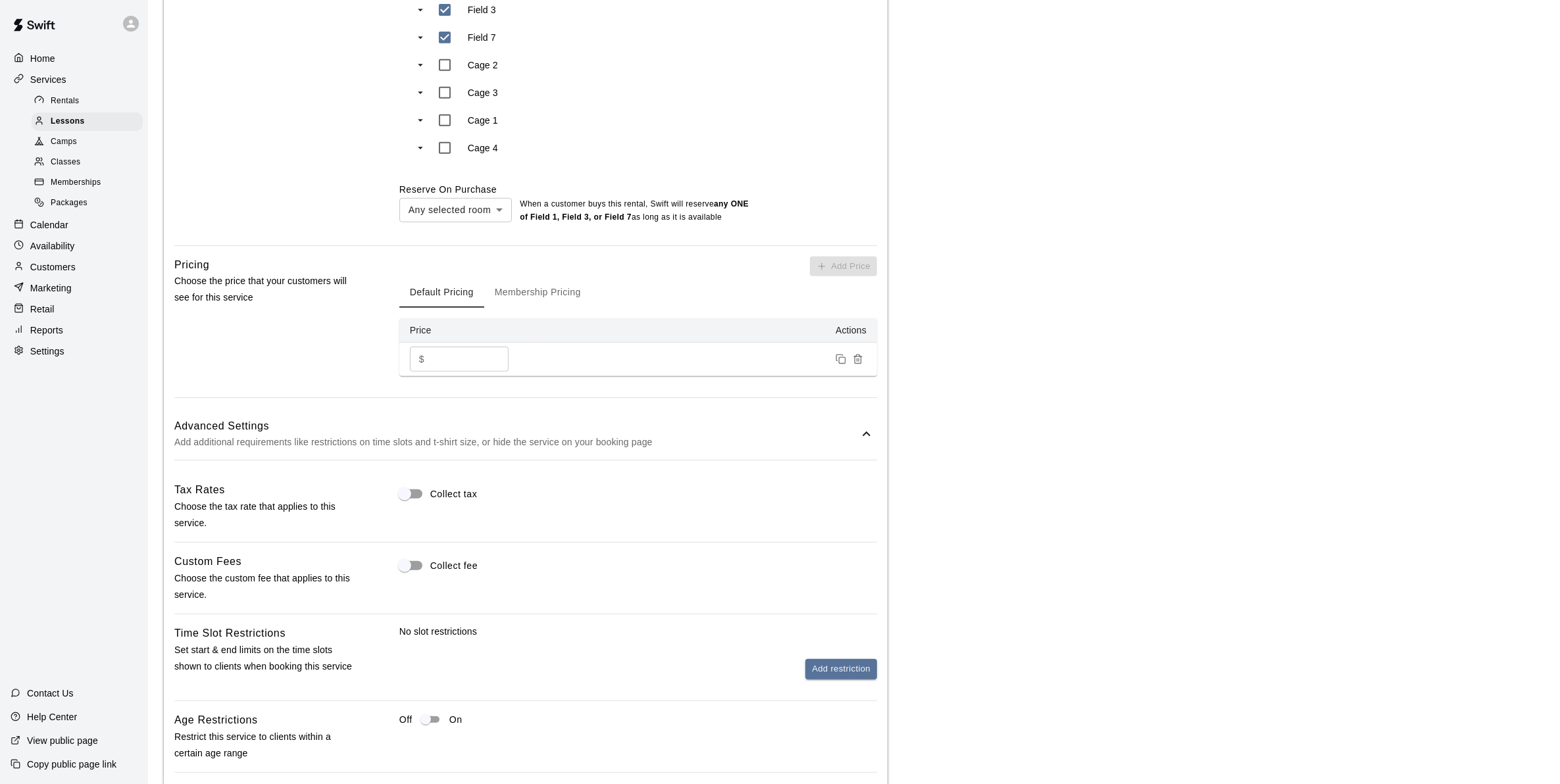
click at [544, 294] on button "Membership Pricing" at bounding box center [538, 291] width 107 height 31
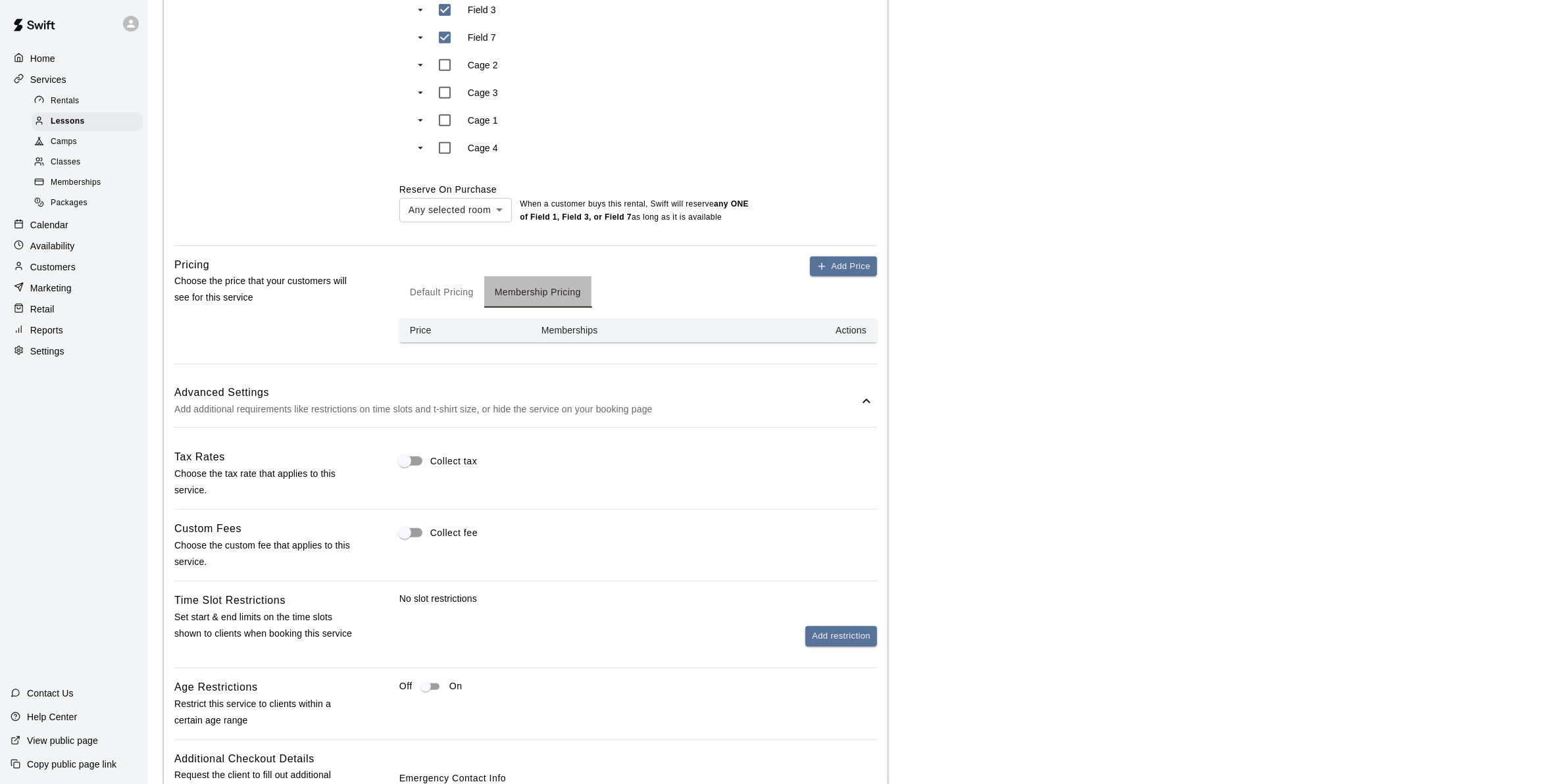
click at [556, 293] on button "Membership Pricing" at bounding box center [538, 291] width 107 height 31
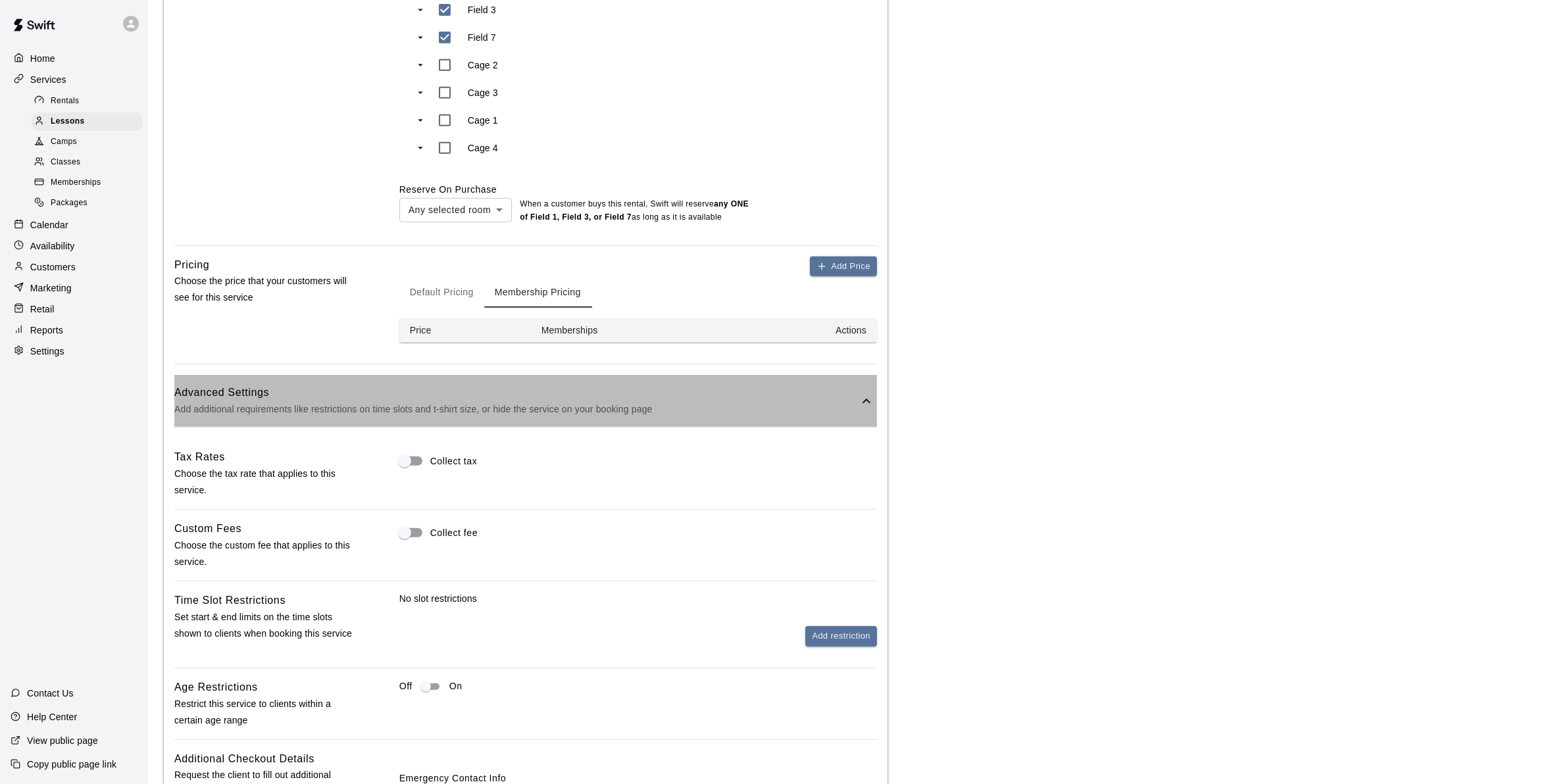
click at [491, 400] on h6 "Advanced Settings" at bounding box center [516, 393] width 684 height 17
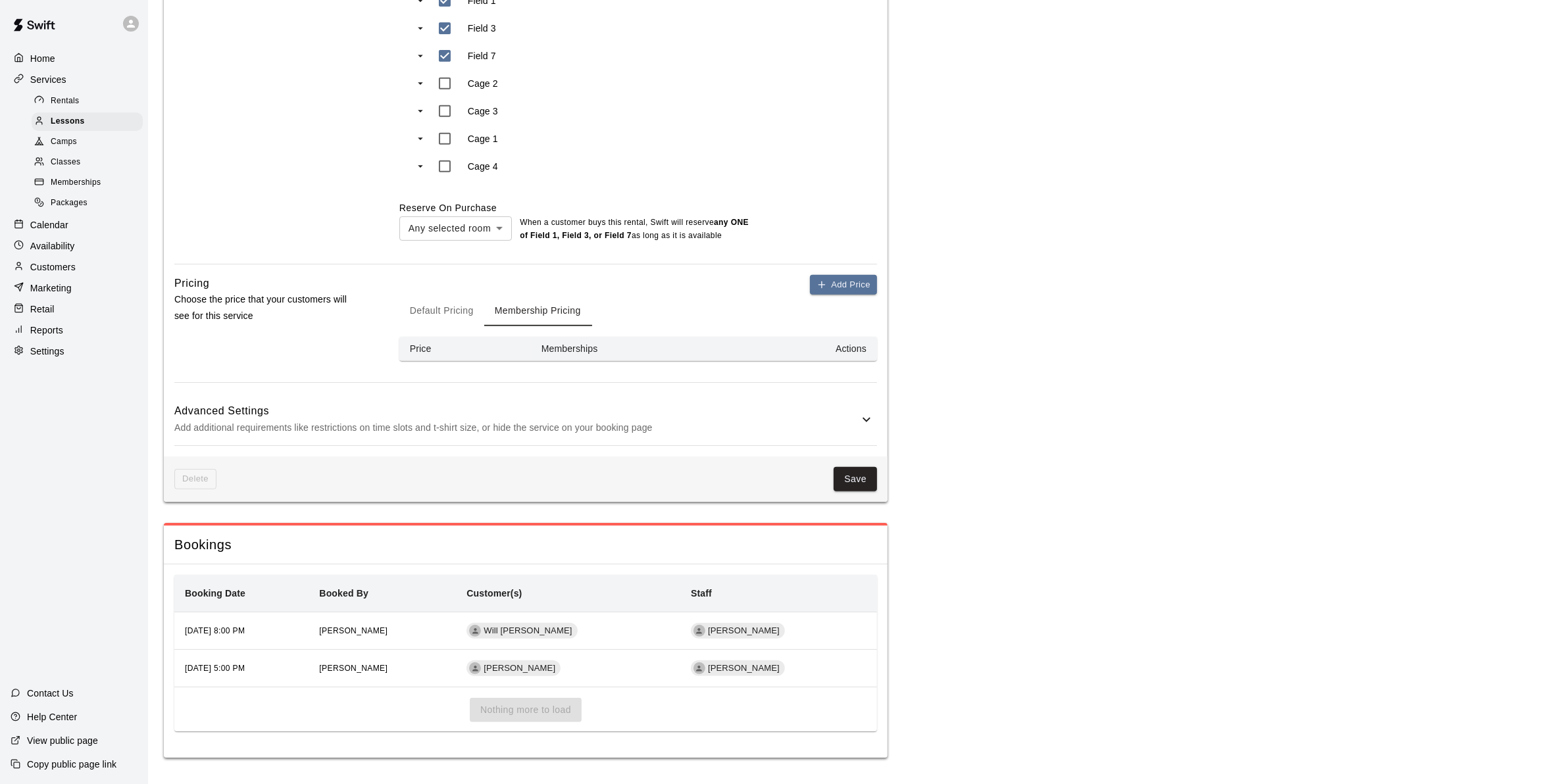
scroll to position [723, 0]
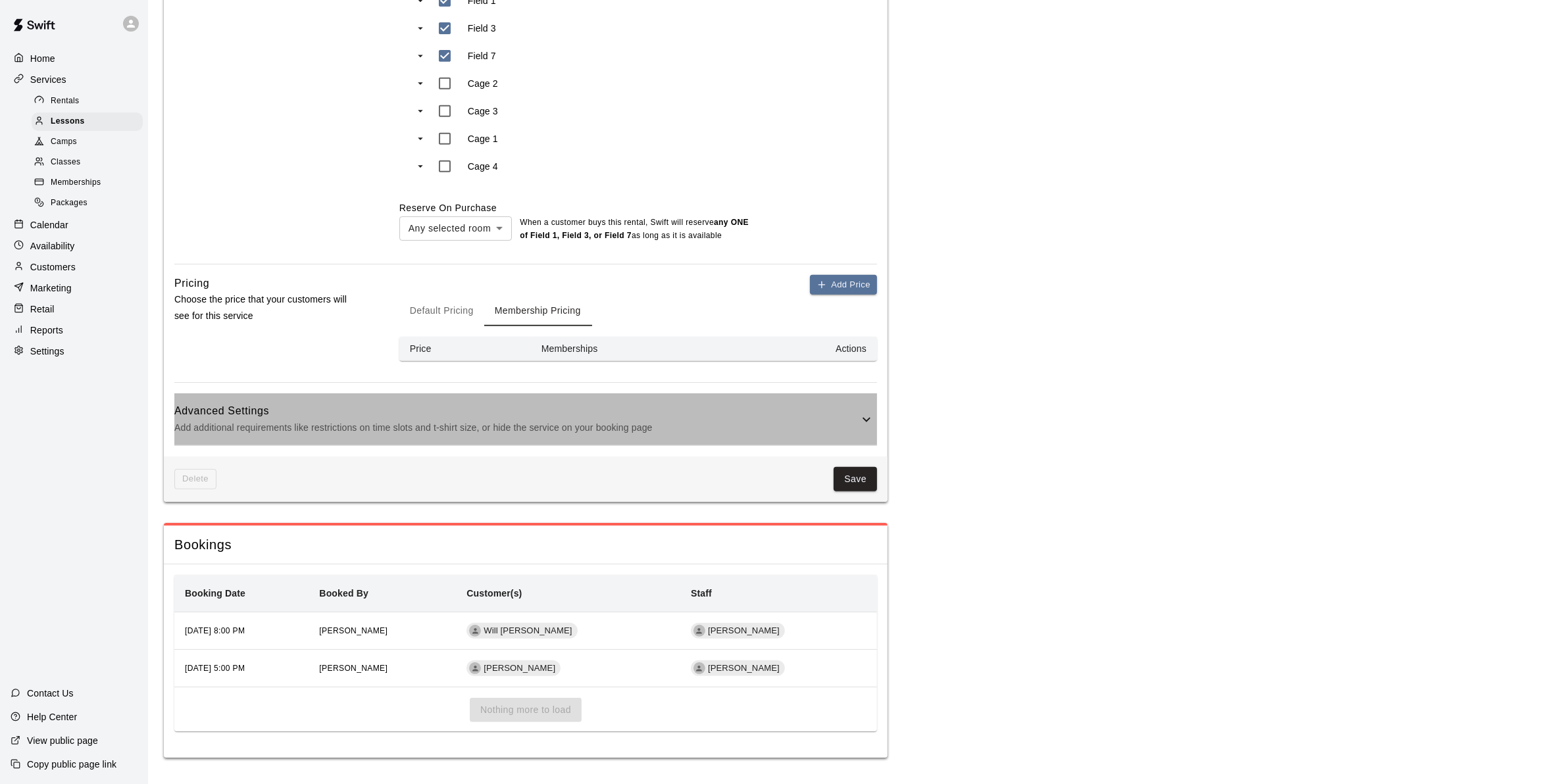
click at [475, 411] on h6 "Advanced Settings" at bounding box center [516, 411] width 684 height 17
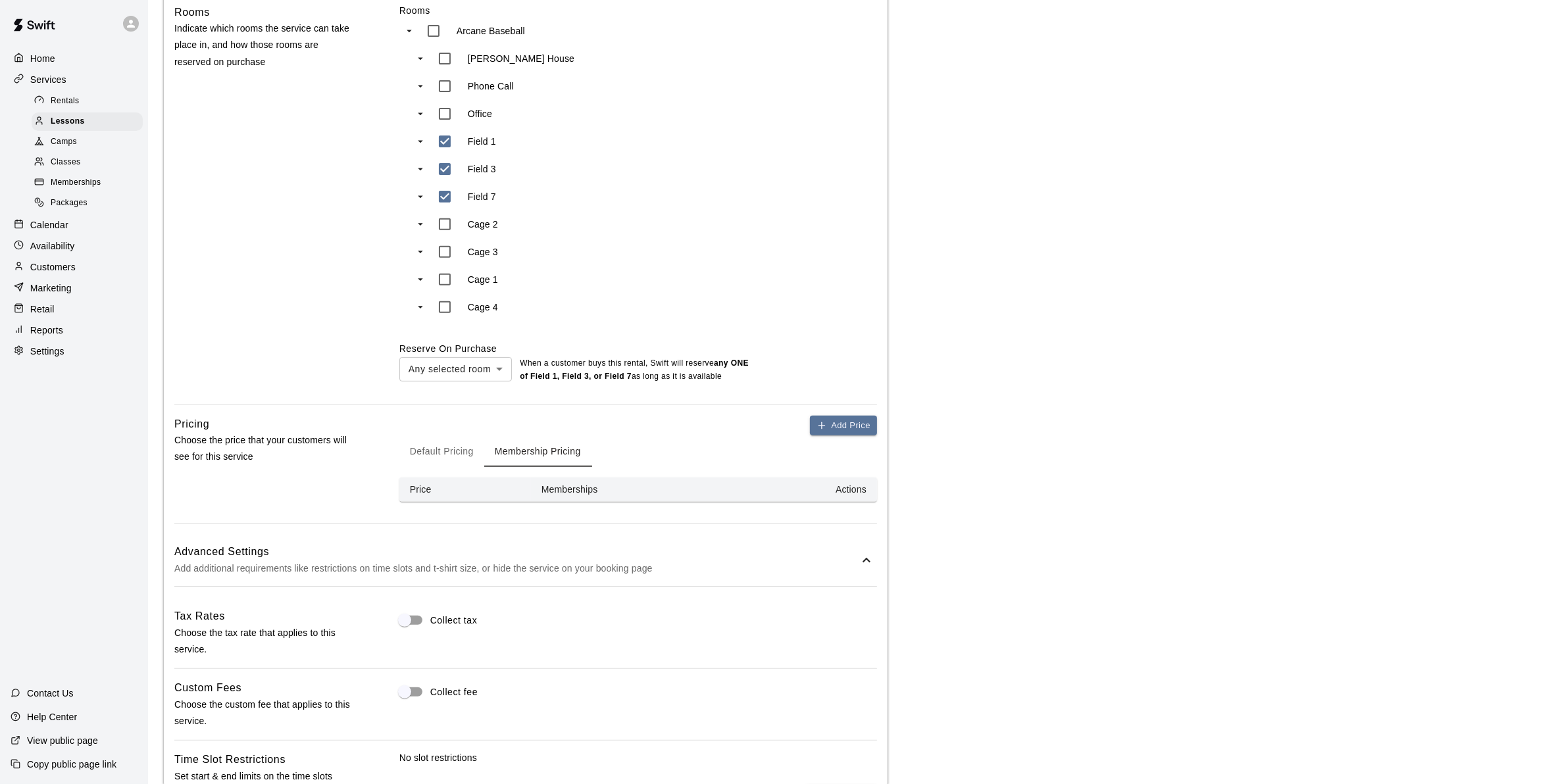
scroll to position [481, 0]
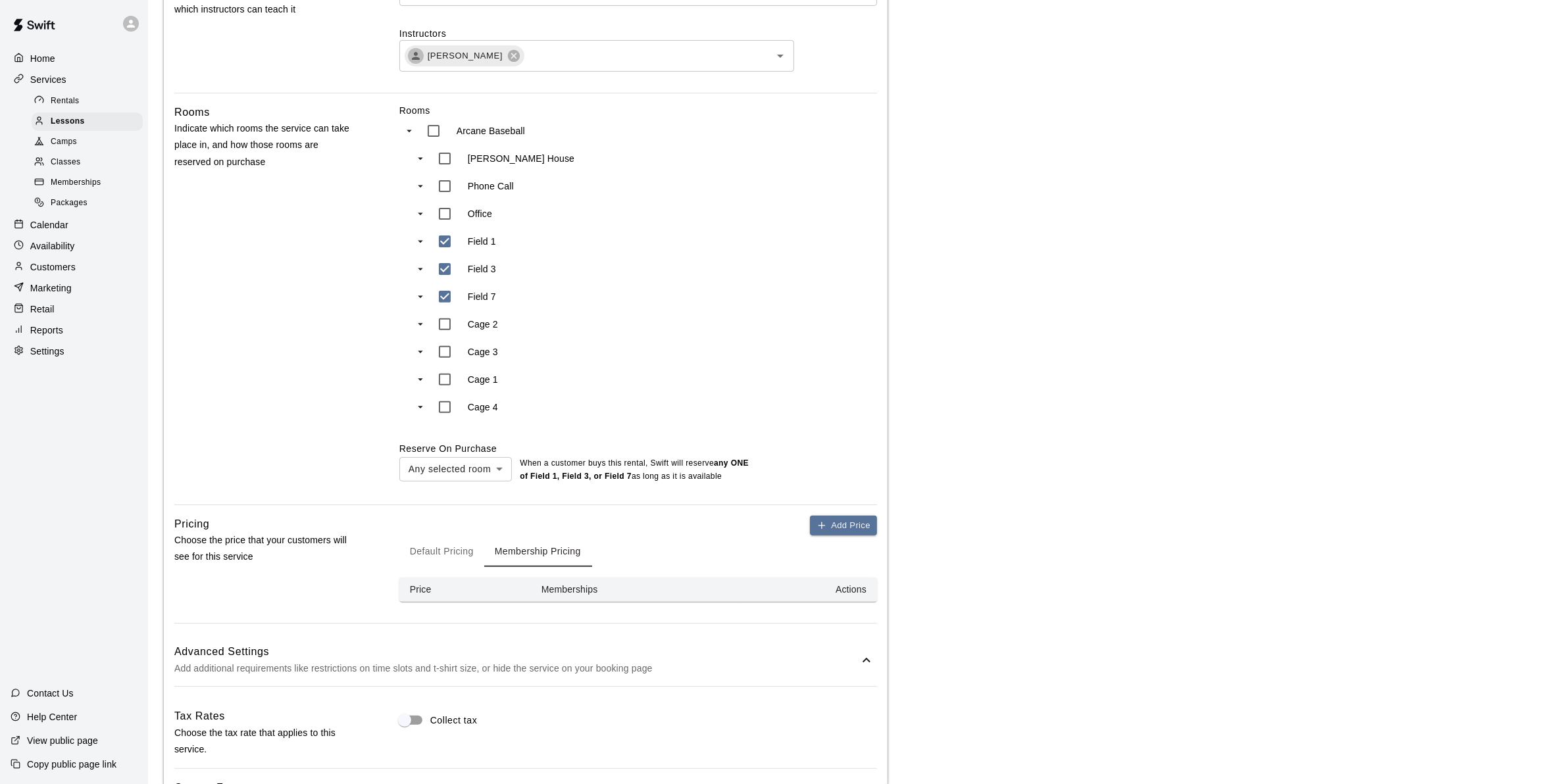
click at [66, 189] on span "Memberships" at bounding box center [76, 183] width 50 height 13
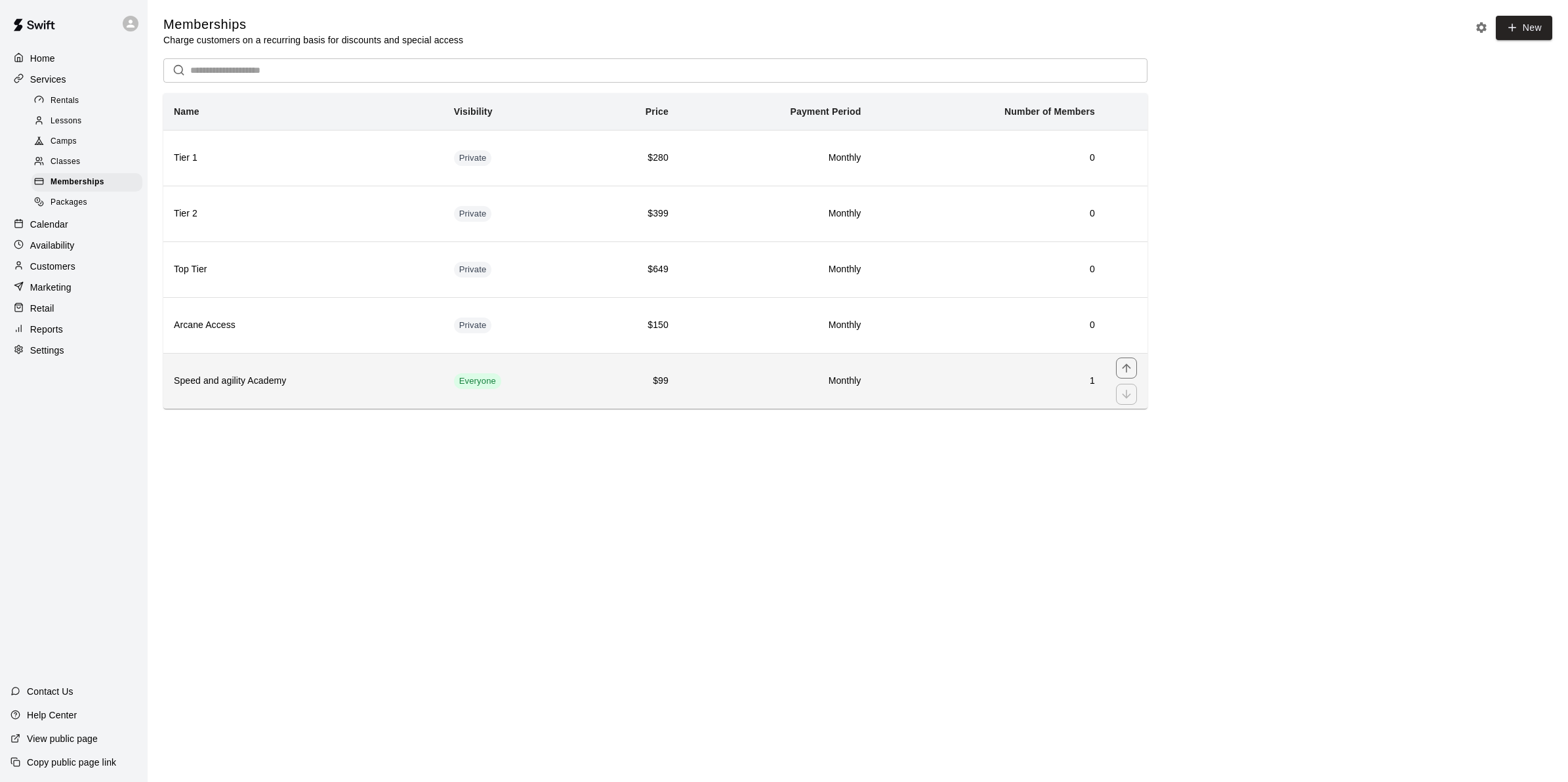
click at [270, 385] on h6 "Speed and agility Academy" at bounding box center [303, 381] width 259 height 15
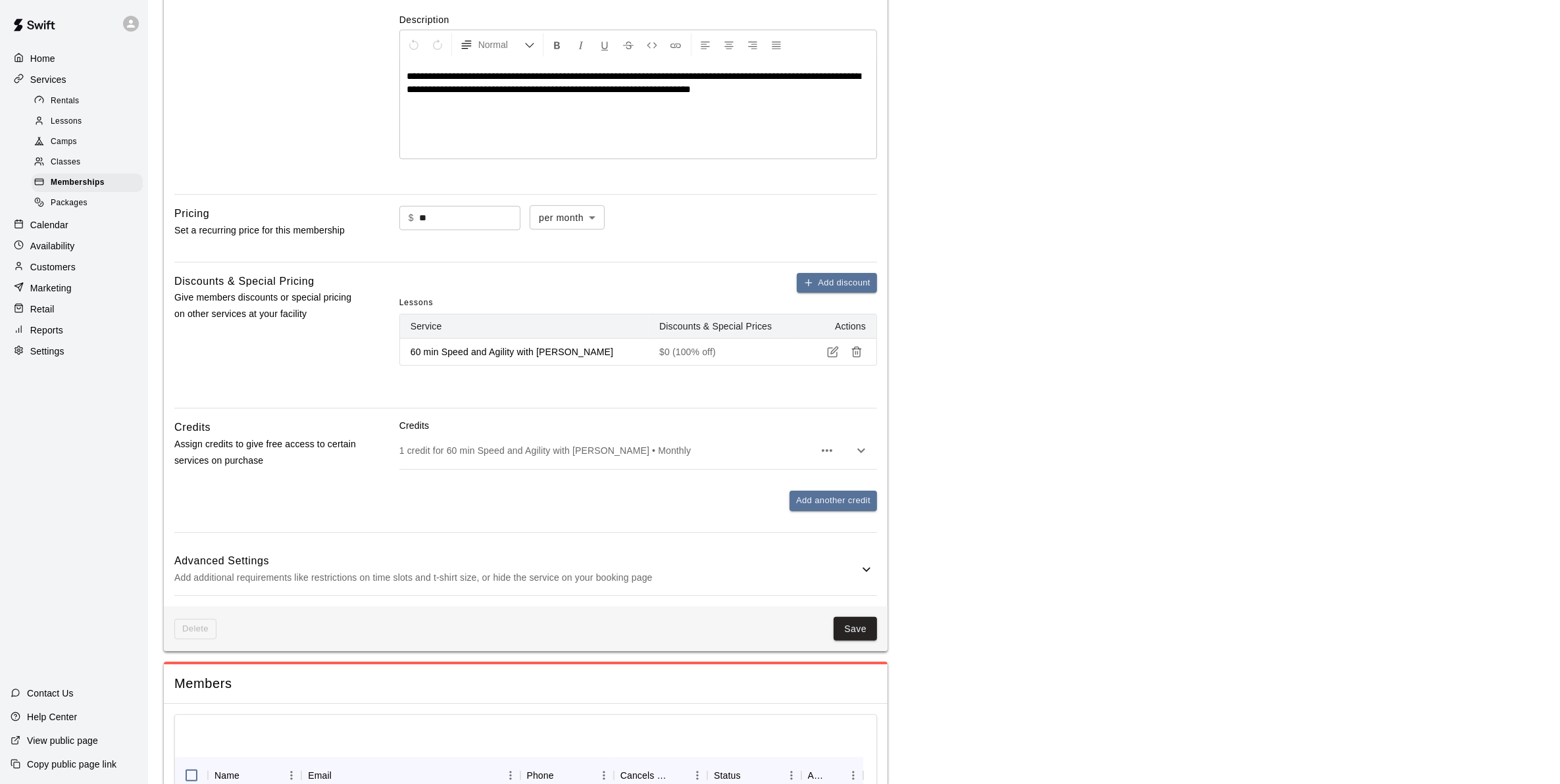
scroll to position [329, 0]
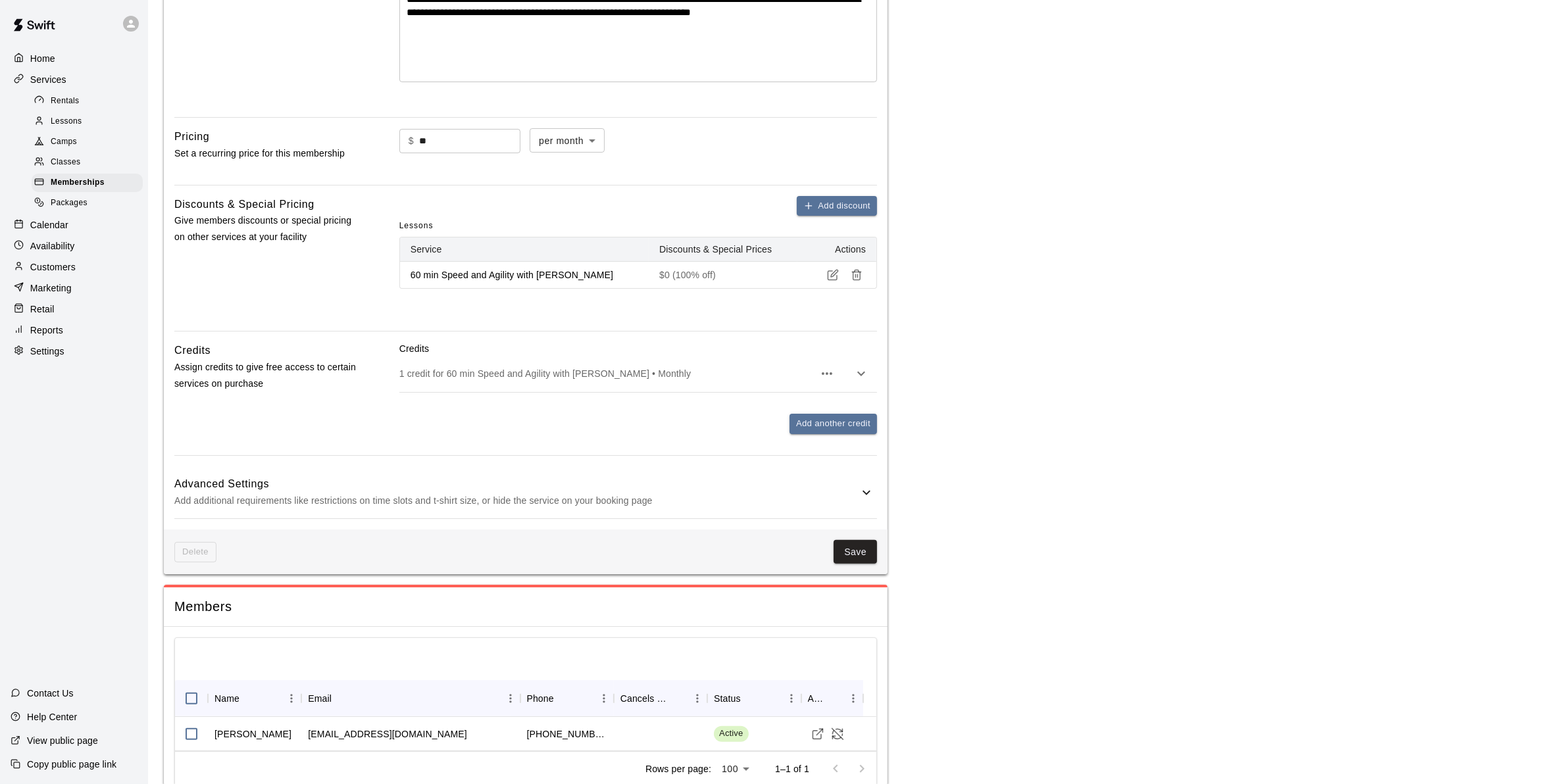
click at [81, 199] on link "Packages" at bounding box center [90, 203] width 116 height 20
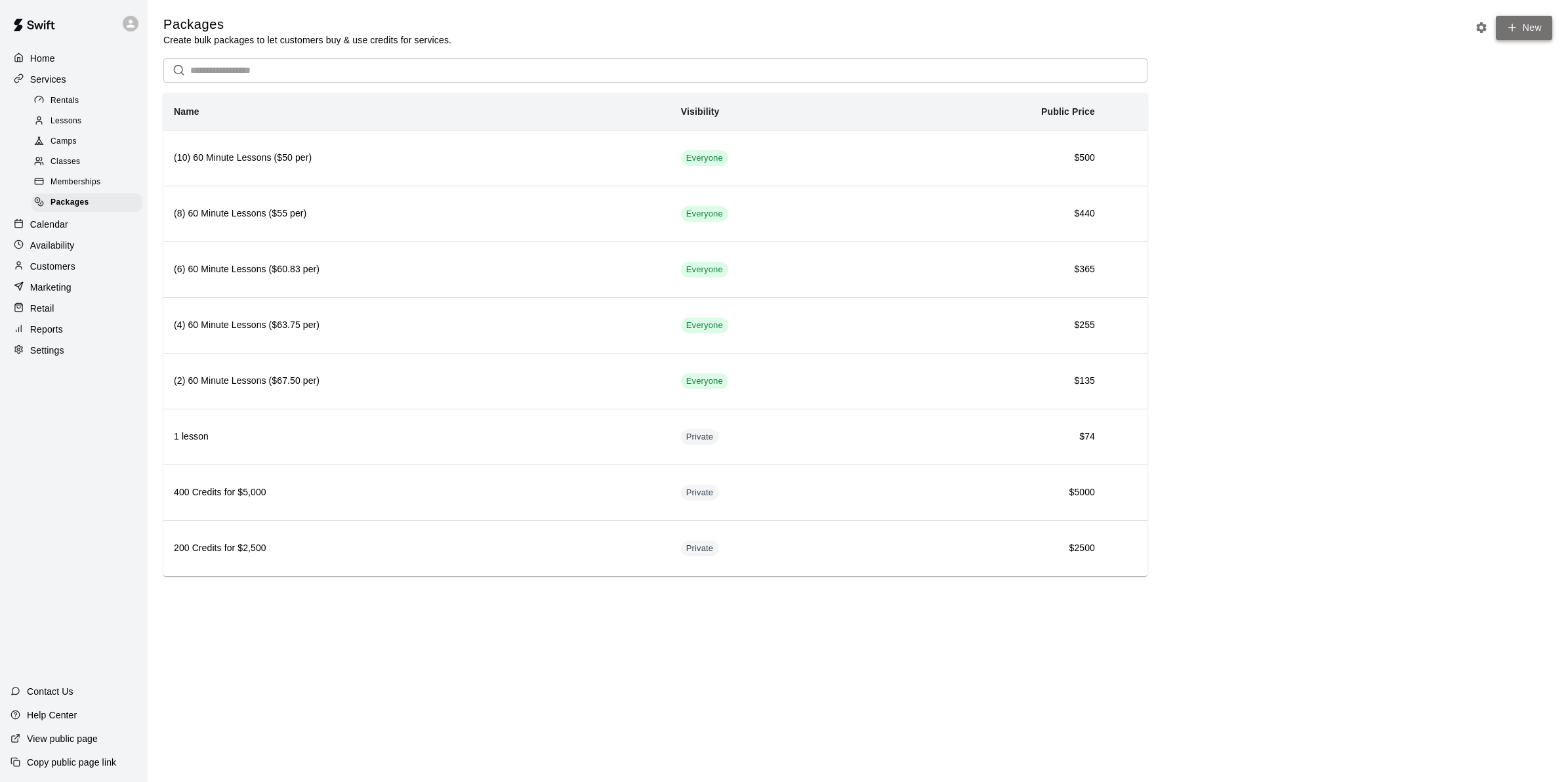
click at [1537, 27] on link "New" at bounding box center [1524, 28] width 57 height 24
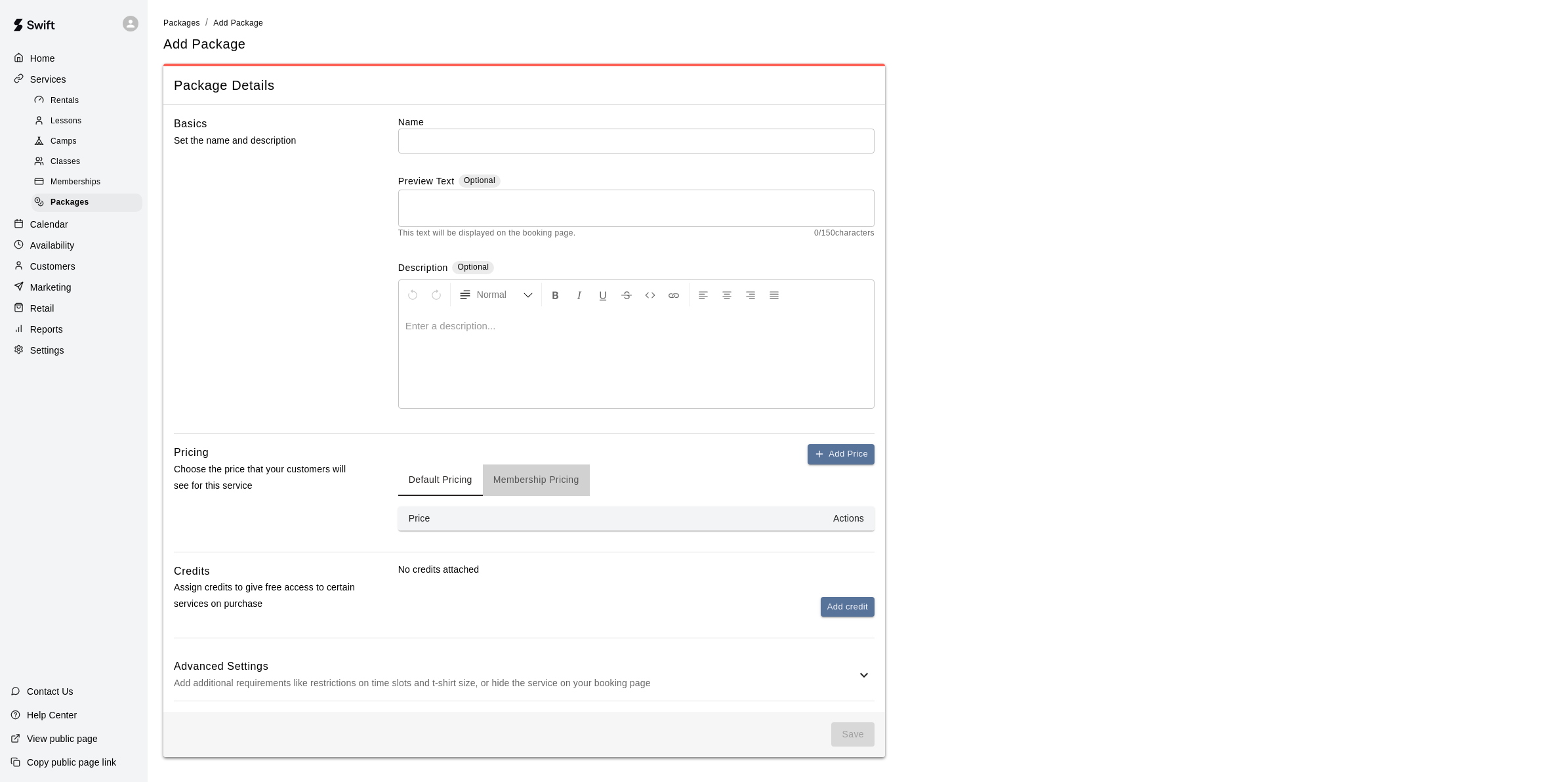
click at [509, 475] on button "Membership Pricing" at bounding box center [536, 480] width 107 height 31
click at [465, 477] on button "Default Pricing" at bounding box center [440, 480] width 85 height 31
click at [848, 515] on th "Actions" at bounding box center [702, 518] width 345 height 24
click at [840, 451] on button "Add Price" at bounding box center [841, 454] width 67 height 20
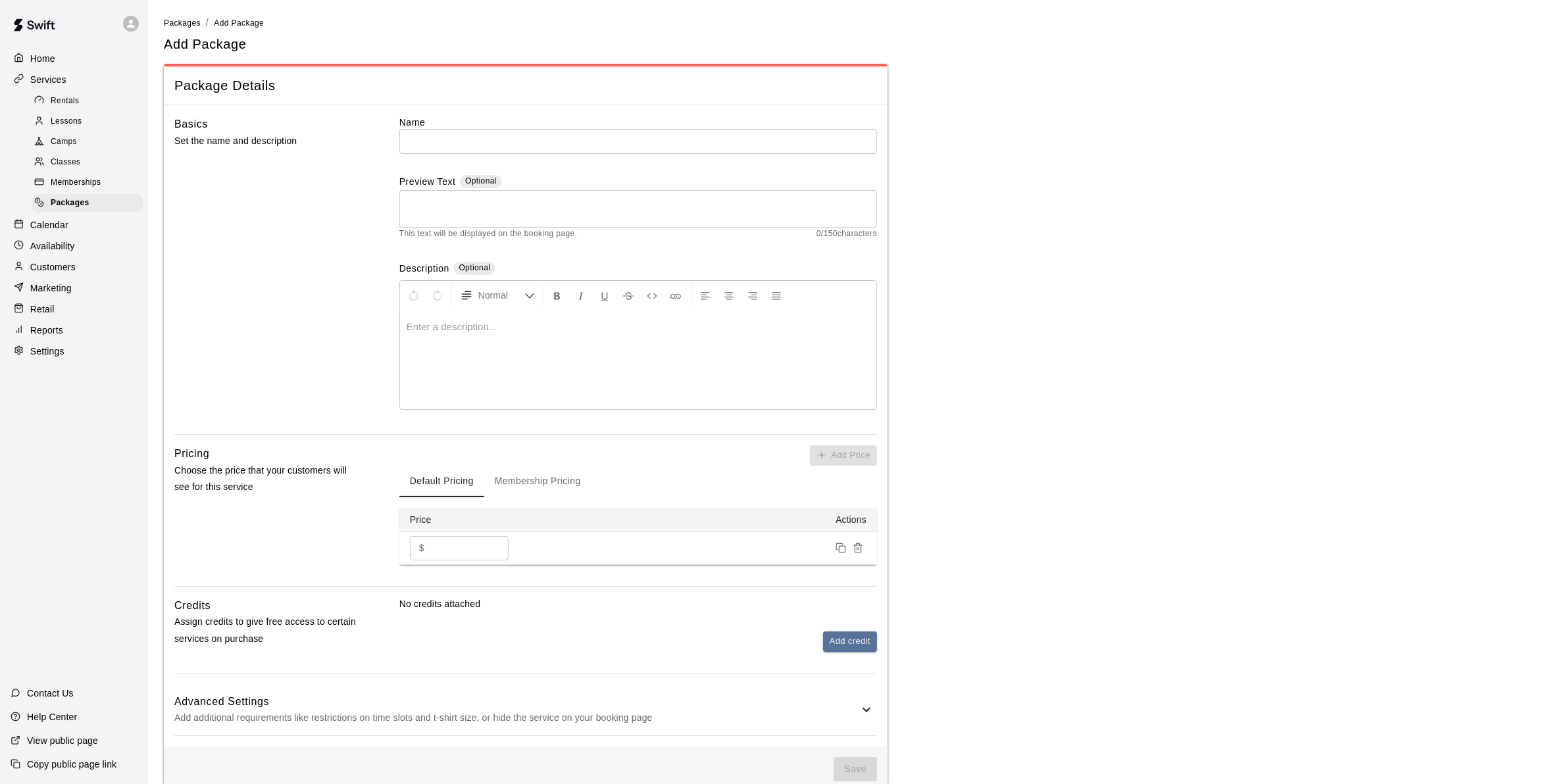
click at [523, 480] on button "Membership Pricing" at bounding box center [538, 481] width 107 height 31
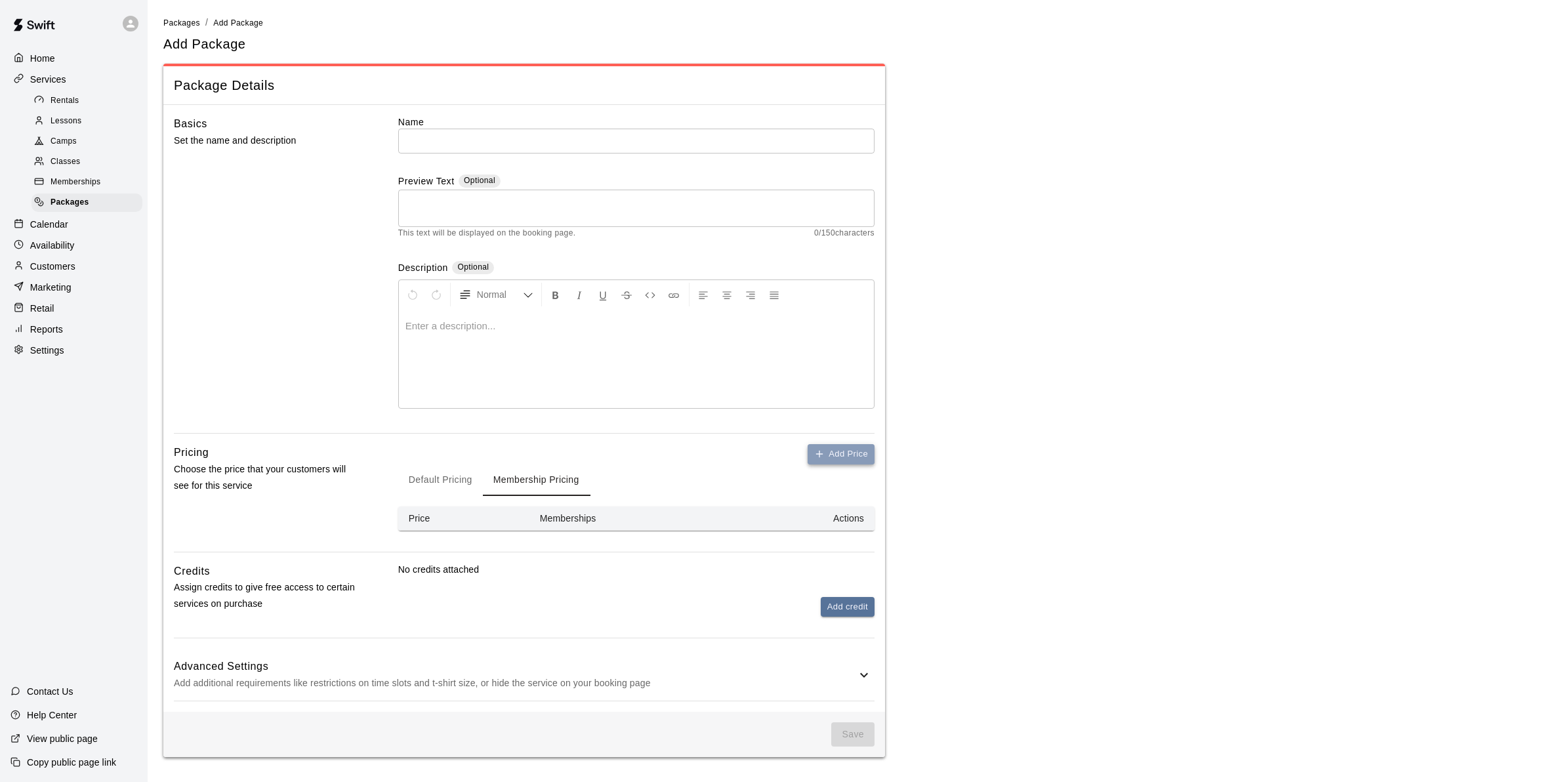
click at [838, 457] on button "Add Price" at bounding box center [841, 454] width 67 height 20
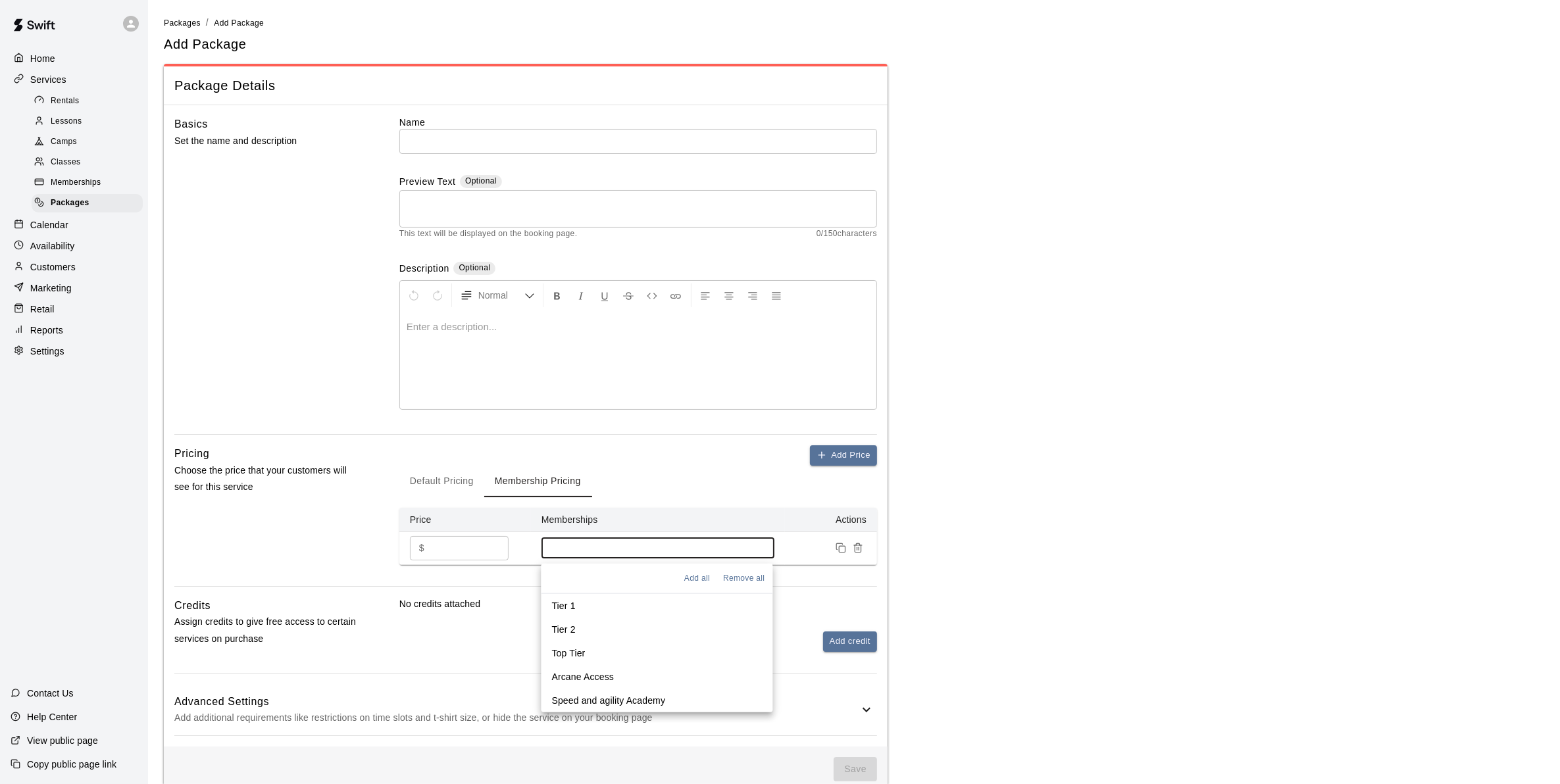
click at [606, 548] on input at bounding box center [658, 548] width 220 height 11
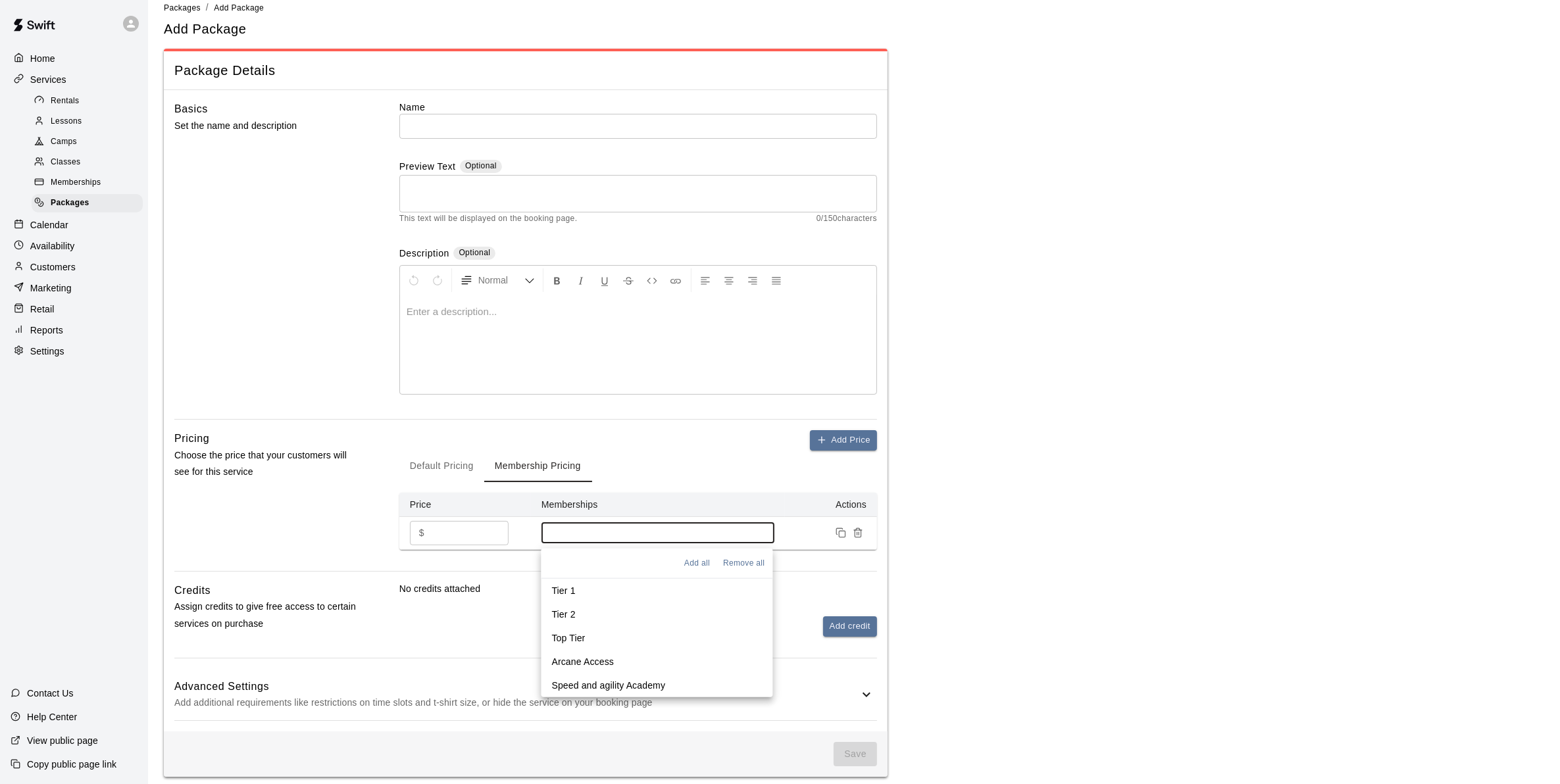
scroll to position [23, 0]
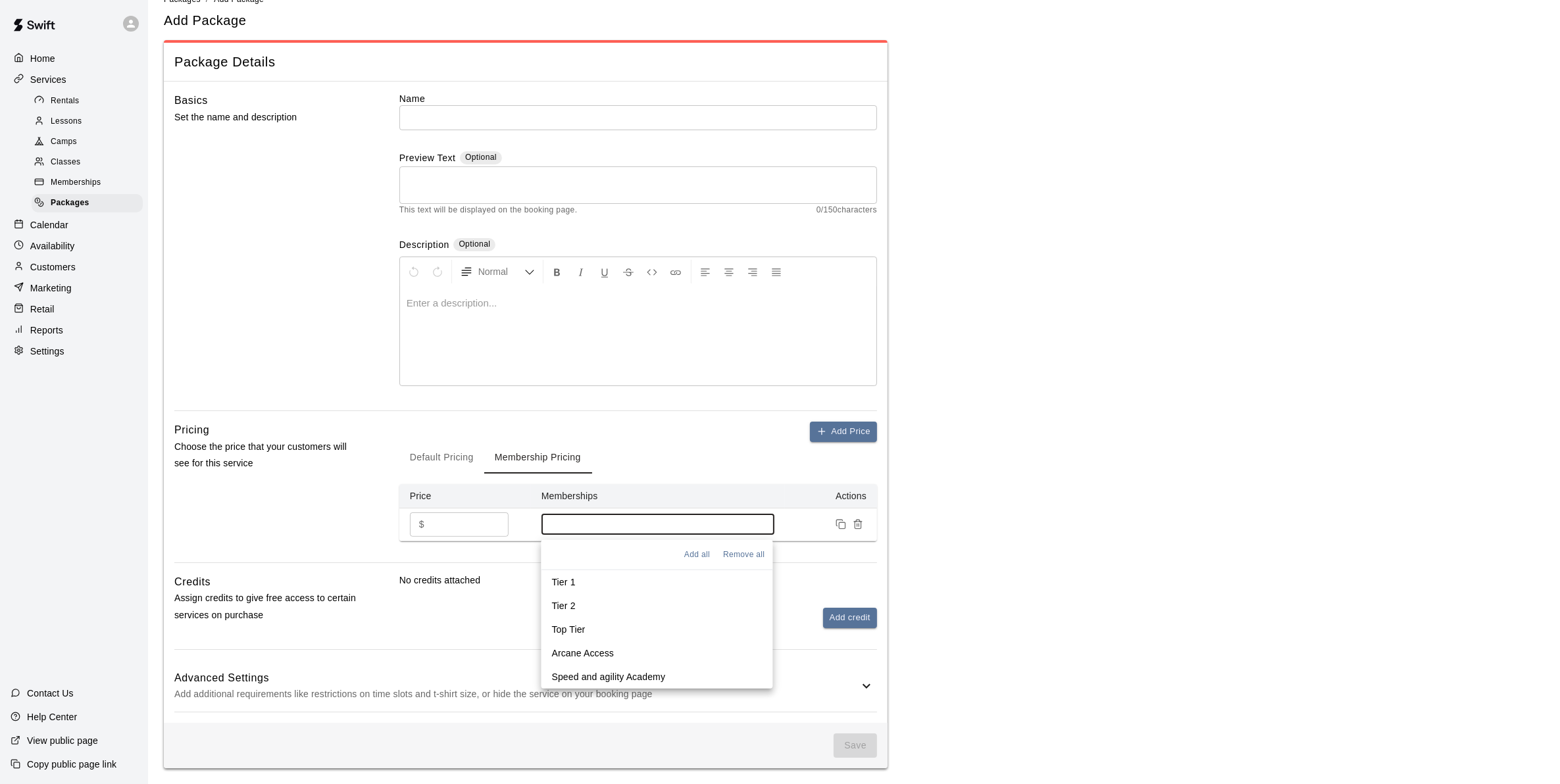
click at [623, 670] on p "Speed and agility Academy" at bounding box center [608, 676] width 114 height 13
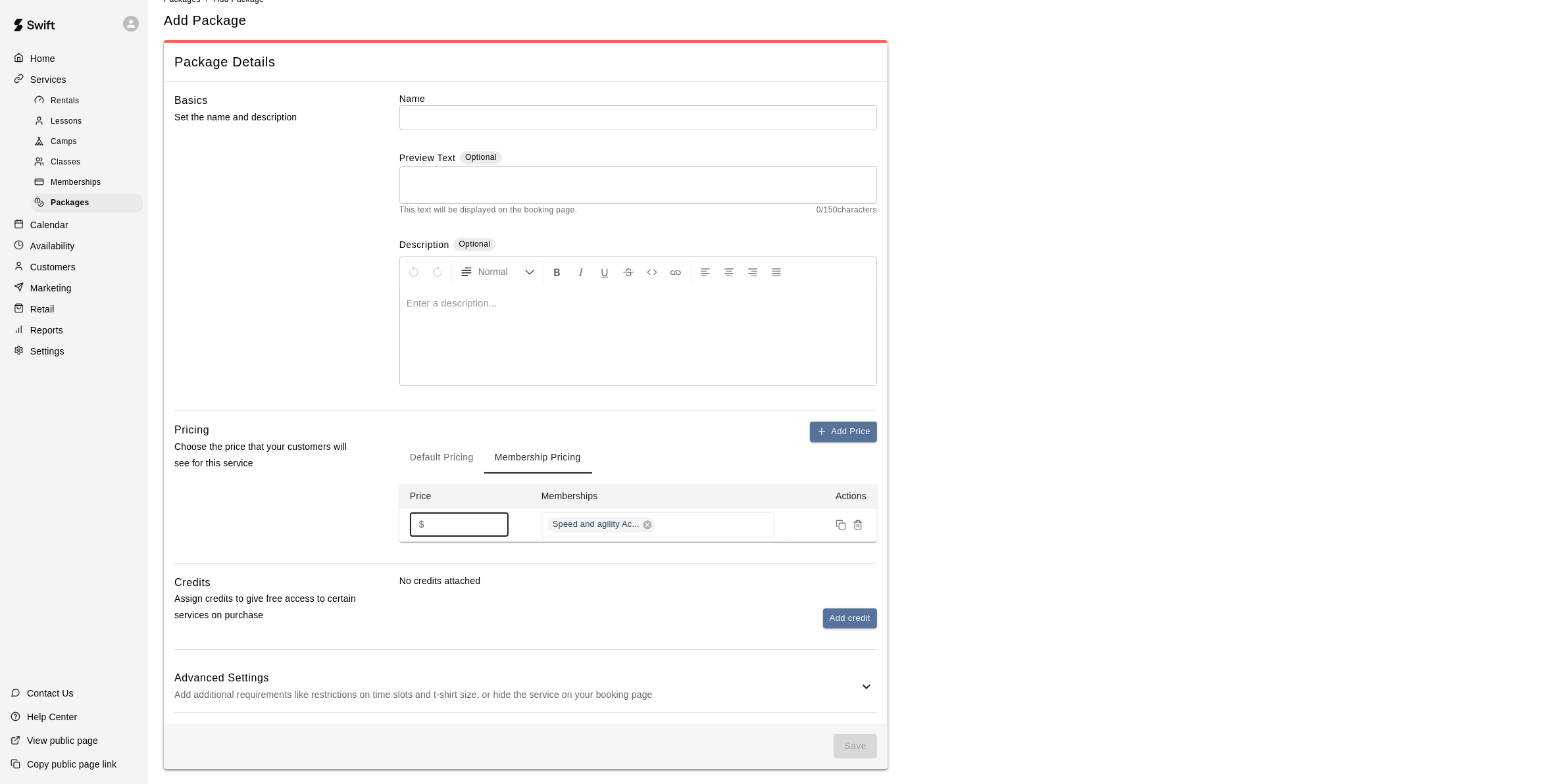
click at [478, 534] on input "*" at bounding box center [469, 524] width 79 height 24
click at [859, 618] on button "Add credit" at bounding box center [850, 618] width 54 height 20
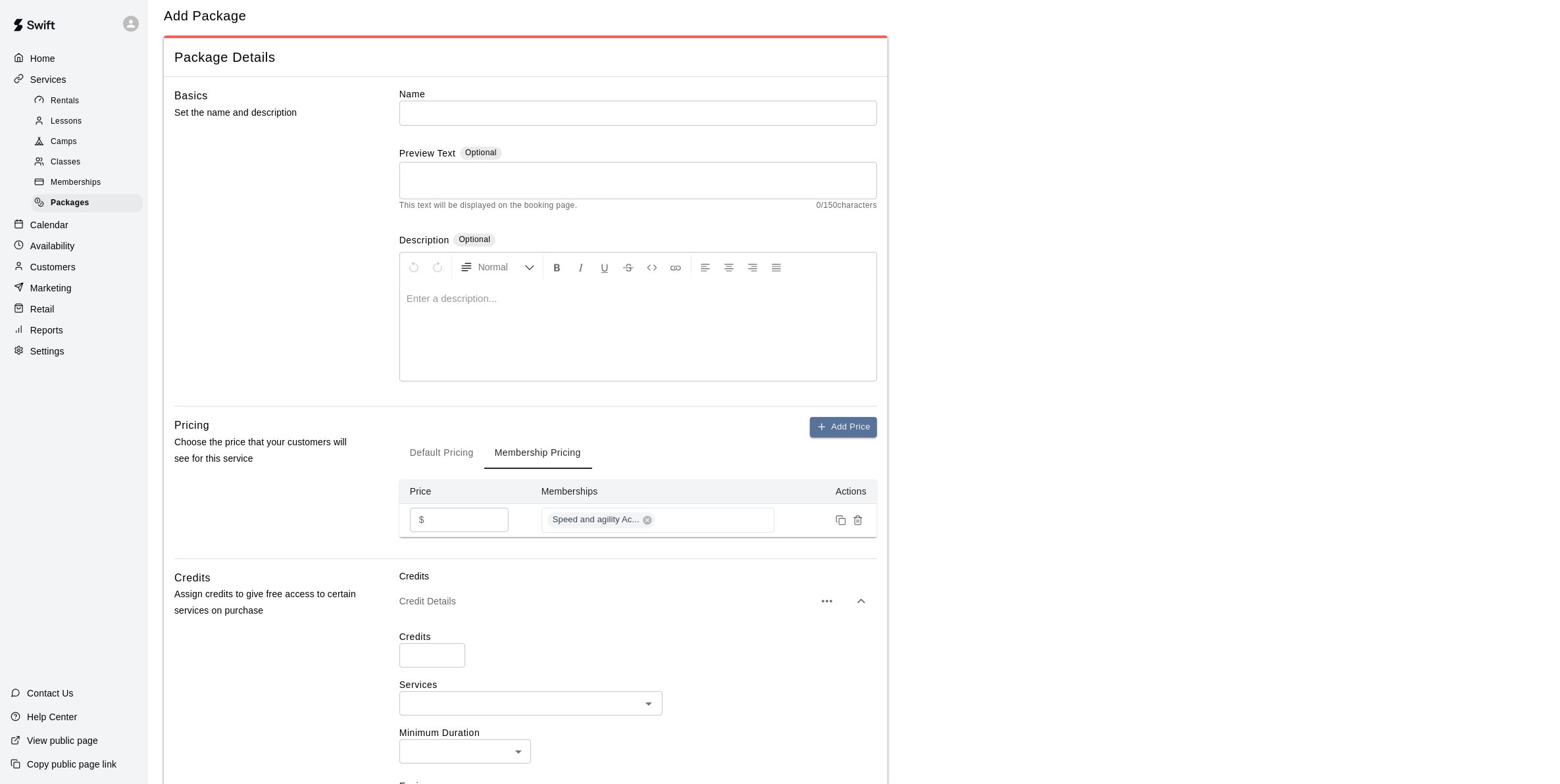
scroll to position [0, 0]
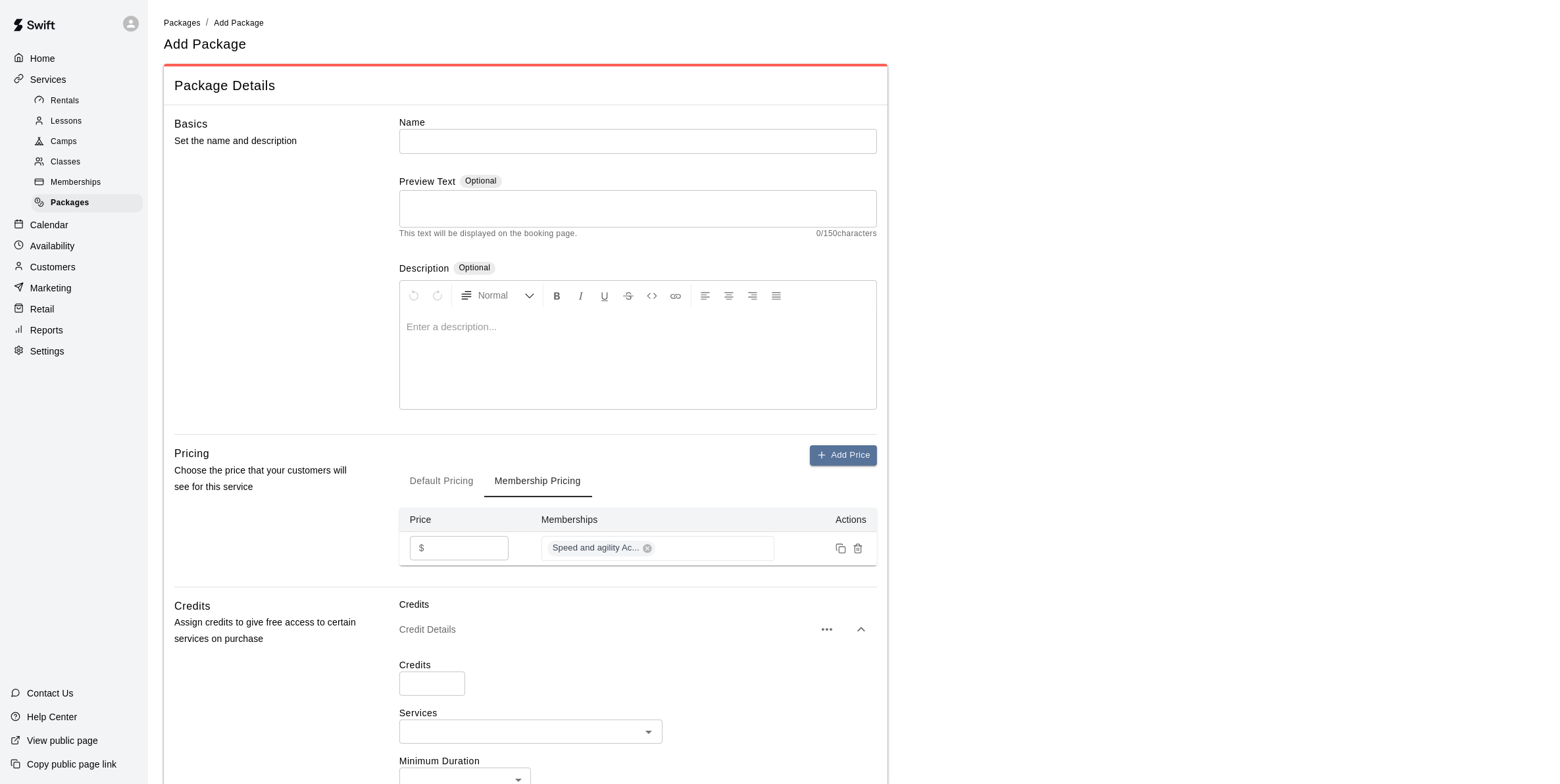
click at [445, 130] on input "text" at bounding box center [638, 141] width 477 height 24
click at [83, 184] on span "Memberships" at bounding box center [76, 183] width 50 height 13
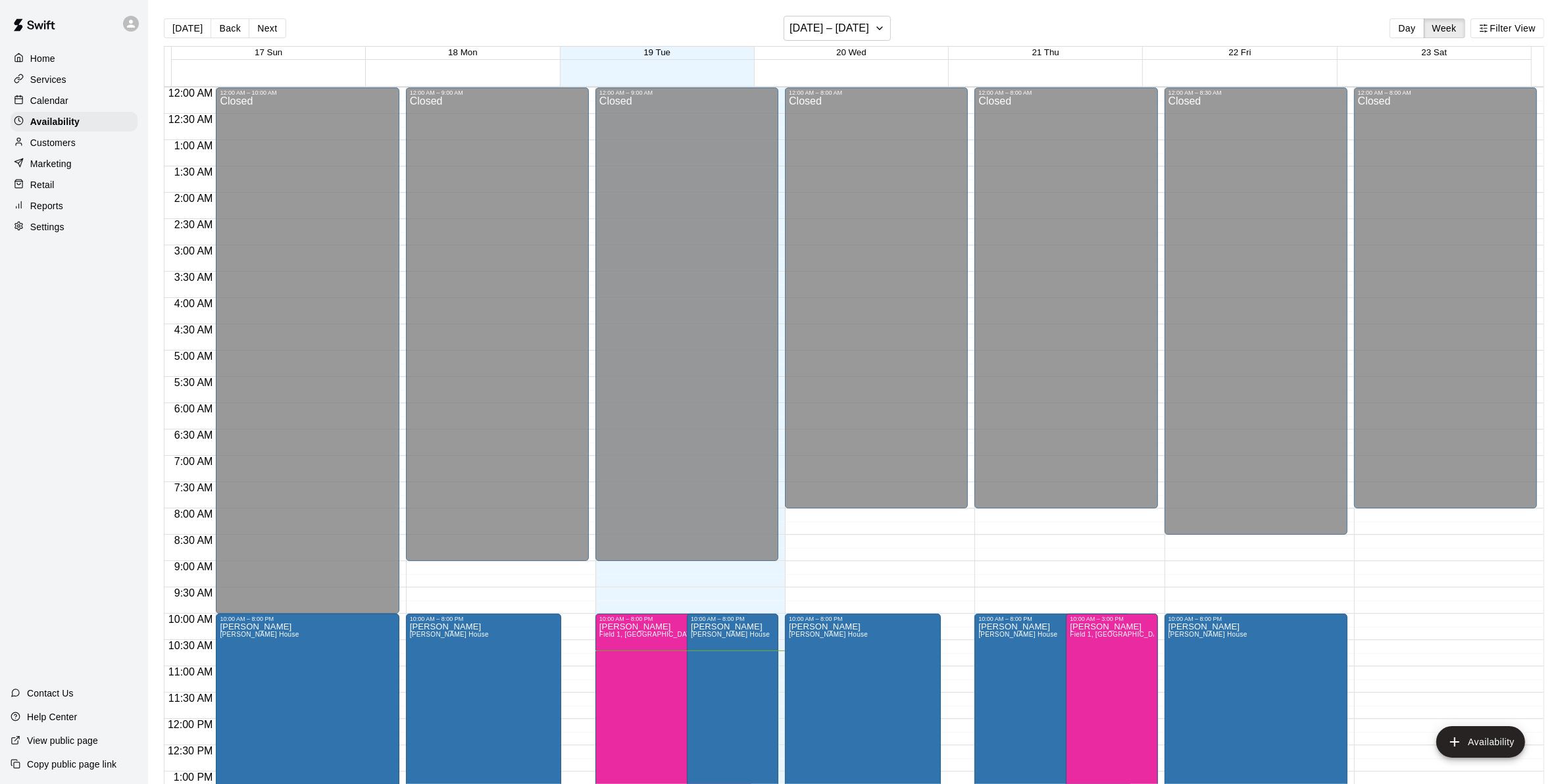
scroll to position [550, 0]
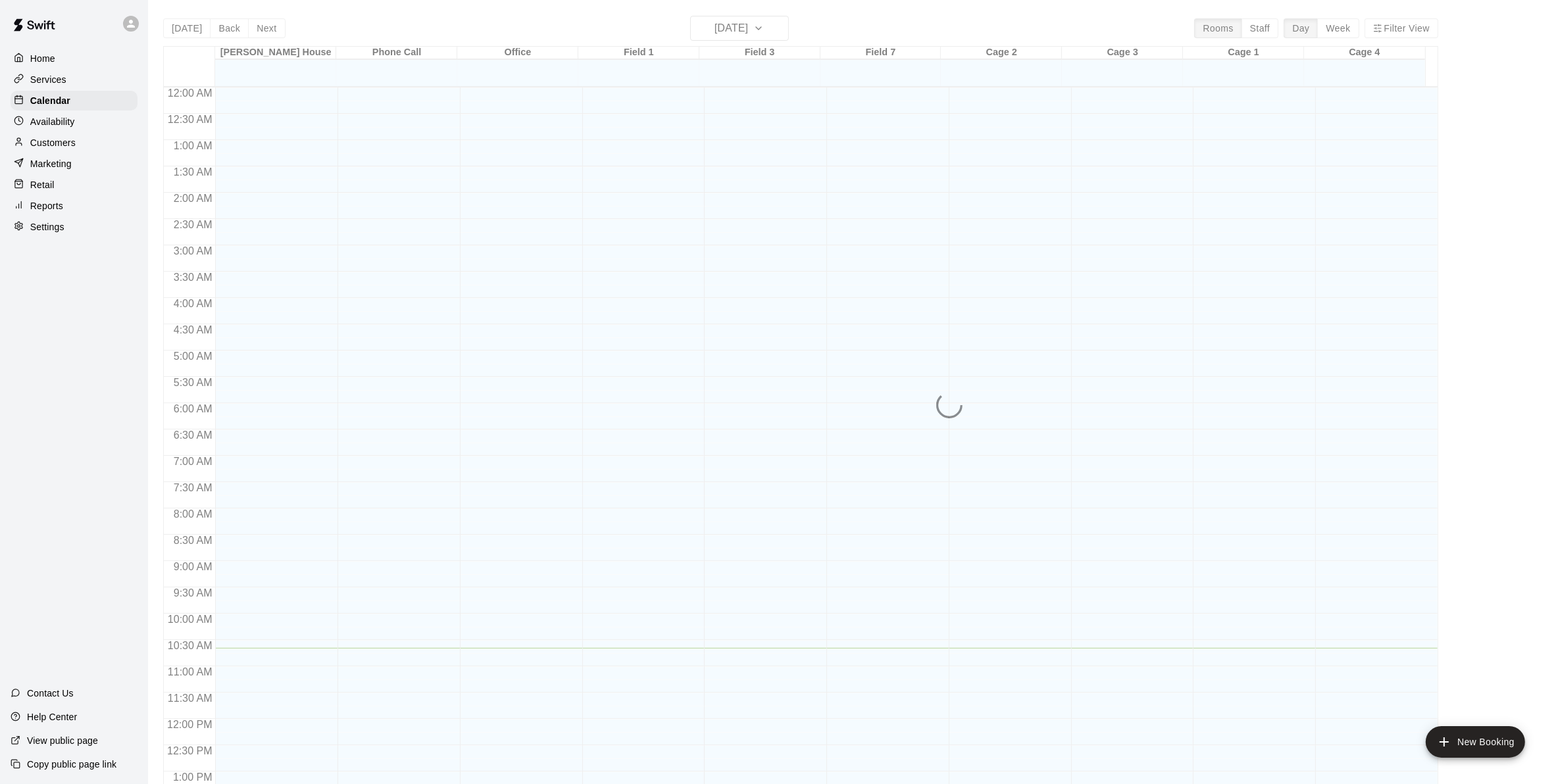
scroll to position [511, 0]
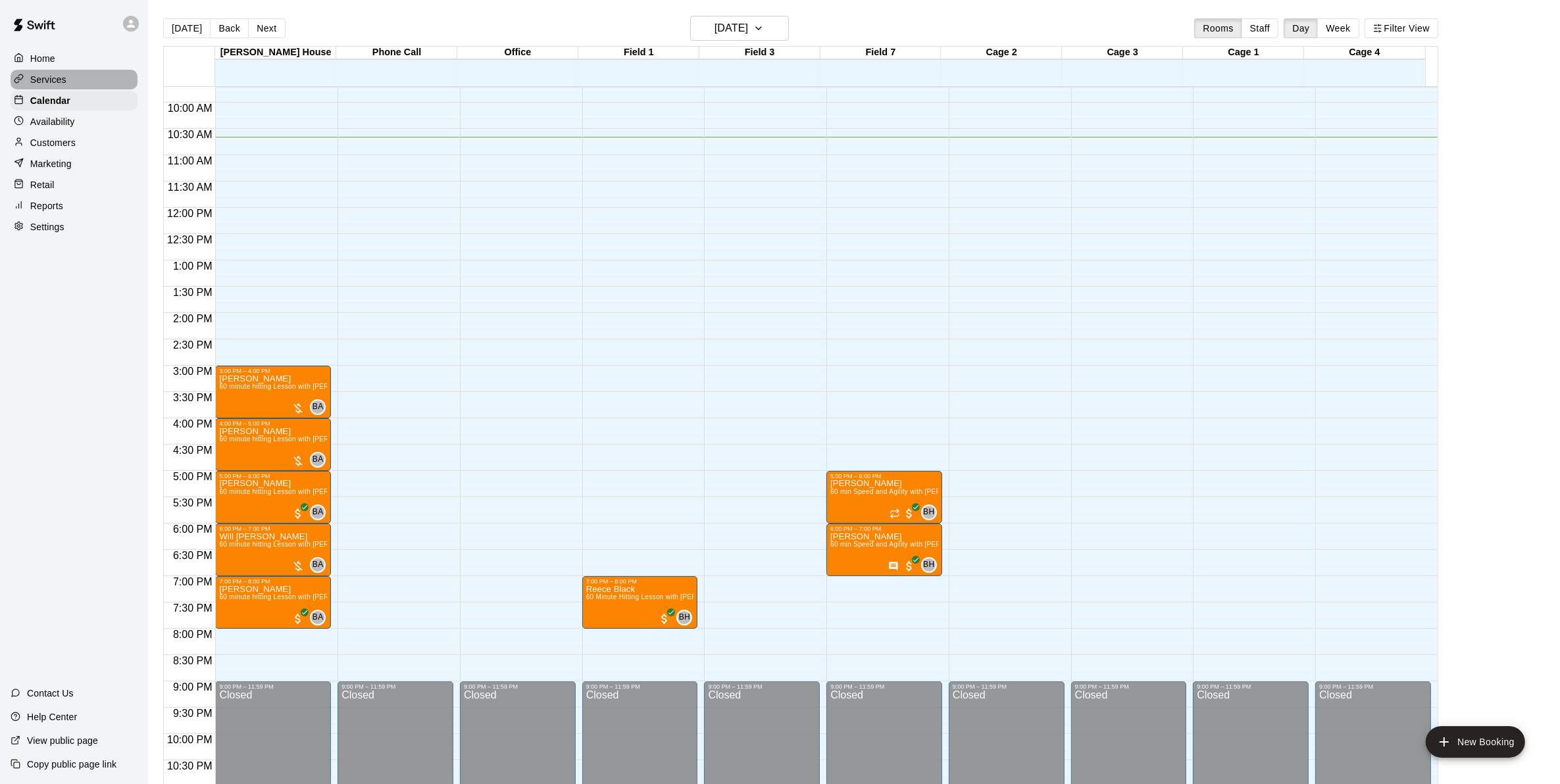
click at [61, 76] on p "Services" at bounding box center [48, 80] width 36 height 13
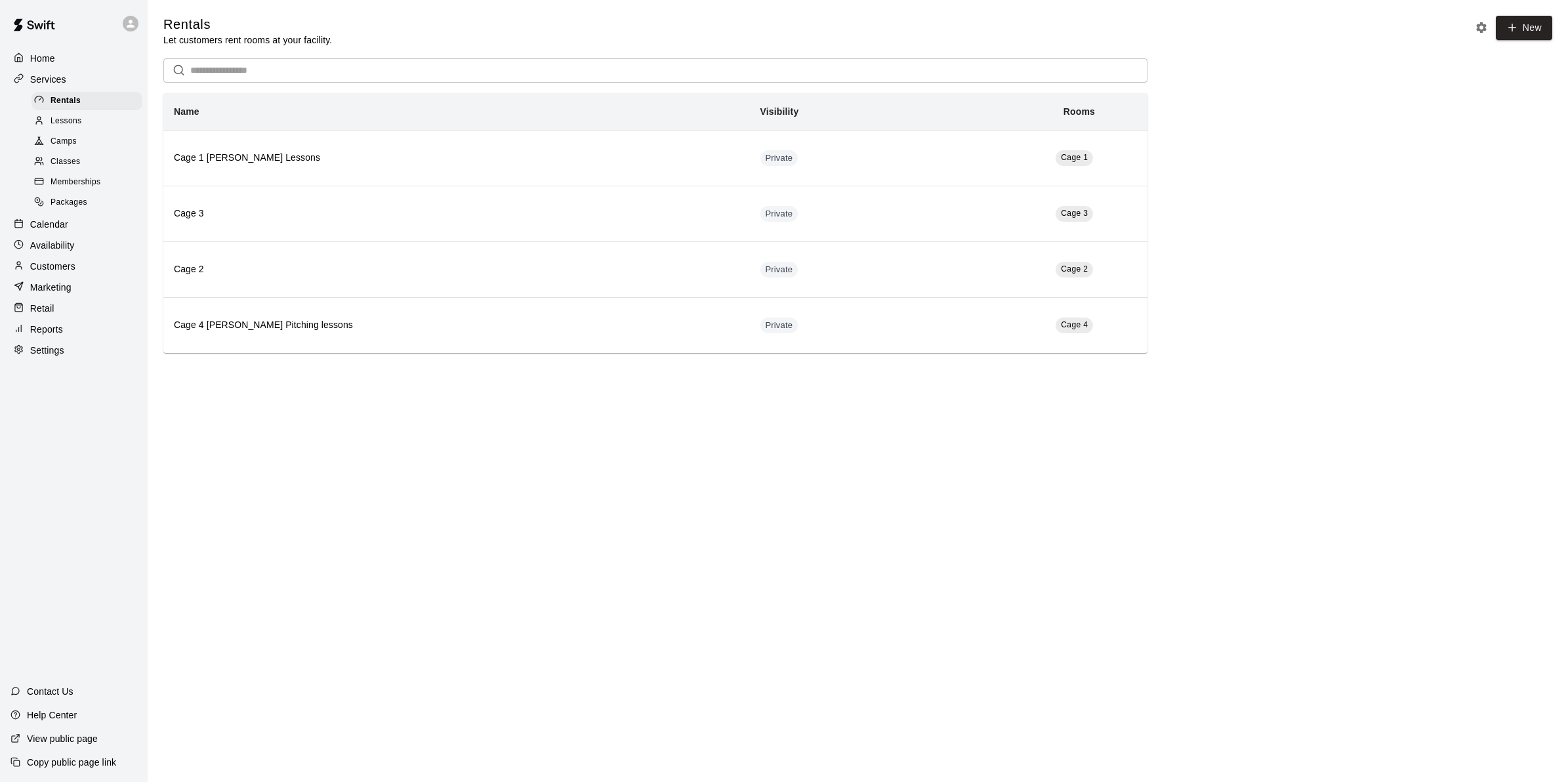
click at [97, 165] on div "Classes" at bounding box center [87, 162] width 111 height 19
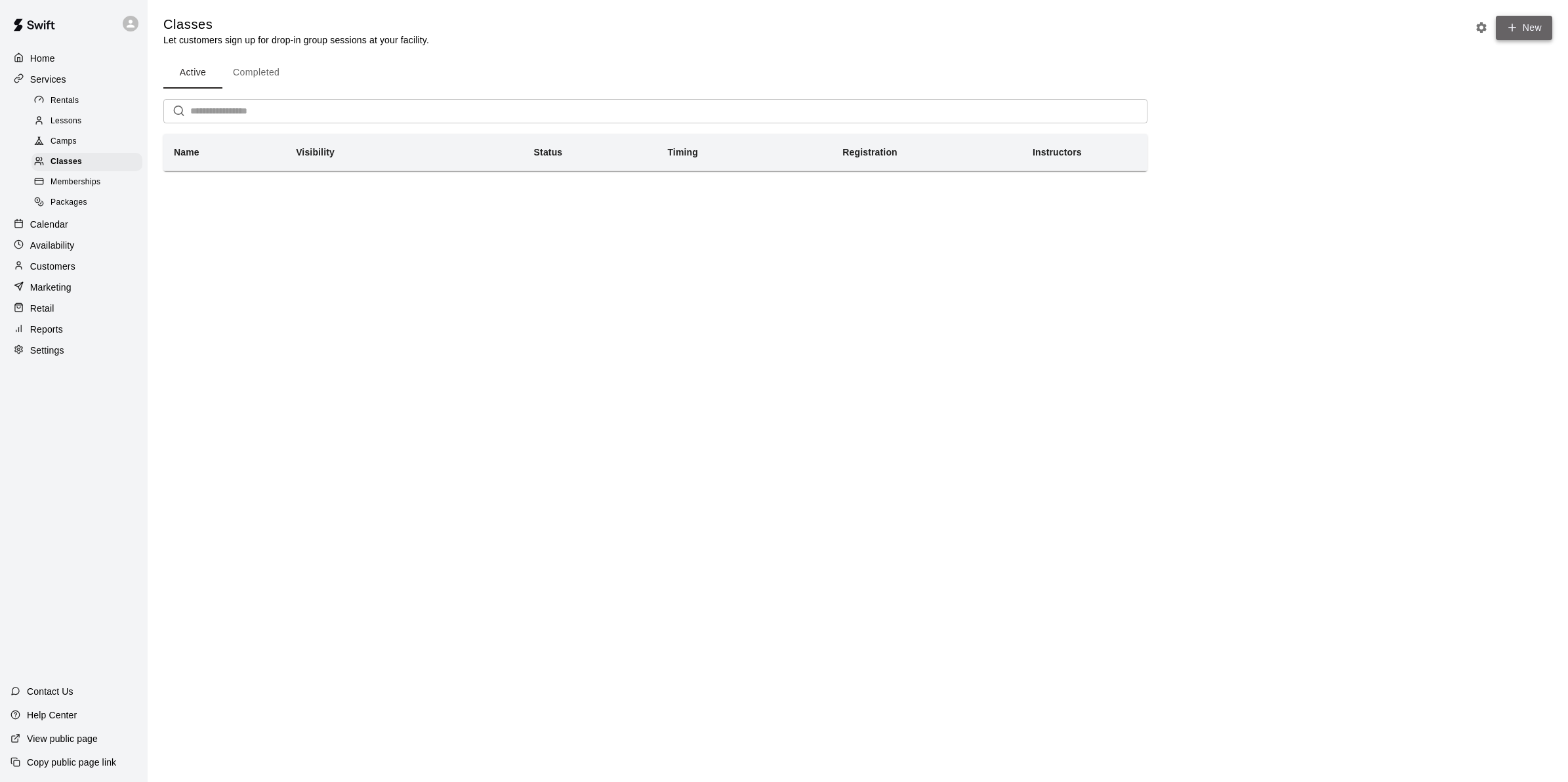
click at [1533, 30] on button "New" at bounding box center [1524, 28] width 57 height 24
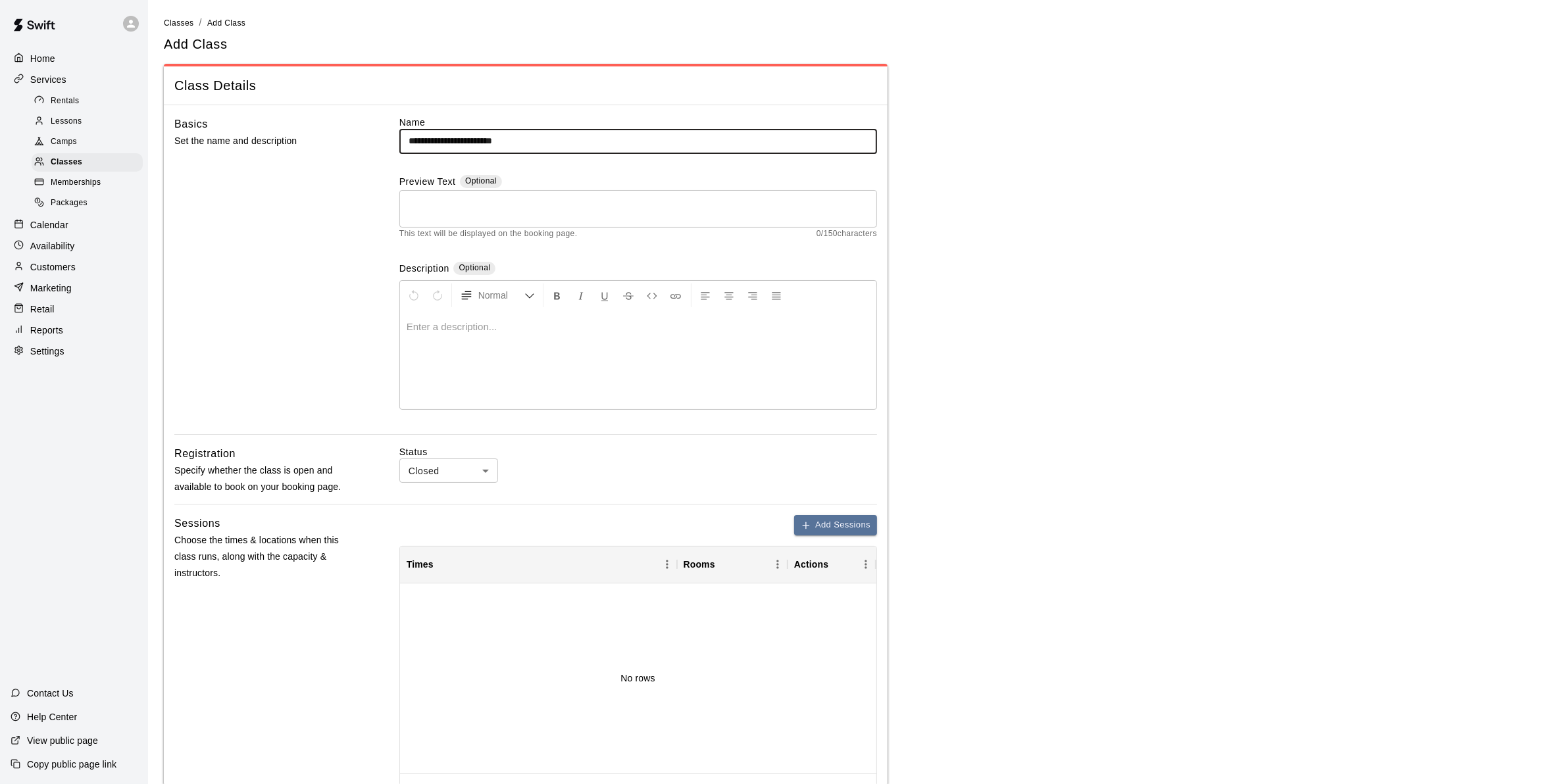
type input "**********"
click at [76, 228] on div "Calendar" at bounding box center [74, 225] width 127 height 20
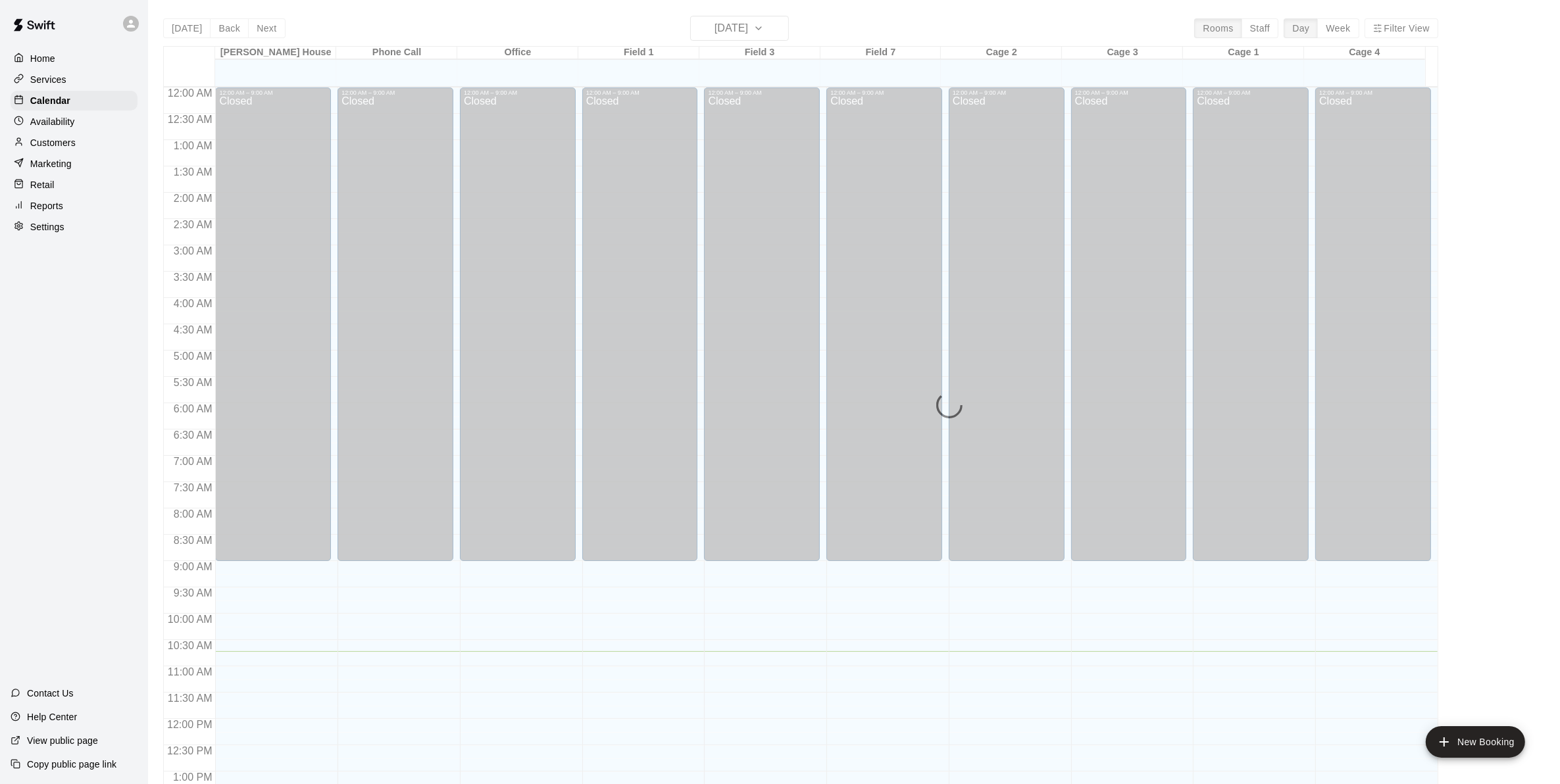
scroll to position [511, 0]
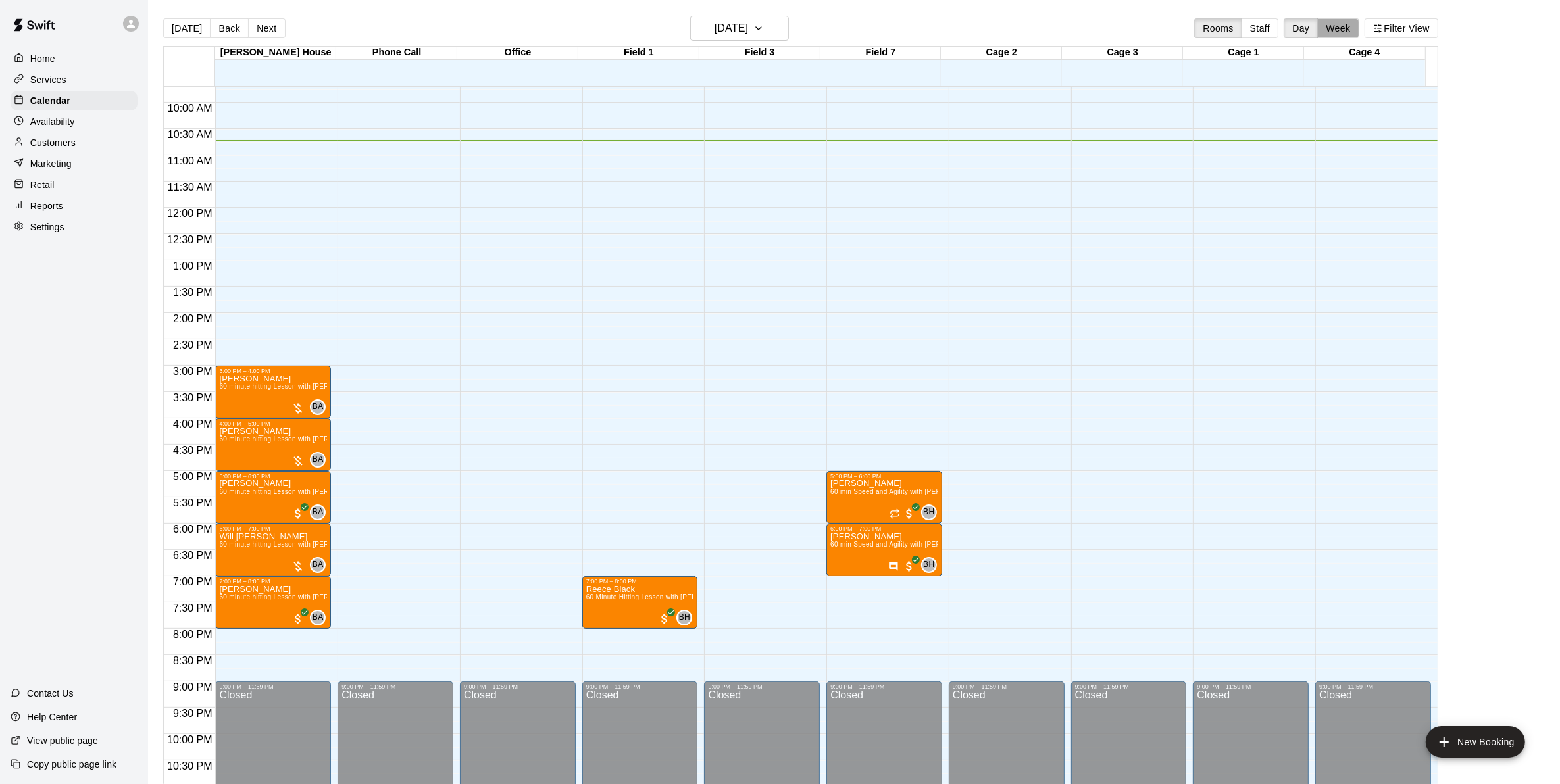
click at [1335, 23] on button "Week" at bounding box center [1338, 29] width 41 height 20
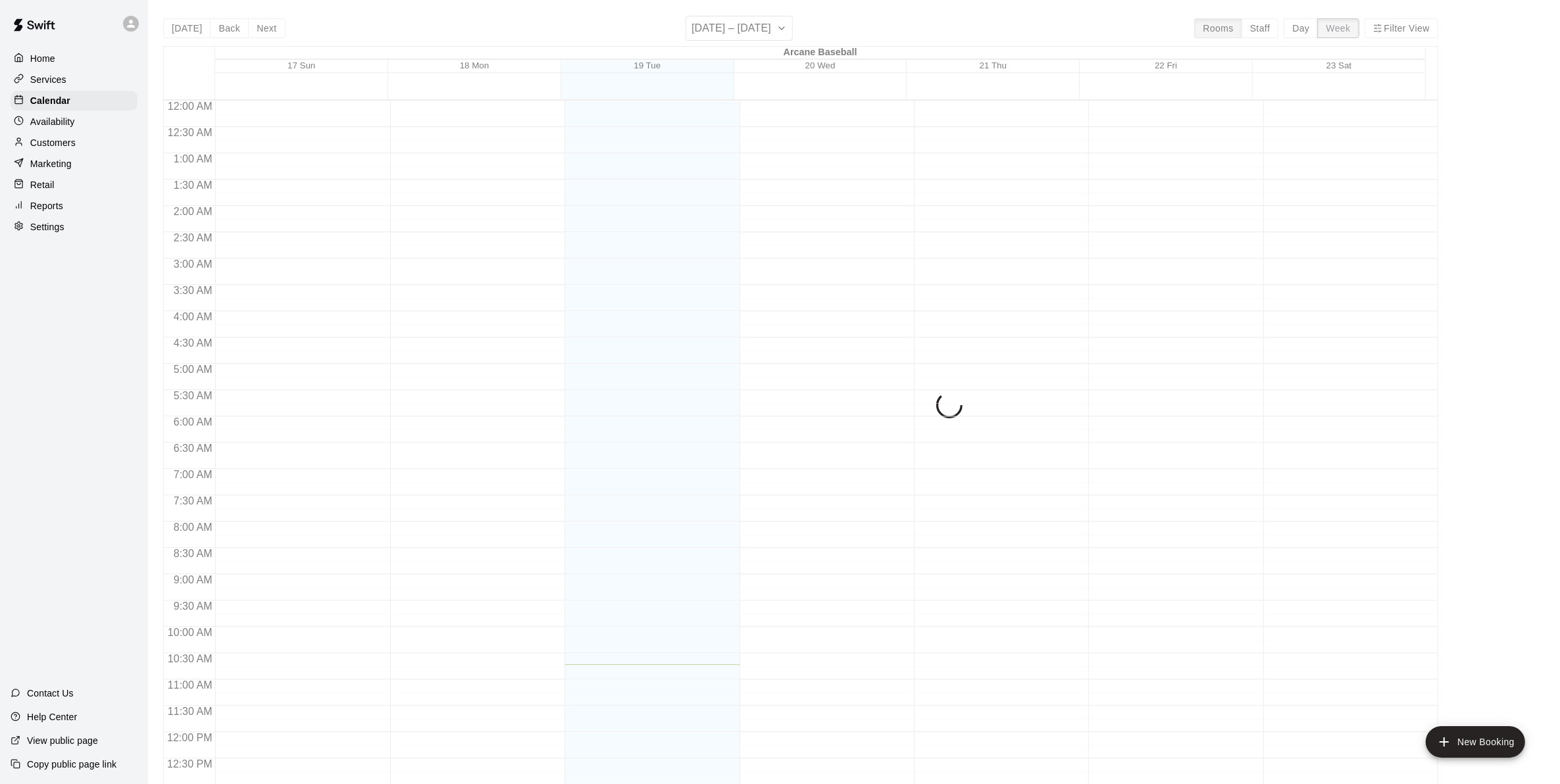
scroll to position [563, 0]
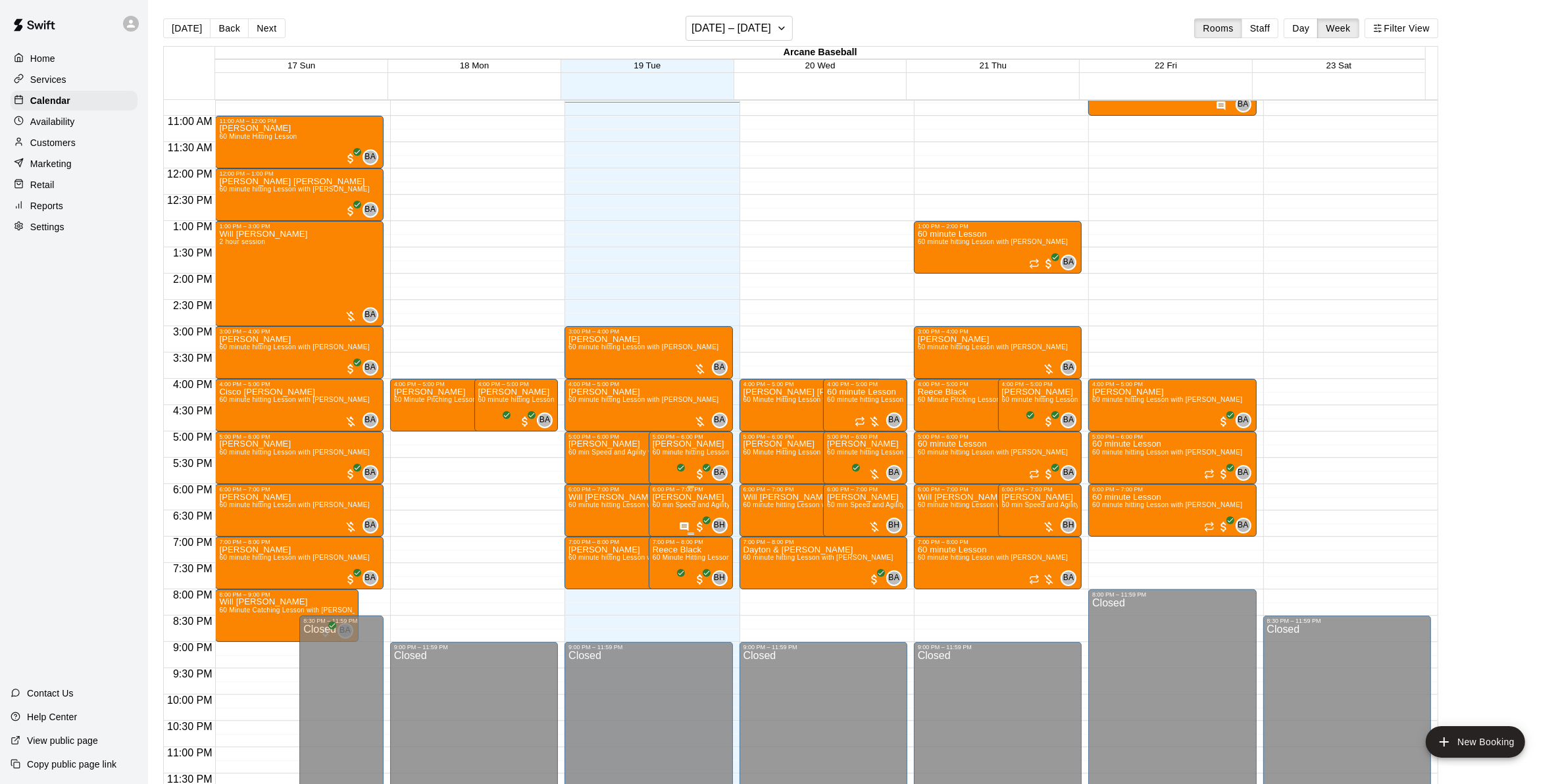
click at [676, 502] on span "60 min Speed and Agility with [PERSON_NAME]" at bounding box center [728, 505] width 151 height 7
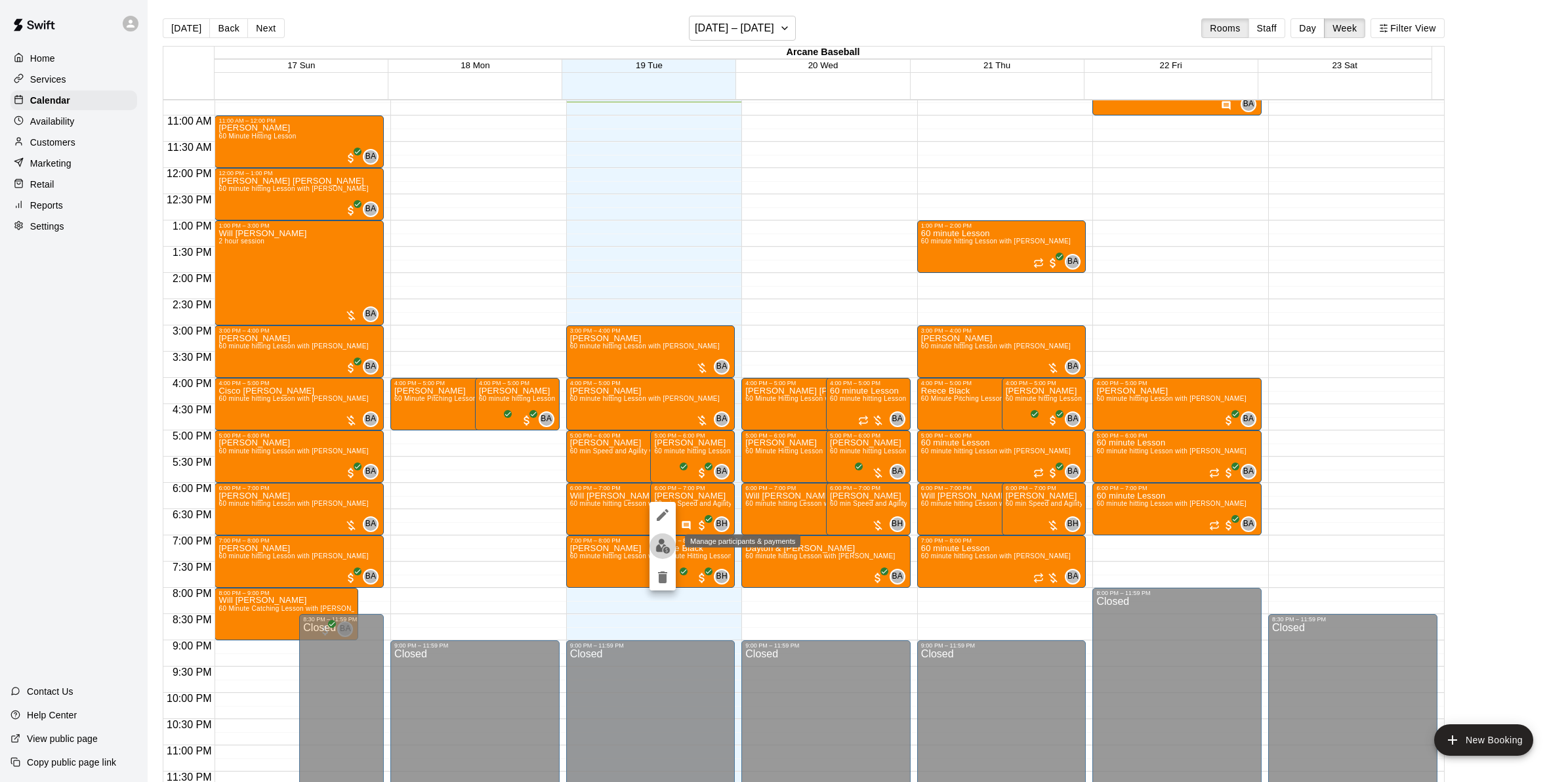
click at [664, 546] on img "edit" at bounding box center [663, 546] width 15 height 15
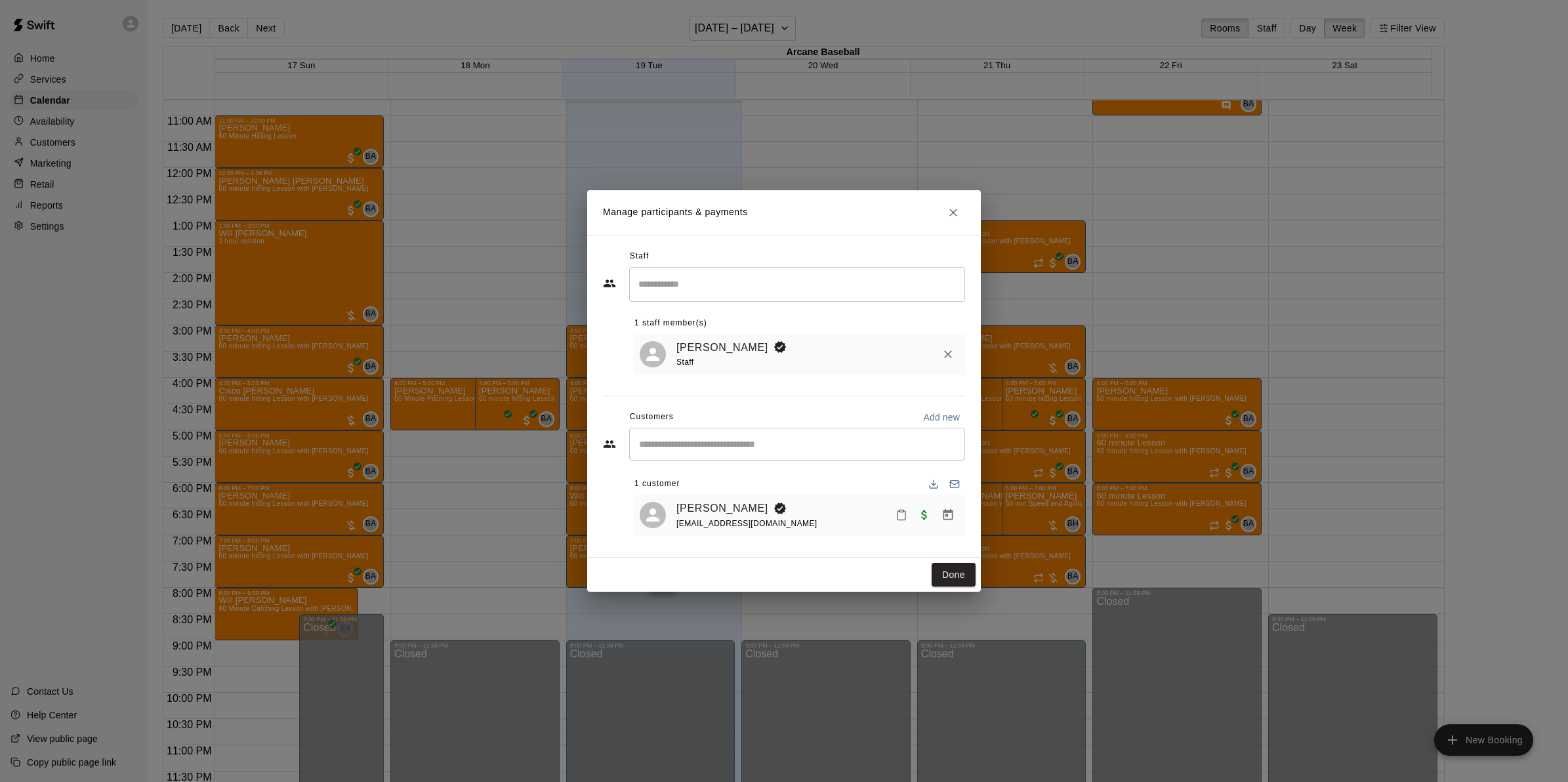
click at [693, 443] on input "Start typing to search customers..." at bounding box center [797, 444] width 324 height 13
click at [952, 215] on icon "Close" at bounding box center [954, 213] width 13 height 13
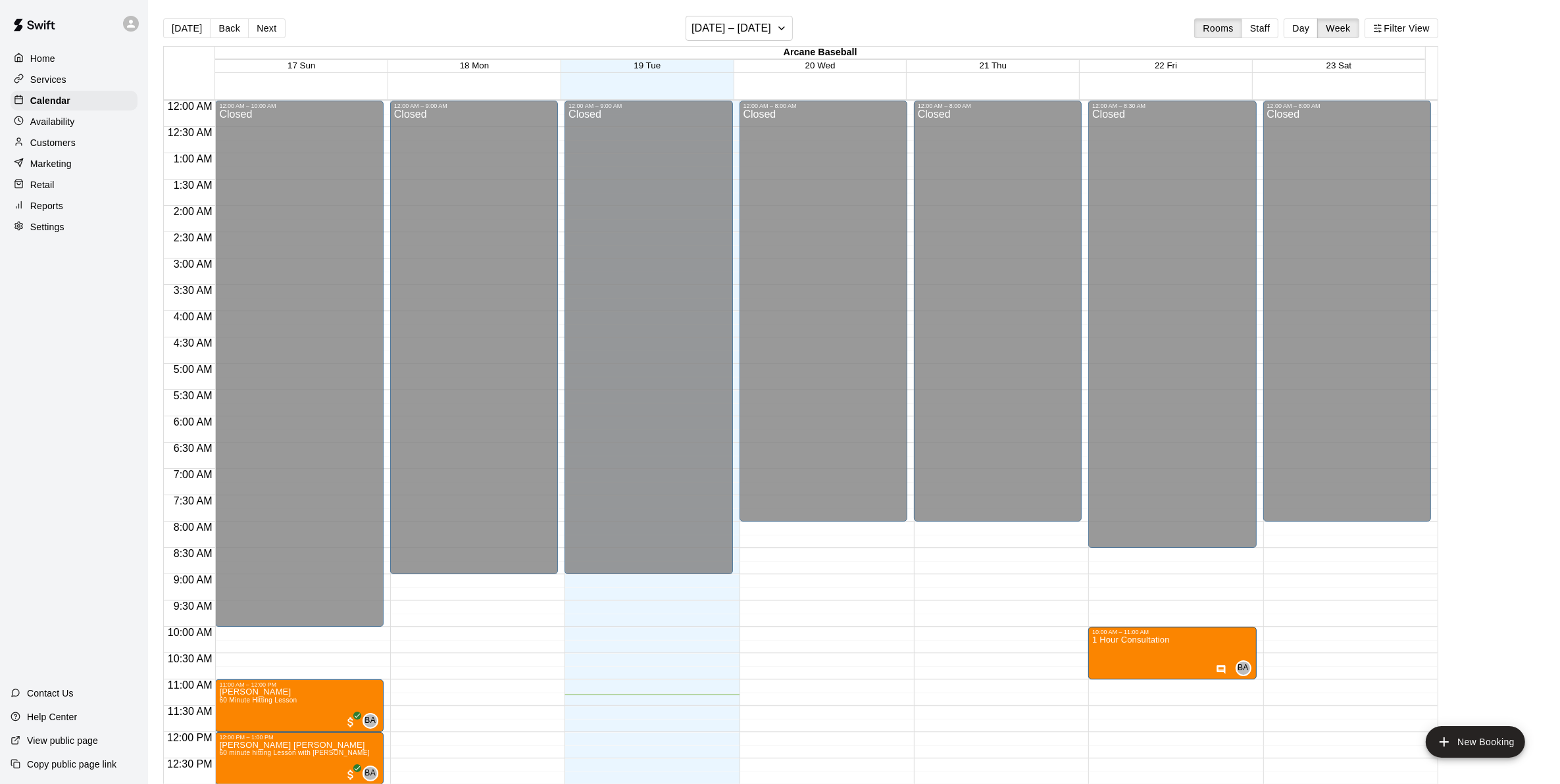
scroll to position [563, 0]
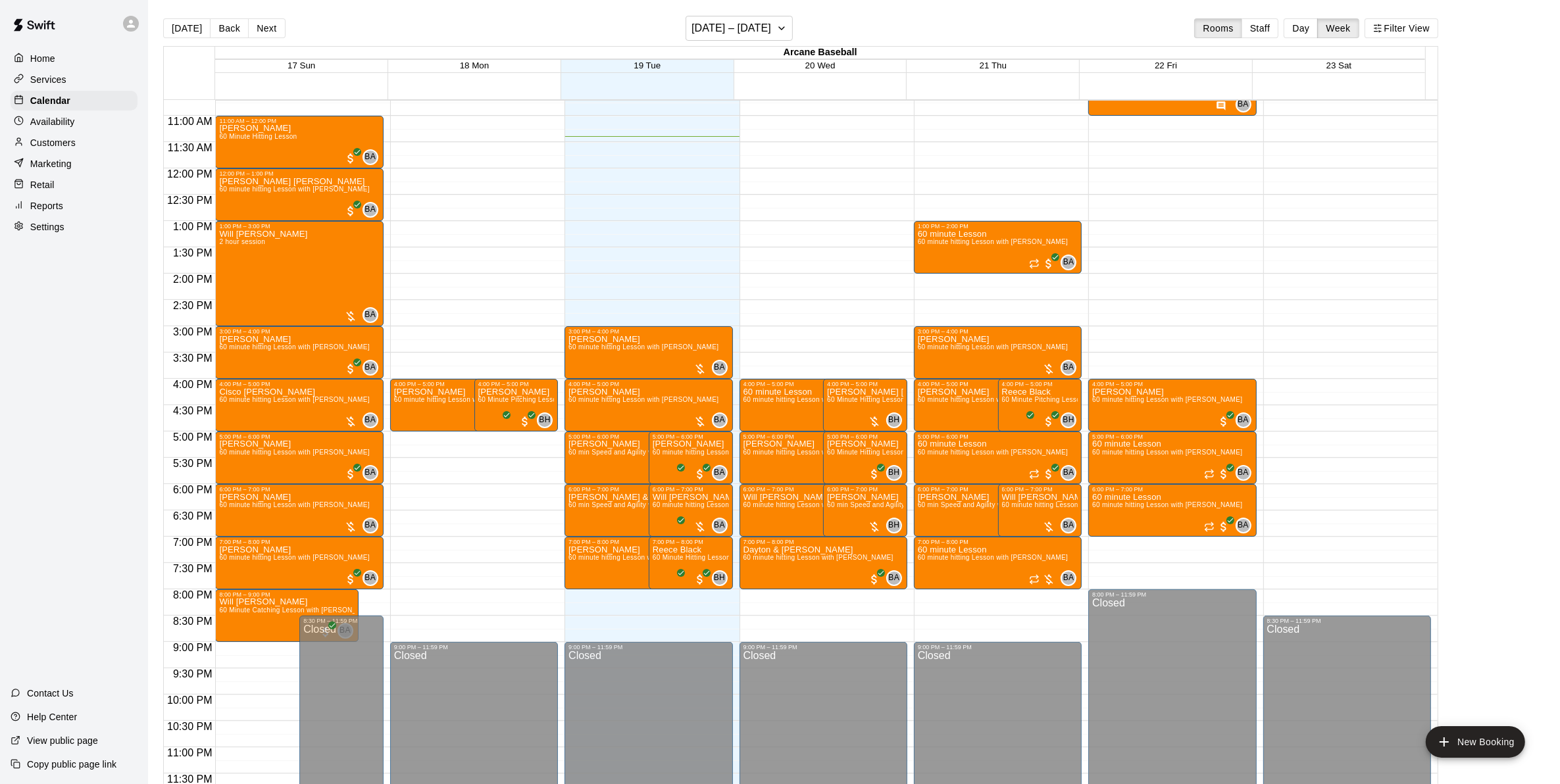
click at [72, 80] on div "Services" at bounding box center [74, 80] width 127 height 20
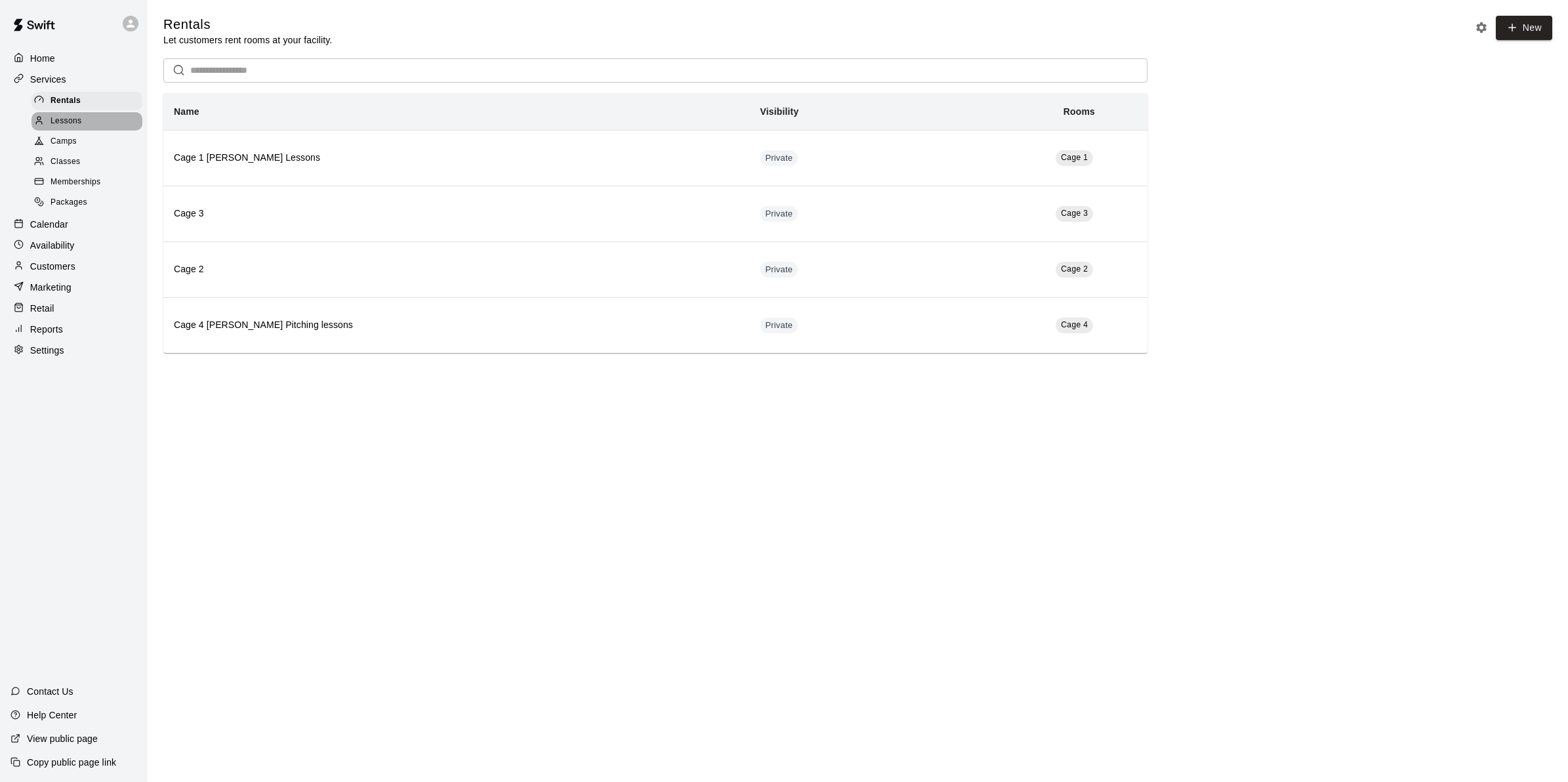
click at [64, 118] on span "Lessons" at bounding box center [66, 121] width 31 height 13
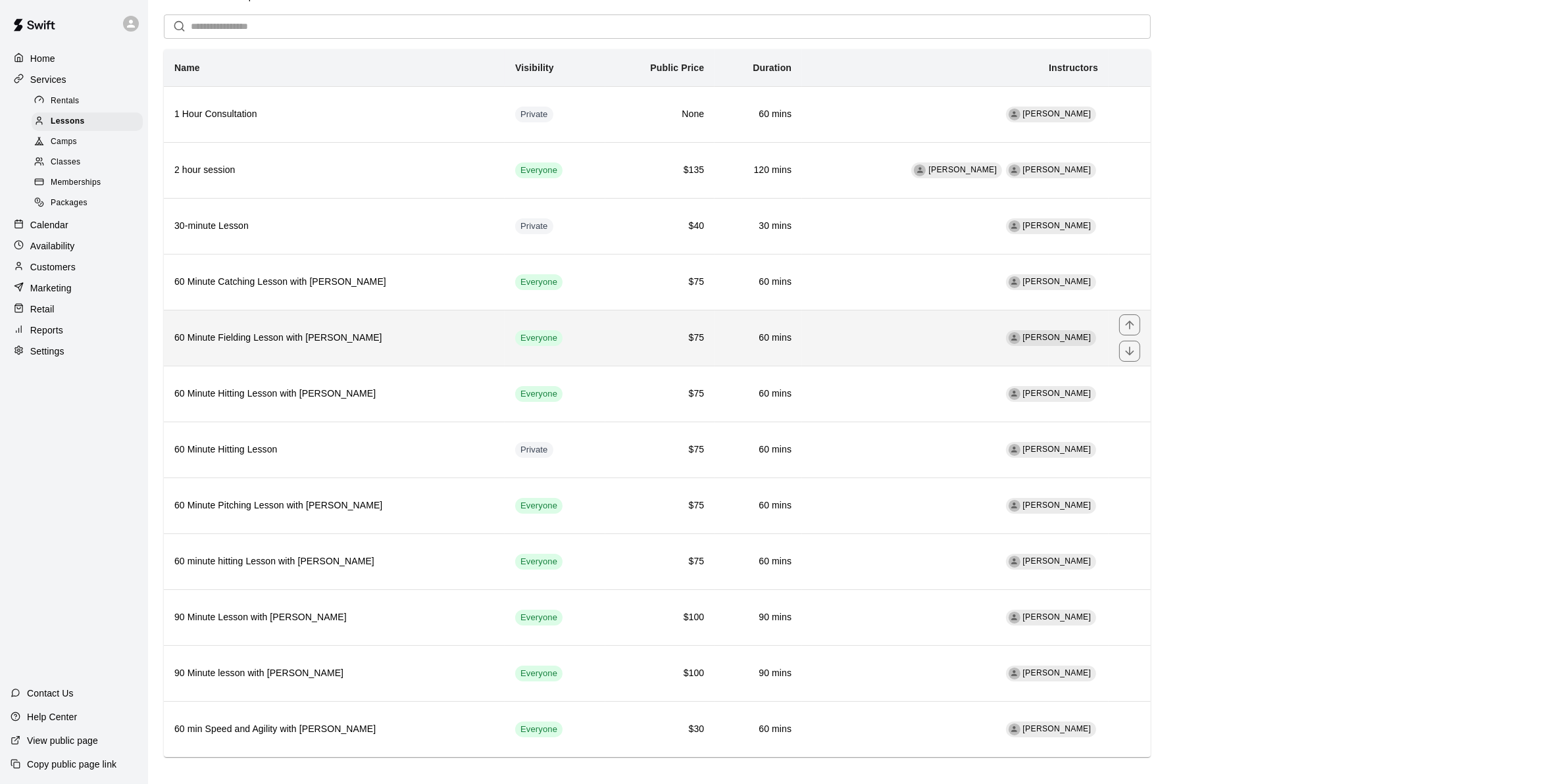
scroll to position [64, 0]
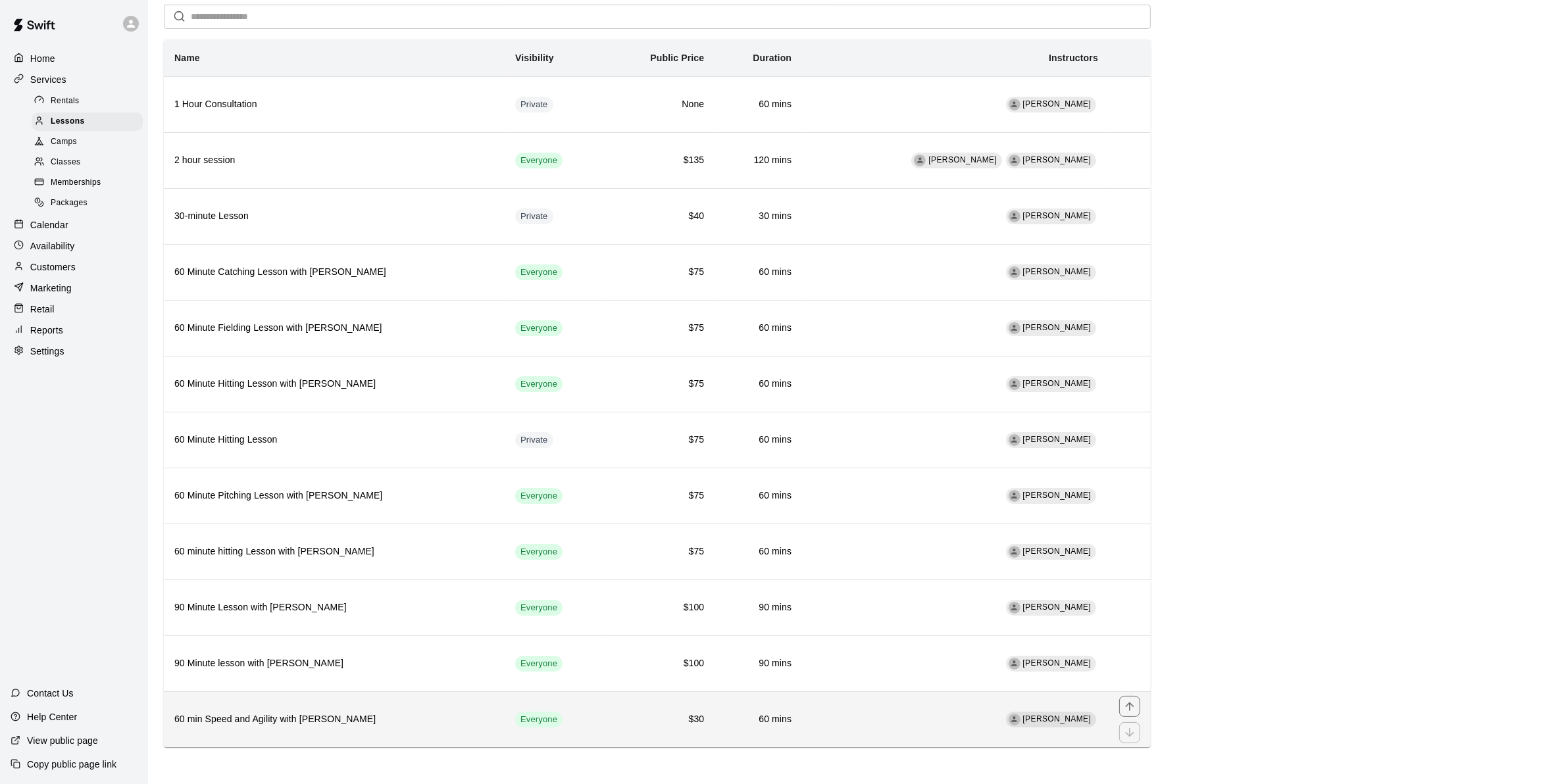
click at [295, 723] on h6 "60 min Speed and Agility with [PERSON_NAME]" at bounding box center [334, 719] width 320 height 15
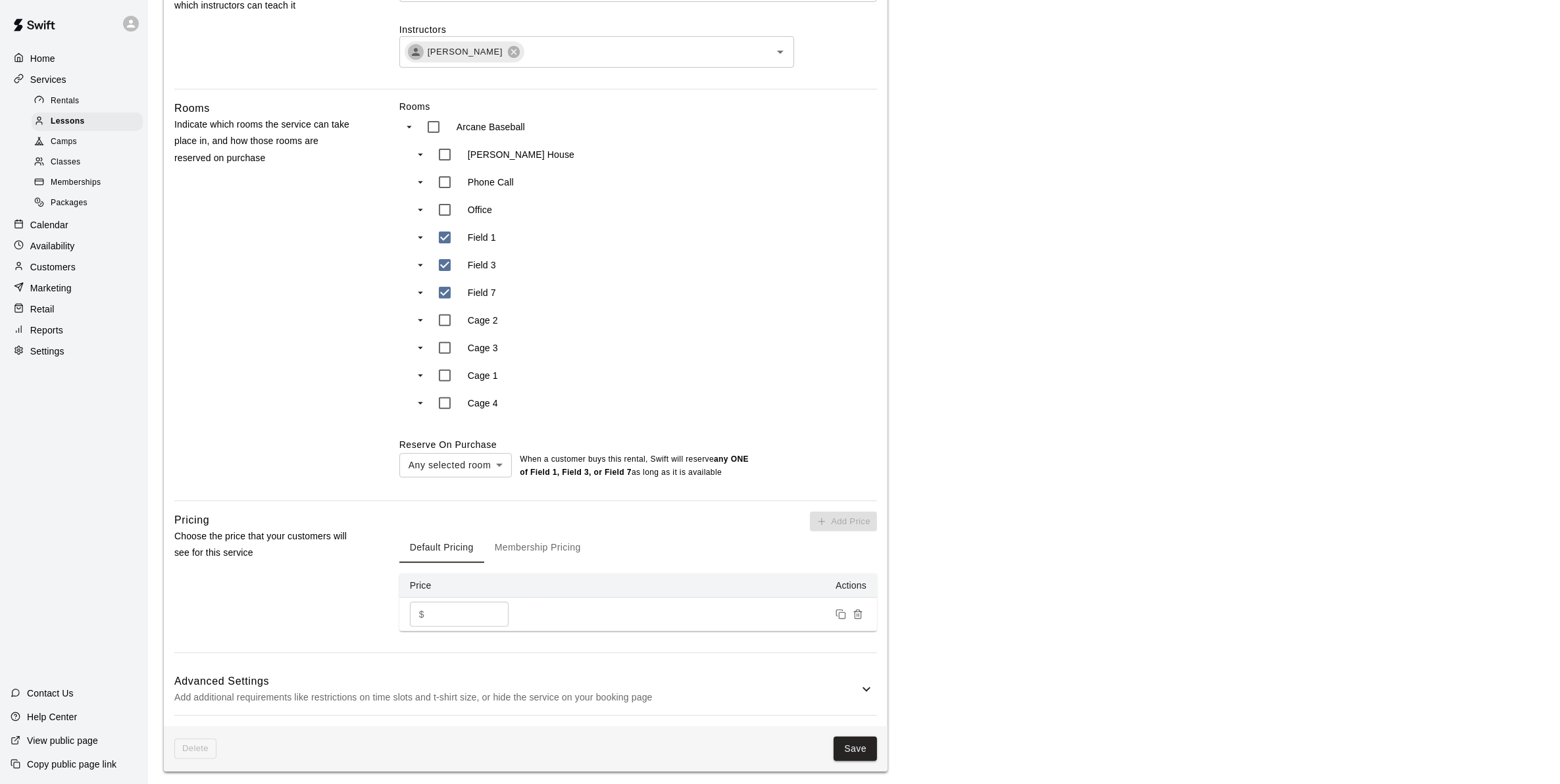
scroll to position [493, 0]
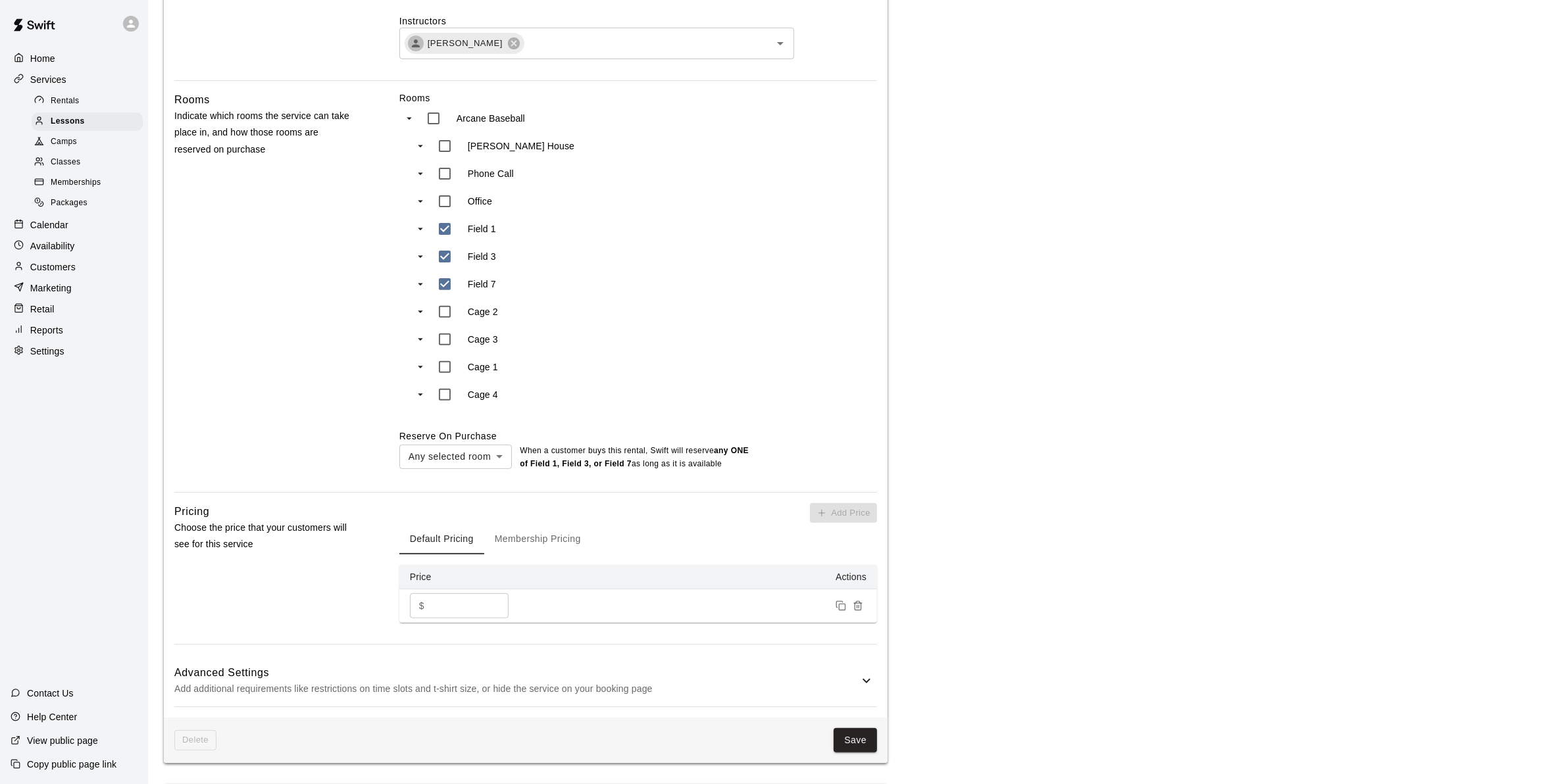
click at [528, 533] on button "Membership Pricing" at bounding box center [538, 538] width 107 height 31
click at [61, 231] on p "Calendar" at bounding box center [49, 225] width 38 height 13
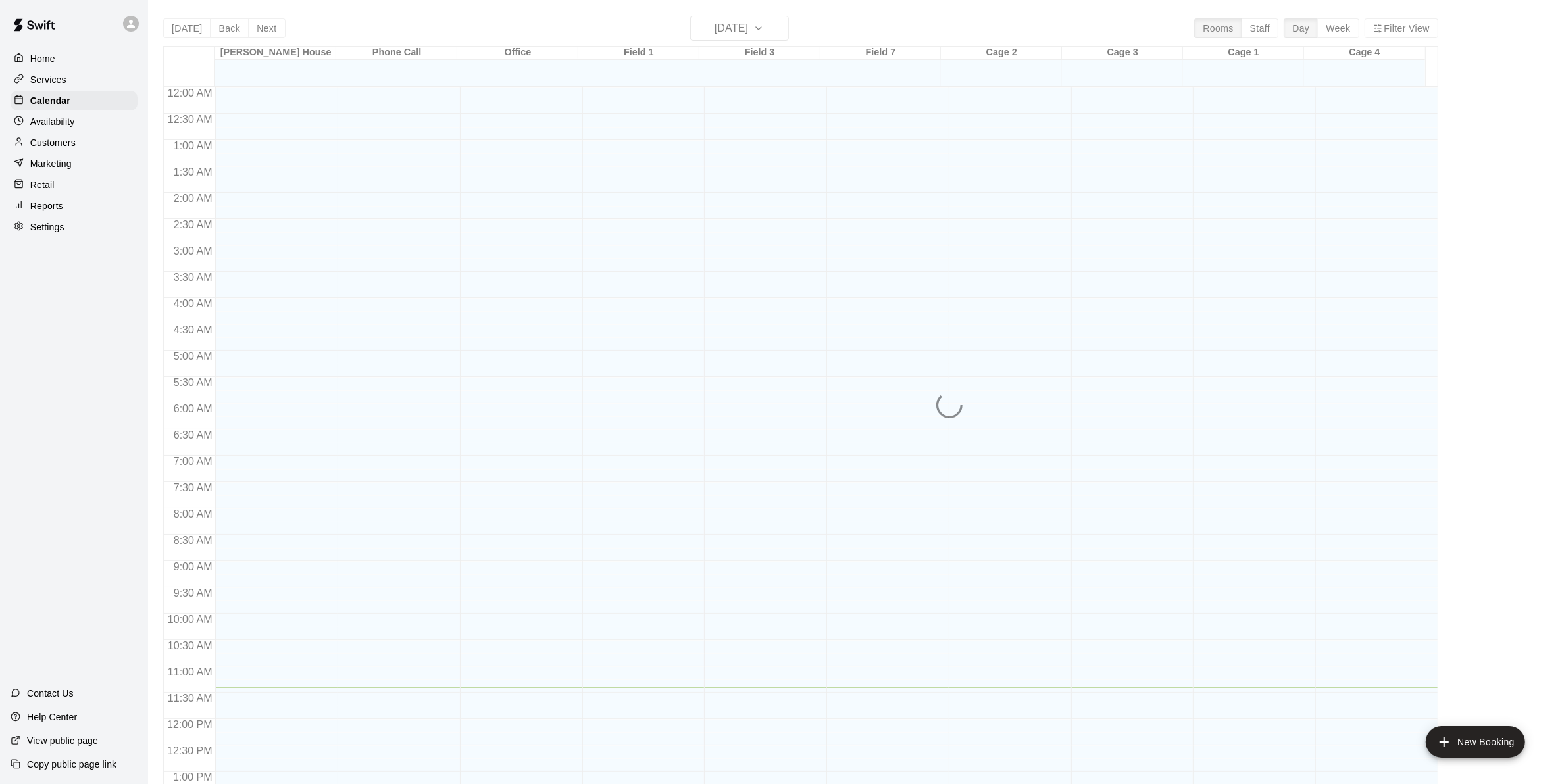
scroll to position [511, 0]
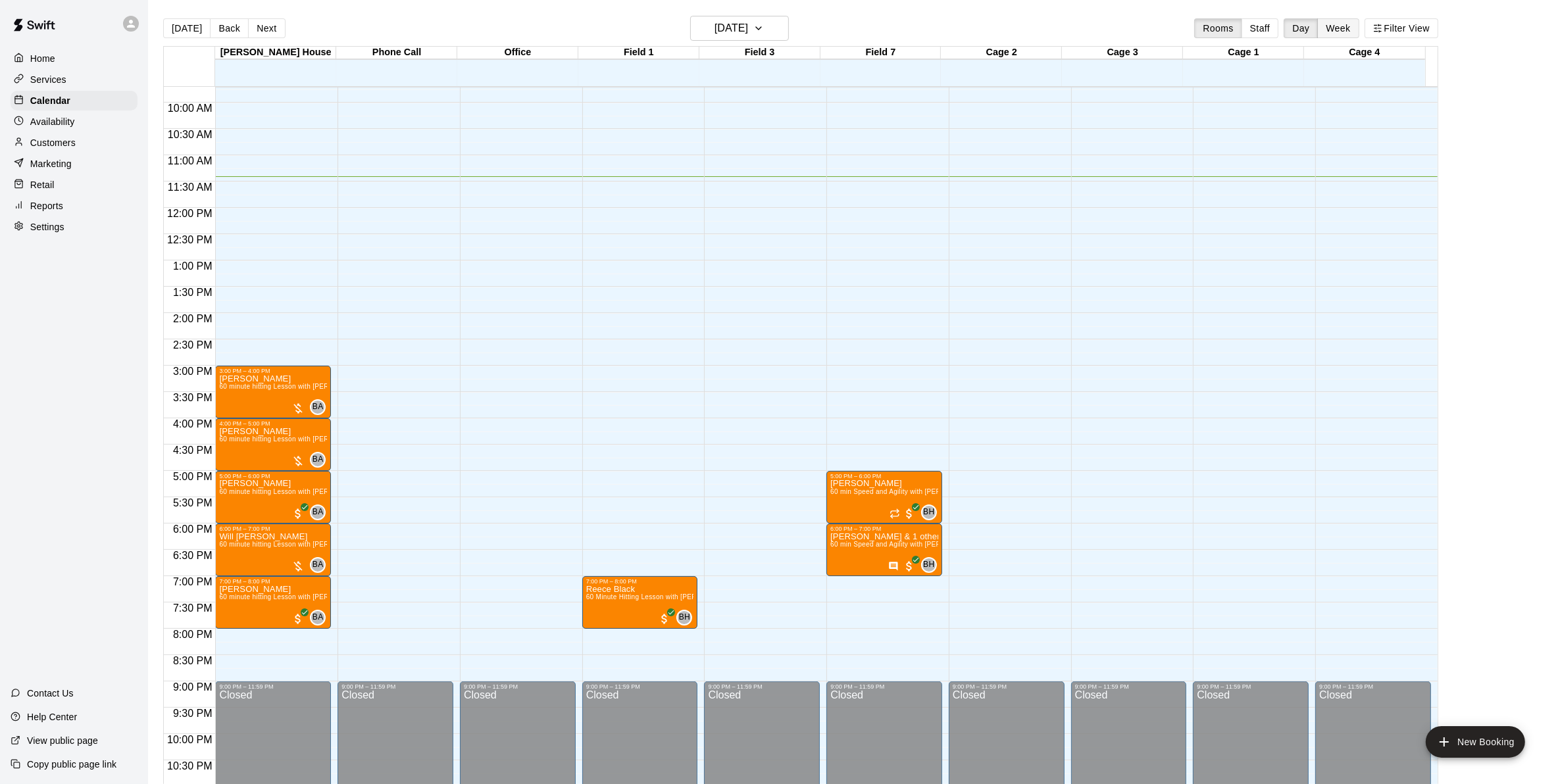
click at [1347, 33] on button "Week" at bounding box center [1338, 29] width 41 height 20
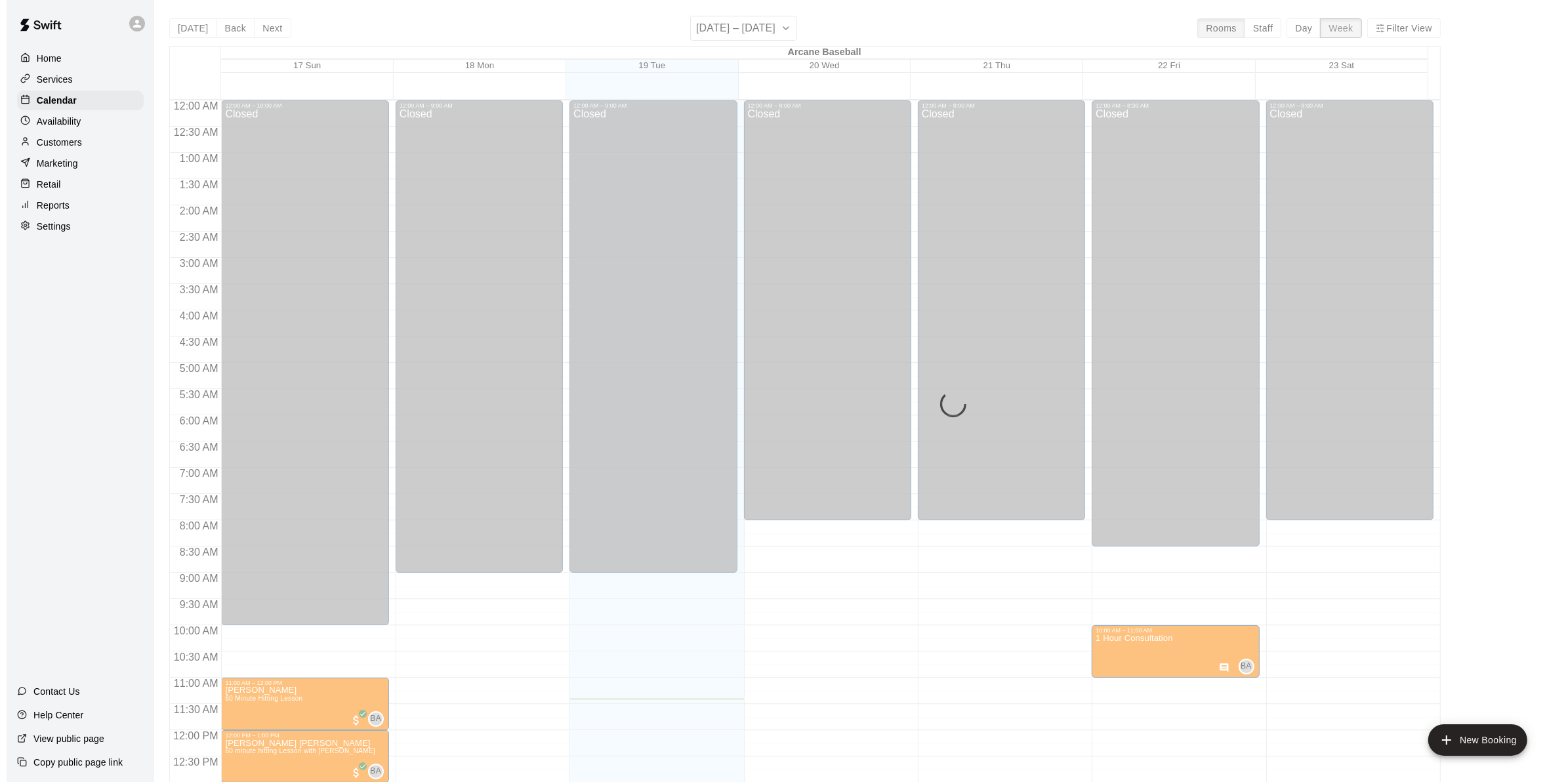
scroll to position [563, 0]
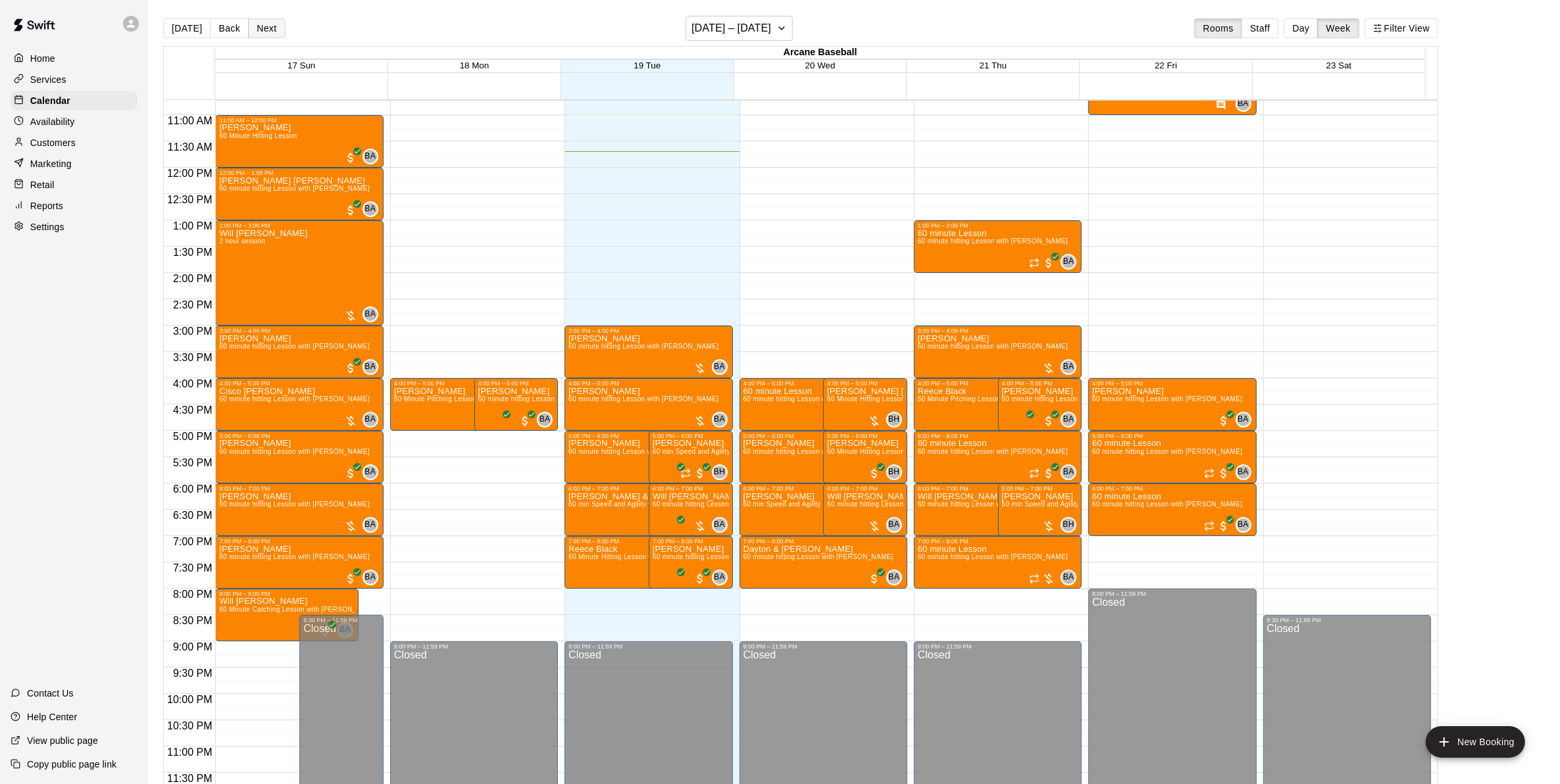
click at [264, 29] on button "Next" at bounding box center [266, 29] width 37 height 20
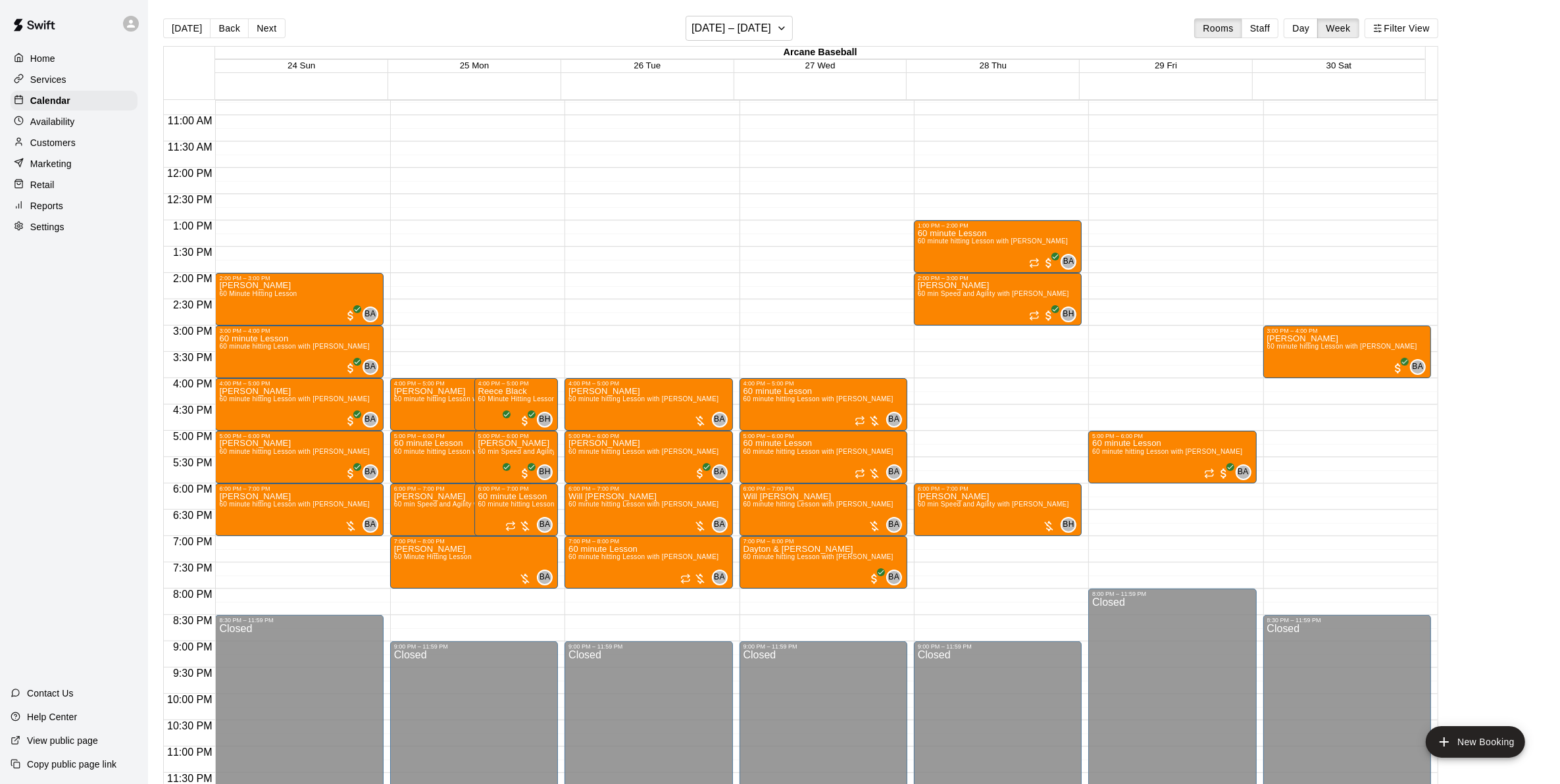
click at [247, 541] on div "12:00 AM – 10:00 AM Closed 2:00 PM – 3:00 PM [PERSON_NAME] 60 Minute Hitting Le…" at bounding box center [299, 167] width 168 height 1263
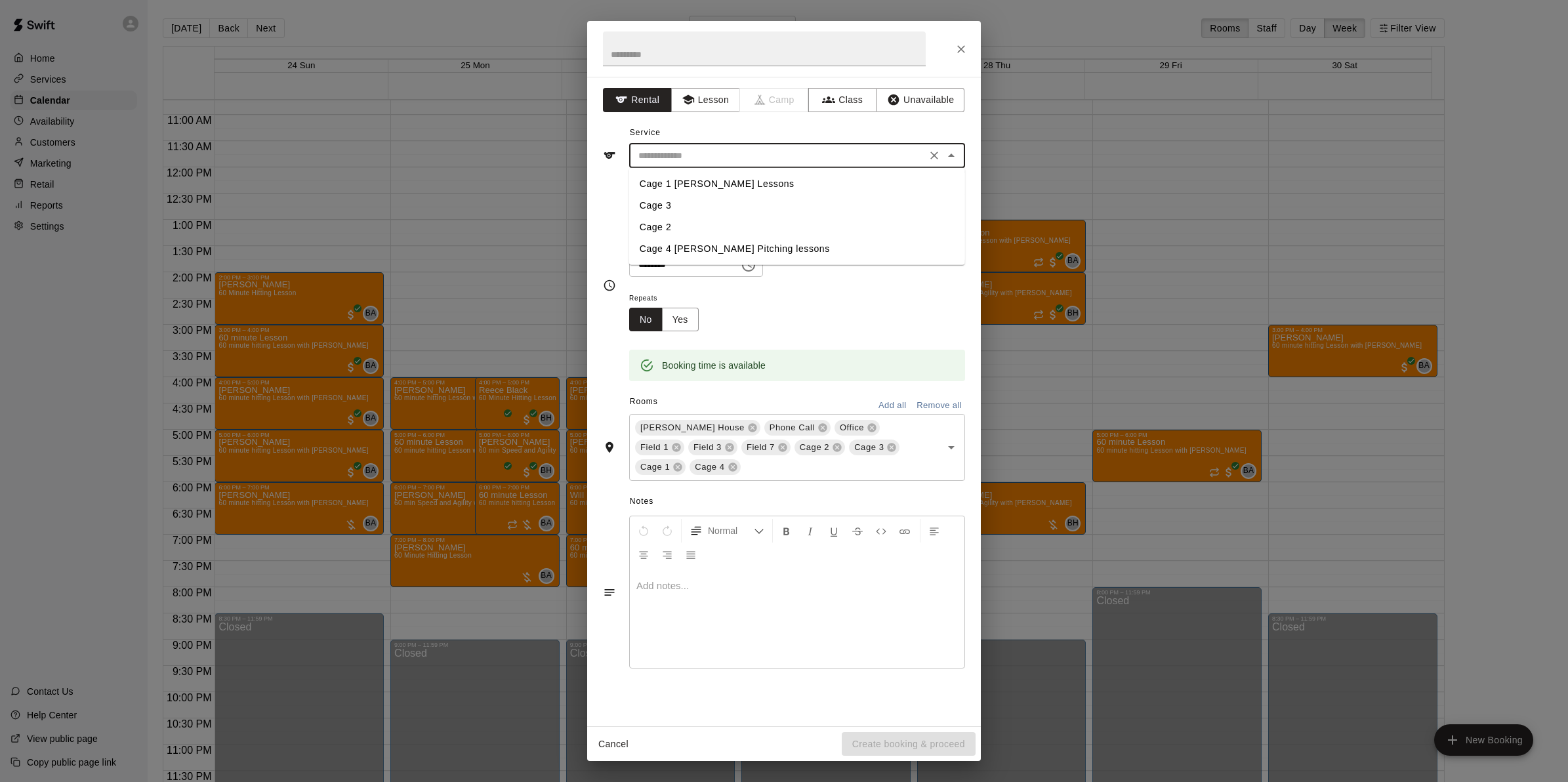
click at [709, 153] on input "text" at bounding box center [778, 155] width 289 height 17
click at [688, 102] on icon "button" at bounding box center [688, 100] width 13 height 13
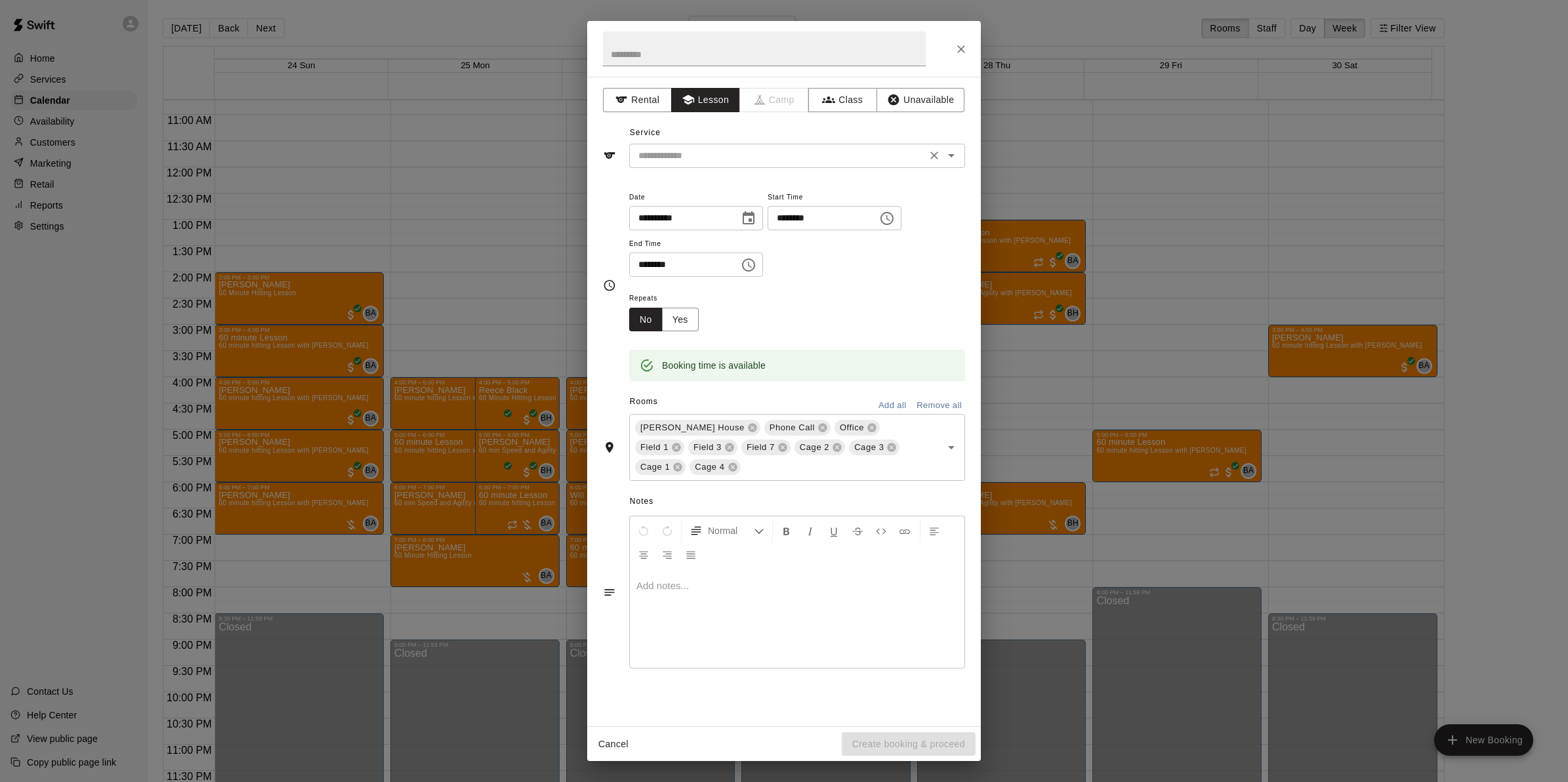
click at [686, 158] on input "text" at bounding box center [778, 155] width 289 height 17
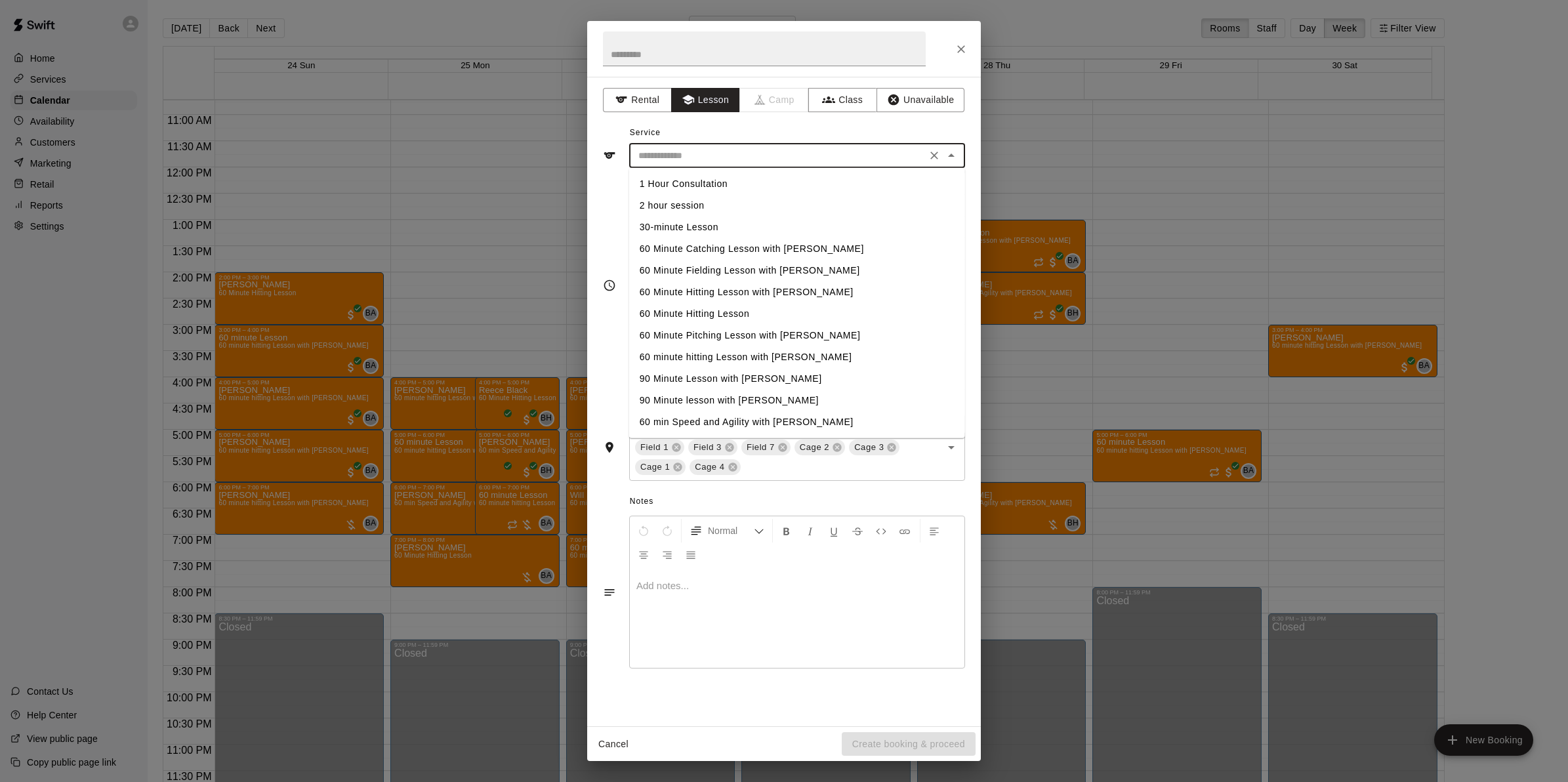
click at [670, 354] on li "60 minute hitting Lesson with [PERSON_NAME]" at bounding box center [797, 357] width 336 height 21
type input "**********"
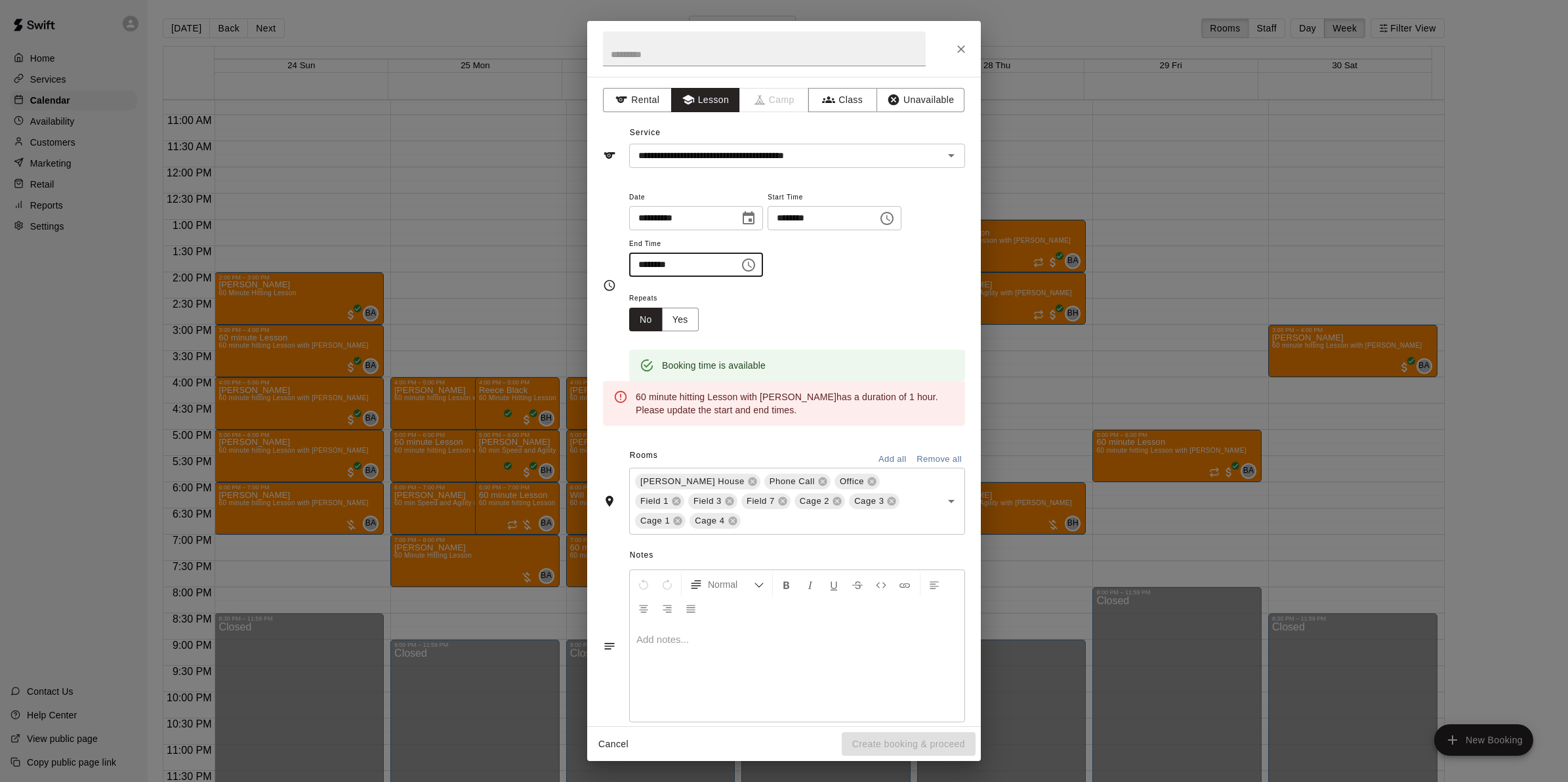
click at [640, 267] on input "********" at bounding box center [680, 265] width 101 height 24
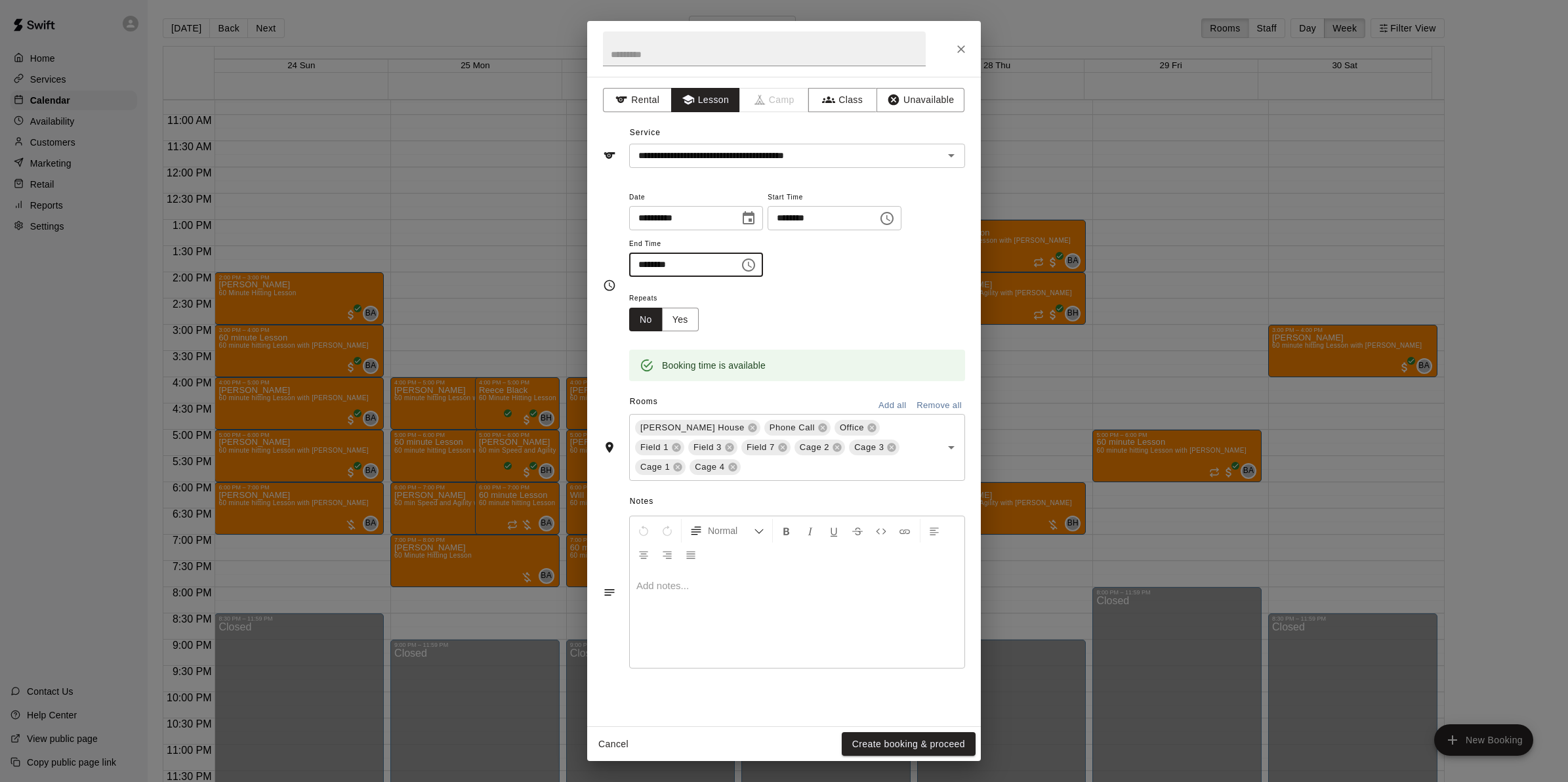
type input "********"
click at [944, 407] on button "Remove all" at bounding box center [939, 405] width 52 height 20
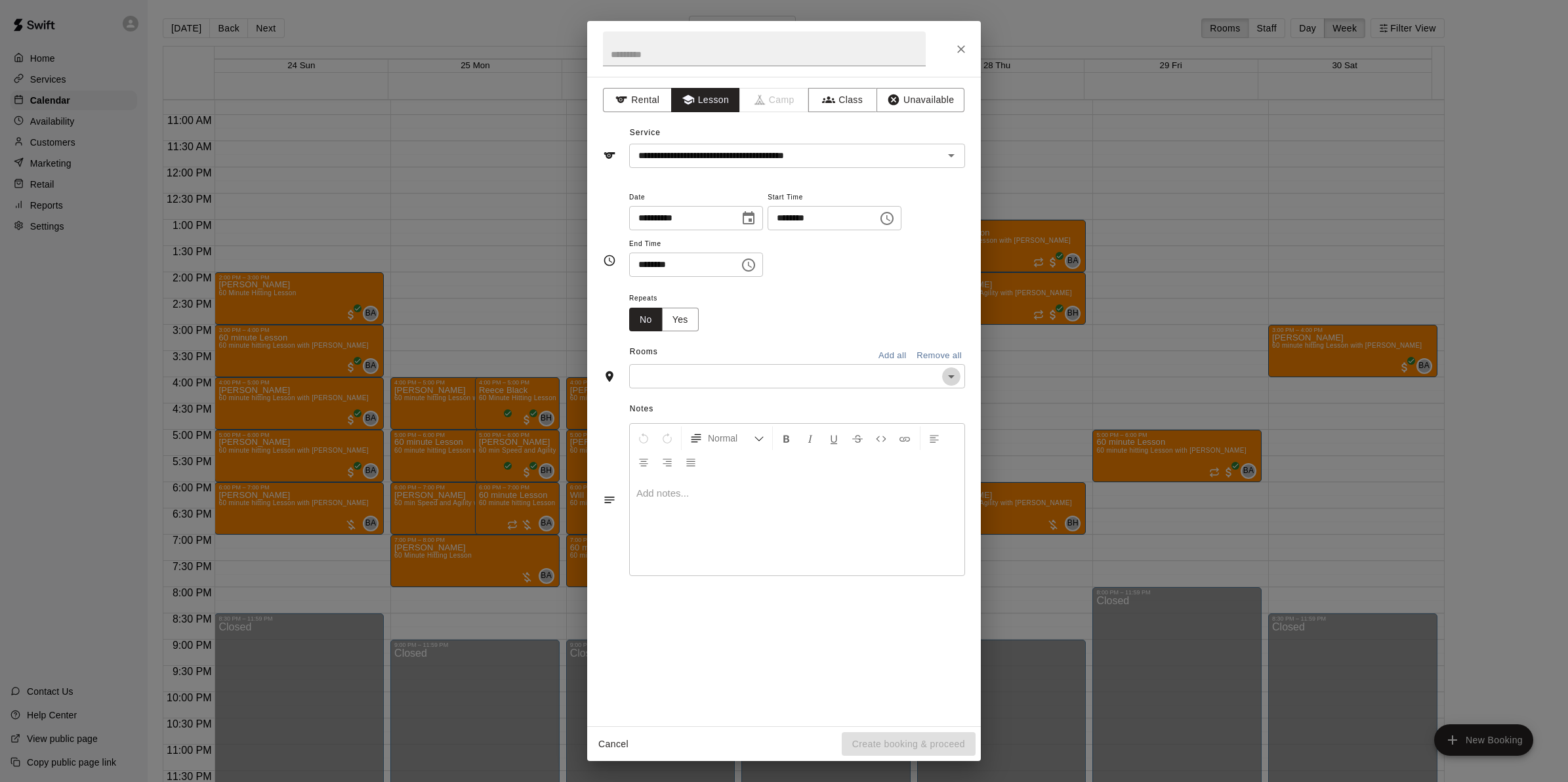
click at [950, 385] on icon "Open" at bounding box center [952, 377] width 16 height 16
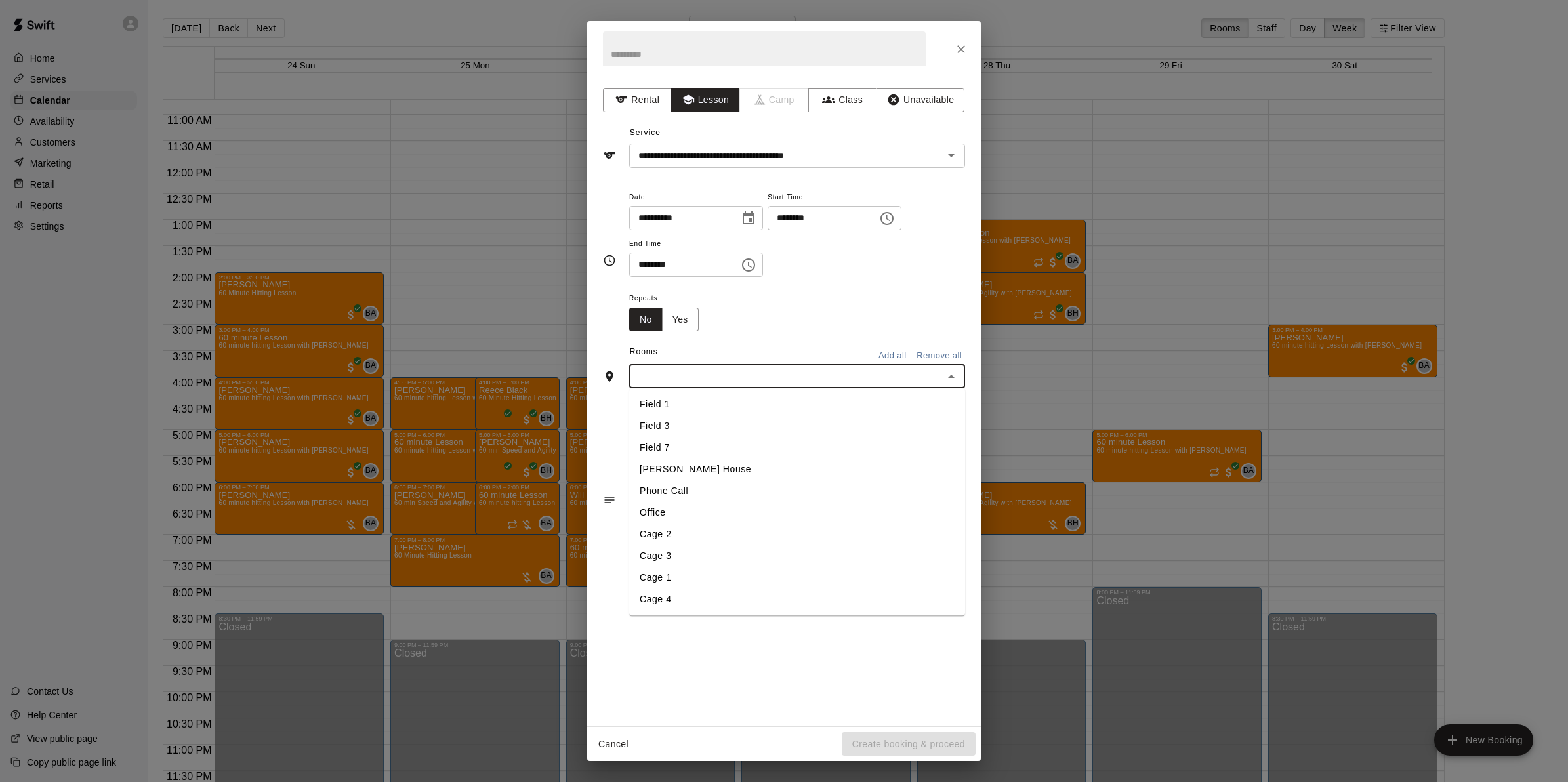
click at [670, 407] on li "Field 1" at bounding box center [797, 405] width 336 height 21
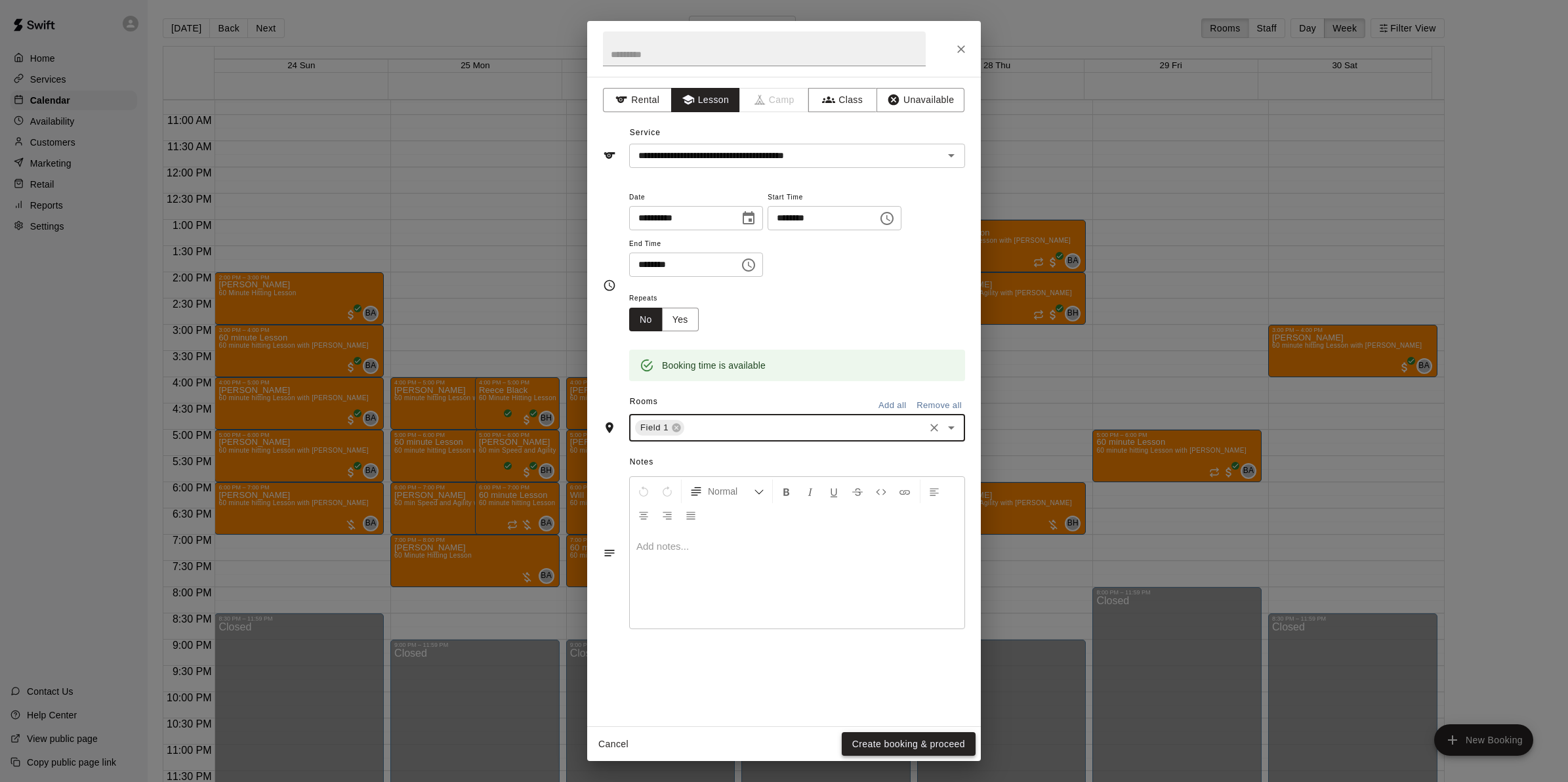
click at [916, 737] on button "Create booking & proceed" at bounding box center [908, 744] width 134 height 24
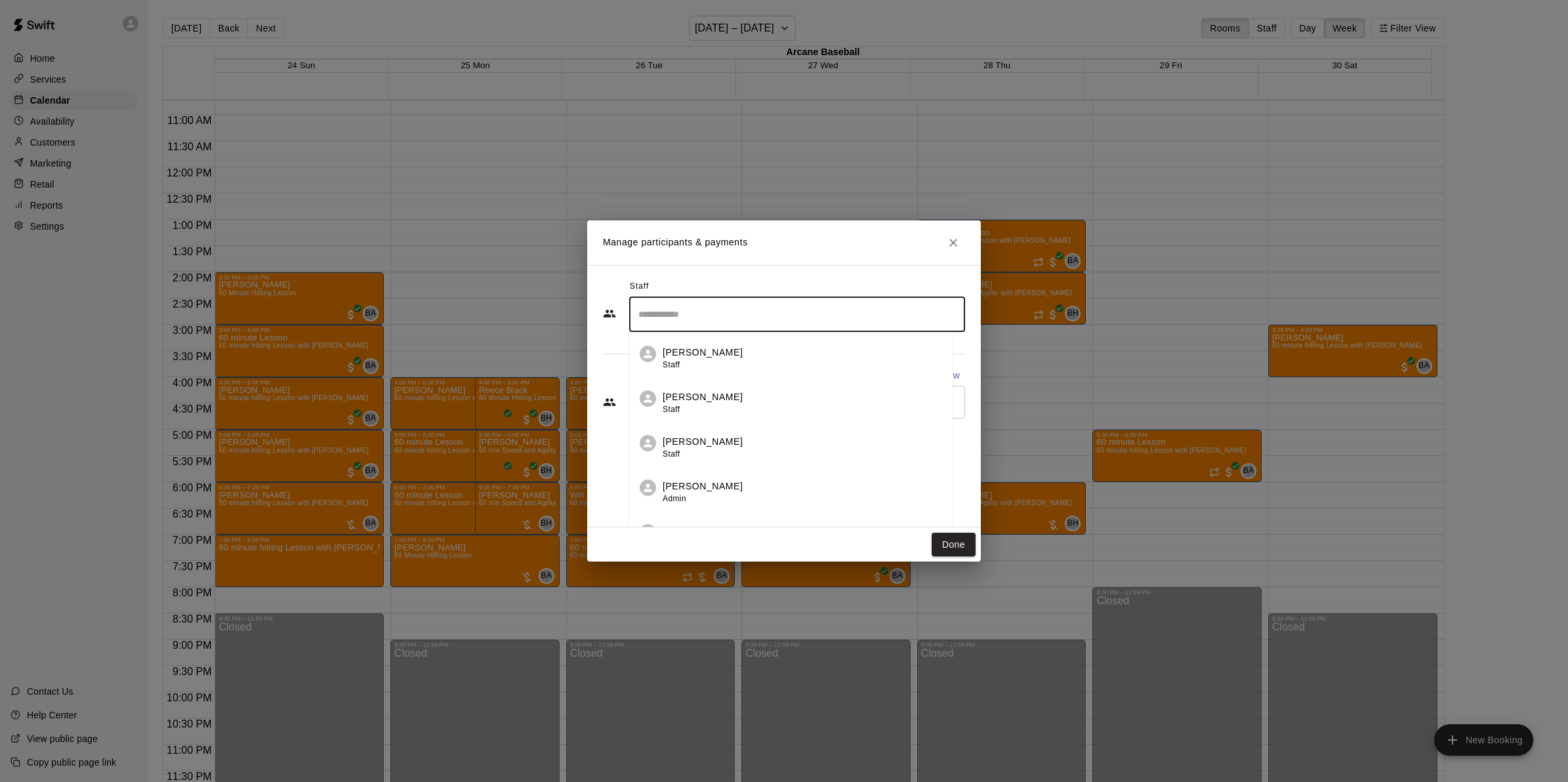
click at [658, 309] on input "Search staff" at bounding box center [797, 315] width 324 height 23
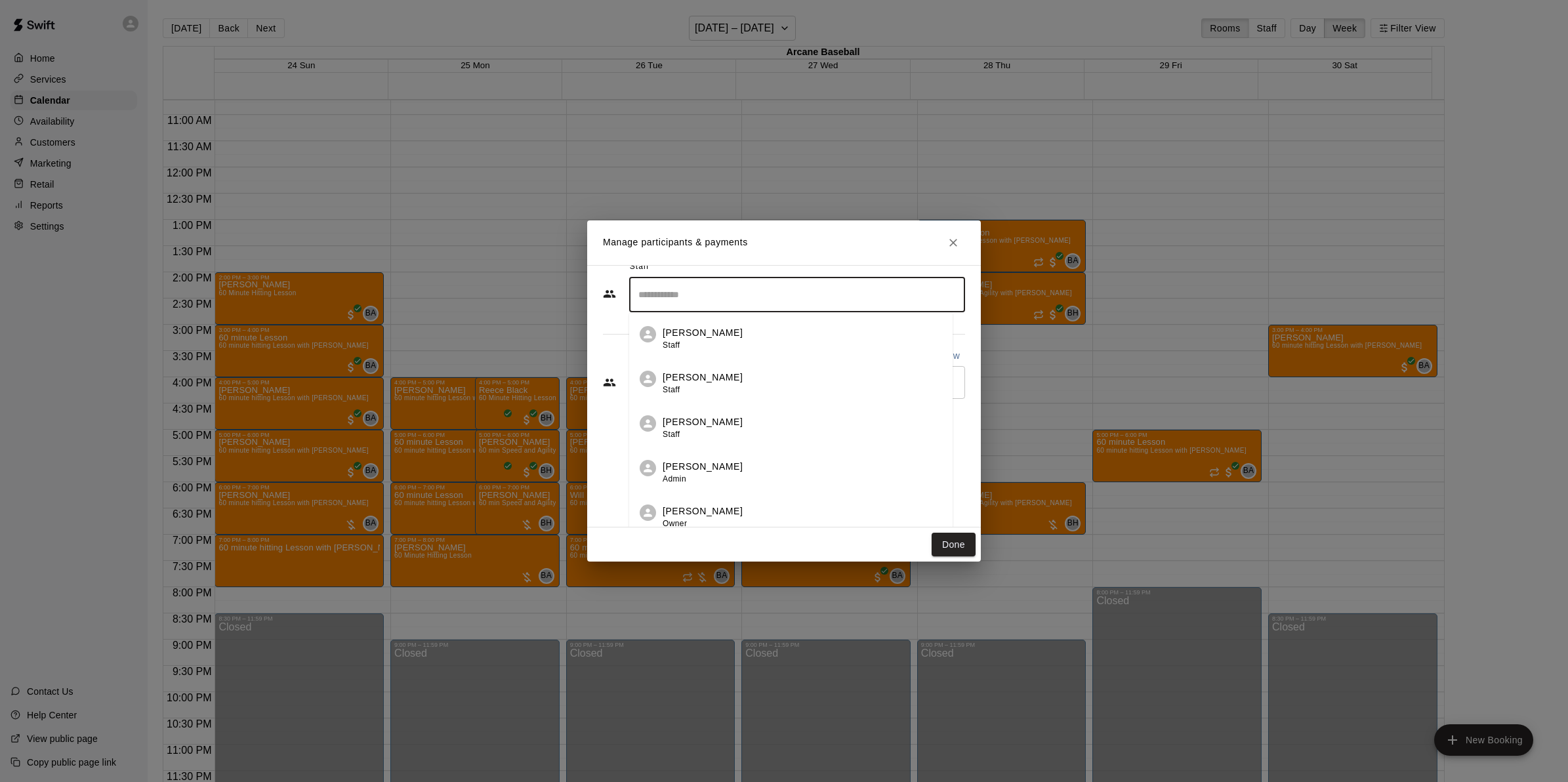
scroll to position [28, 0]
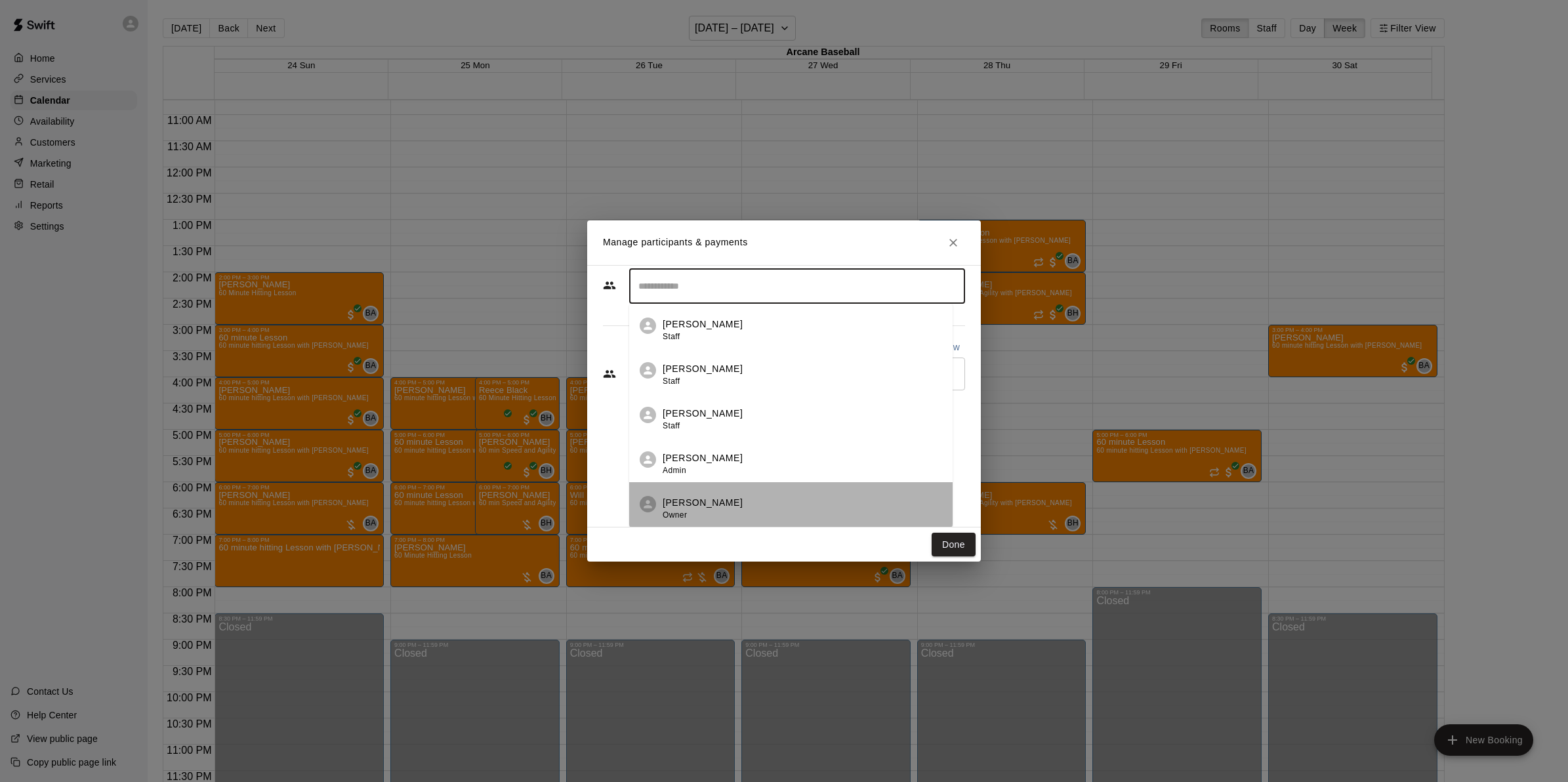
click at [691, 497] on p "[PERSON_NAME]" at bounding box center [703, 503] width 80 height 14
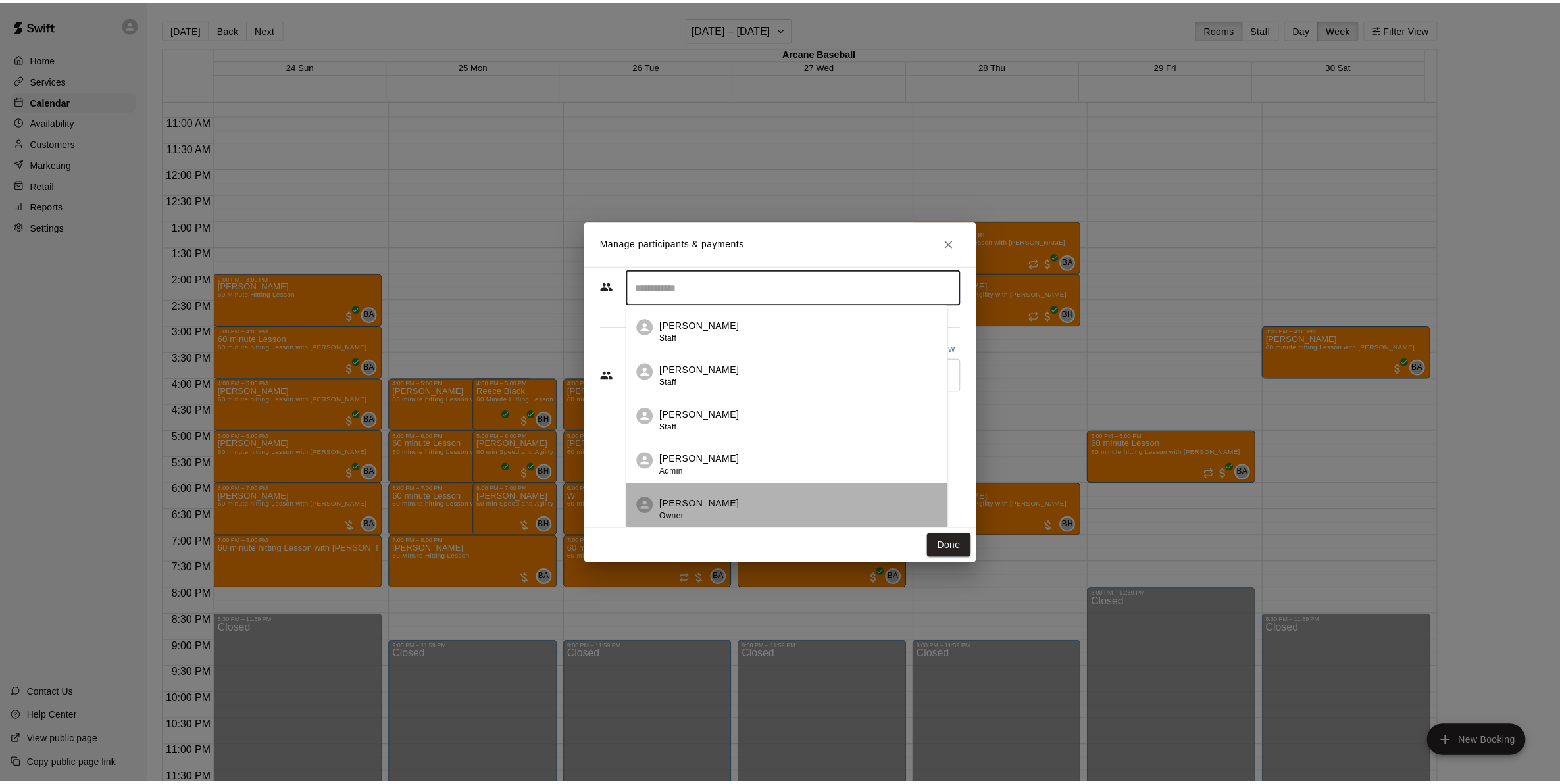
scroll to position [0, 0]
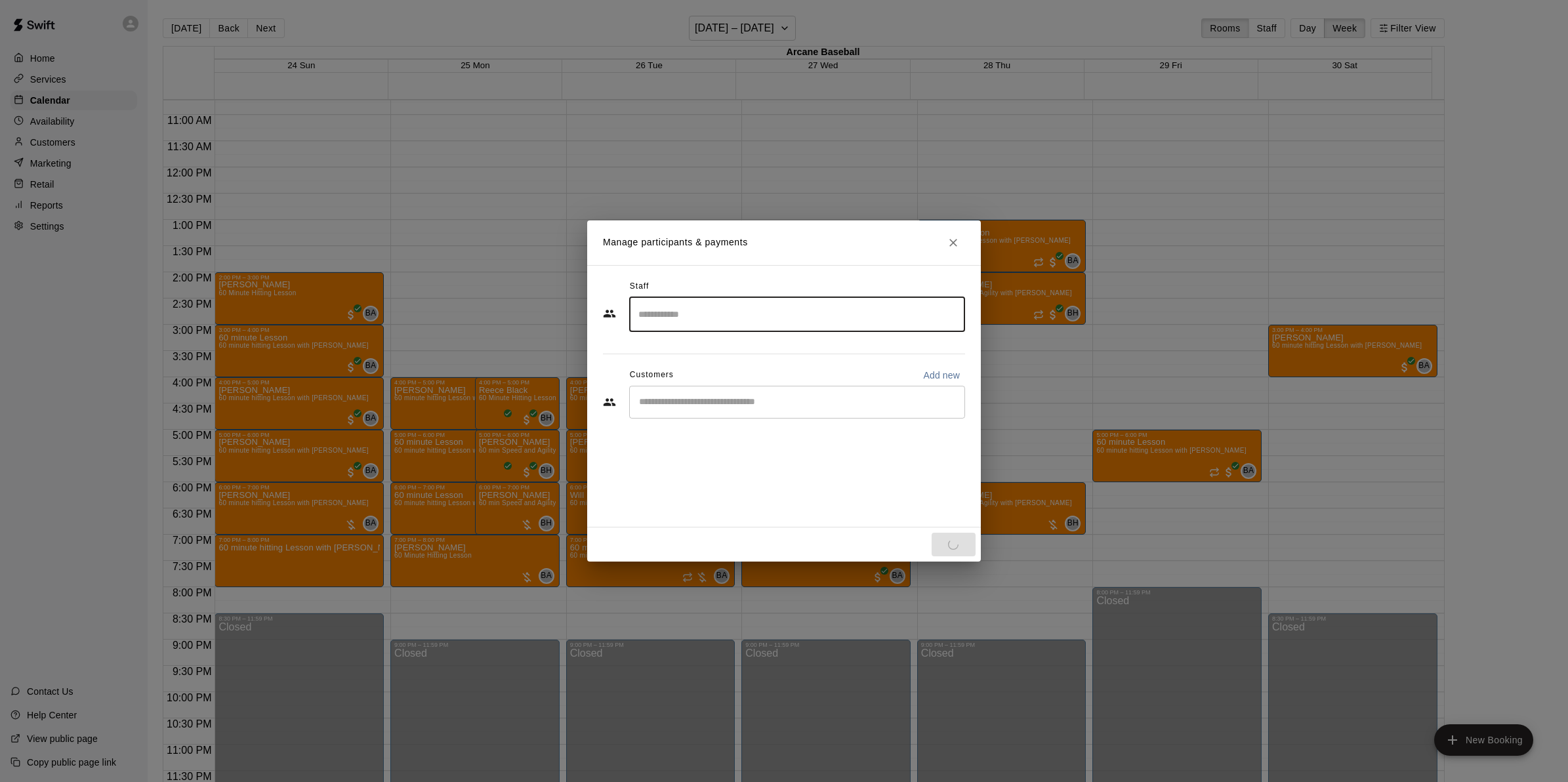
click at [684, 391] on div "​" at bounding box center [797, 401] width 336 height 33
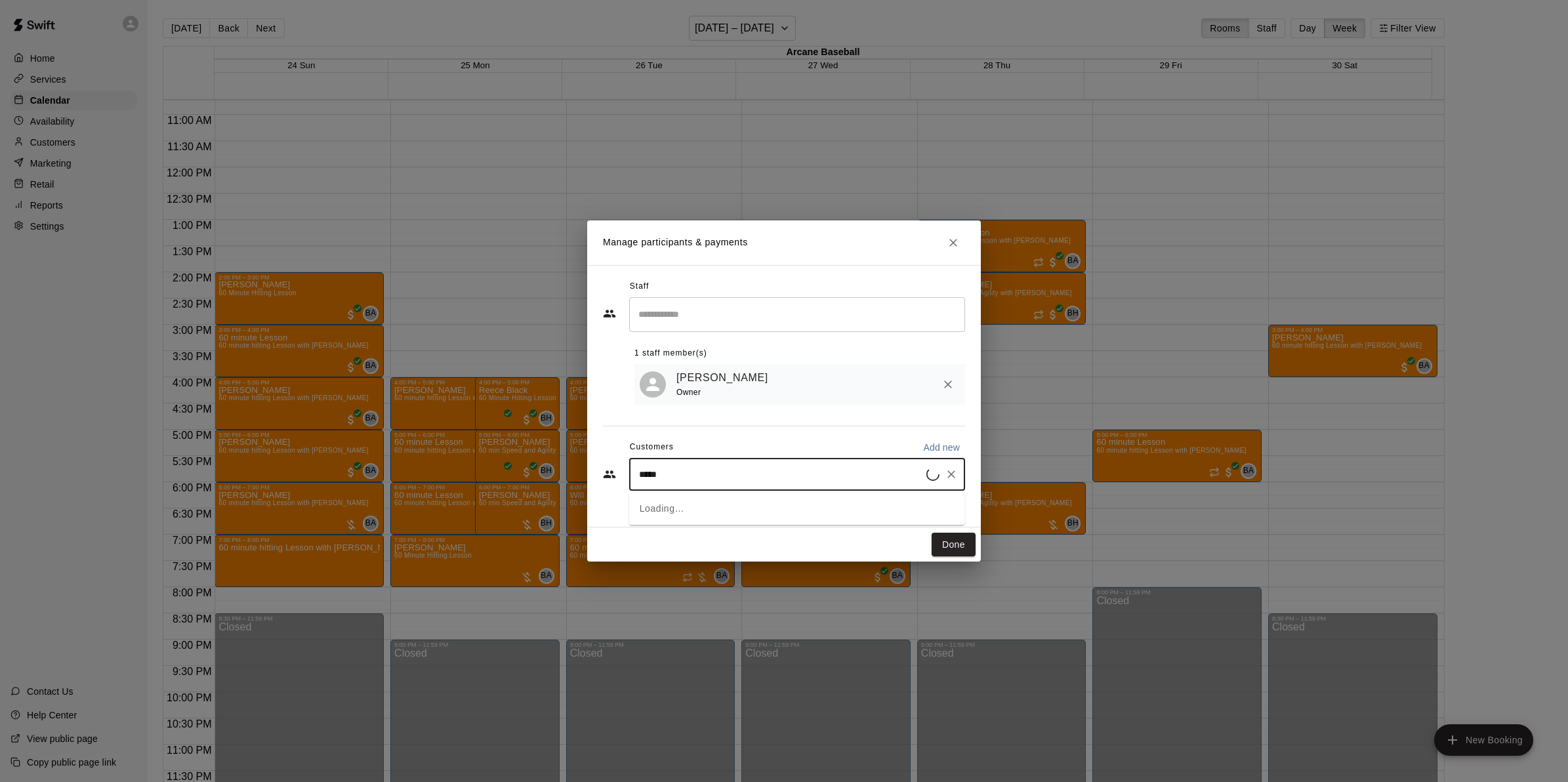
type input "******"
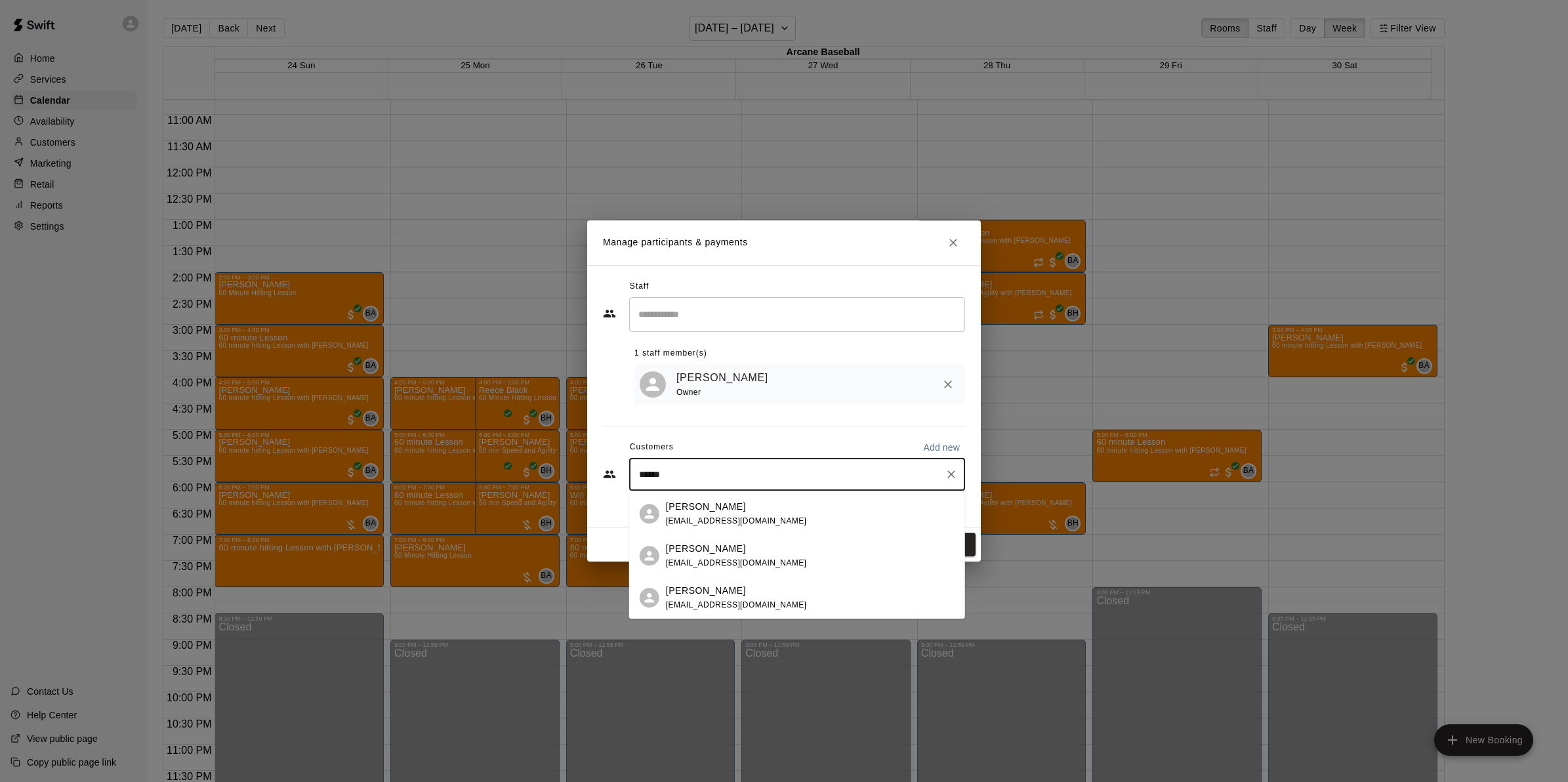
click at [706, 523] on span "[EMAIL_ADDRESS][DOMAIN_NAME]" at bounding box center [737, 521] width 141 height 9
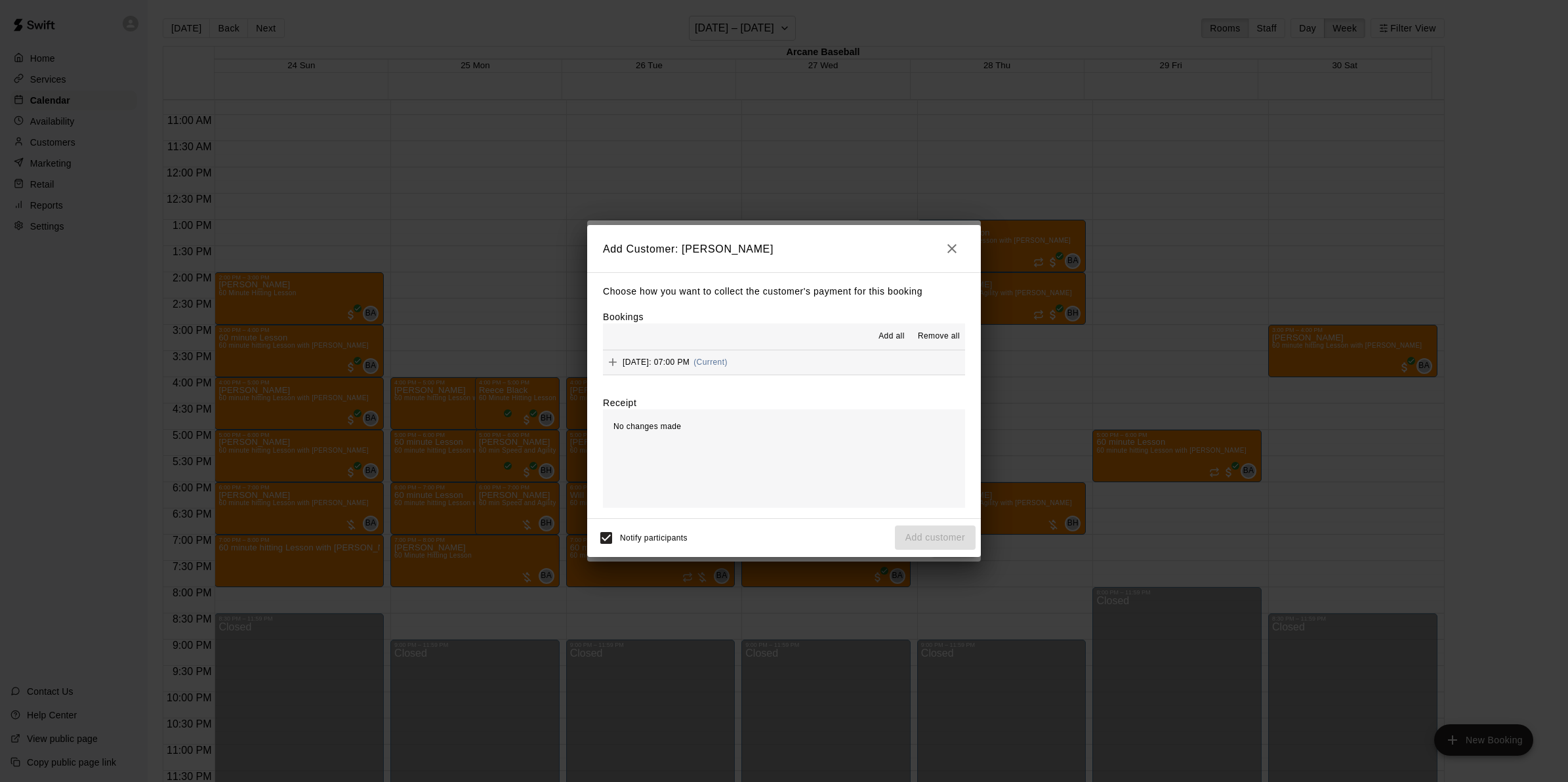
drag, startPoint x: 694, startPoint y: 361, endPoint x: 714, endPoint y: 391, distance: 36.1
click at [690, 365] on span "[DATE]: 07:00 PM" at bounding box center [656, 362] width 67 height 9
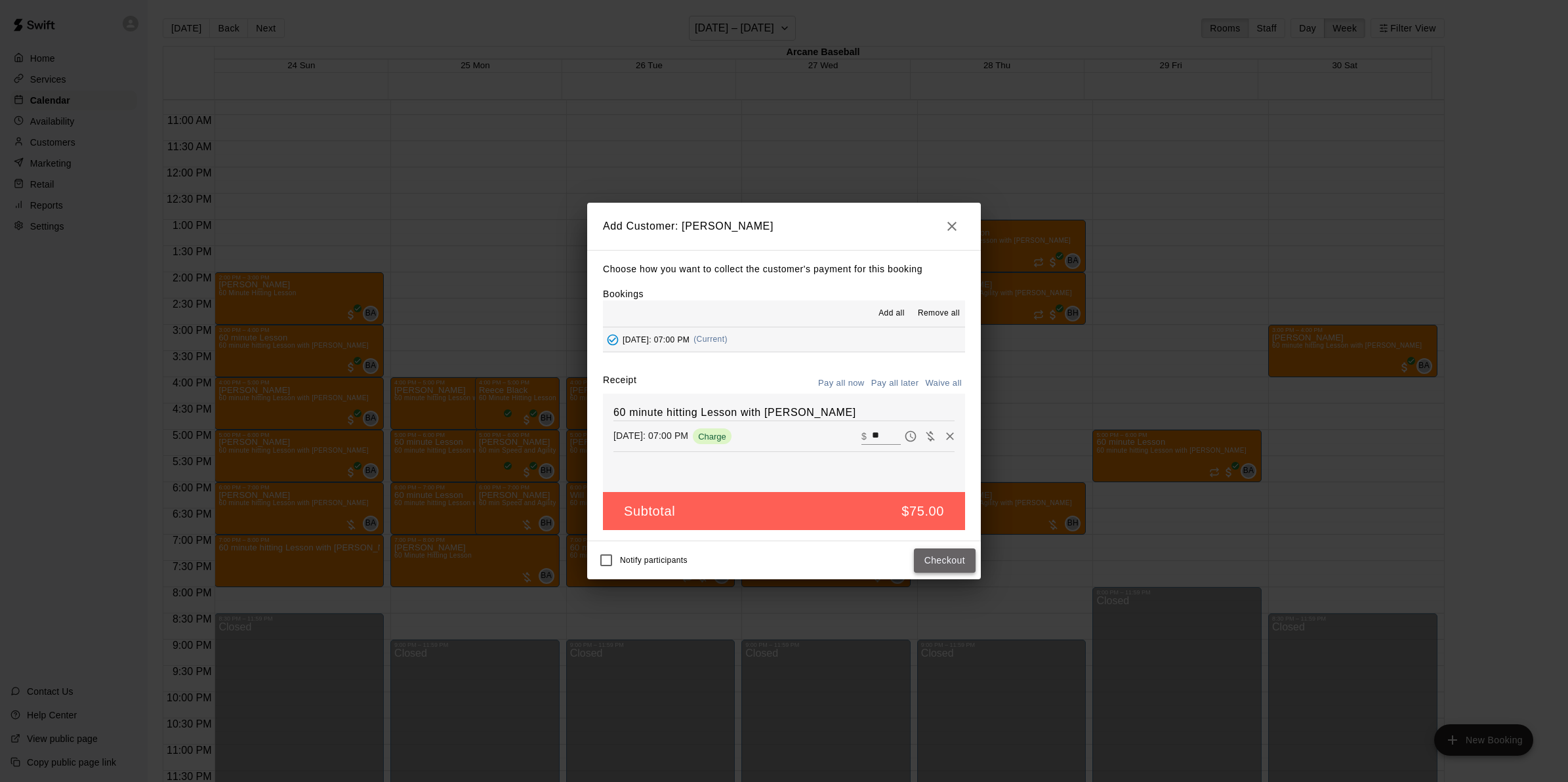
click at [958, 556] on button "Checkout" at bounding box center [944, 560] width 61 height 24
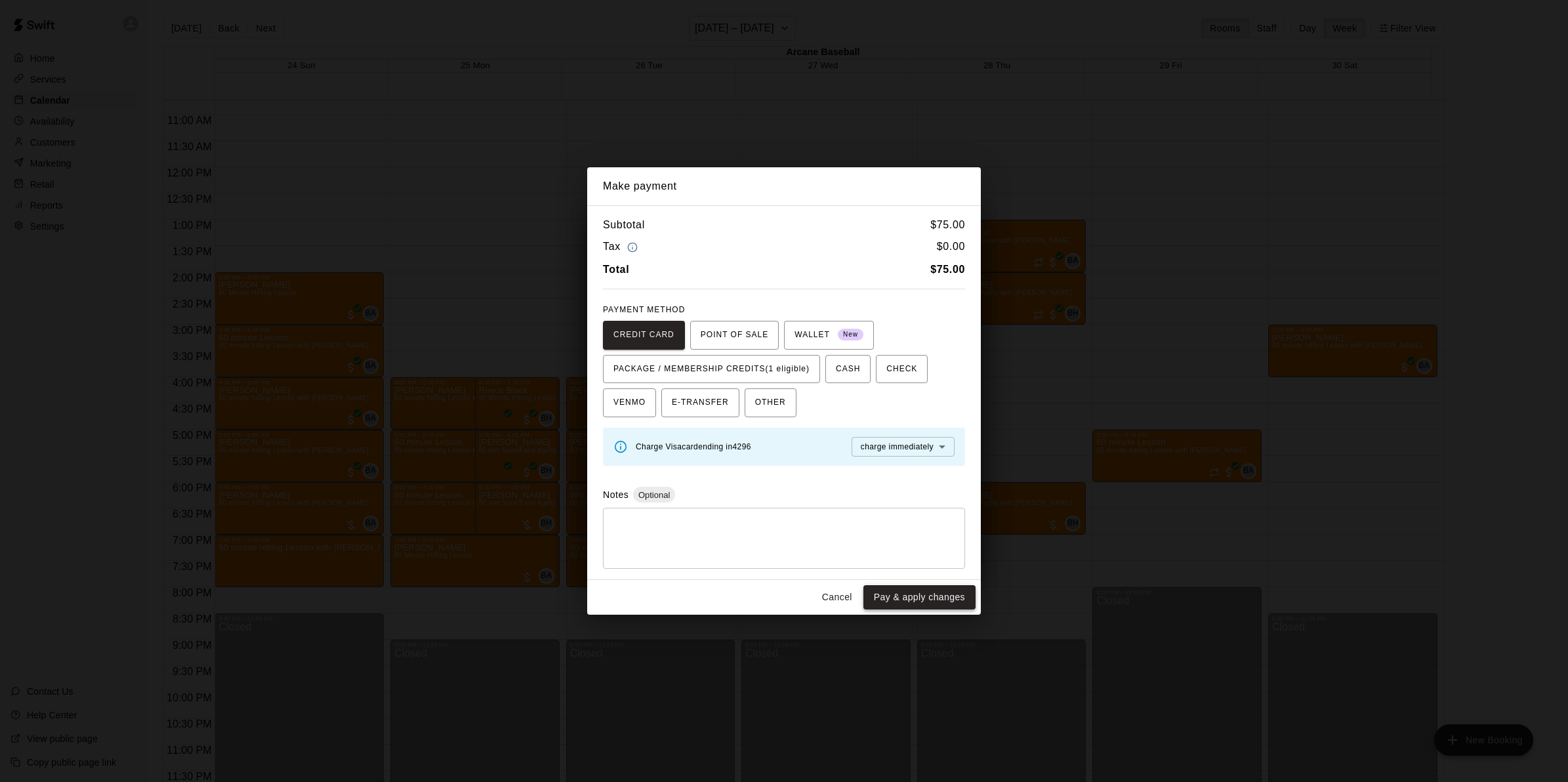
click at [879, 591] on button "Pay & apply changes" at bounding box center [920, 597] width 112 height 24
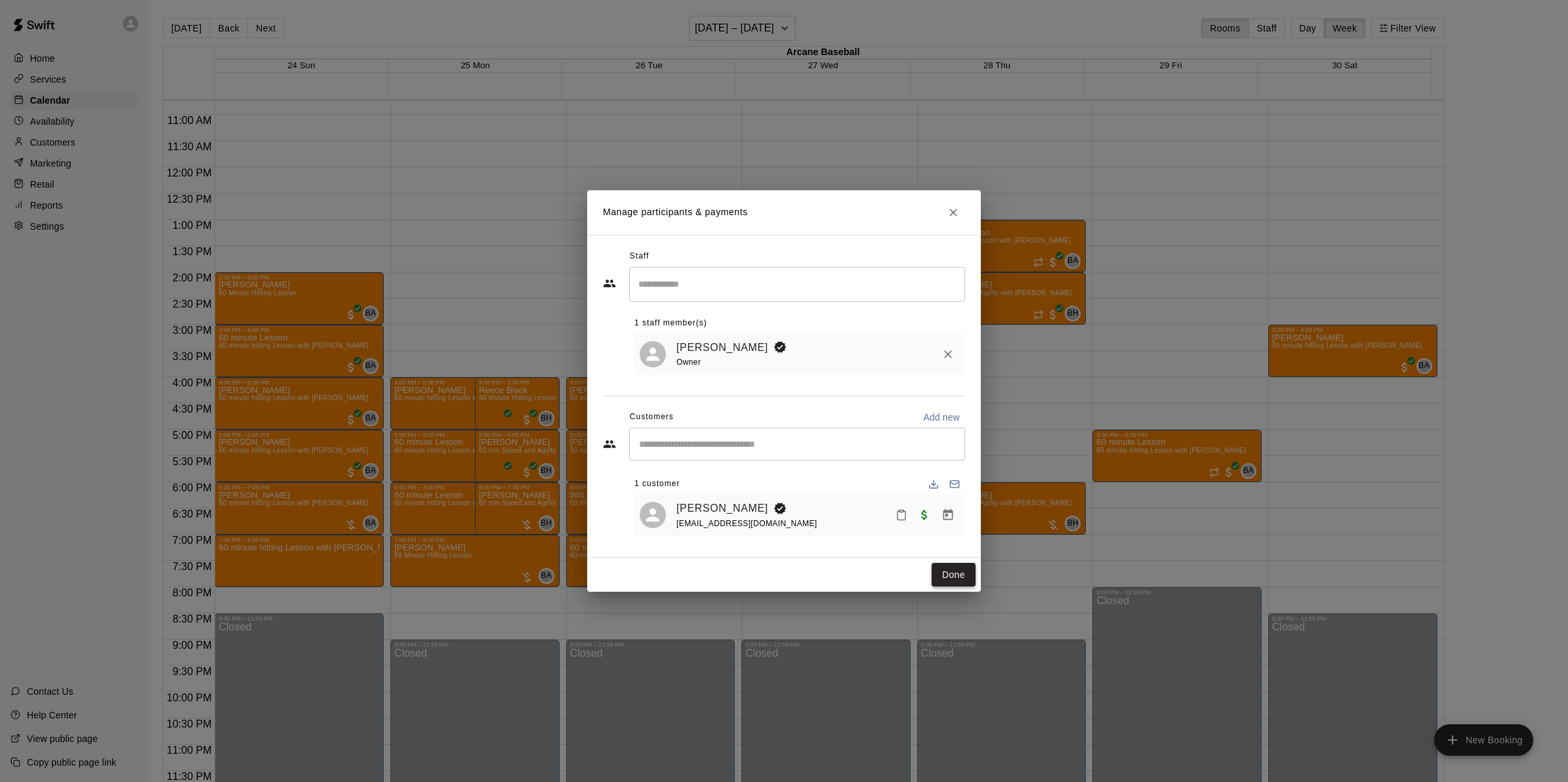
click at [960, 579] on button "Done" at bounding box center [954, 575] width 44 height 24
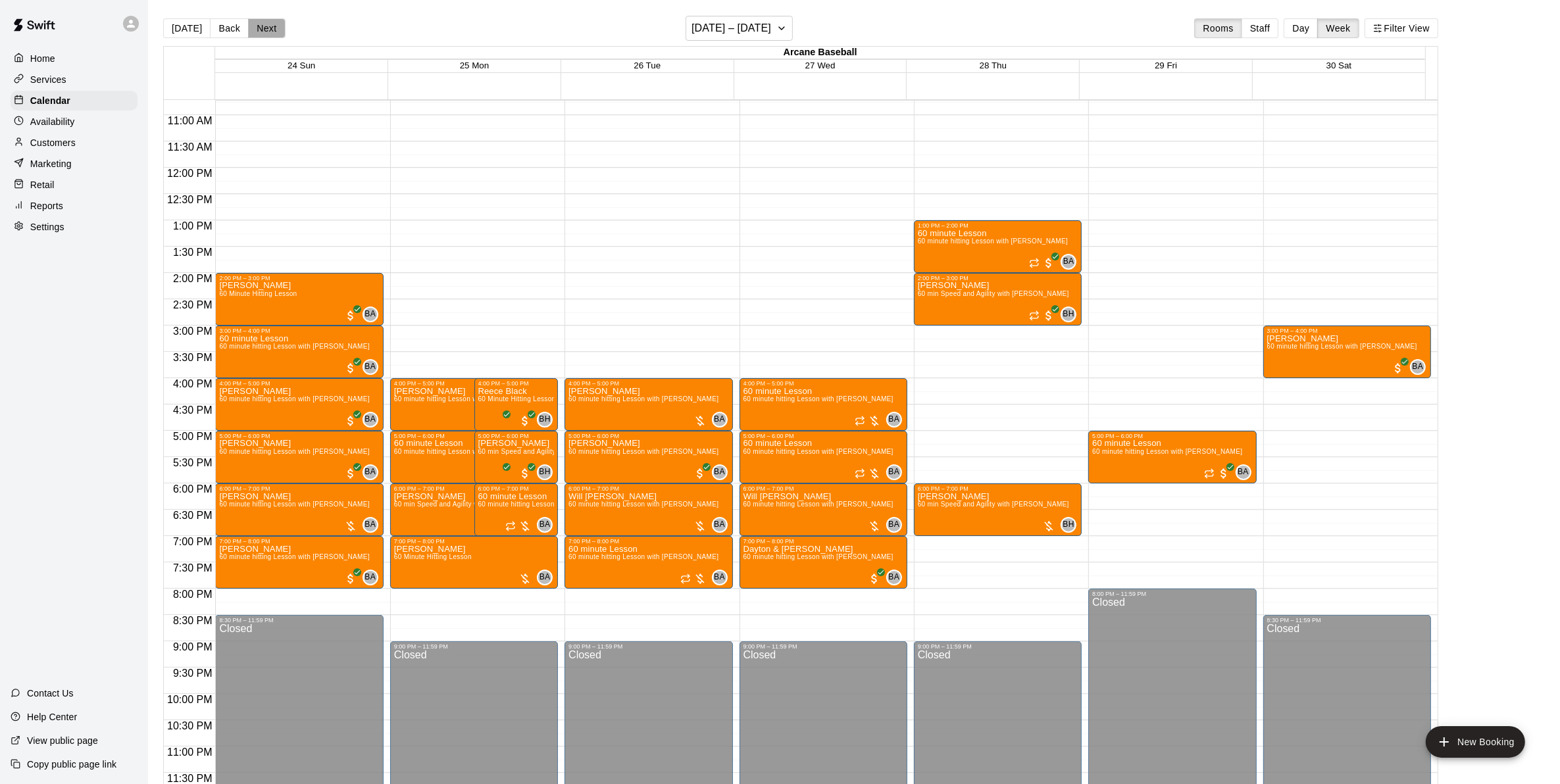
click at [263, 23] on button "Next" at bounding box center [266, 29] width 37 height 20
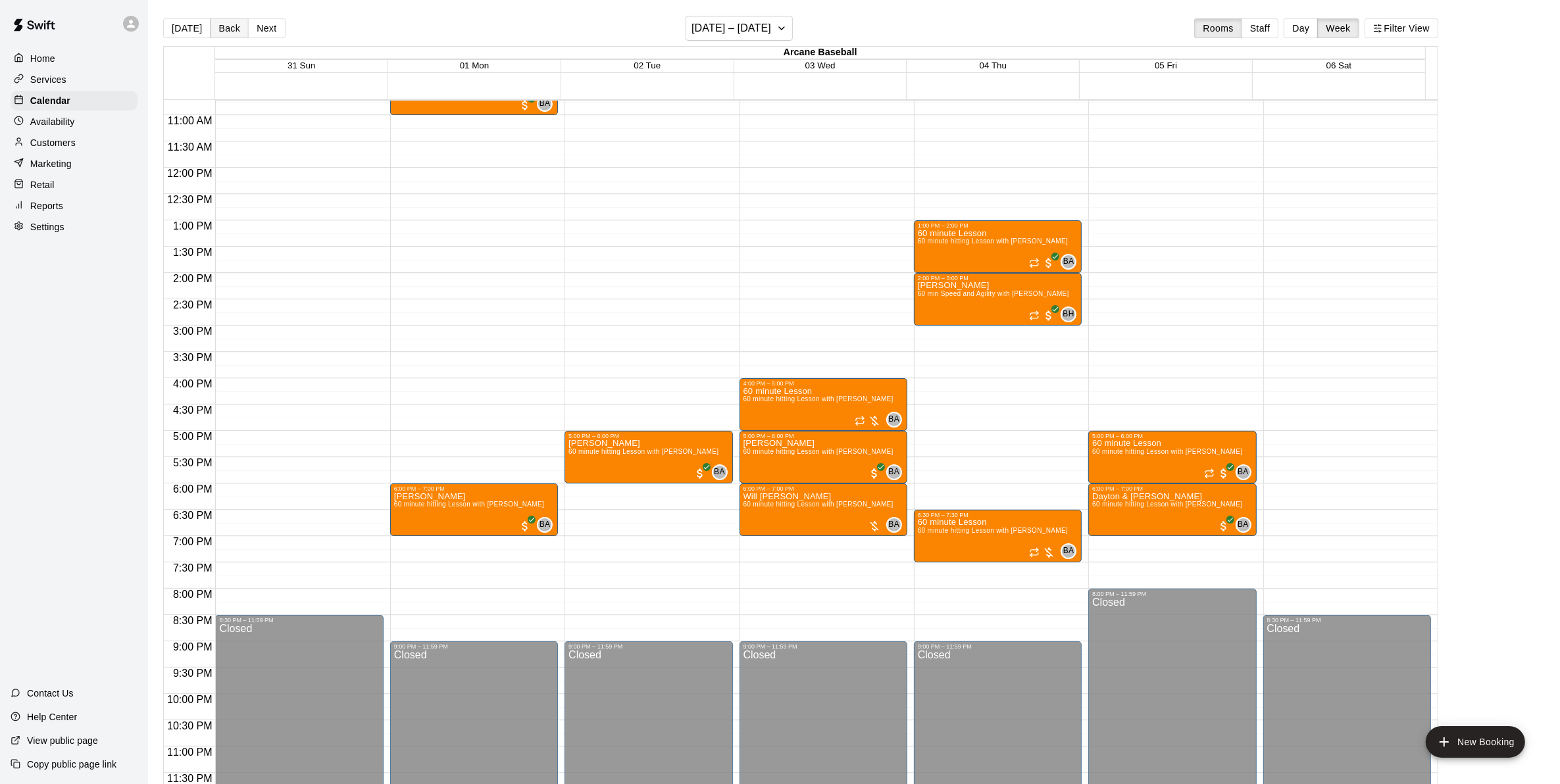
click at [221, 21] on button "Back" at bounding box center [229, 29] width 39 height 20
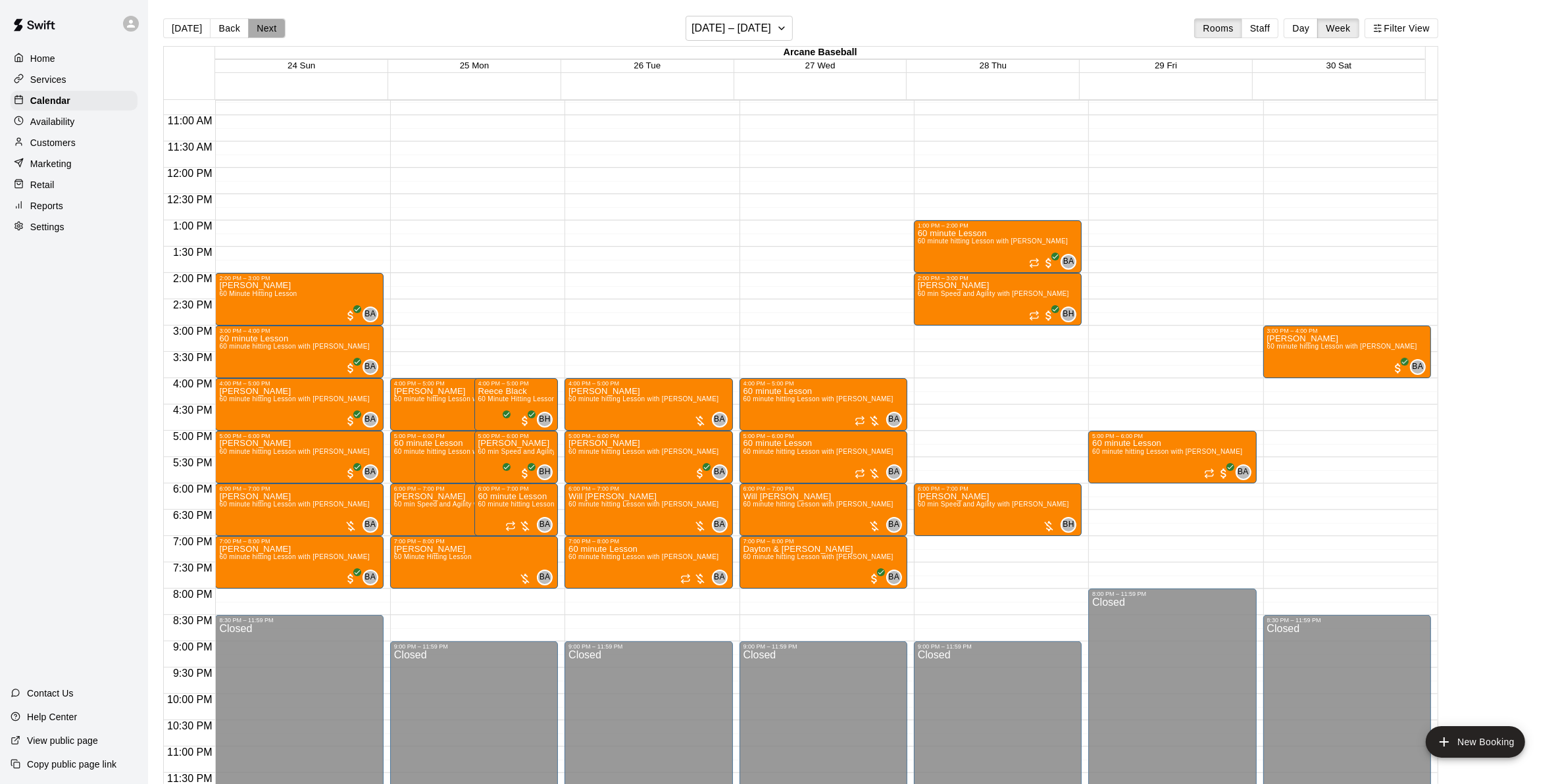
drag, startPoint x: 258, startPoint y: 28, endPoint x: 261, endPoint y: 35, distance: 7.6
click at [259, 28] on button "Next" at bounding box center [266, 29] width 37 height 20
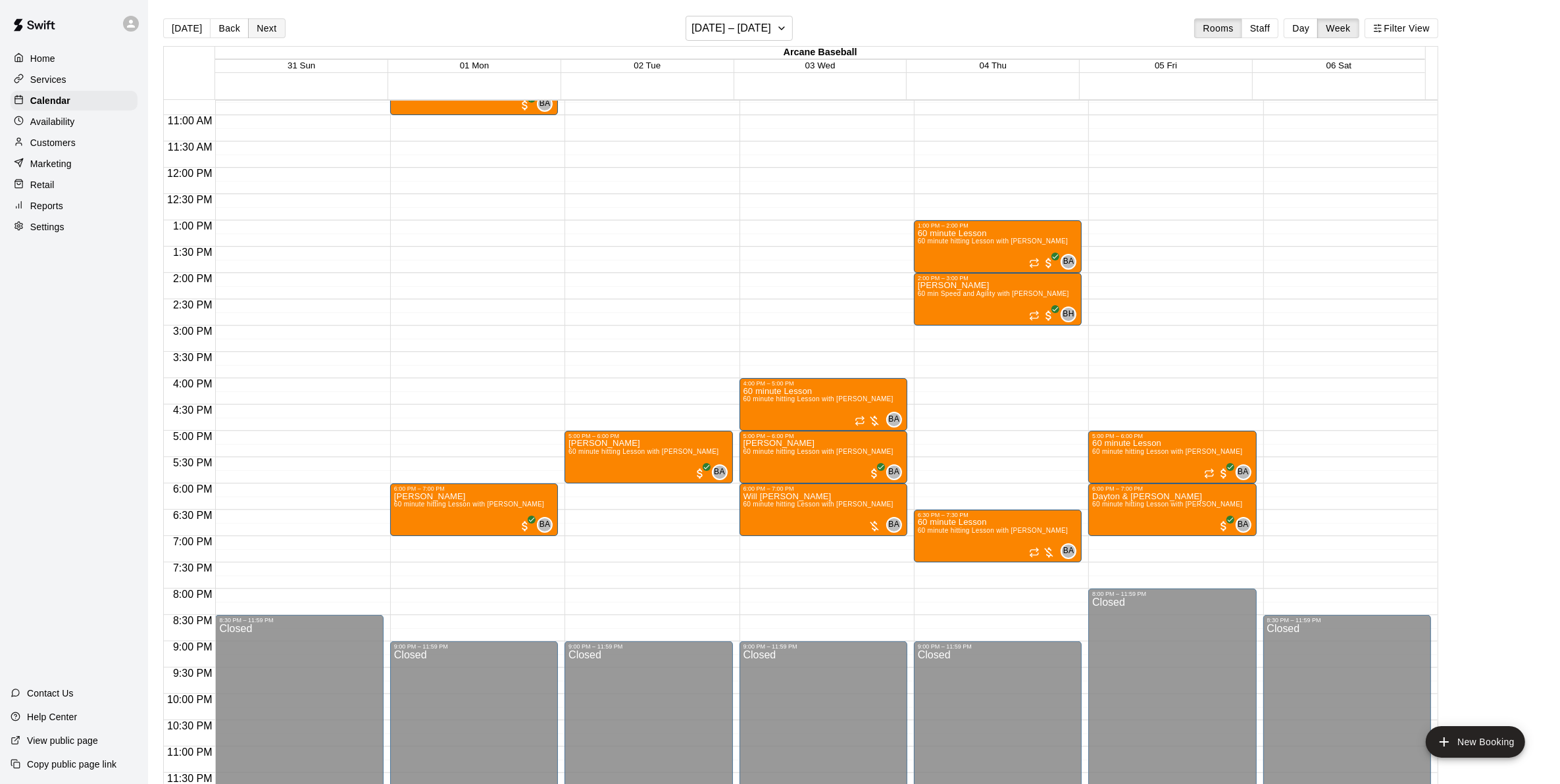
click at [260, 27] on button "Next" at bounding box center [266, 29] width 37 height 20
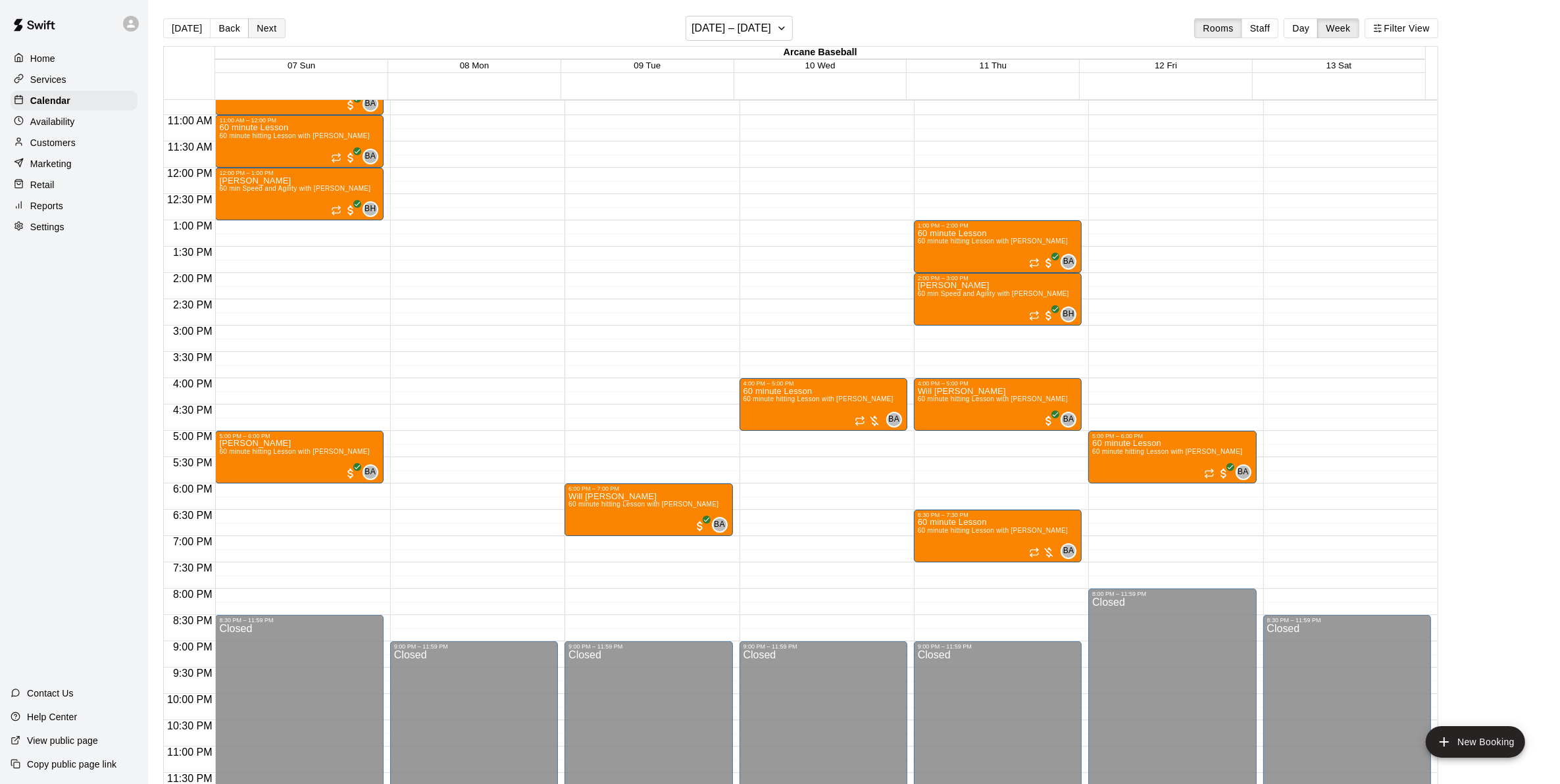
click at [263, 33] on button "Next" at bounding box center [266, 29] width 37 height 20
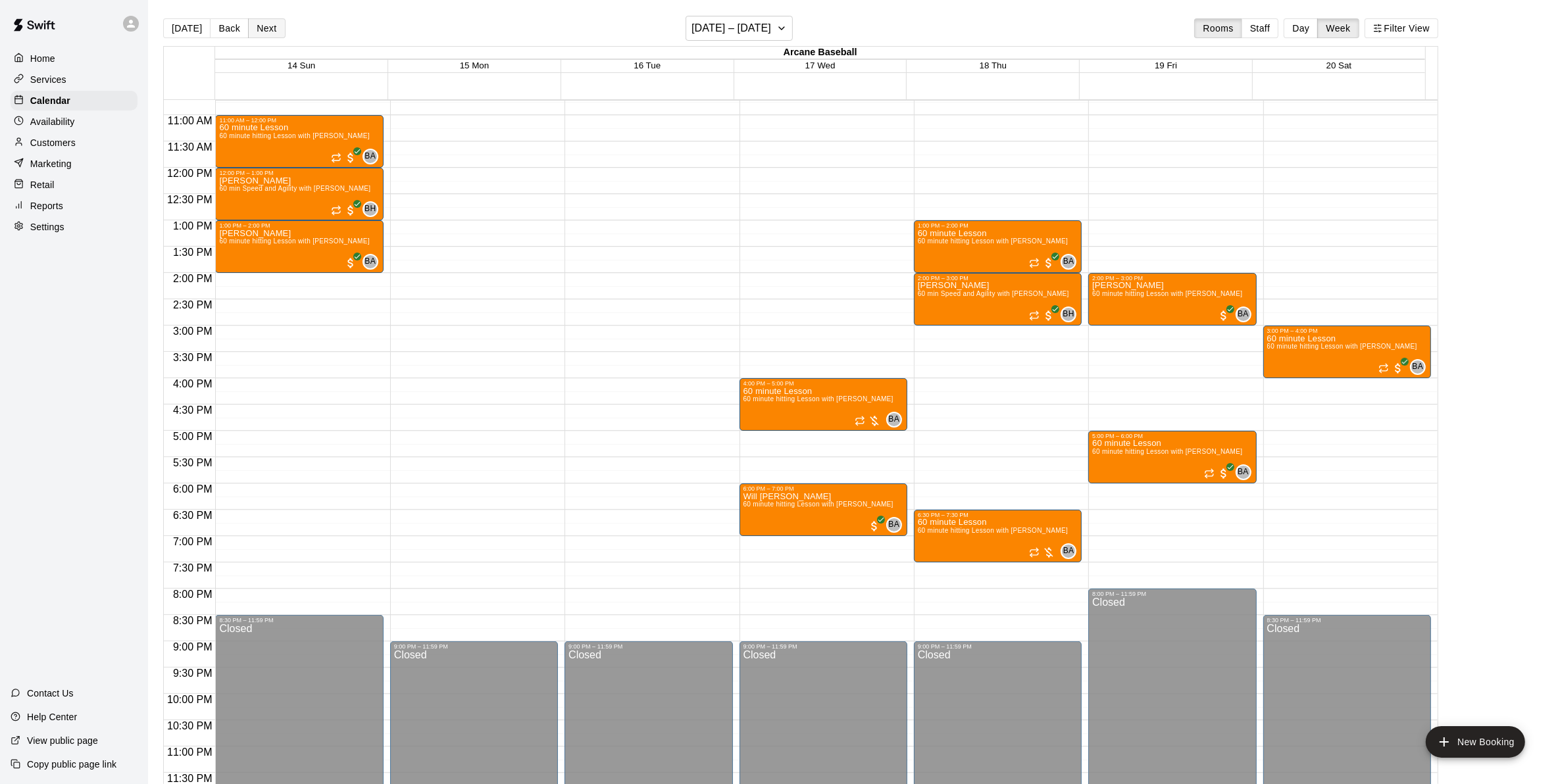
click at [263, 33] on button "Next" at bounding box center [266, 29] width 37 height 20
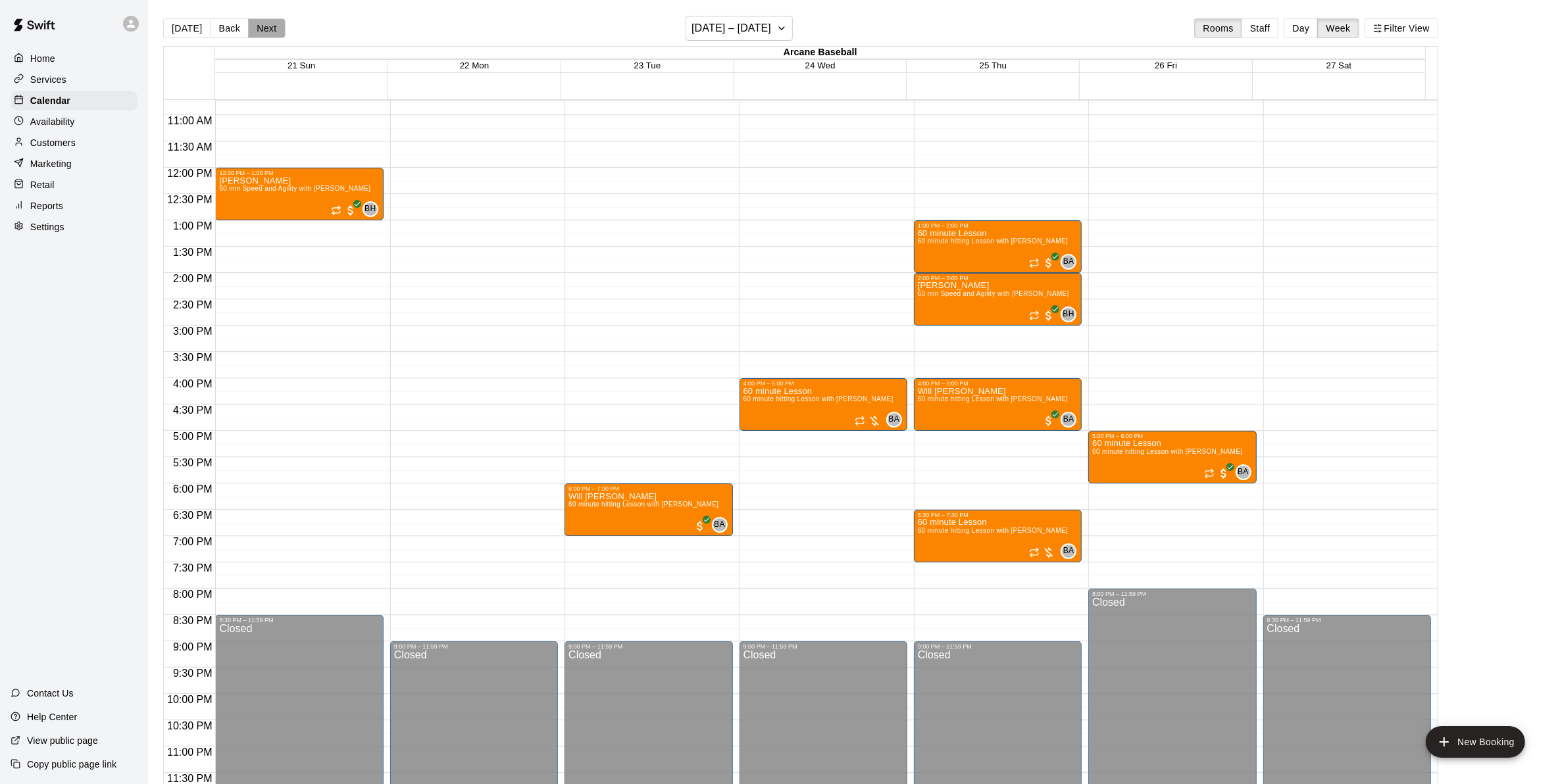
click at [263, 31] on button "Next" at bounding box center [266, 29] width 37 height 20
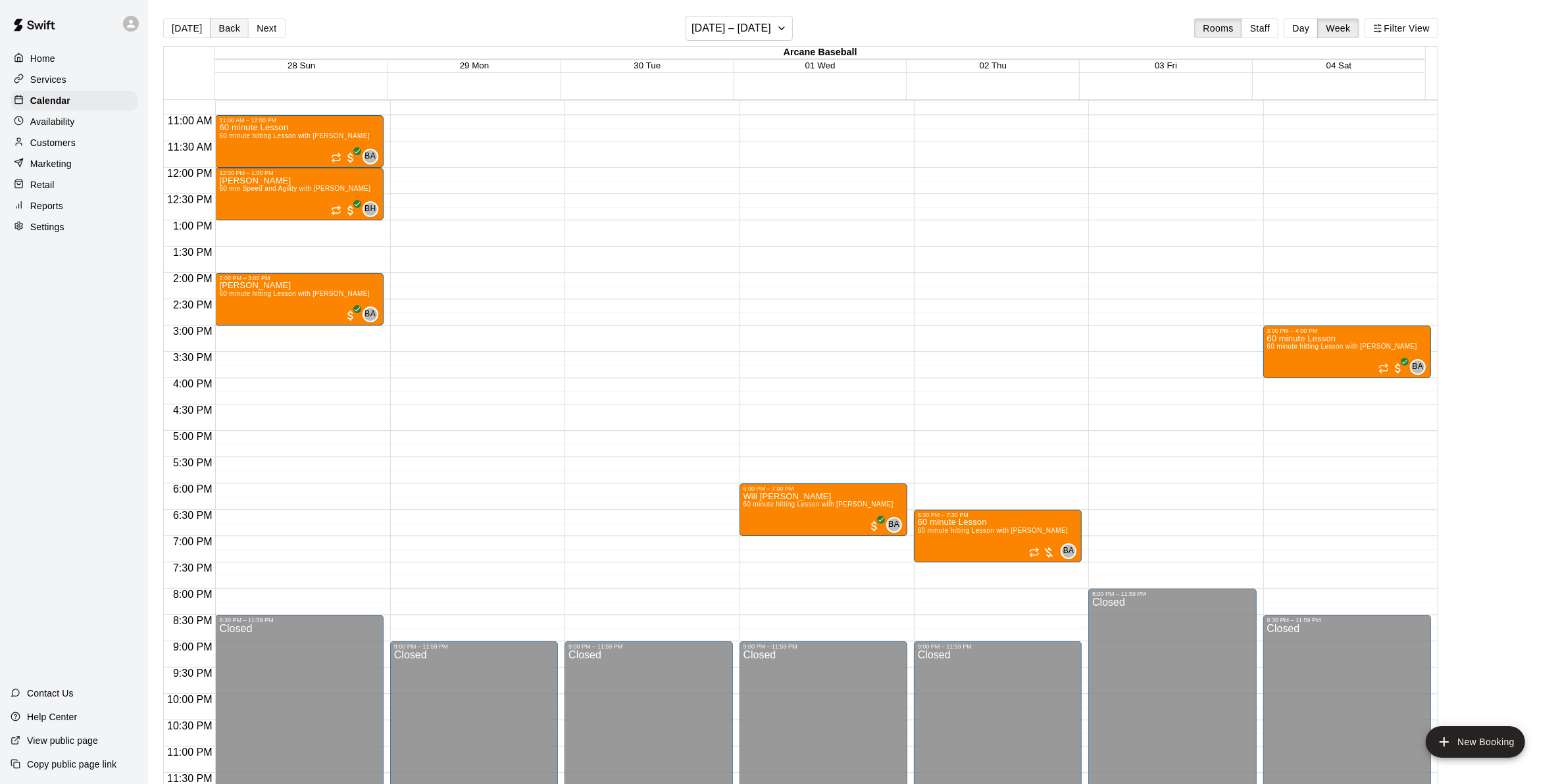
click at [230, 27] on button "Back" at bounding box center [229, 29] width 39 height 20
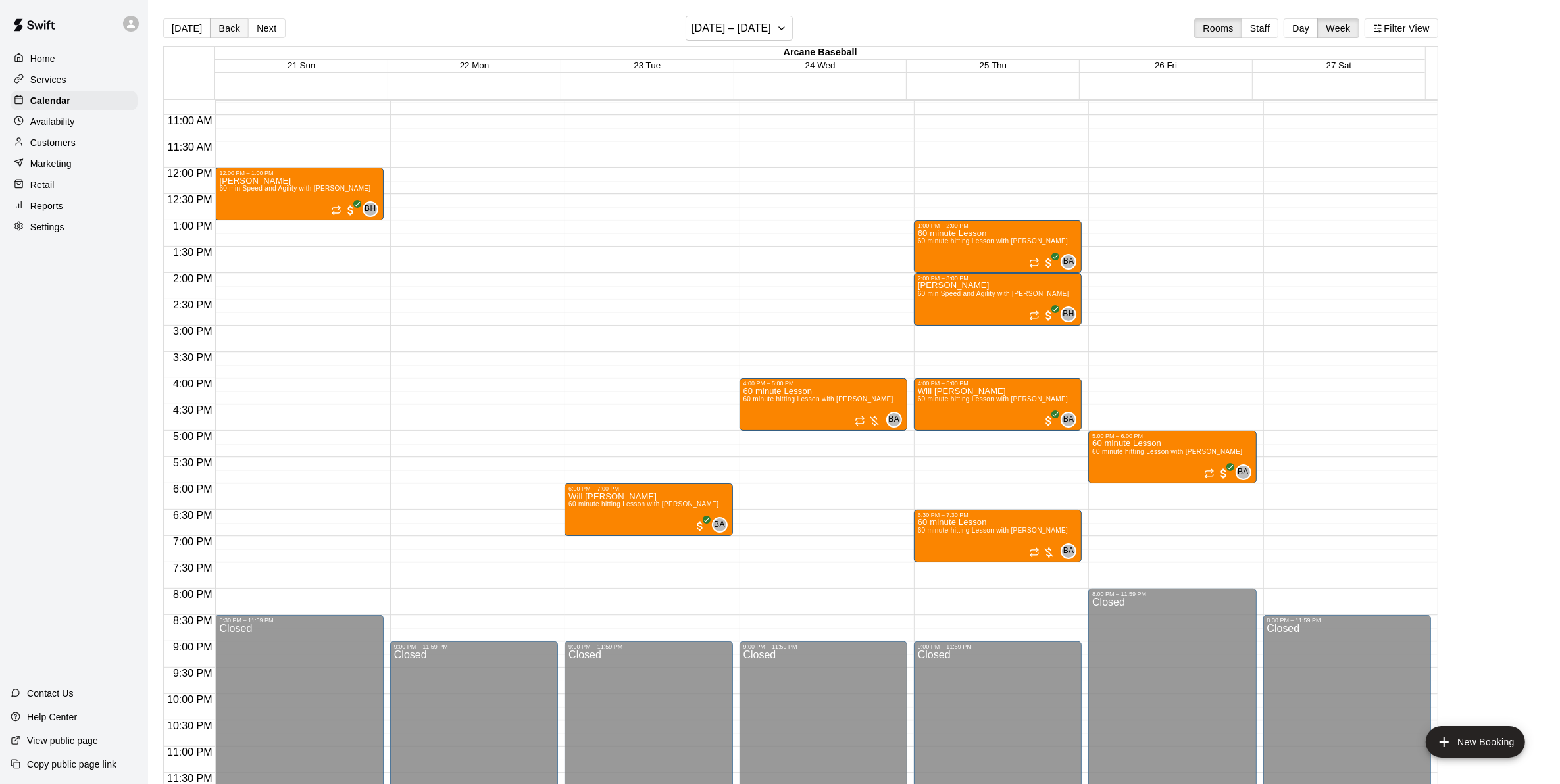
click at [230, 27] on button "Back" at bounding box center [229, 29] width 39 height 20
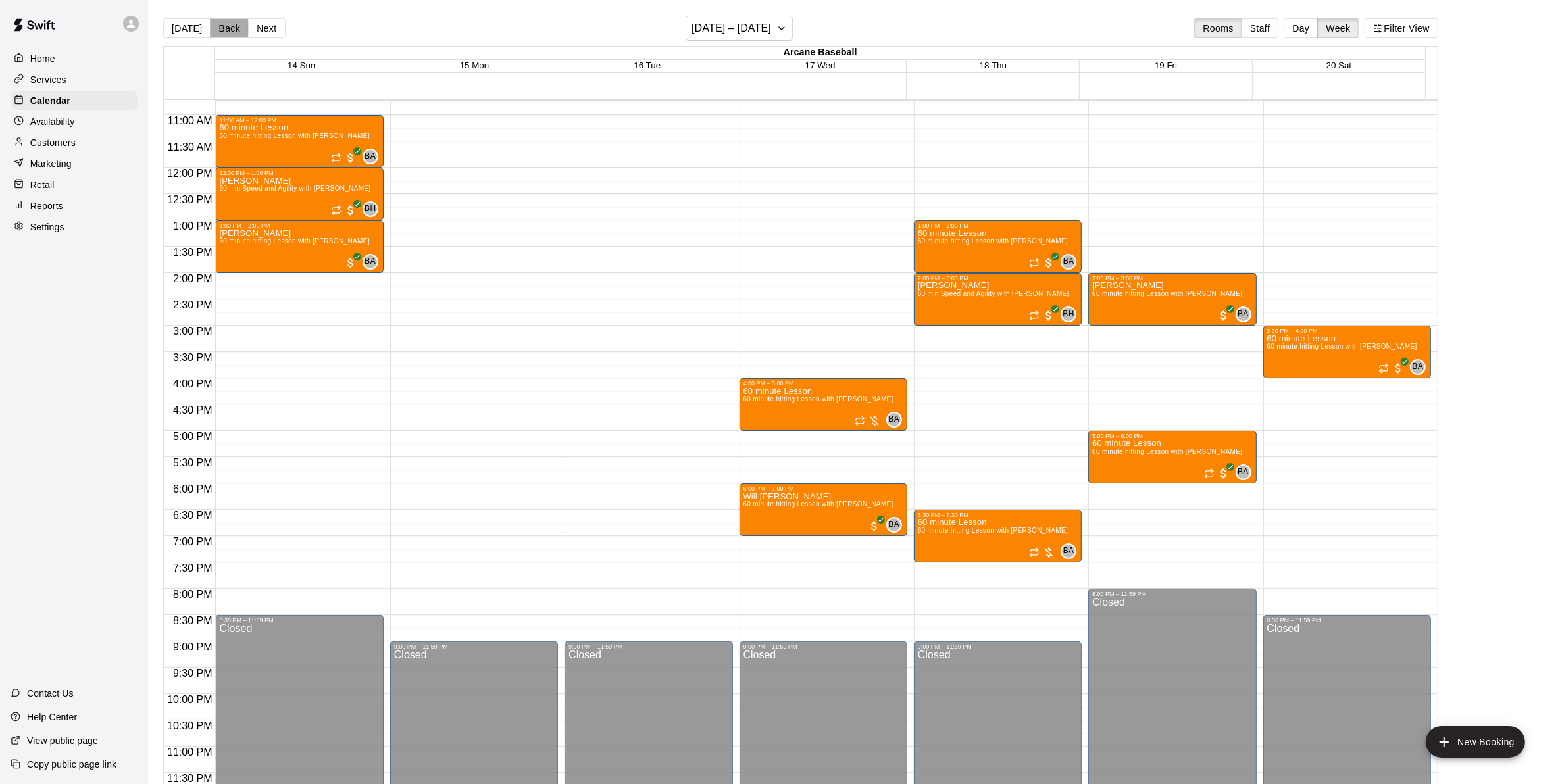
click at [230, 27] on button "Back" at bounding box center [229, 29] width 39 height 20
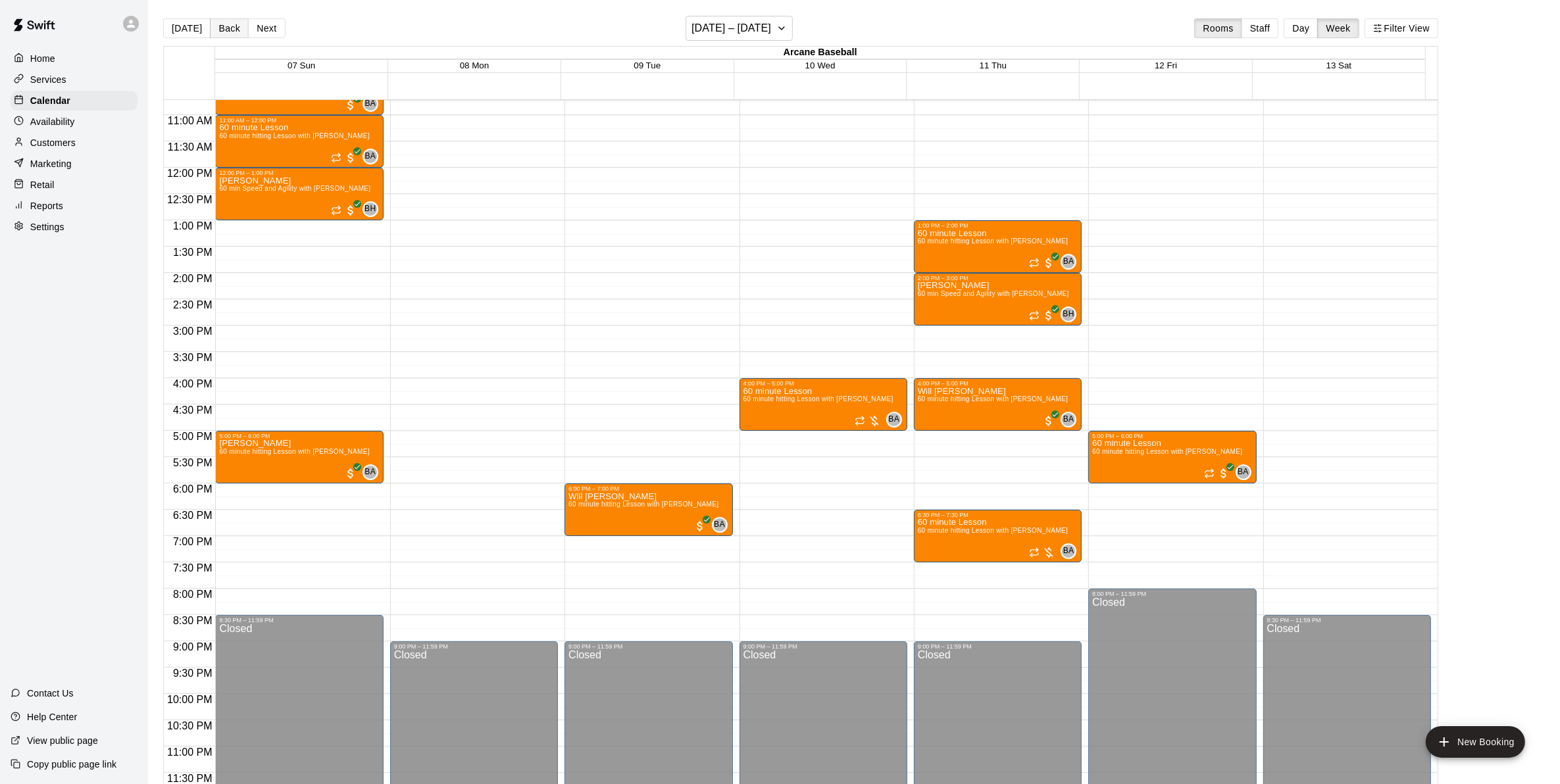
click at [230, 27] on button "Back" at bounding box center [229, 29] width 39 height 20
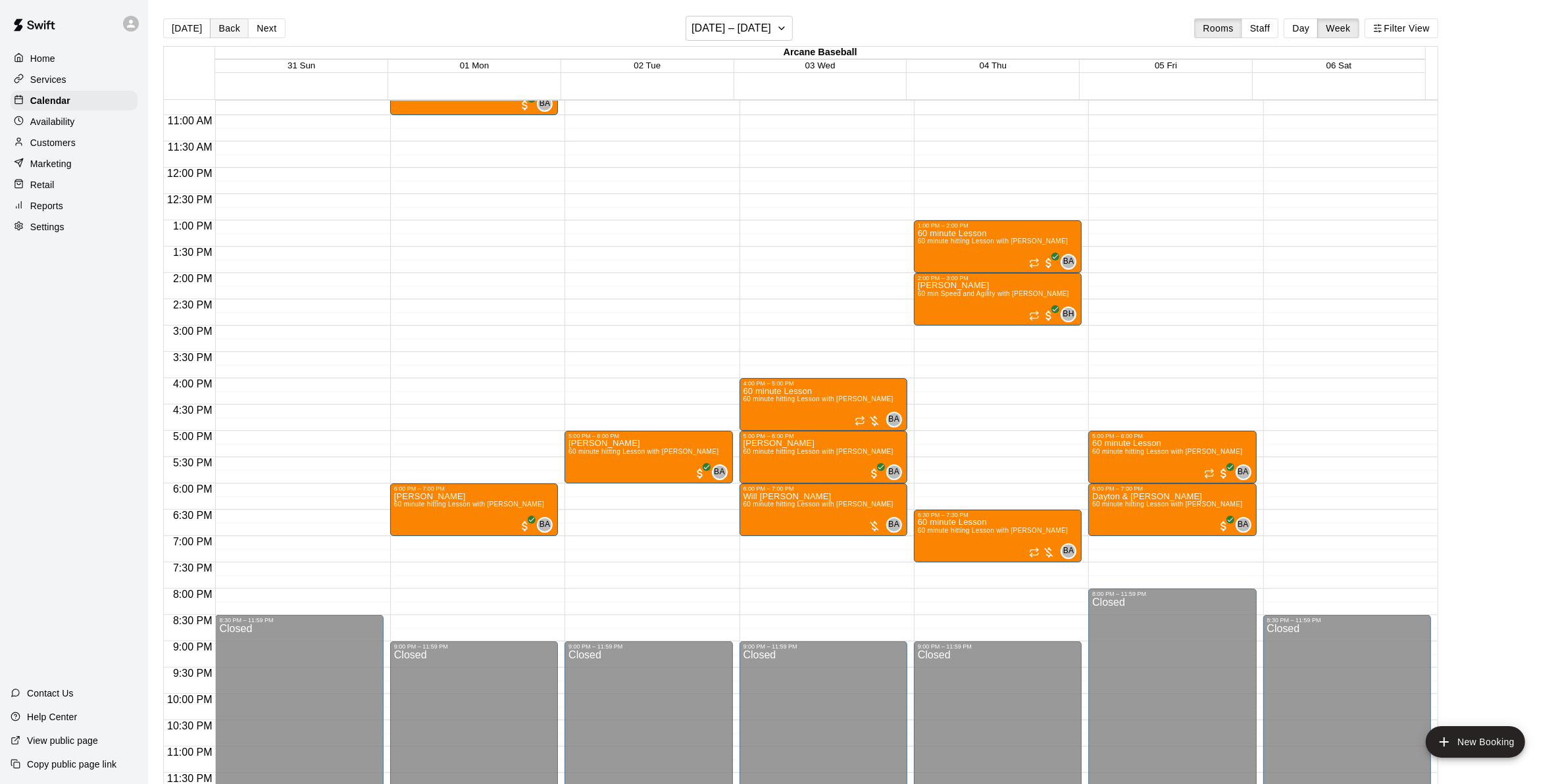
click at [230, 27] on button "Back" at bounding box center [229, 29] width 39 height 20
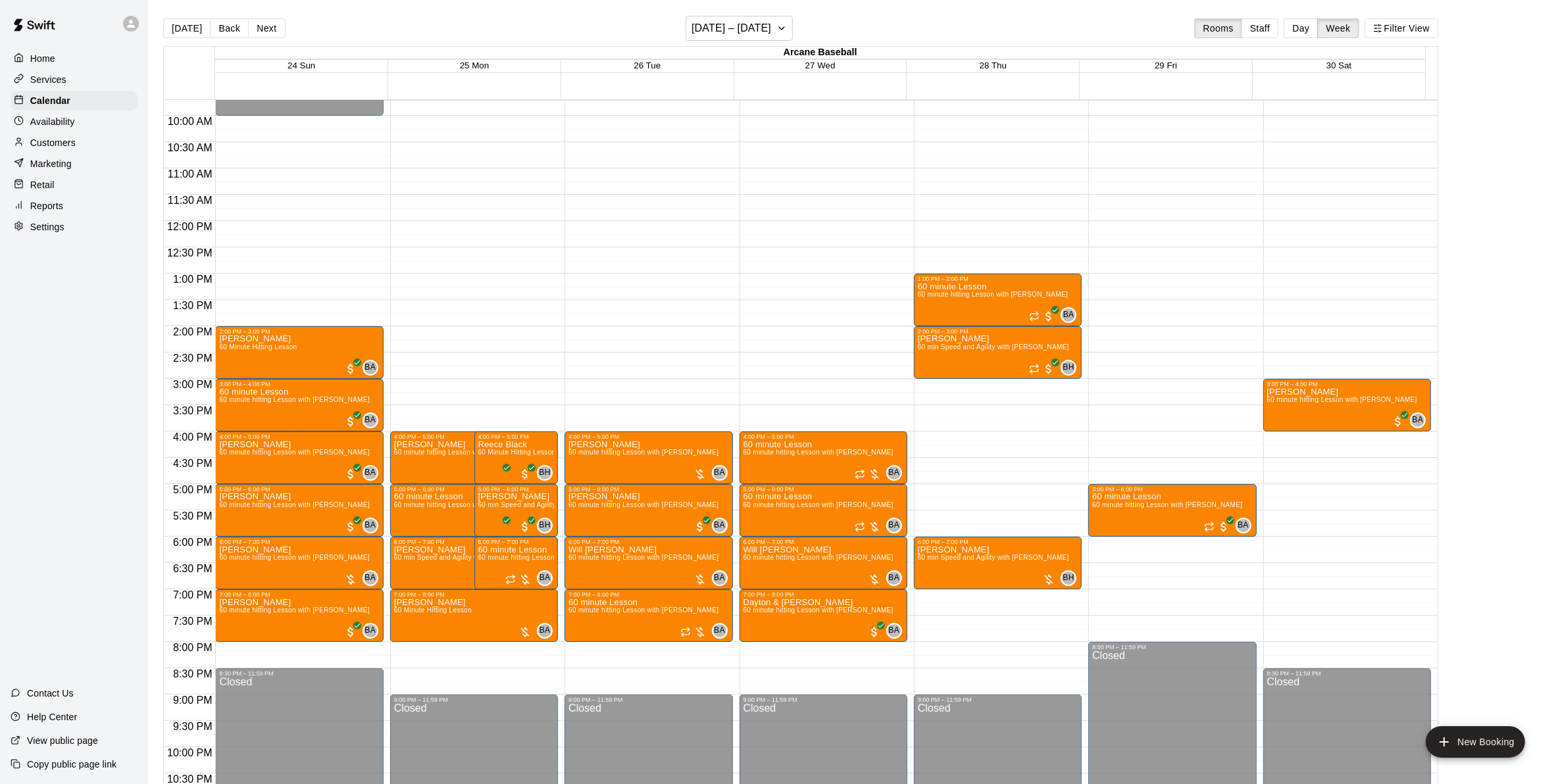
scroll to position [482, 0]
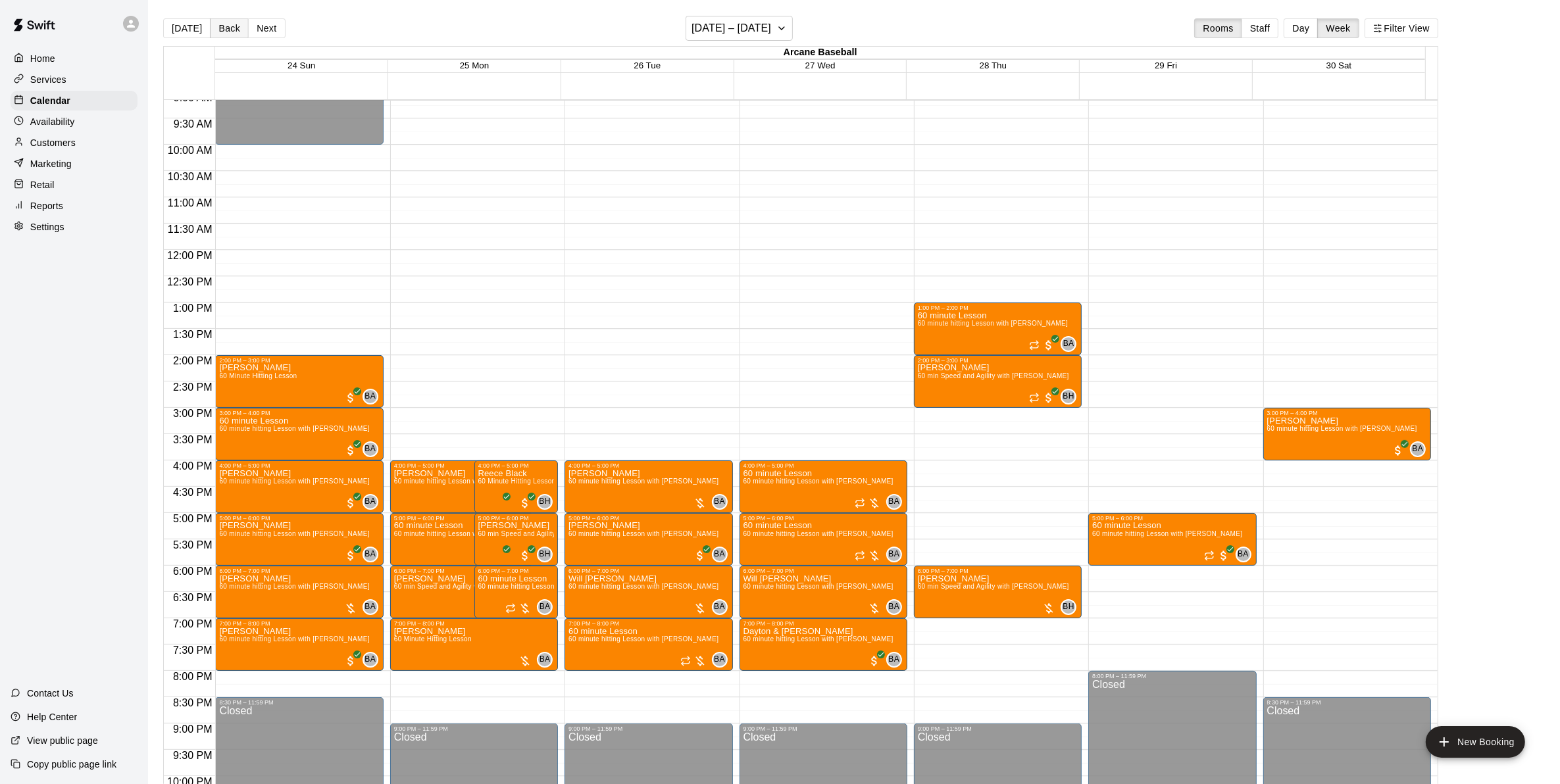
click at [224, 23] on button "Back" at bounding box center [229, 29] width 39 height 20
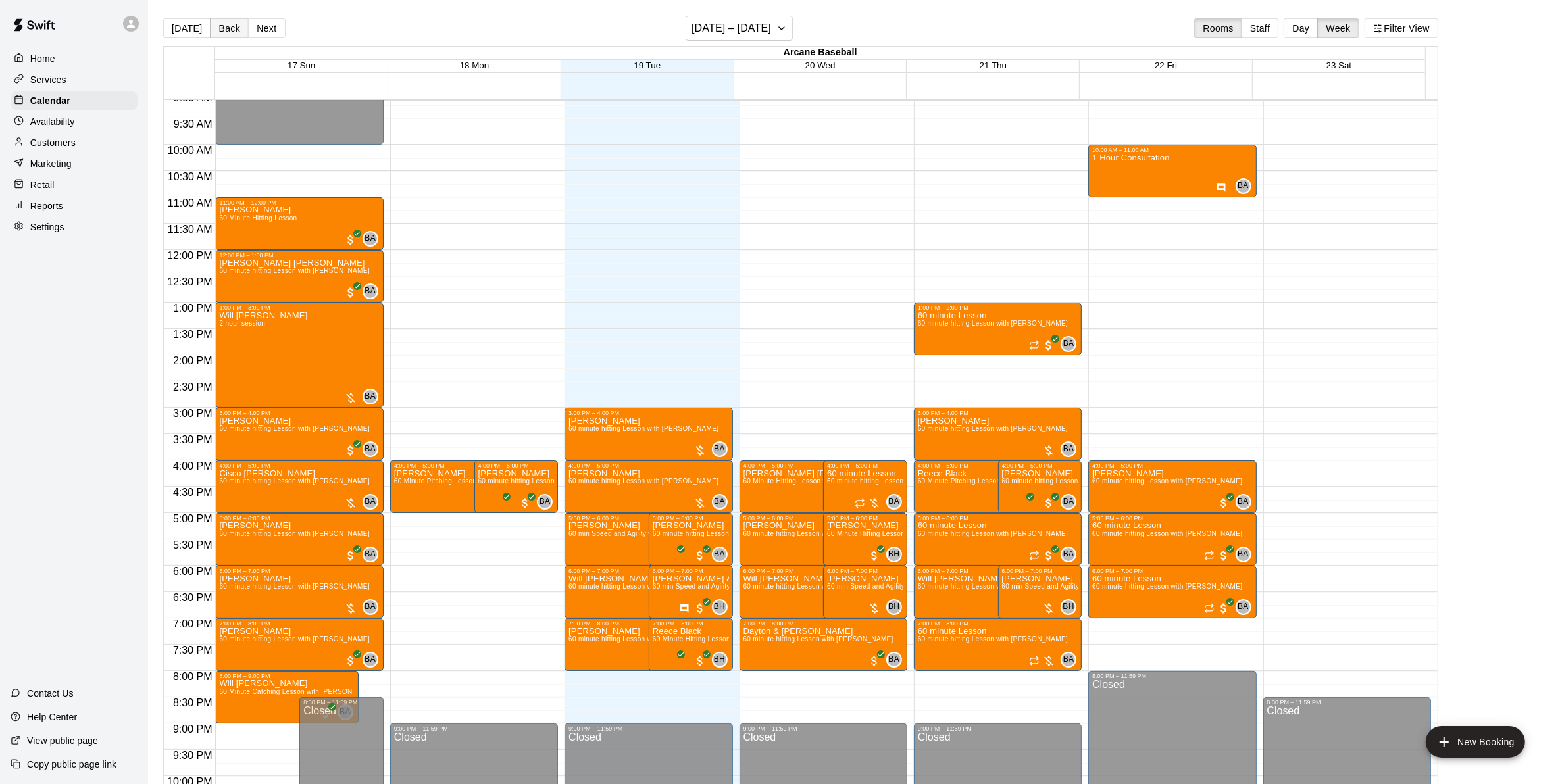
click at [235, 30] on button "Back" at bounding box center [229, 29] width 39 height 20
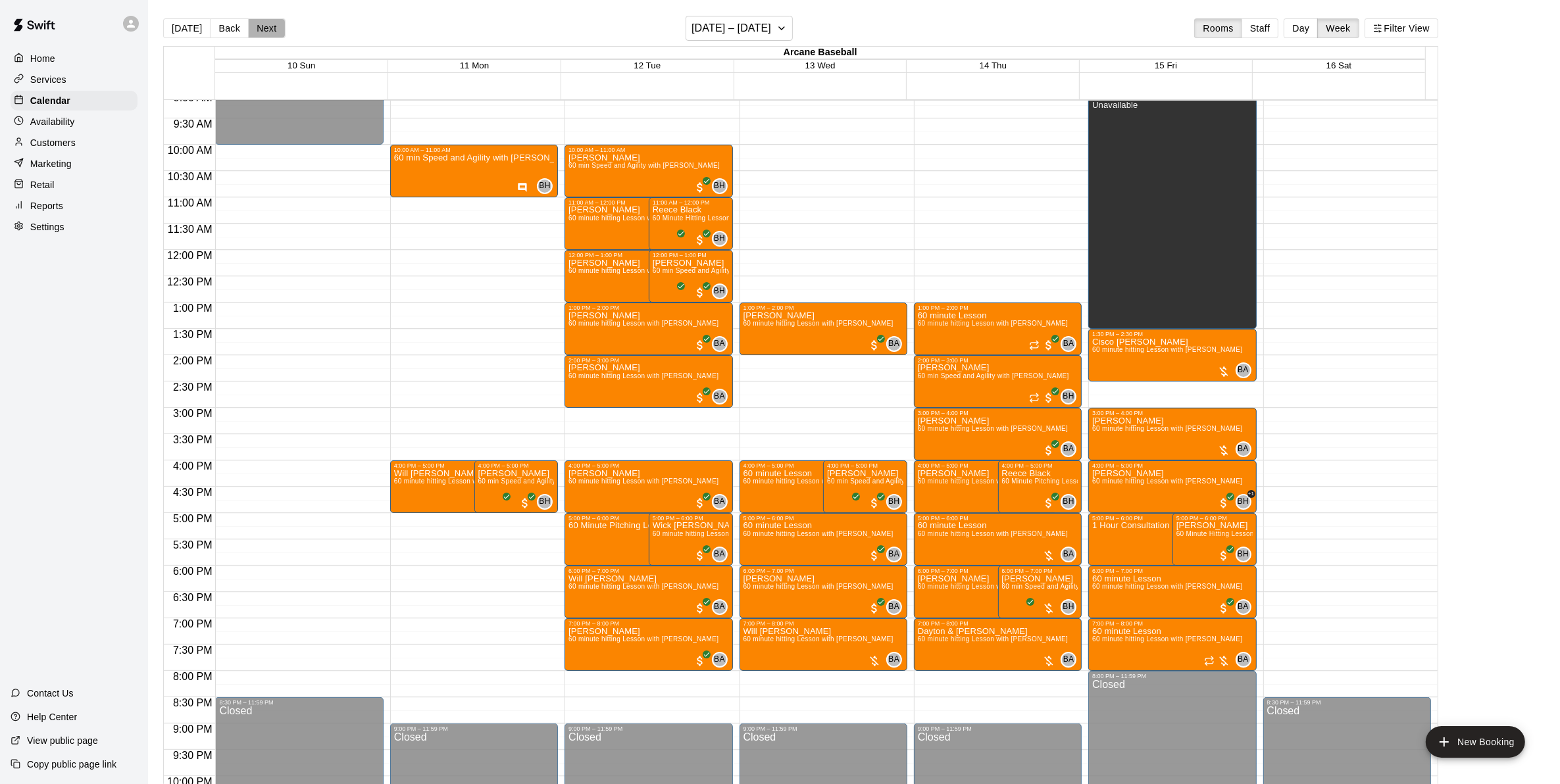
click at [262, 30] on button "Next" at bounding box center [266, 29] width 37 height 20
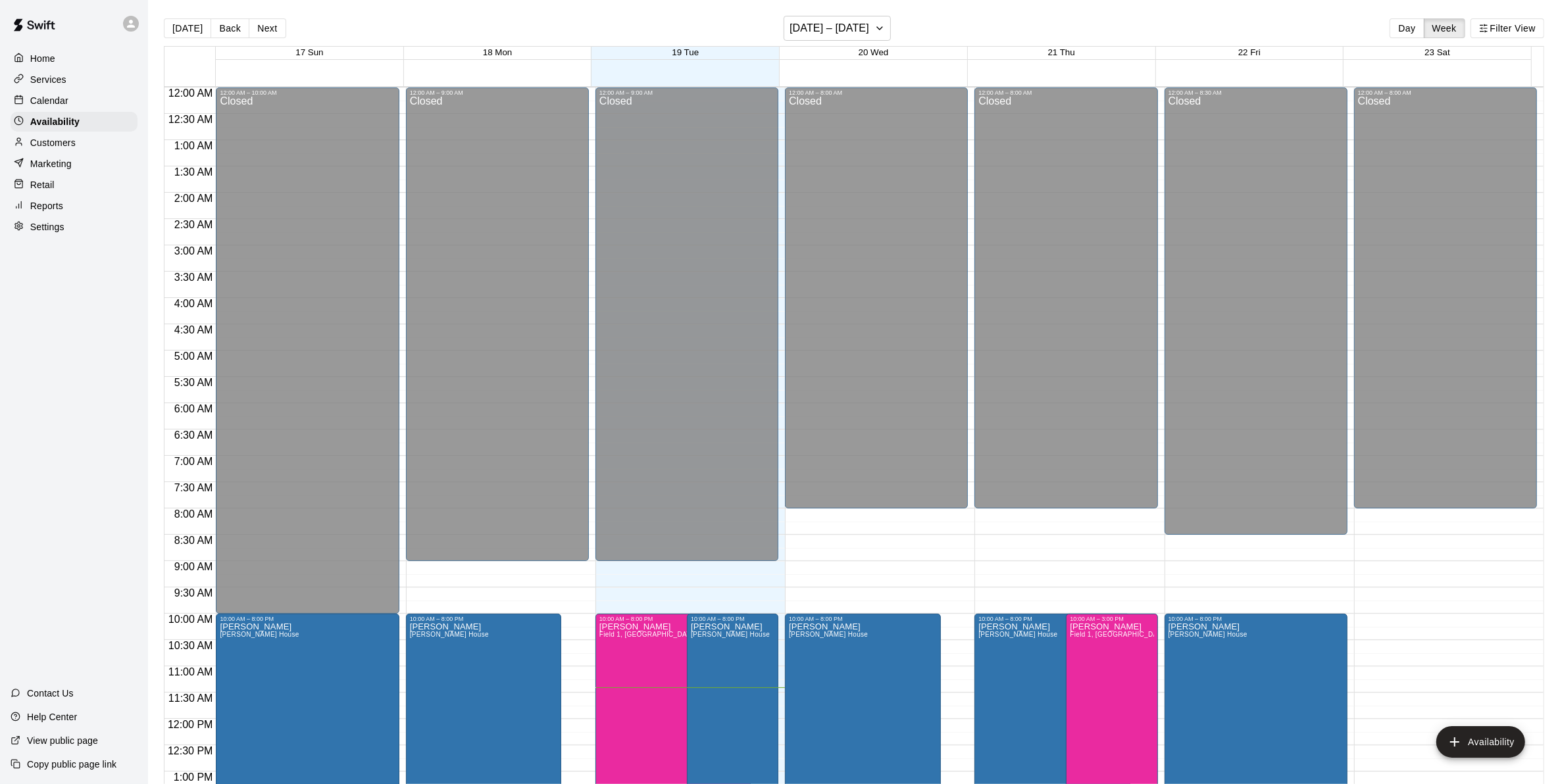
scroll to position [550, 0]
